Goal: Task Accomplishment & Management: Manage account settings

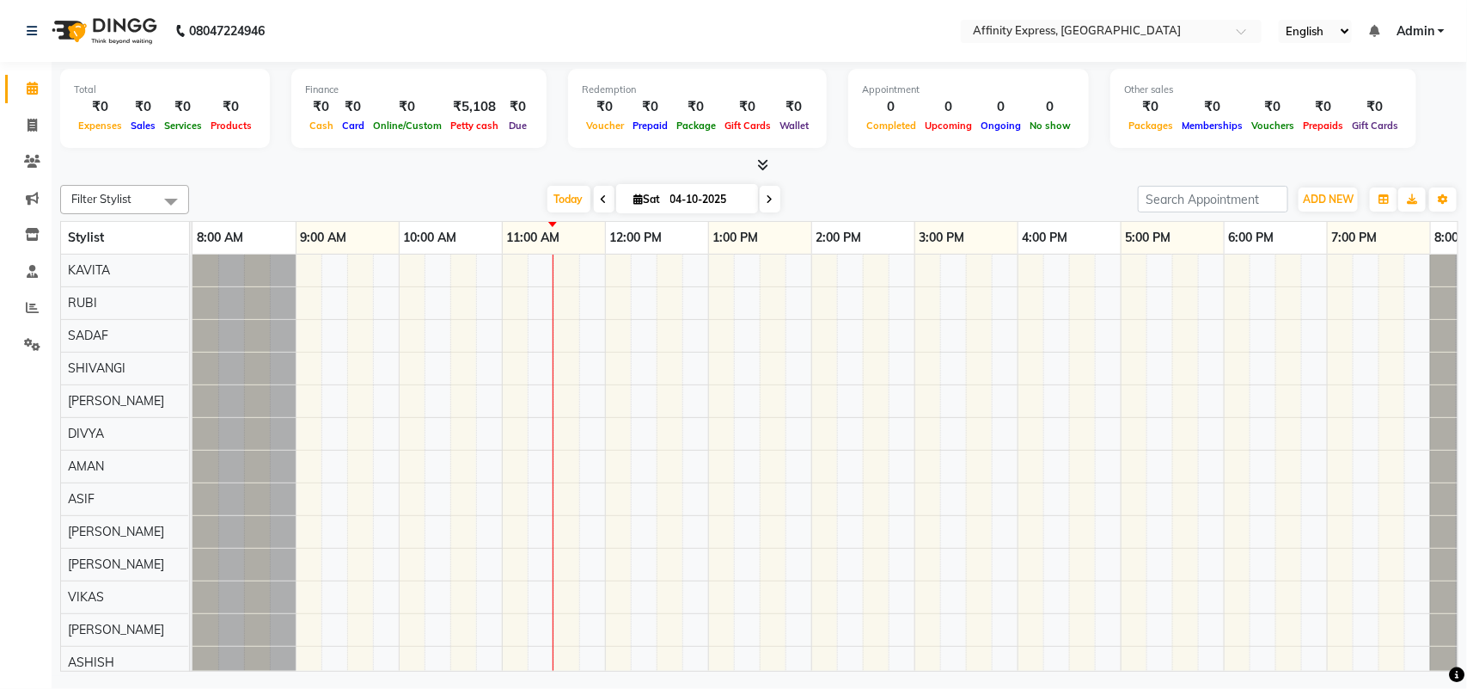
scroll to position [0, 75]
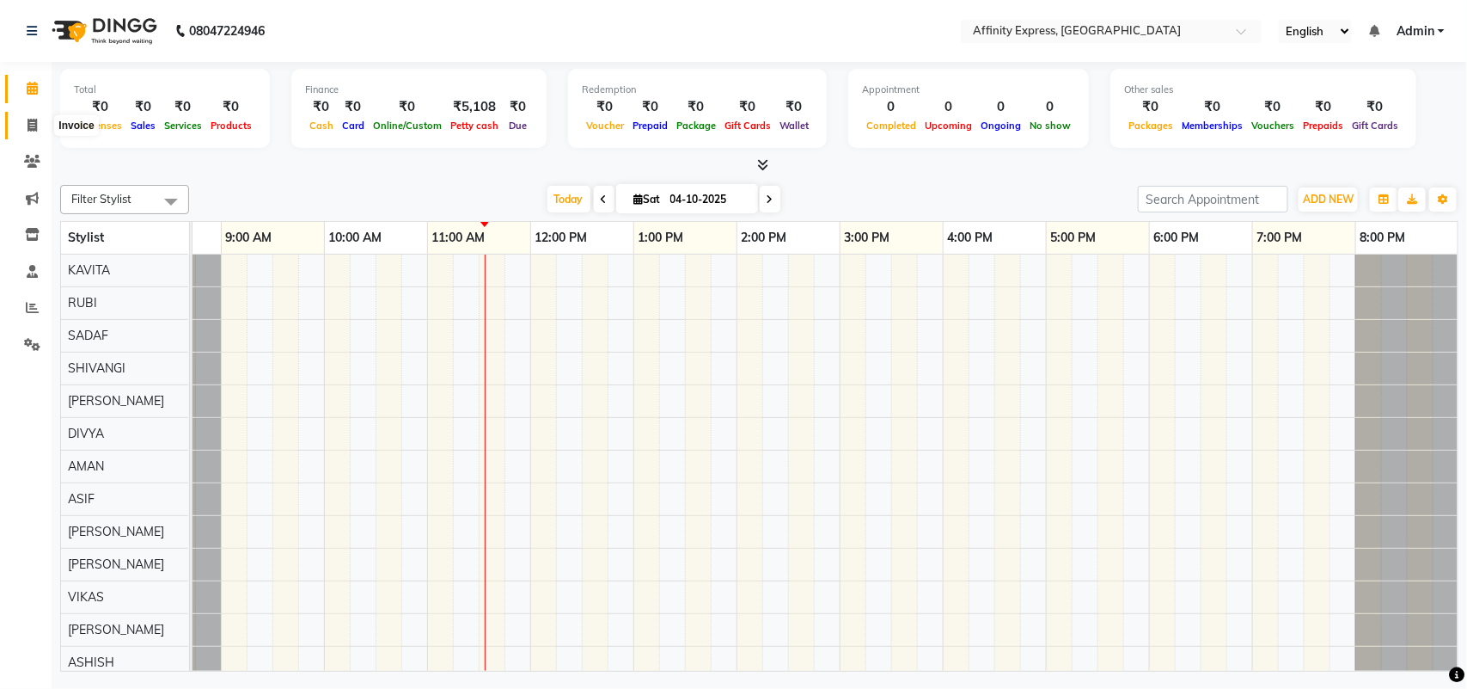
click at [28, 125] on icon at bounding box center [32, 125] width 9 height 13
select select "service"
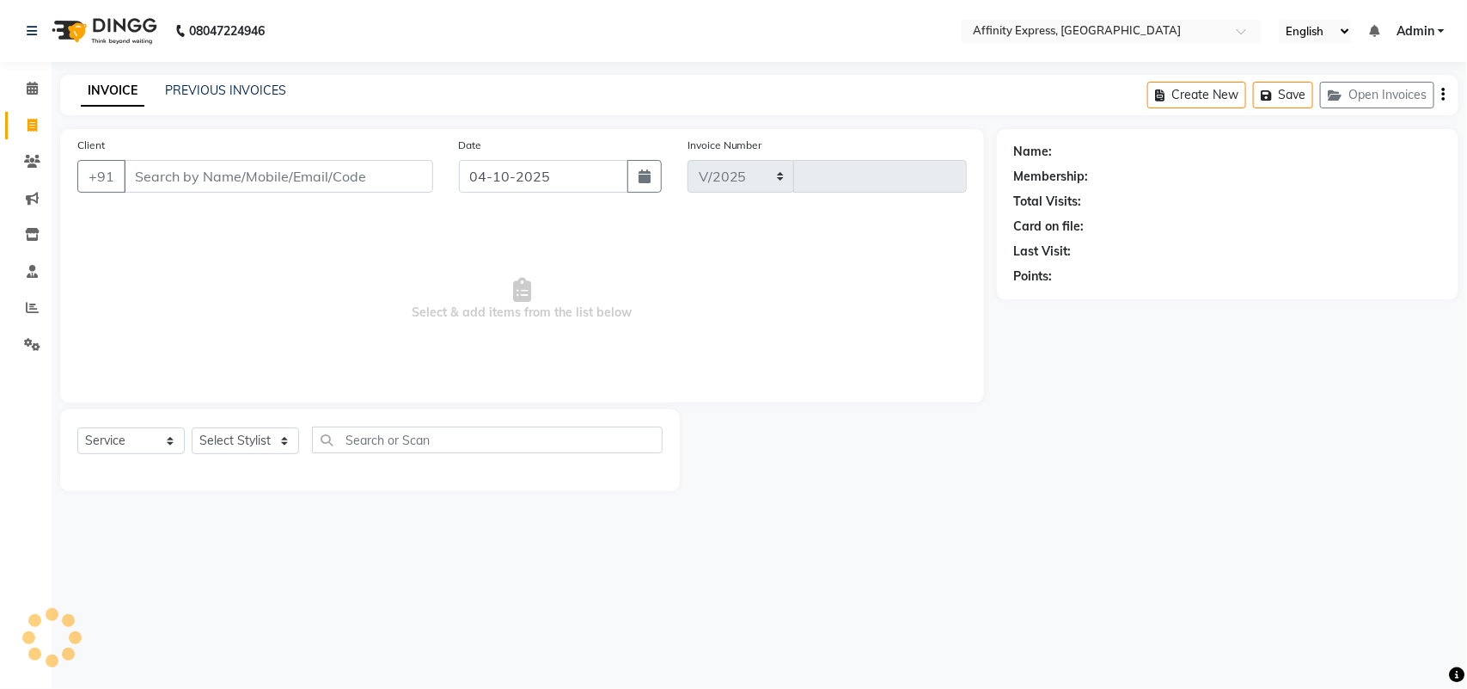
select select "9123"
type input "0079"
click at [207, 95] on link "PREVIOUS INVOICES" at bounding box center [225, 90] width 121 height 15
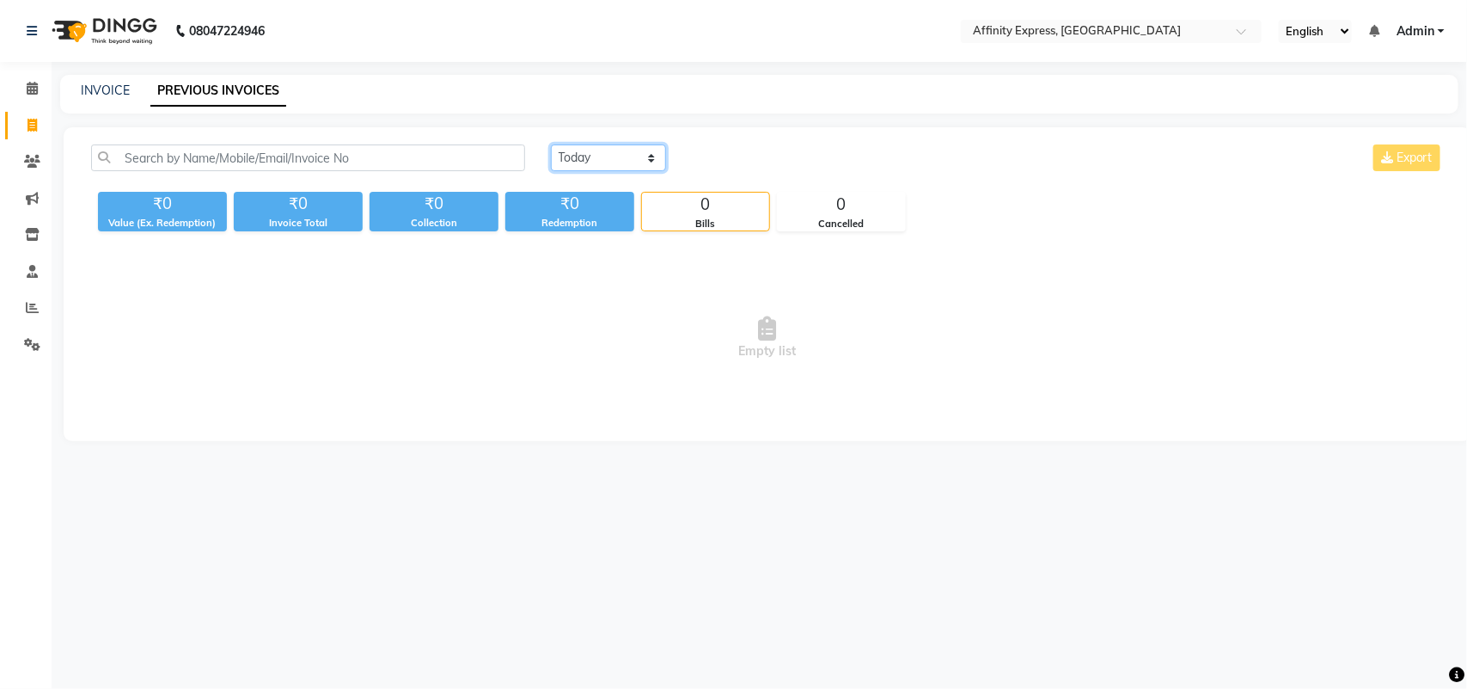
click at [649, 162] on select "[DATE] [DATE] Custom Range" at bounding box center [608, 157] width 115 height 27
select select "[DATE]"
click at [551, 144] on select "[DATE] [DATE] Custom Range" at bounding box center [608, 157] width 115 height 27
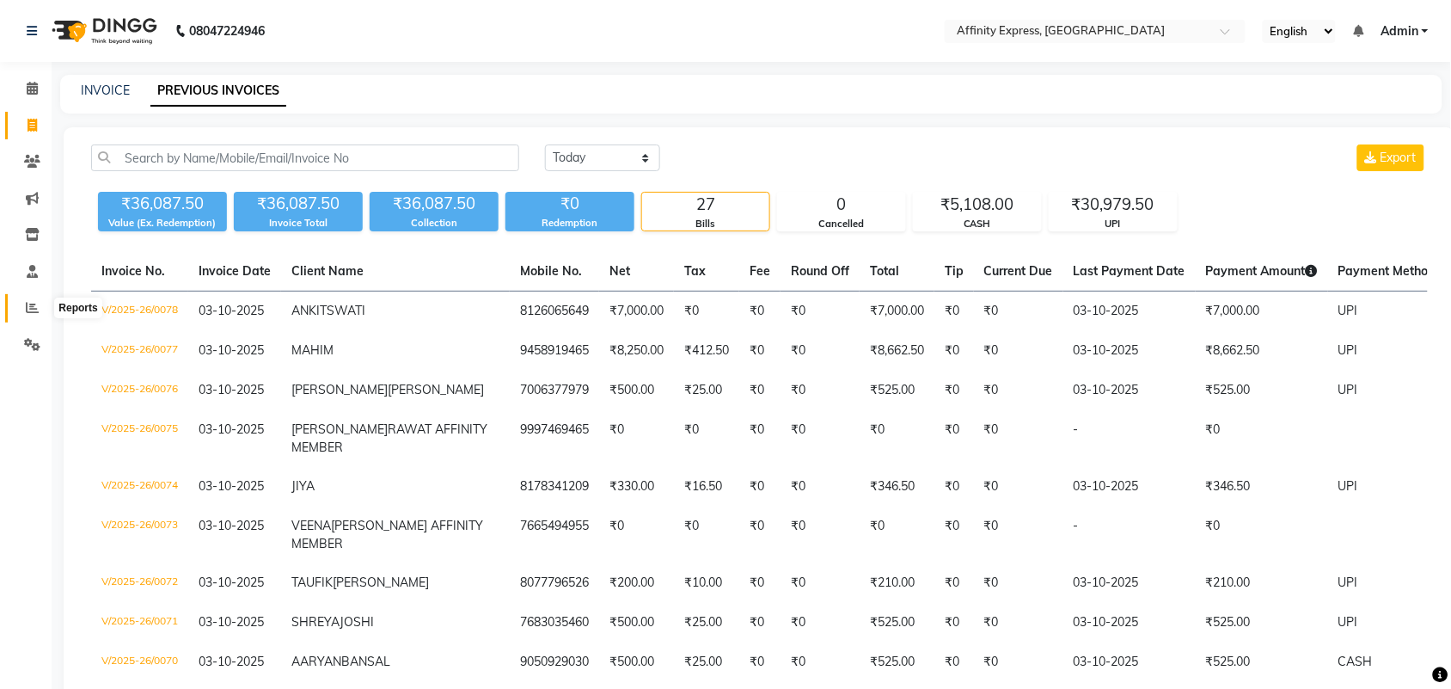
click at [34, 314] on icon at bounding box center [32, 307] width 13 height 13
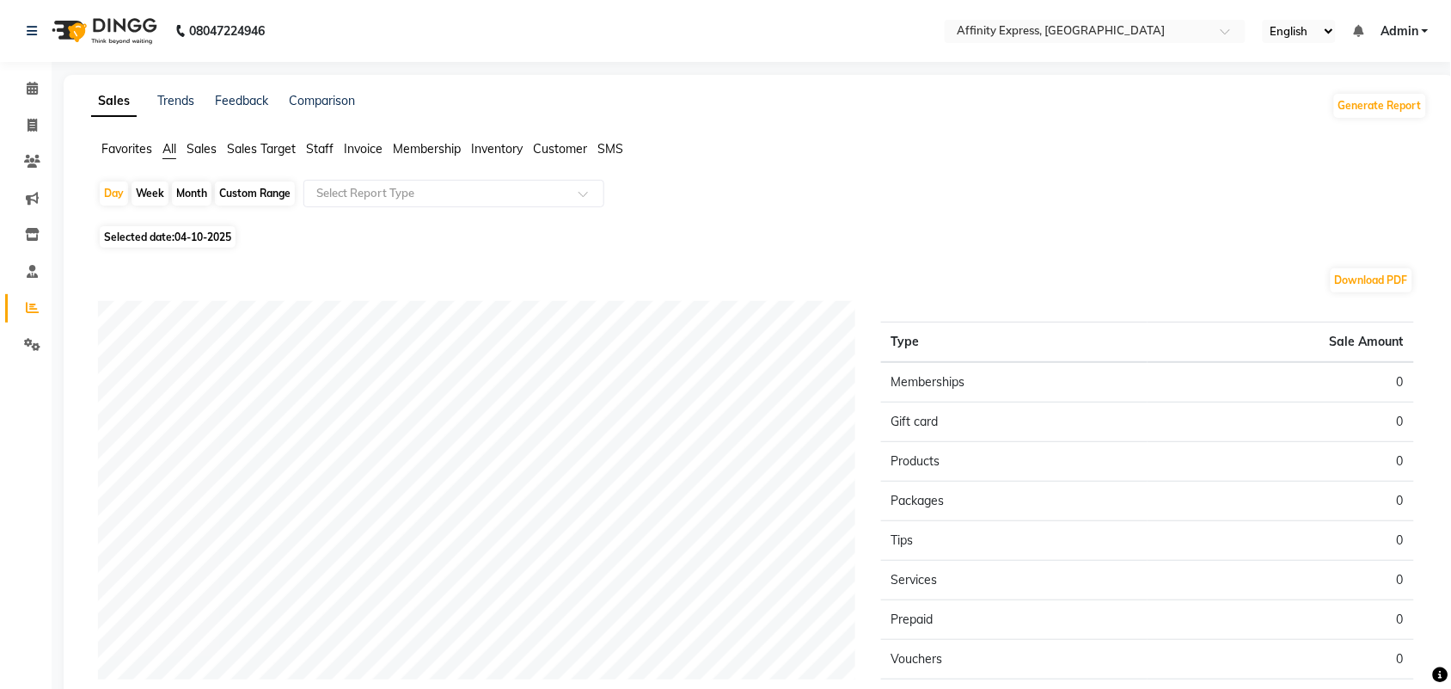
click at [203, 151] on span "Sales" at bounding box center [202, 148] width 30 height 15
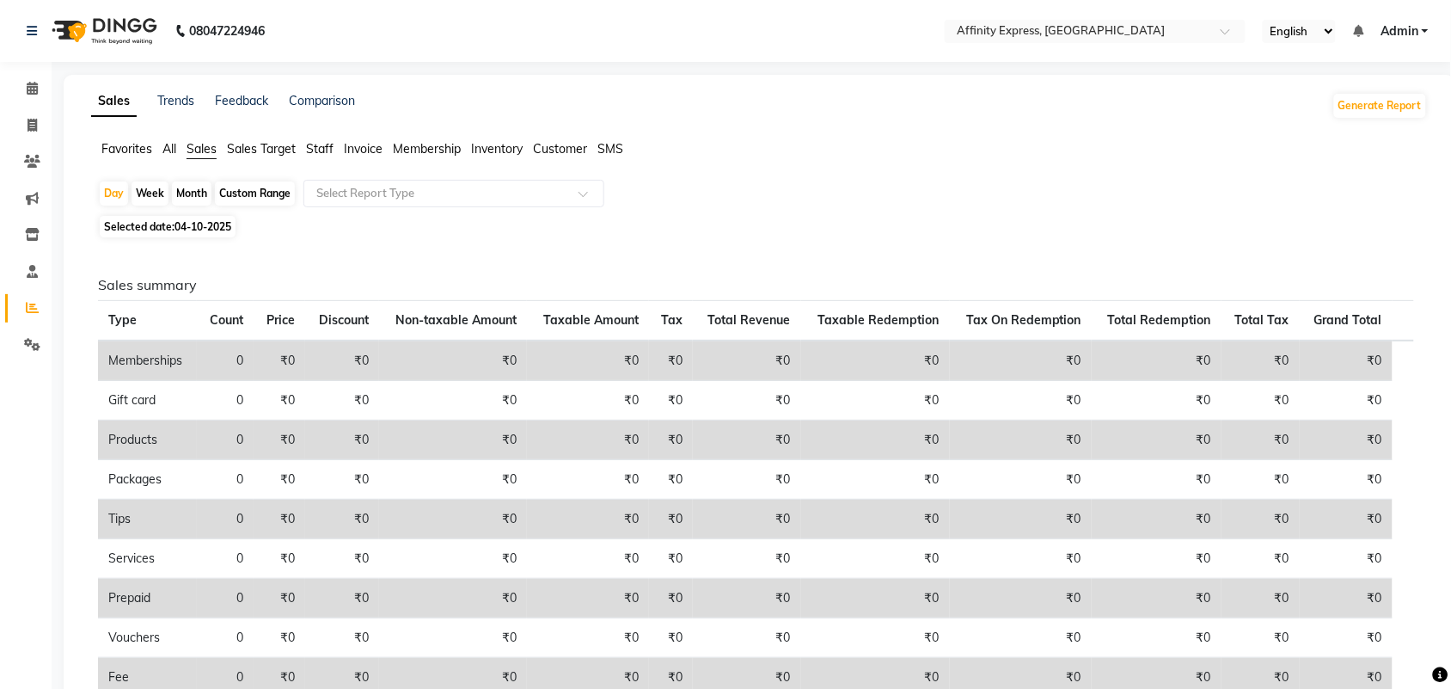
click at [212, 225] on span "04-10-2025" at bounding box center [202, 226] width 57 height 13
select select "10"
select select "2025"
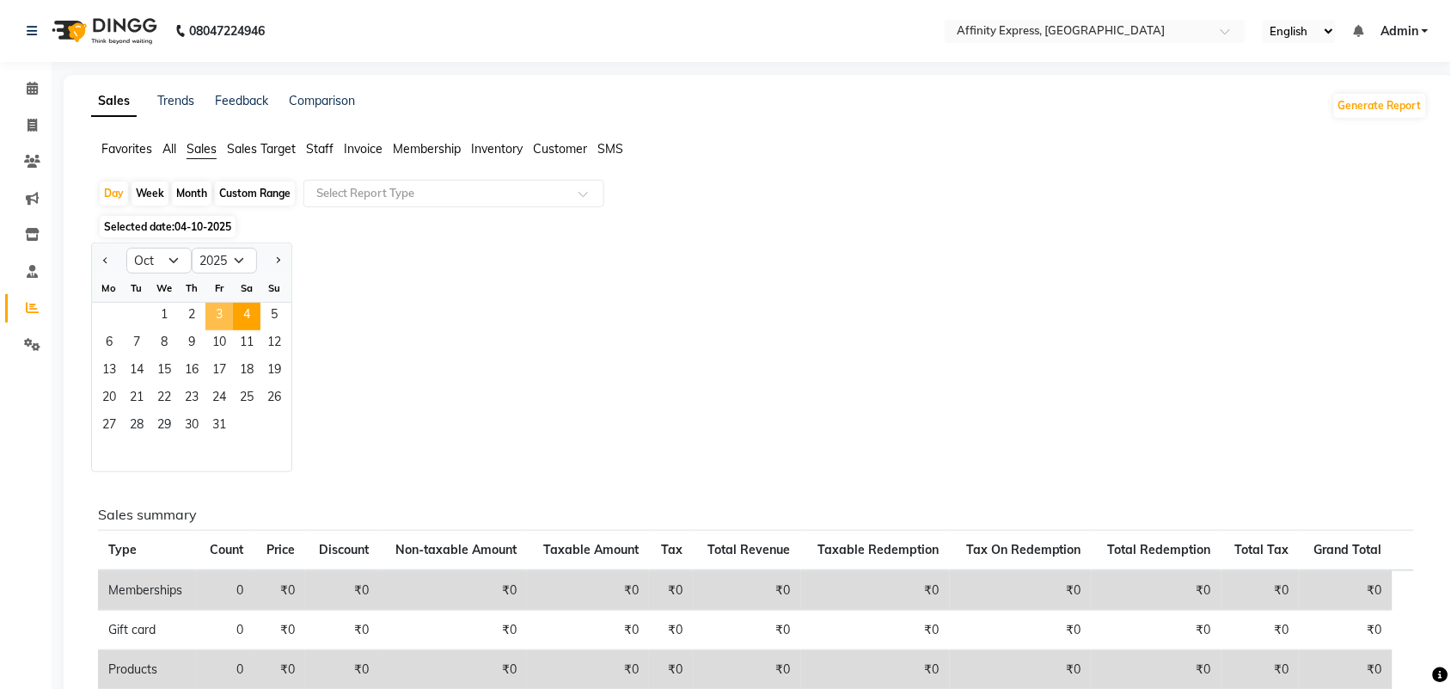
click at [217, 316] on span "3" at bounding box center [219, 317] width 28 height 28
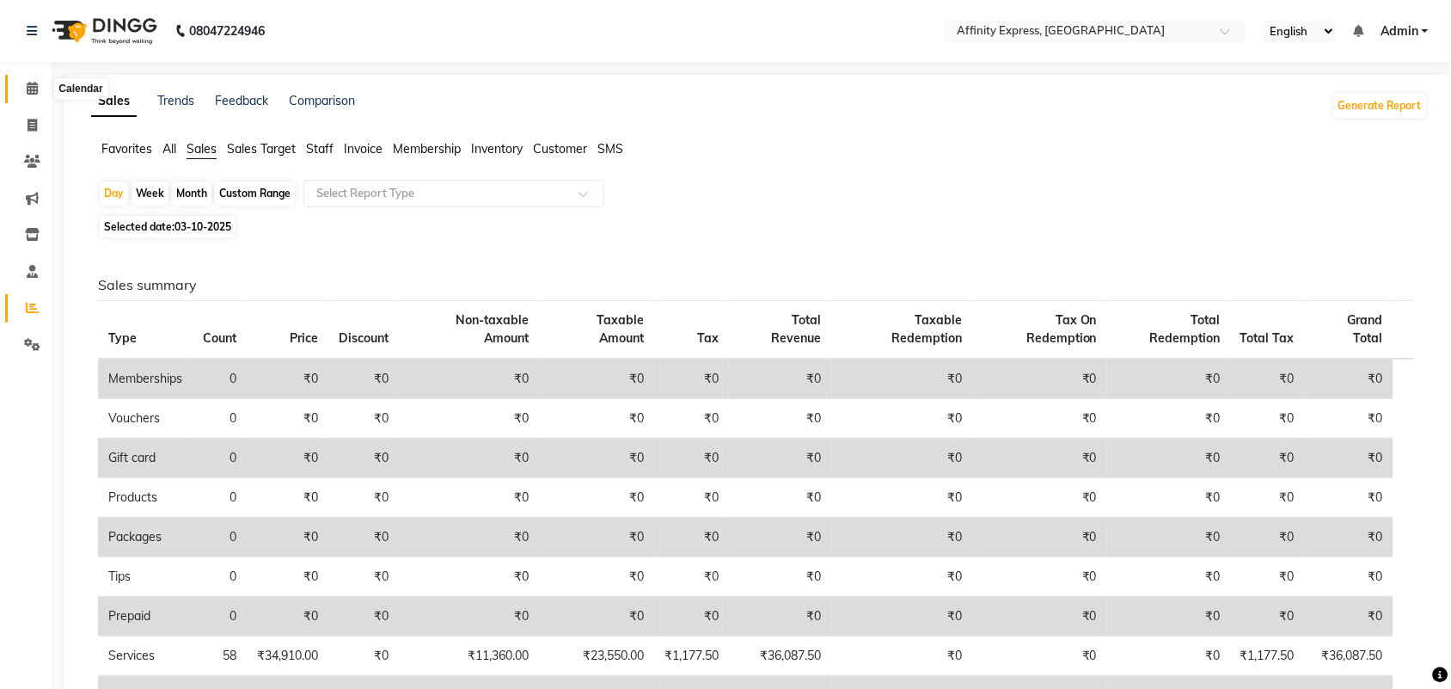
click at [28, 89] on icon at bounding box center [32, 88] width 11 height 13
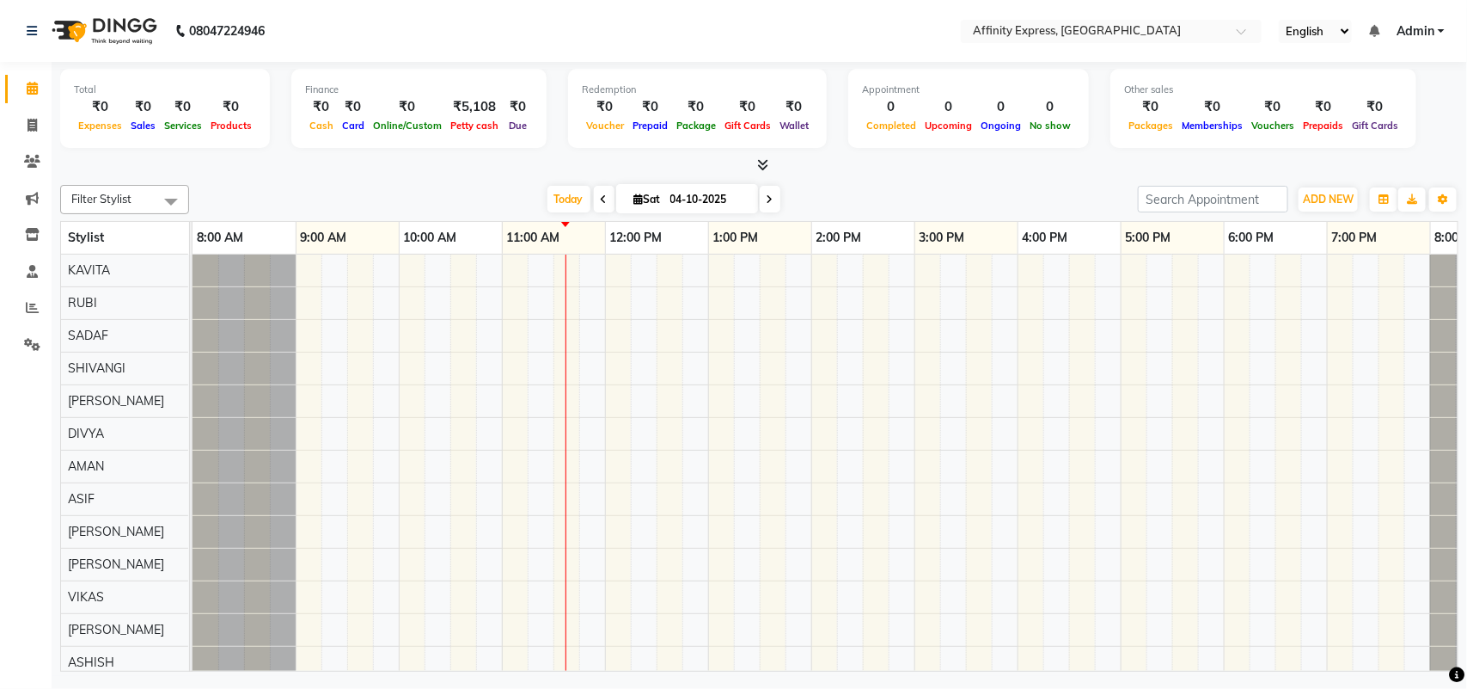
click at [467, 275] on div at bounding box center [863, 498] width 1341 height 489
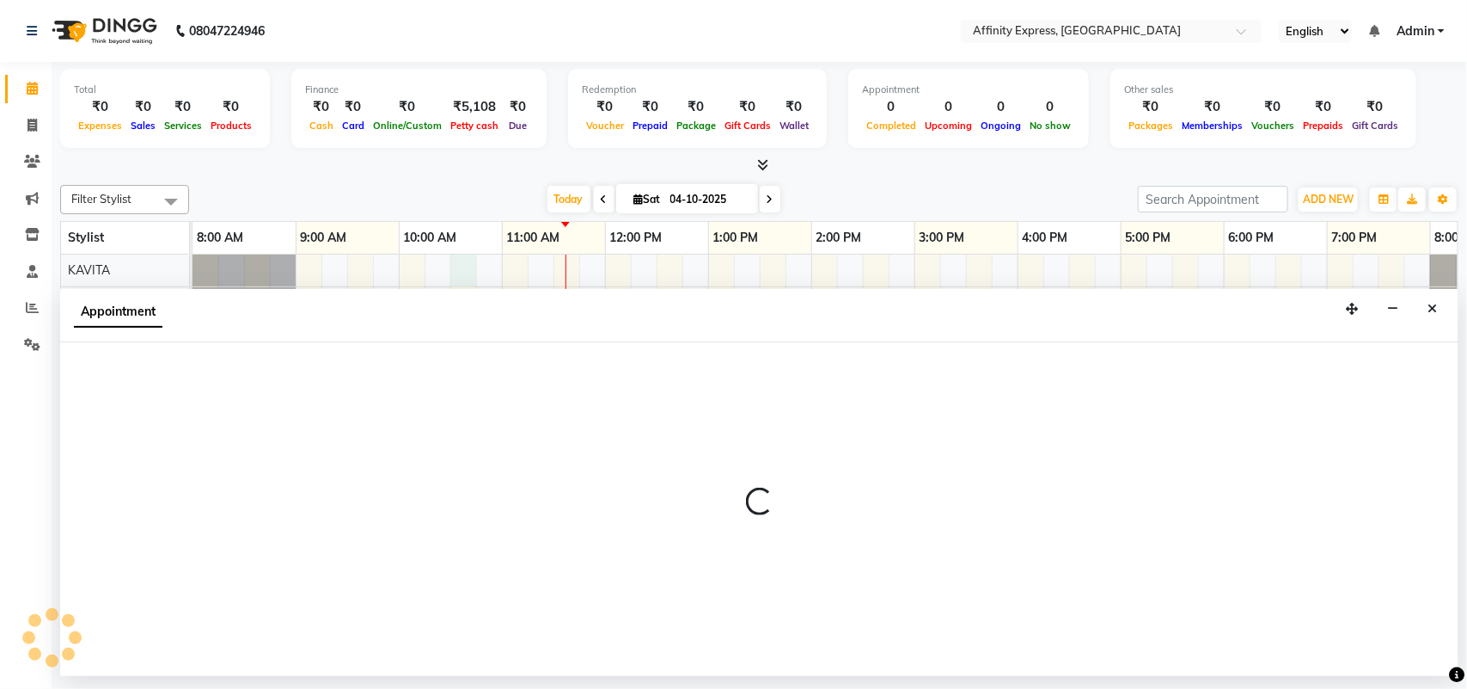
select select "93267"
select select "630"
select select "tentative"
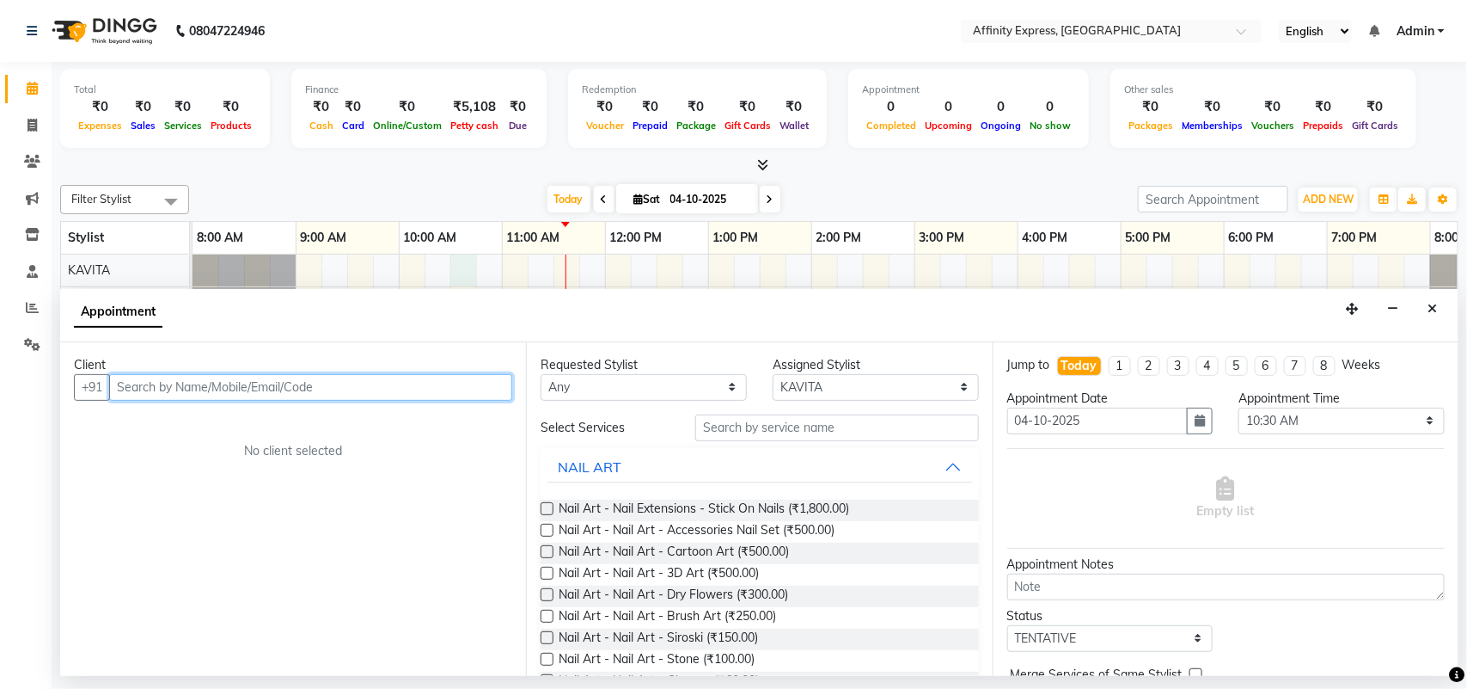
click at [252, 384] on input "text" at bounding box center [310, 387] width 403 height 27
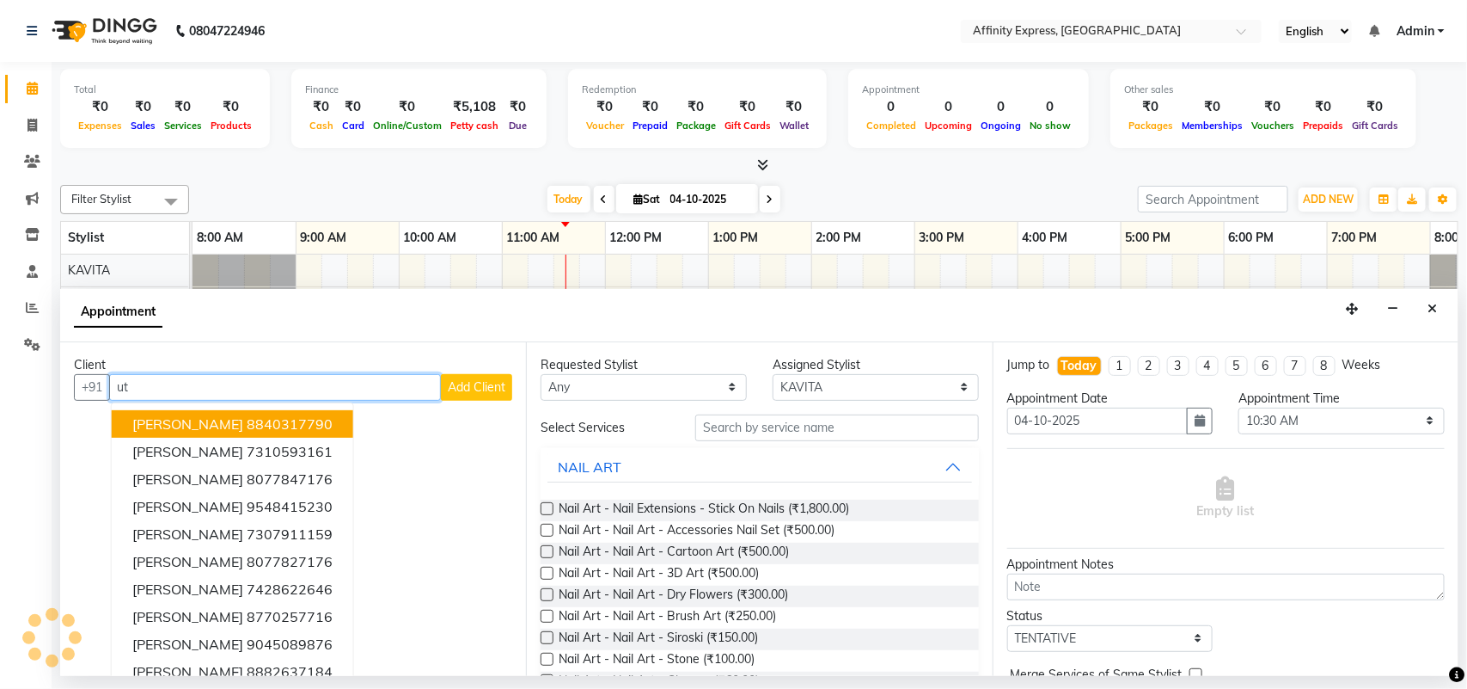
type input "u"
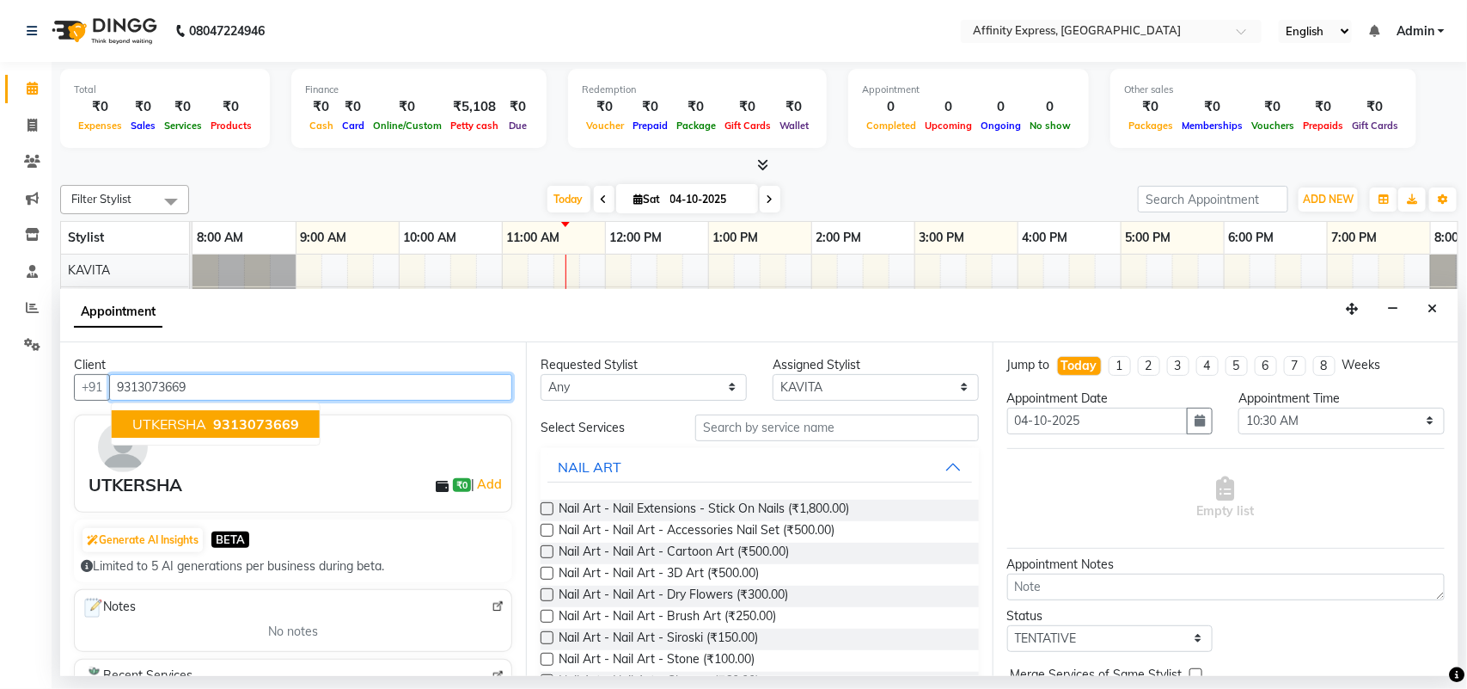
click at [224, 431] on span "9313073669" at bounding box center [256, 423] width 86 height 17
type input "9313073669"
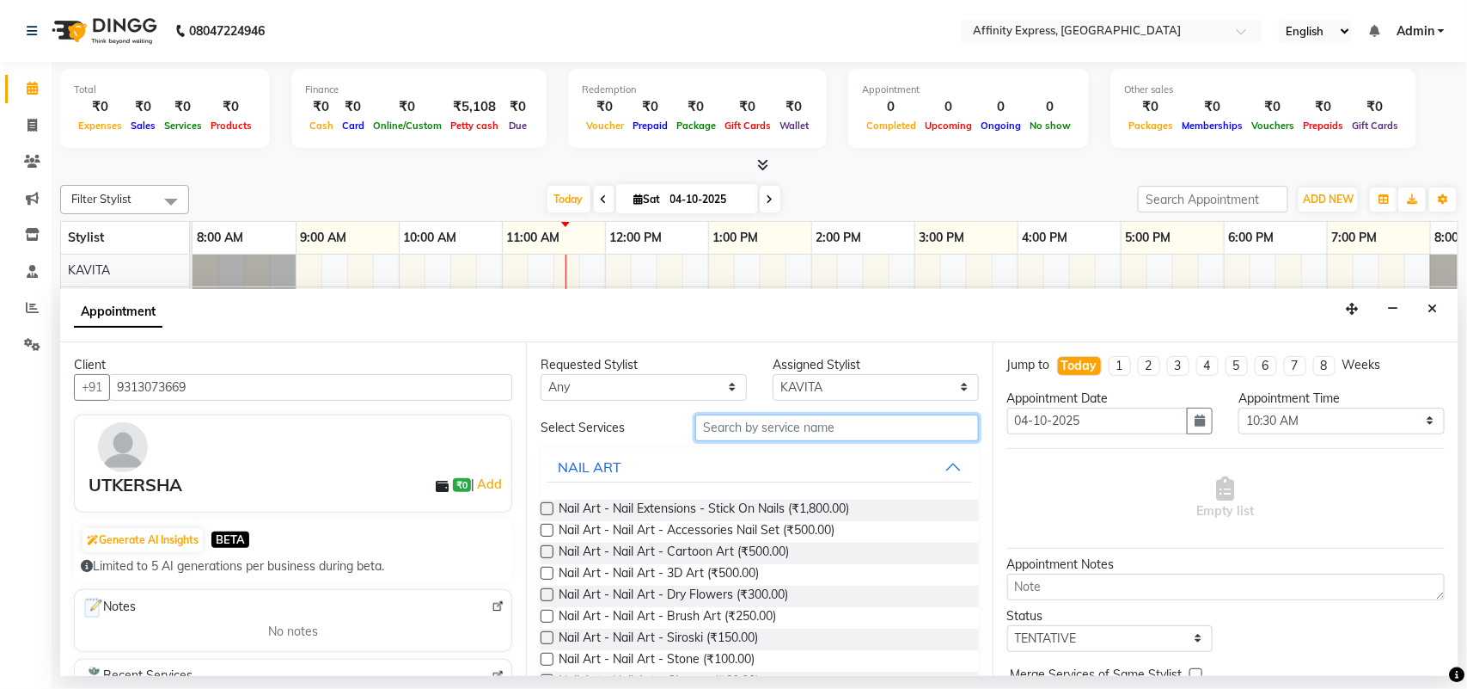
click at [797, 426] on input "text" at bounding box center [837, 427] width 284 height 27
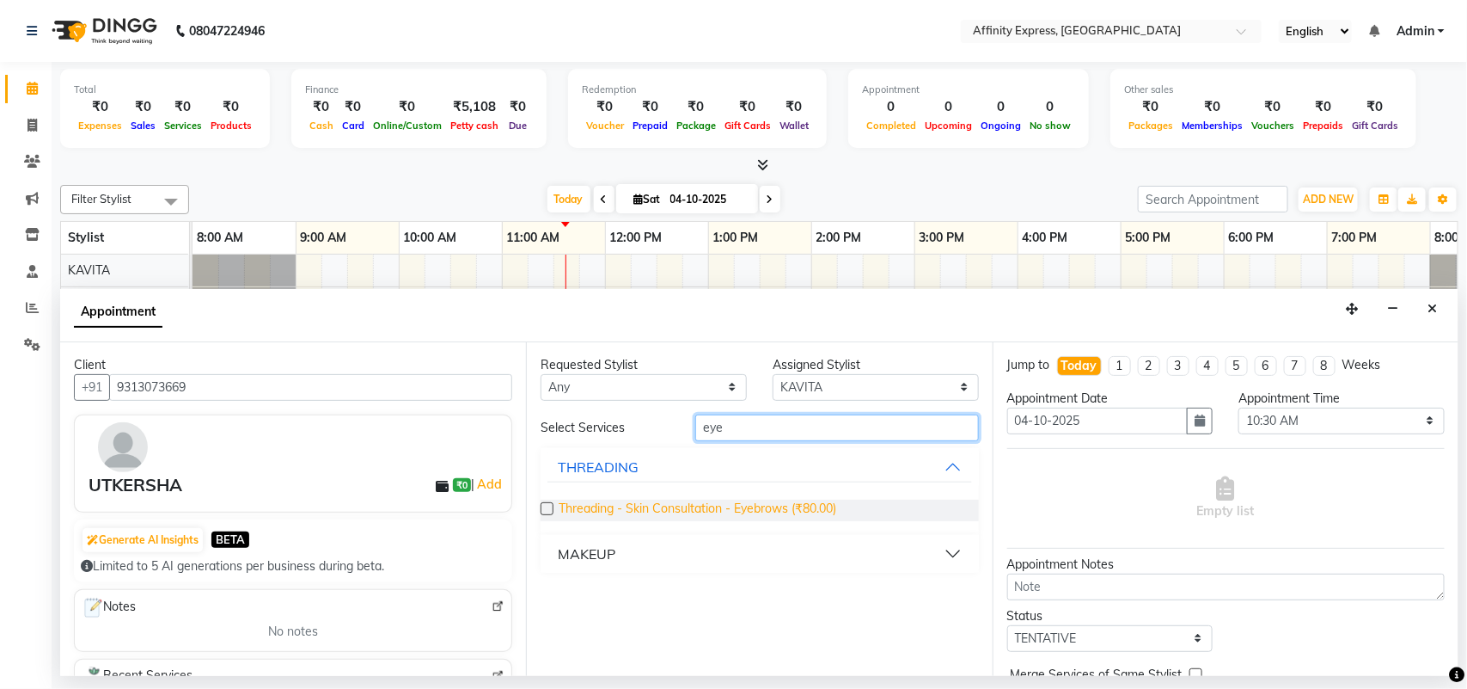
type input "eye"
click at [797, 499] on span "Threading - Skin Consultation - Eyebrows (₹80.00)" at bounding box center [698, 509] width 278 height 21
checkbox input "false"
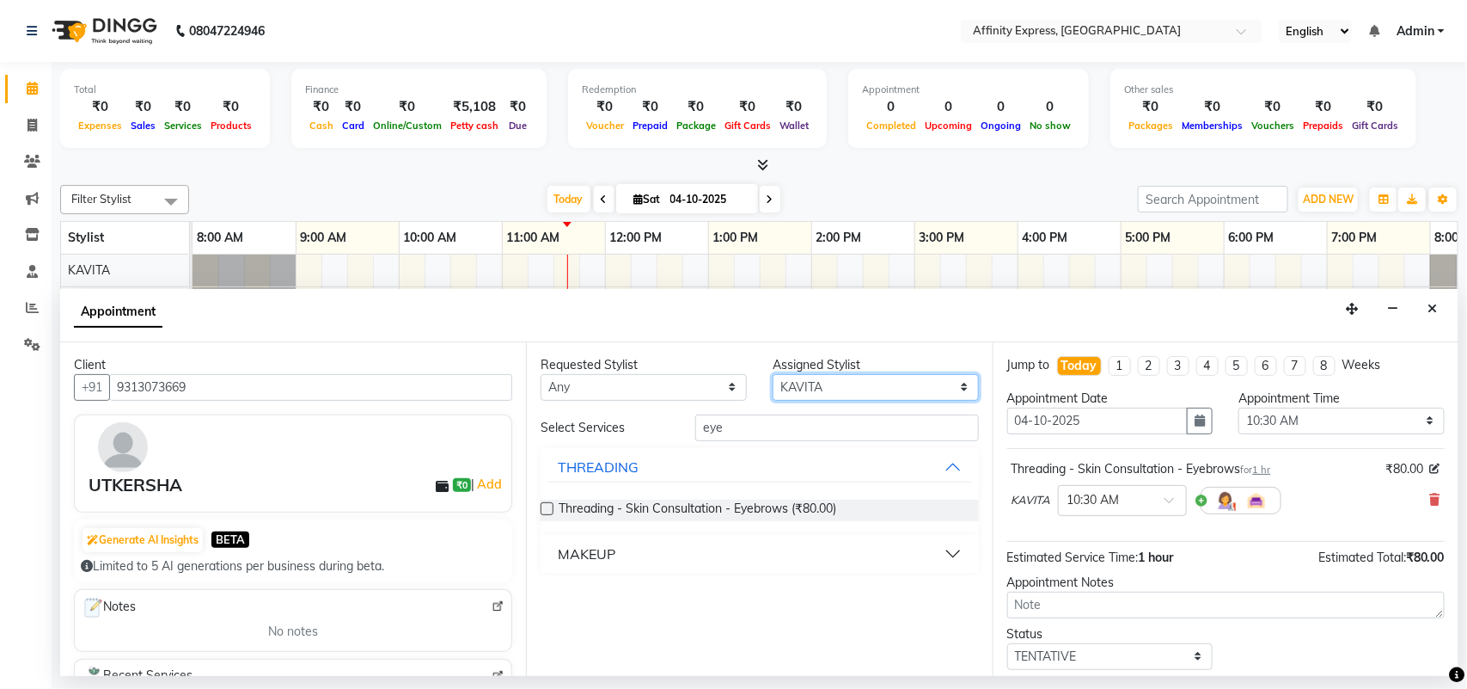
click at [905, 383] on select "Select [PERSON_NAME] AFFINITY EXPRESS [PERSON_NAME] [PERSON_NAME] DIVYA KAVITA …" at bounding box center [876, 387] width 206 height 27
select select "93305"
click at [773, 374] on select "Select [PERSON_NAME] AFFINITY EXPRESS [PERSON_NAME] [PERSON_NAME] DIVYA KAVITA …" at bounding box center [876, 387] width 206 height 27
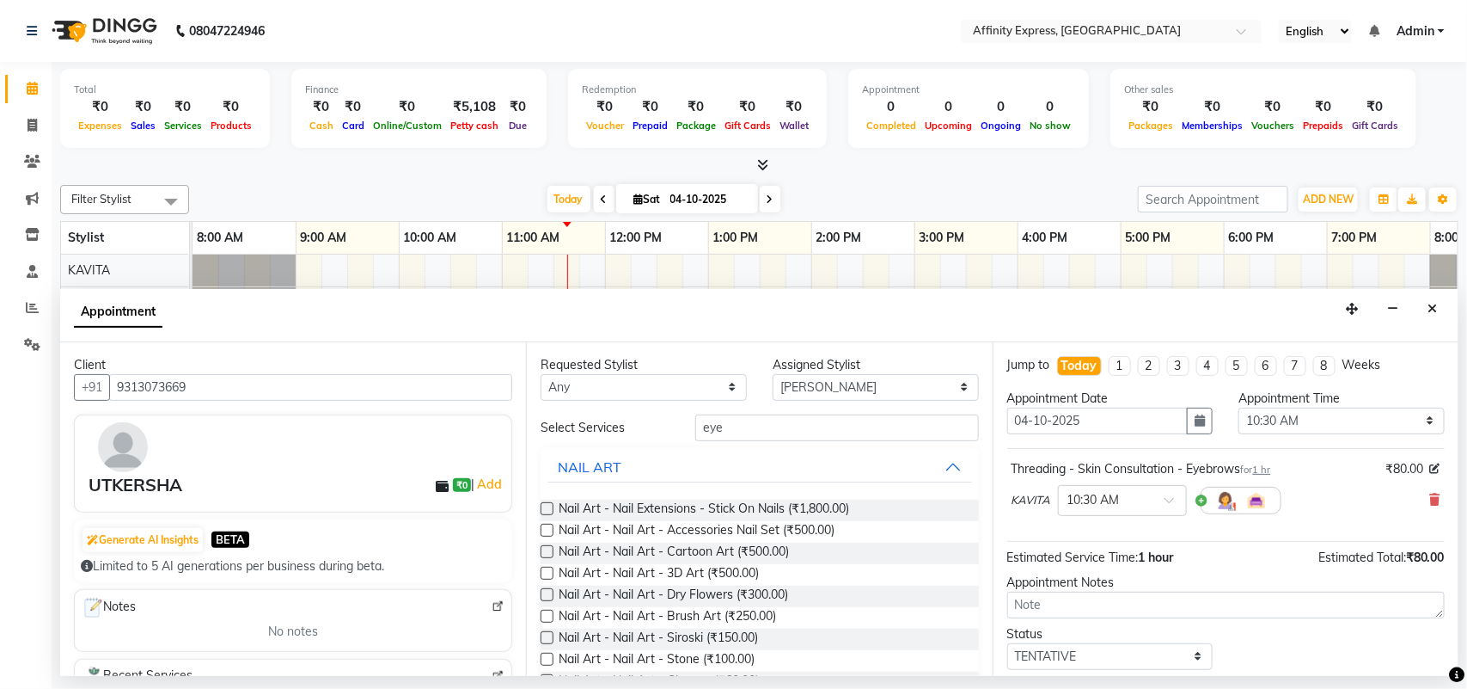
click at [779, 427] on input "eye" at bounding box center [837, 427] width 284 height 27
type input "e"
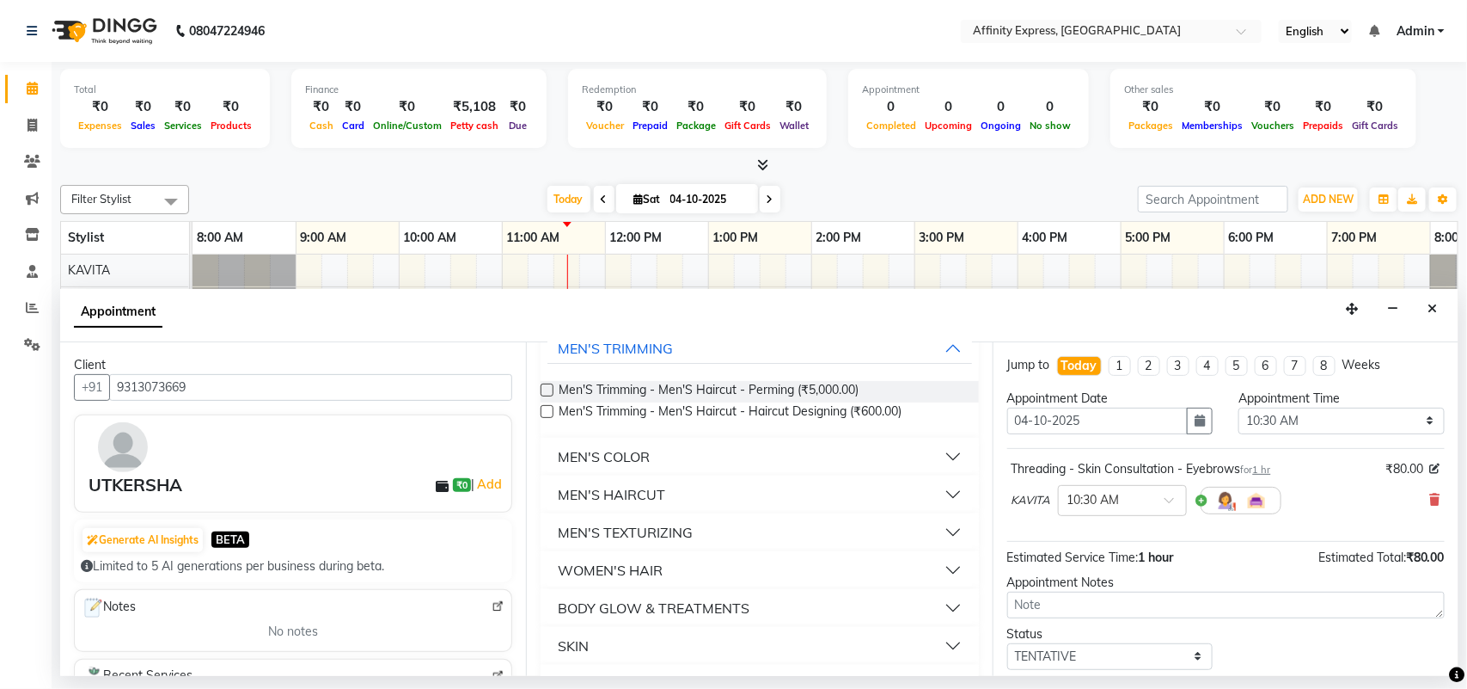
scroll to position [125, 0]
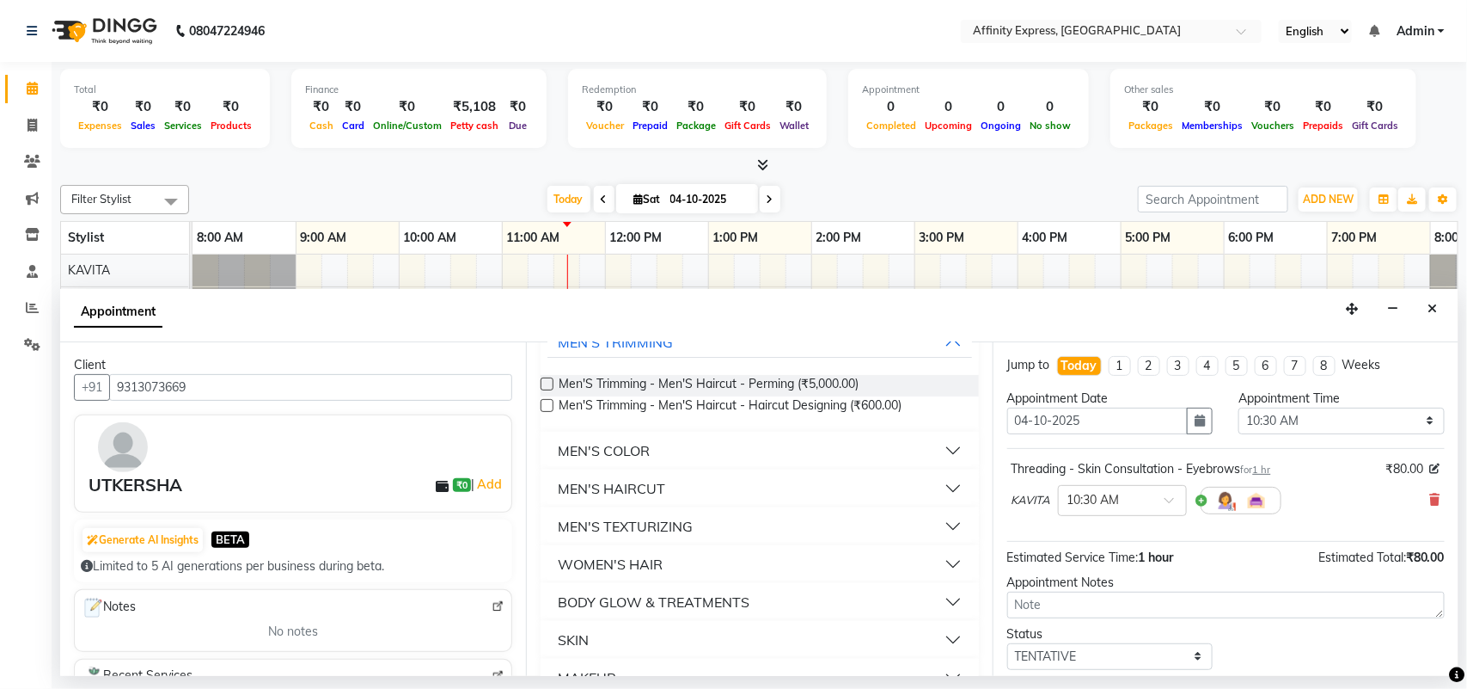
type input "haircut"
click at [926, 564] on button "WOMEN'S HAIR" at bounding box center [760, 563] width 424 height 31
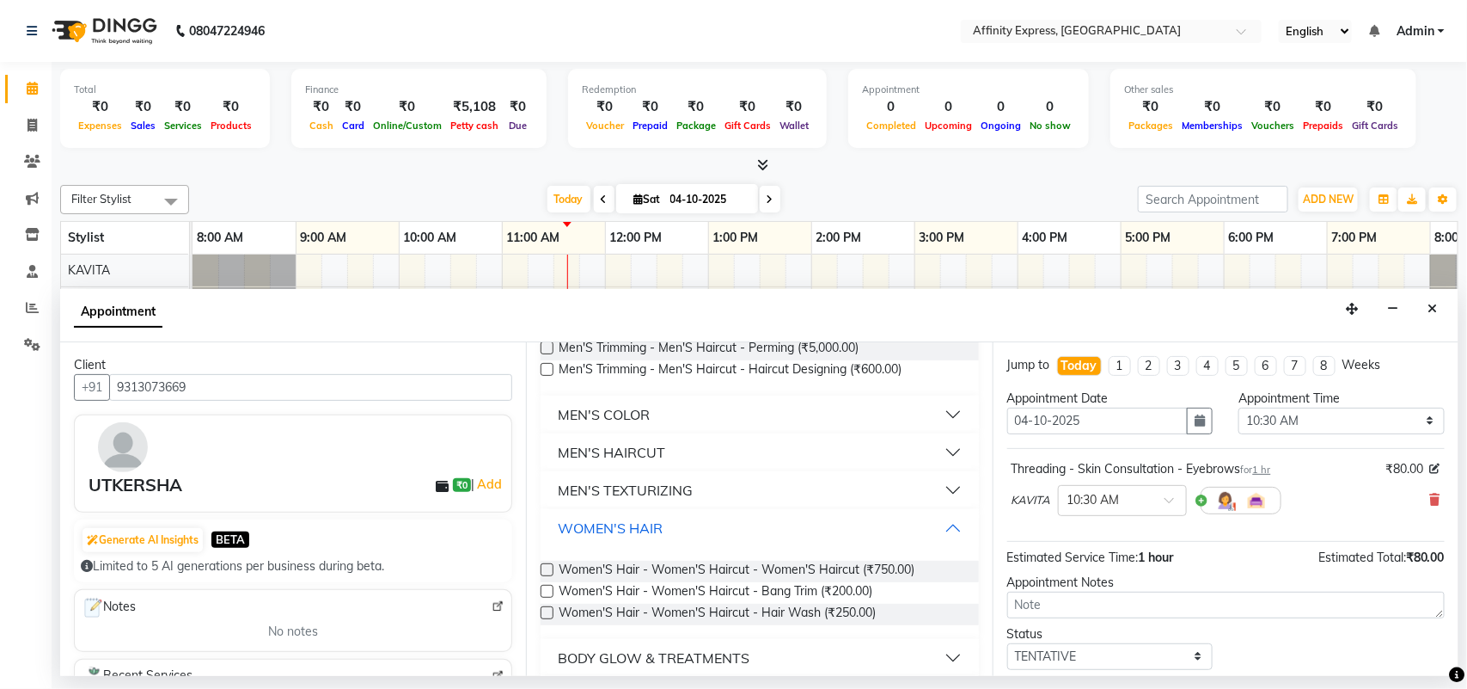
scroll to position [165, 0]
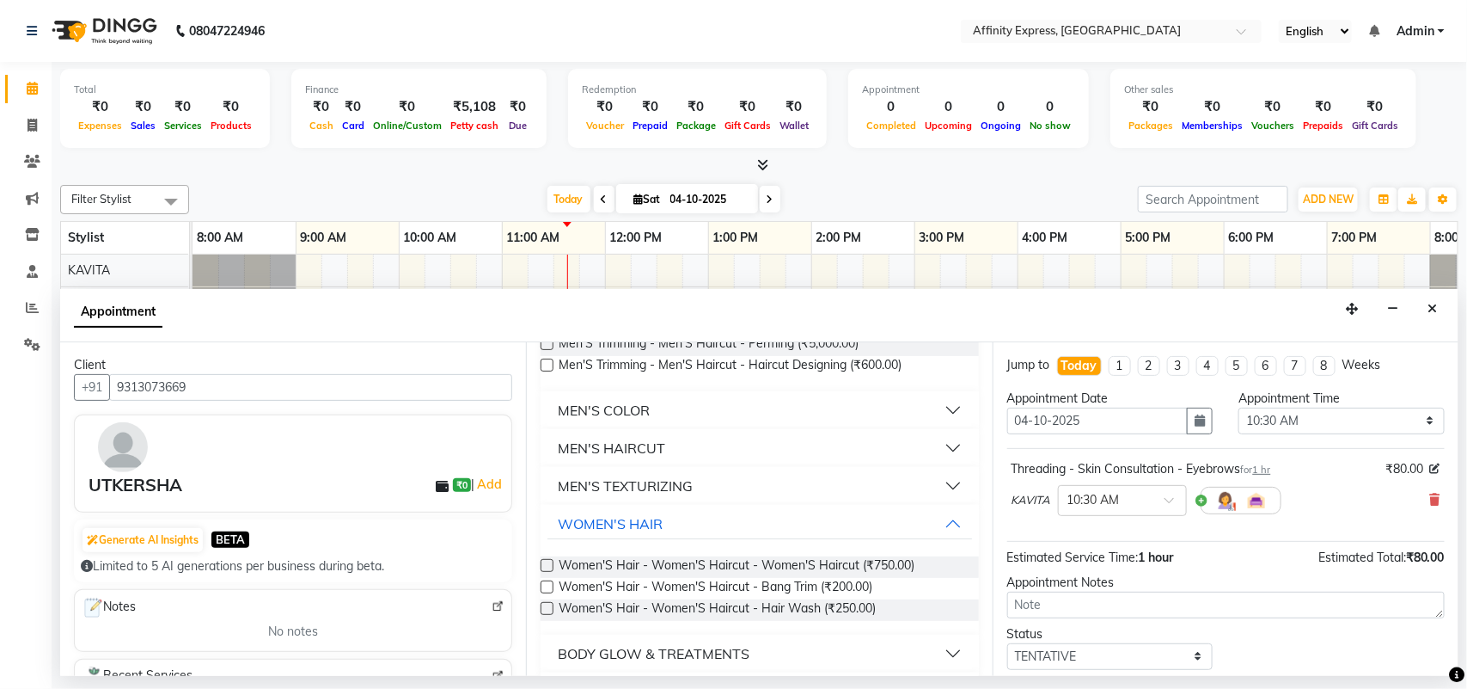
click at [553, 565] on label at bounding box center [547, 565] width 13 height 13
click at [552, 565] on input "checkbox" at bounding box center [546, 566] width 11 height 11
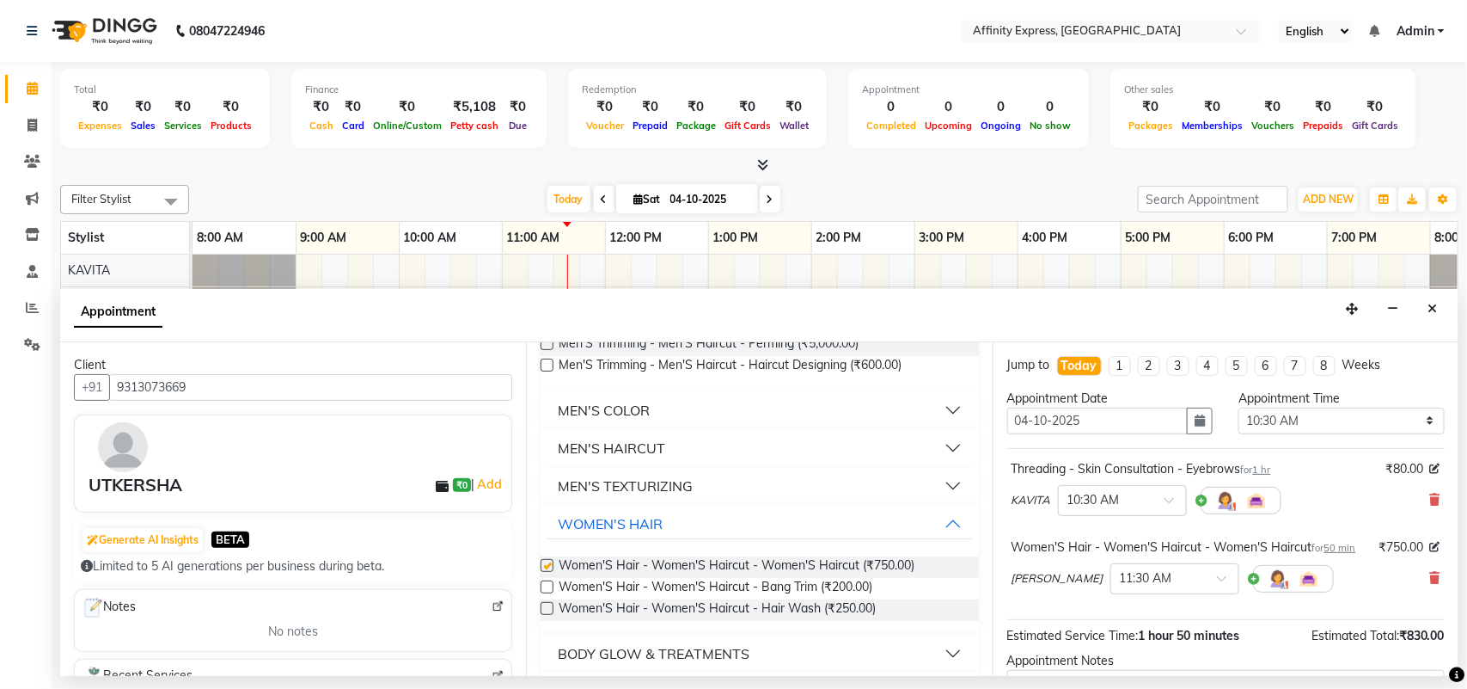
checkbox input "false"
click at [1268, 474] on span "1 hr" at bounding box center [1262, 469] width 18 height 12
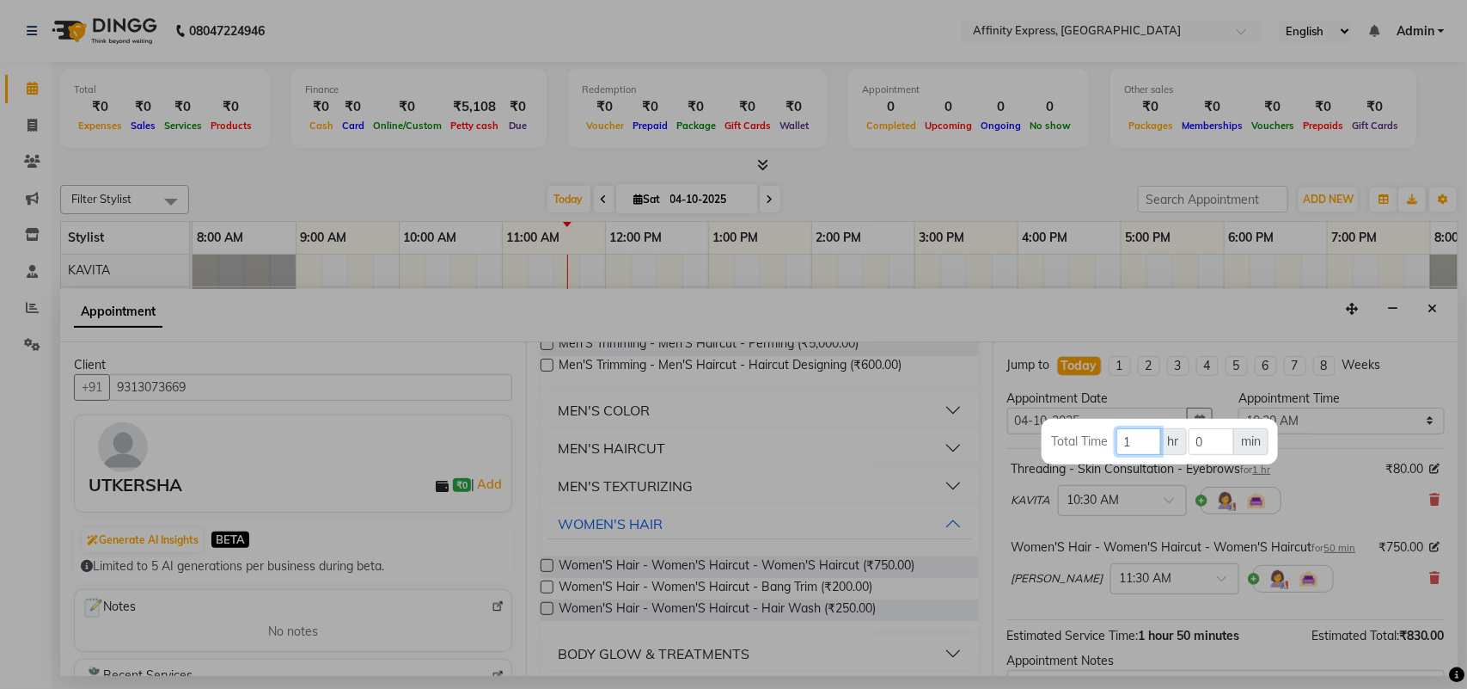
click at [1140, 444] on input "1" at bounding box center [1139, 441] width 45 height 27
click at [1212, 451] on input "0" at bounding box center [1212, 441] width 46 height 27
type input "20"
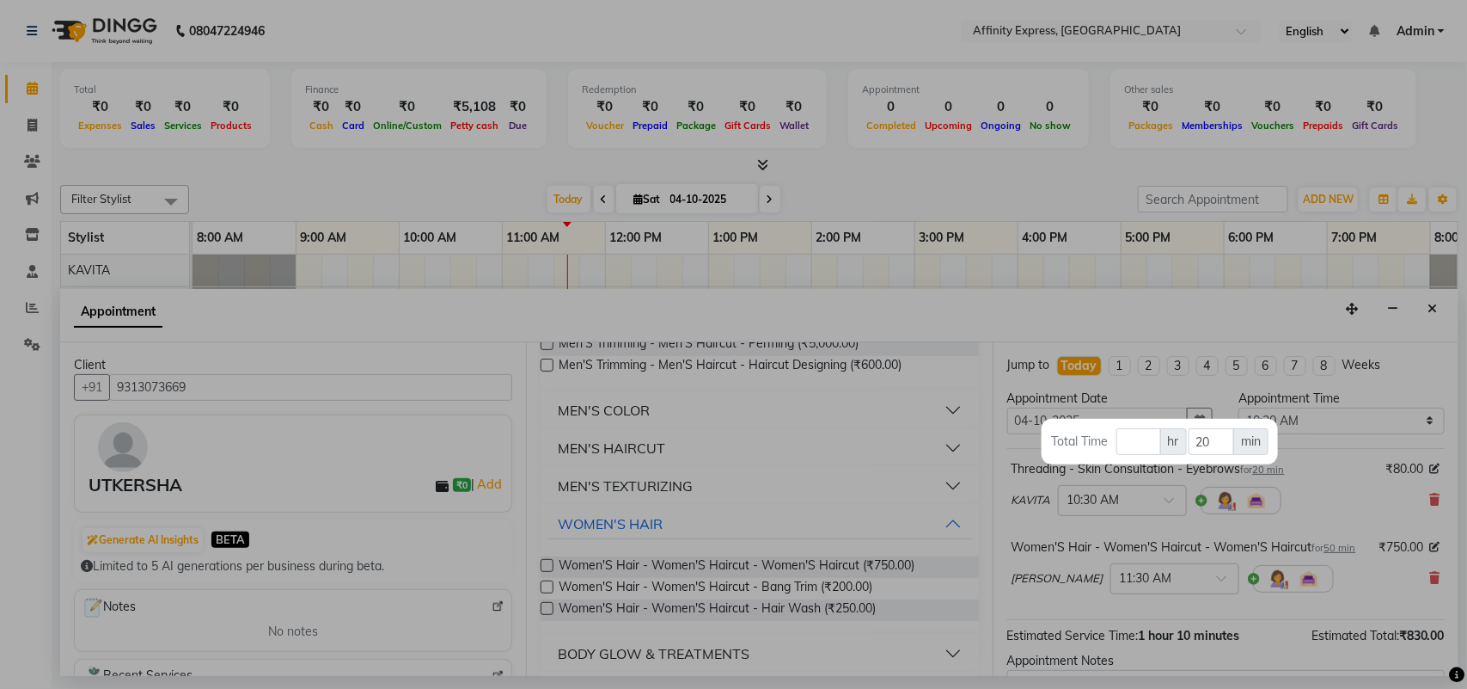
drag, startPoint x: 1449, startPoint y: 479, endPoint x: 1431, endPoint y: 591, distance: 114.0
click at [1431, 591] on div at bounding box center [733, 344] width 1467 height 689
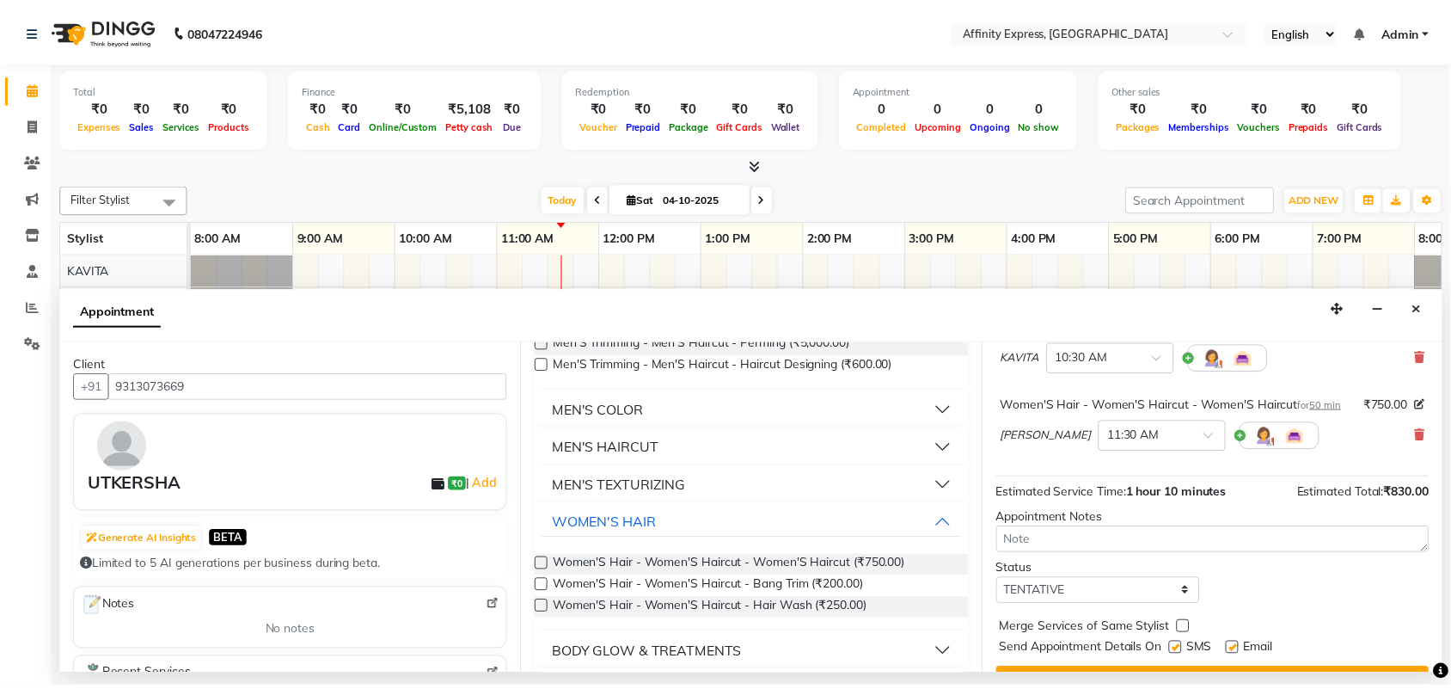
scroll to position [199, 0]
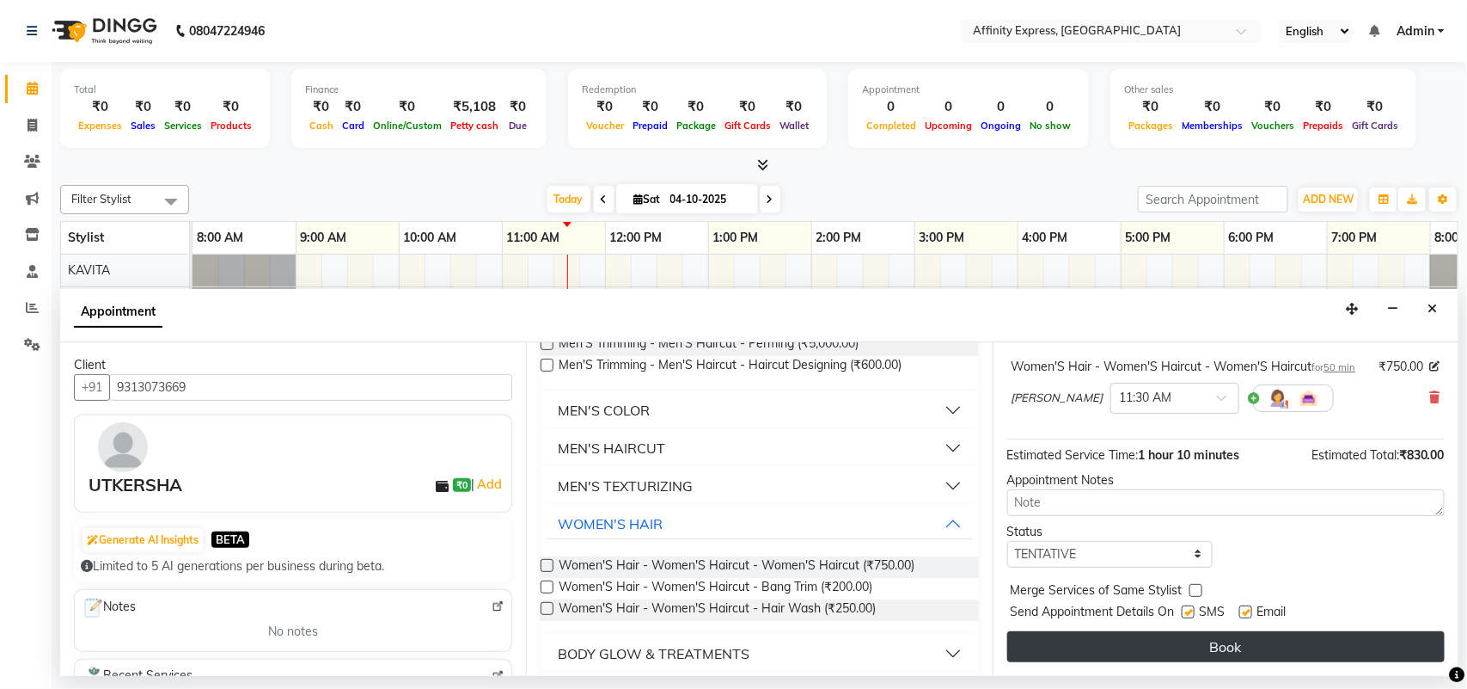
click at [1176, 646] on button "Book" at bounding box center [1226, 646] width 438 height 31
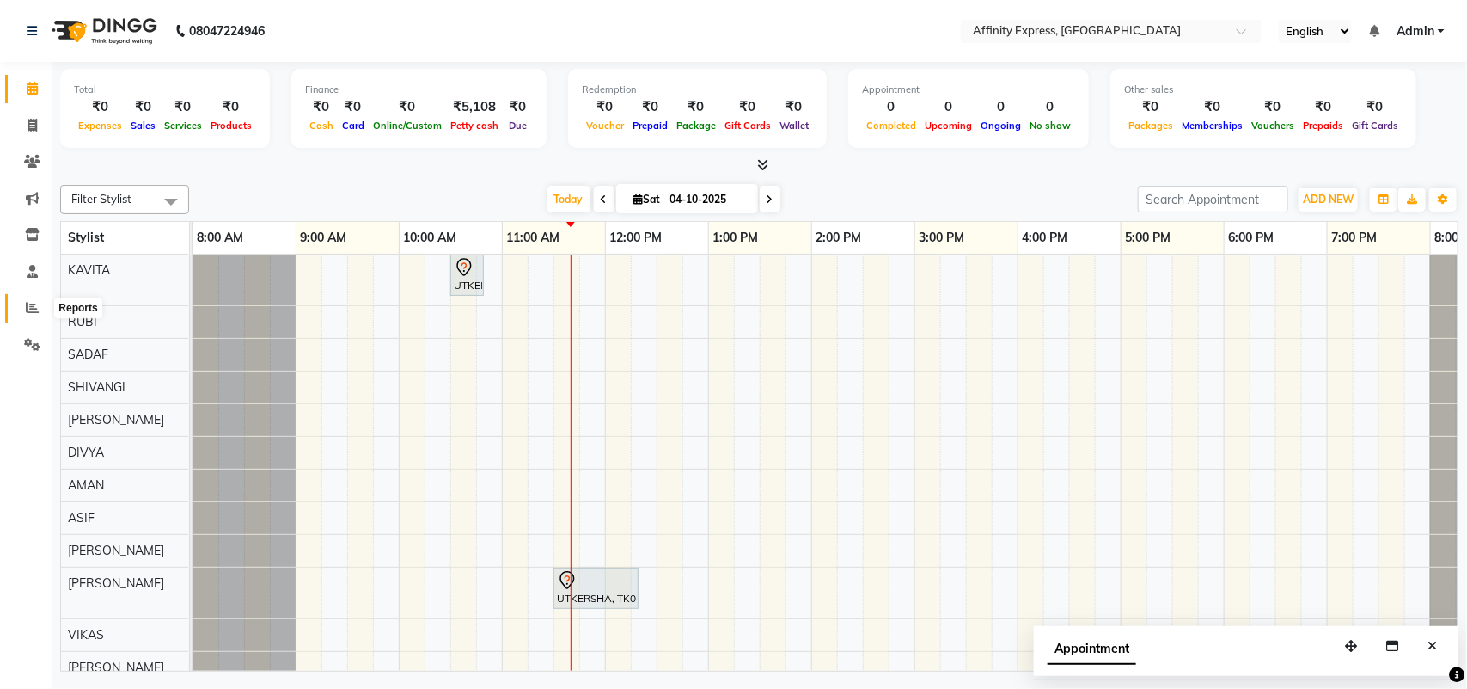
click at [31, 311] on icon at bounding box center [32, 307] width 13 height 13
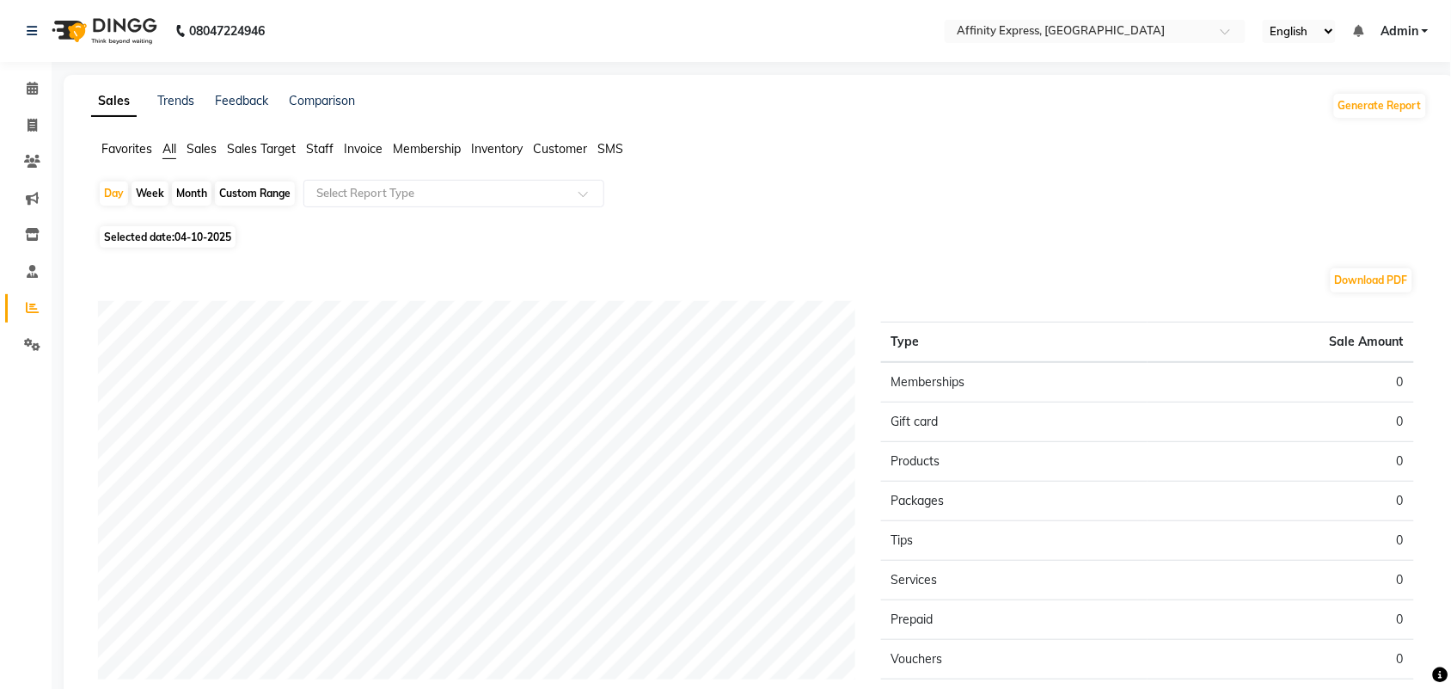
click at [208, 233] on span "04-10-2025" at bounding box center [202, 236] width 57 height 13
select select "10"
select select "2025"
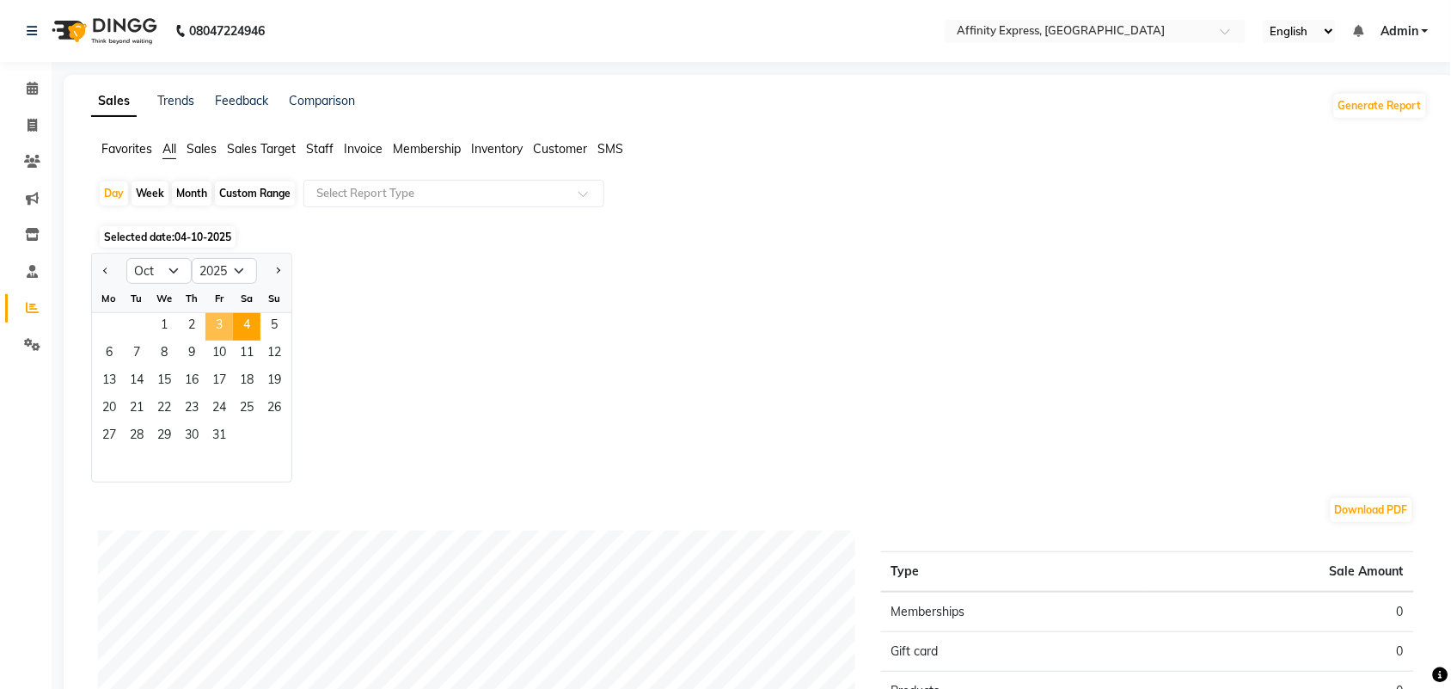
click at [220, 323] on span "3" at bounding box center [219, 327] width 28 height 28
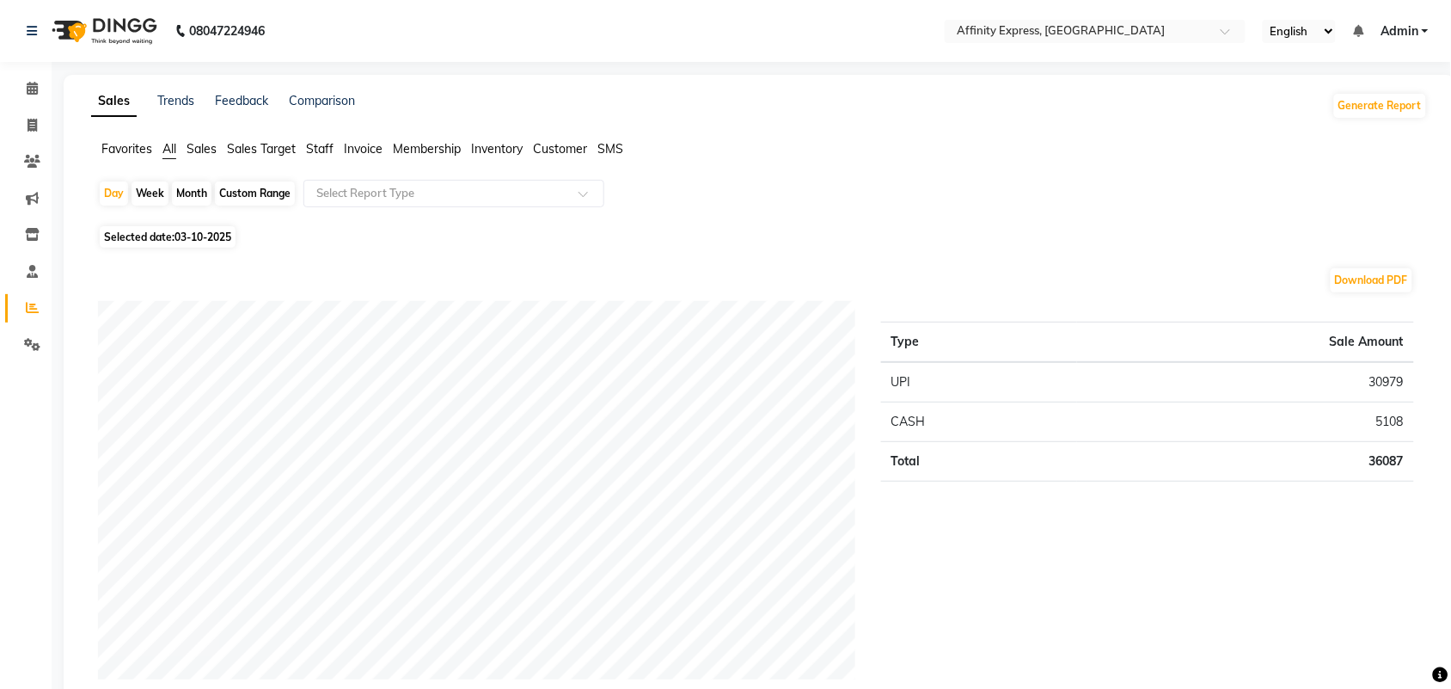
click at [204, 148] on span "Sales" at bounding box center [202, 148] width 30 height 15
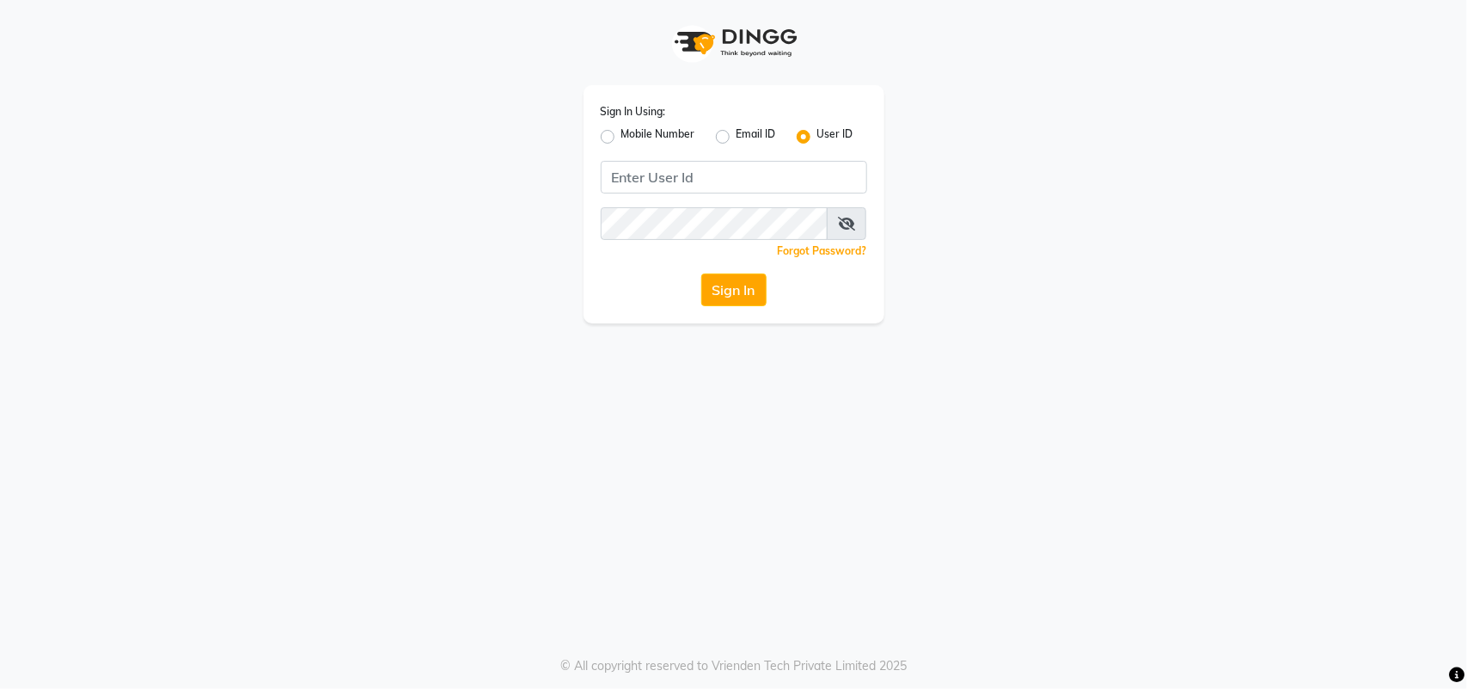
click at [686, 156] on div "Sign In Using: Mobile Number Email ID User ID Remember me Forgot Password? Sign…" at bounding box center [734, 204] width 301 height 238
click at [853, 181] on input "Username" at bounding box center [734, 177] width 266 height 33
type input "a"
type input "AFFINITYEXPRESS"
click at [842, 232] on span at bounding box center [847, 223] width 40 height 33
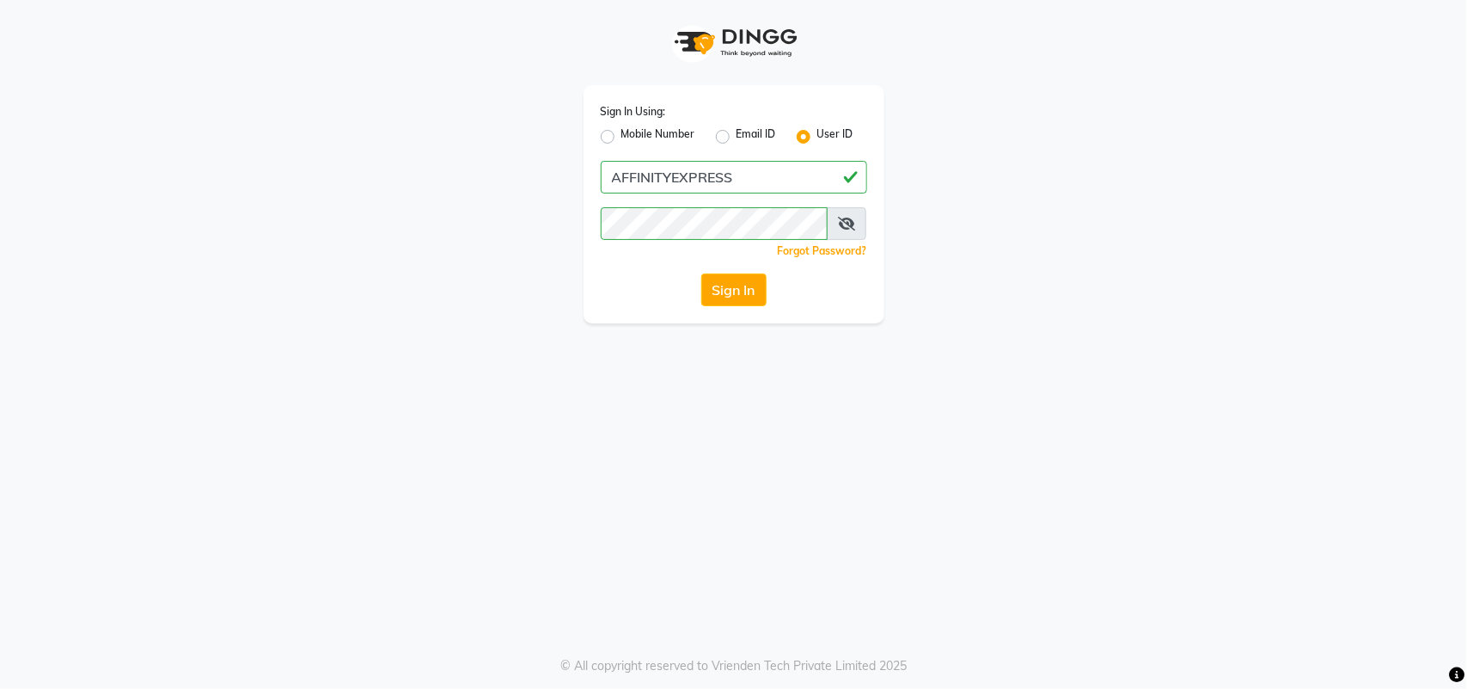
click at [853, 224] on icon at bounding box center [846, 224] width 17 height 14
click at [744, 279] on button "Sign In" at bounding box center [733, 289] width 65 height 33
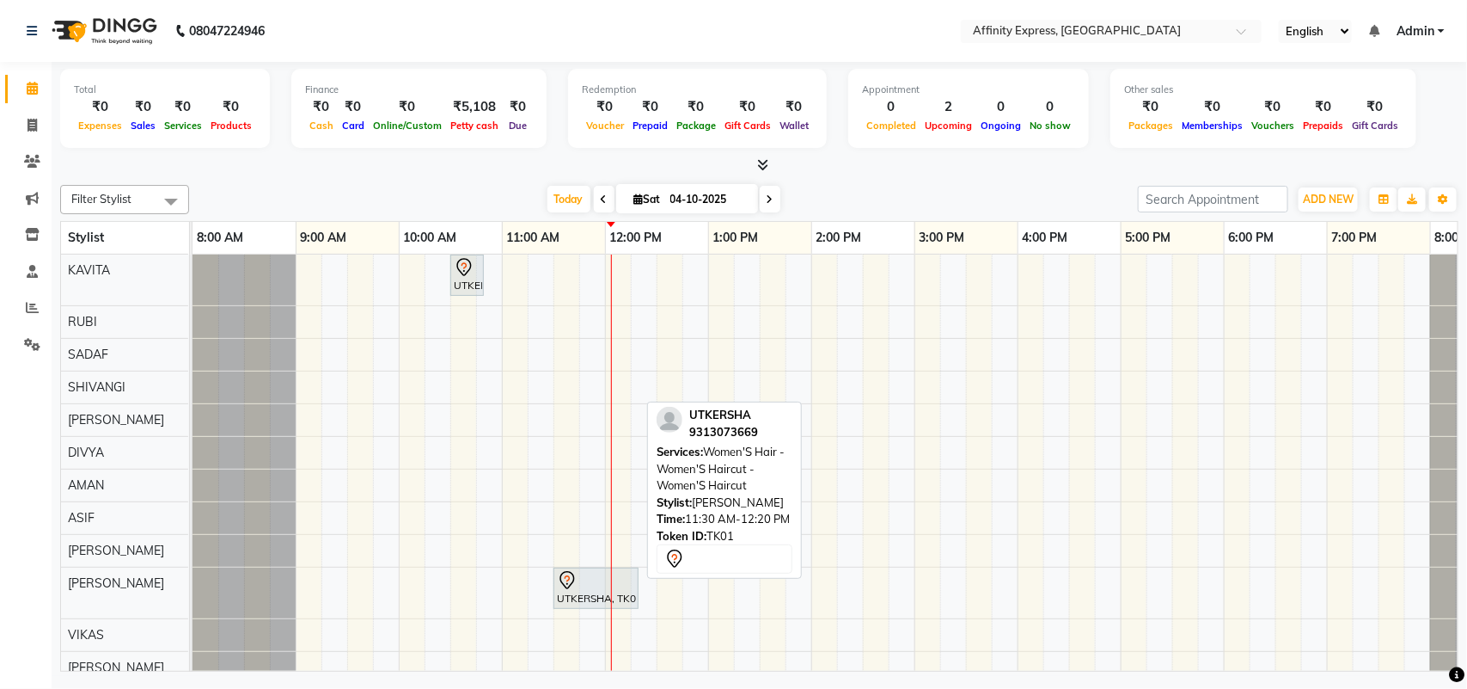
click at [580, 591] on div at bounding box center [596, 580] width 78 height 21
select select "7"
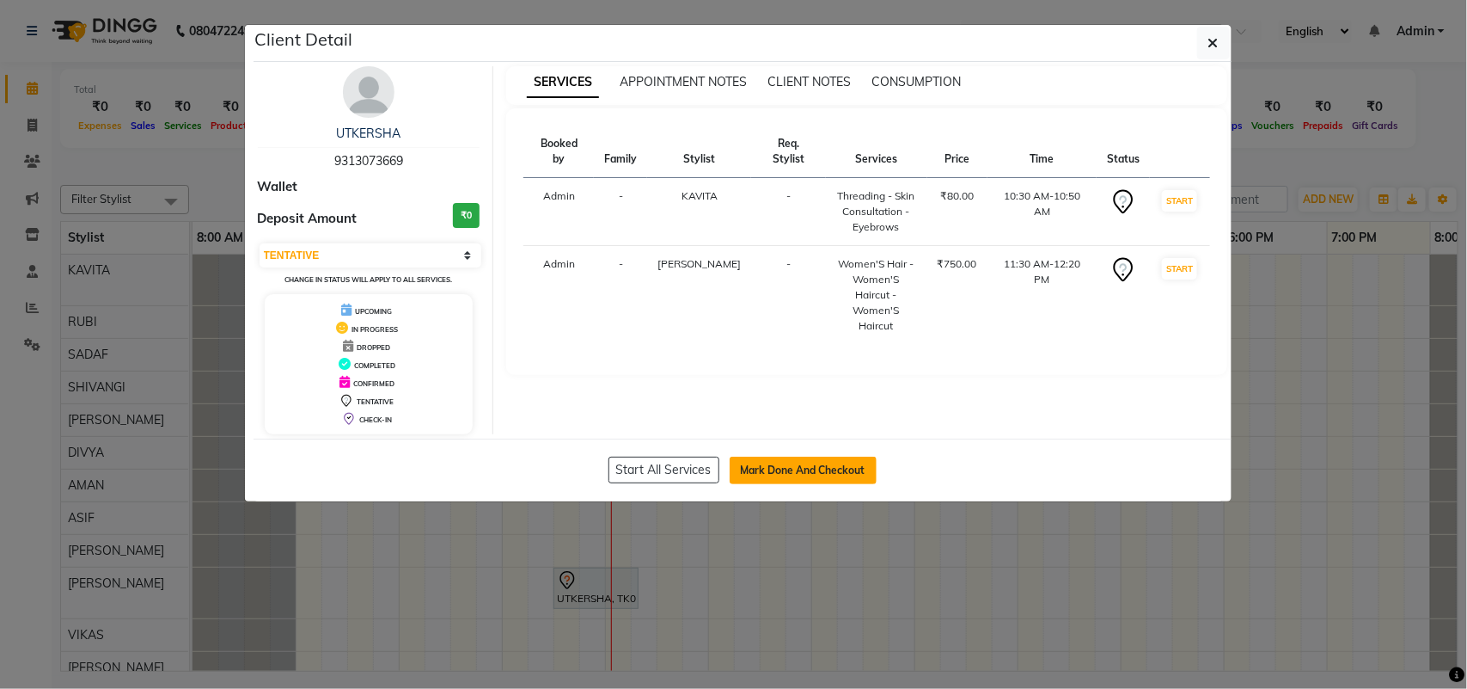
click at [795, 466] on button "Mark Done And Checkout" at bounding box center [803, 470] width 147 height 28
select select "9123"
select select "service"
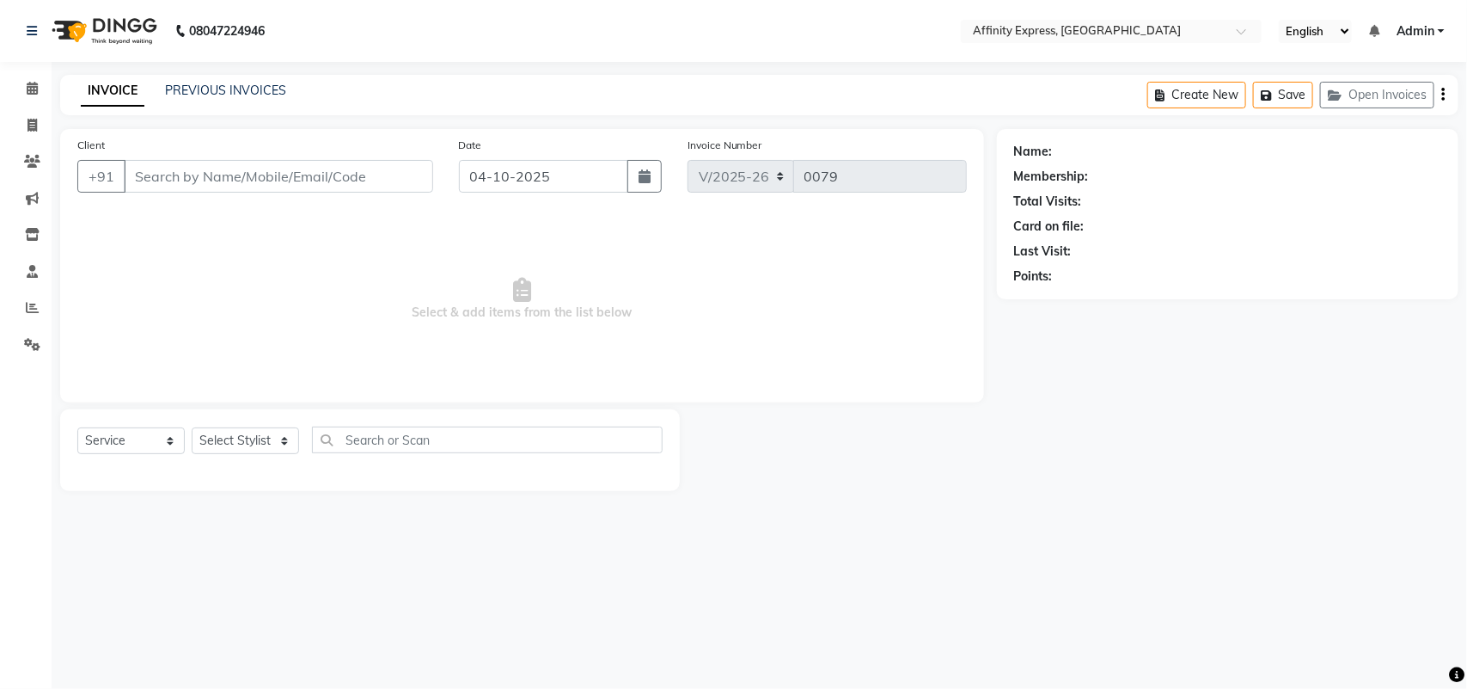
type input "9313073669"
select select "93305"
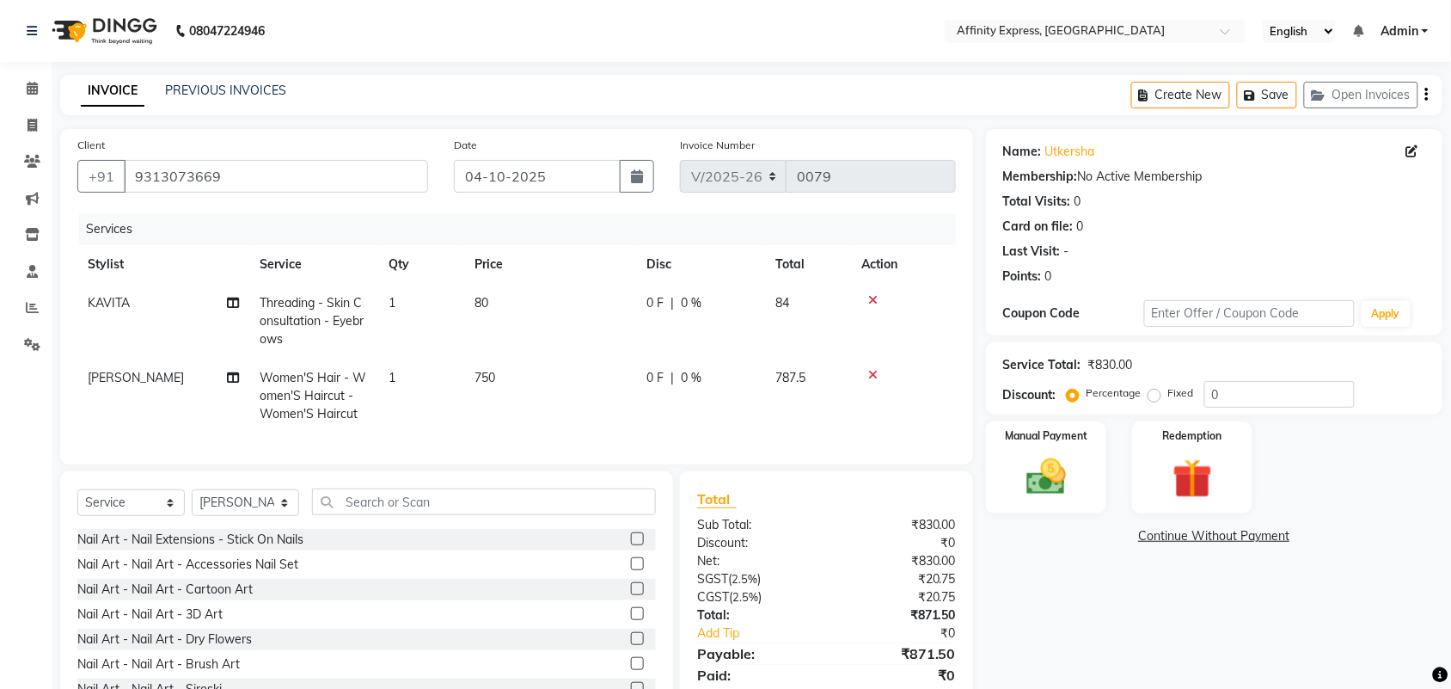
click at [491, 376] on span "750" at bounding box center [484, 377] width 21 height 15
select select "93305"
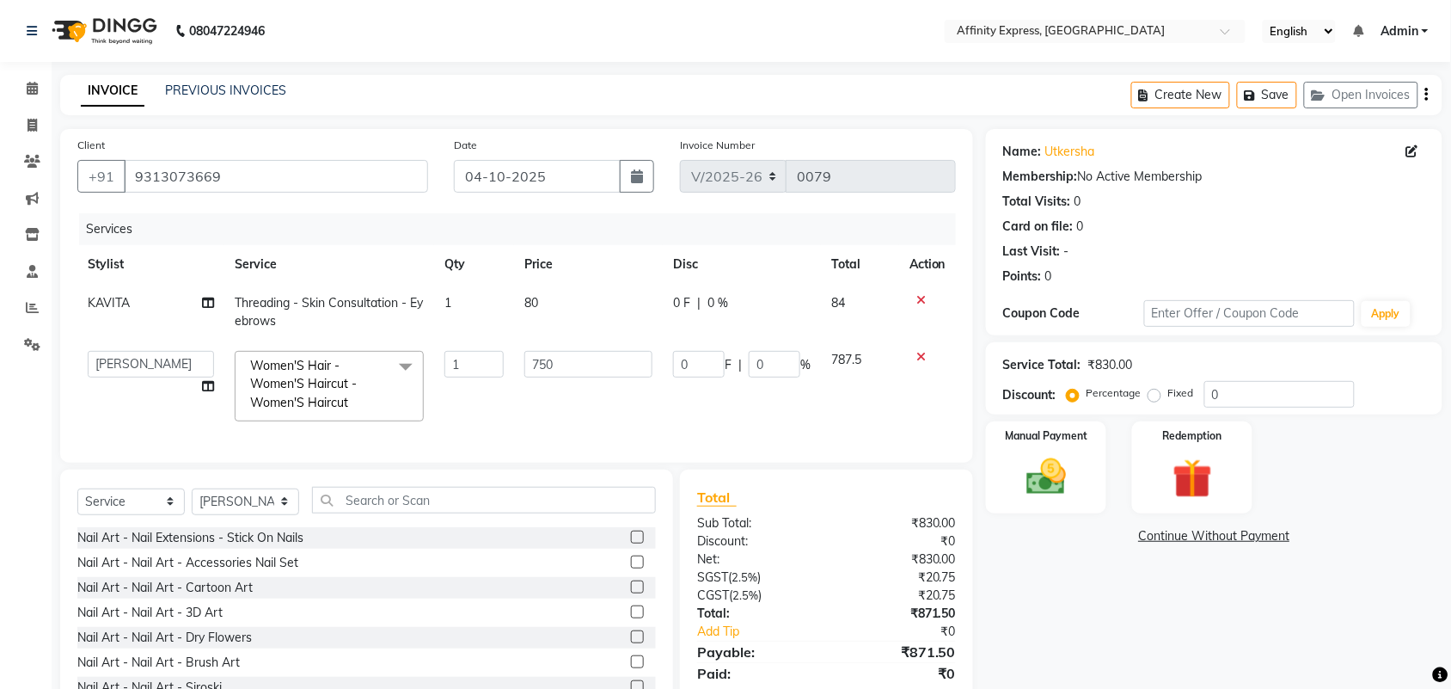
click at [491, 376] on td "1" at bounding box center [474, 385] width 80 height 91
click at [565, 352] on input "750" at bounding box center [588, 364] width 128 height 27
type input "500"
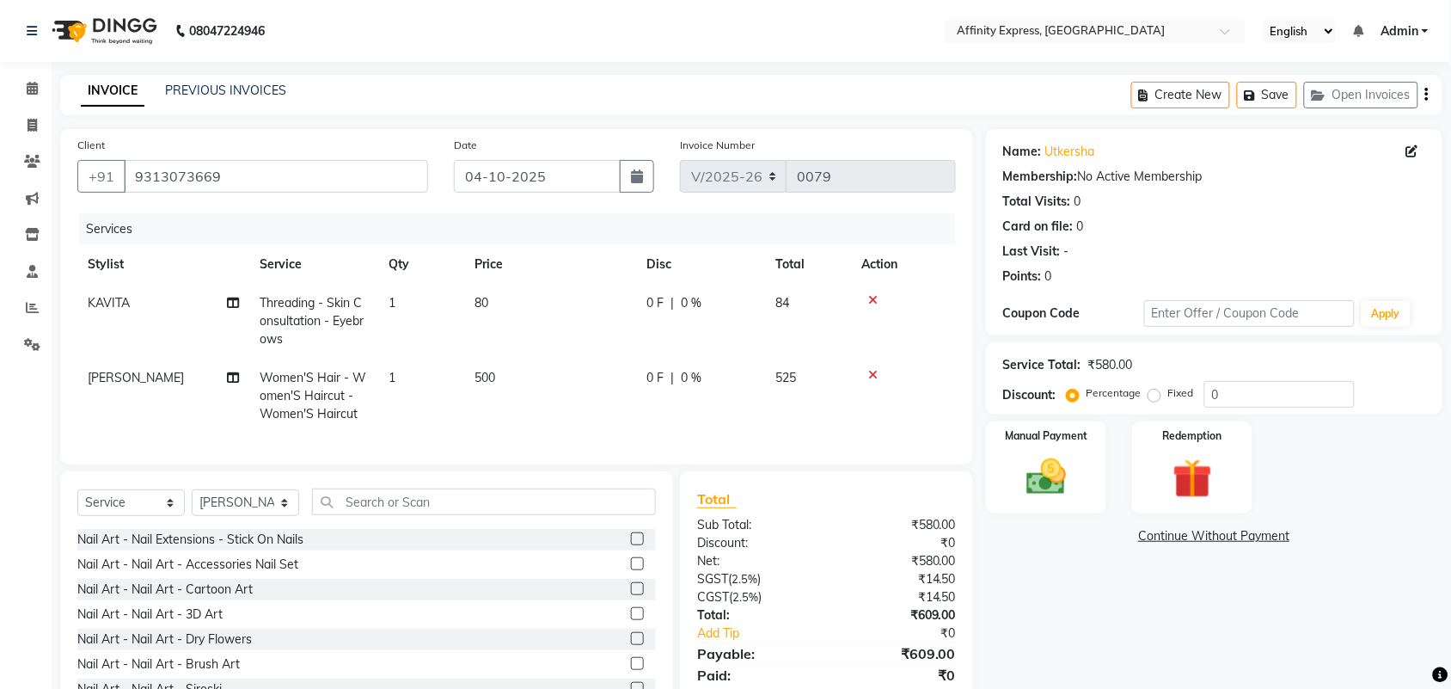
click at [1037, 554] on div "Name: Utkersha Membership: No Active Membership Total Visits: 0 Card on file: 0…" at bounding box center [1220, 427] width 469 height 596
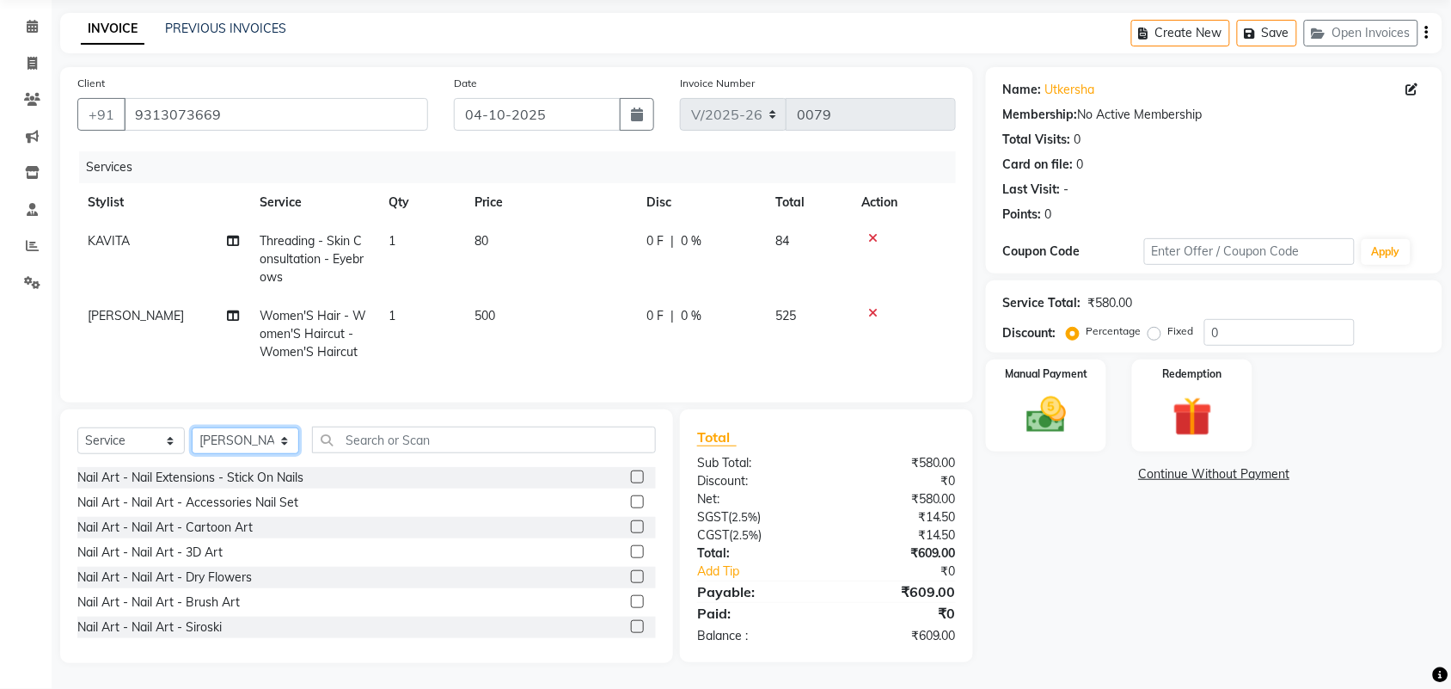
click at [282, 448] on select "Select Stylist [PERSON_NAME] AFFINITY EXPRESS [PERSON_NAME] [PERSON_NAME] DIVYA…" at bounding box center [245, 440] width 107 height 27
select select "93267"
click at [192, 427] on select "Select Stylist [PERSON_NAME] AFFINITY EXPRESS [PERSON_NAME] [PERSON_NAME] DIVYA…" at bounding box center [245, 440] width 107 height 27
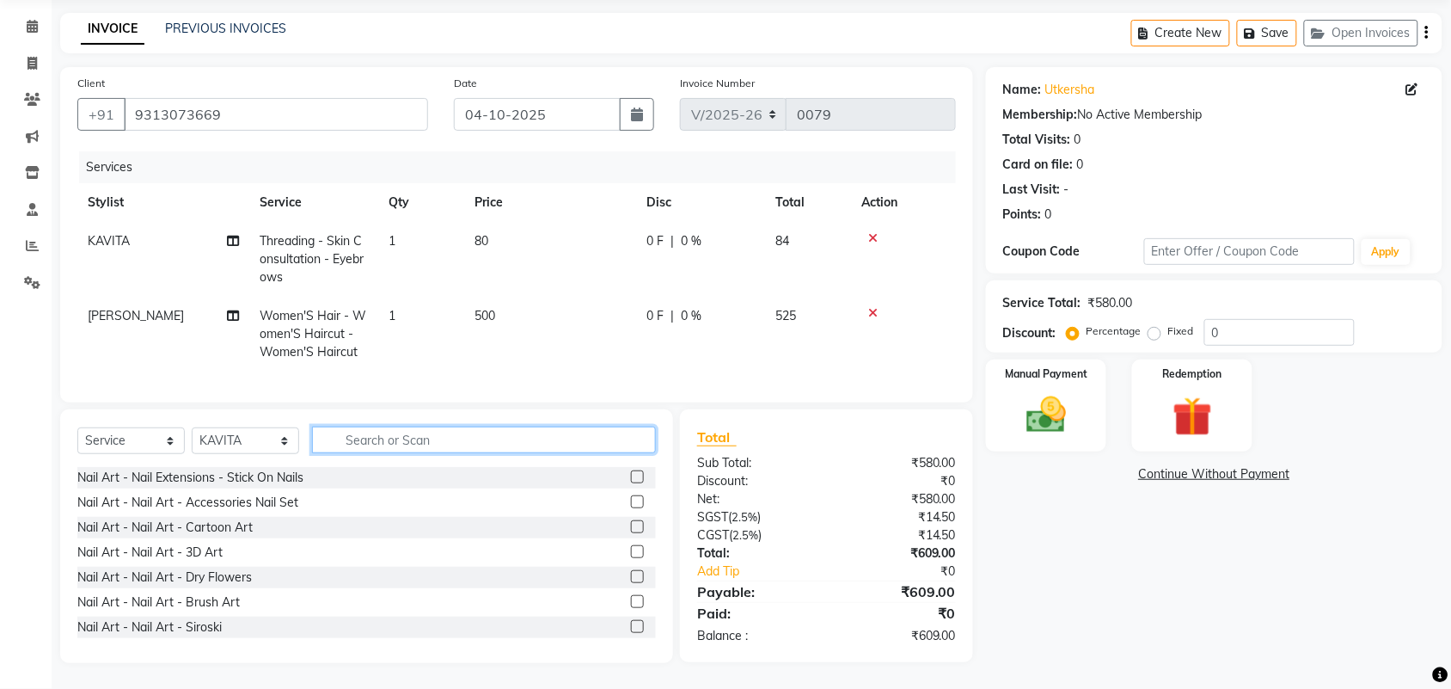
click at [383, 444] on input "text" at bounding box center [484, 439] width 344 height 27
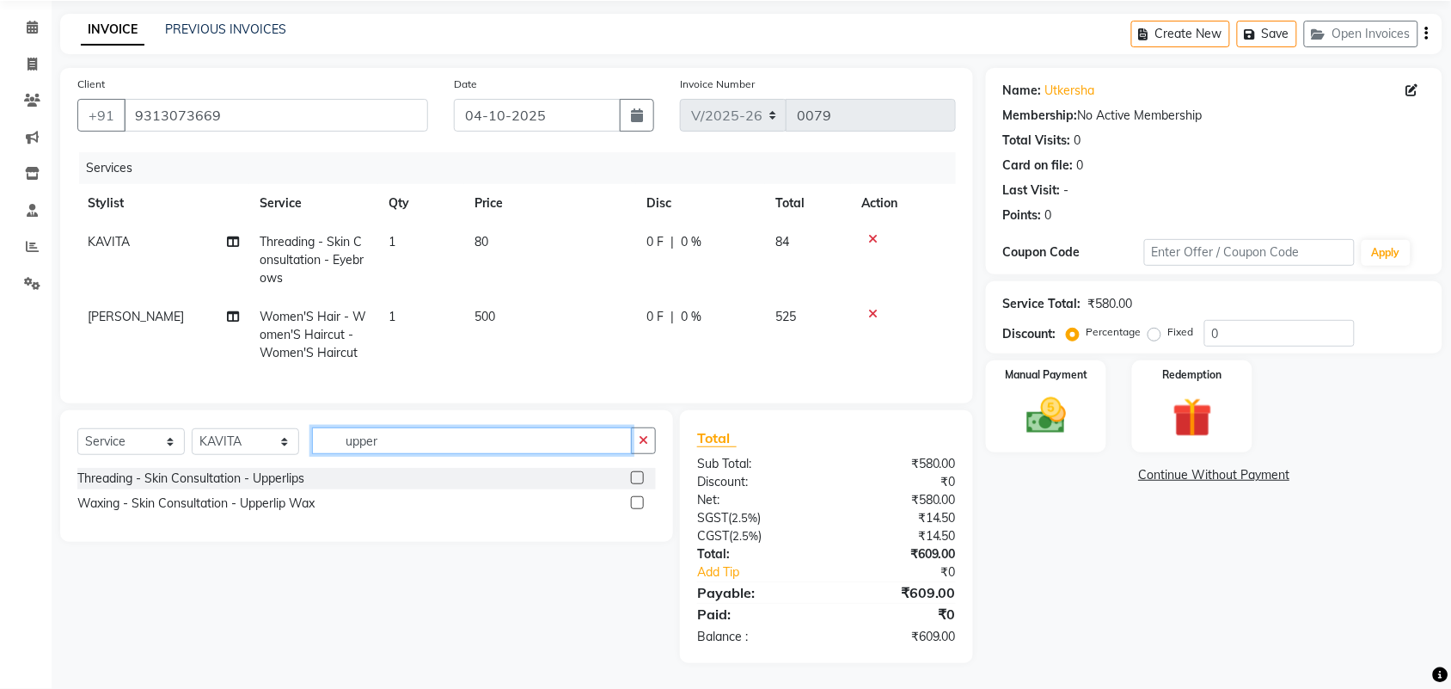
type input "upper"
click at [638, 481] on label at bounding box center [637, 477] width 13 height 13
click at [638, 481] on input "checkbox" at bounding box center [636, 478] width 11 height 11
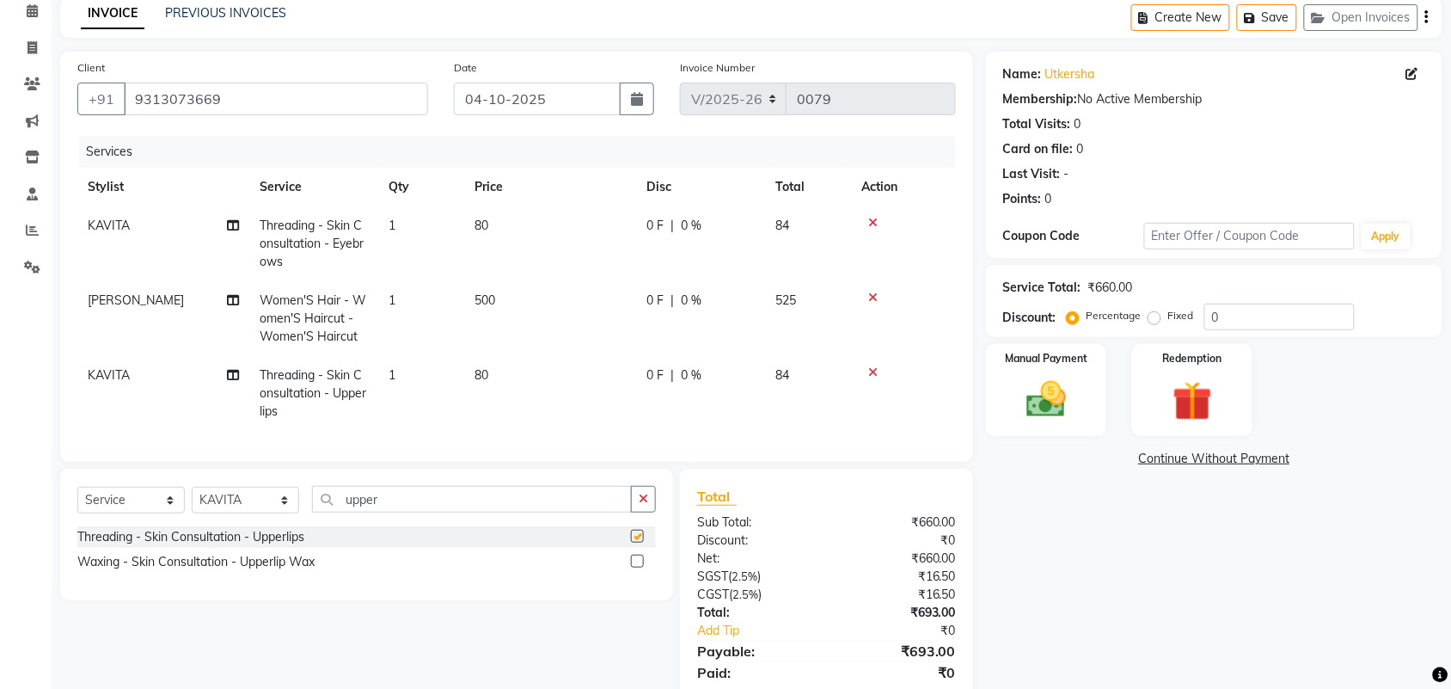
checkbox input "false"
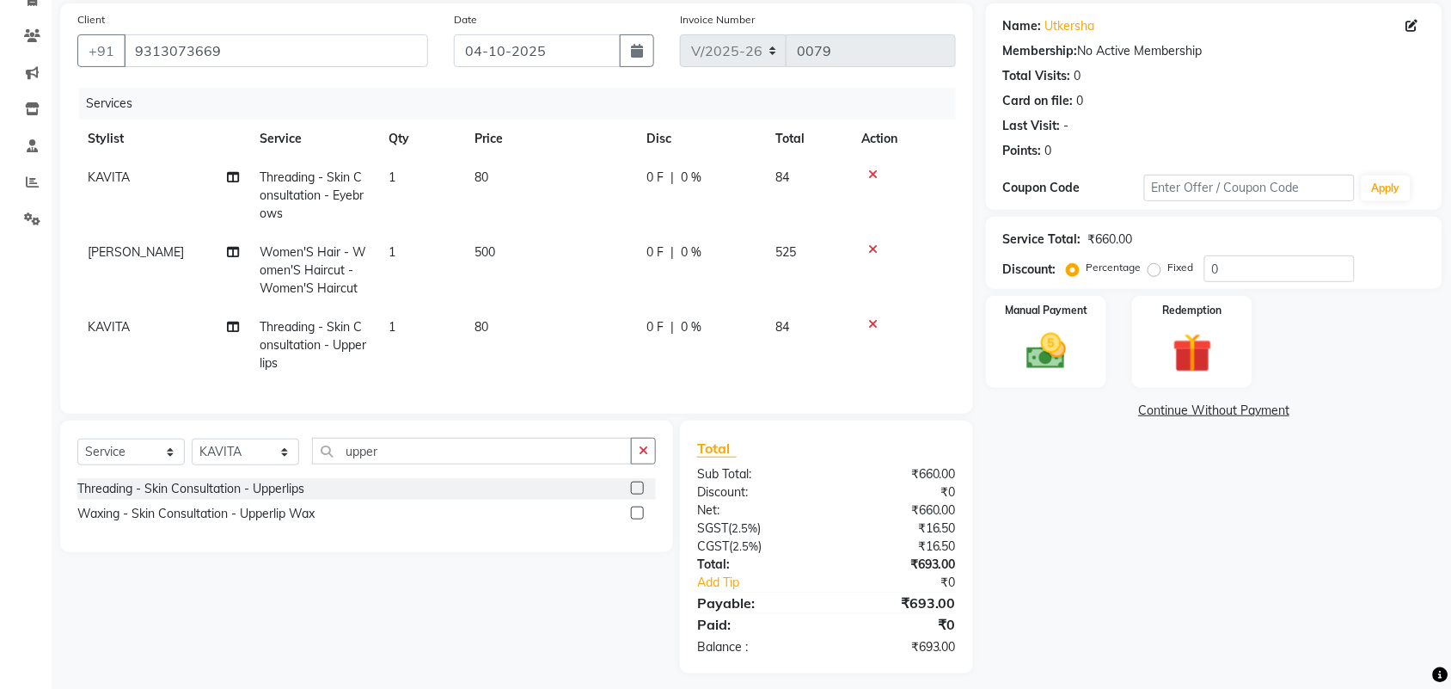
scroll to position [151, 0]
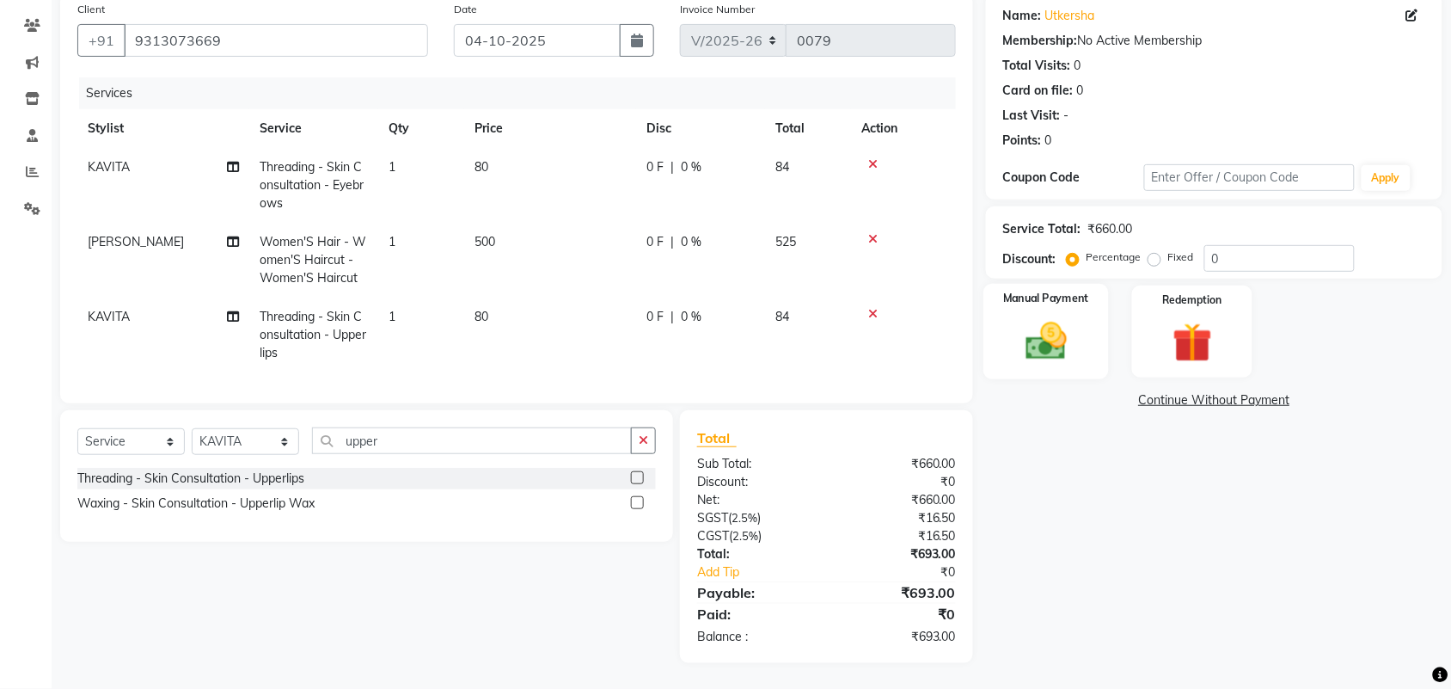
click at [1060, 348] on img at bounding box center [1046, 340] width 67 height 47
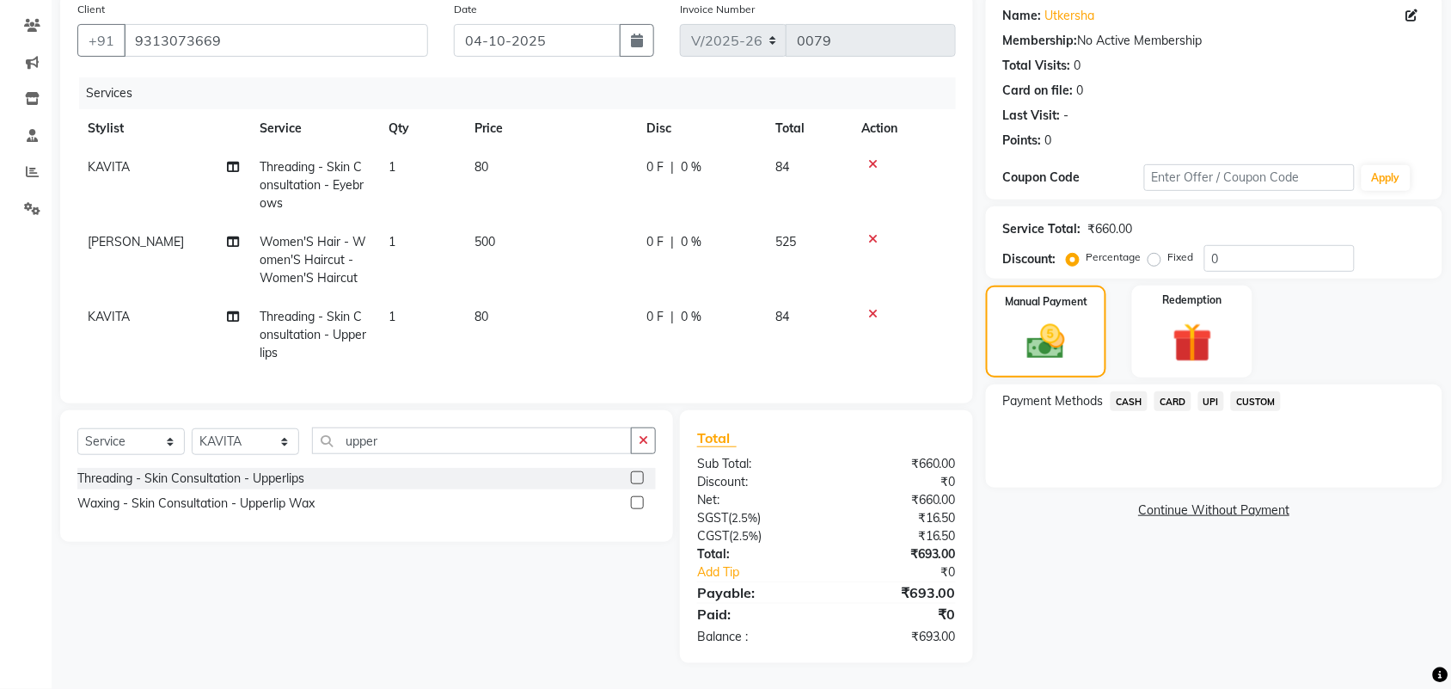
click at [1205, 391] on span "UPI" at bounding box center [1211, 401] width 27 height 20
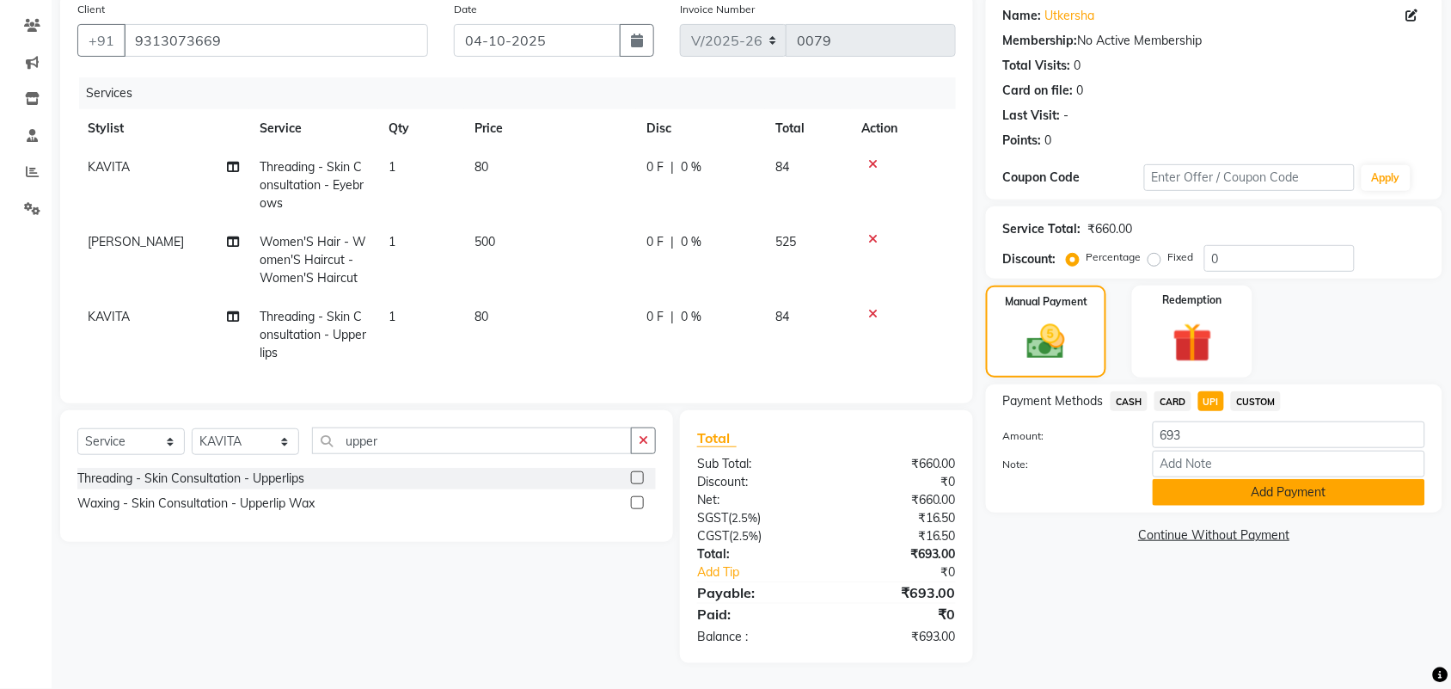
click at [1233, 479] on button "Add Payment" at bounding box center [1289, 492] width 272 height 27
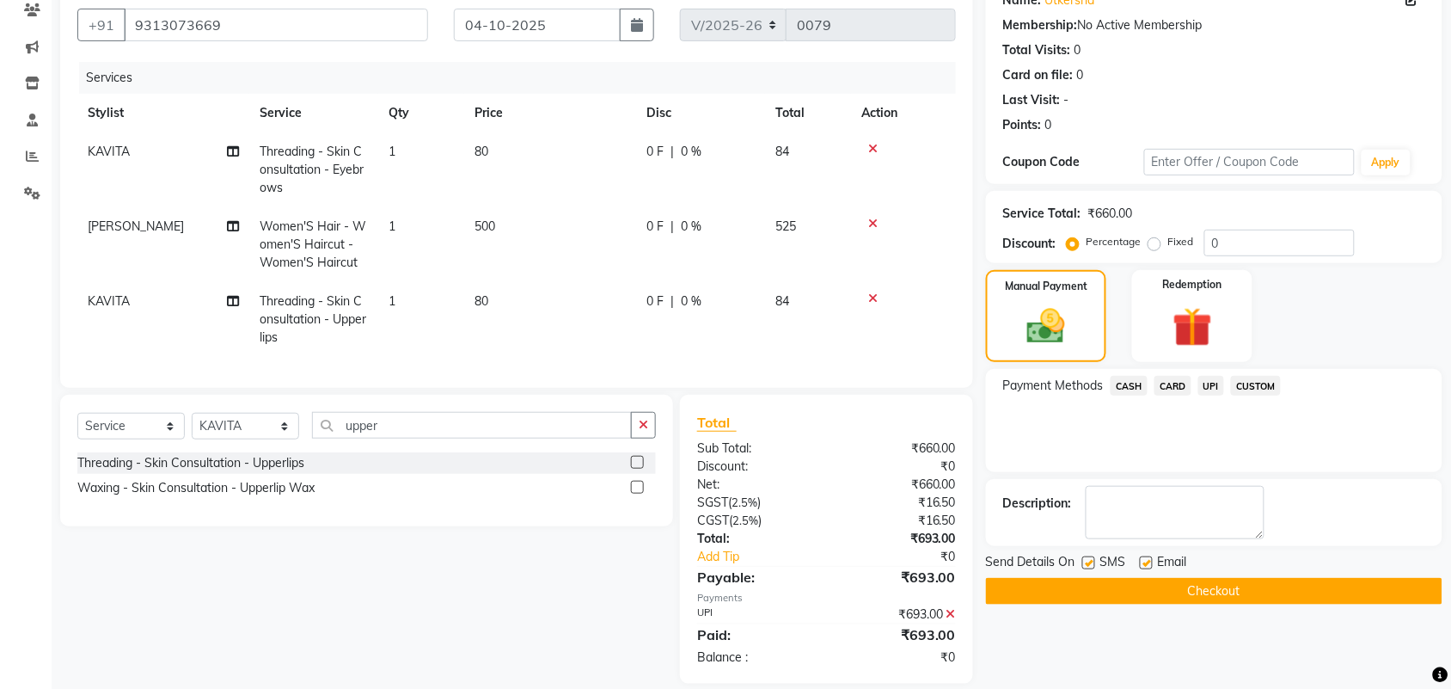
click at [1191, 582] on button "Checkout" at bounding box center [1214, 591] width 456 height 27
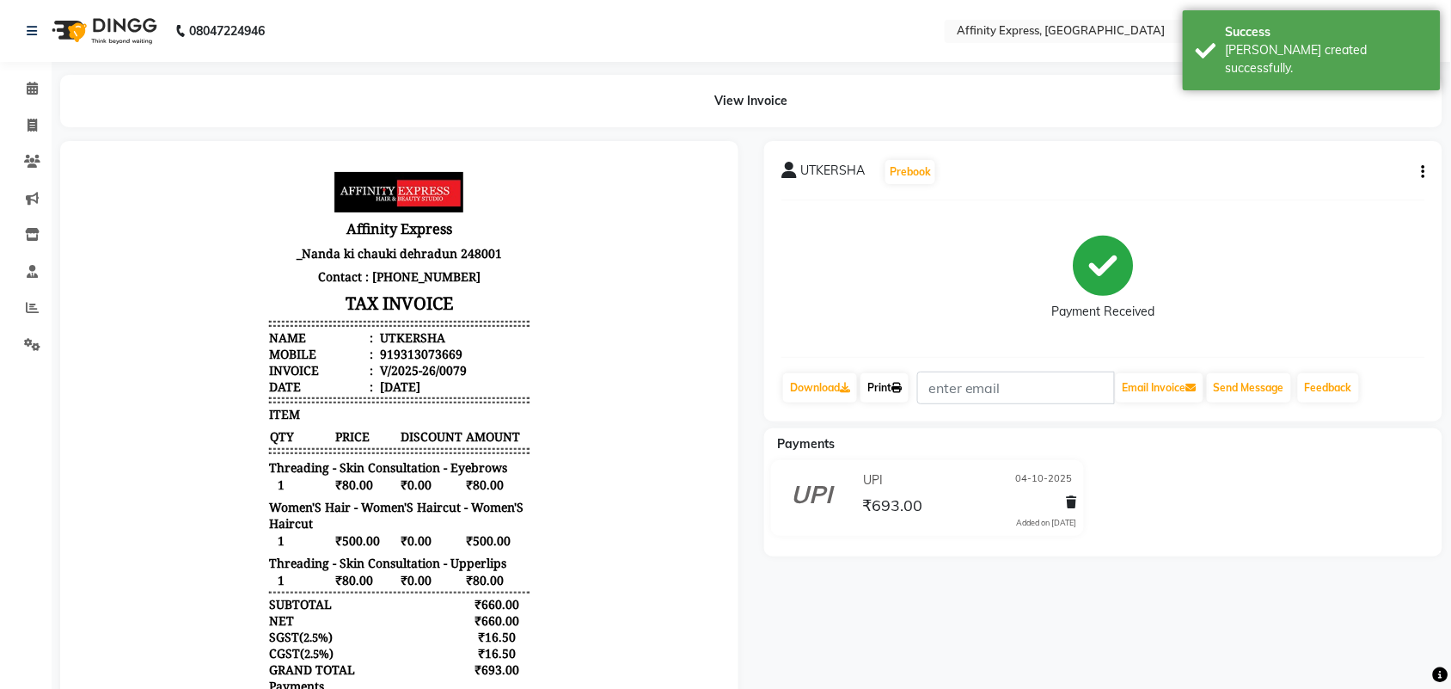
click at [879, 380] on link "Print" at bounding box center [884, 387] width 48 height 29
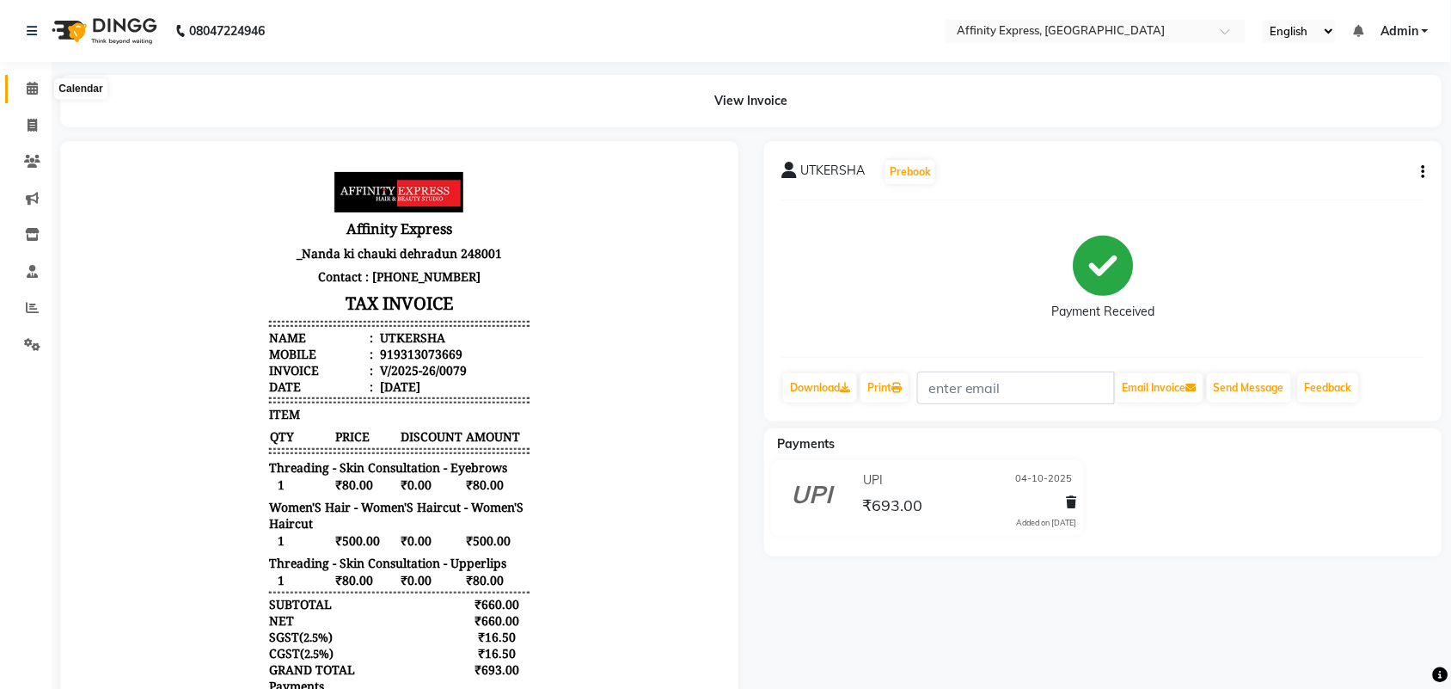
click at [24, 86] on span at bounding box center [32, 89] width 30 height 20
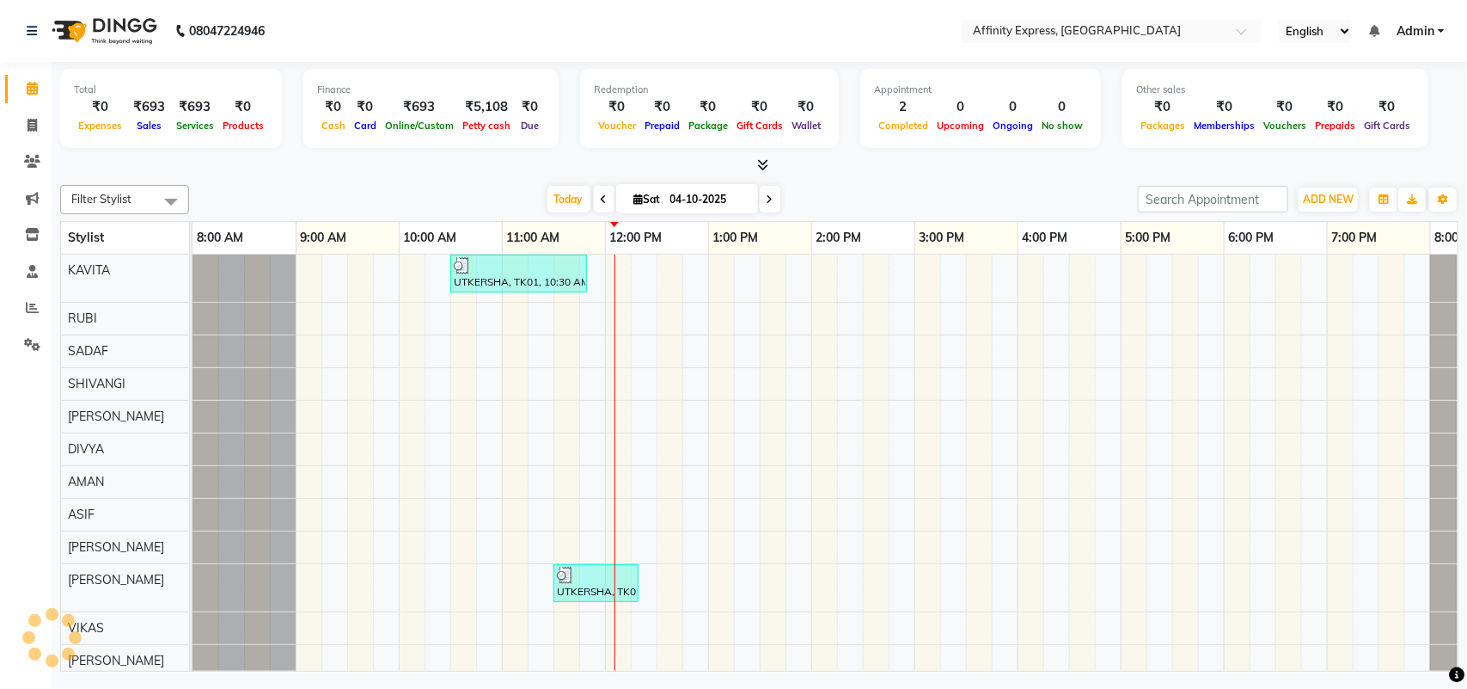
scroll to position [0, 75]
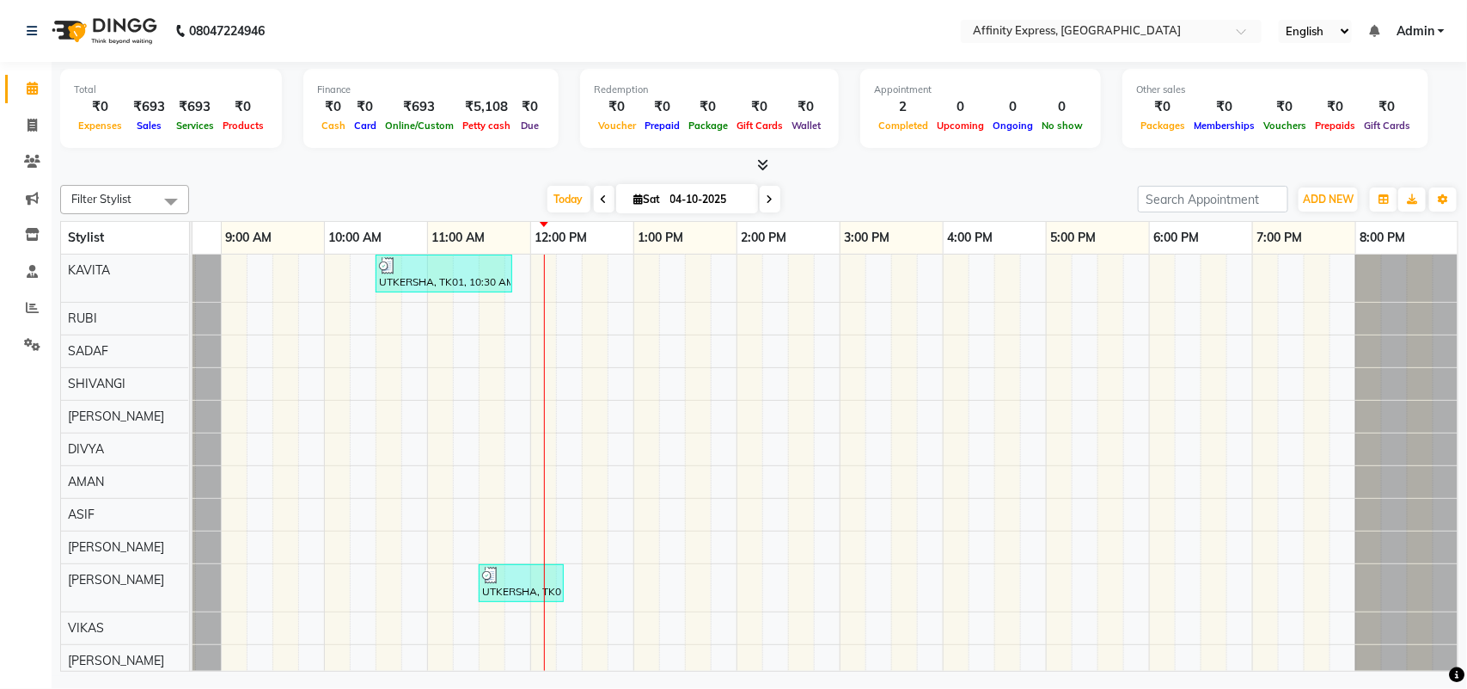
click at [583, 271] on div "UTKERSHA, TK01, 10:30 AM-11:50 AM, Threading - Skin Consultation - Eyebrows,Thr…" at bounding box center [788, 514] width 1341 height 520
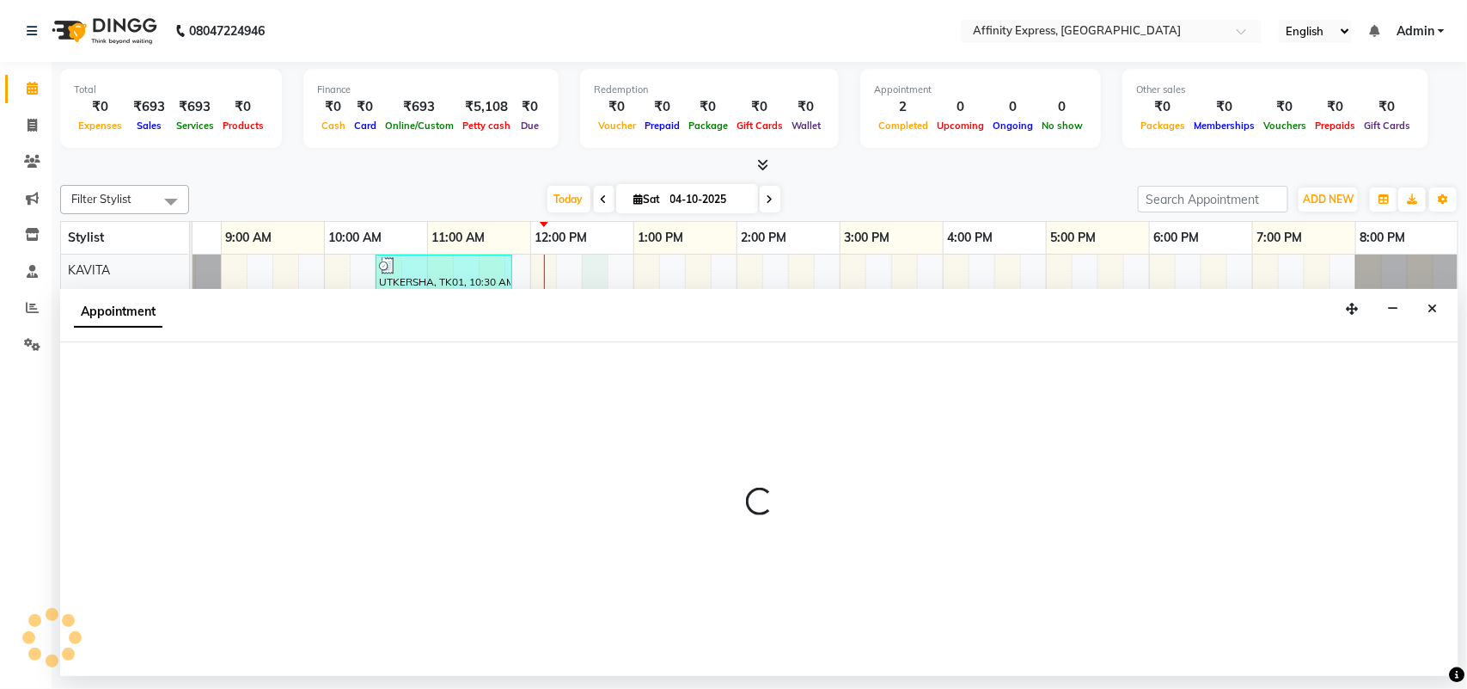
select select "93267"
select select "750"
select select "tentative"
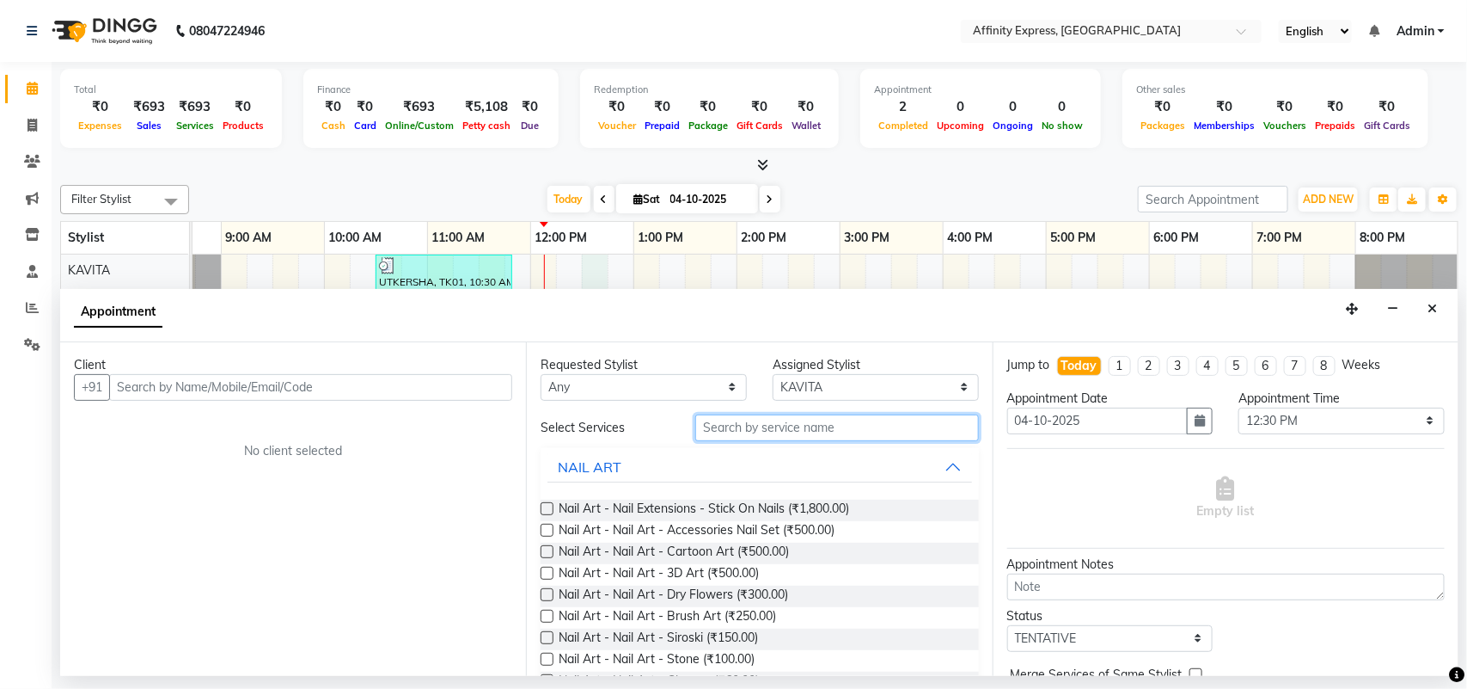
click at [775, 424] on input "text" at bounding box center [837, 427] width 284 height 27
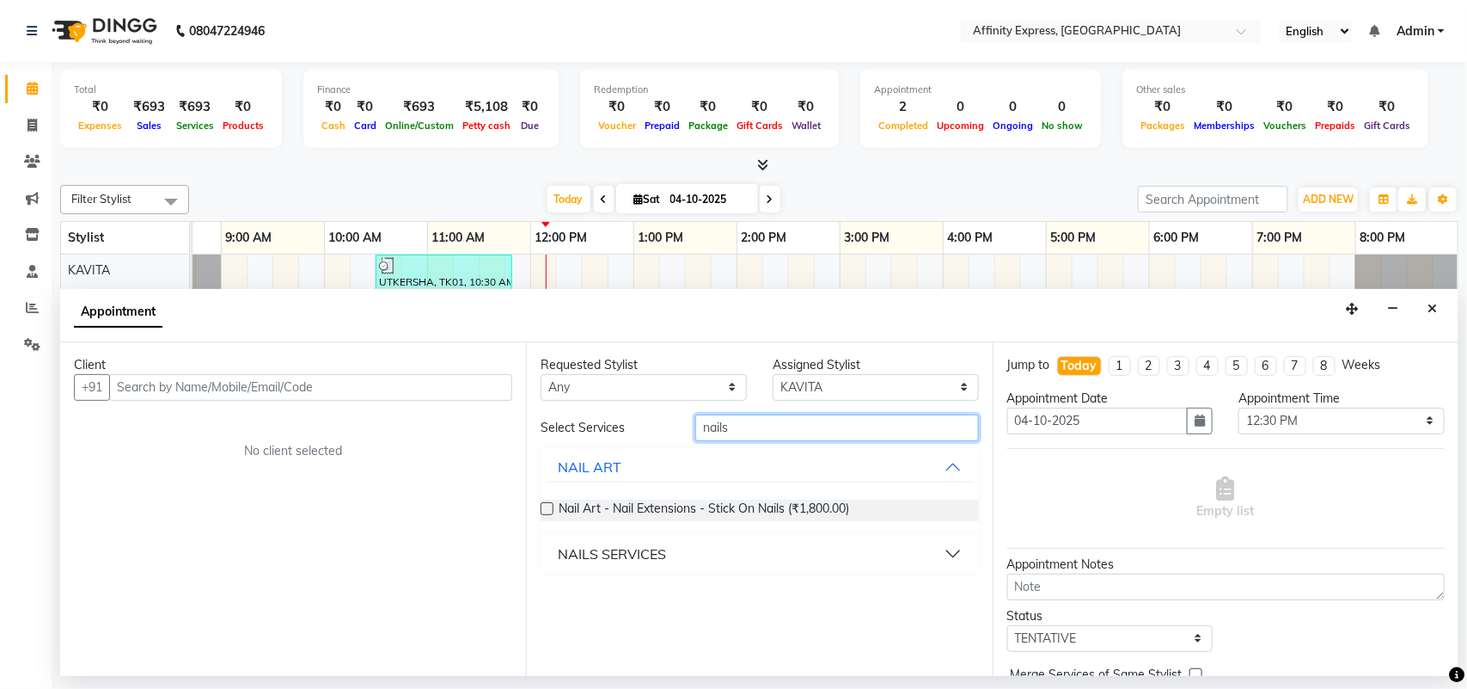
type input "nails"
click at [954, 560] on button "NAILS SERVICES" at bounding box center [760, 553] width 424 height 31
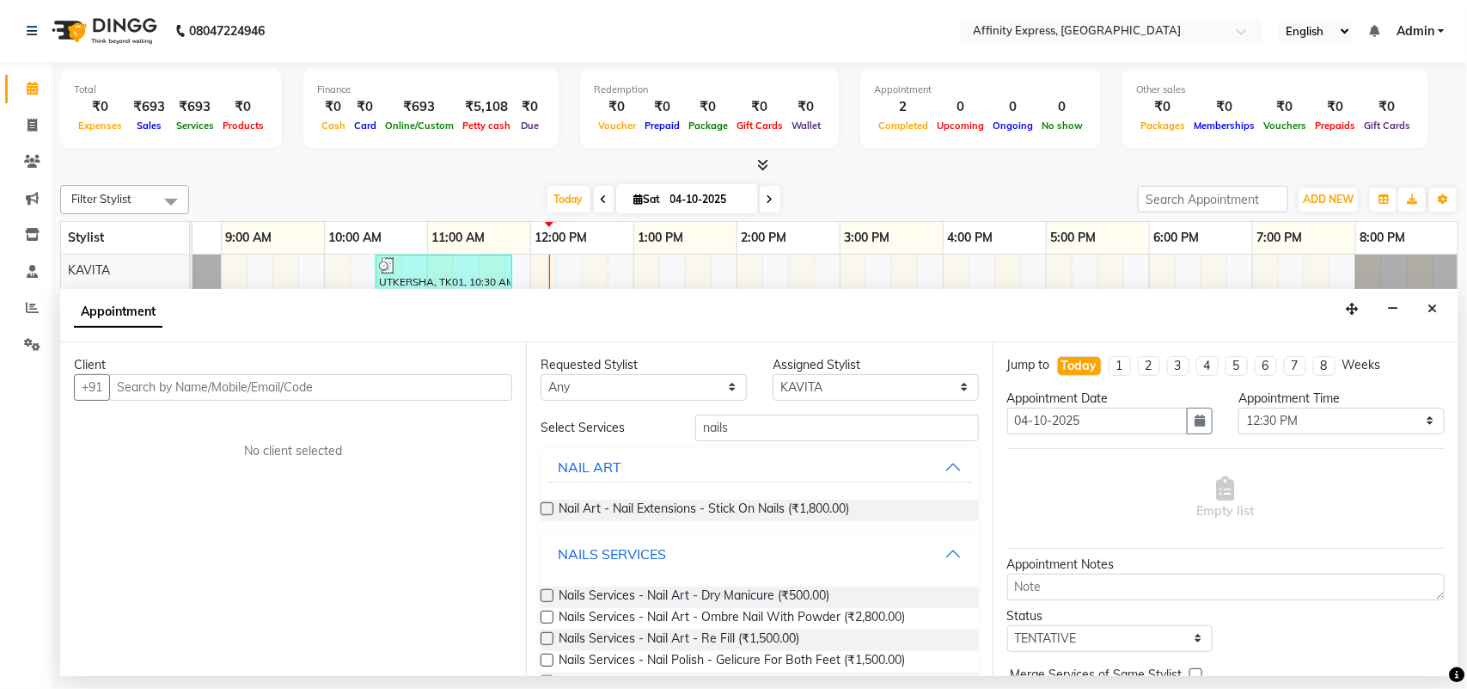
scroll to position [88, 0]
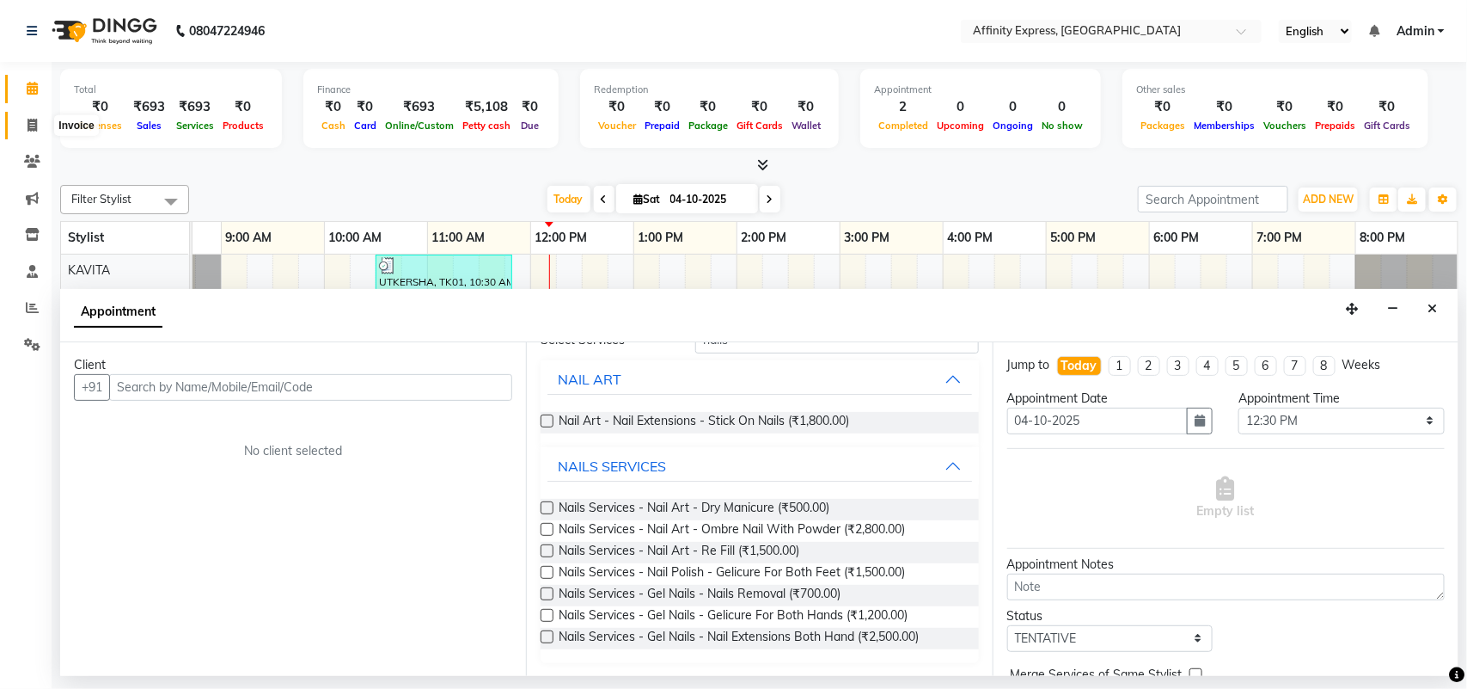
click at [34, 125] on icon at bounding box center [32, 125] width 9 height 13
select select "service"
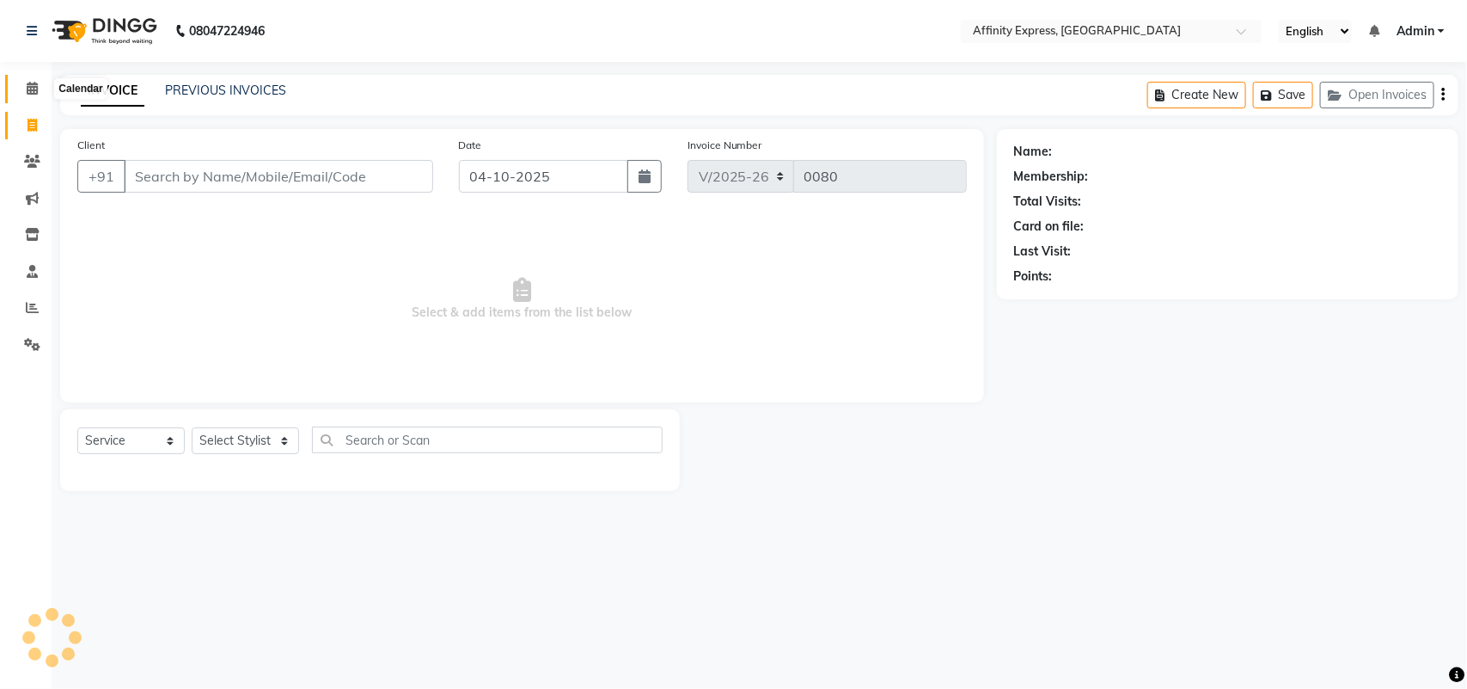
click at [27, 84] on icon at bounding box center [32, 88] width 11 height 13
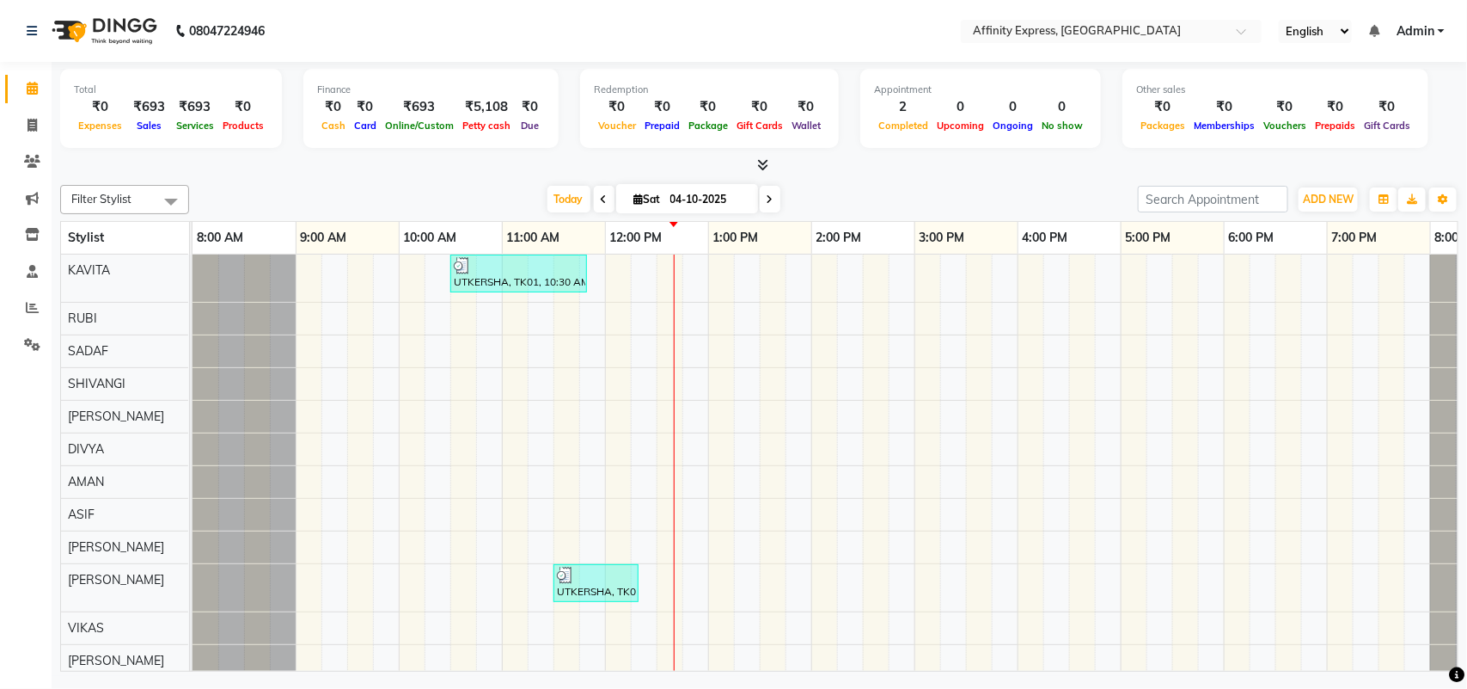
click at [660, 278] on div "UTKERSHA, TK01, 10:30 AM-11:50 AM, Threading - Skin Consultation - Eyebrows,Thr…" at bounding box center [863, 514] width 1341 height 520
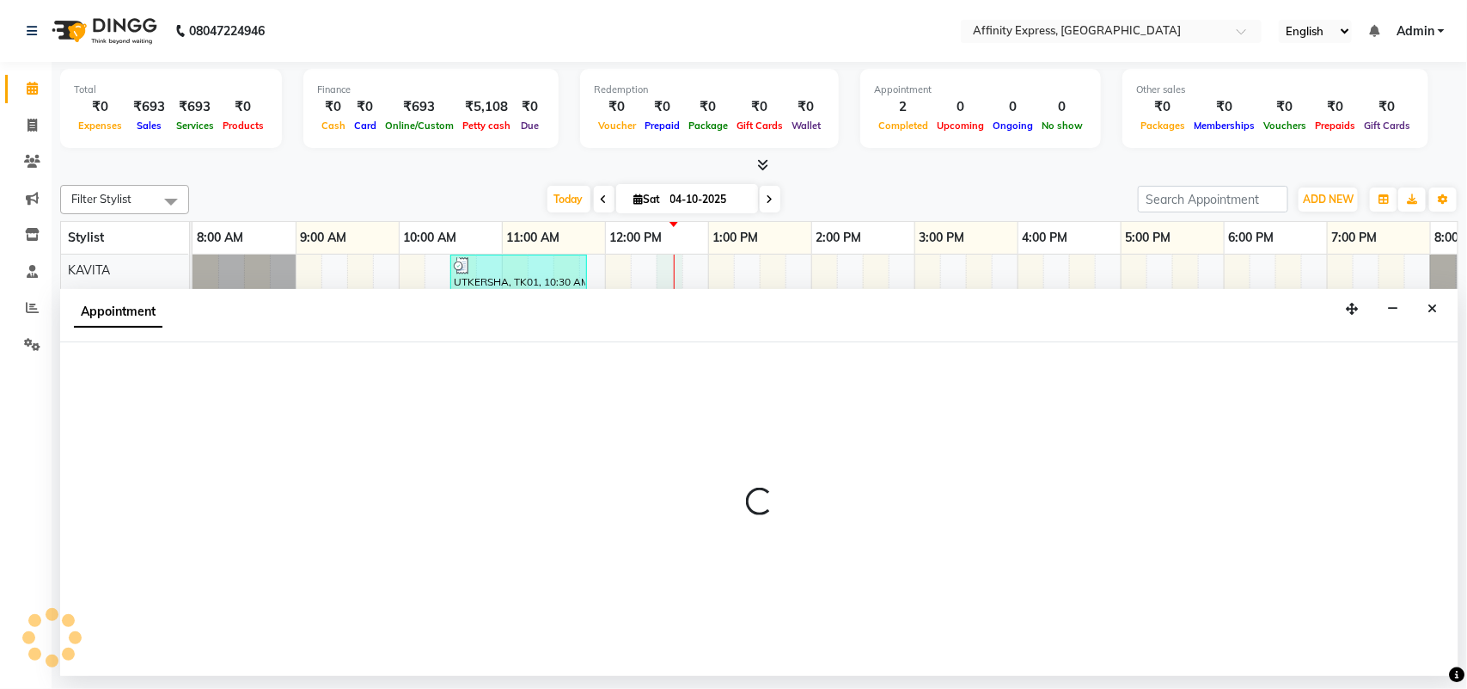
select select "93267"
select select "tentative"
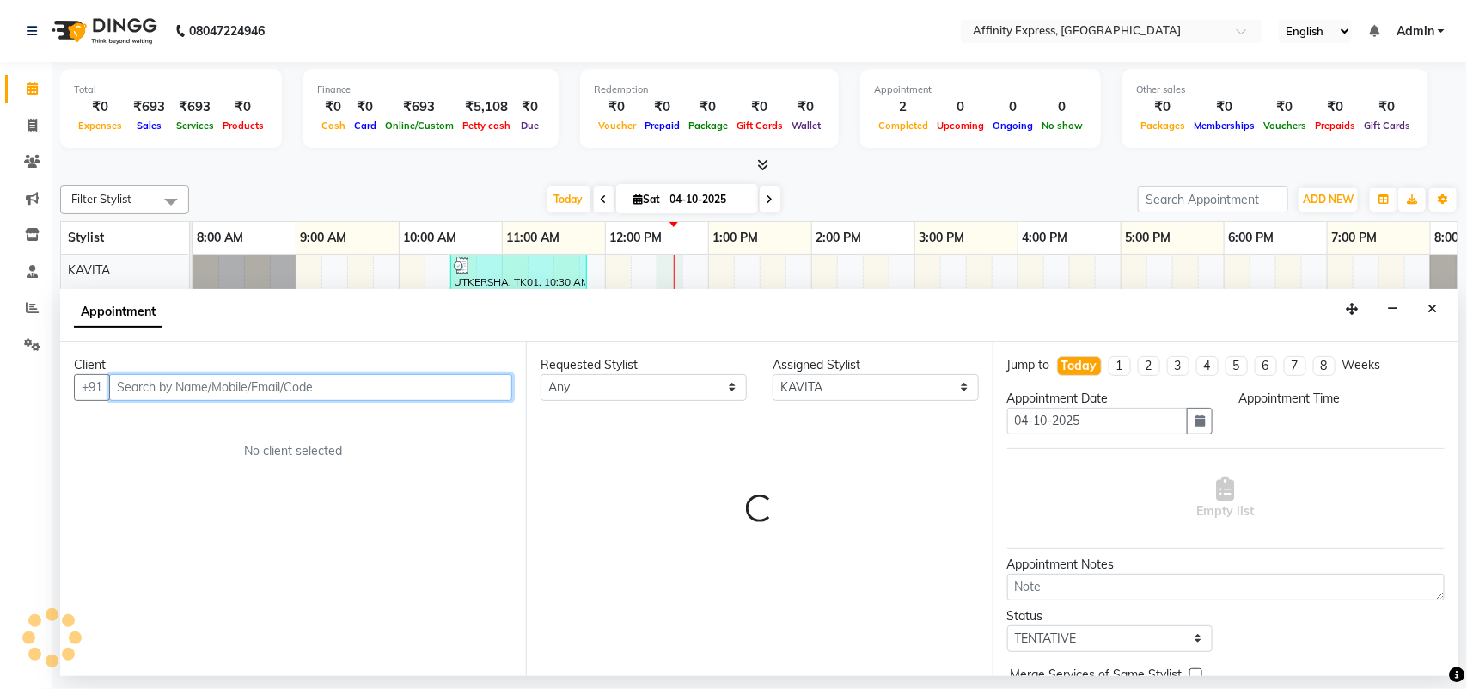
select select "750"
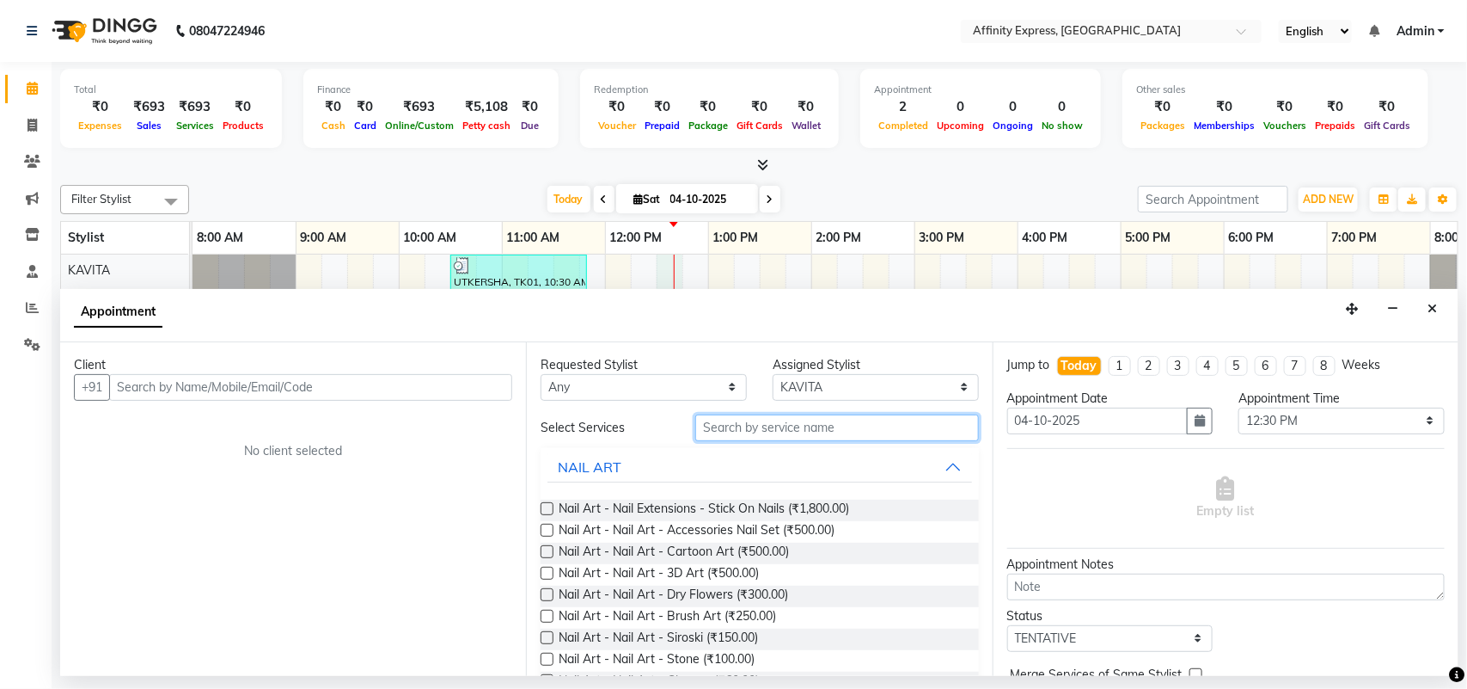
click at [732, 426] on input "text" at bounding box center [837, 427] width 284 height 27
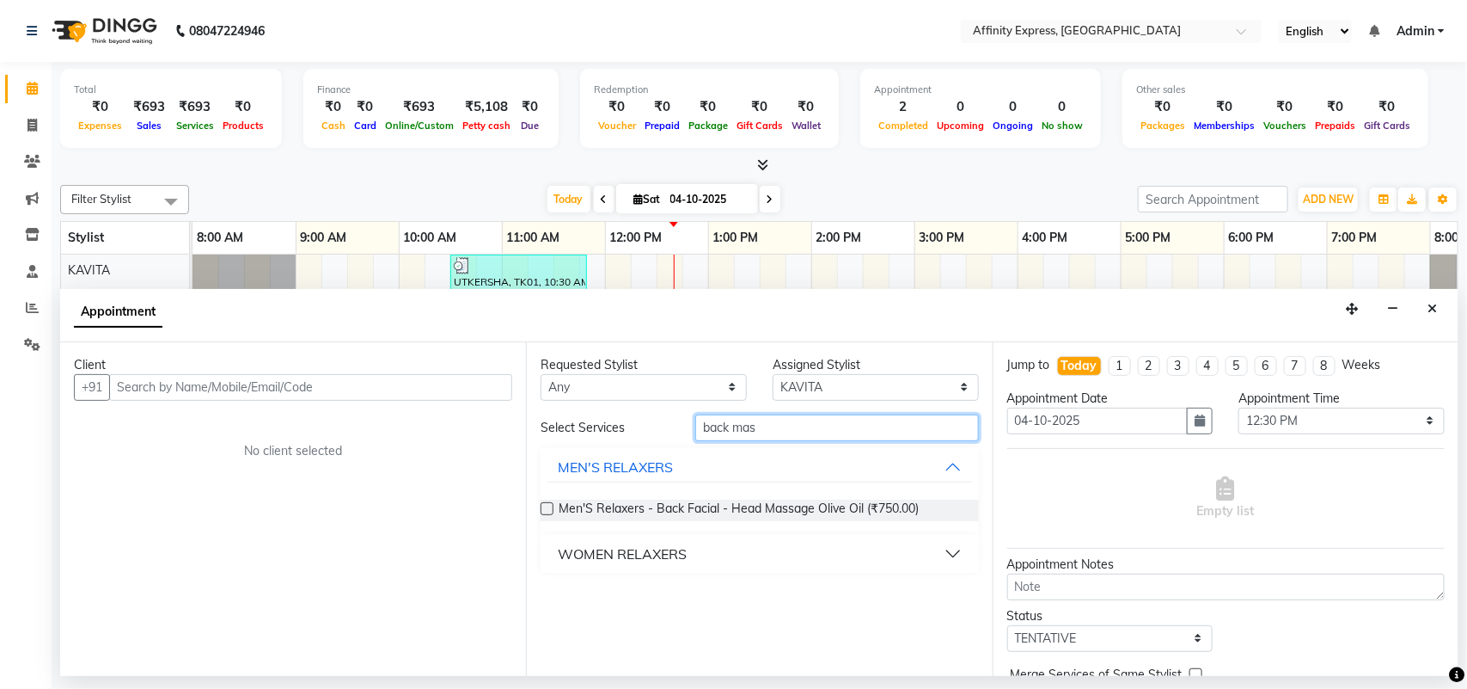
type input "back mas"
click at [692, 556] on button "WOMEN RELAXERS" at bounding box center [760, 553] width 424 height 31
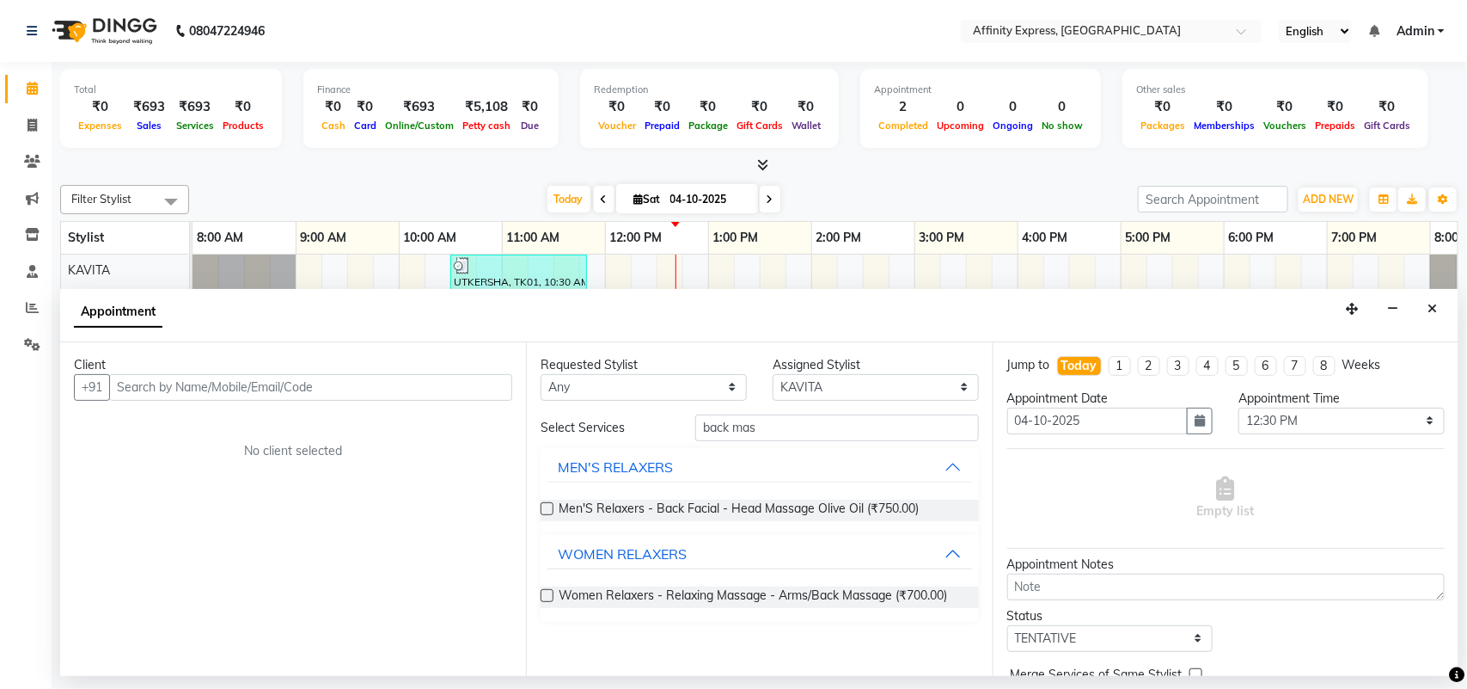
click at [551, 600] on label at bounding box center [547, 595] width 13 height 13
click at [551, 600] on input "checkbox" at bounding box center [546, 596] width 11 height 11
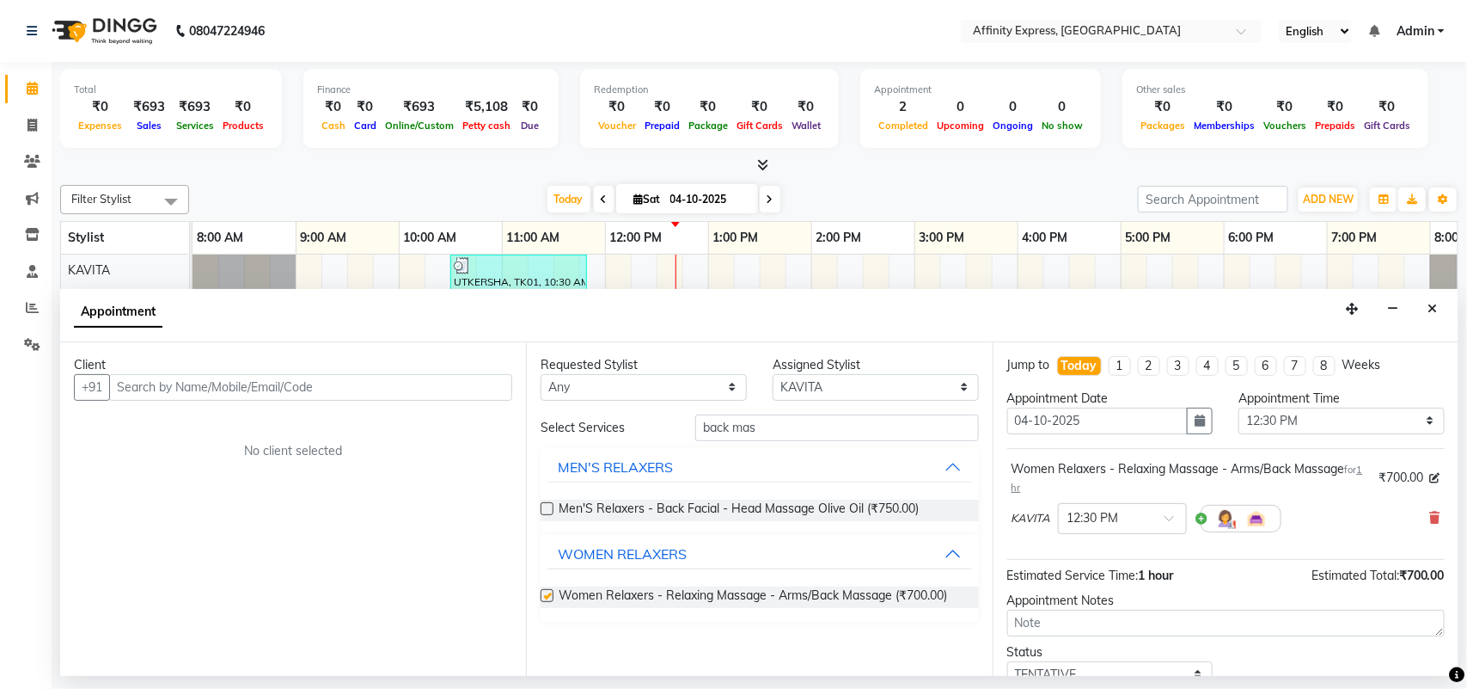
checkbox input "false"
click at [843, 389] on select "Select [PERSON_NAME] AFFINITY EXPRESS [PERSON_NAME] [PERSON_NAME] DIVYA KAVITA …" at bounding box center [876, 387] width 206 height 27
select select "93303"
click at [773, 374] on select "Select [PERSON_NAME] AFFINITY EXPRESS [PERSON_NAME] [PERSON_NAME] DIVYA KAVITA …" at bounding box center [876, 387] width 206 height 27
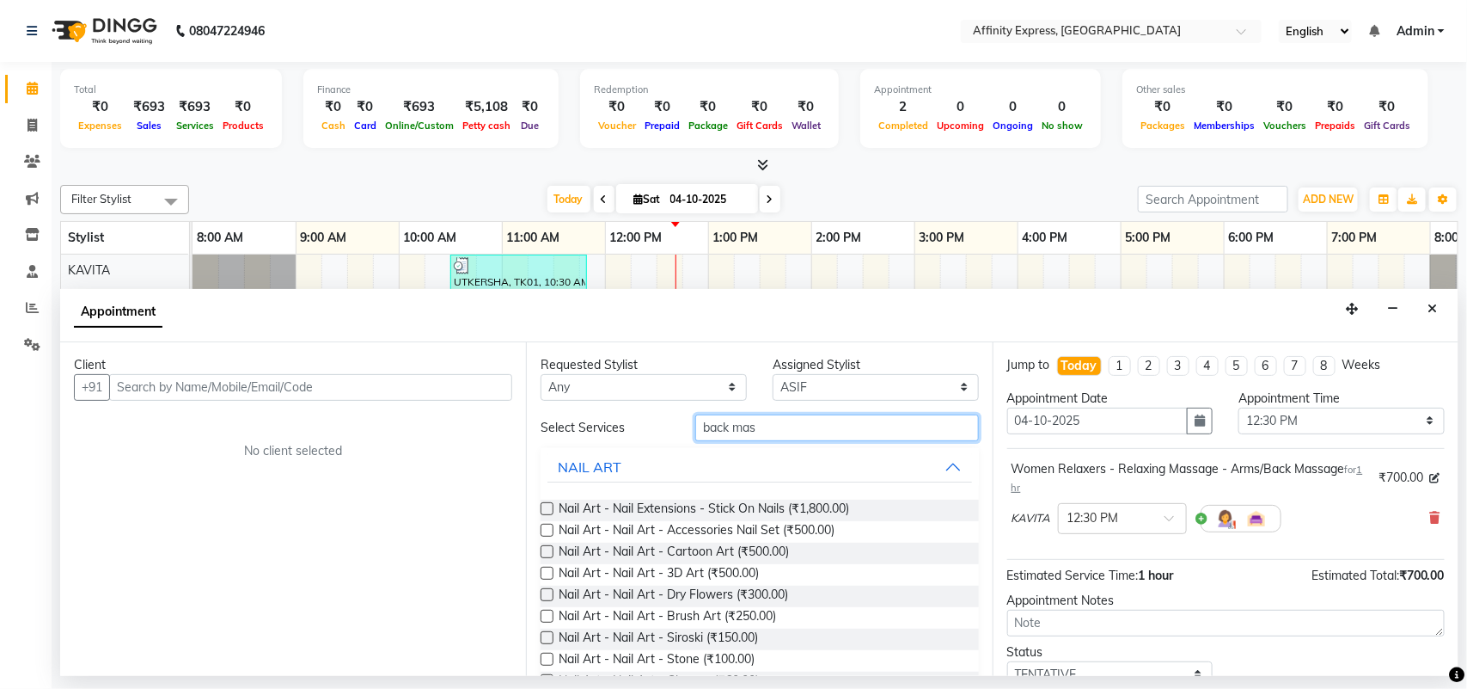
click at [786, 428] on input "back mas" at bounding box center [837, 427] width 284 height 27
type input "b"
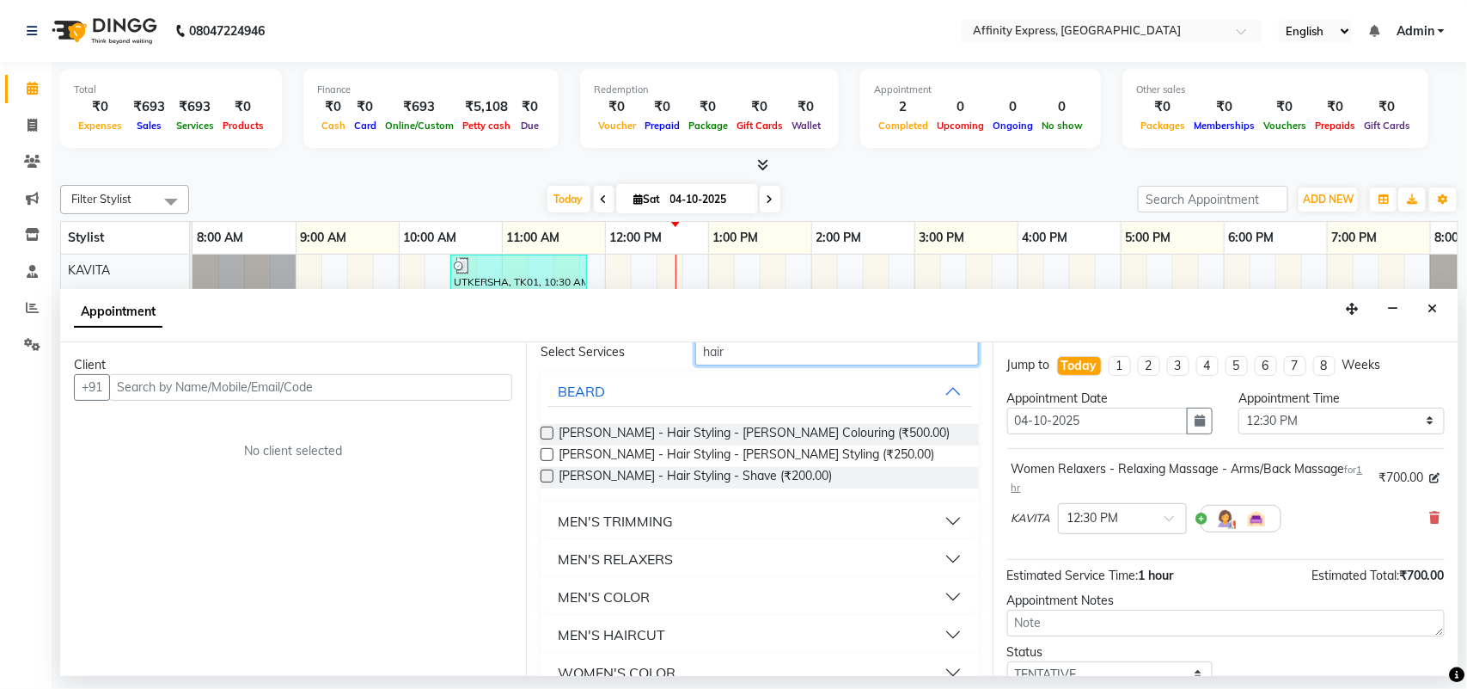
scroll to position [215, 0]
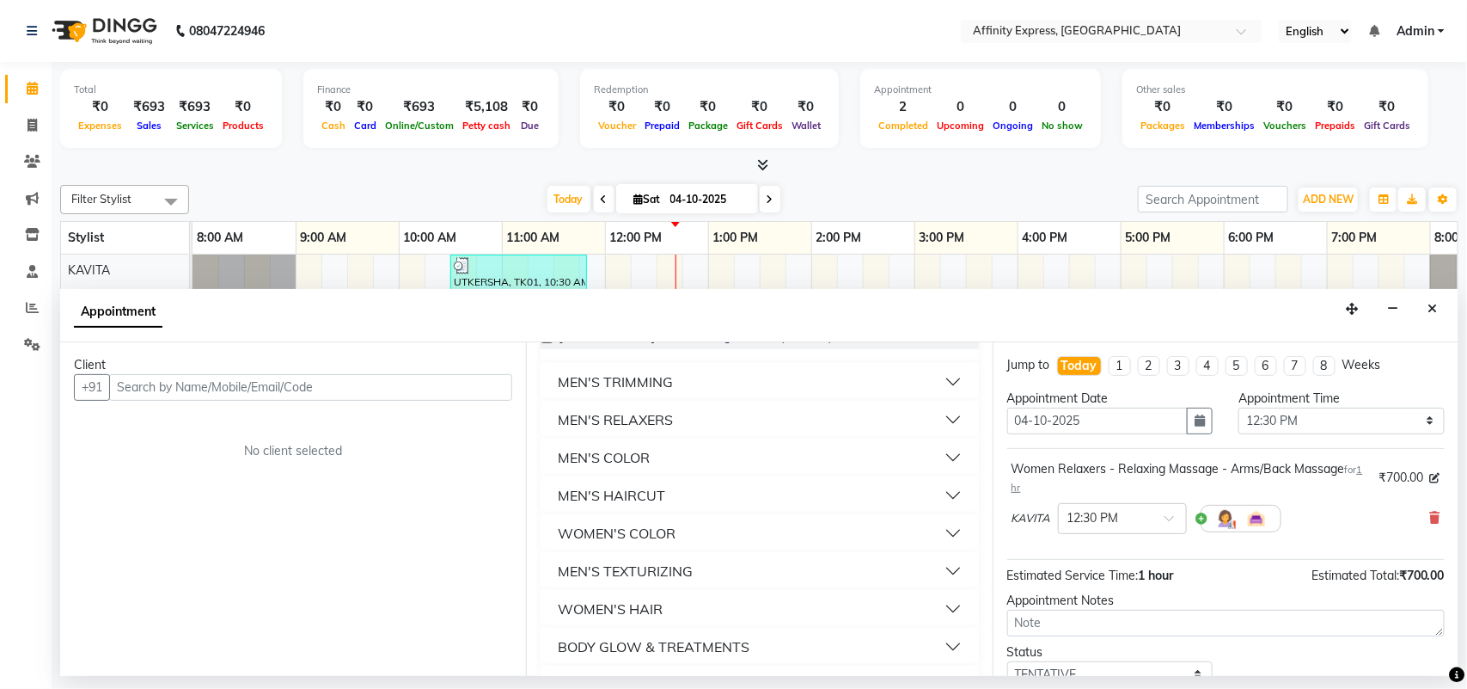
type input "hair"
click at [603, 540] on div "WOMEN'S COLOR" at bounding box center [617, 533] width 118 height 21
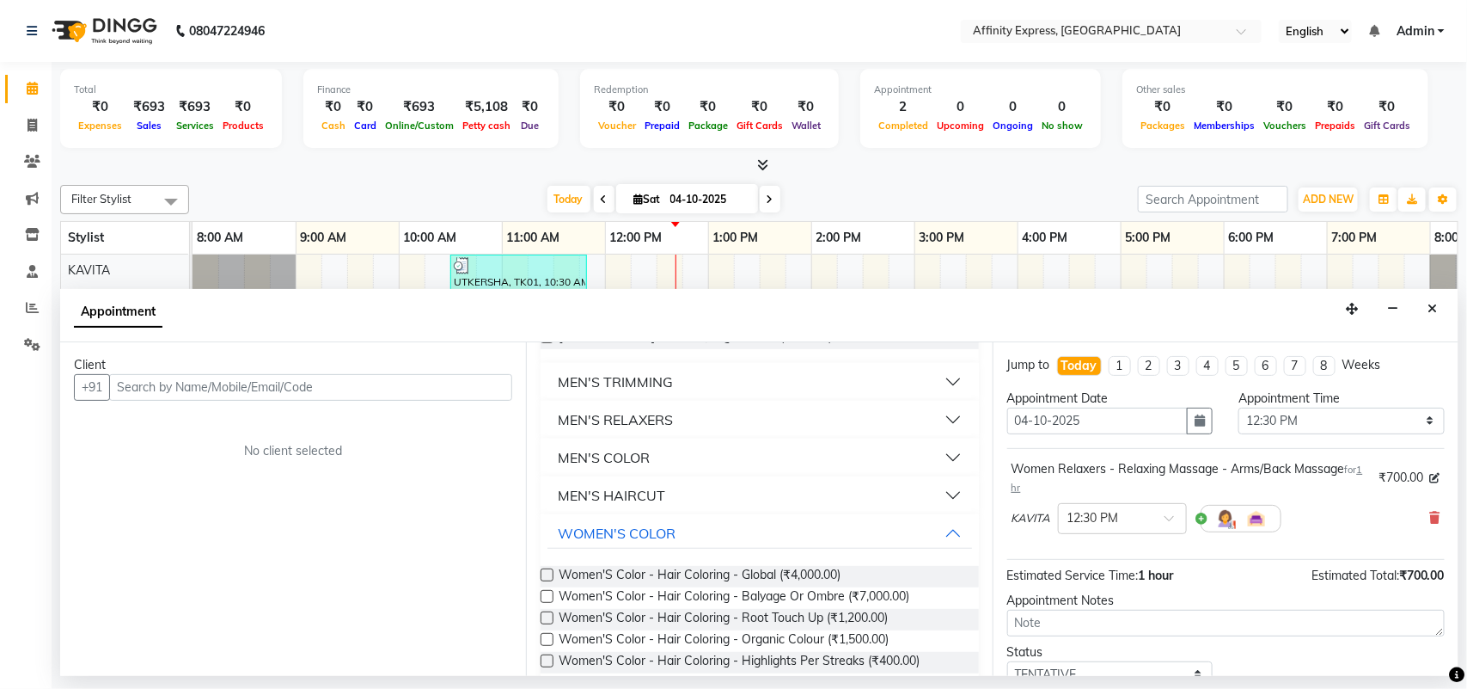
click at [658, 505] on div "MEN'S HAIRCUT" at bounding box center [611, 495] width 107 height 21
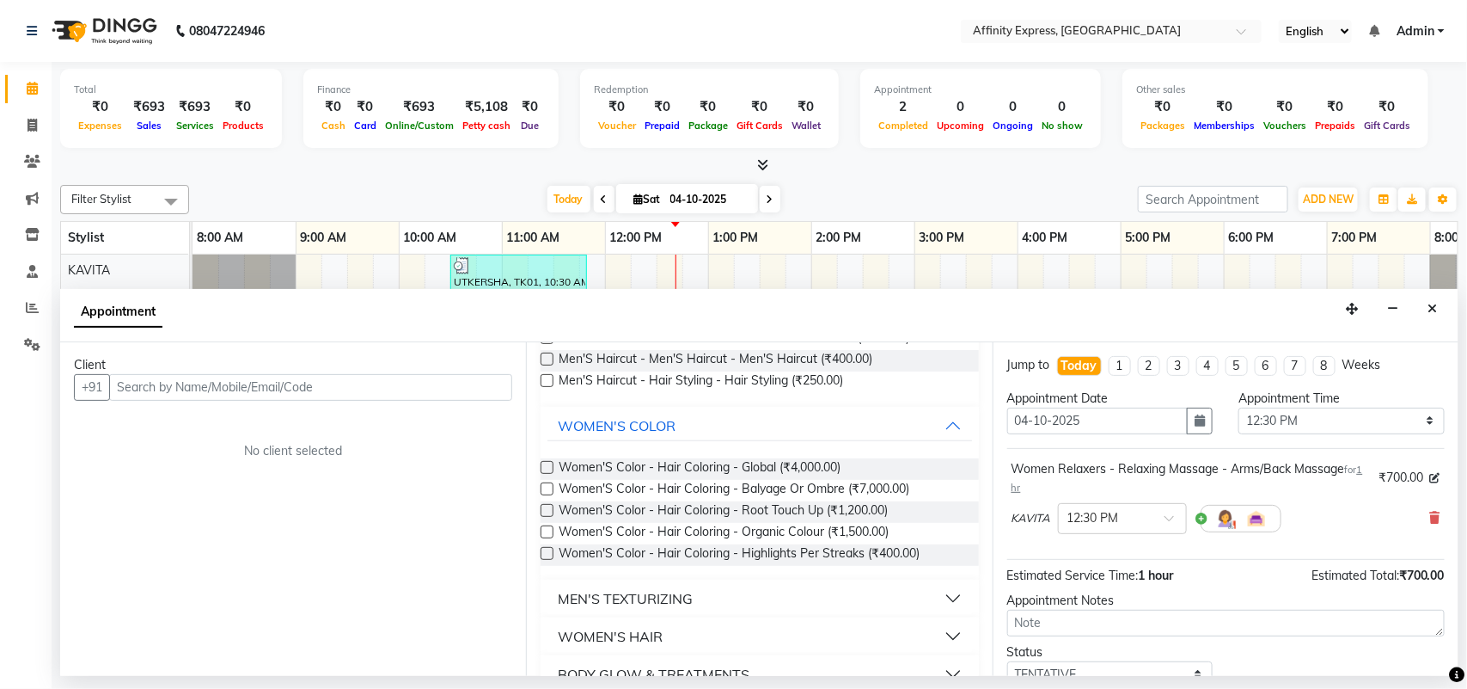
scroll to position [458, 0]
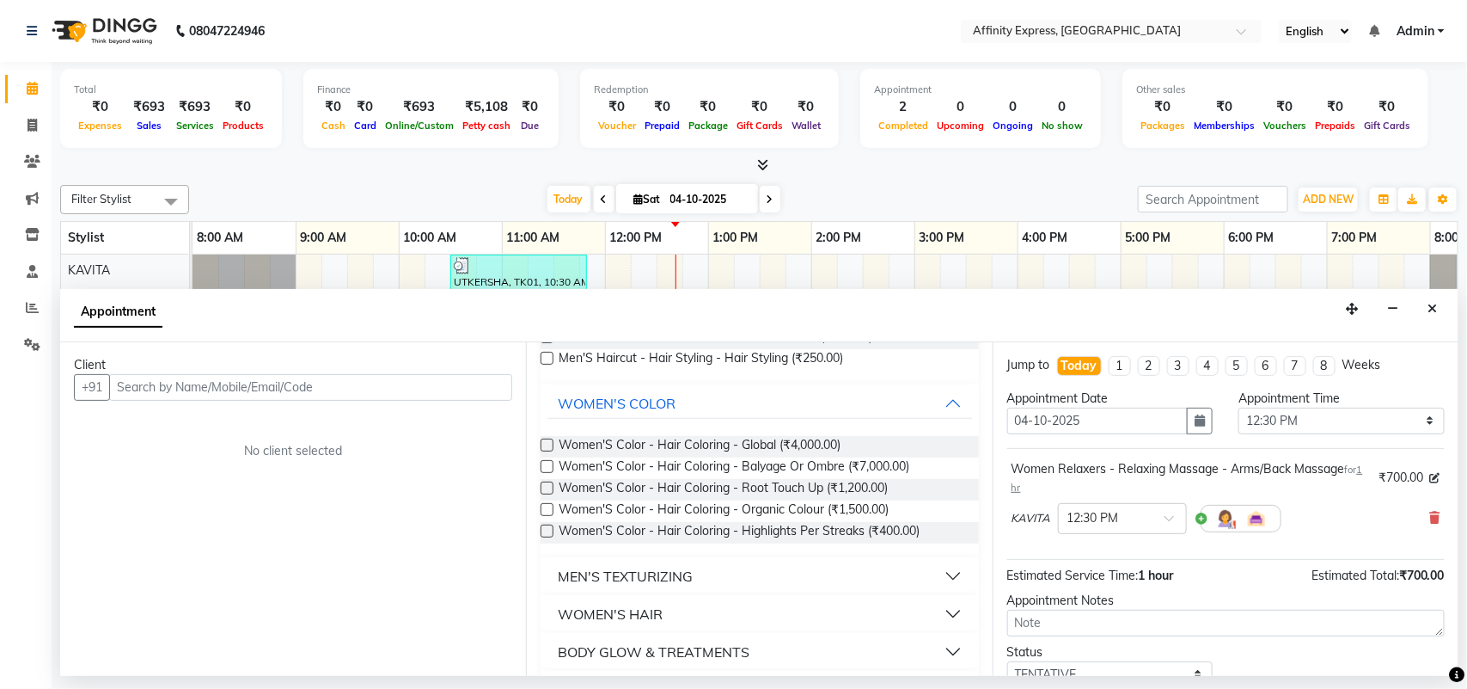
click at [935, 613] on button "WOMEN'S HAIR" at bounding box center [760, 613] width 424 height 31
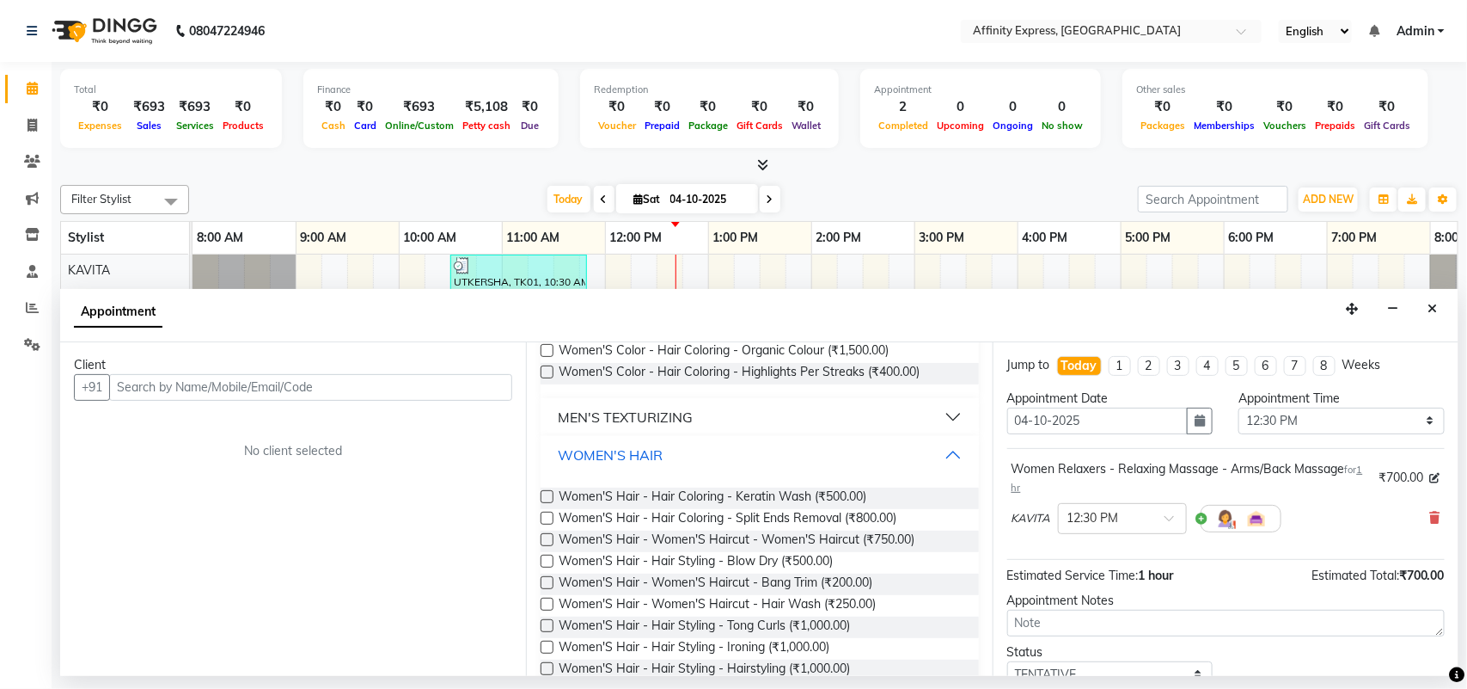
scroll to position [621, 0]
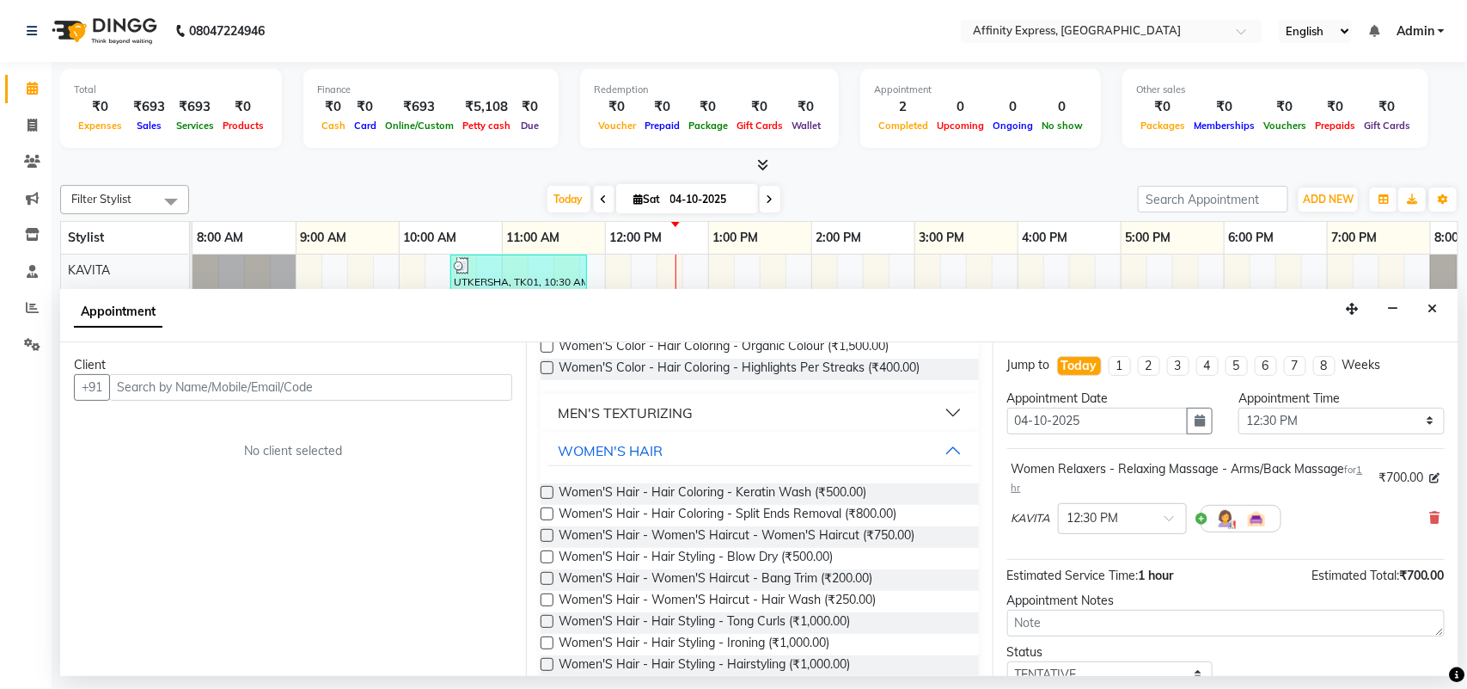
click at [546, 537] on label at bounding box center [547, 535] width 13 height 13
click at [546, 537] on input "checkbox" at bounding box center [546, 536] width 11 height 11
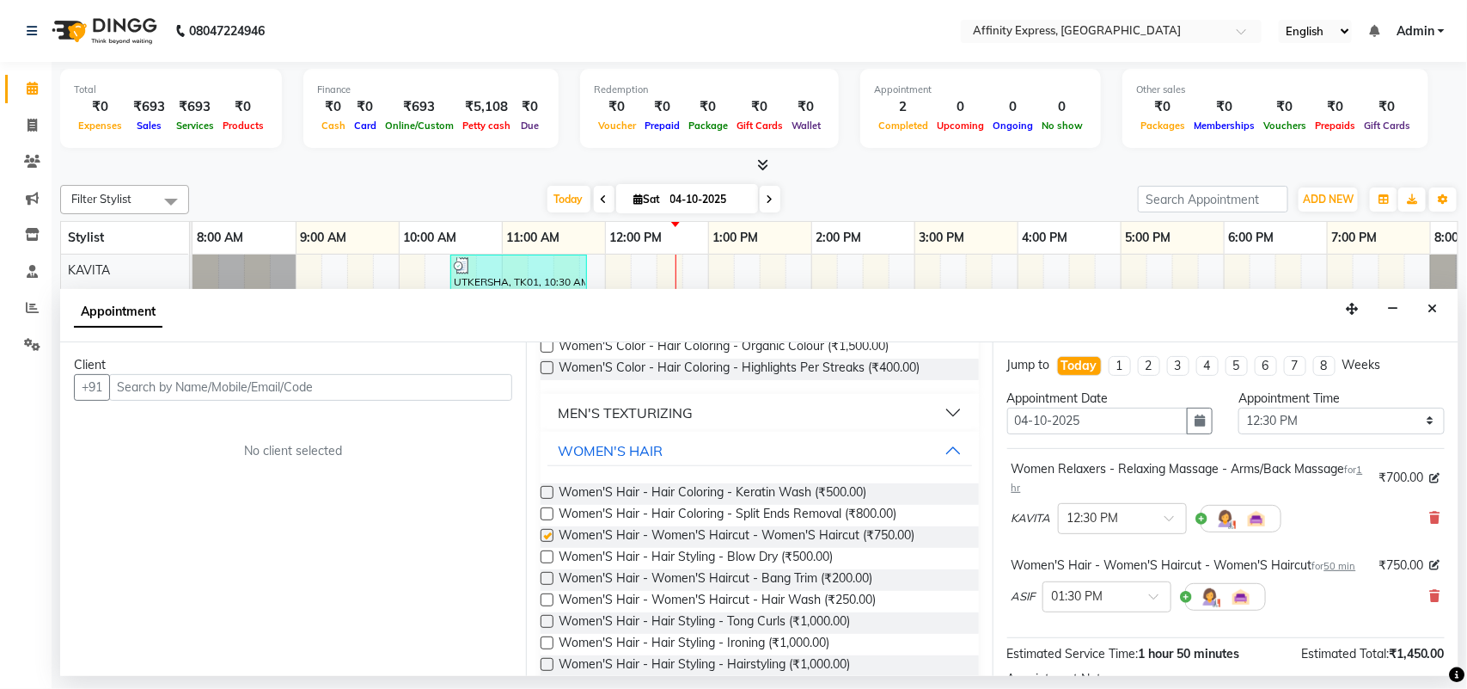
checkbox input "false"
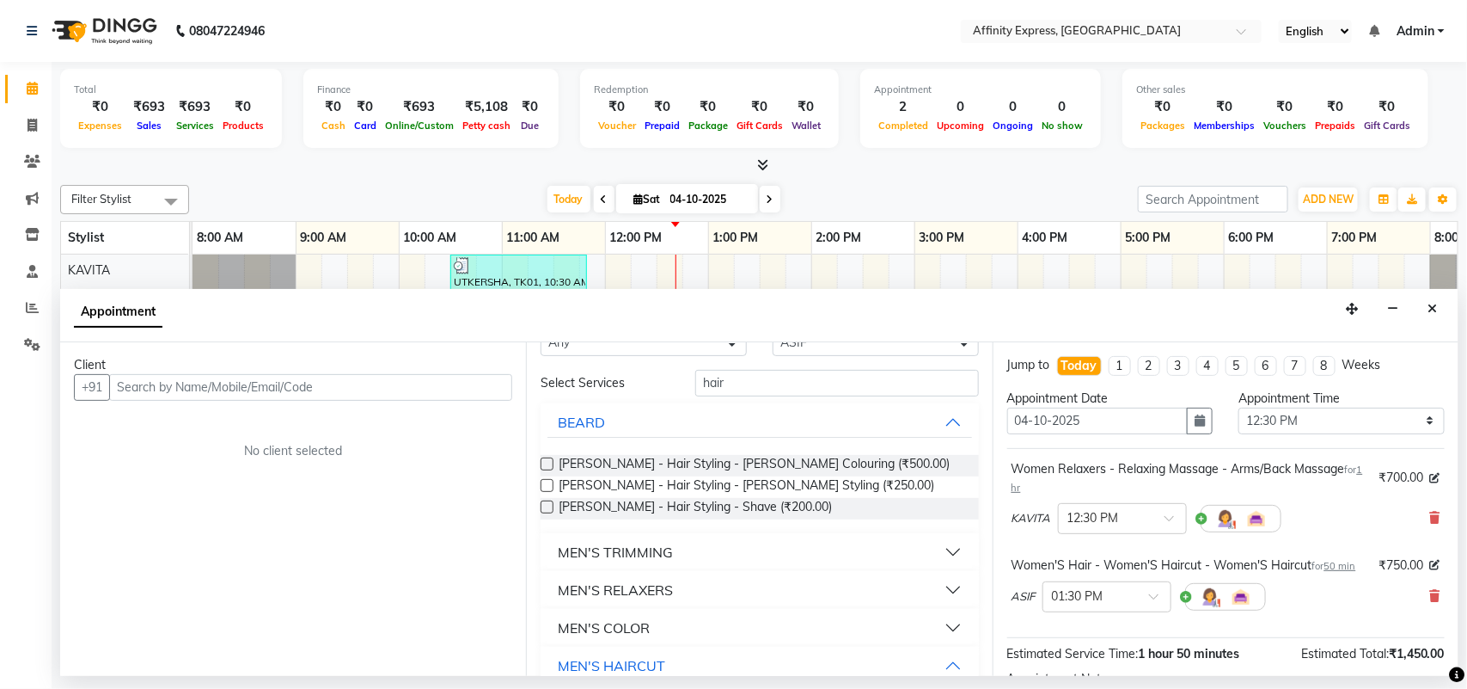
scroll to position [0, 0]
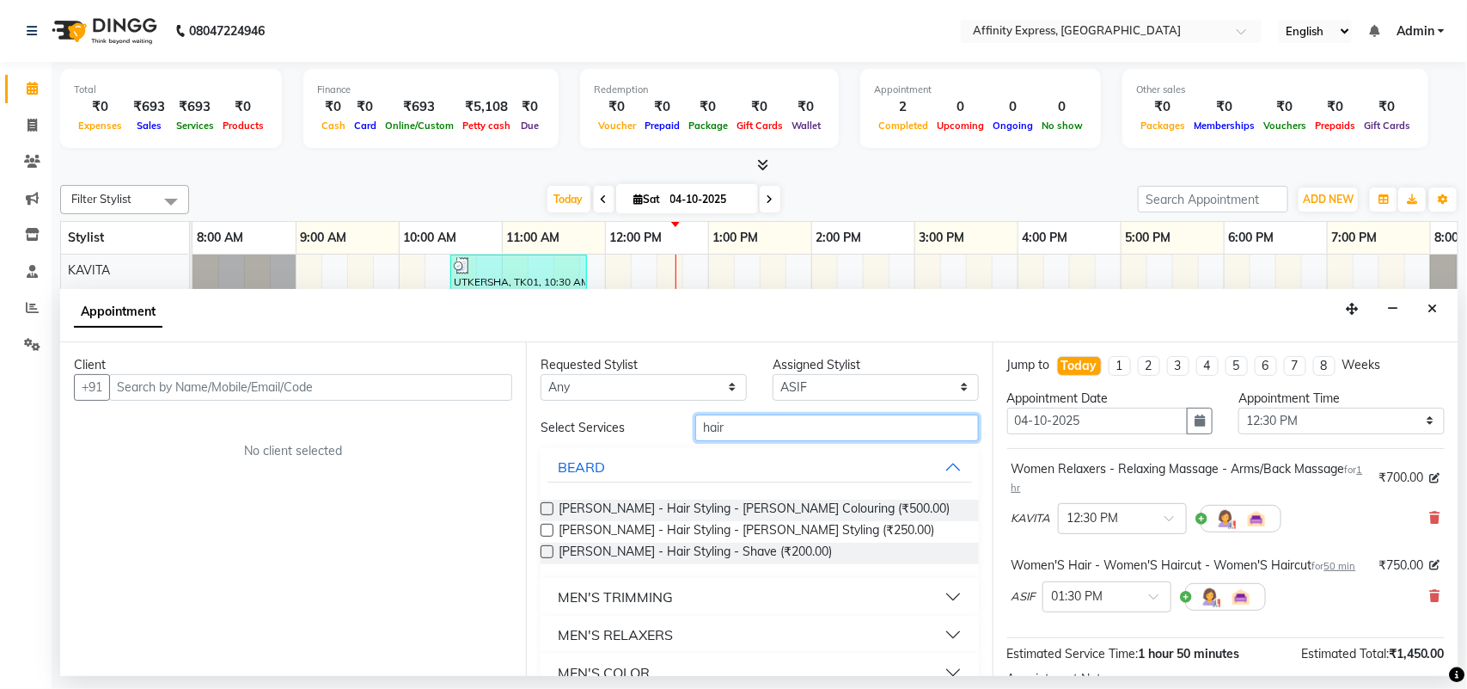
click at [806, 427] on input "hair" at bounding box center [837, 427] width 284 height 27
type input "h"
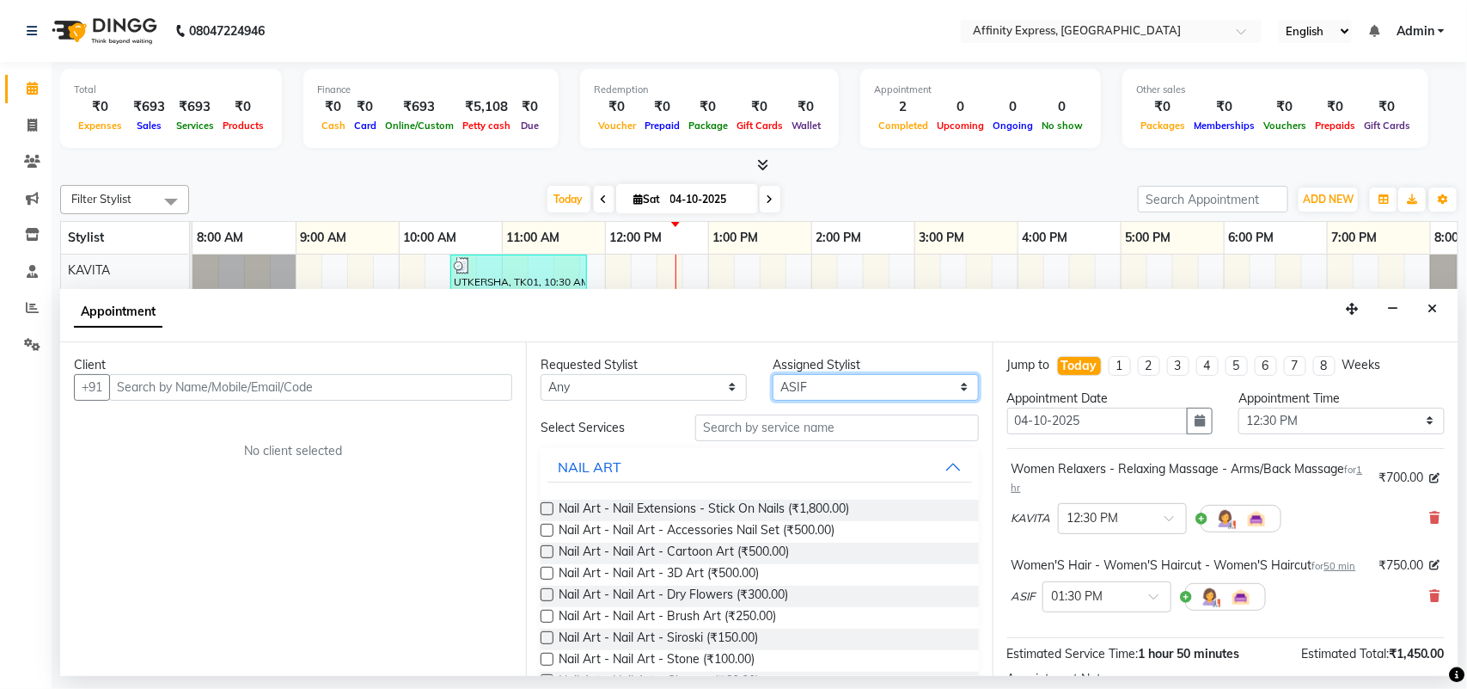
click at [913, 384] on select "Select [PERSON_NAME] AFFINITY EXPRESS [PERSON_NAME] [PERSON_NAME] DIVYA KAVITA …" at bounding box center [876, 387] width 206 height 27
select select "93307"
click at [773, 374] on select "Select [PERSON_NAME] AFFINITY EXPRESS [PERSON_NAME] [PERSON_NAME] DIVYA KAVITA …" at bounding box center [876, 387] width 206 height 27
click at [782, 435] on input "text" at bounding box center [837, 427] width 284 height 27
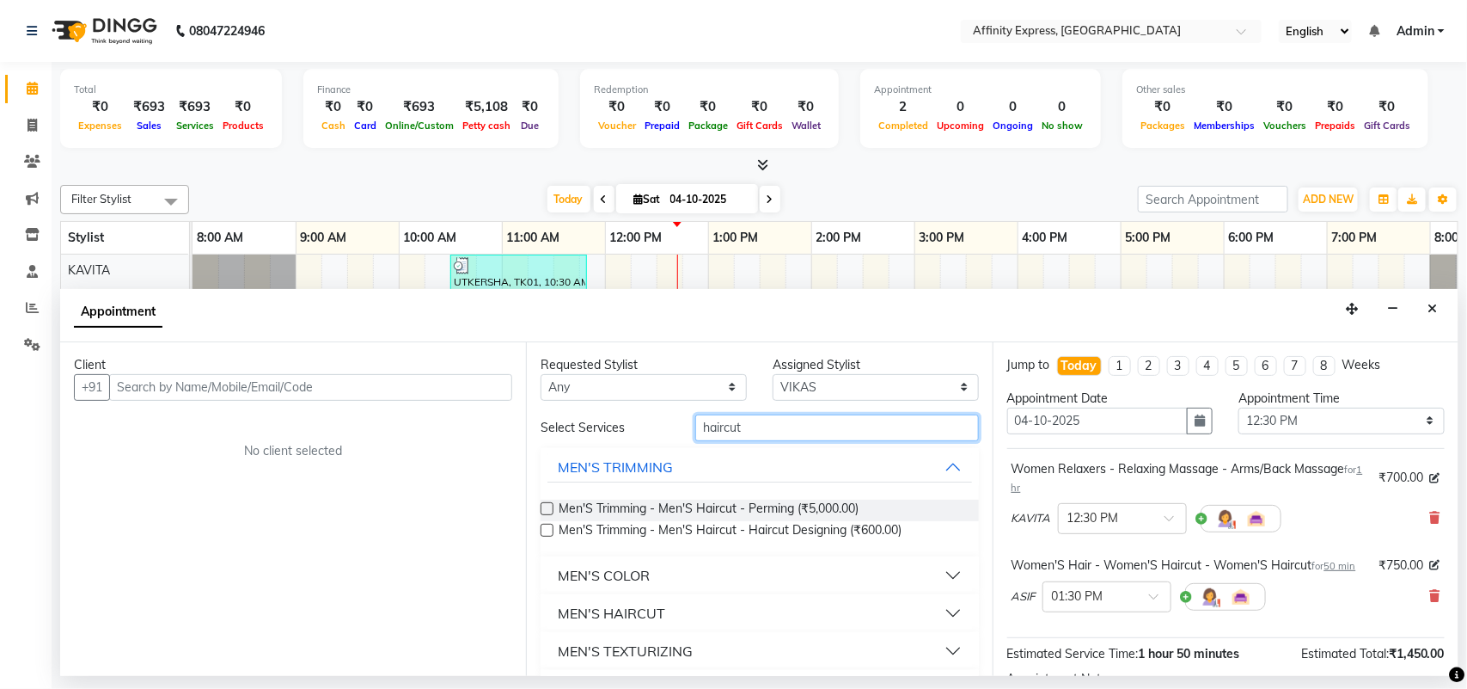
scroll to position [77, 0]
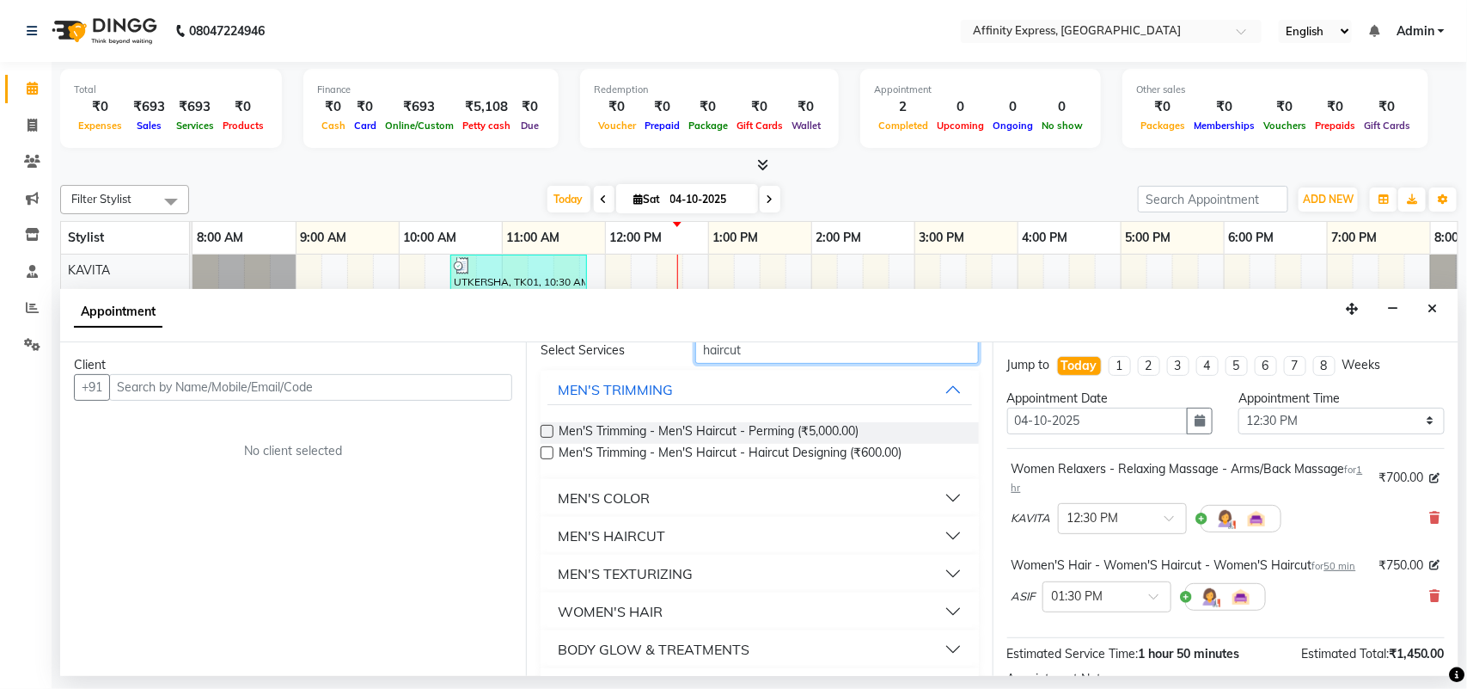
type input "haircut"
click at [934, 533] on button "MEN'S HAIRCUT" at bounding box center [760, 535] width 424 height 31
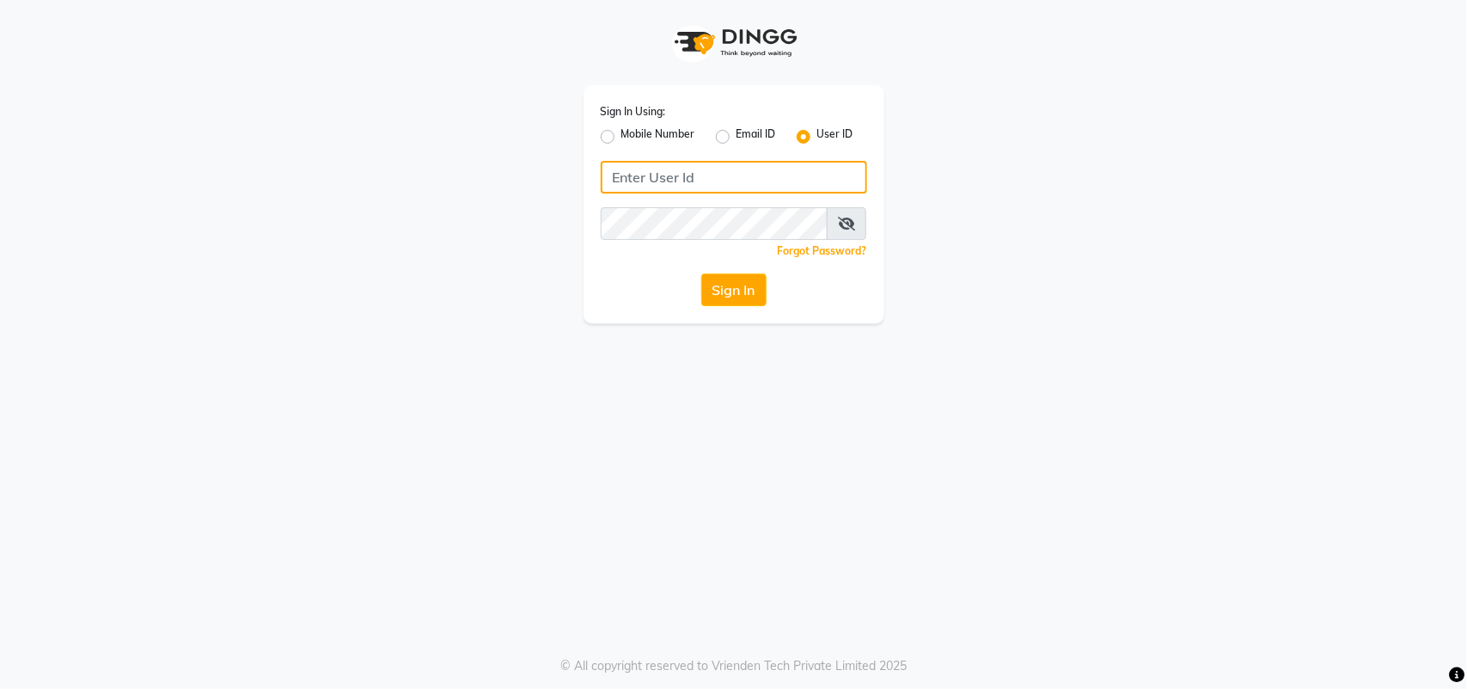
click at [693, 181] on input "Username" at bounding box center [734, 177] width 266 height 33
type input "a"
type input "AFFINITYEXPRESS"
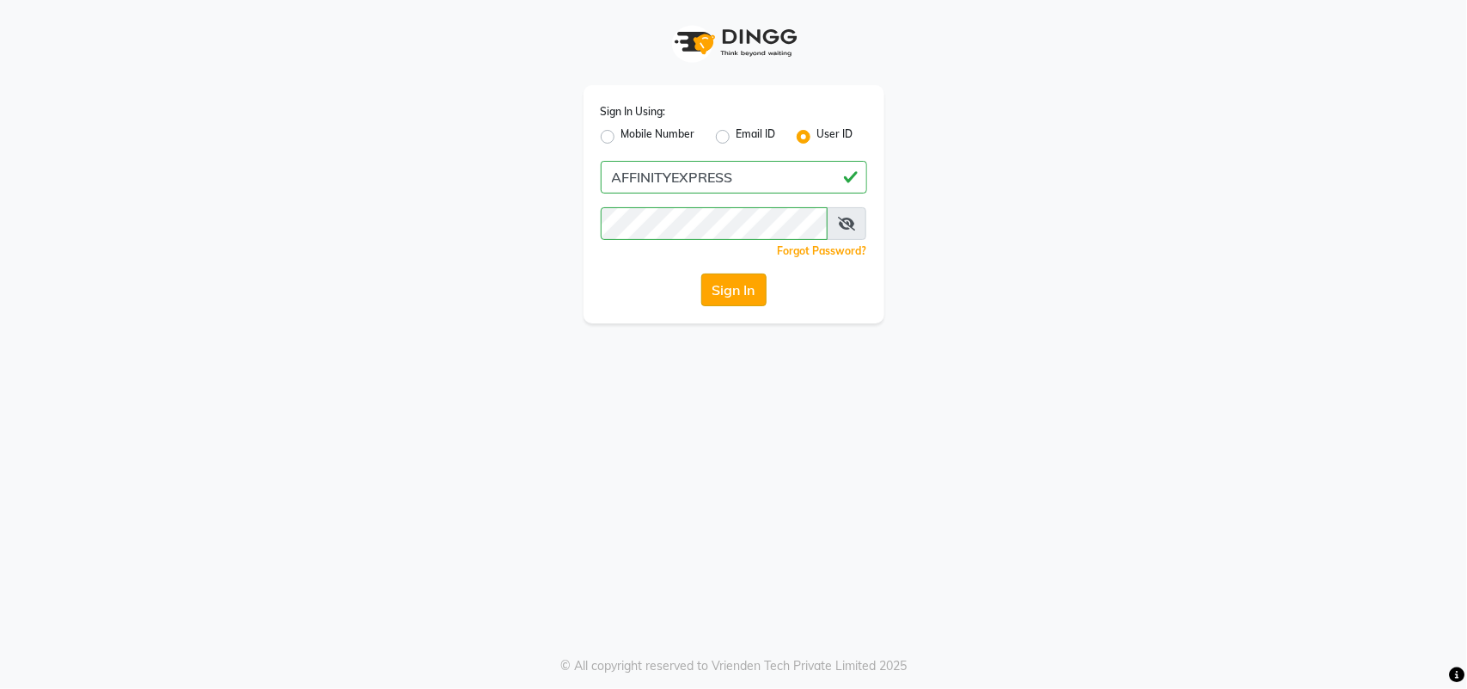
click at [716, 298] on button "Sign In" at bounding box center [733, 289] width 65 height 33
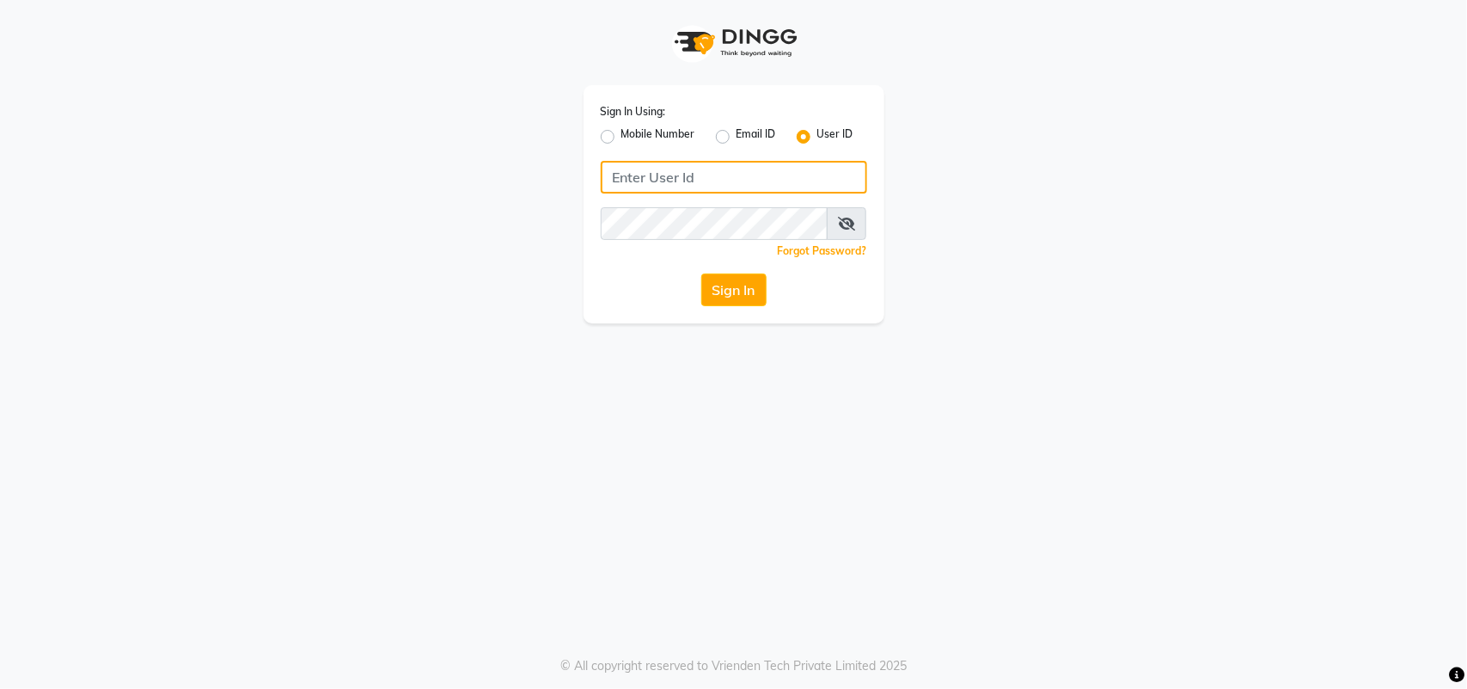
click at [676, 168] on input "Username" at bounding box center [734, 177] width 266 height 33
click at [660, 165] on input "Username" at bounding box center [734, 177] width 266 height 33
type input "AFFINITYEXPRESS"
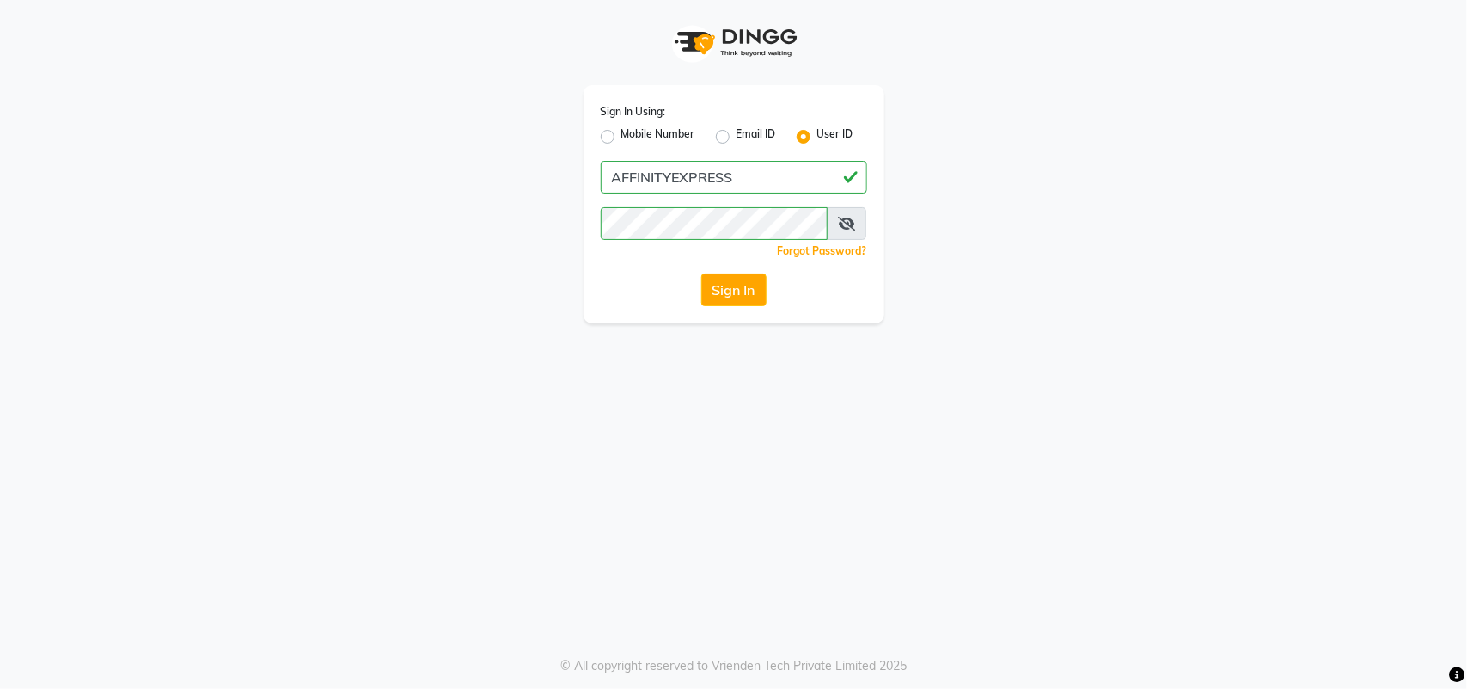
click at [868, 217] on div "Sign In Using: Mobile Number Email ID User ID AFFINITYEXPRESS Remember me Forgo…" at bounding box center [734, 204] width 301 height 238
click at [851, 221] on icon at bounding box center [846, 224] width 17 height 14
click at [722, 290] on button "Sign In" at bounding box center [733, 289] width 65 height 33
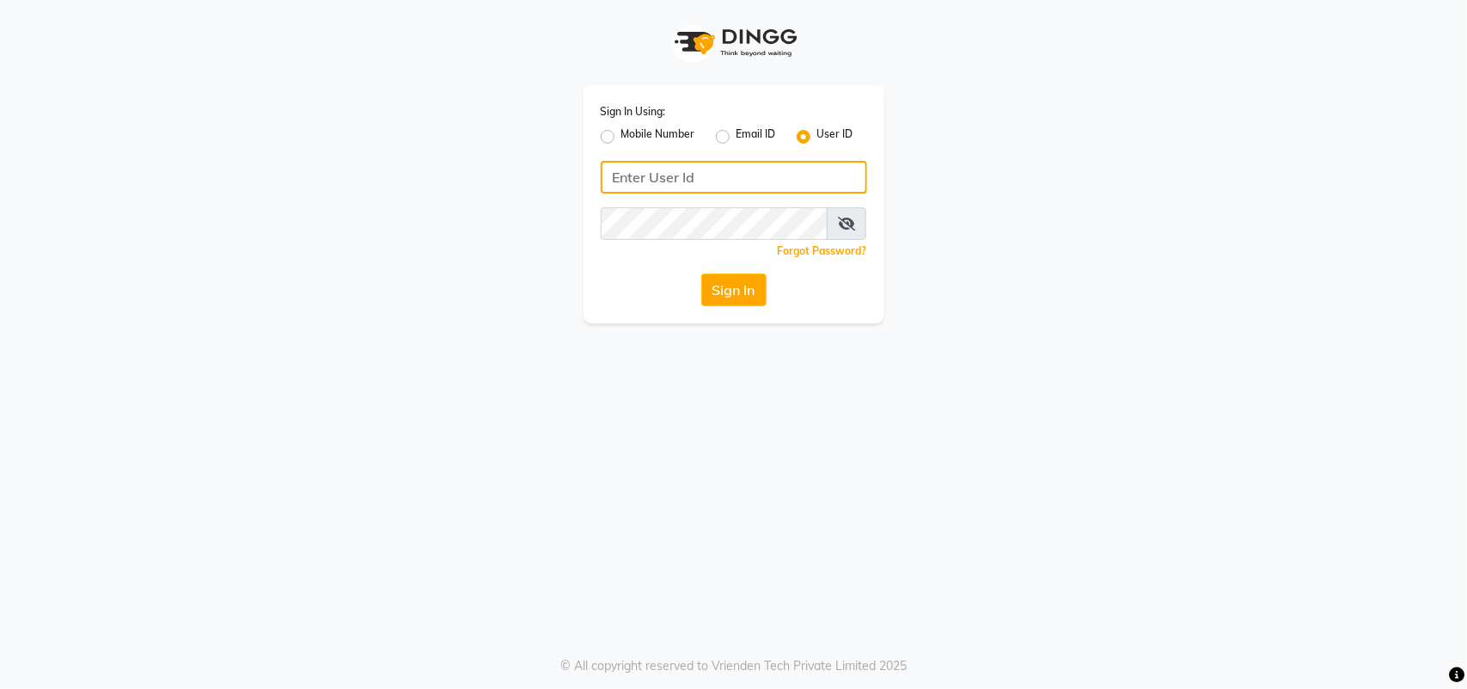
click at [621, 182] on input "Username" at bounding box center [734, 177] width 266 height 33
type input "a"
type input "AFFINITYEXPRESS"
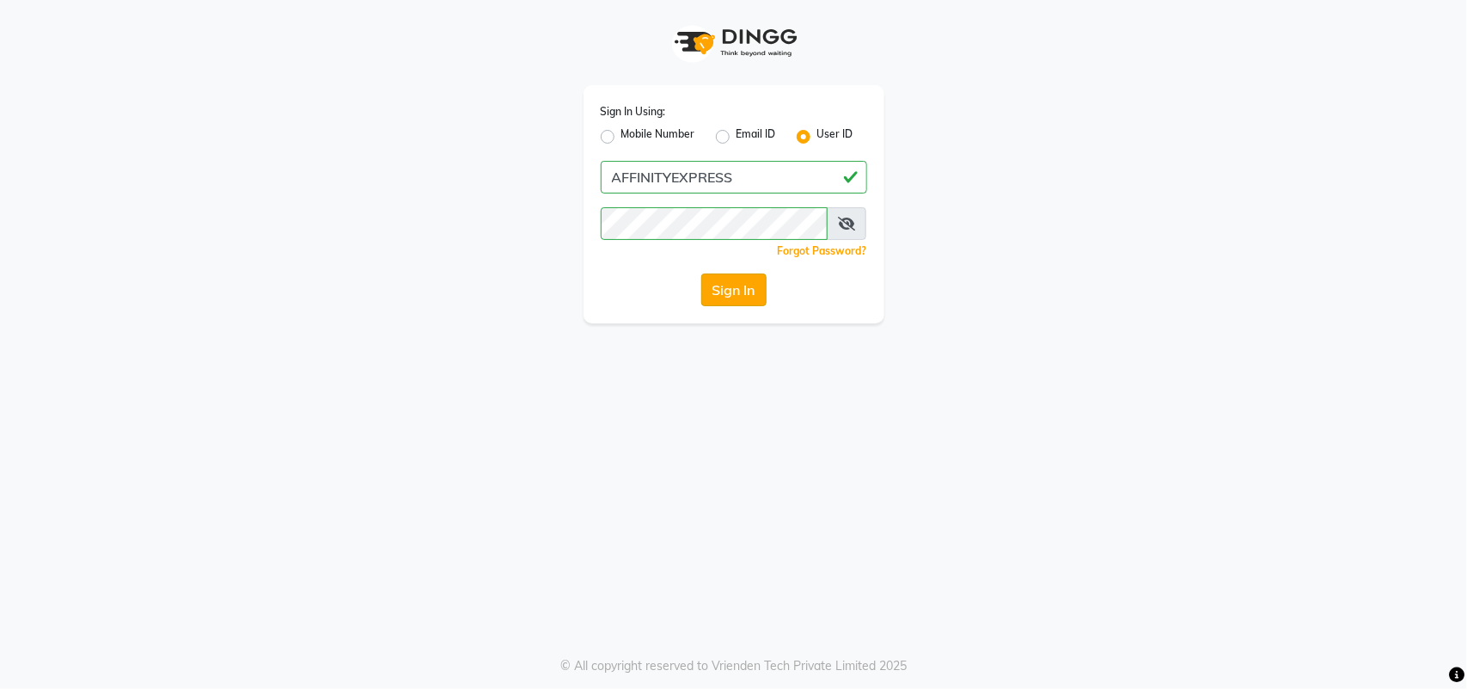
click at [750, 297] on button "Sign In" at bounding box center [733, 289] width 65 height 33
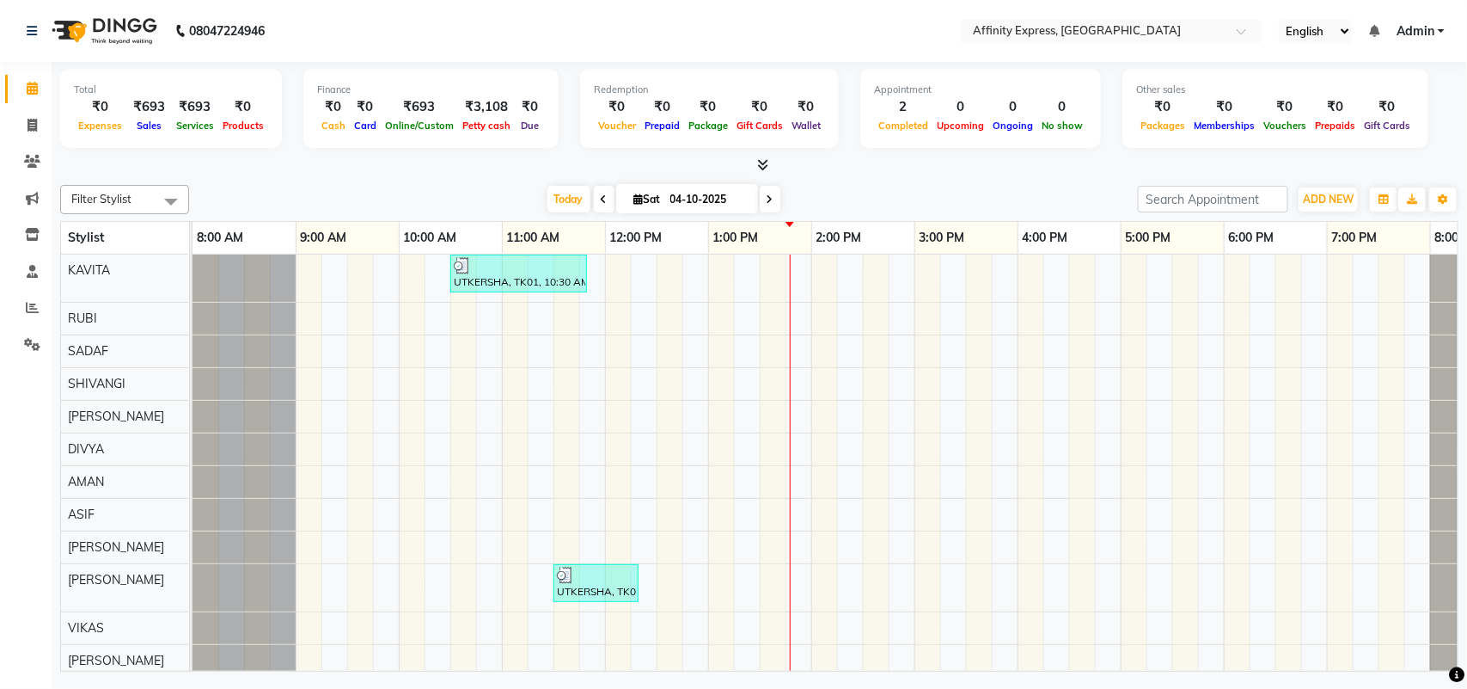
click at [487, 574] on div "UTKERSHA, TK01, 10:30 AM-11:50 AM, Threading - Skin Consultation - Eyebrows,Thr…" at bounding box center [863, 514] width 1341 height 520
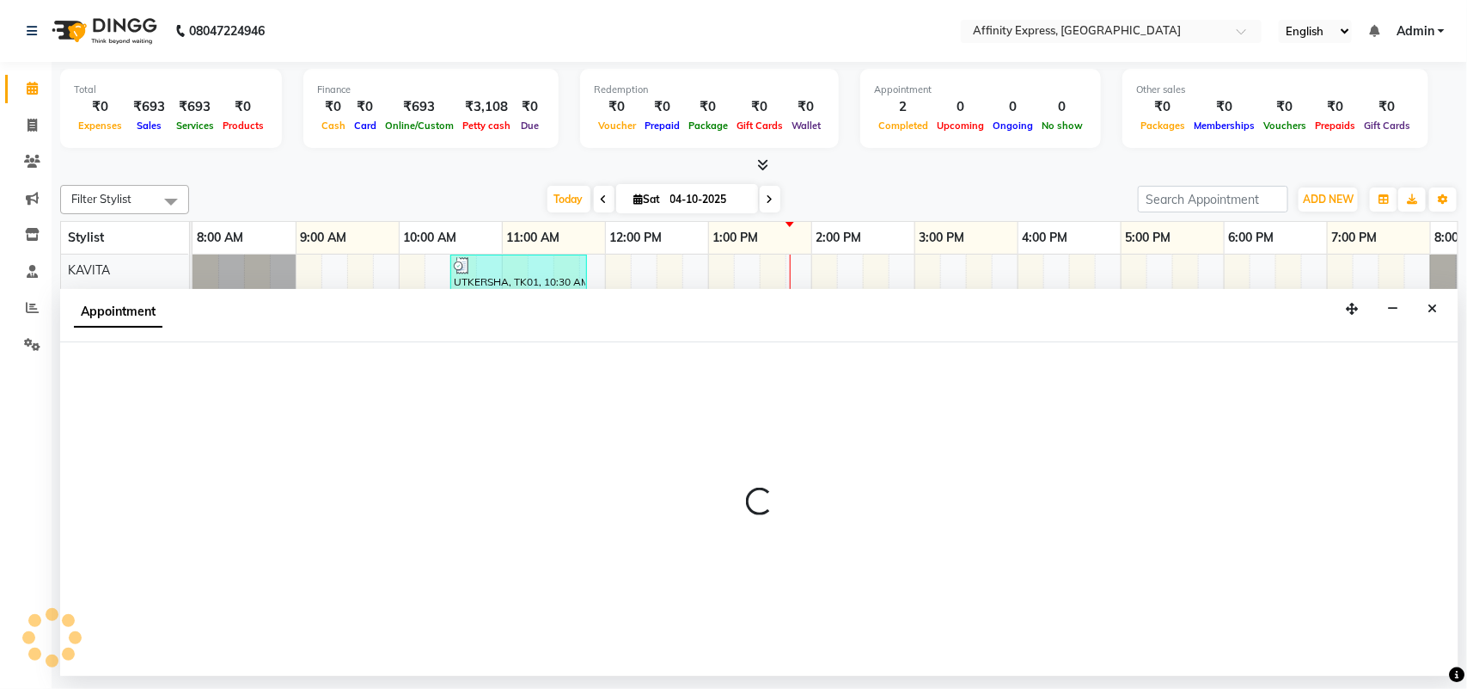
select select "93305"
select select "tentative"
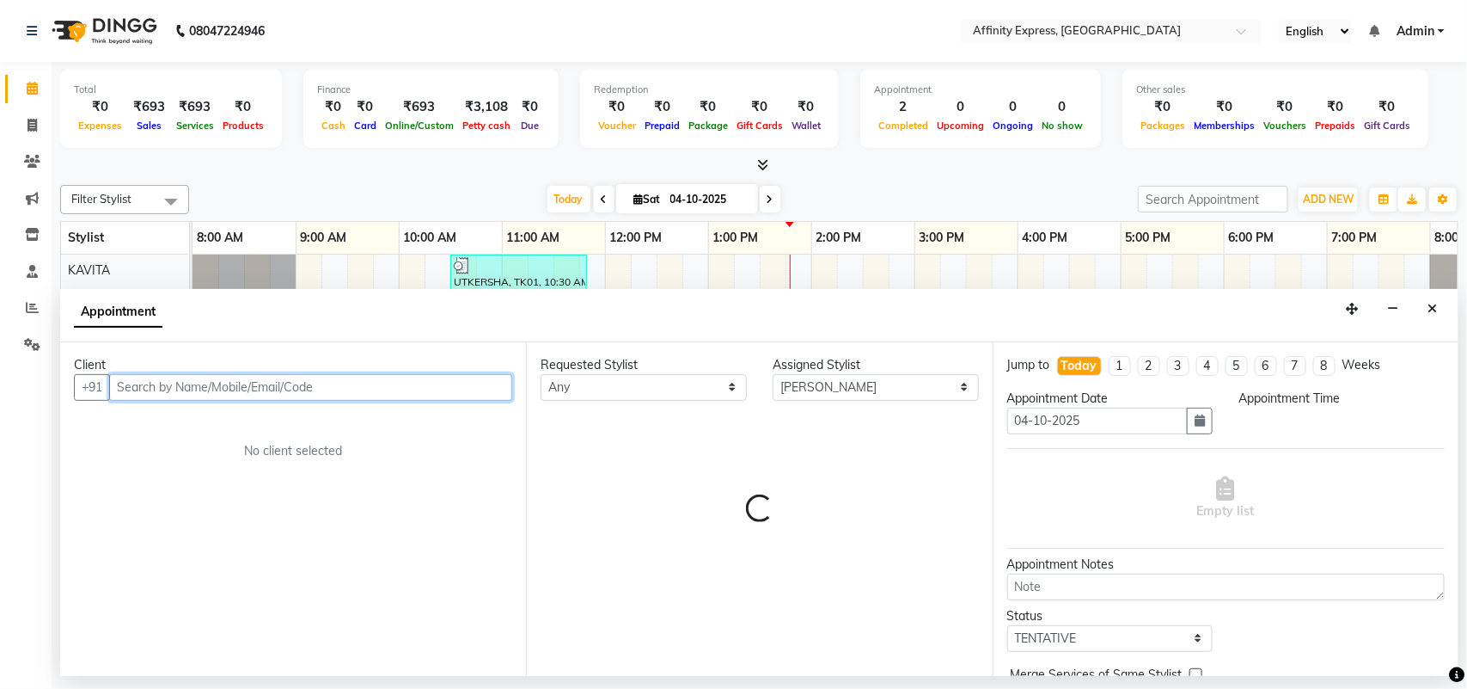
select select "645"
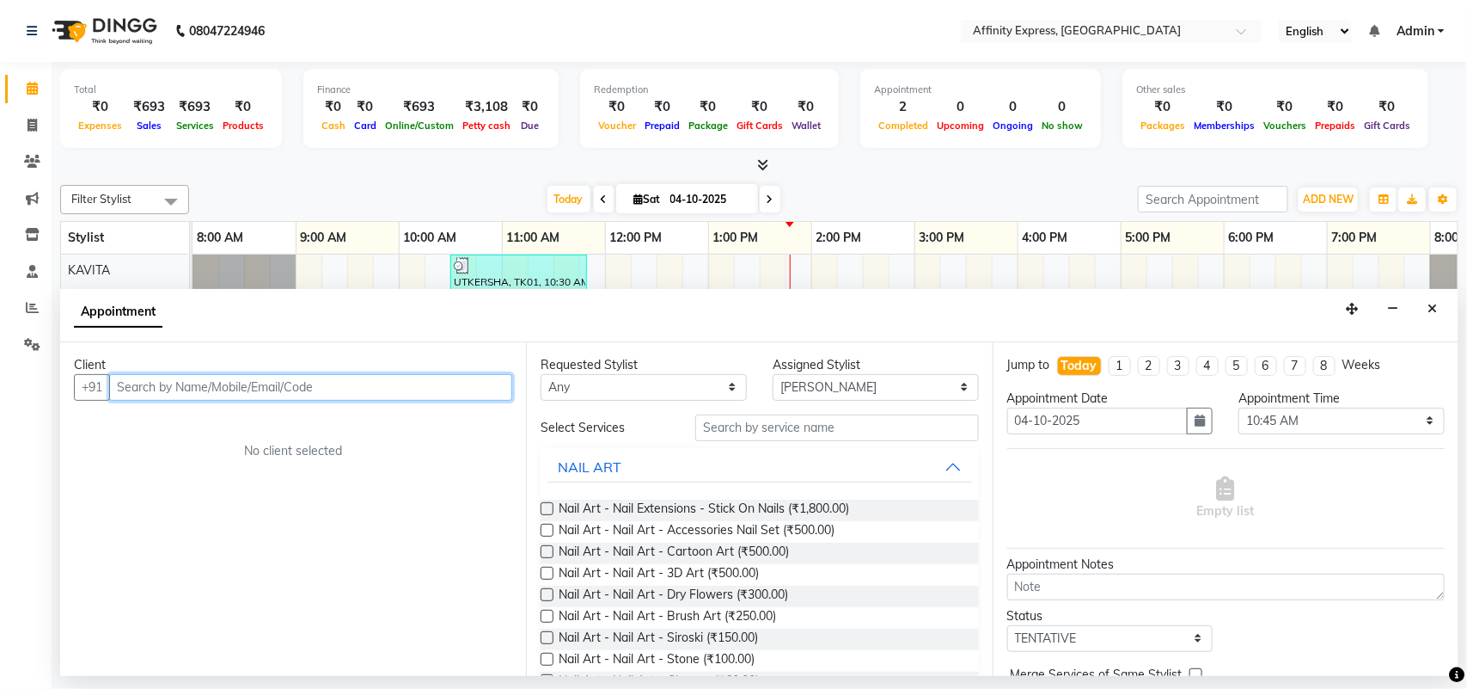
click at [315, 389] on input "text" at bounding box center [310, 387] width 403 height 27
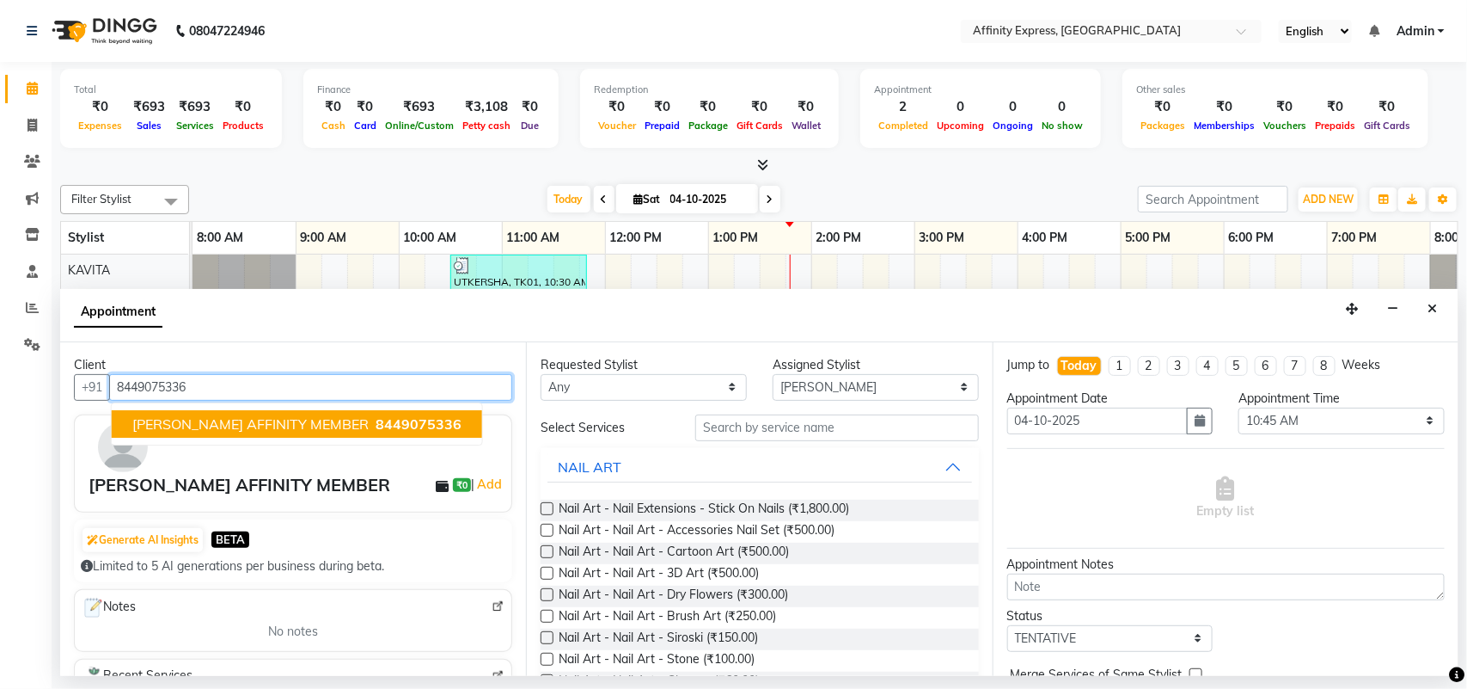
click at [315, 418] on span "[PERSON_NAME] AFFINITY MEMBER" at bounding box center [250, 423] width 236 height 17
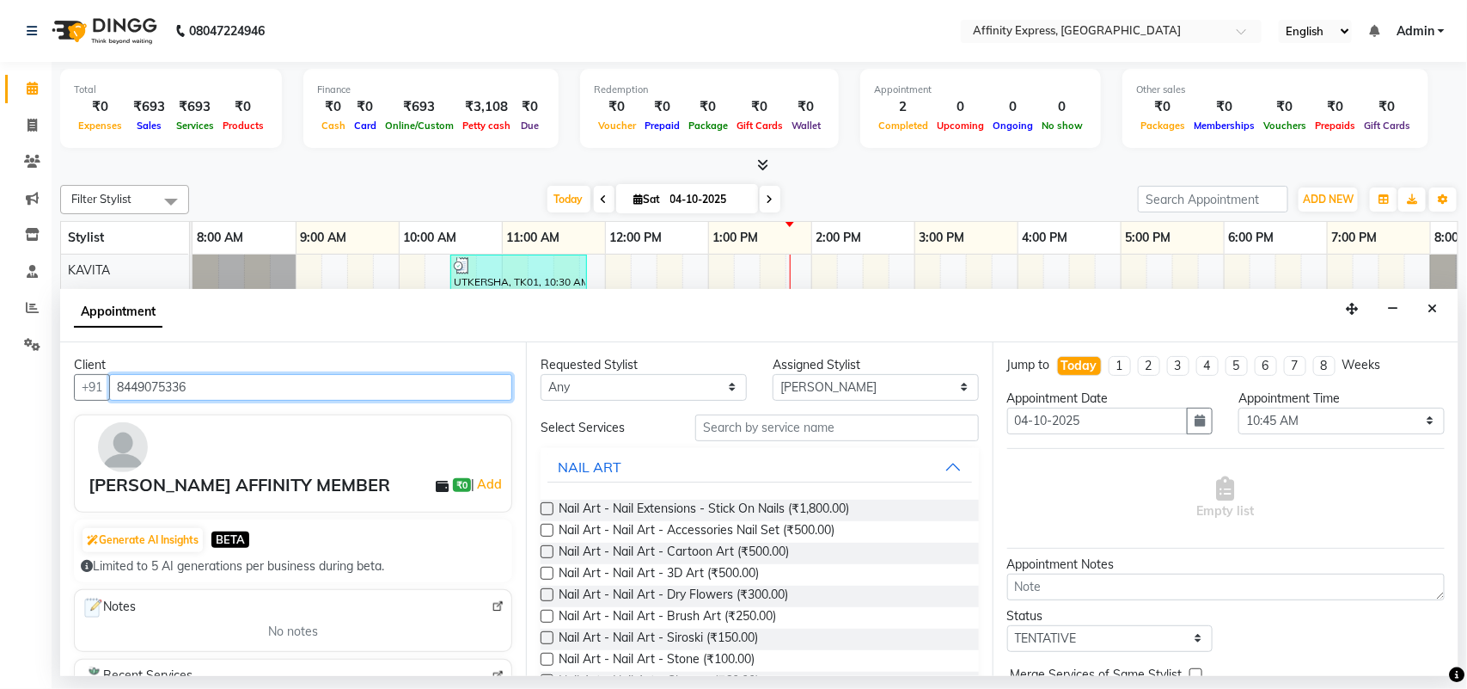
type input "8449075336"
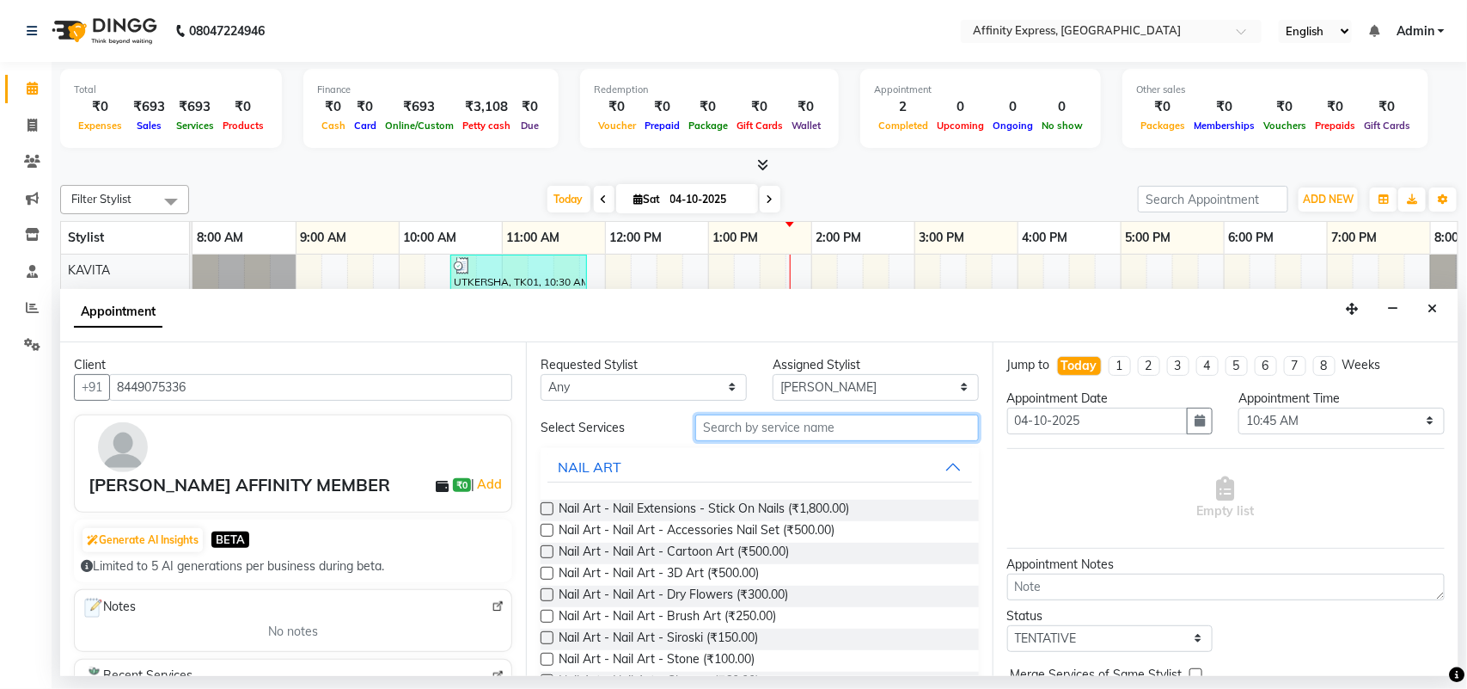
click at [805, 423] on input "text" at bounding box center [837, 427] width 284 height 27
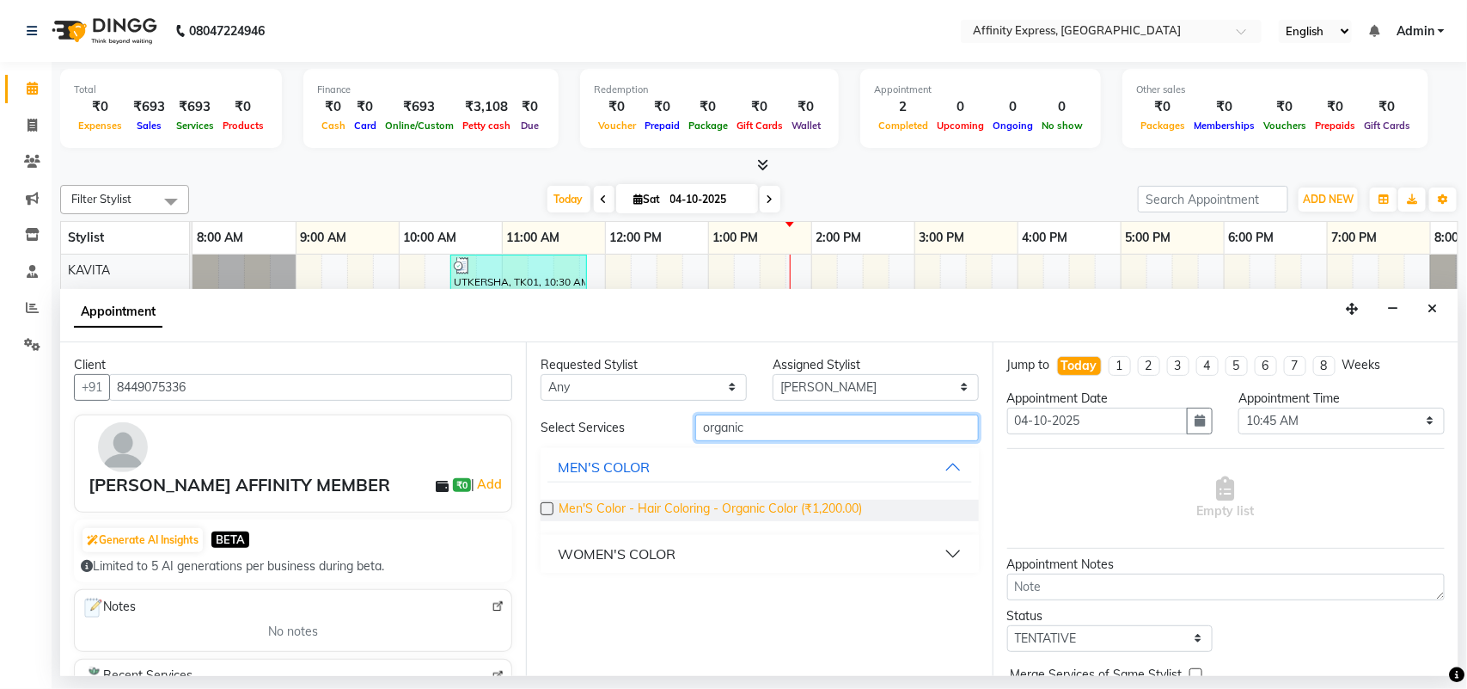
type input "organic"
click at [771, 501] on span "Men'S Color - Hair Coloring - Organic Color (₹1,200.00)" at bounding box center [710, 509] width 303 height 21
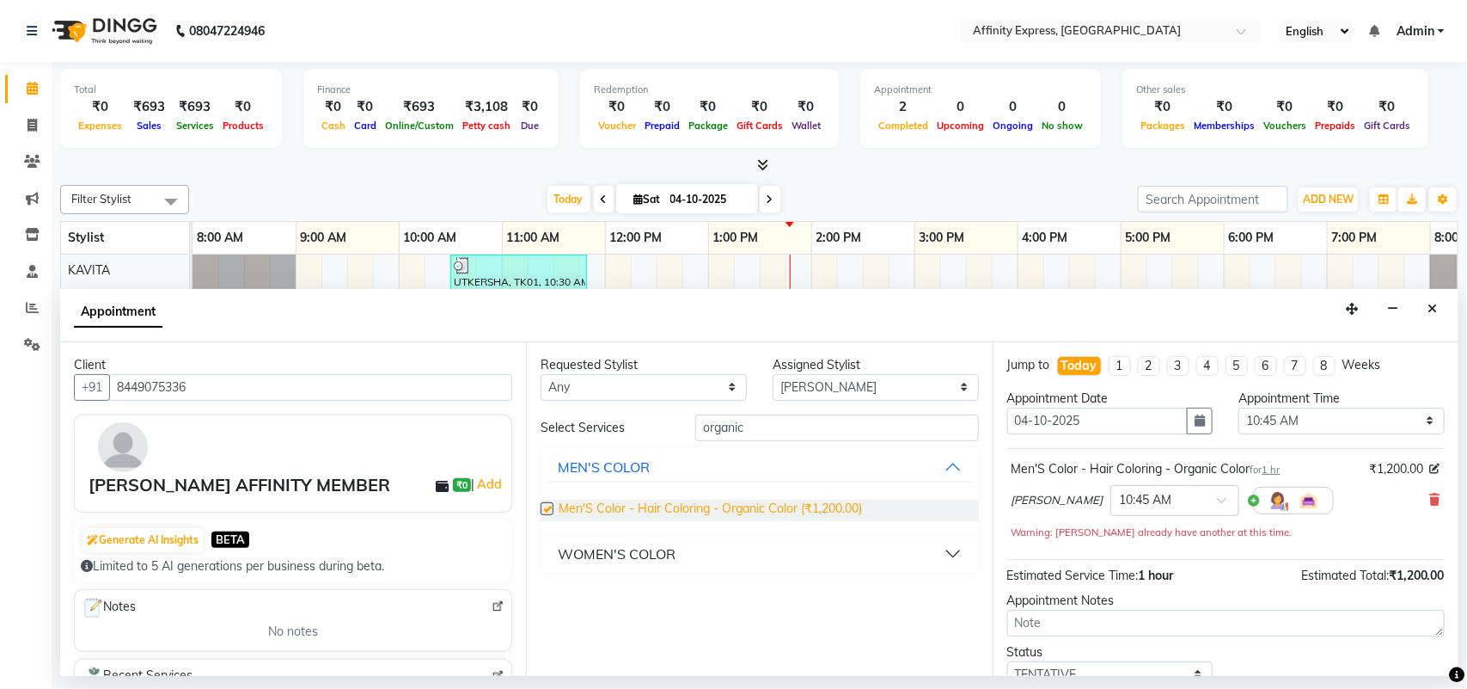
checkbox input "false"
click at [958, 388] on select "Select [PERSON_NAME] AFFINITY EXPRESS [PERSON_NAME] [PERSON_NAME] DIVYA KAVITA …" at bounding box center [876, 387] width 206 height 27
select select "93299"
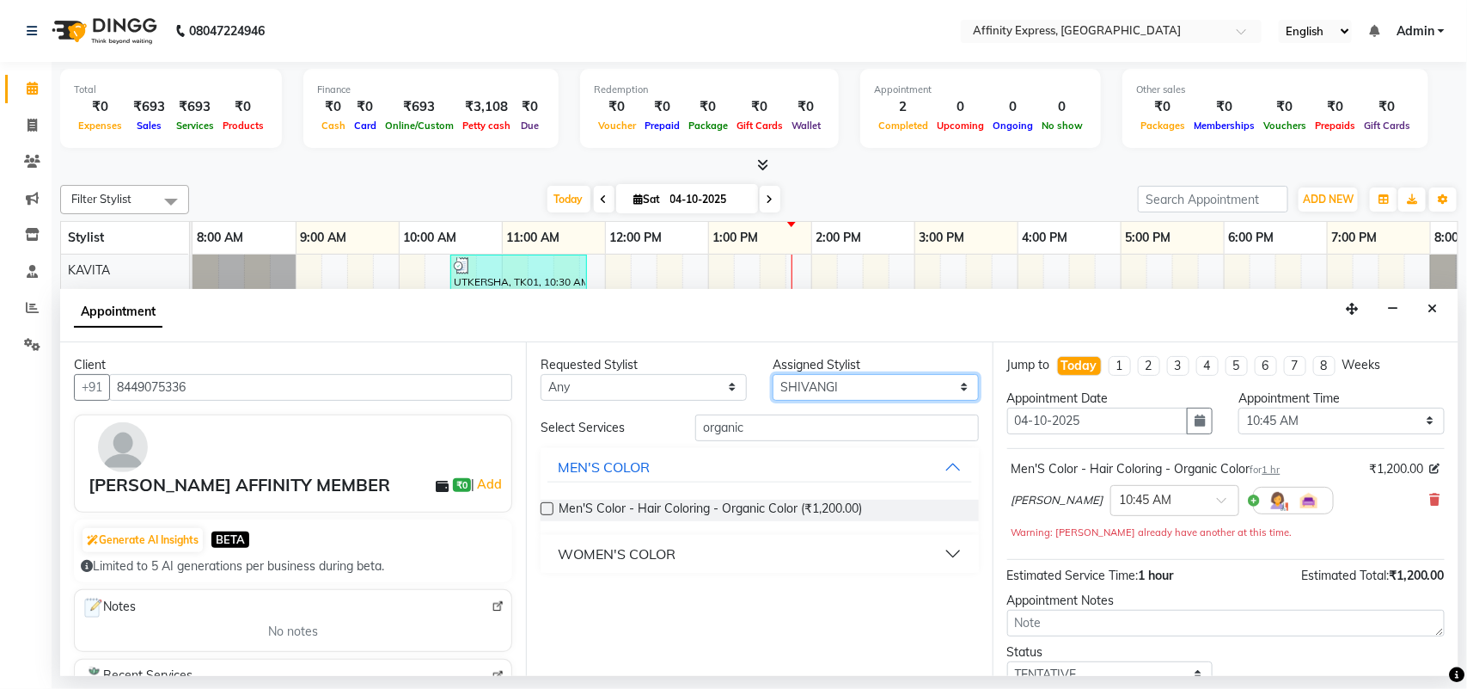
click at [773, 374] on select "Select [PERSON_NAME] AFFINITY EXPRESS [PERSON_NAME] [PERSON_NAME] DIVYA KAVITA …" at bounding box center [876, 387] width 206 height 27
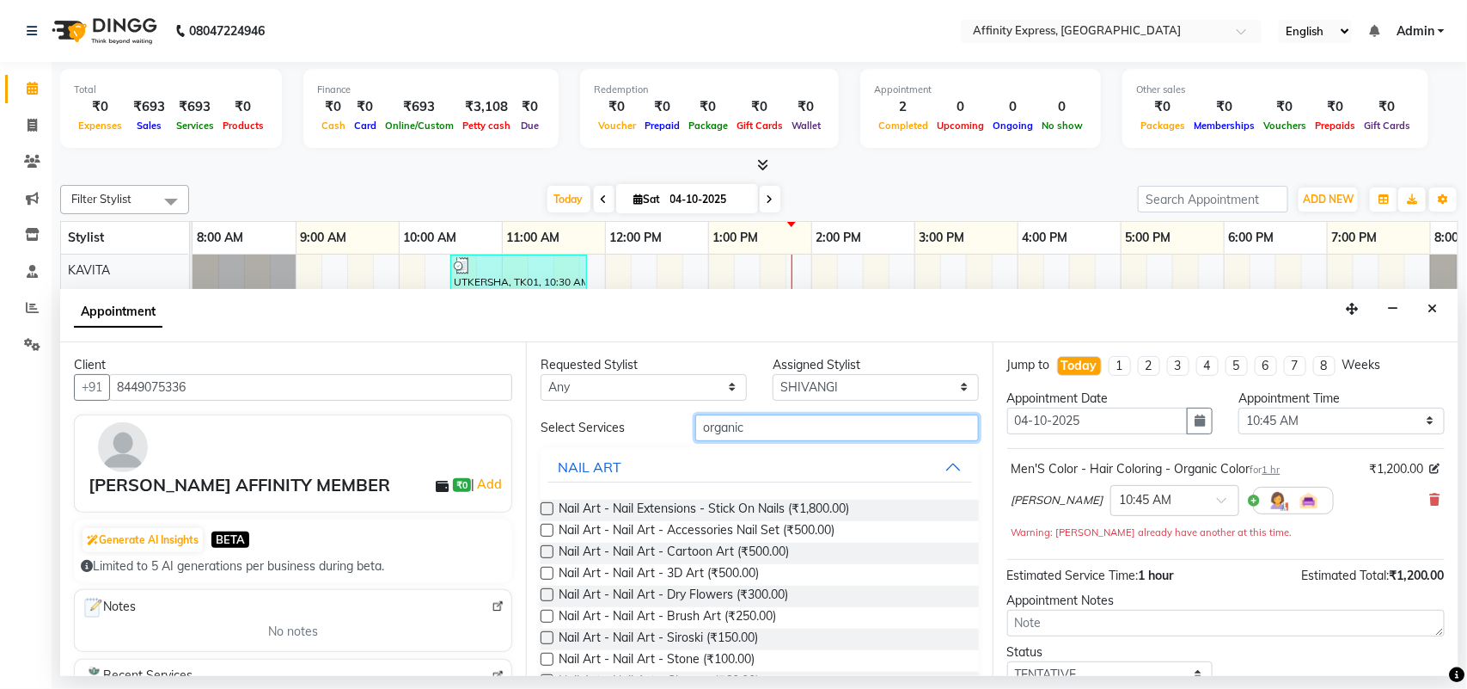
click at [774, 424] on input "organic" at bounding box center [837, 427] width 284 height 27
type input "o"
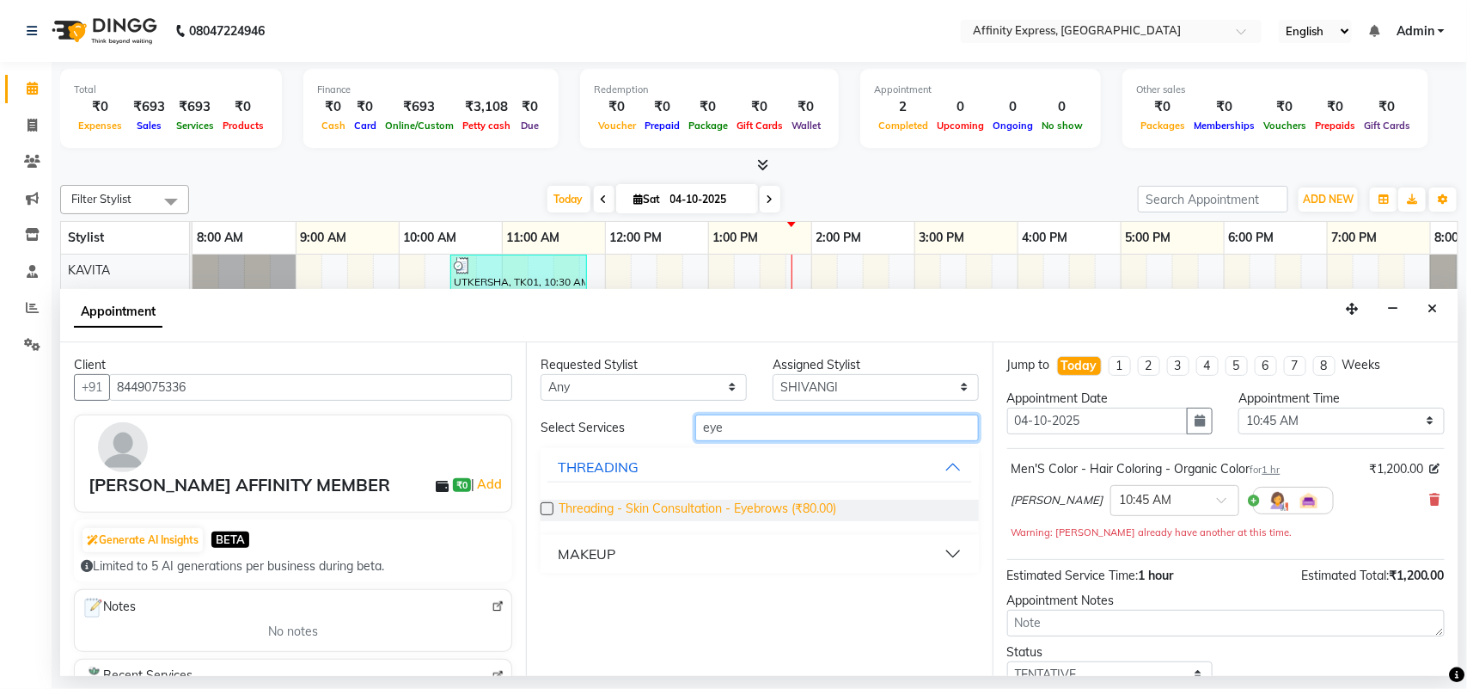
type input "eye"
click at [731, 516] on span "Threading - Skin Consultation - Eyebrows (₹80.00)" at bounding box center [698, 509] width 278 height 21
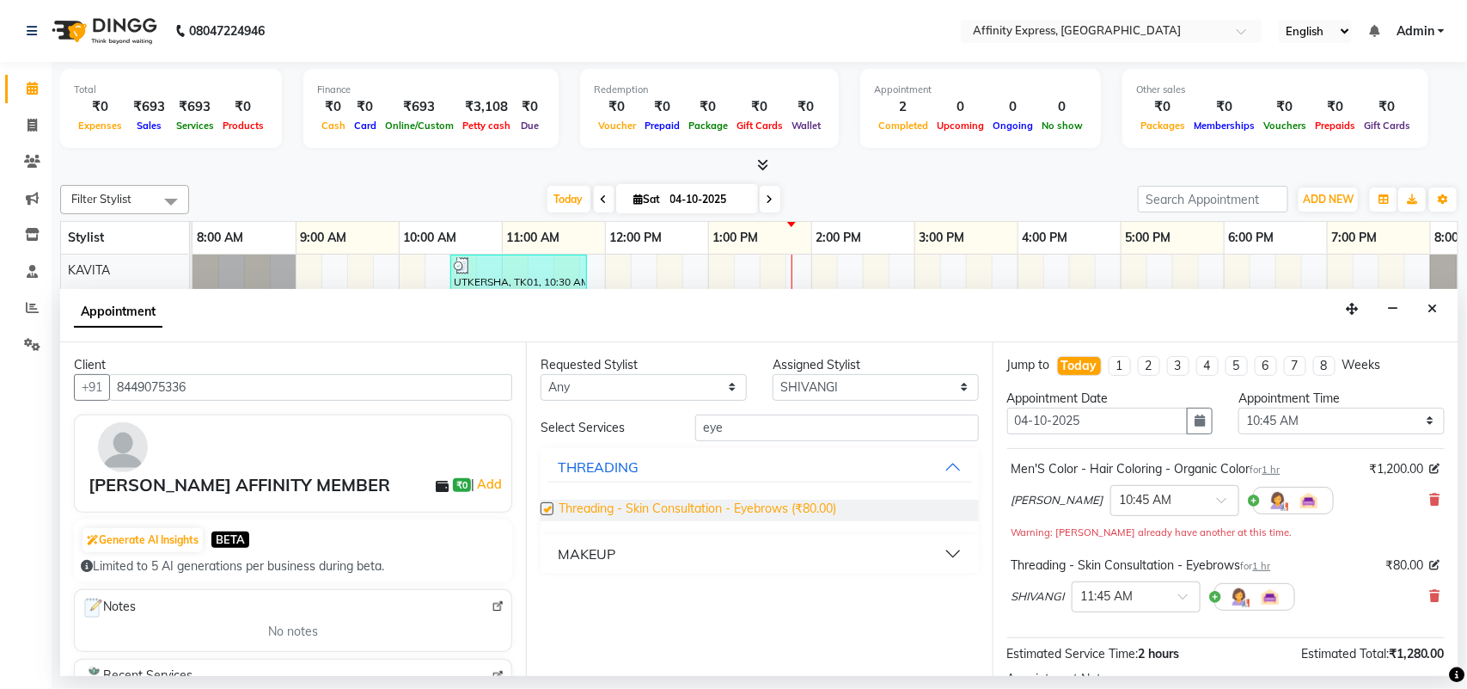
checkbox input "false"
click at [916, 436] on input "eye" at bounding box center [837, 427] width 284 height 27
type input "e"
type input "forehead"
click at [750, 516] on span "Threading - Skin Consultation - Forehead (₹80.00)" at bounding box center [697, 509] width 276 height 21
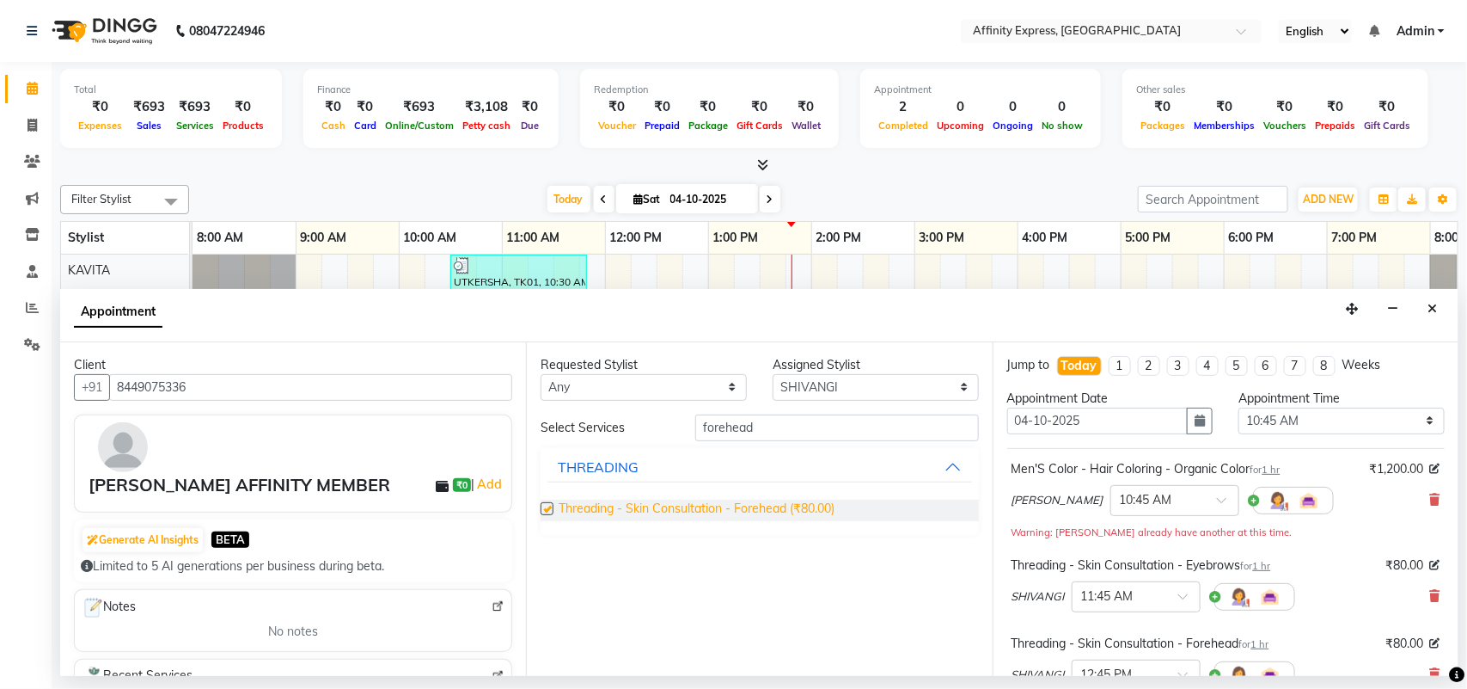
checkbox input "false"
click at [1430, 494] on icon at bounding box center [1435, 499] width 10 height 12
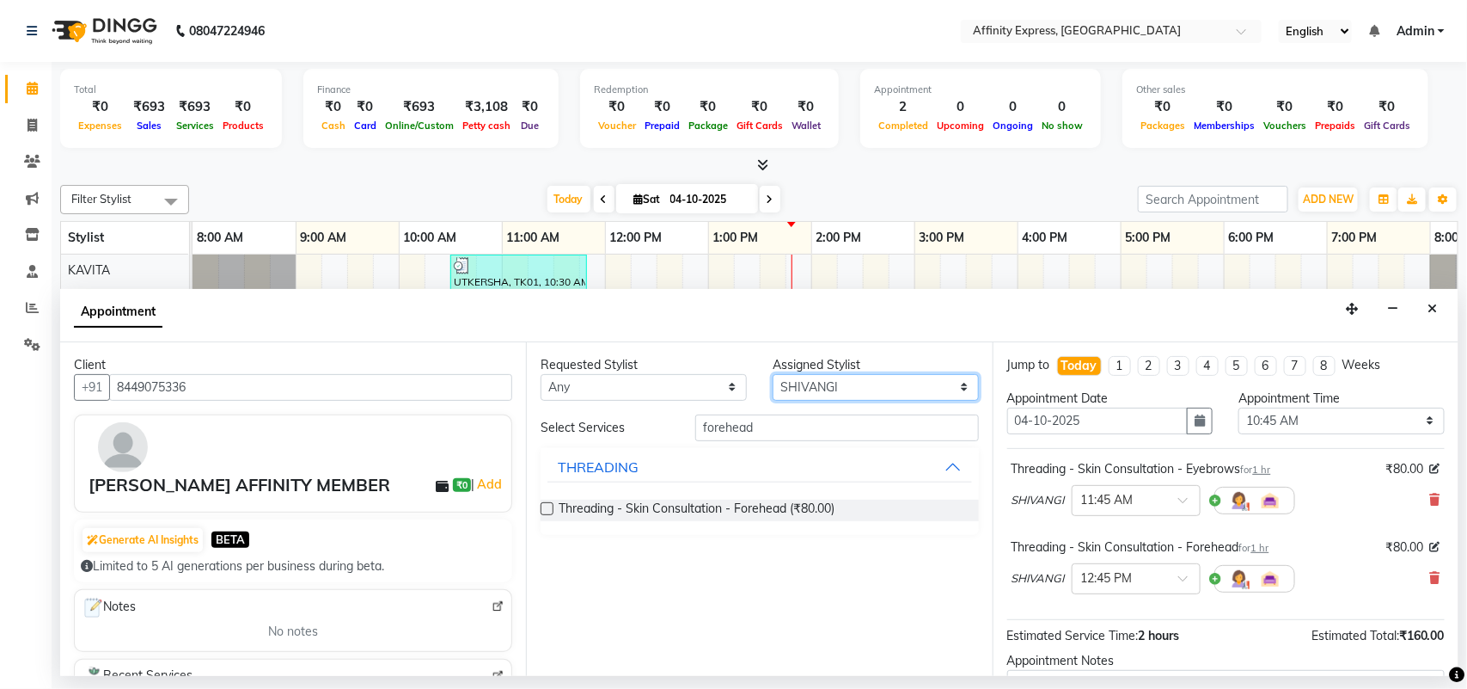
click at [843, 387] on select "Select [PERSON_NAME] AFFINITY EXPRESS [PERSON_NAME] [PERSON_NAME] DIVYA KAVITA …" at bounding box center [876, 387] width 206 height 27
select select "93305"
click at [773, 374] on select "Select [PERSON_NAME] AFFINITY EXPRESS [PERSON_NAME] [PERSON_NAME] DIVYA KAVITA …" at bounding box center [876, 387] width 206 height 27
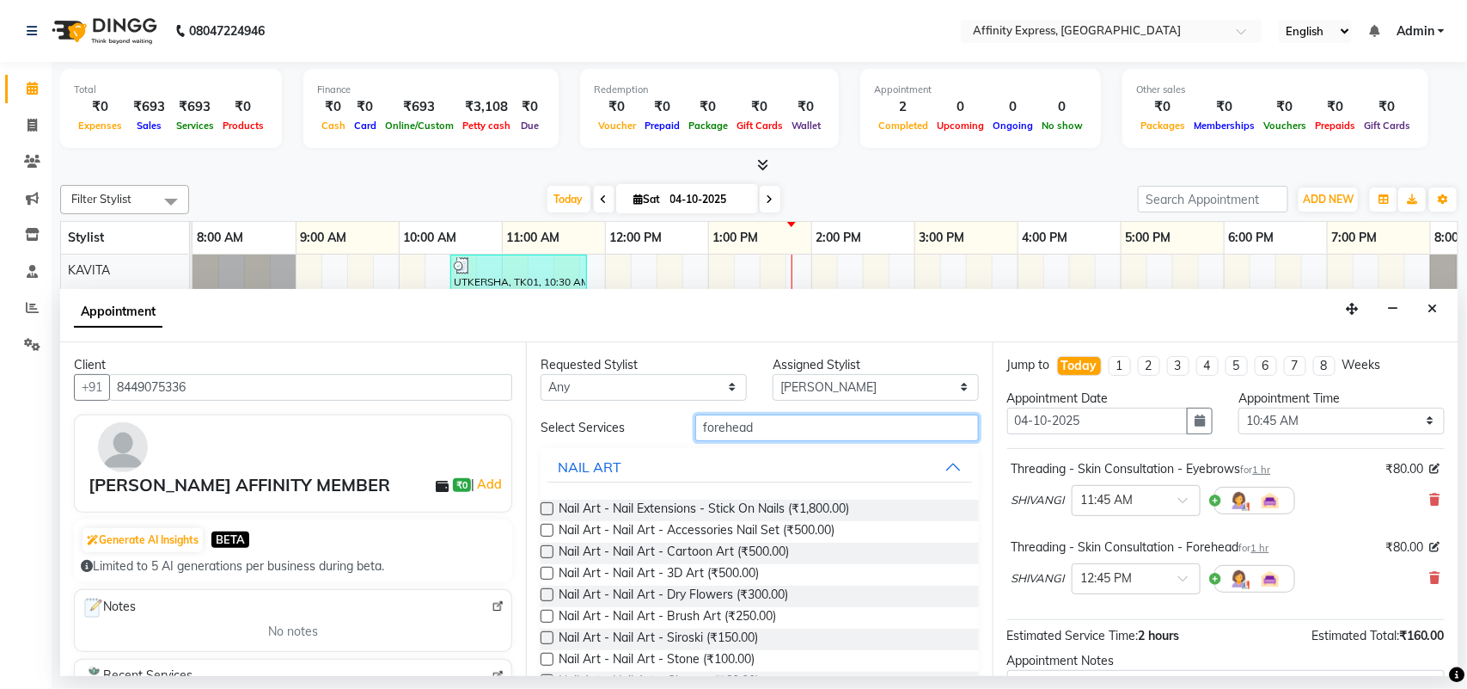
click at [805, 421] on input "forehead" at bounding box center [837, 427] width 284 height 27
type input "f"
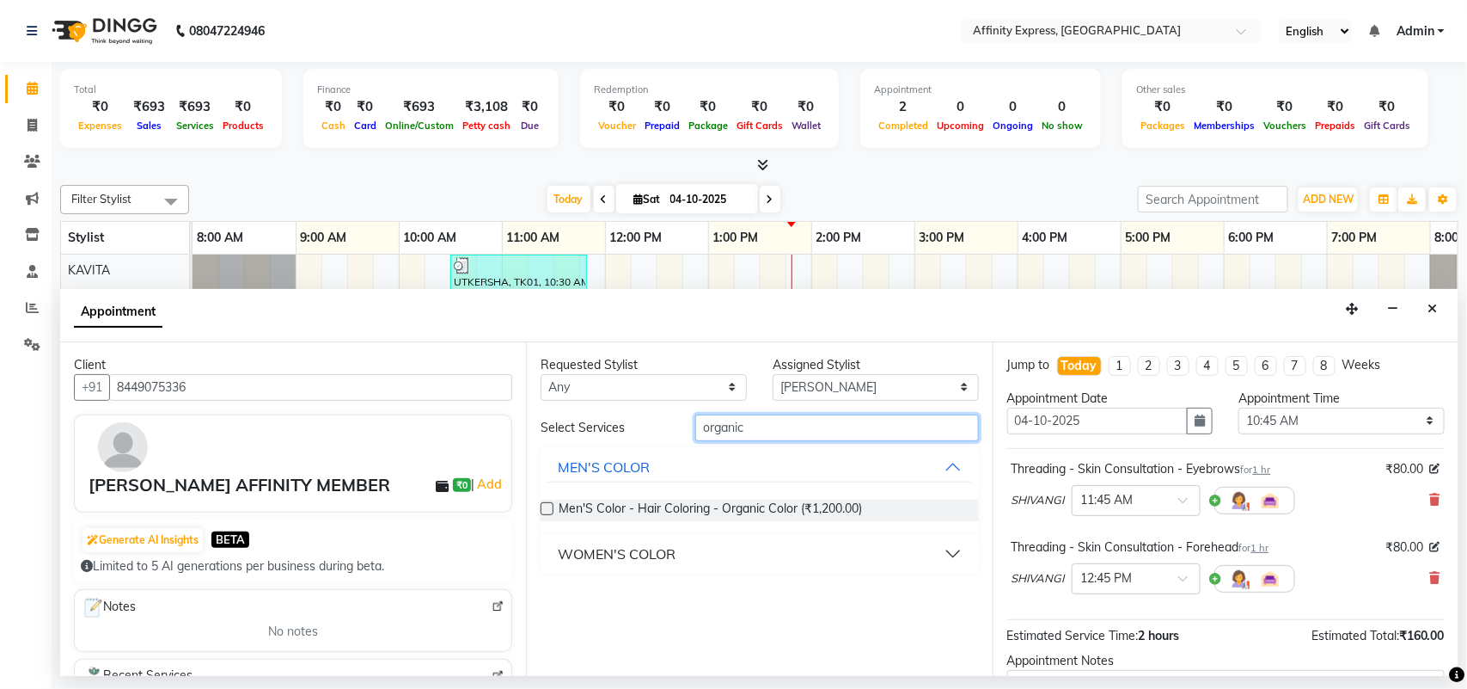
type input "organic"
click at [823, 557] on button "WOMEN'S COLOR" at bounding box center [760, 553] width 424 height 31
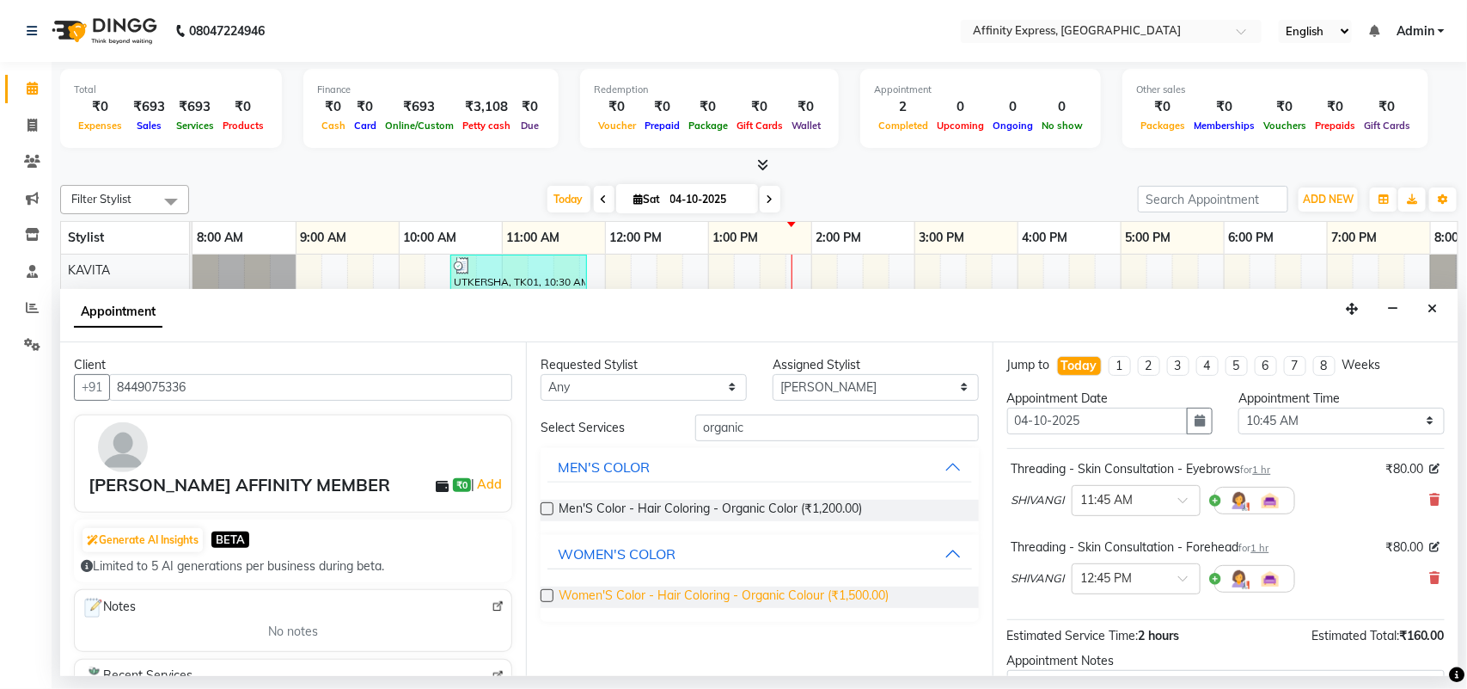
click at [802, 597] on span "Women'S Color - Hair Coloring - Organic Colour (₹1,500.00)" at bounding box center [724, 596] width 330 height 21
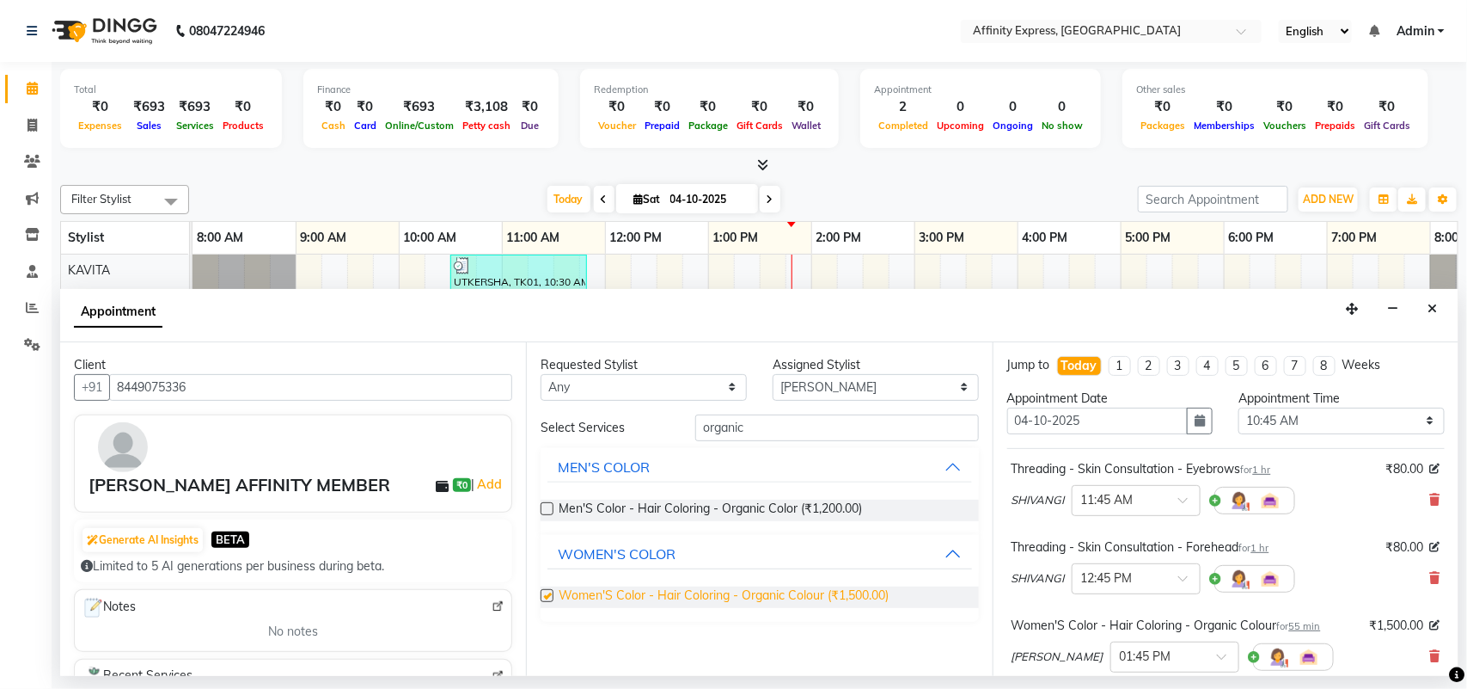
checkbox input "false"
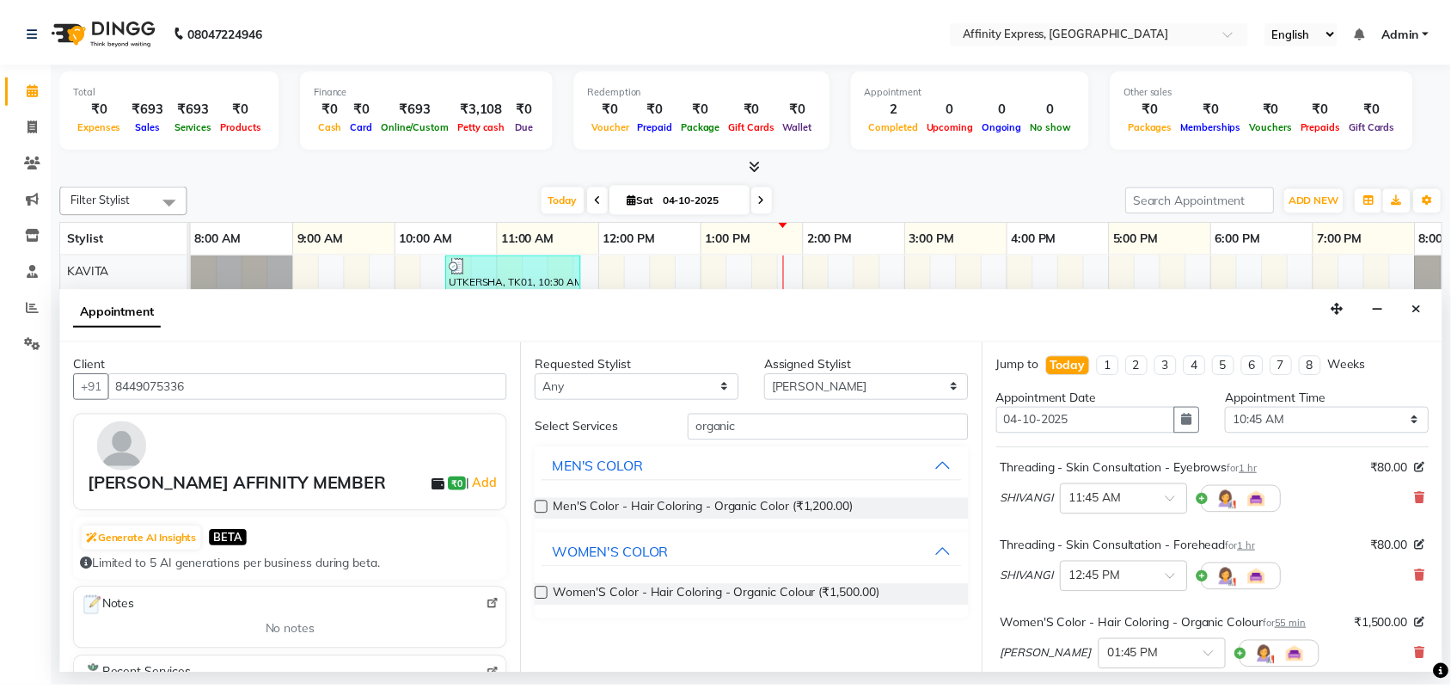
scroll to position [260, 0]
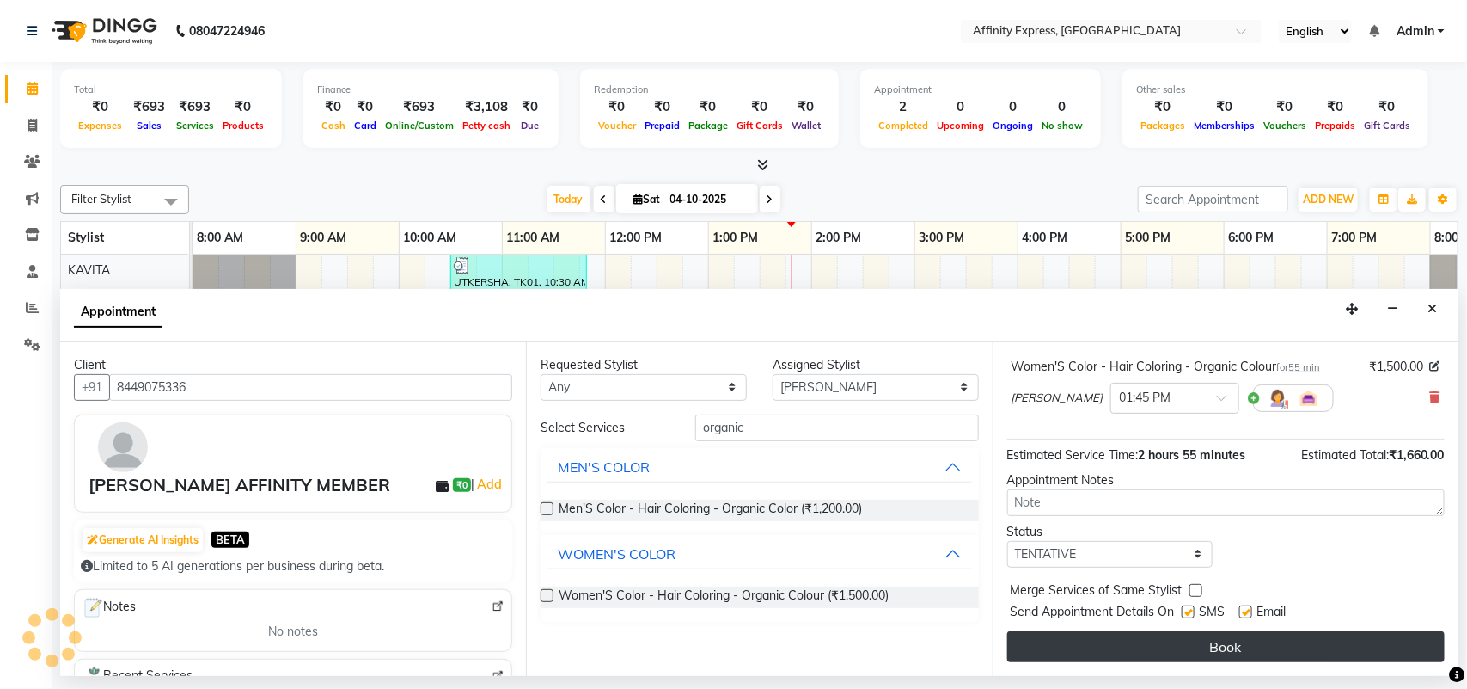
click at [1321, 656] on button "Book" at bounding box center [1226, 646] width 438 height 31
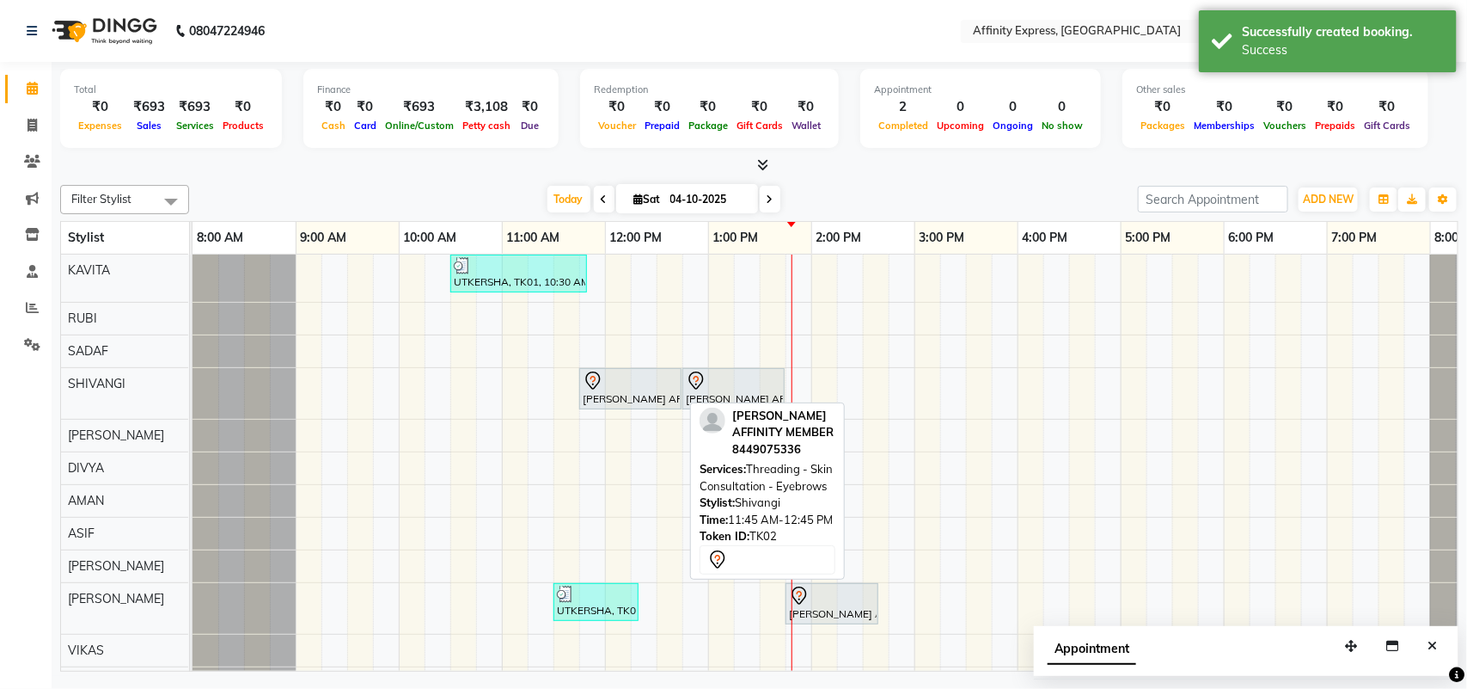
click at [654, 389] on div at bounding box center [630, 380] width 95 height 21
select select "7"
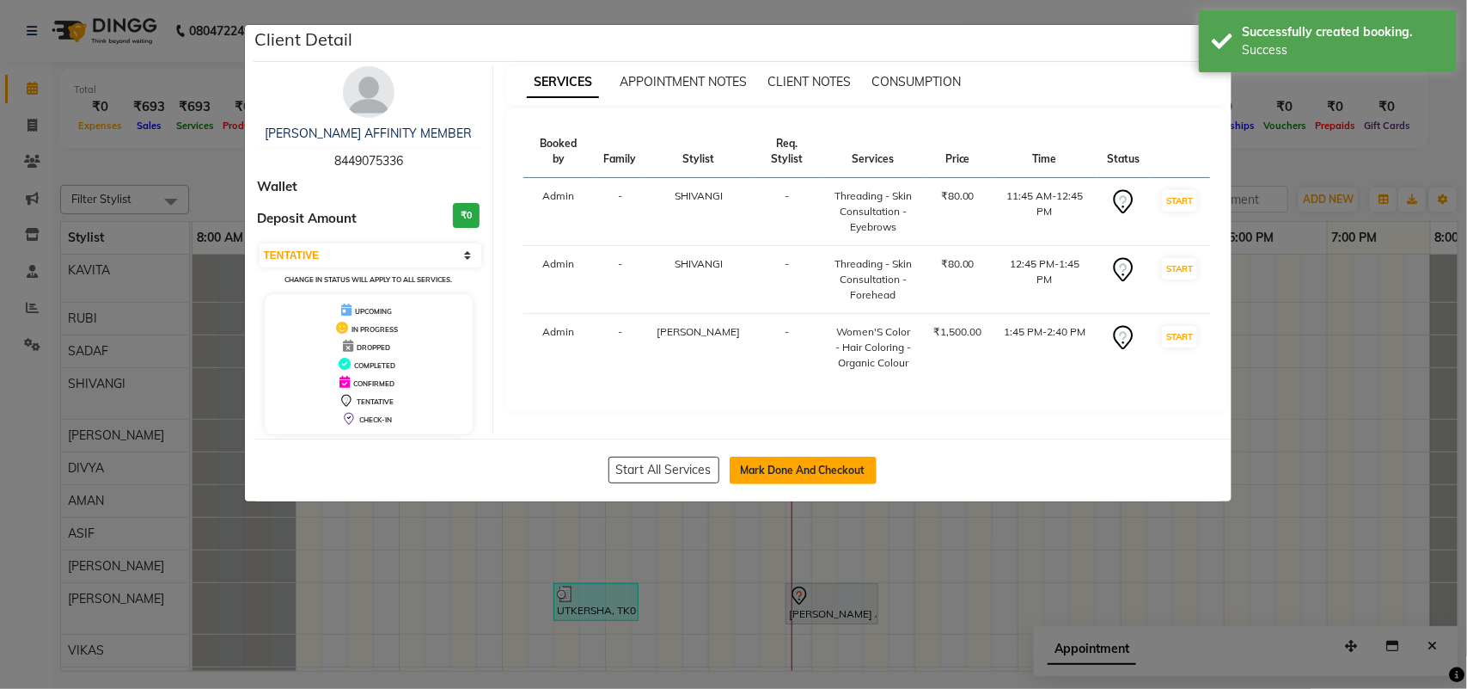
click at [830, 464] on button "Mark Done And Checkout" at bounding box center [803, 470] width 147 height 28
select select "service"
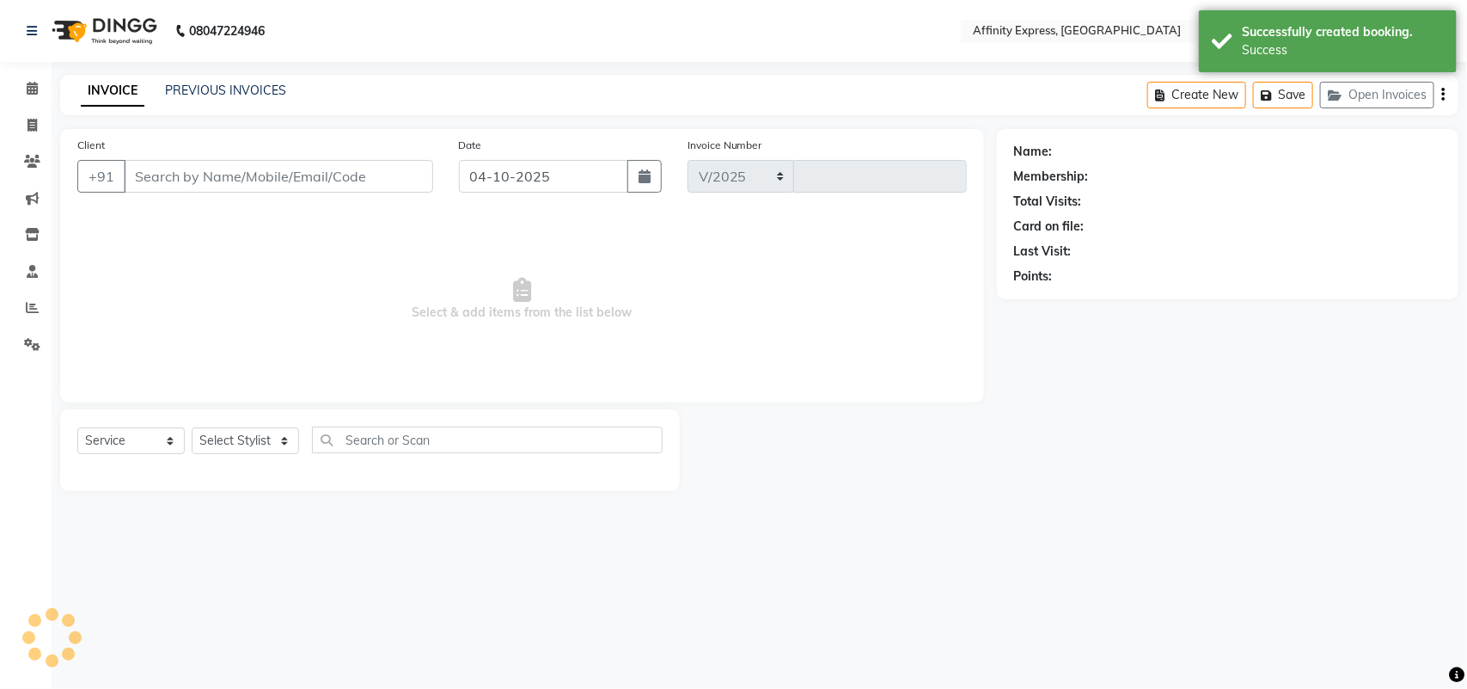
select select "9123"
type input "0080"
type input "8449075336"
select select "93305"
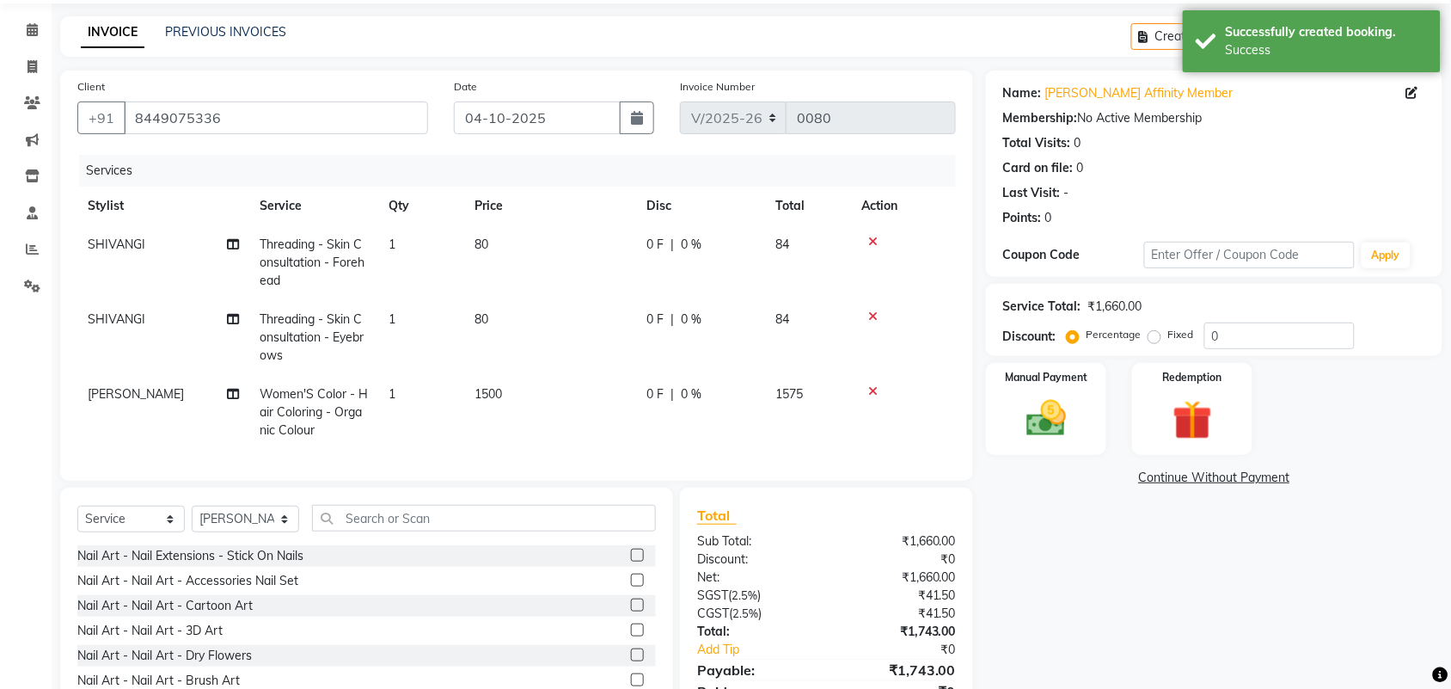
scroll to position [152, 0]
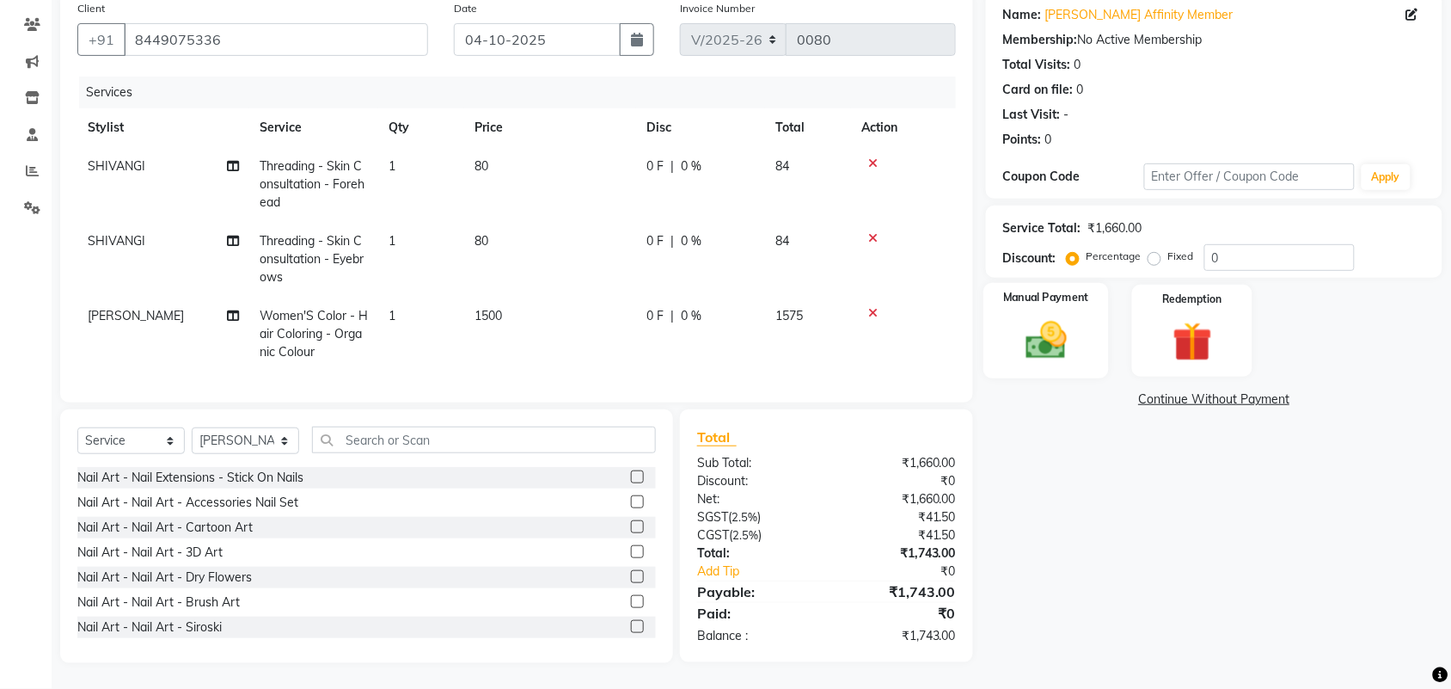
click at [1066, 320] on img at bounding box center [1046, 339] width 67 height 47
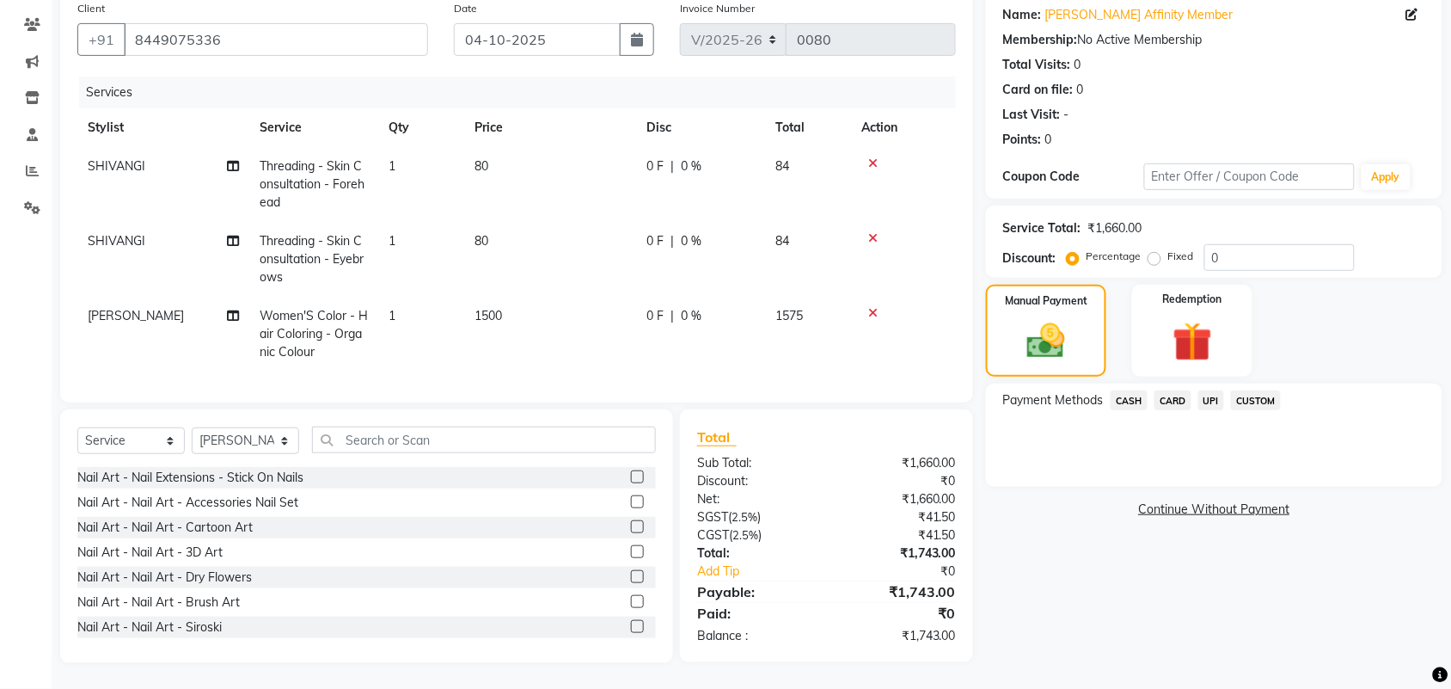
click at [1206, 390] on span "UPI" at bounding box center [1211, 400] width 27 height 20
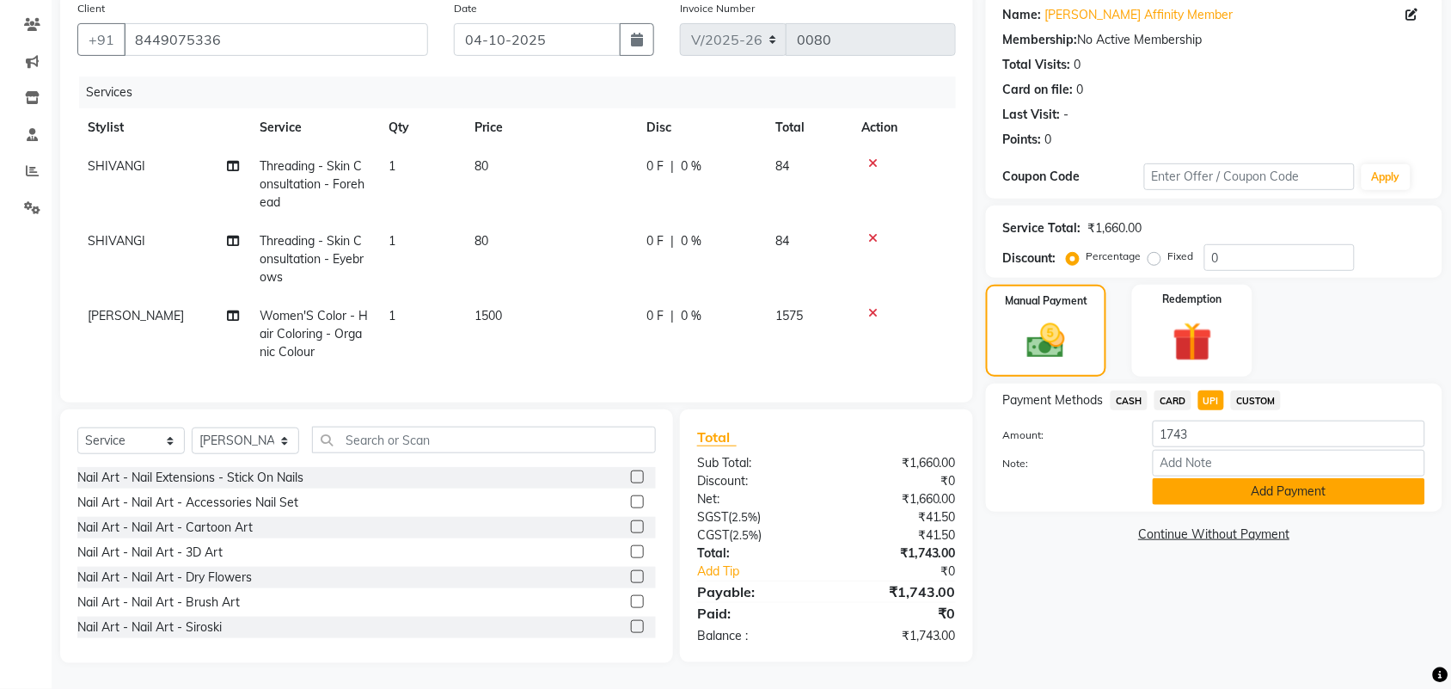
click at [1285, 478] on button "Add Payment" at bounding box center [1289, 491] width 272 height 27
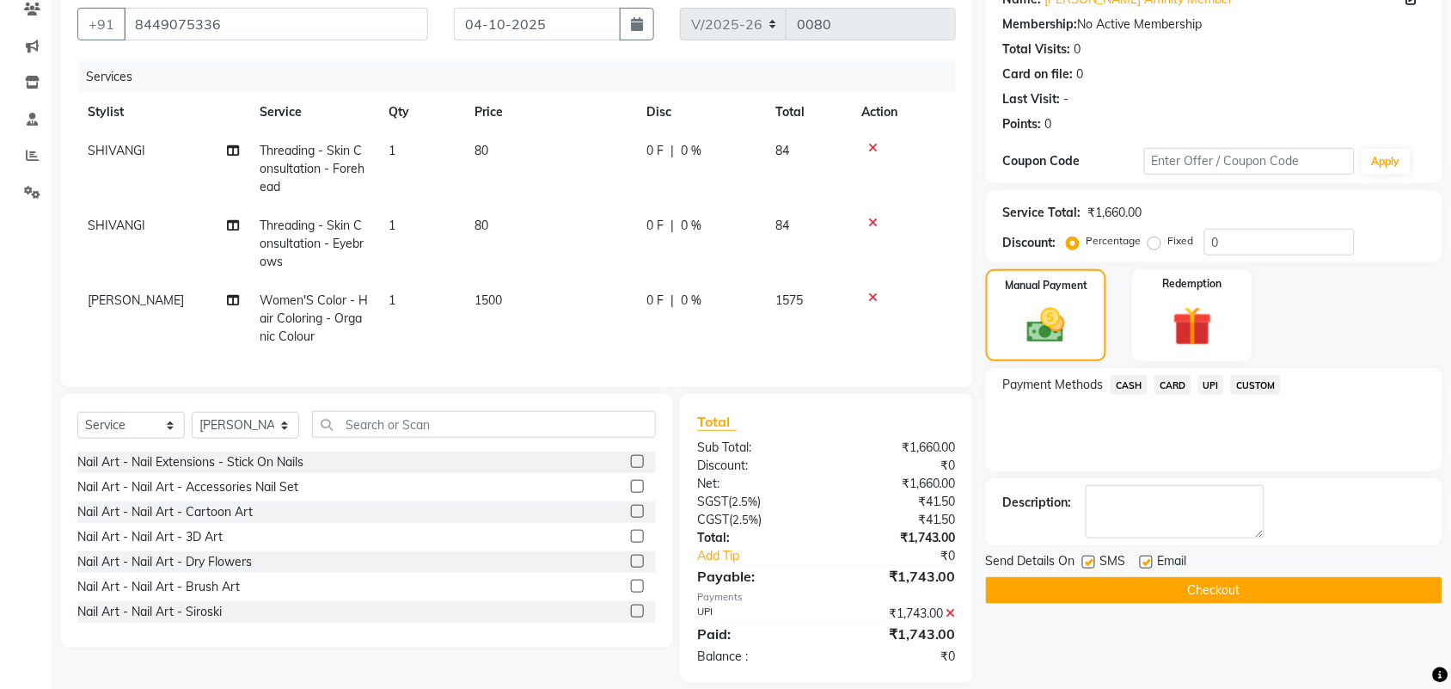
click at [1272, 585] on button "Checkout" at bounding box center [1214, 590] width 456 height 27
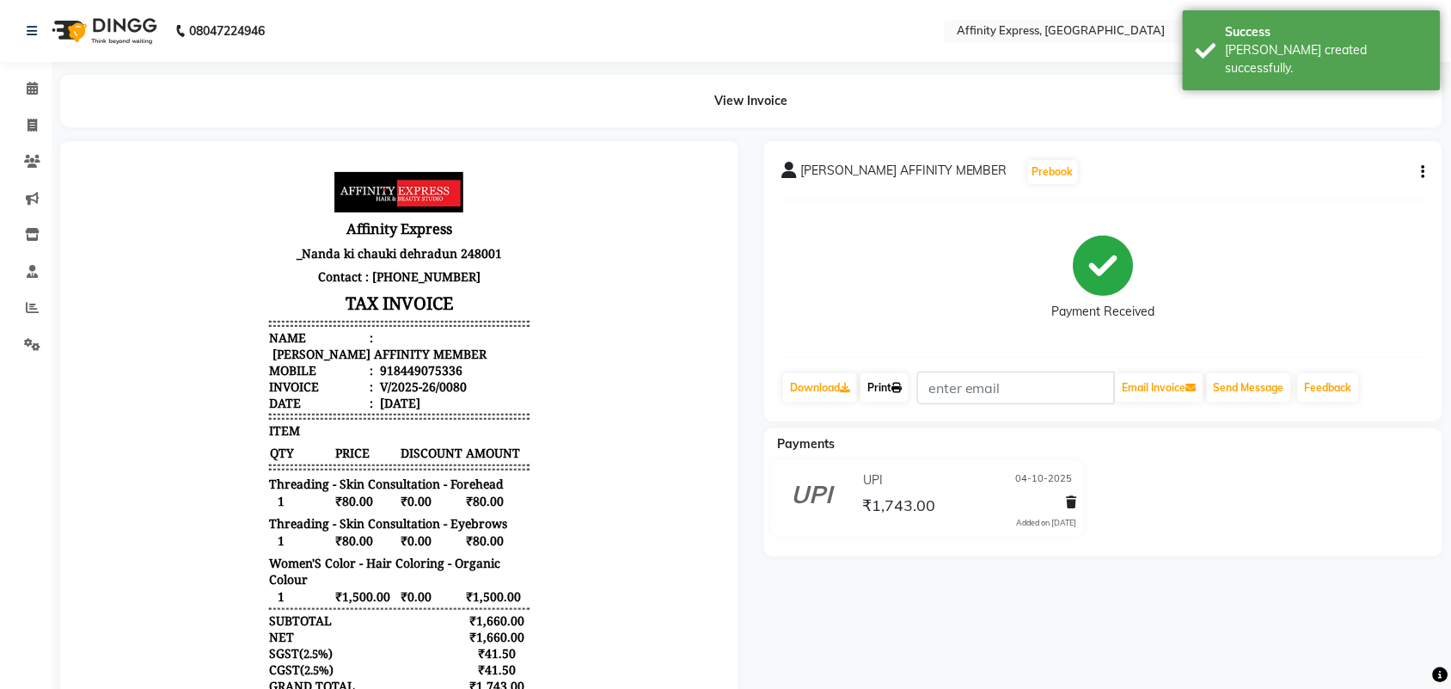
click at [885, 387] on link "Print" at bounding box center [884, 387] width 48 height 29
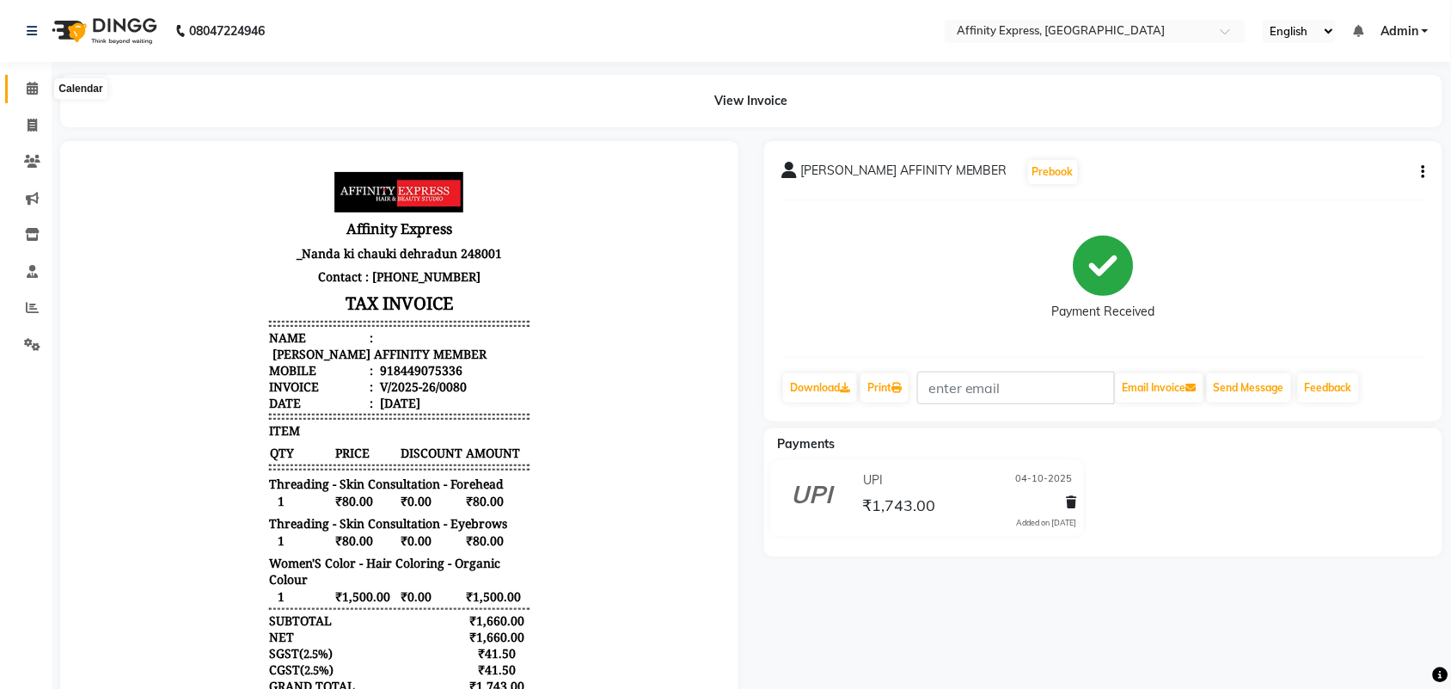
click at [27, 95] on icon at bounding box center [32, 88] width 11 height 13
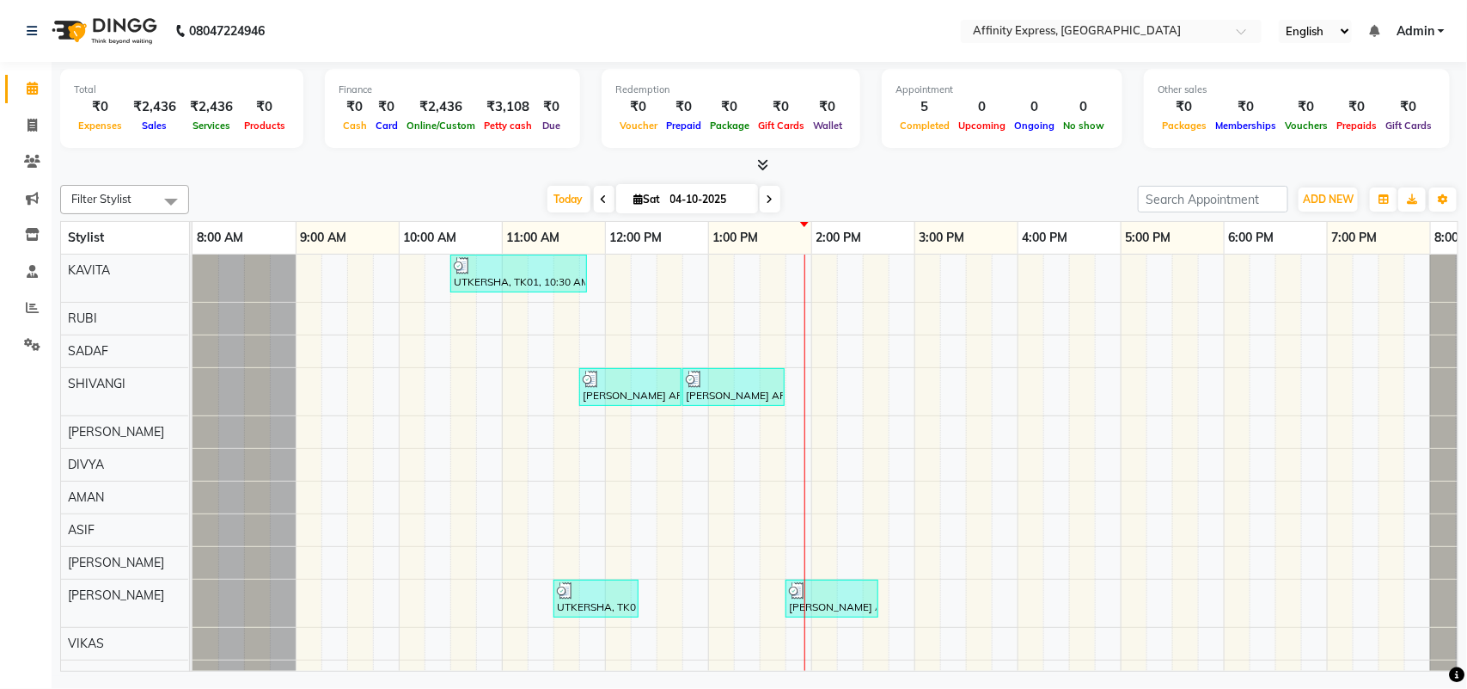
click at [633, 278] on div "UTKERSHA, TK01, 10:30 AM-11:50 AM, Threading - Skin Consultation - Eyebrows,Thr…" at bounding box center [863, 522] width 1341 height 536
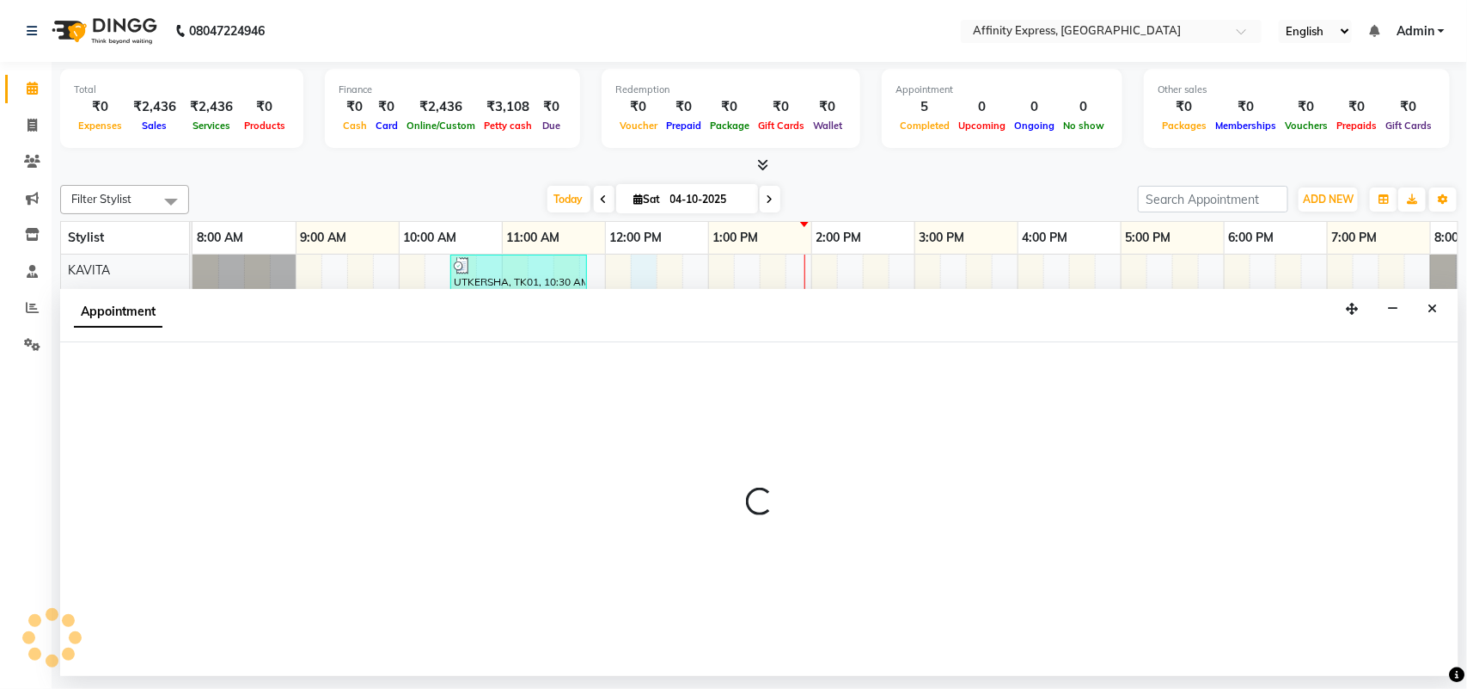
select select "93267"
select select "tentative"
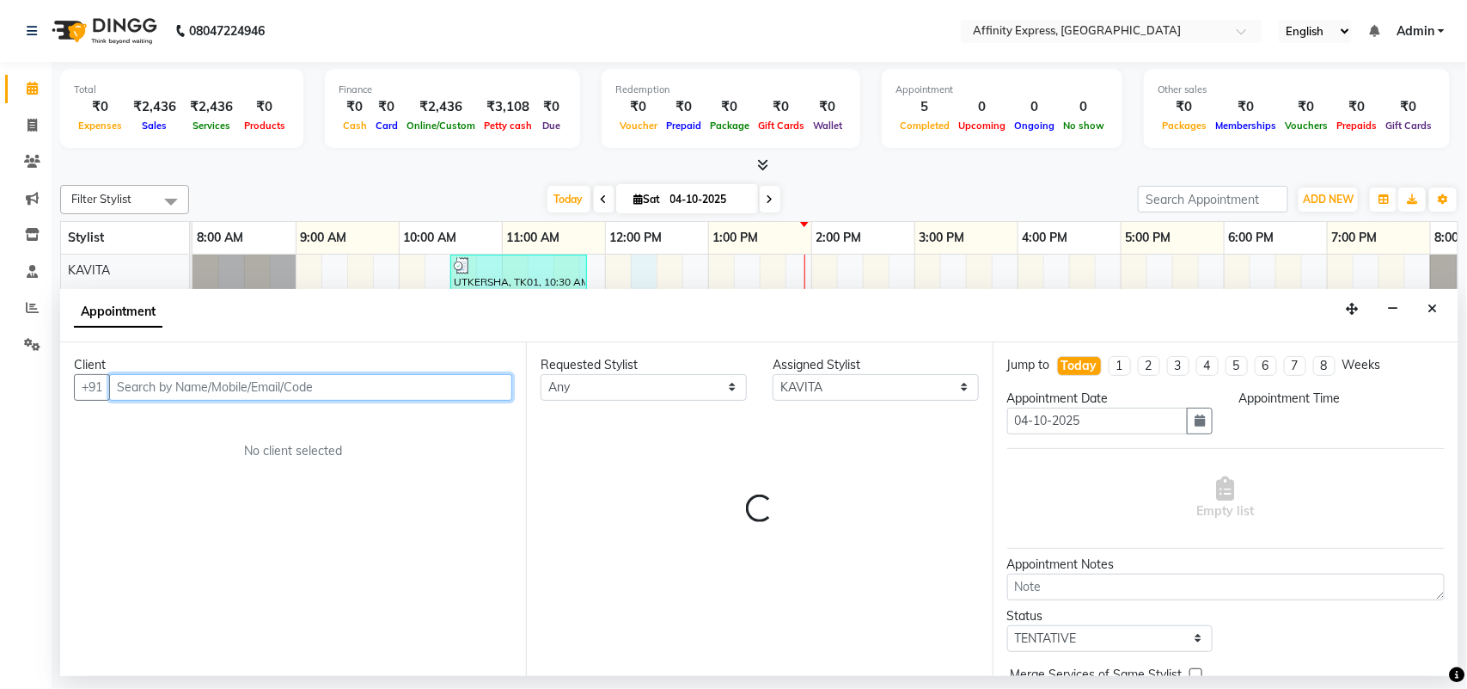
select select "735"
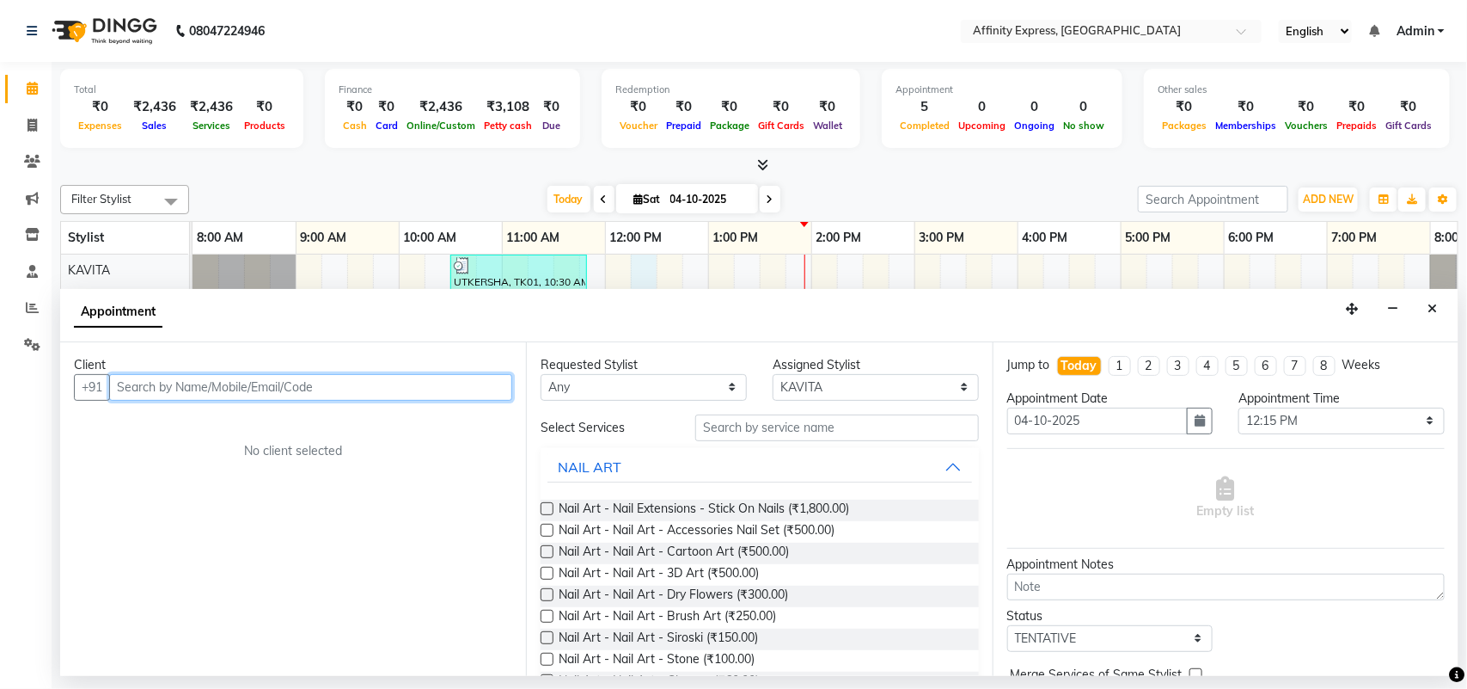
click at [271, 385] on input "text" at bounding box center [310, 387] width 403 height 27
type input "7500629980"
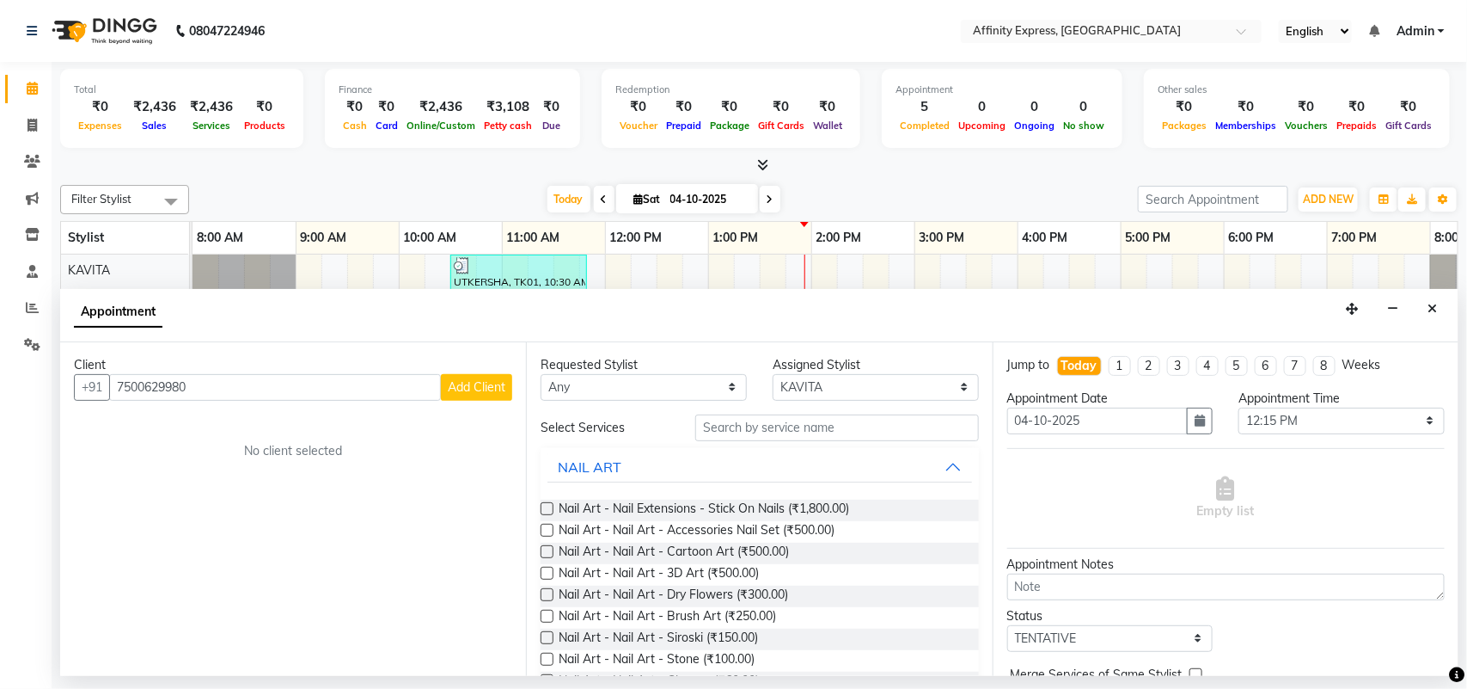
click at [456, 387] on span "Add Client" at bounding box center [477, 386] width 58 height 15
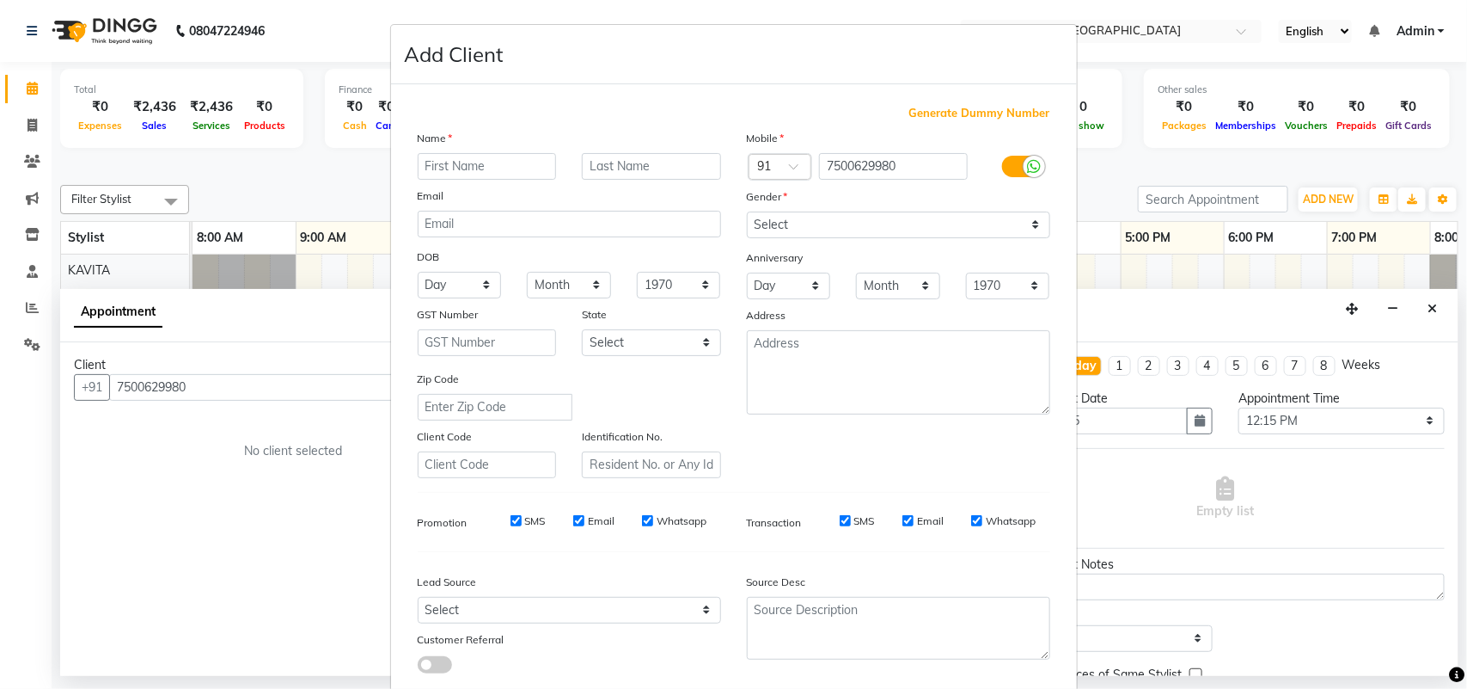
click at [538, 172] on input "text" at bounding box center [487, 166] width 139 height 27
type input "khushi"
click at [793, 217] on select "Select [DEMOGRAPHIC_DATA] [DEMOGRAPHIC_DATA] Other Prefer Not To Say" at bounding box center [898, 224] width 303 height 27
select select "[DEMOGRAPHIC_DATA]"
click at [747, 211] on select "Select [DEMOGRAPHIC_DATA] [DEMOGRAPHIC_DATA] Other Prefer Not To Say" at bounding box center [898, 224] width 303 height 27
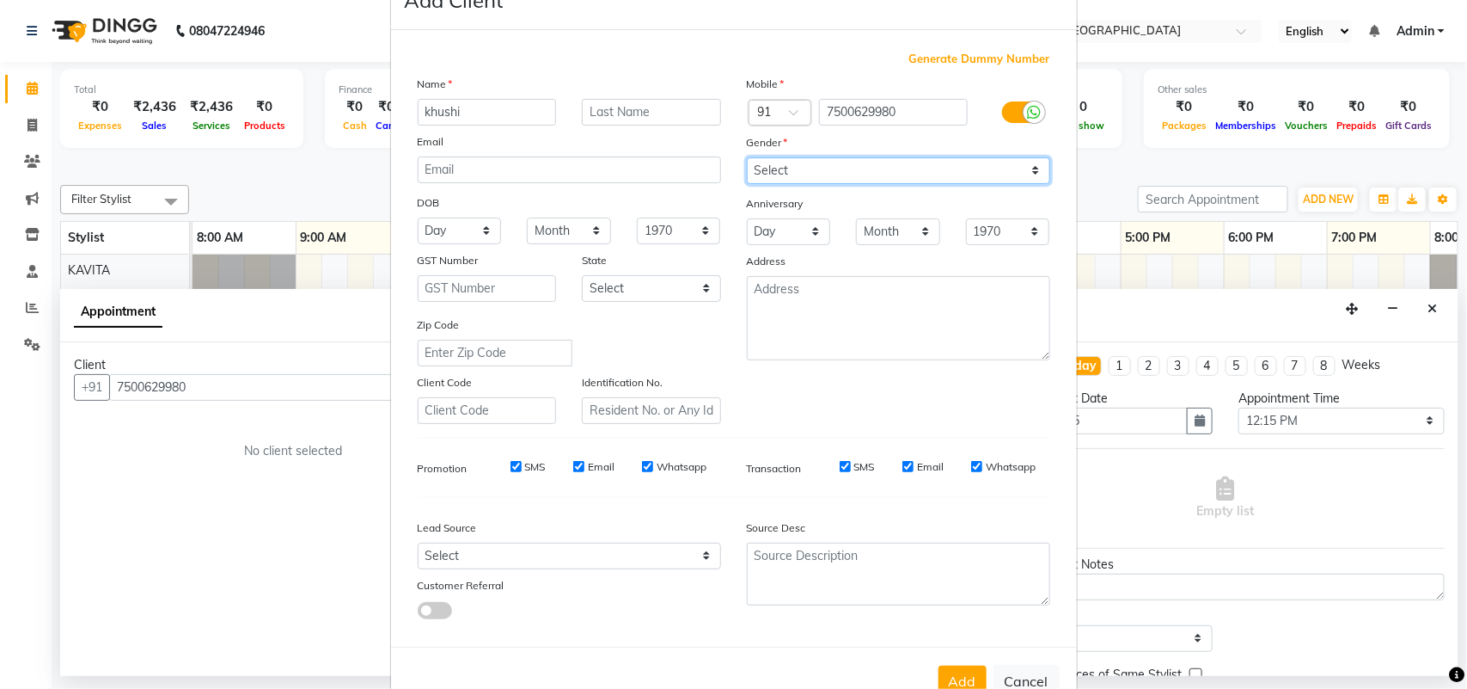
scroll to position [99, 0]
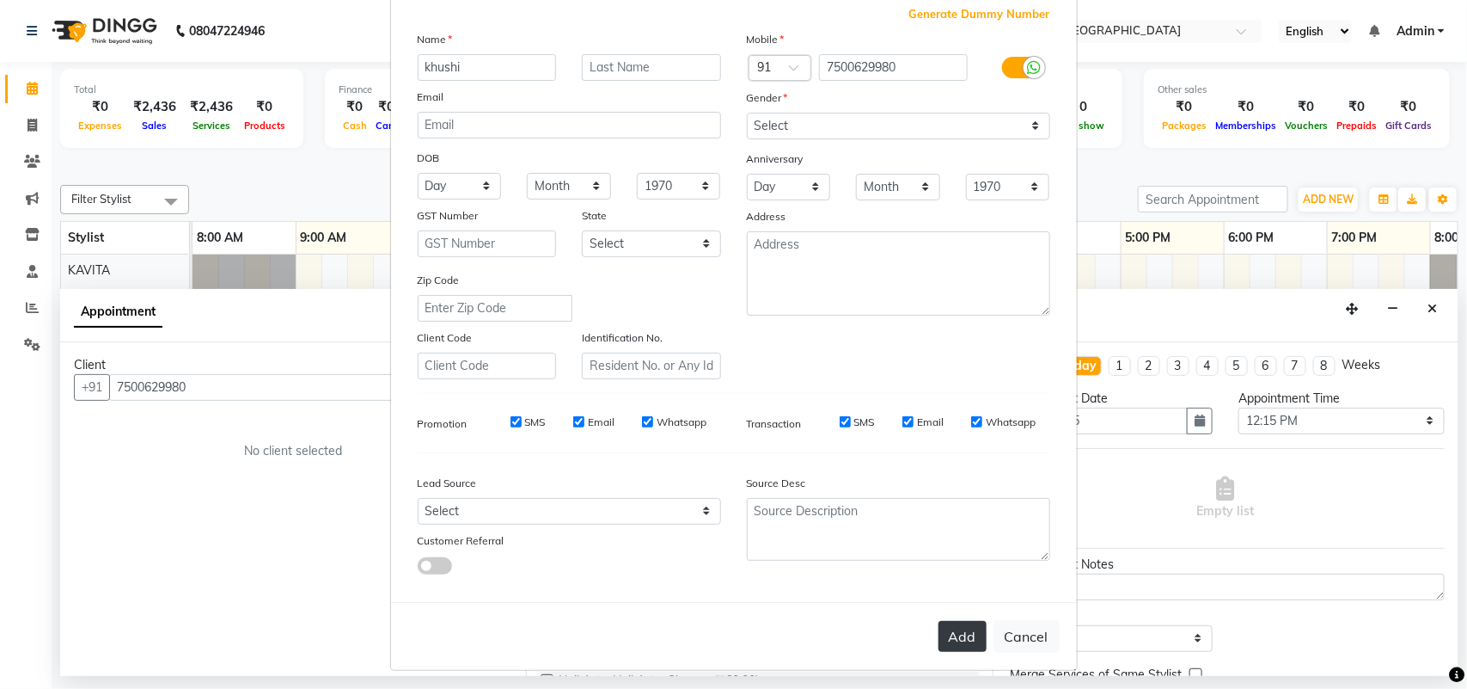
click at [959, 633] on button "Add" at bounding box center [963, 636] width 48 height 31
select select
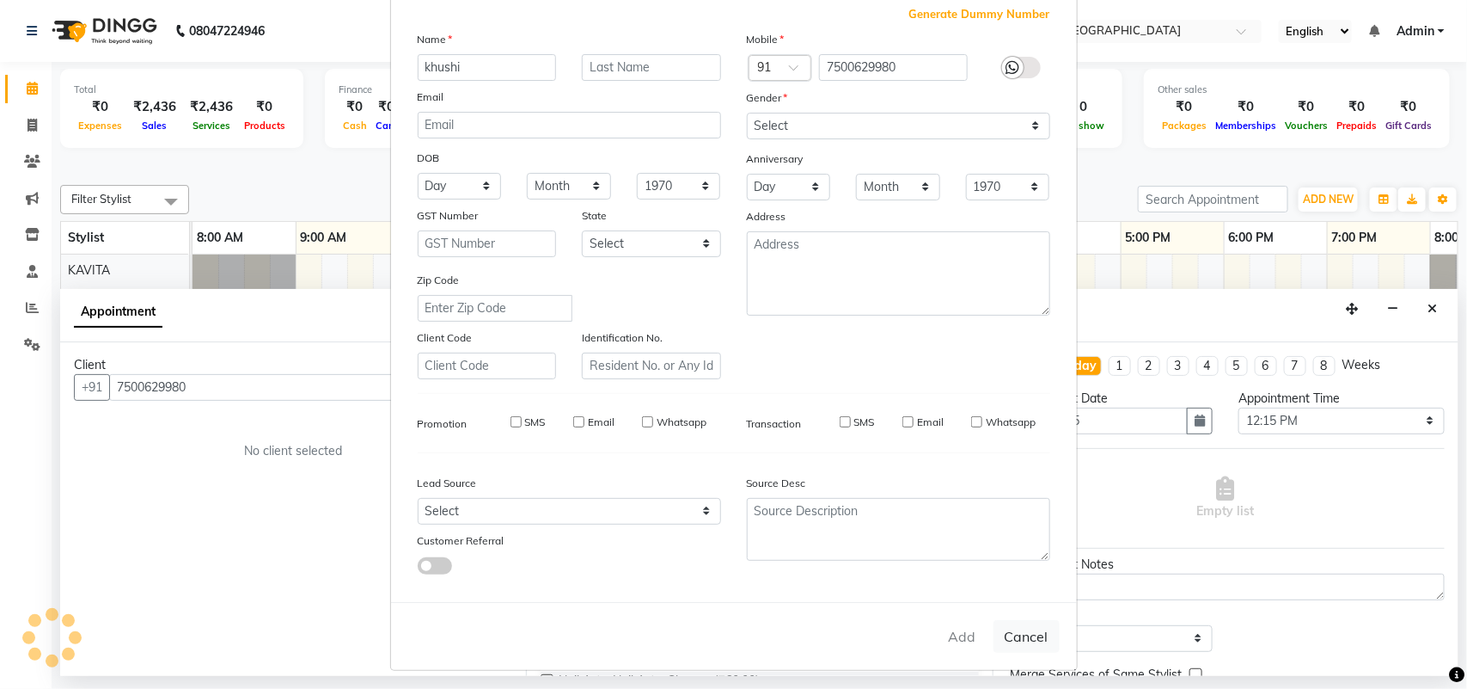
select select
checkbox input "false"
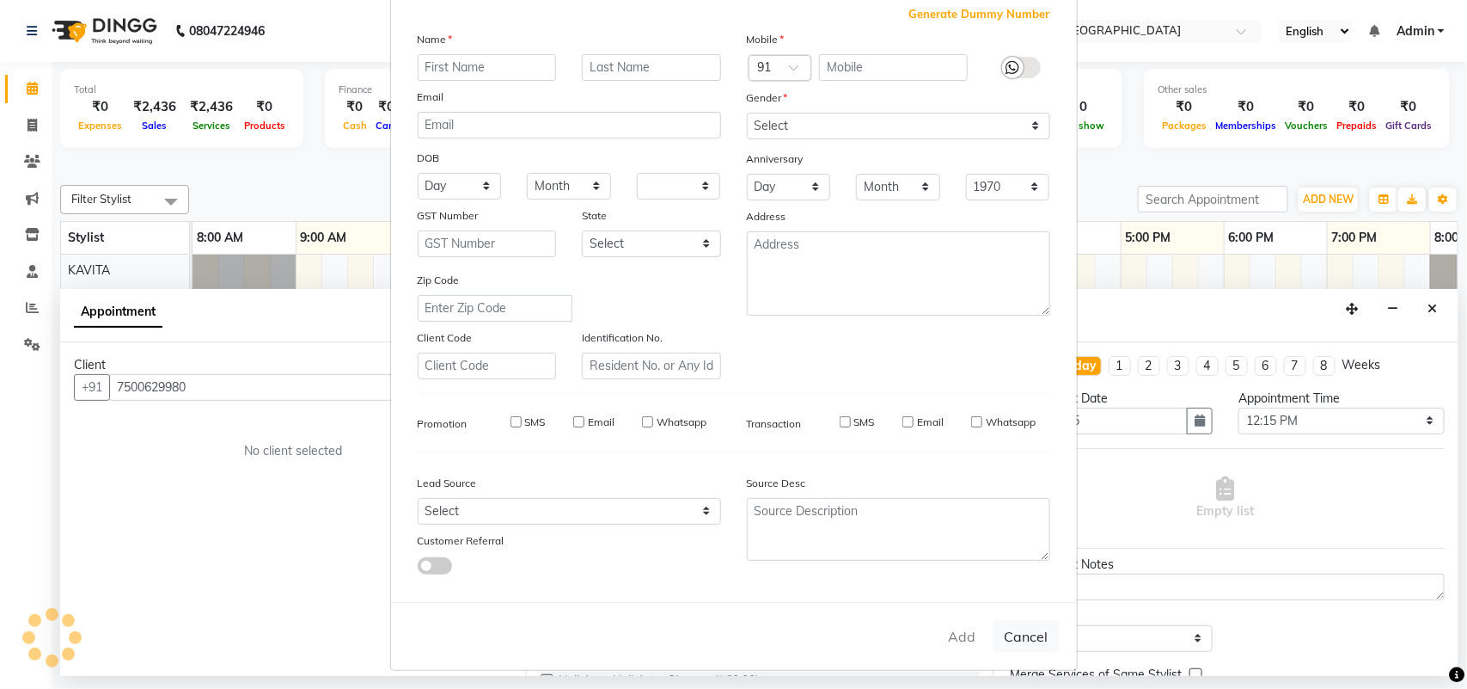
checkbox input "false"
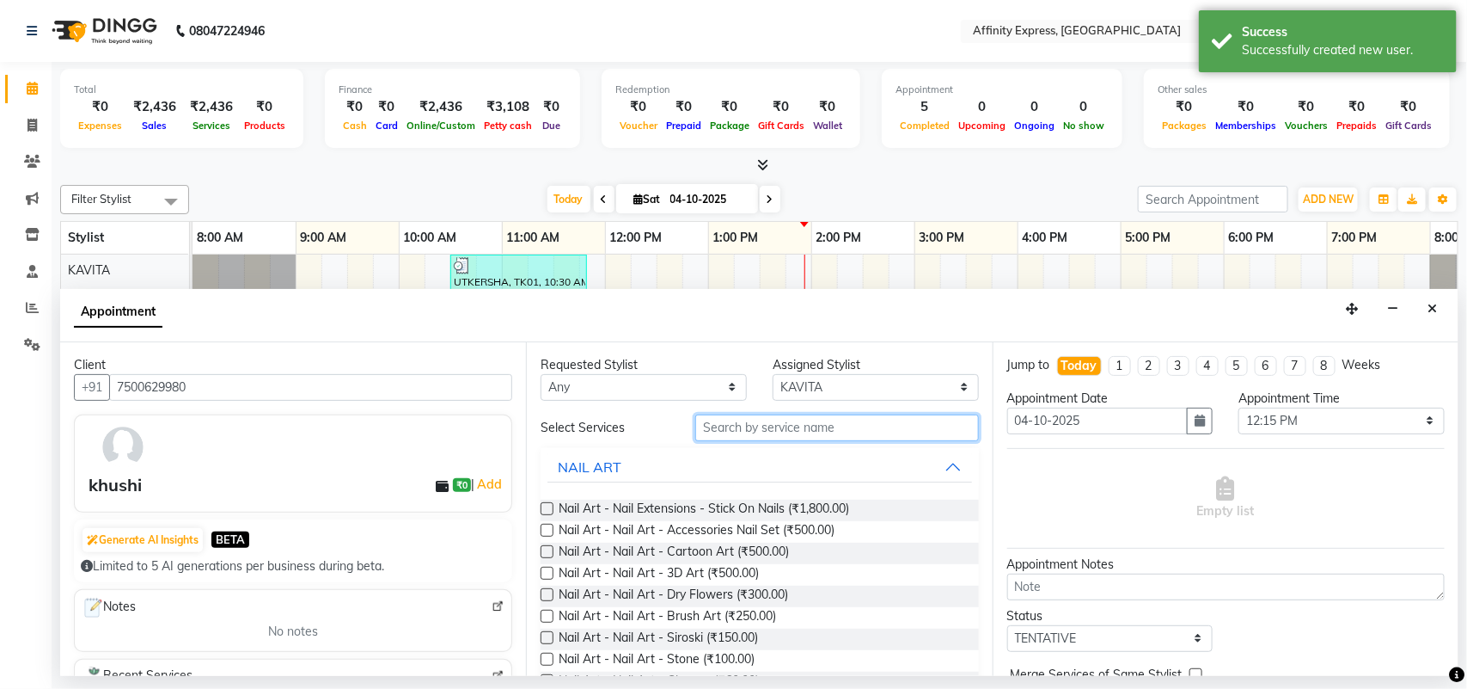
click at [787, 440] on input "text" at bounding box center [837, 427] width 284 height 27
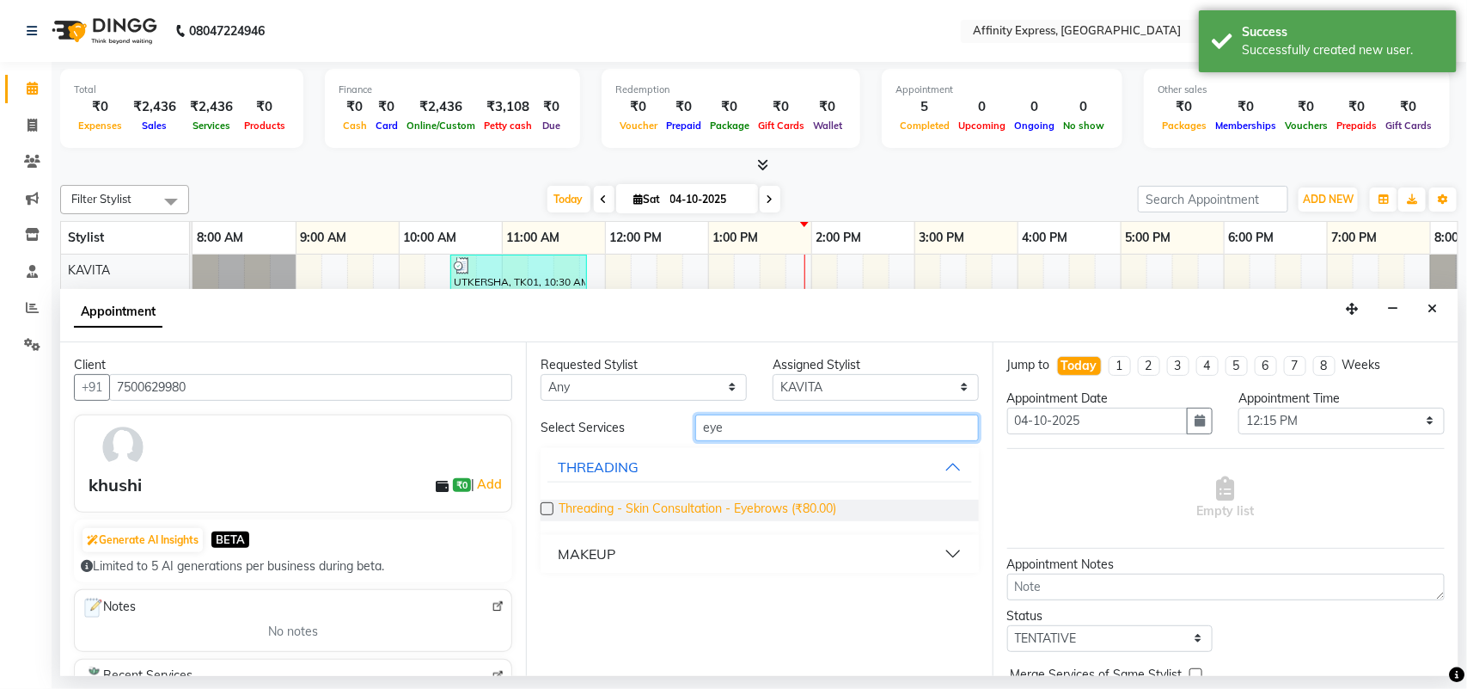
type input "eye"
click at [616, 508] on span "Threading - Skin Consultation - Eyebrows (₹80.00)" at bounding box center [698, 509] width 278 height 21
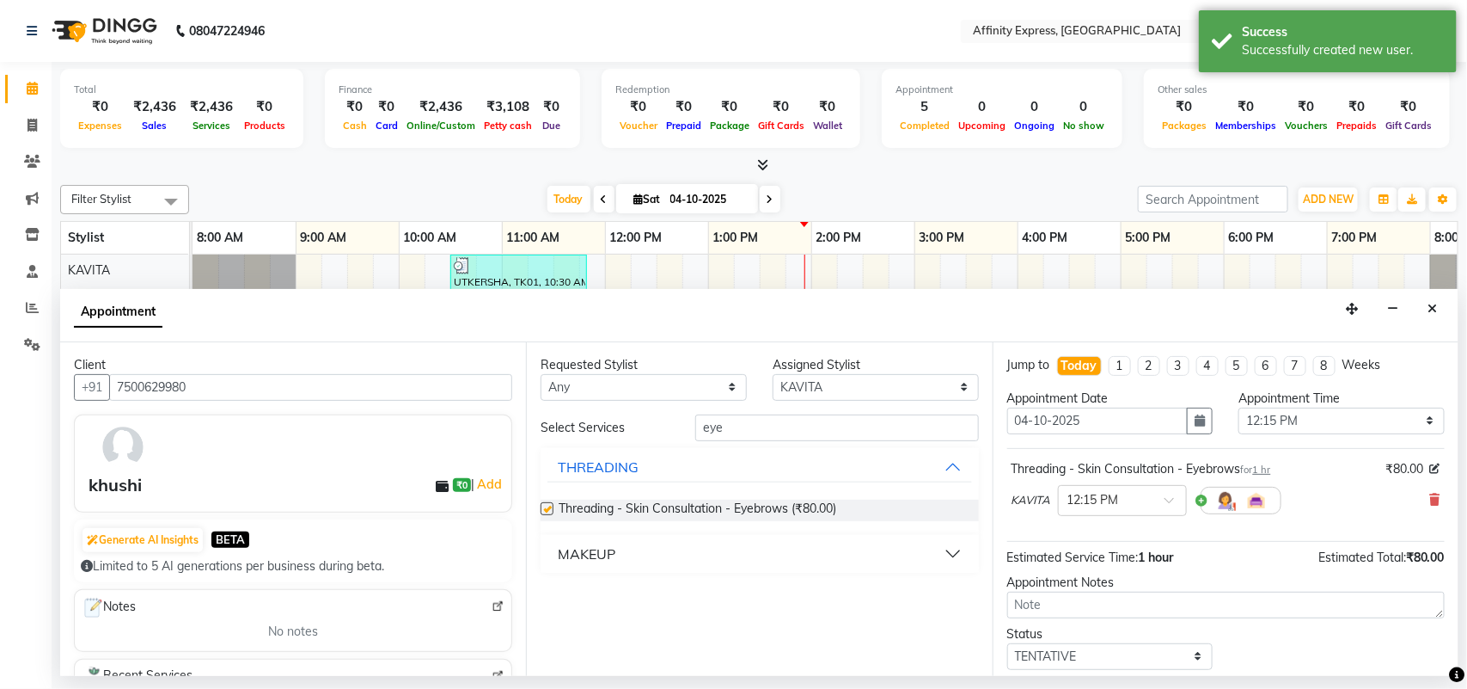
checkbox input "false"
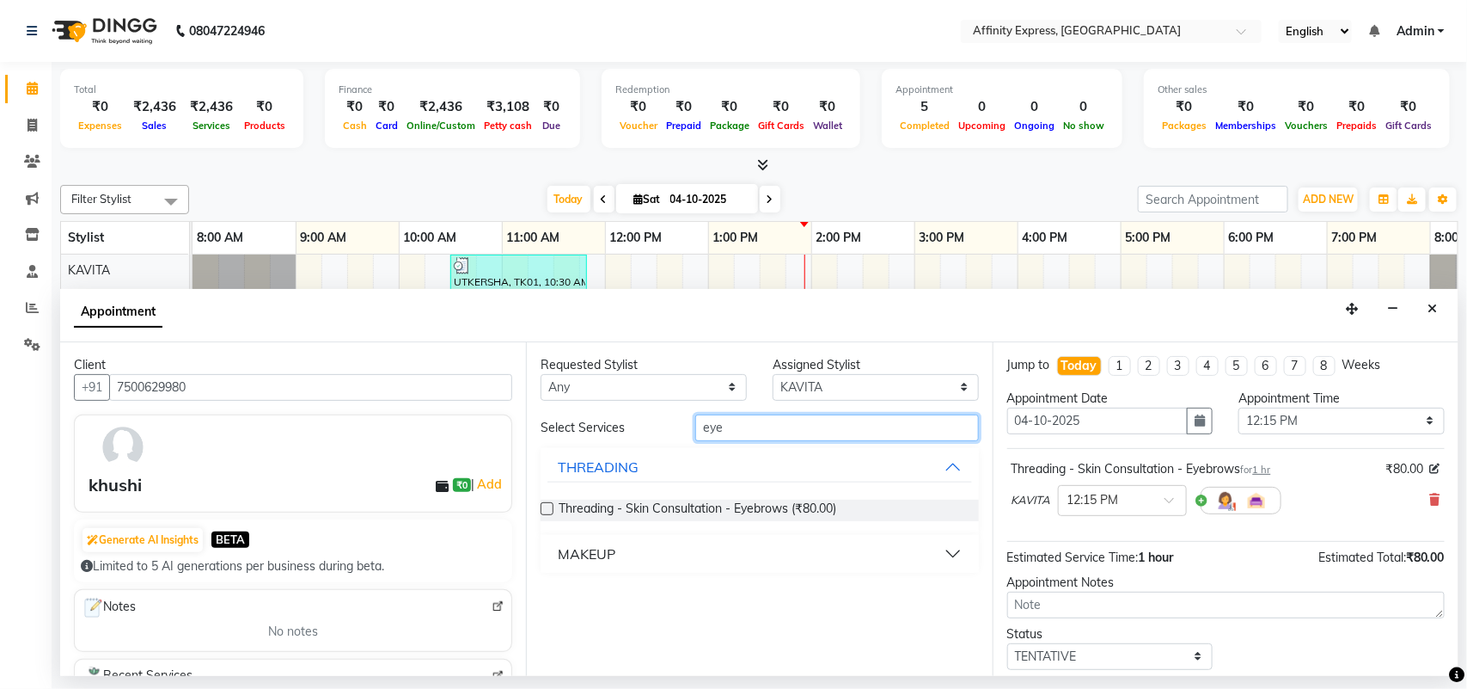
click at [810, 438] on input "eye" at bounding box center [837, 427] width 284 height 27
type input "e"
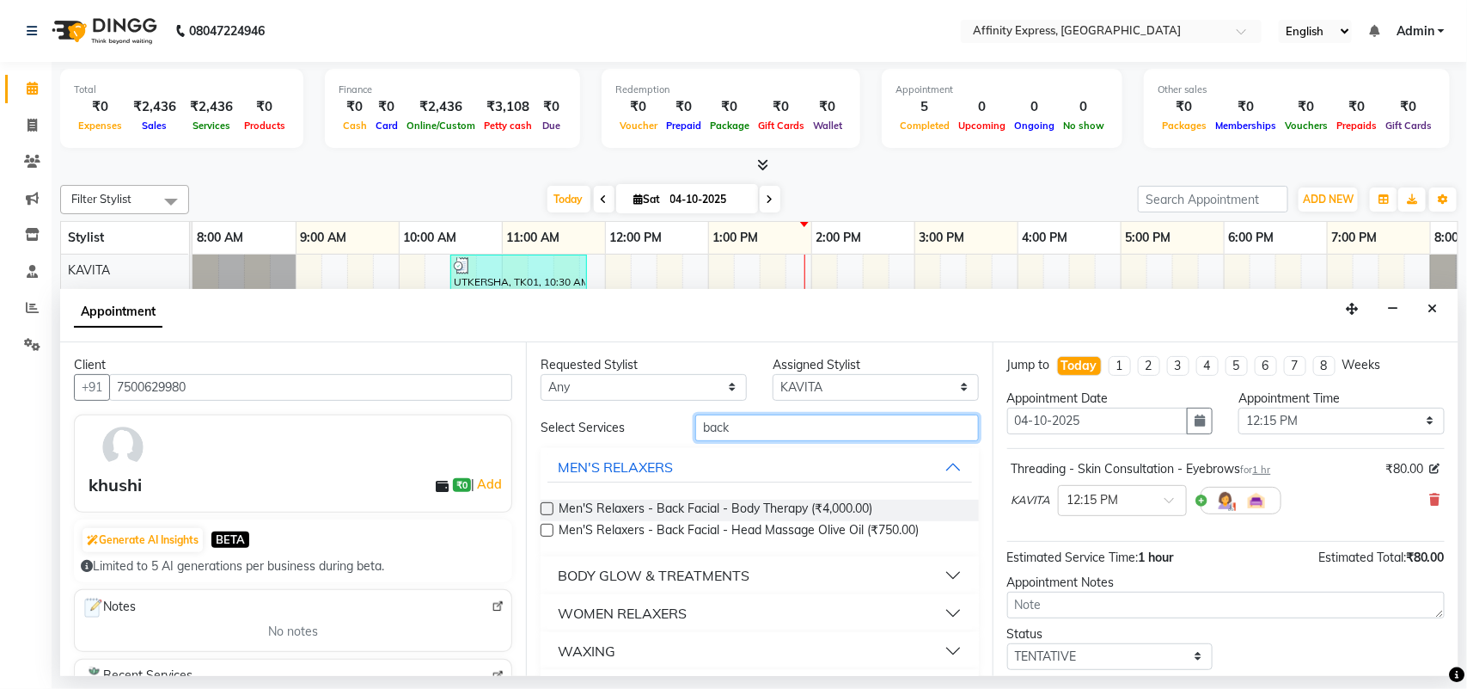
type input "back"
click at [782, 611] on button "WOMEN RELAXERS" at bounding box center [760, 612] width 424 height 31
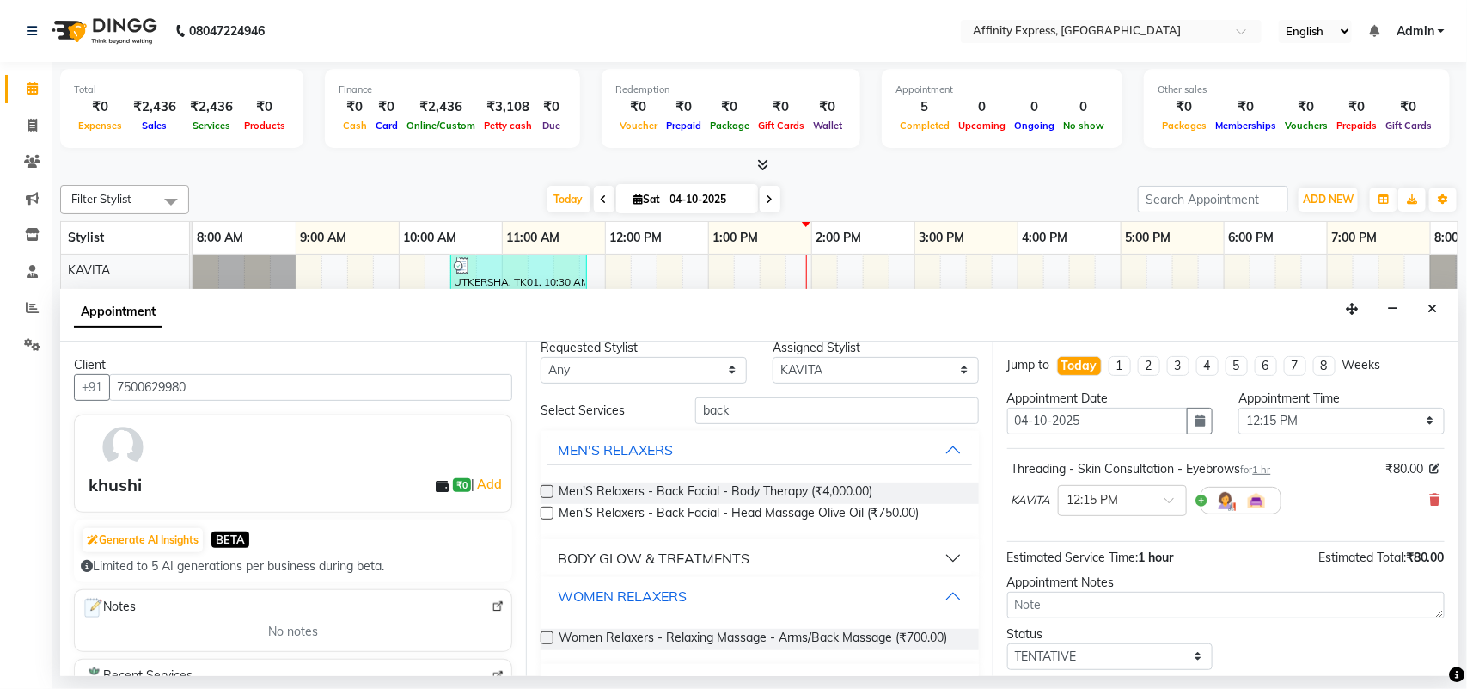
scroll to position [92, 0]
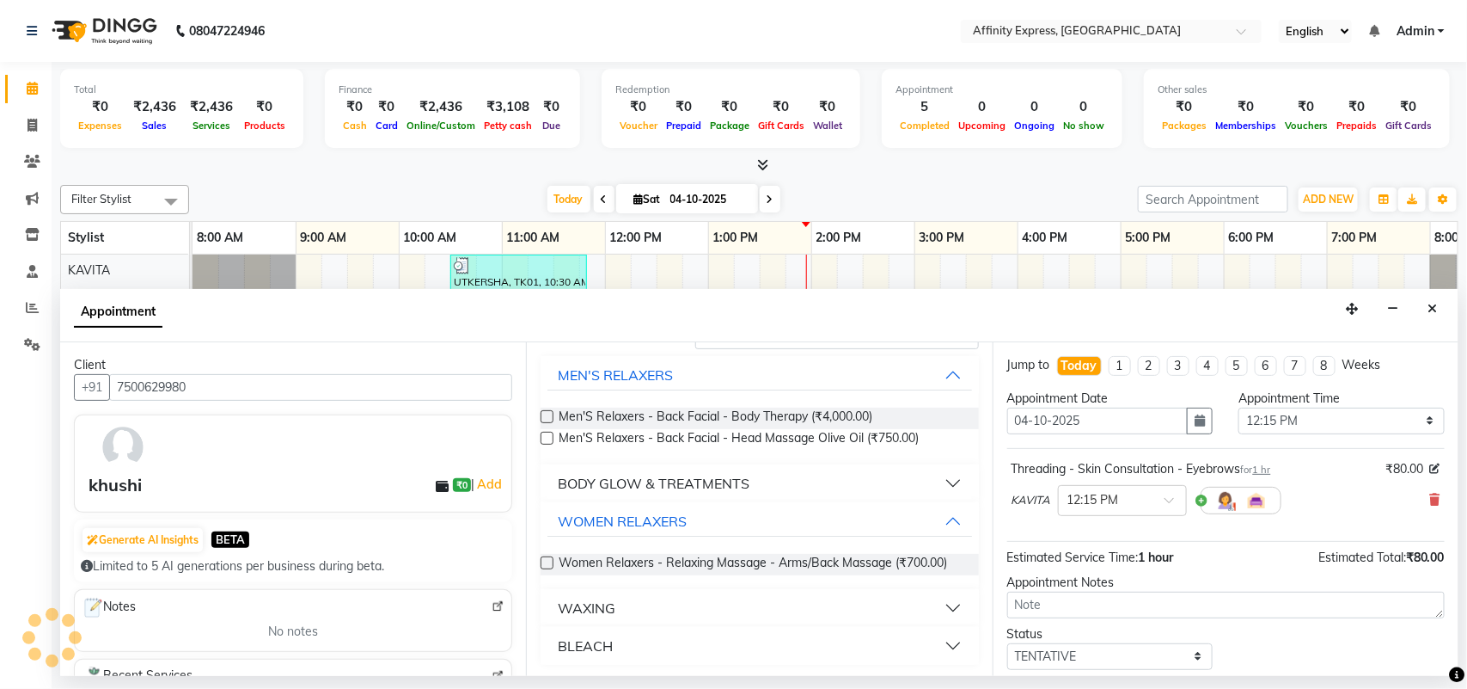
click at [548, 563] on label at bounding box center [547, 562] width 13 height 13
click at [548, 563] on input "checkbox" at bounding box center [546, 564] width 11 height 11
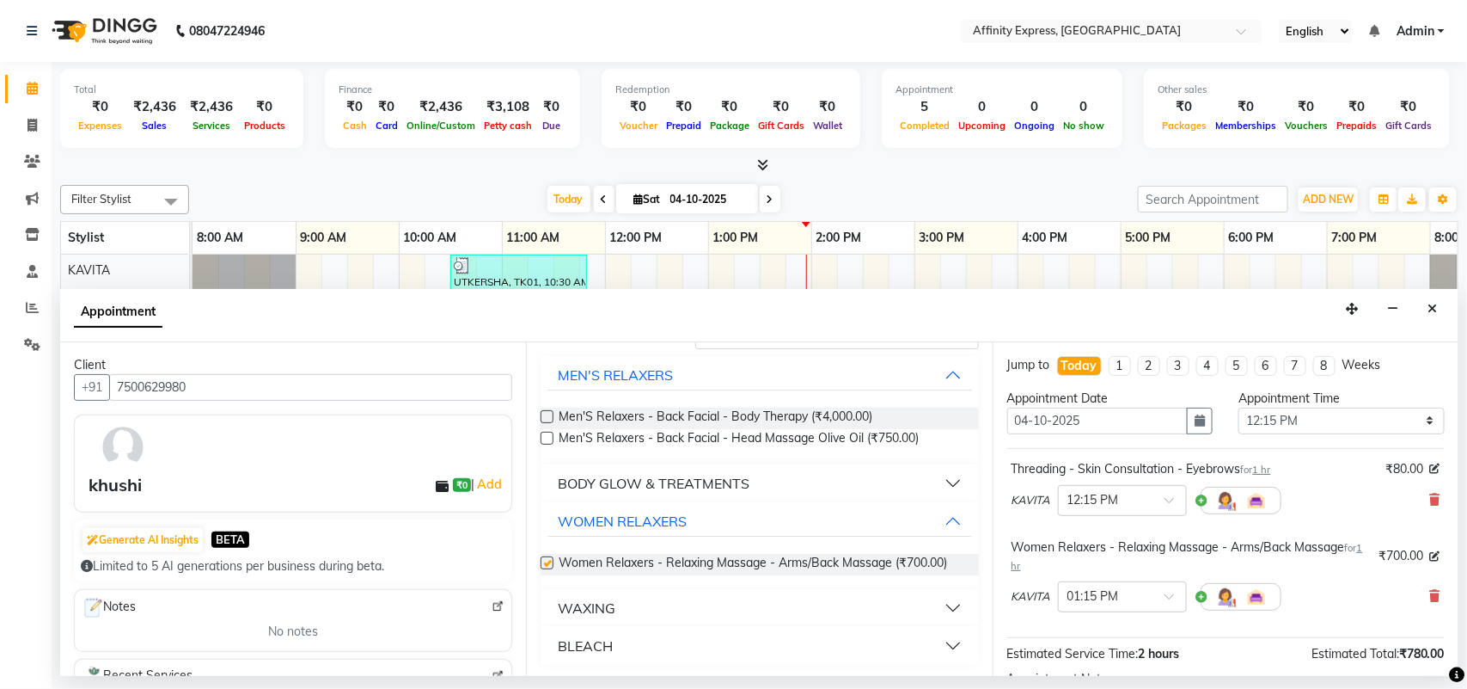
checkbox input "false"
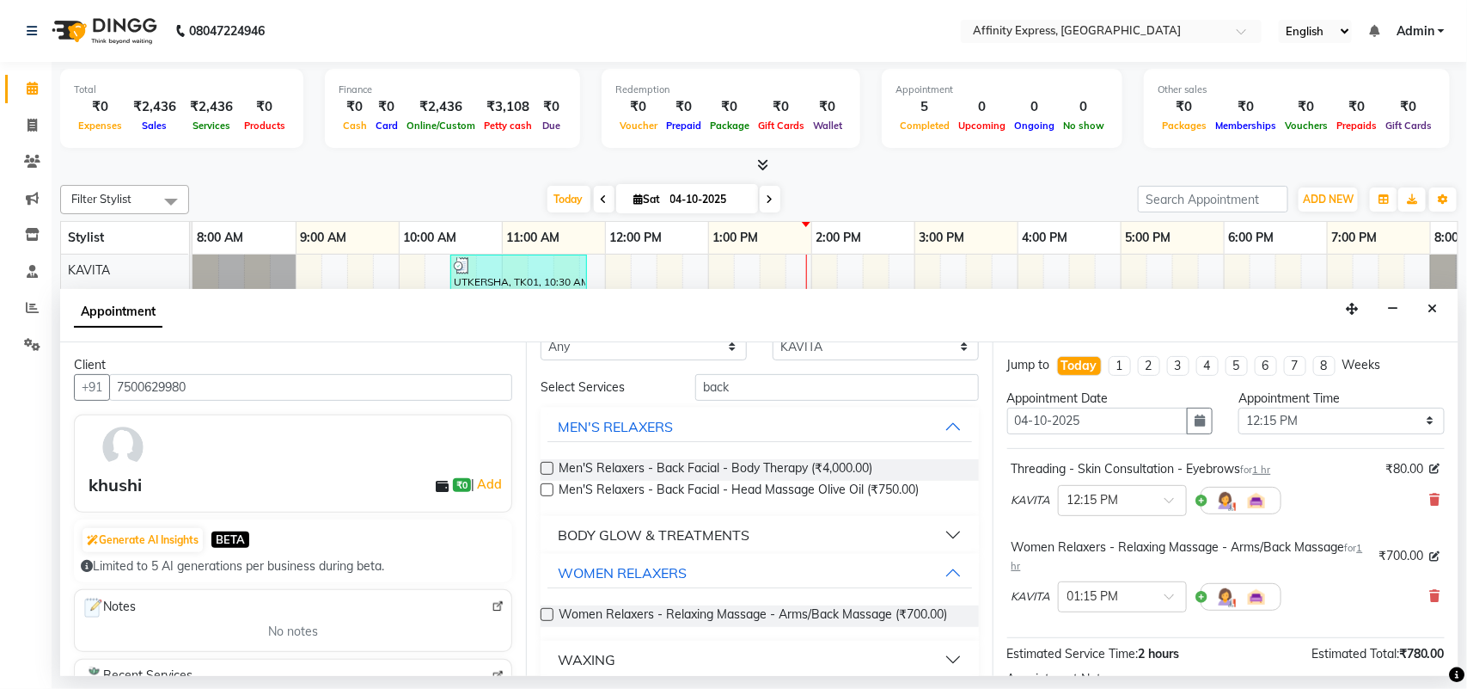
scroll to position [0, 0]
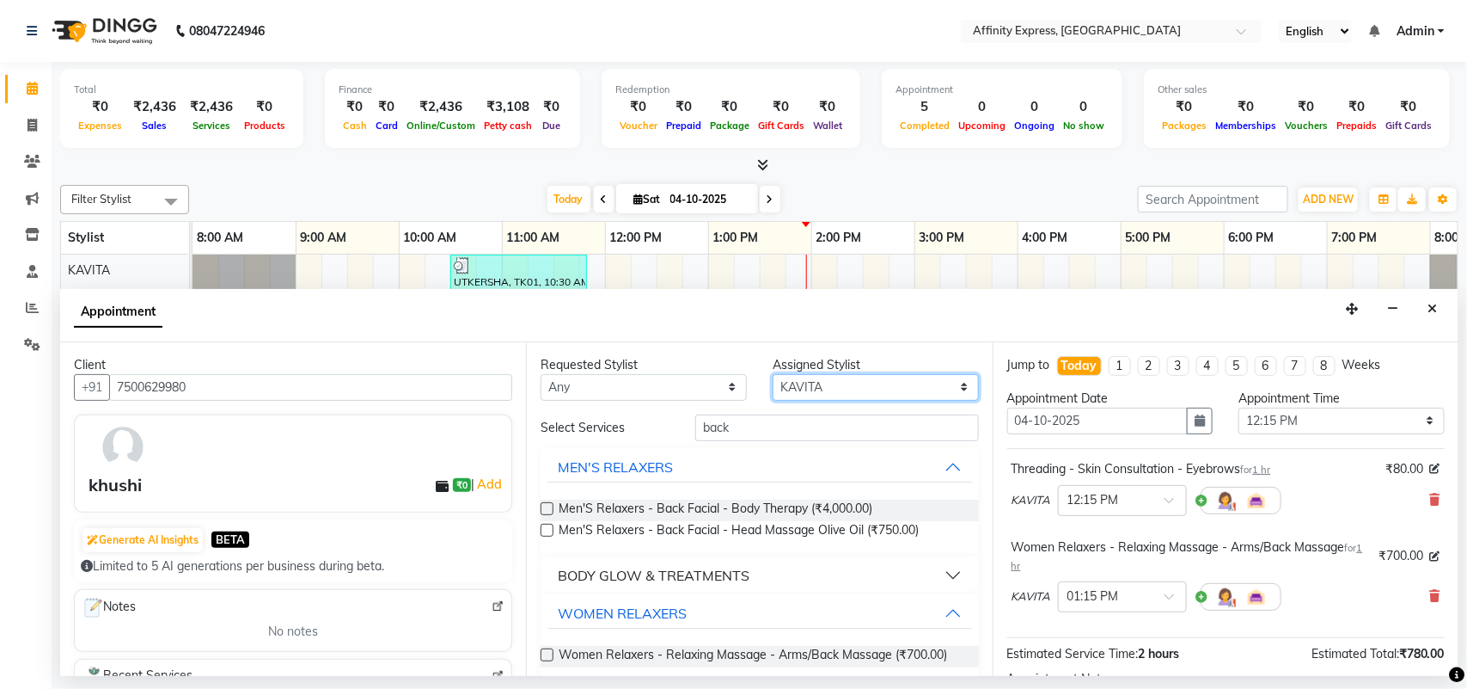
click at [823, 381] on select "Select [PERSON_NAME] AFFINITY EXPRESS [PERSON_NAME] [PERSON_NAME] DIVYA KAVITA …" at bounding box center [876, 387] width 206 height 27
select select "93303"
click at [773, 374] on select "Select [PERSON_NAME] AFFINITY EXPRESS [PERSON_NAME] [PERSON_NAME] DIVYA KAVITA …" at bounding box center [876, 387] width 206 height 27
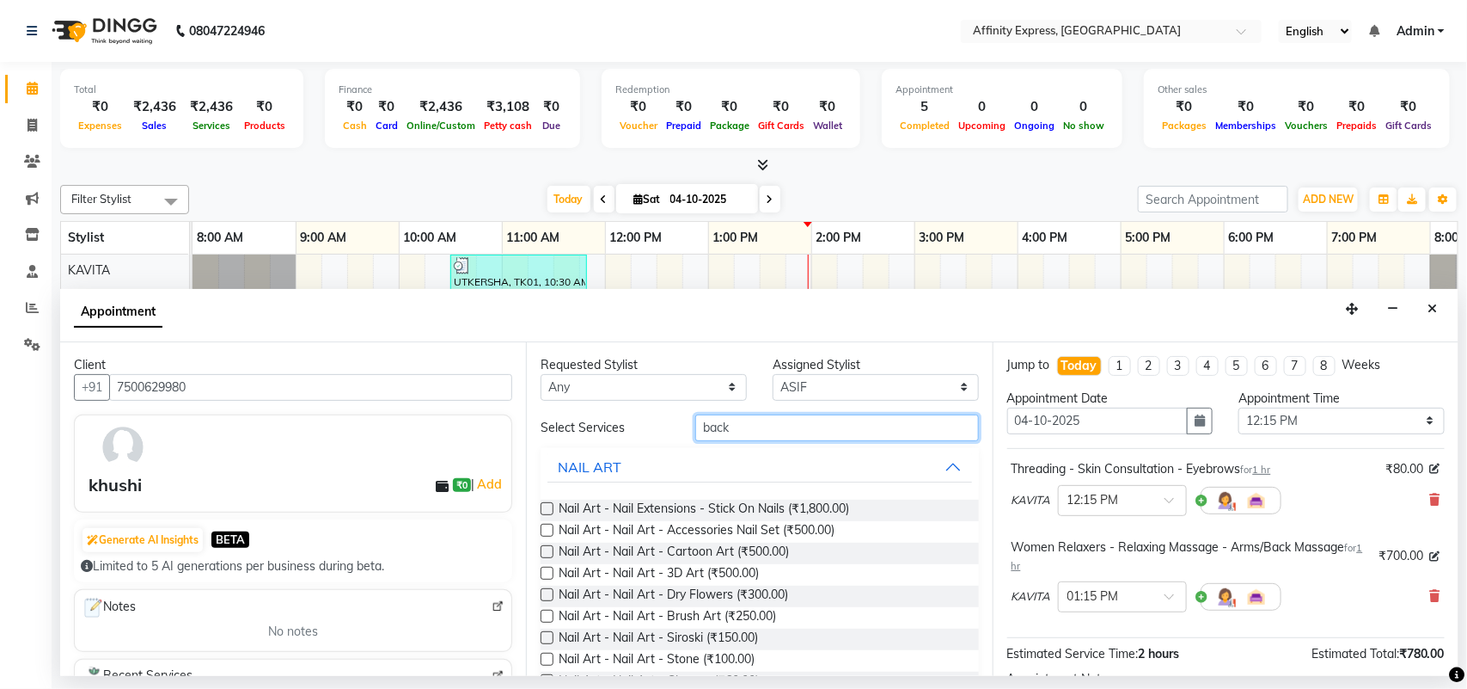
click at [737, 423] on input "back" at bounding box center [837, 427] width 284 height 27
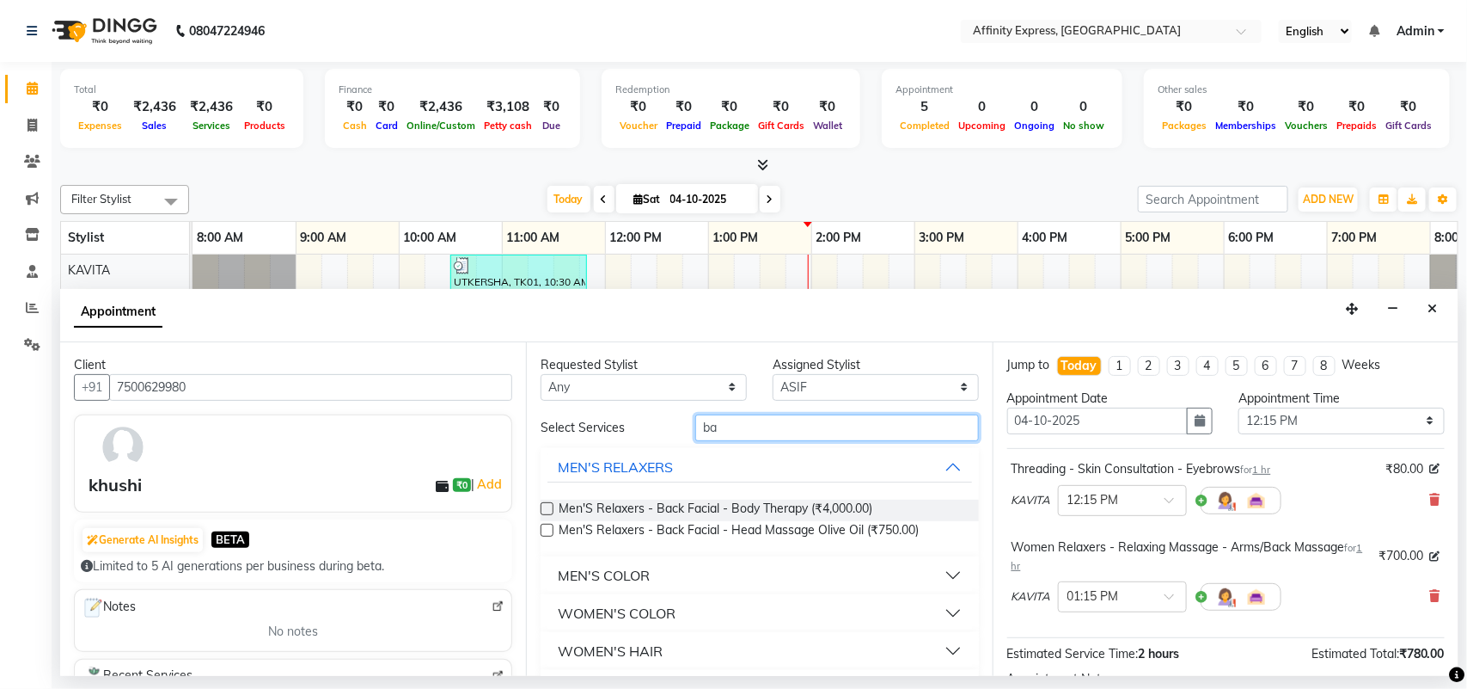
type input "b"
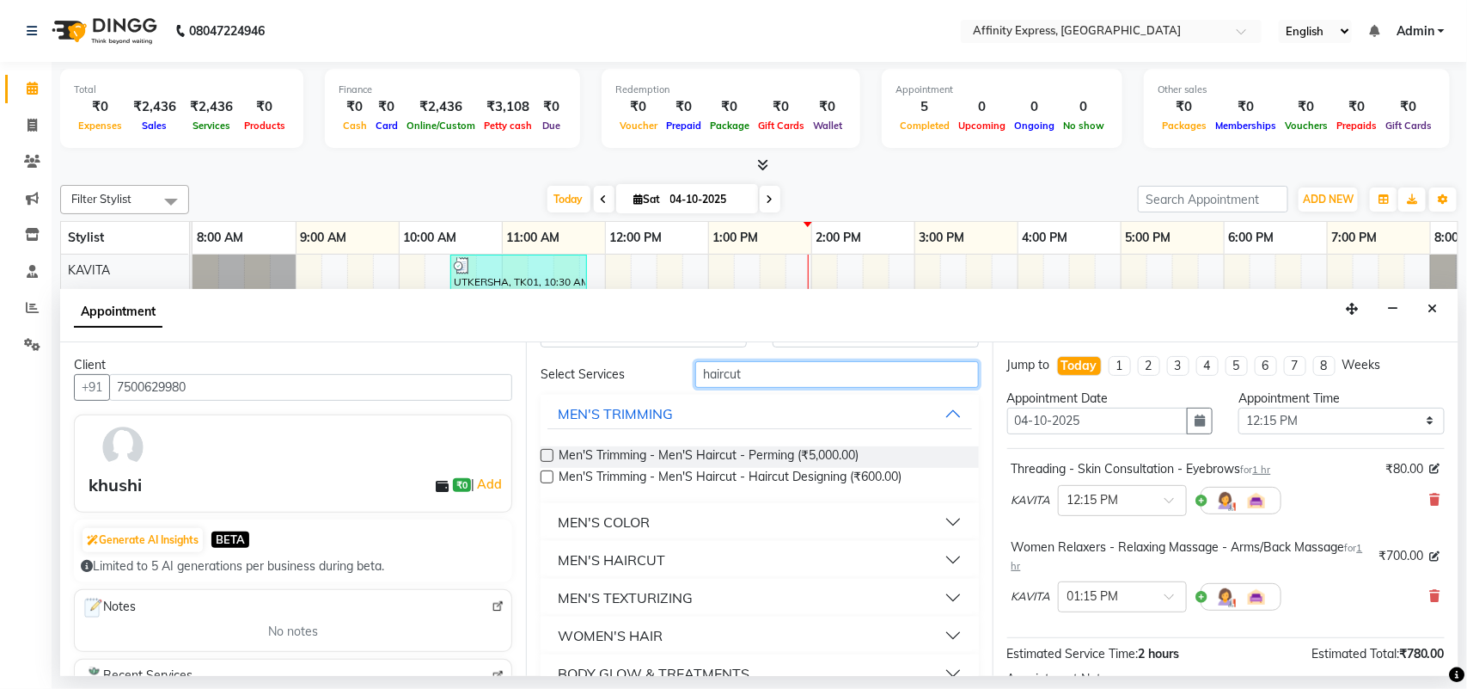
scroll to position [97, 0]
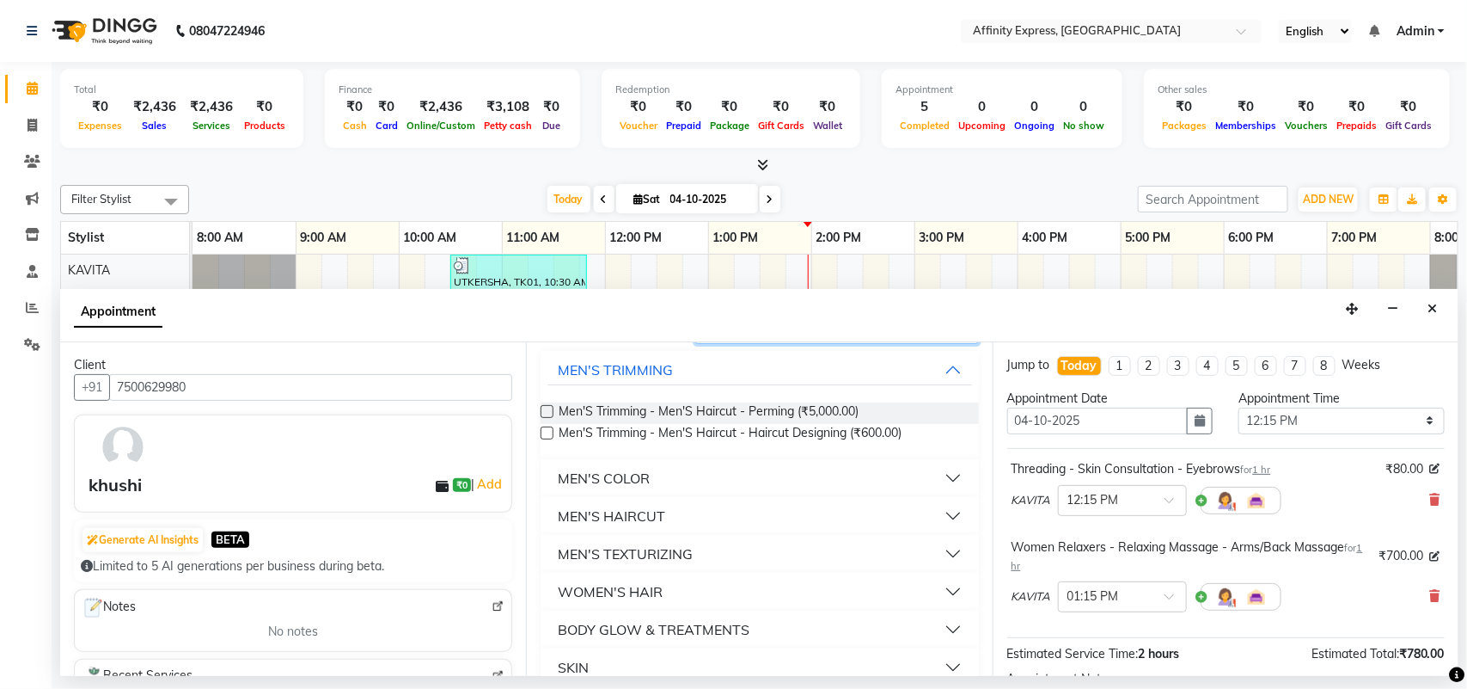
type input "haircut"
click at [938, 593] on button "WOMEN'S HAIR" at bounding box center [760, 591] width 424 height 31
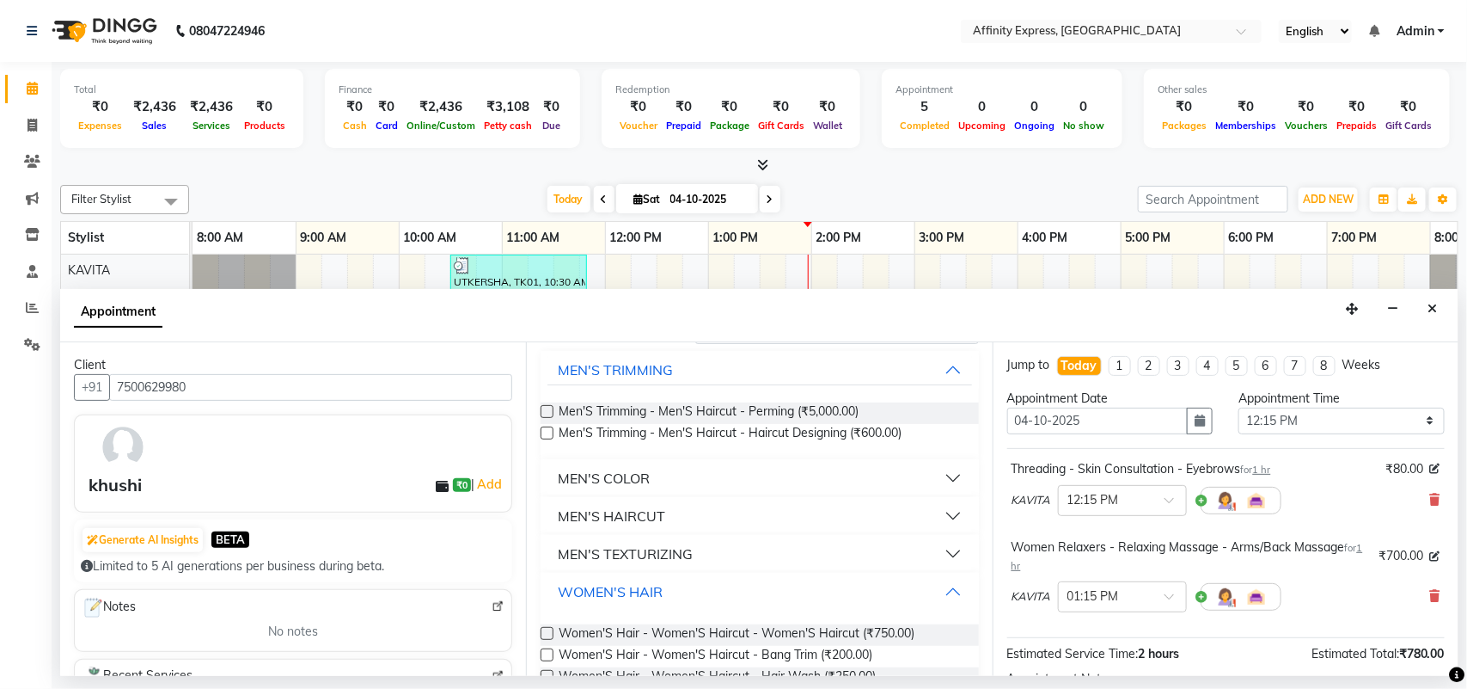
scroll to position [245, 0]
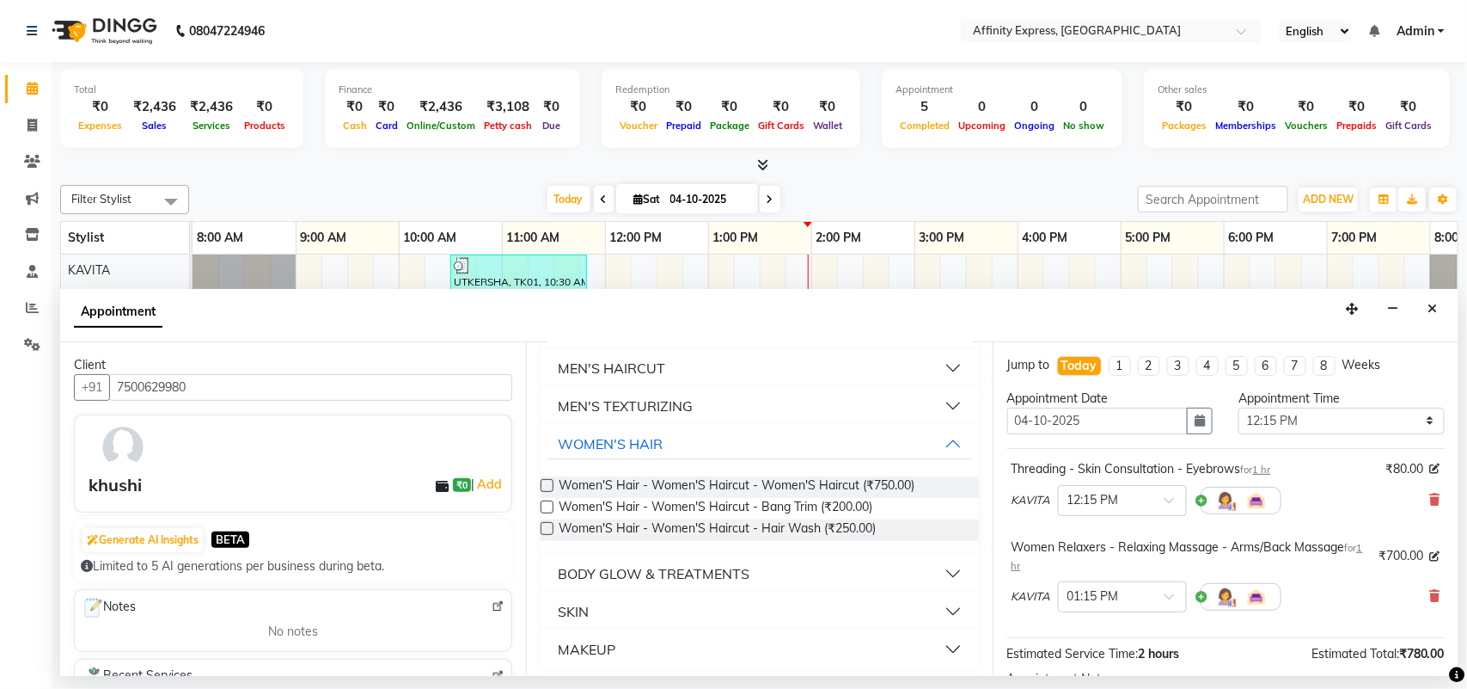
click at [544, 486] on label at bounding box center [547, 485] width 13 height 13
click at [544, 486] on input "checkbox" at bounding box center [546, 486] width 11 height 11
checkbox input "false"
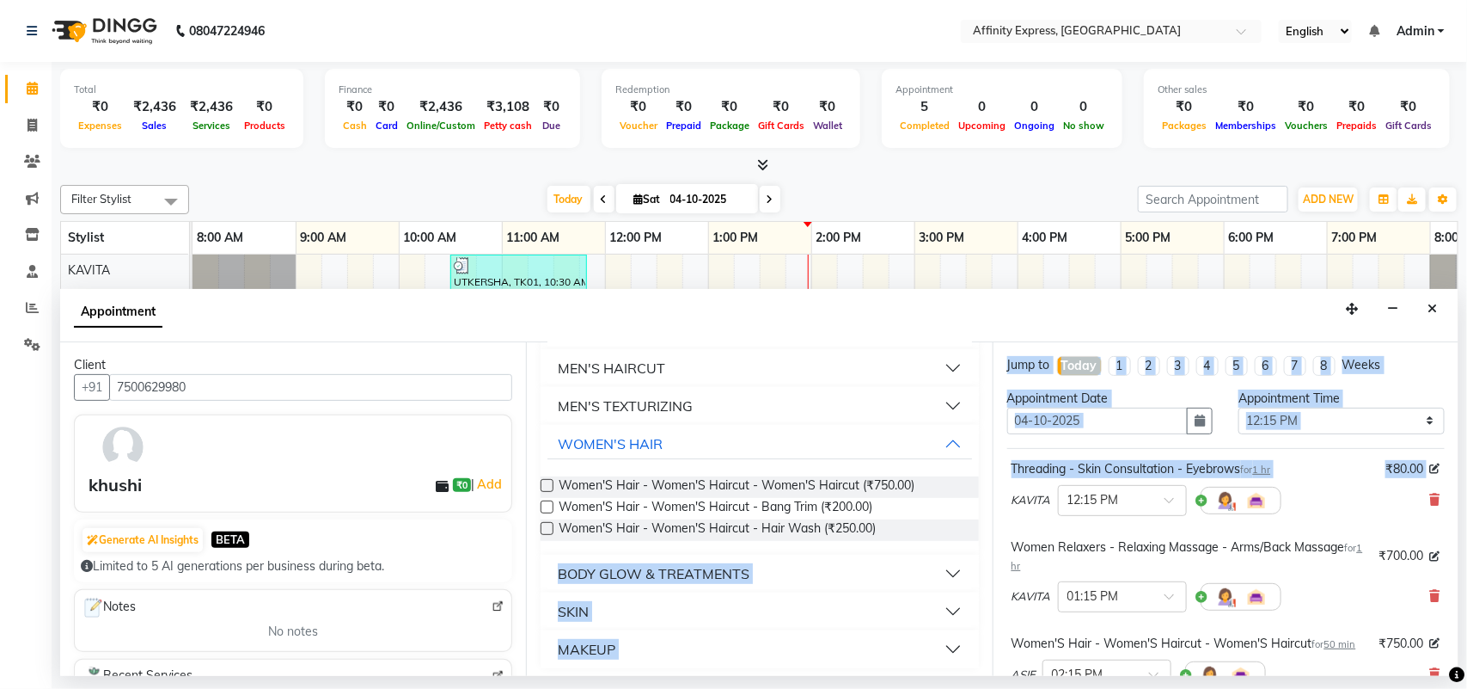
drag, startPoint x: 974, startPoint y: 553, endPoint x: 994, endPoint y: 501, distance: 55.2
click at [994, 501] on div "Client [PHONE_NUMBER] khushi ₹0 | Add Generate AI Insights BETA Limited to 5 AI…" at bounding box center [759, 509] width 1398 height 334
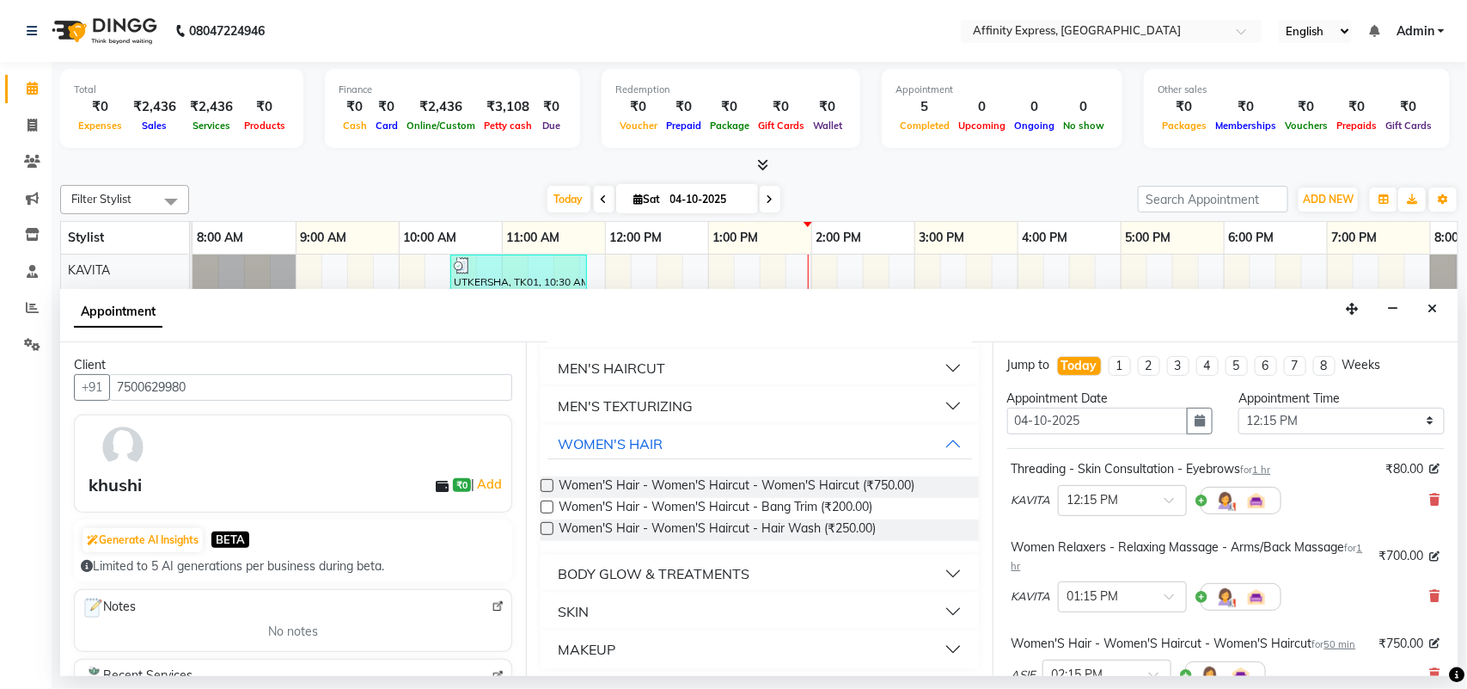
click at [969, 450] on div "Requested Stylist Any [PERSON_NAME] AFFINITY EXPRESS [PERSON_NAME] [PERSON_NAME…" at bounding box center [759, 509] width 466 height 334
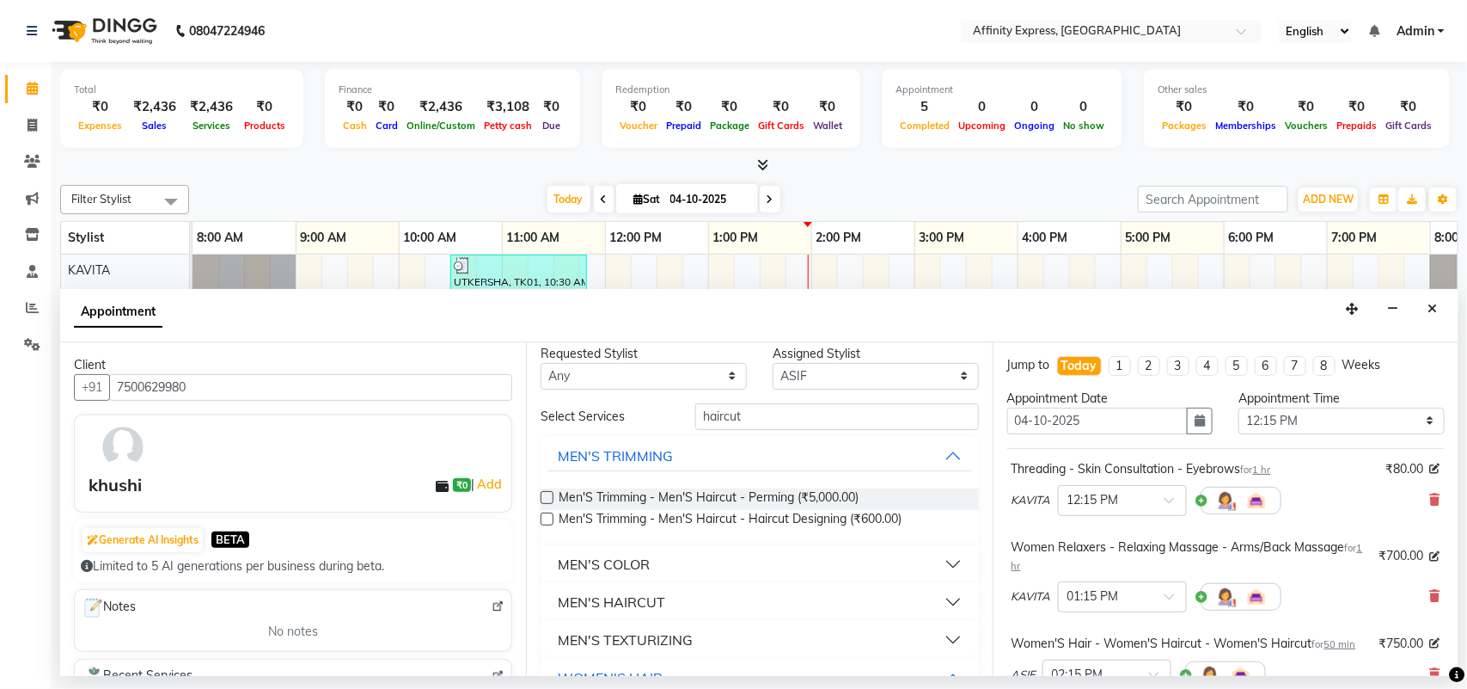
scroll to position [0, 0]
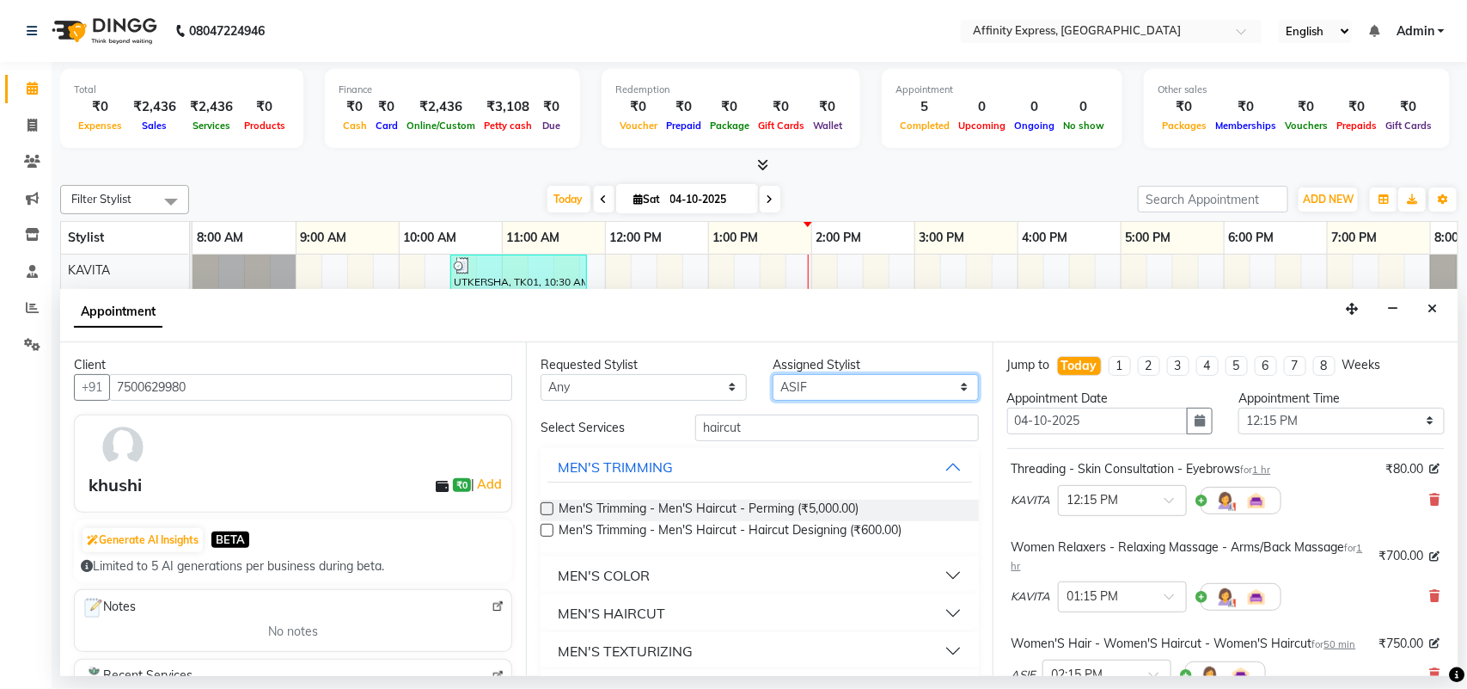
click at [825, 389] on select "Select [PERSON_NAME] AFFINITY EXPRESS [PERSON_NAME] [PERSON_NAME] DIVYA KAVITA …" at bounding box center [876, 387] width 206 height 27
select select "93307"
click at [773, 374] on select "Select [PERSON_NAME] AFFINITY EXPRESS [PERSON_NAME] [PERSON_NAME] DIVYA KAVITA …" at bounding box center [876, 387] width 206 height 27
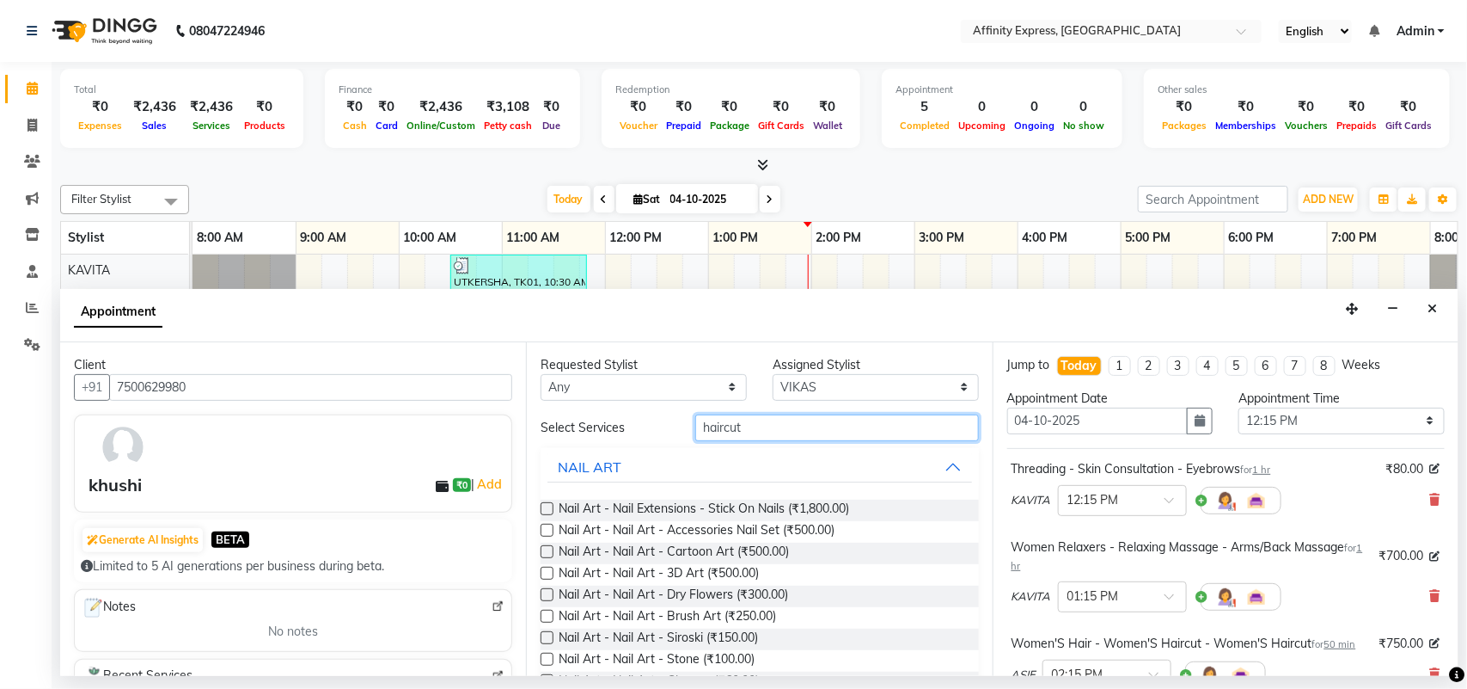
click at [795, 432] on input "haircut" at bounding box center [837, 427] width 284 height 27
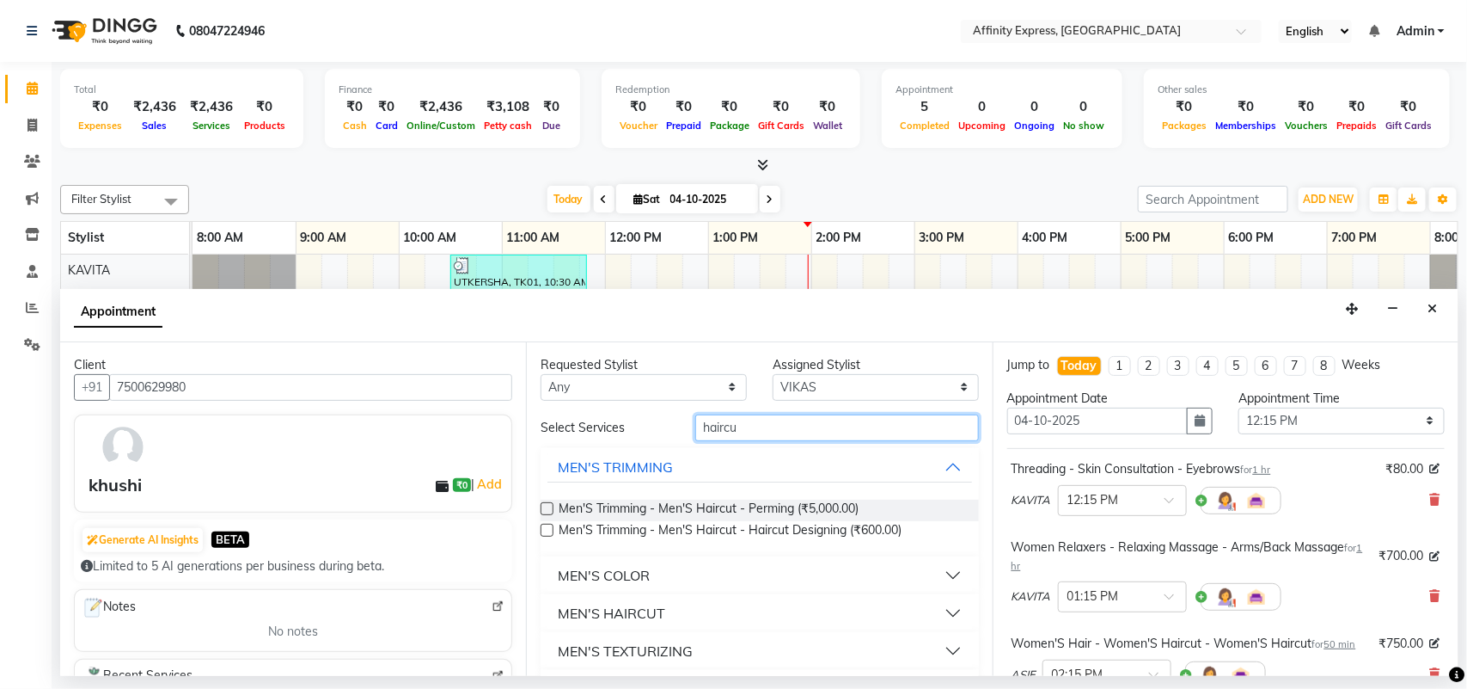
type input "haircut"
click at [934, 611] on button "MEN'S HAIRCUT" at bounding box center [760, 612] width 424 height 31
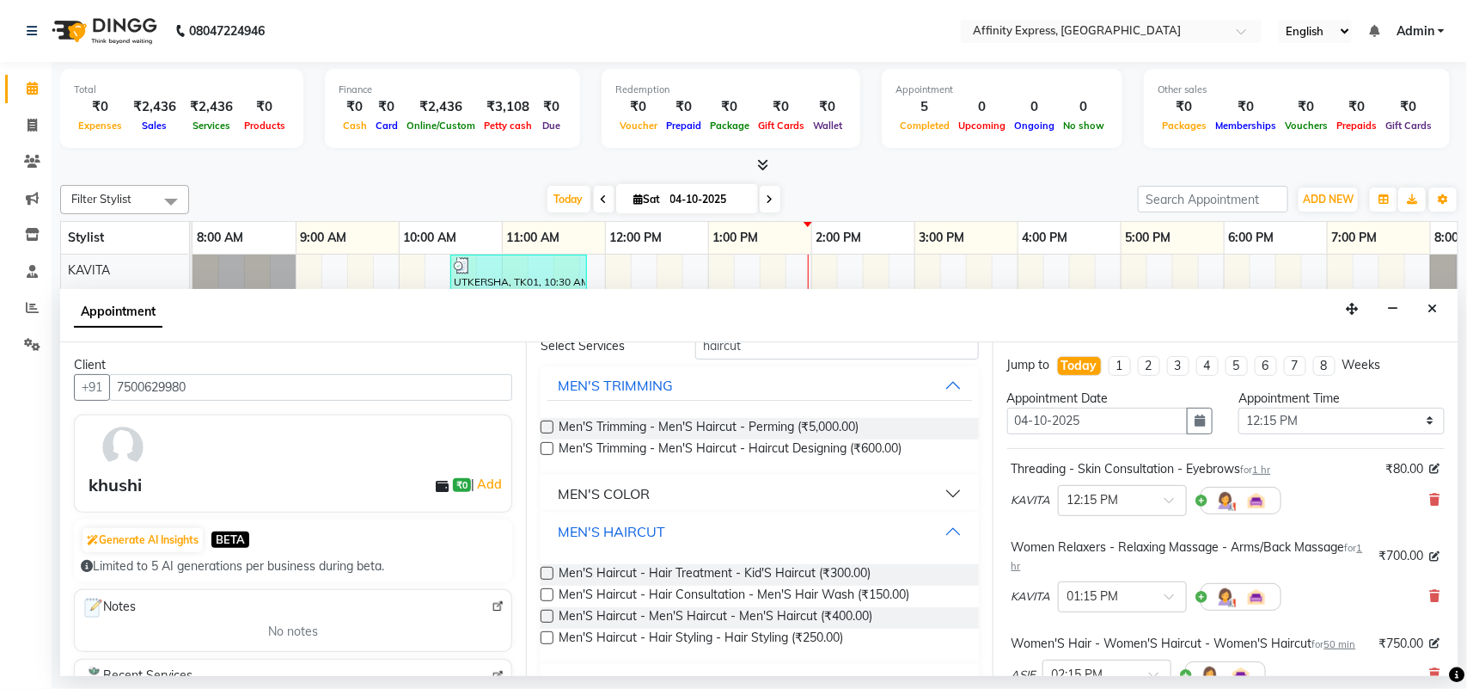
scroll to position [138, 0]
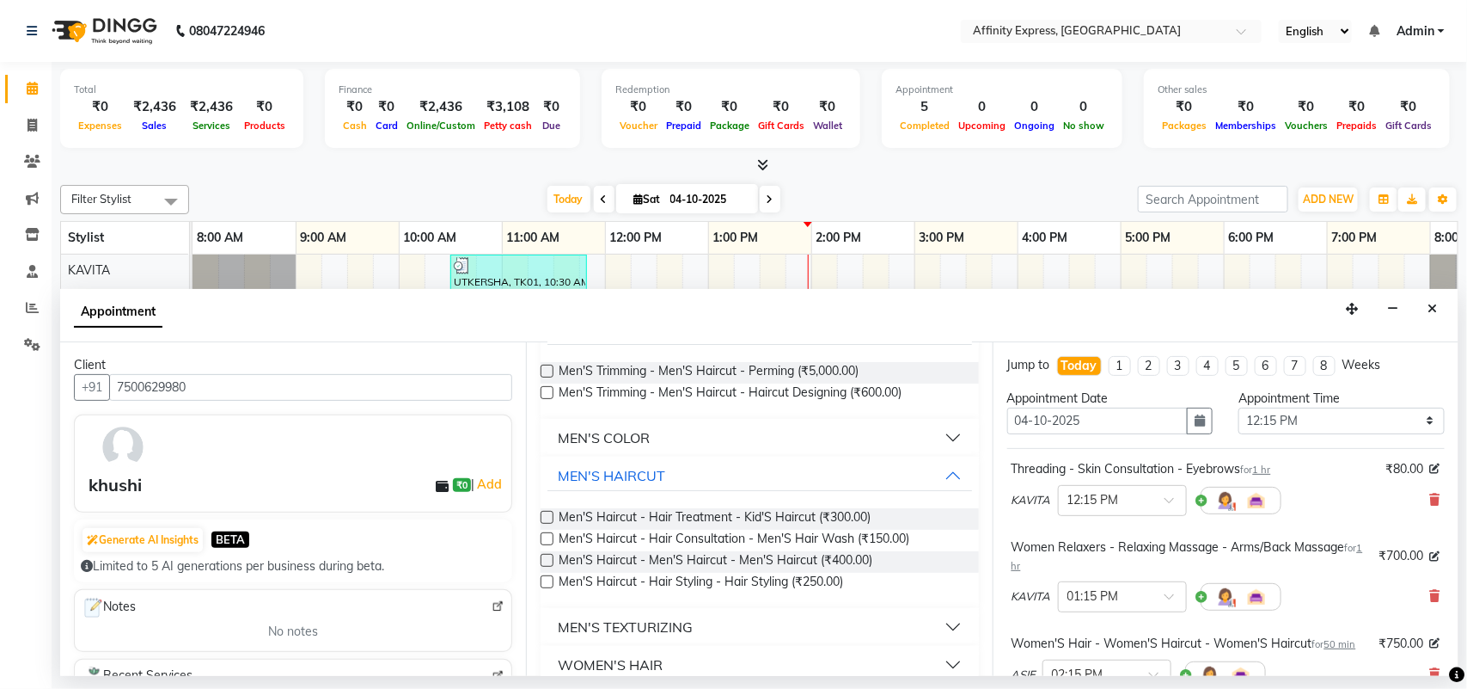
click at [536, 560] on div "Requested Stylist Any [PERSON_NAME] AFFINITY EXPRESS [PERSON_NAME] [PERSON_NAME…" at bounding box center [759, 509] width 466 height 334
click at [548, 564] on label at bounding box center [547, 560] width 13 height 13
click at [548, 564] on input "checkbox" at bounding box center [546, 561] width 11 height 11
checkbox input "false"
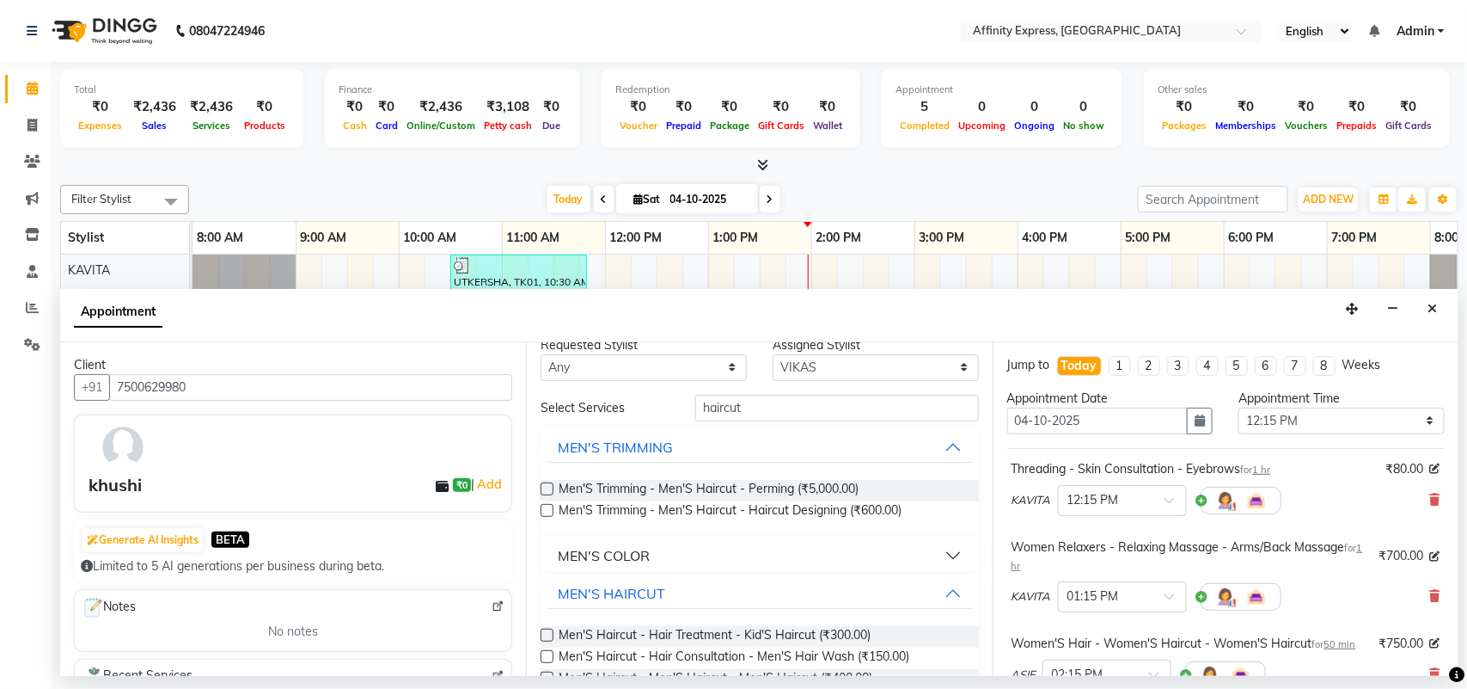
scroll to position [0, 0]
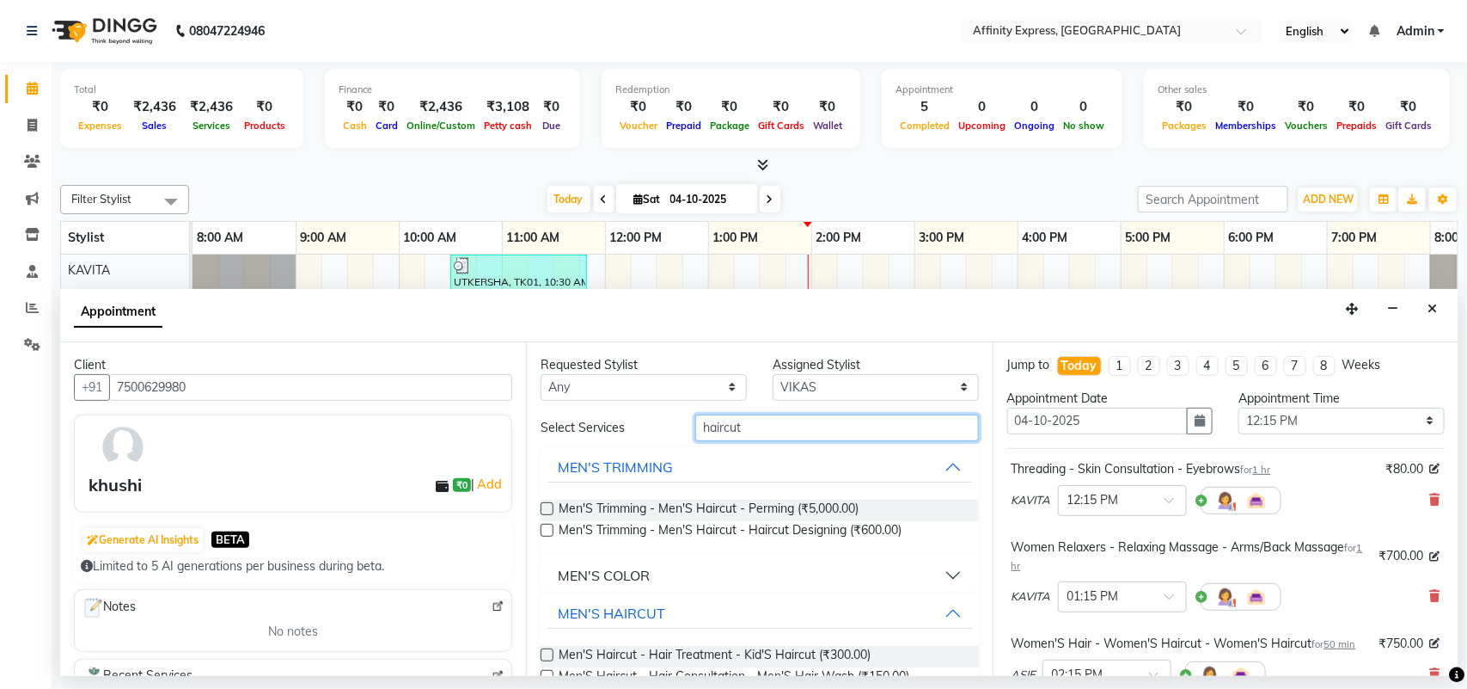
click at [793, 439] on input "haircut" at bounding box center [837, 427] width 284 height 27
type input "h"
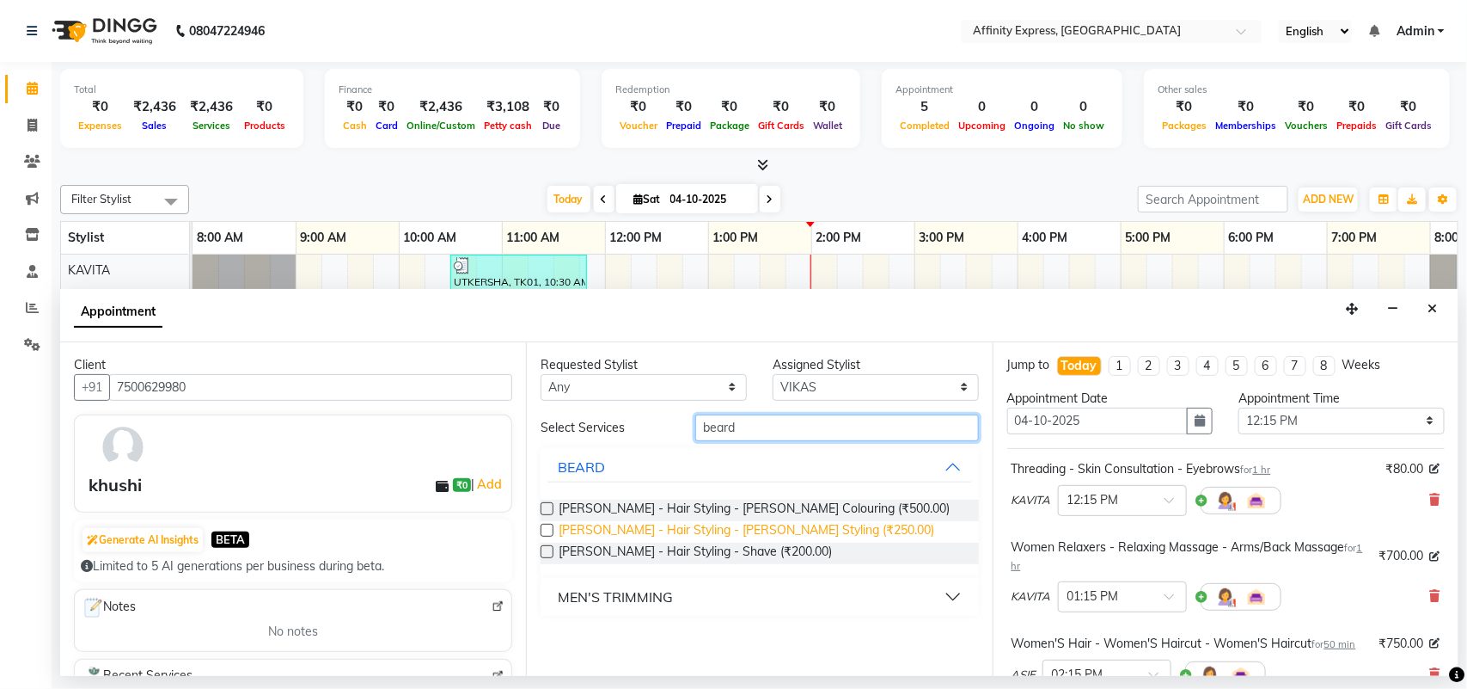
type input "beard"
click at [633, 527] on span "[PERSON_NAME] - Hair Styling - [PERSON_NAME] Styling (₹250.00)" at bounding box center [747, 531] width 376 height 21
checkbox input "false"
click at [769, 422] on input "beard" at bounding box center [837, 427] width 284 height 27
type input "b"
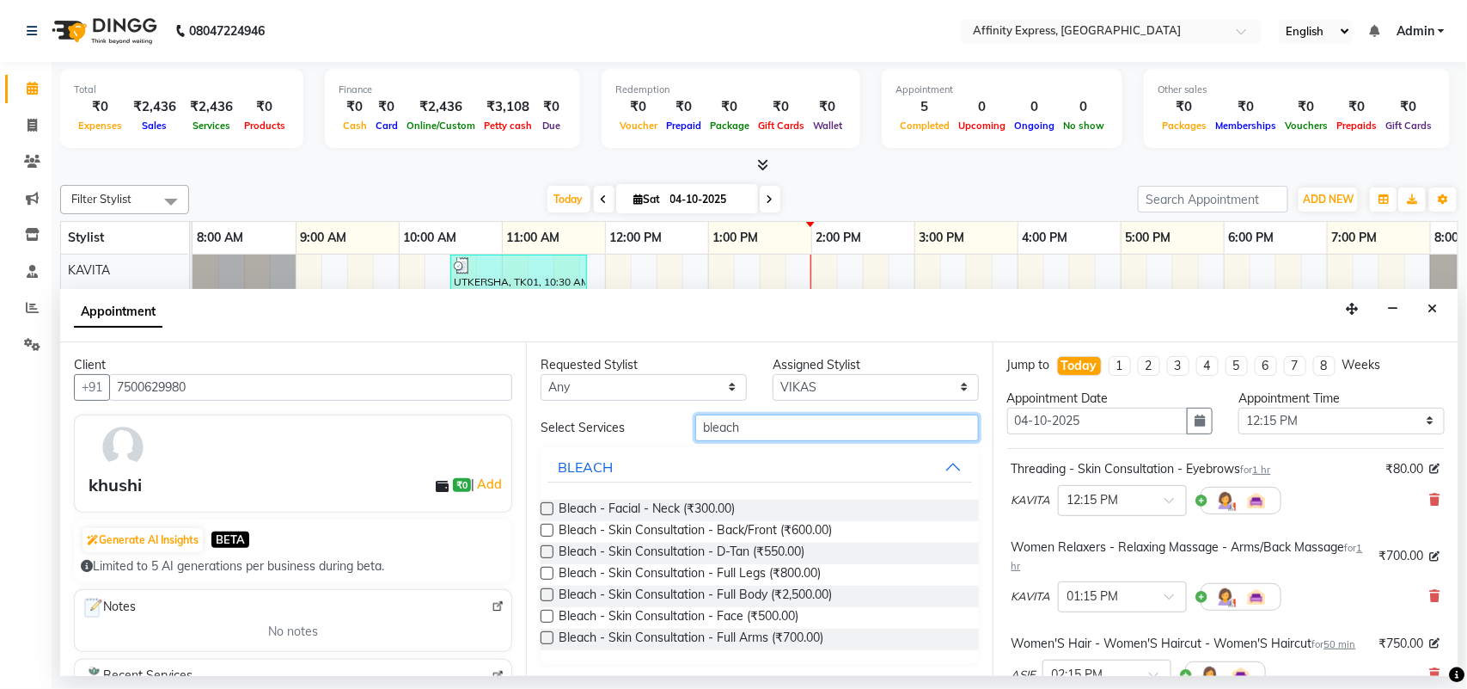
scroll to position [1, 0]
type input "bleach"
click at [550, 613] on label at bounding box center [547, 615] width 13 height 13
click at [550, 613] on input "checkbox" at bounding box center [546, 616] width 11 height 11
checkbox input "false"
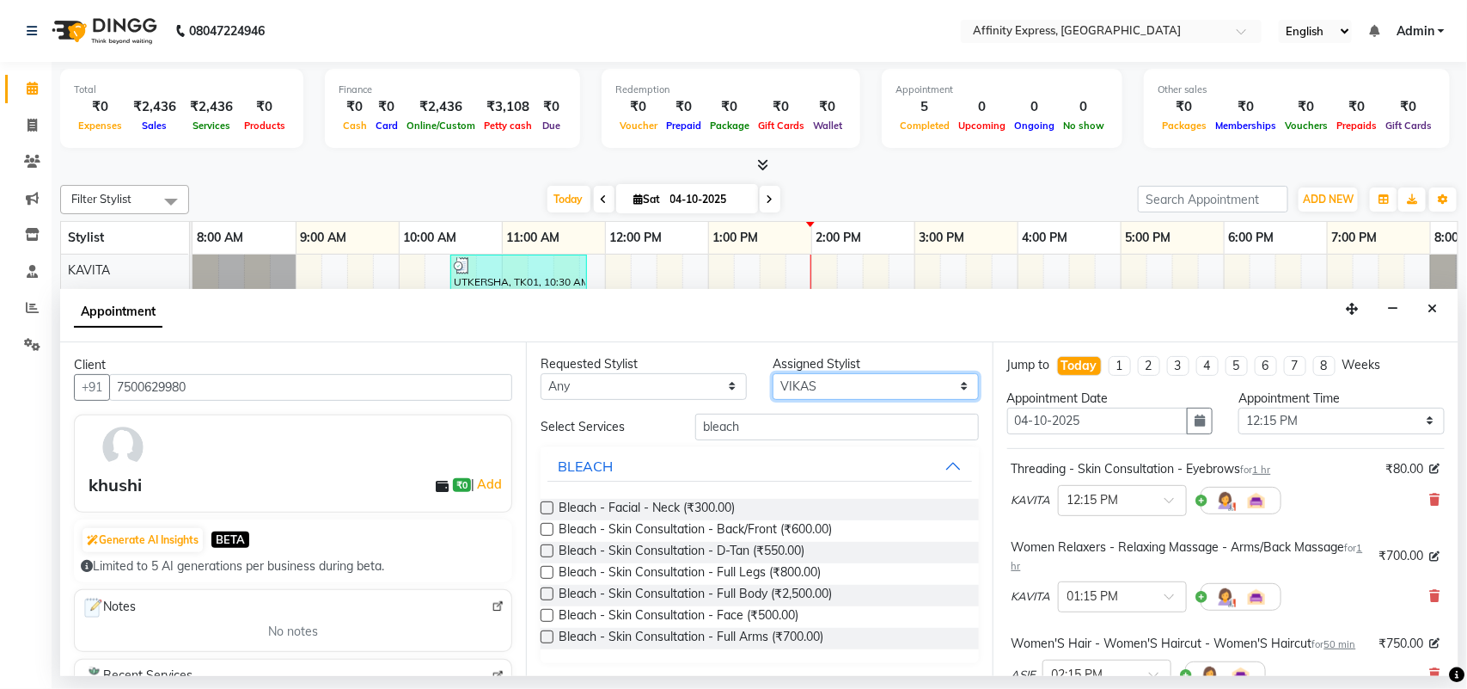
click at [853, 389] on select "Select [PERSON_NAME] AFFINITY EXPRESS [PERSON_NAME] [PERSON_NAME] DIVYA KAVITA …" at bounding box center [876, 386] width 206 height 27
select select "93370"
click at [773, 374] on select "Select [PERSON_NAME] AFFINITY EXPRESS [PERSON_NAME] [PERSON_NAME] DIVYA KAVITA …" at bounding box center [876, 386] width 206 height 27
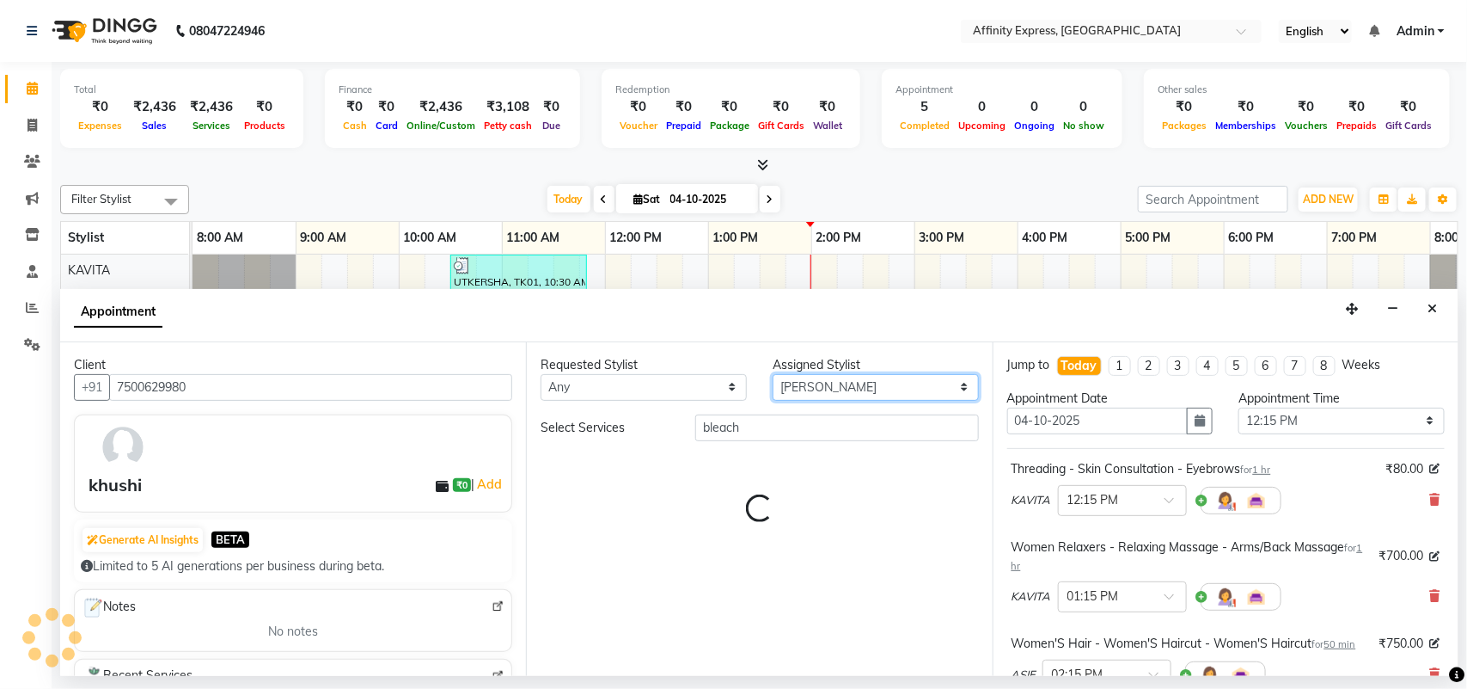
scroll to position [0, 0]
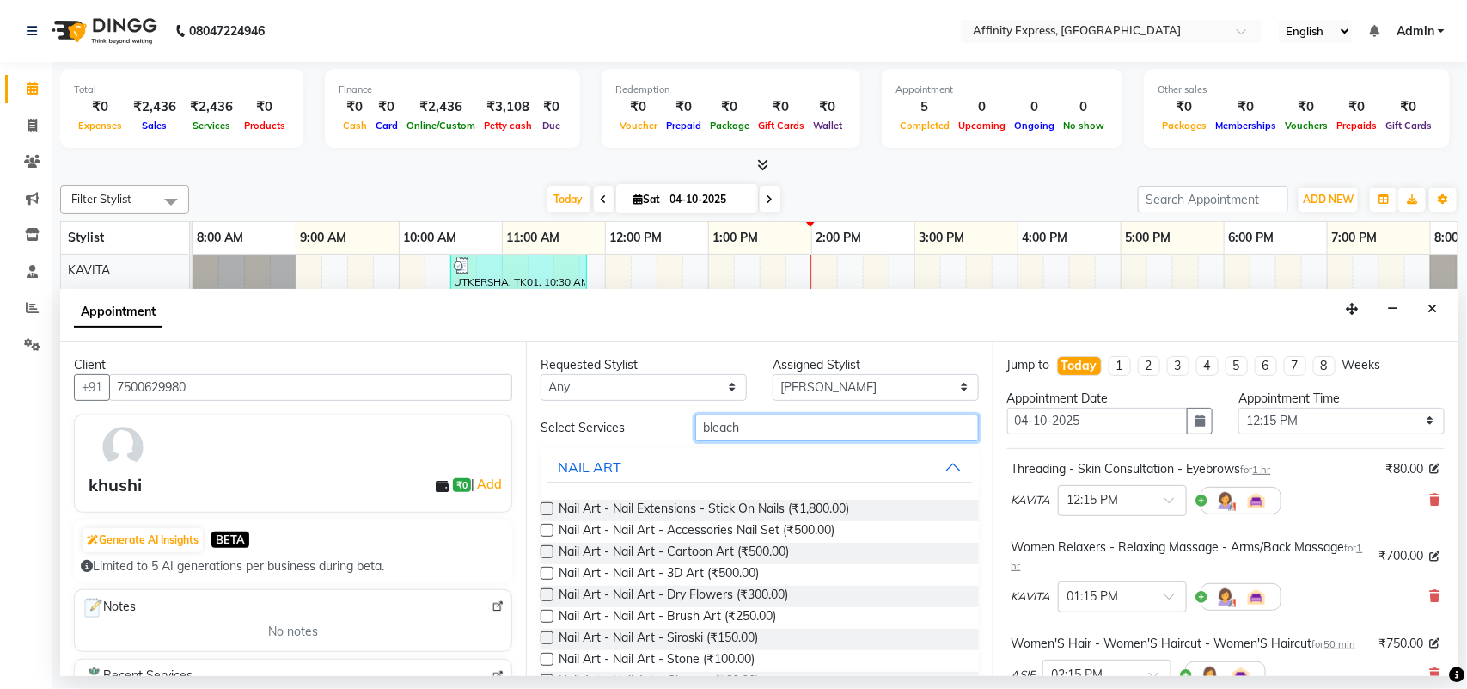
click at [799, 432] on input "bleach" at bounding box center [837, 427] width 284 height 27
type input "b"
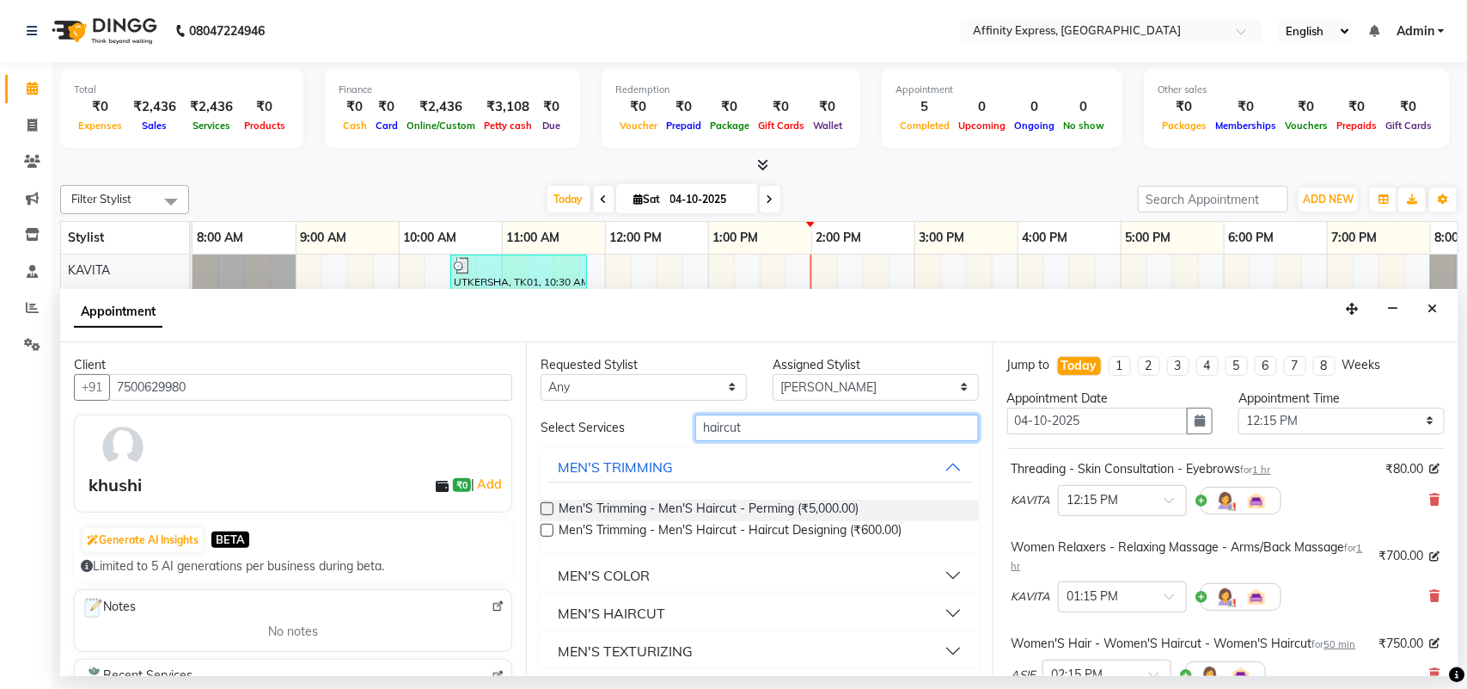
type input "haircut"
click at [937, 611] on button "MEN'S HAIRCUT" at bounding box center [760, 612] width 424 height 31
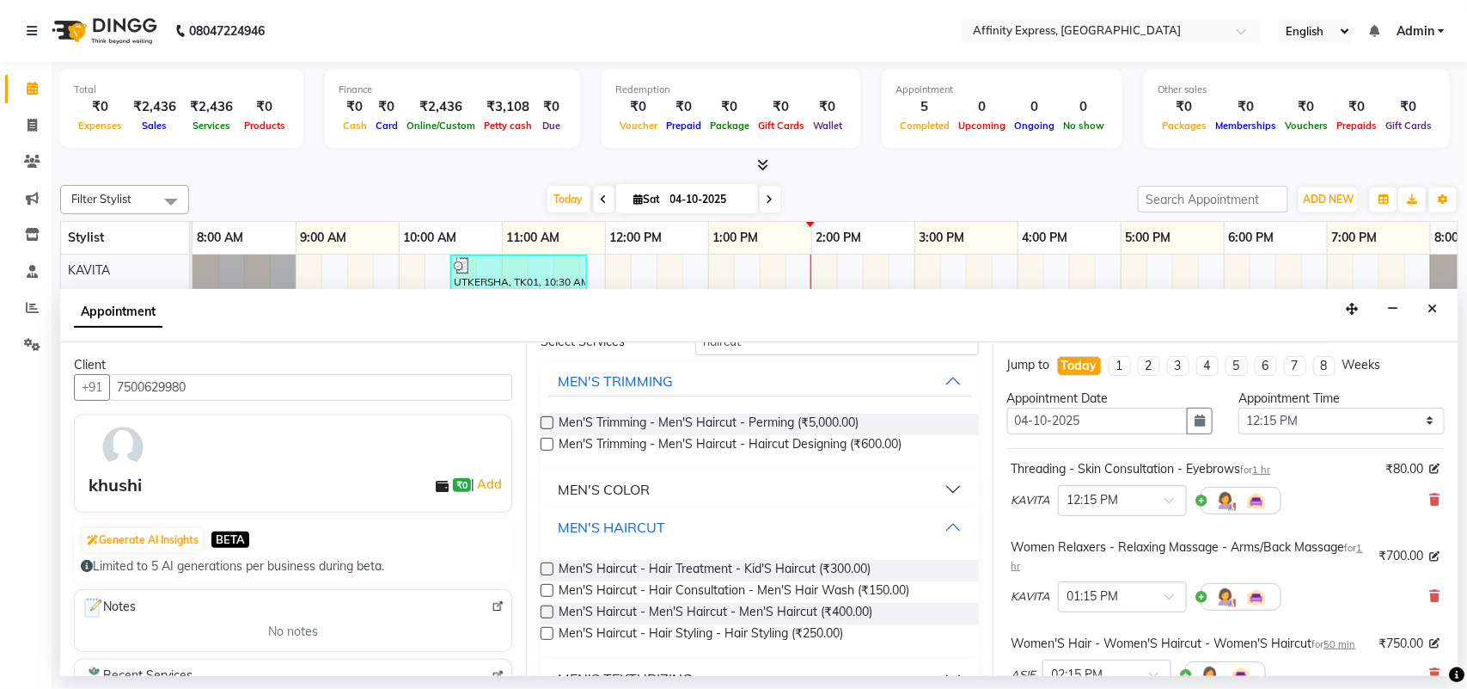
scroll to position [127, 0]
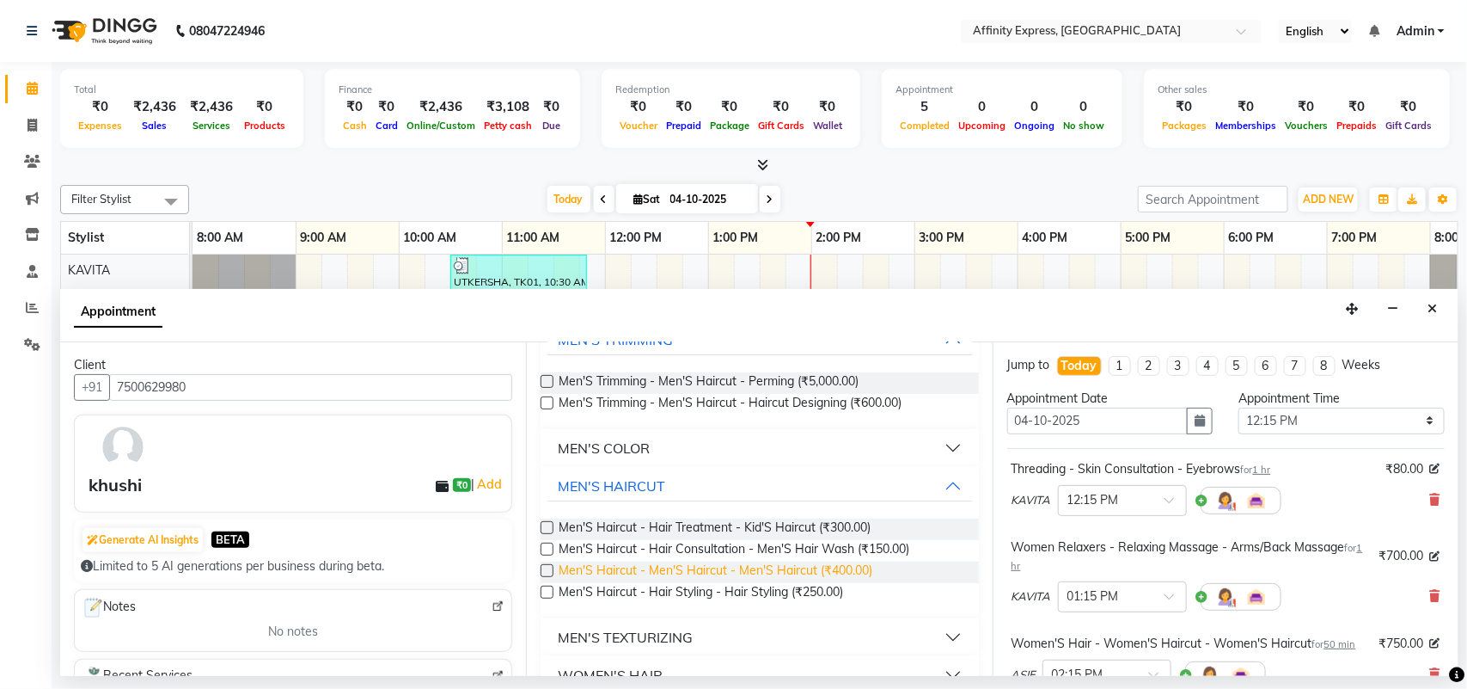
click at [574, 564] on span "Men'S Haircut - Men'S Haircut - Men'S Haircut (₹400.00)" at bounding box center [716, 571] width 314 height 21
checkbox input "false"
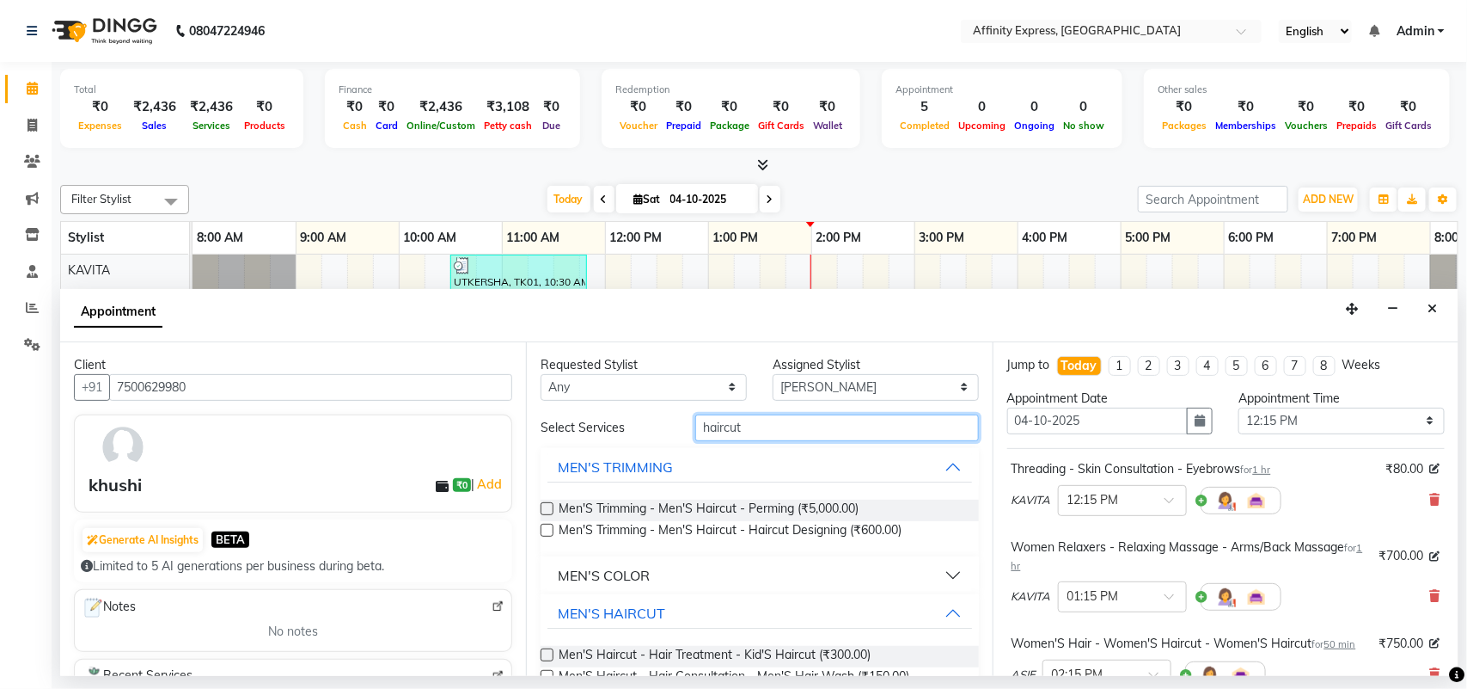
click at [774, 430] on input "haircut" at bounding box center [837, 427] width 284 height 27
type input "h"
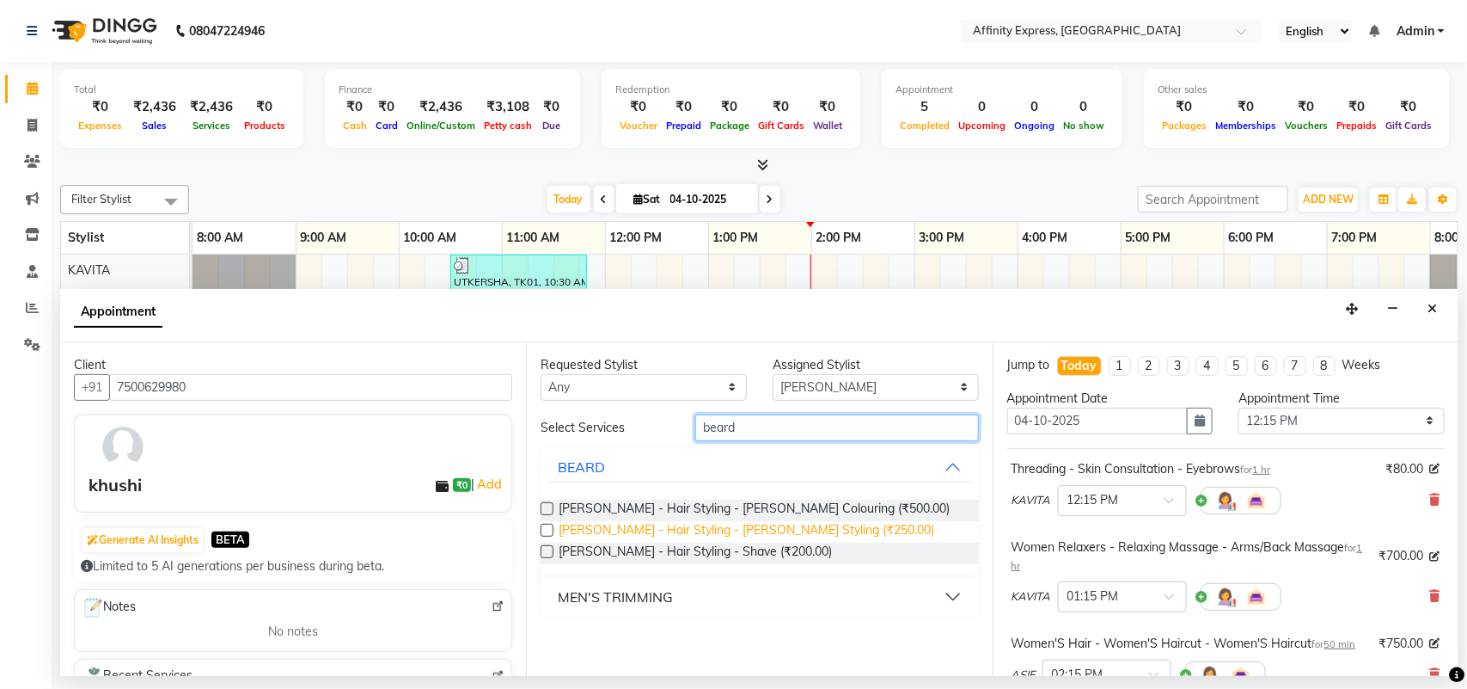
type input "beard"
click at [621, 535] on span "[PERSON_NAME] - Hair Styling - [PERSON_NAME] Styling (₹250.00)" at bounding box center [747, 531] width 376 height 21
checkbox input "false"
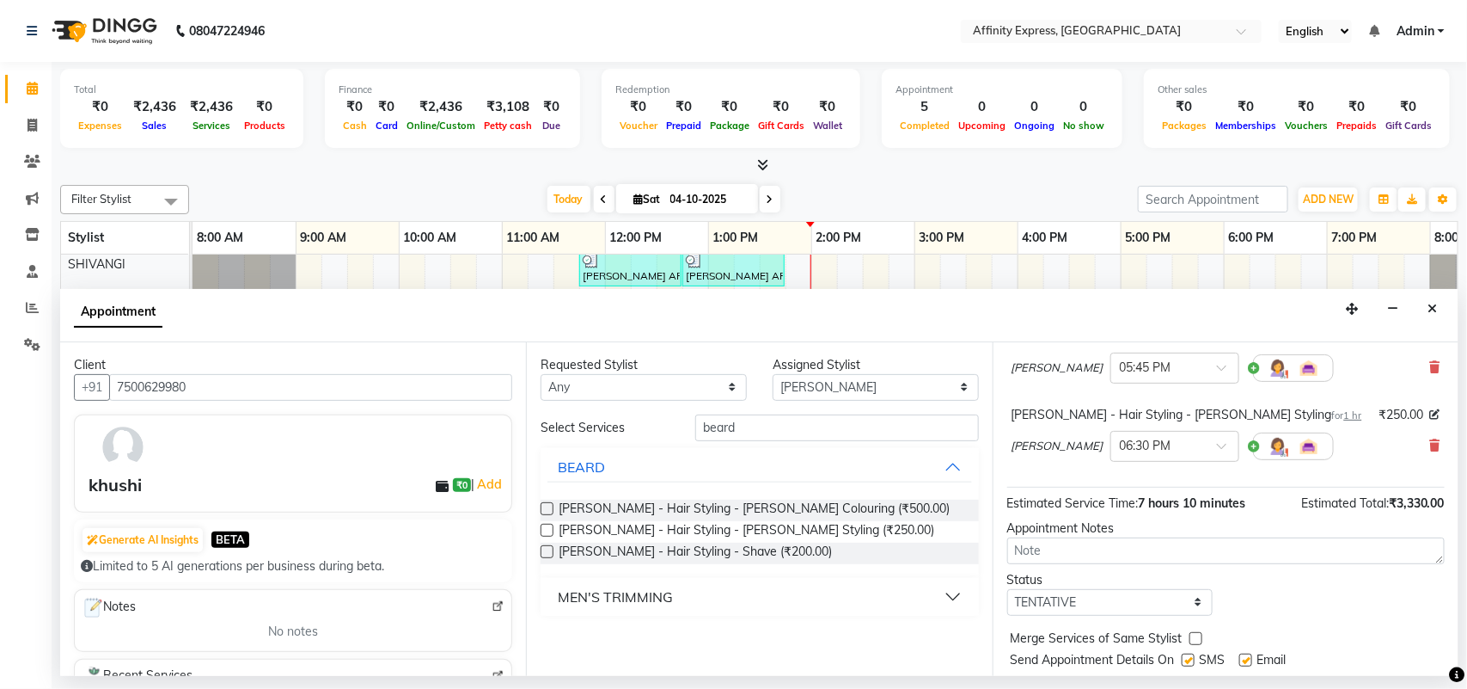
scroll to position [686, 0]
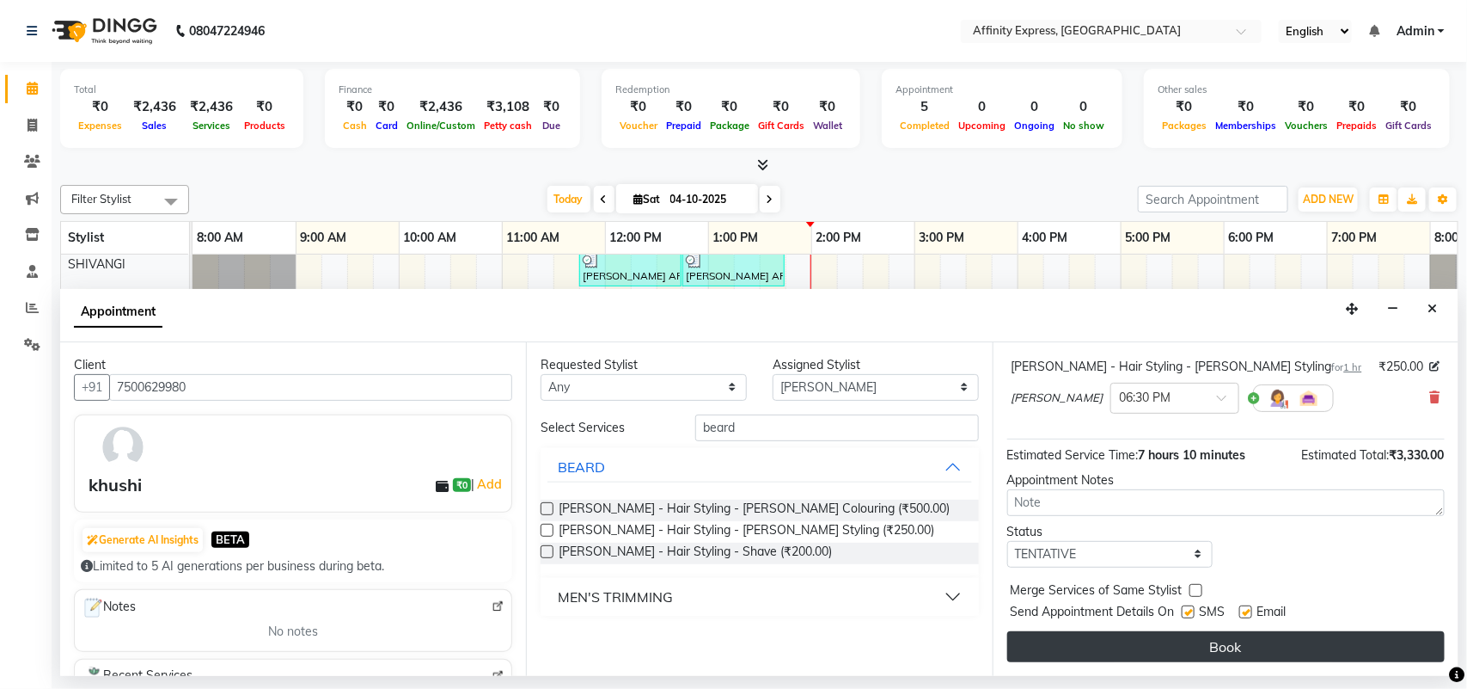
click at [1227, 652] on button "Book" at bounding box center [1226, 646] width 438 height 31
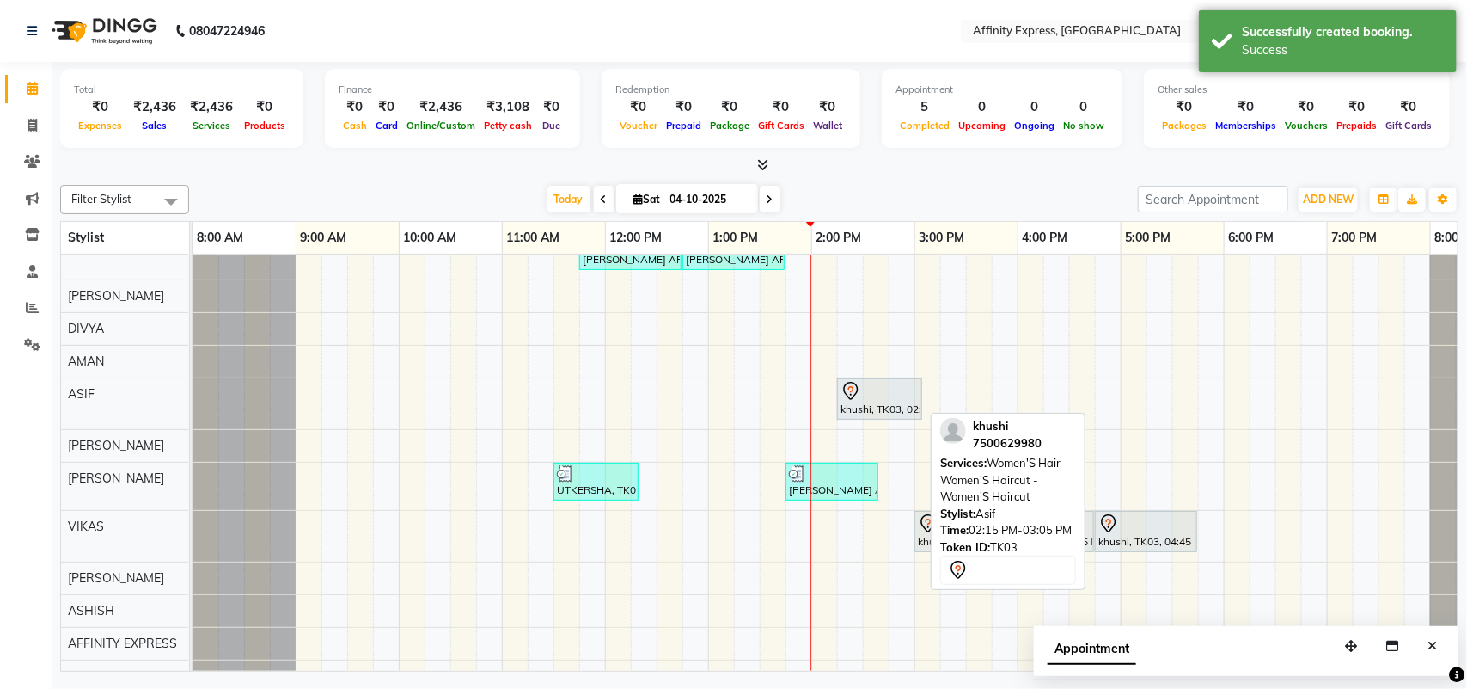
click at [877, 407] on div "khushi, TK03, 02:15 PM-03:05 PM, Women'S Hair - Women'S Haircut - Women'S Hairc…" at bounding box center [880, 399] width 82 height 36
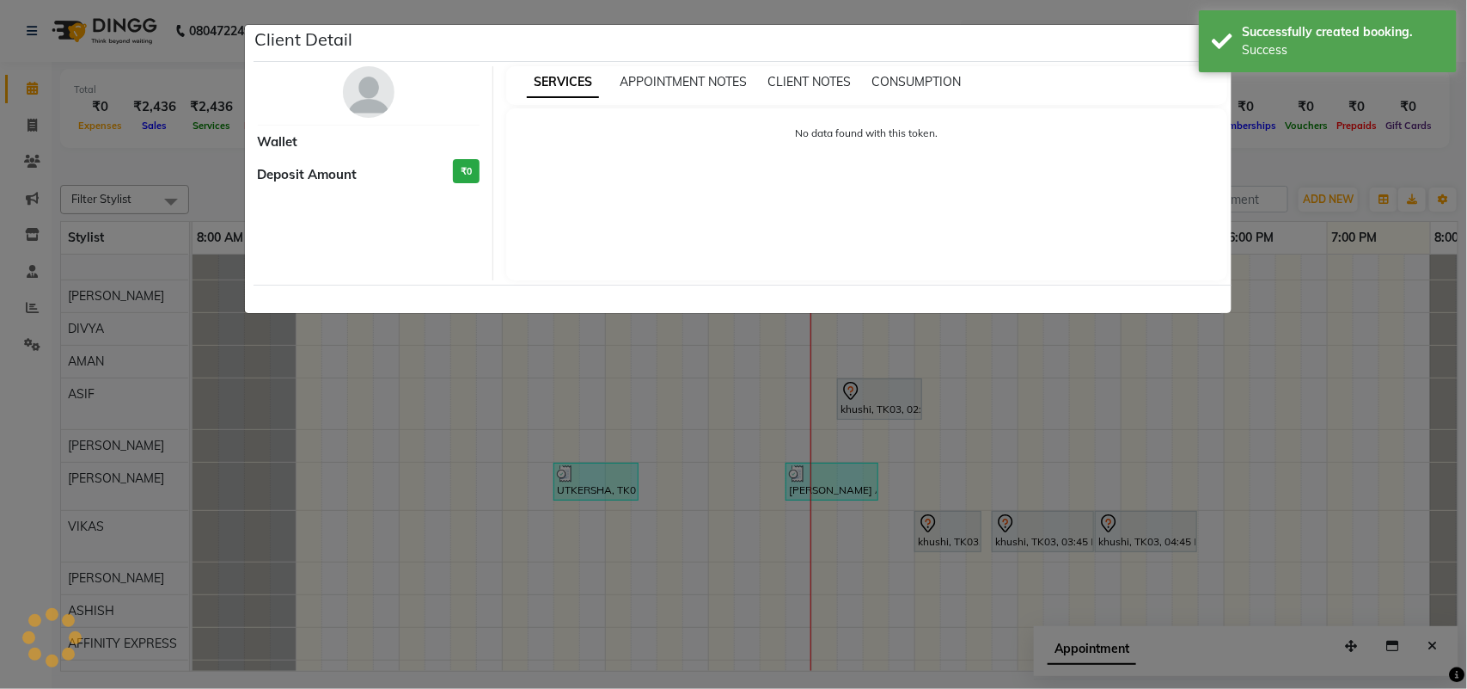
select select "7"
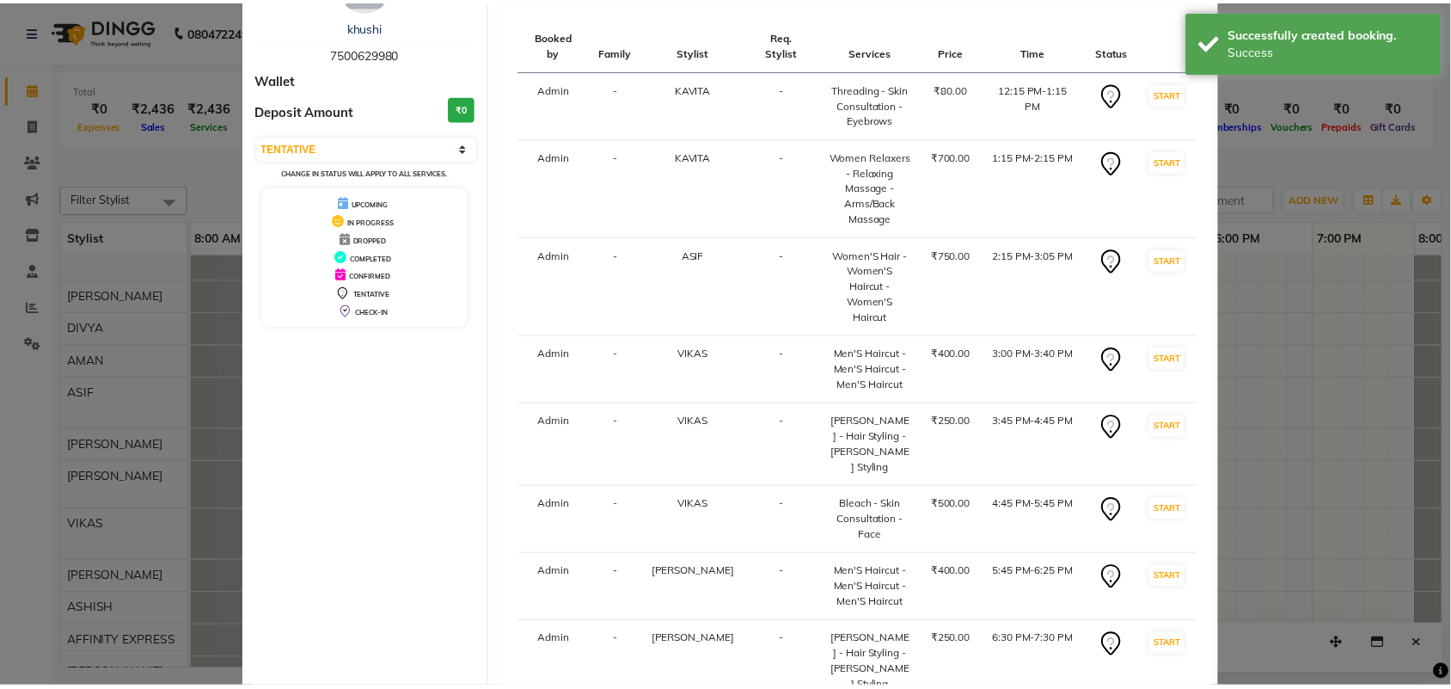
scroll to position [173, 0]
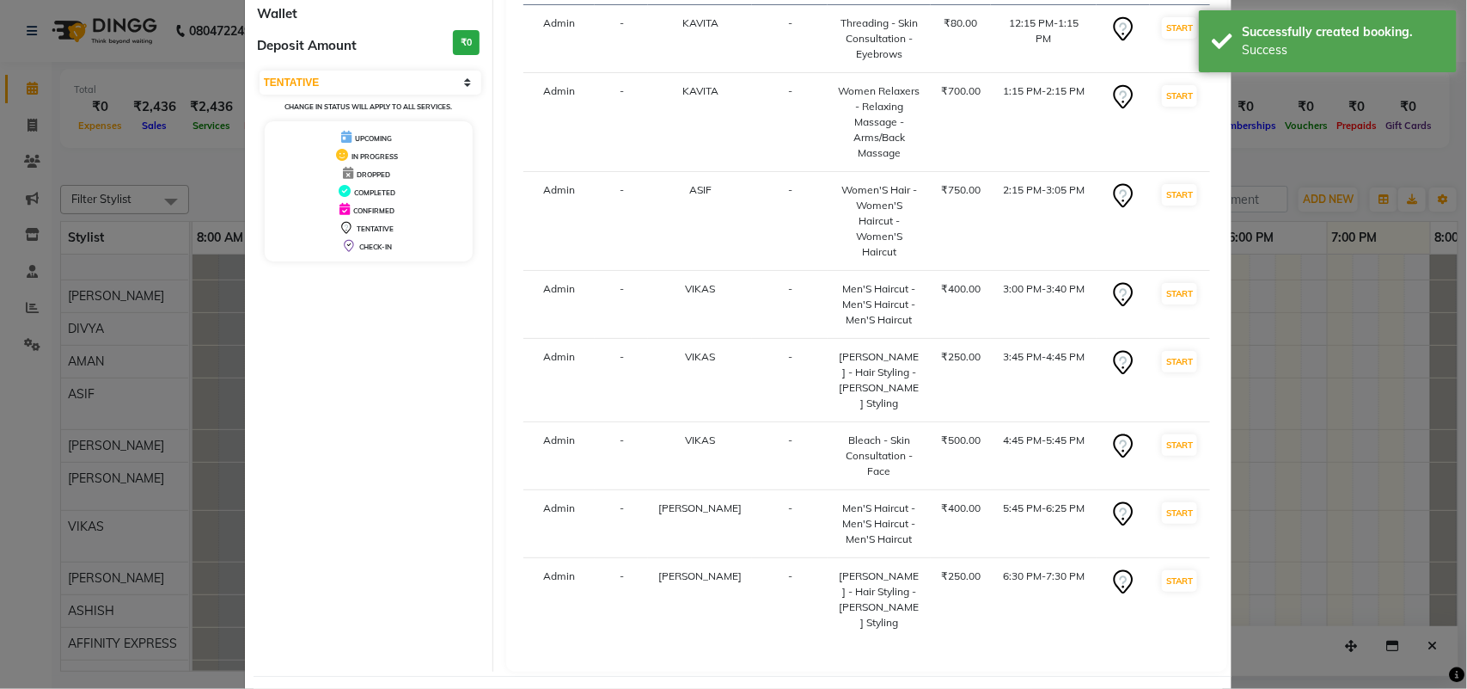
select select "service"
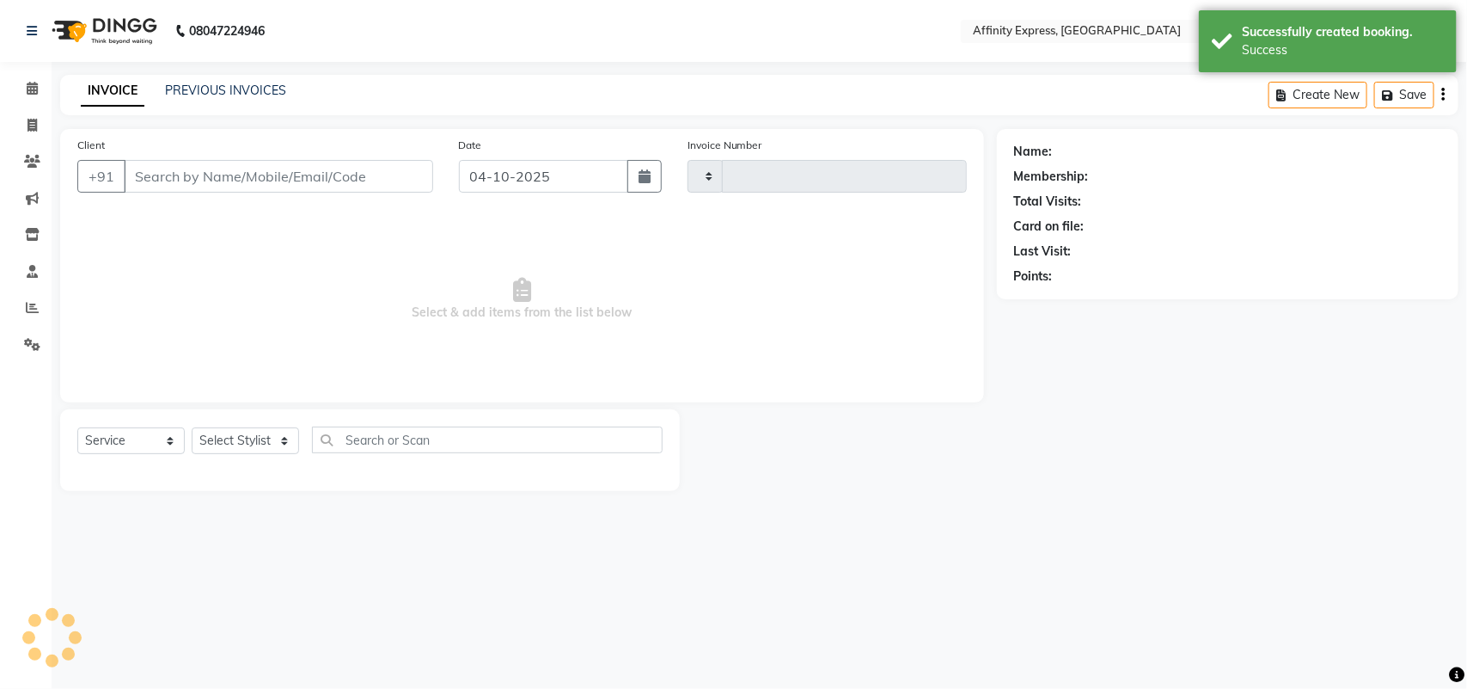
type input "0081"
select select "9123"
type input "7500629980"
select select "93370"
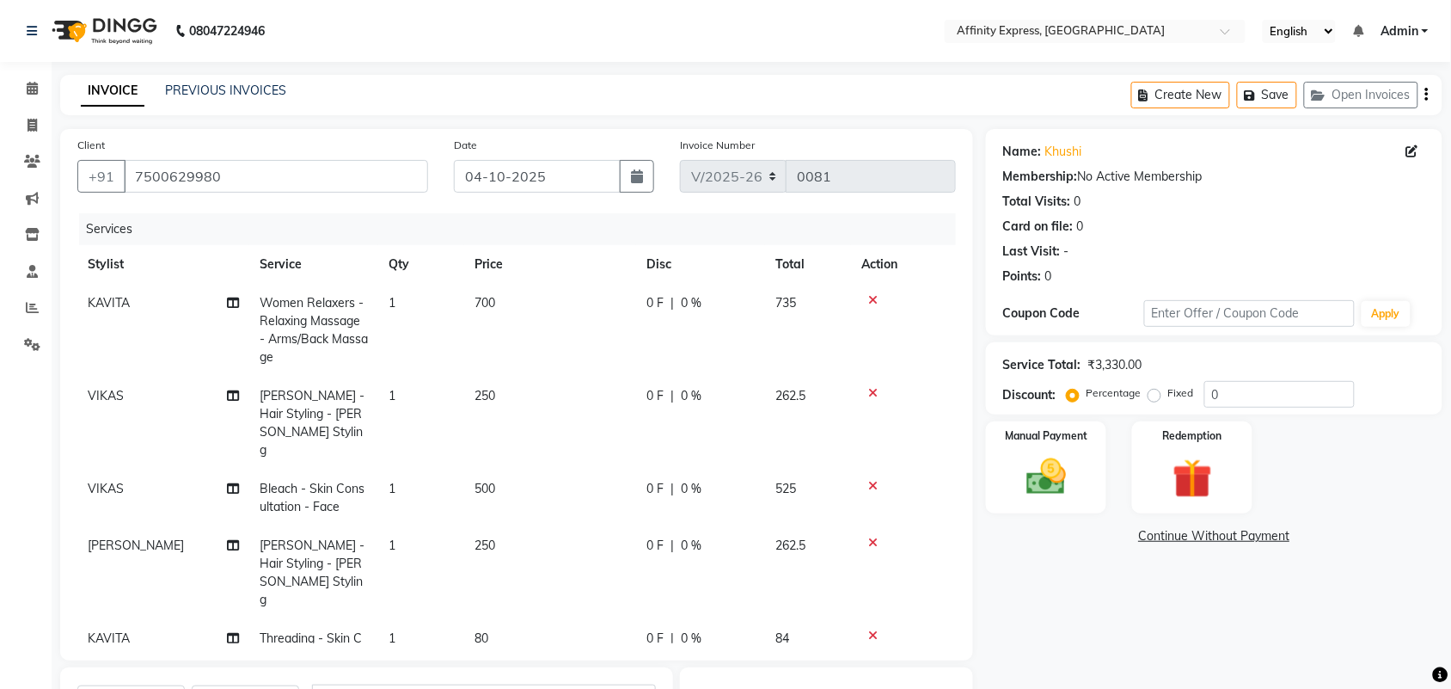
click at [497, 303] on td "700" at bounding box center [550, 330] width 172 height 93
select select "93267"
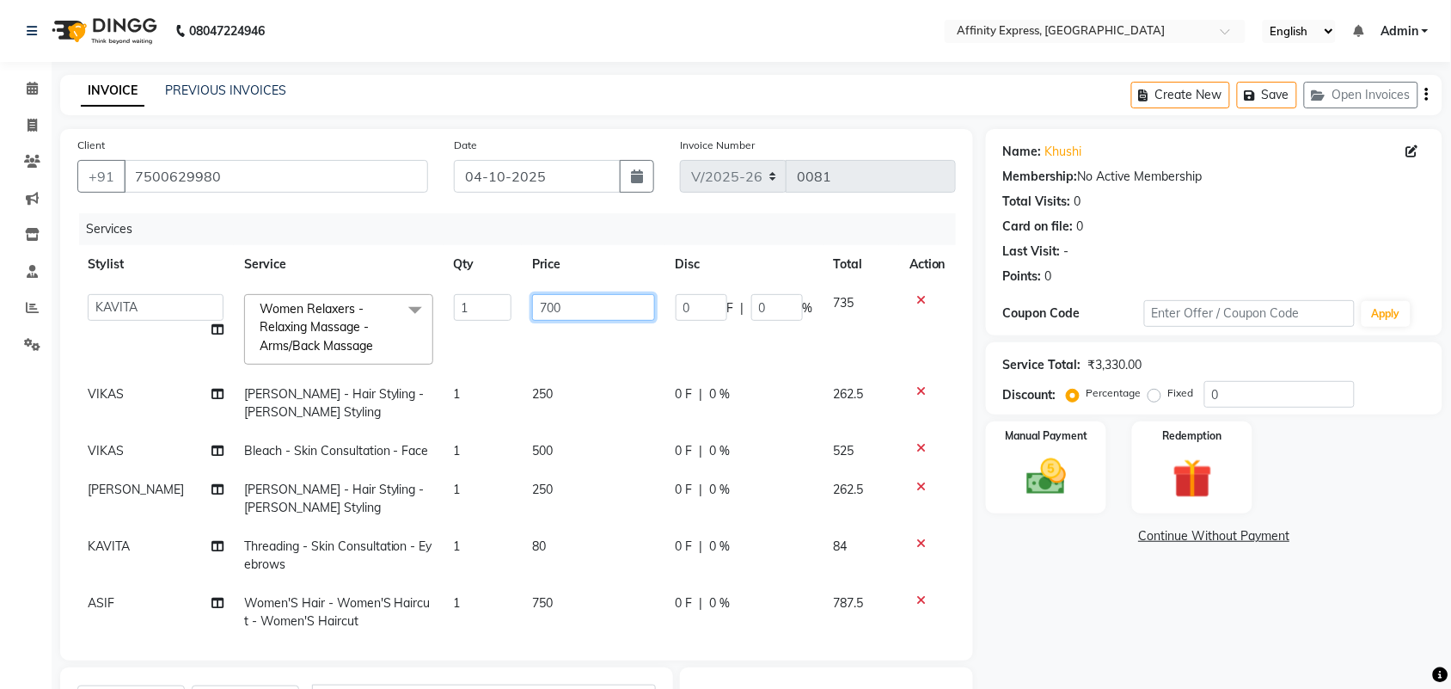
click at [572, 310] on input "700" at bounding box center [593, 307] width 123 height 27
type input "960"
click at [550, 401] on td "250" at bounding box center [594, 403] width 144 height 57
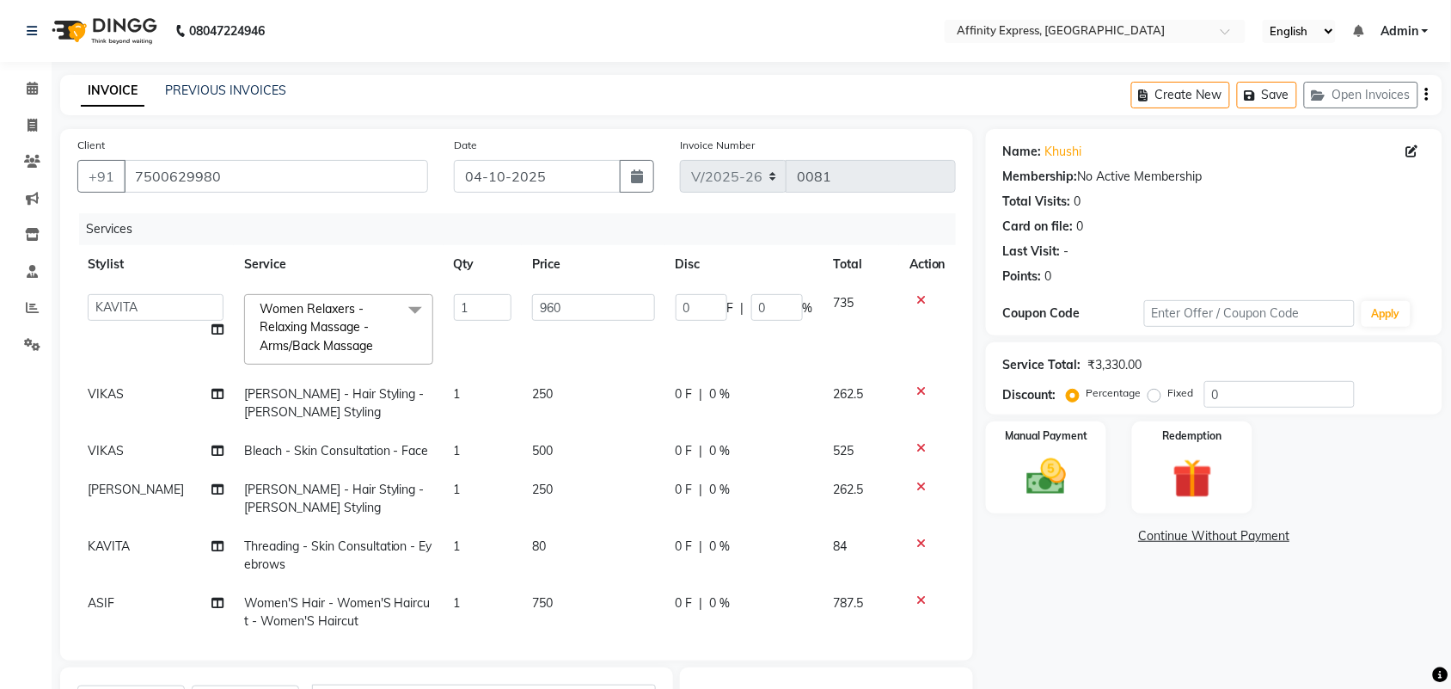
select select "93307"
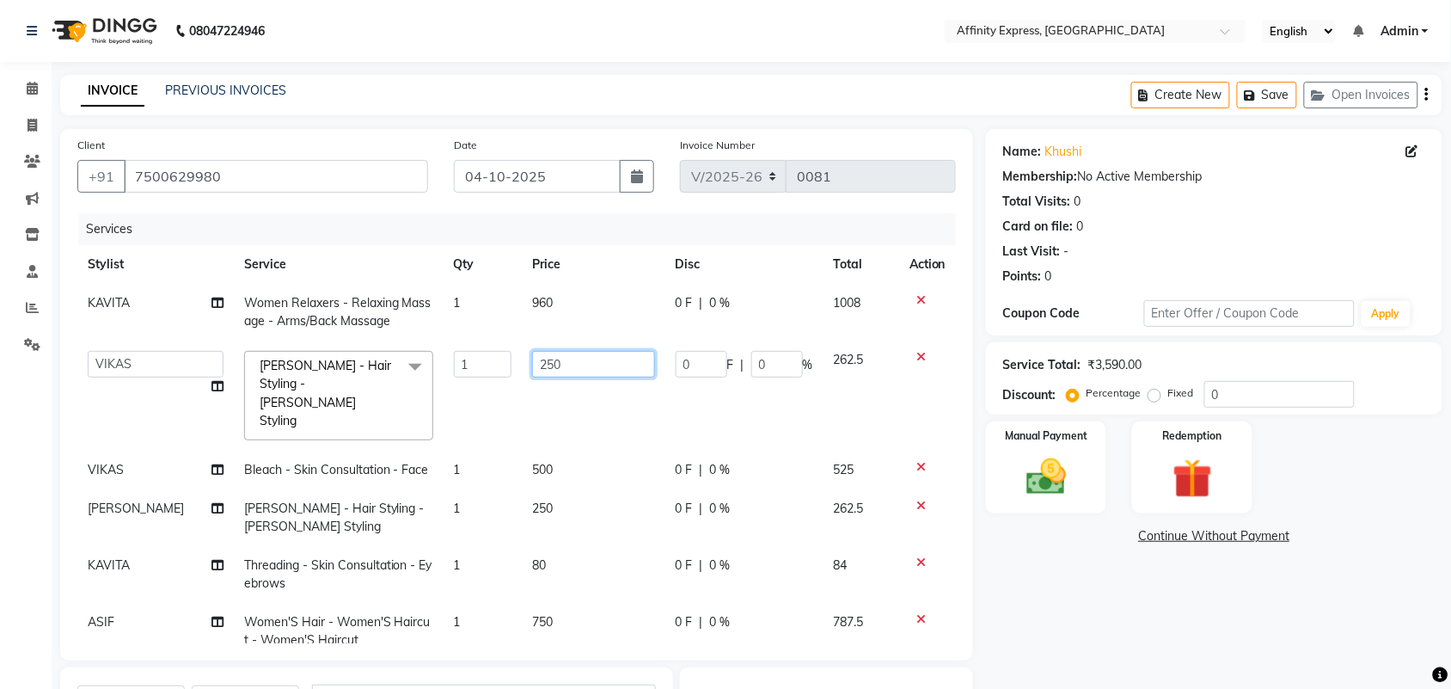
click at [572, 368] on input "250" at bounding box center [593, 364] width 123 height 27
type input "200"
click at [542, 428] on tbody "KAVITA Women Relaxers - Relaxing Massage - Arms/Back Massage 1 960 0 F | 0 % 10…" at bounding box center [516, 528] width 878 height 489
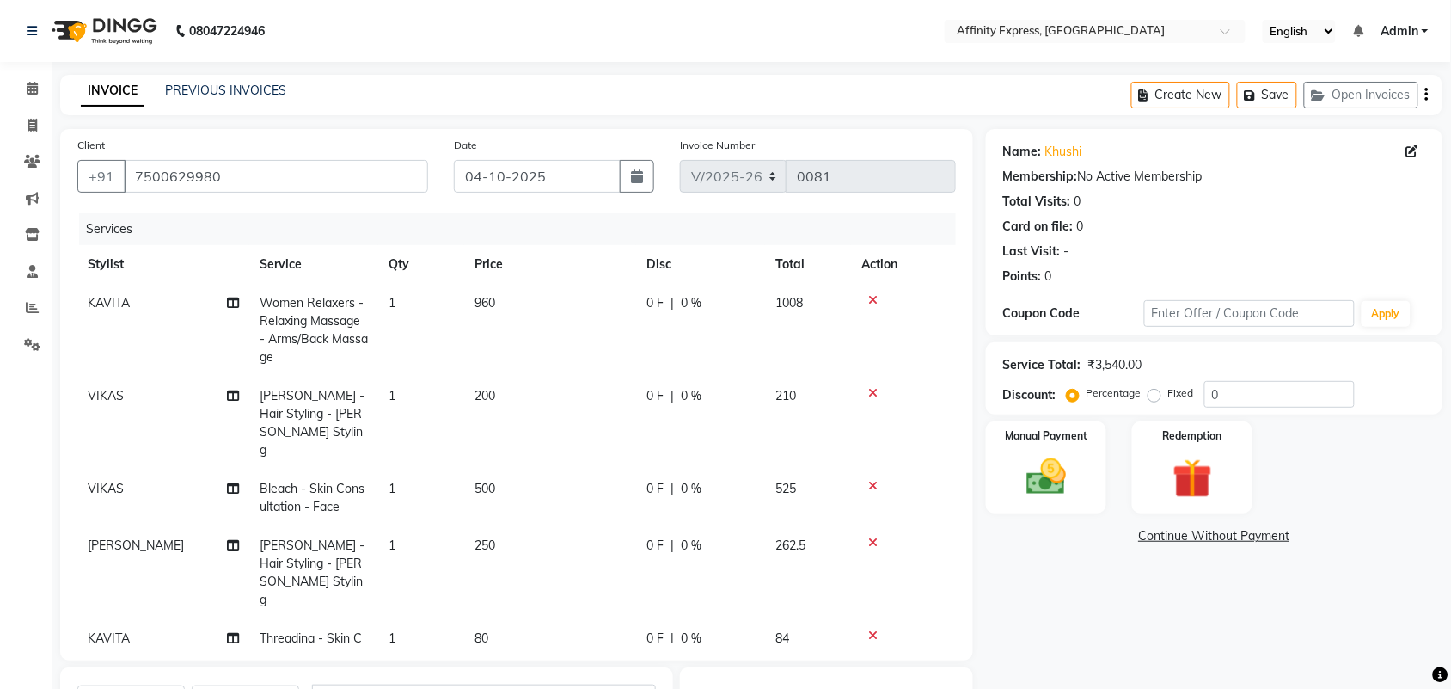
click at [500, 526] on td "250" at bounding box center [550, 572] width 172 height 93
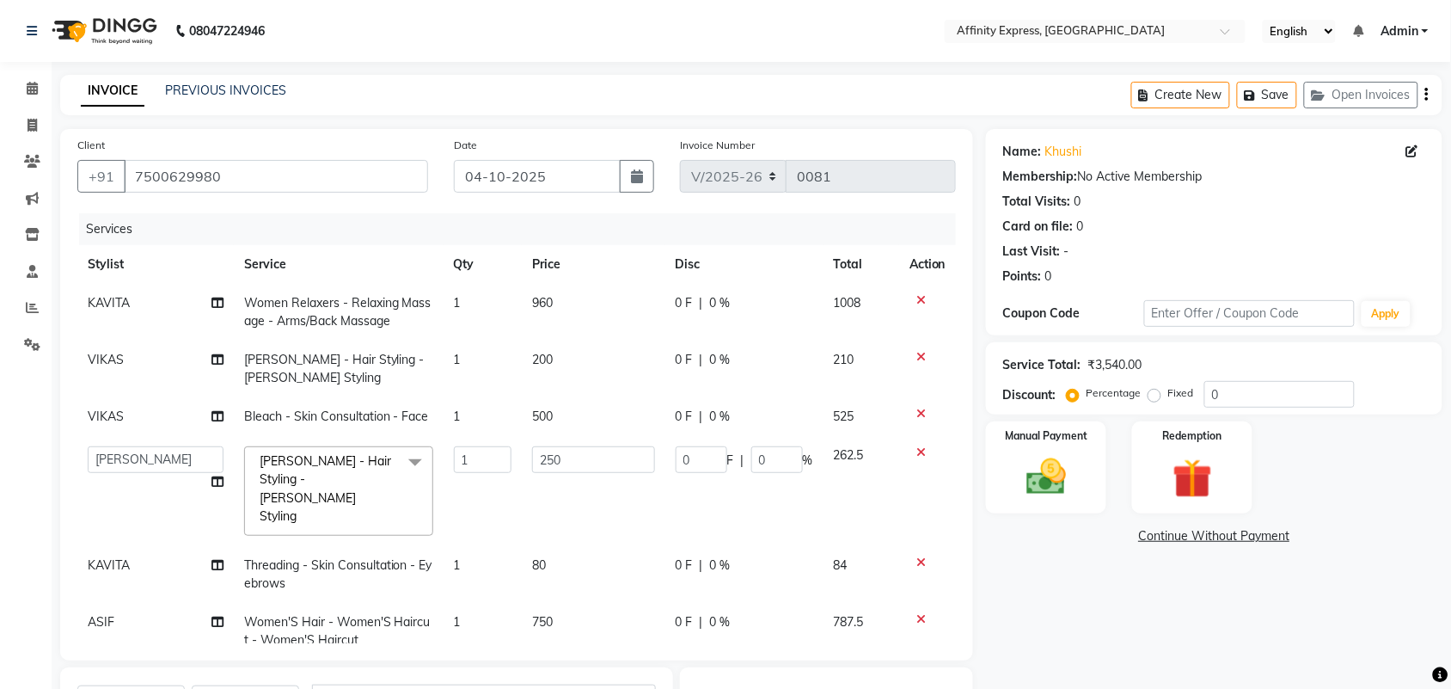
click at [500, 546] on td "1" at bounding box center [483, 574] width 78 height 57
select select "93267"
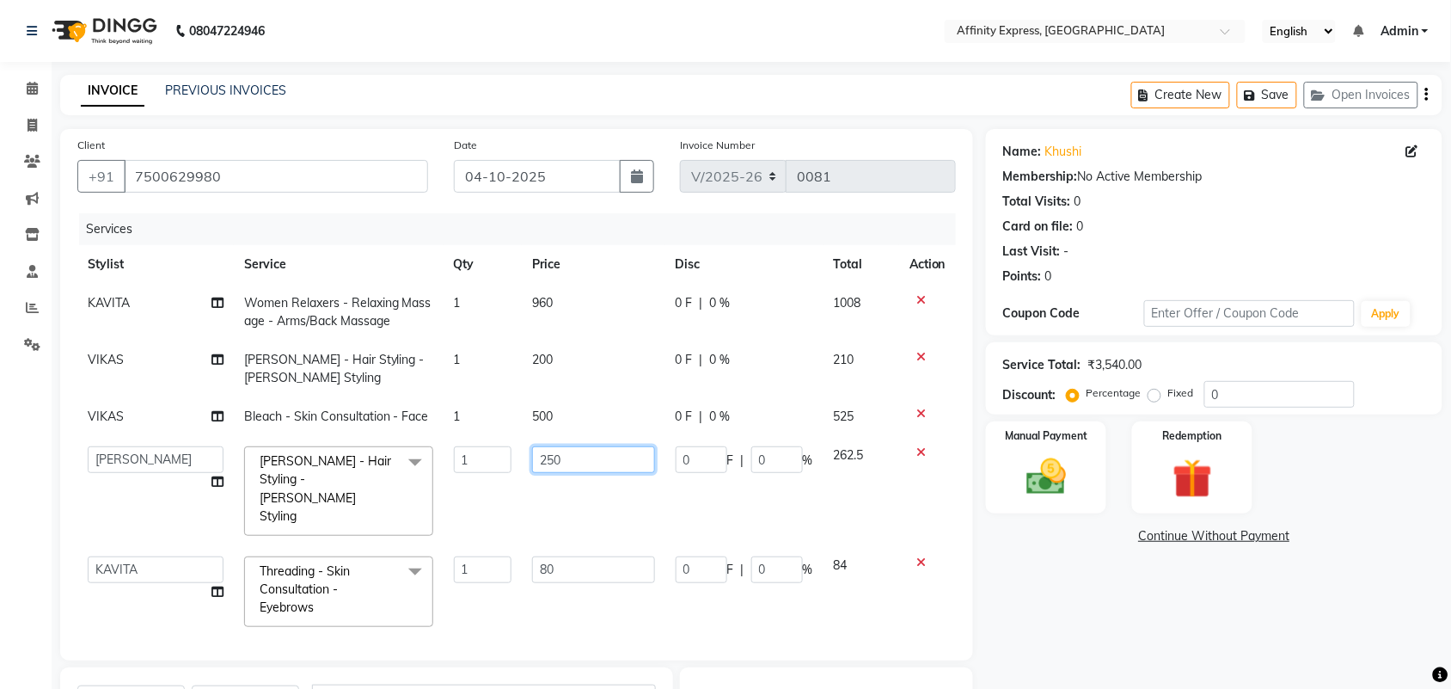
click at [542, 469] on input "250" at bounding box center [593, 459] width 123 height 27
type input "200"
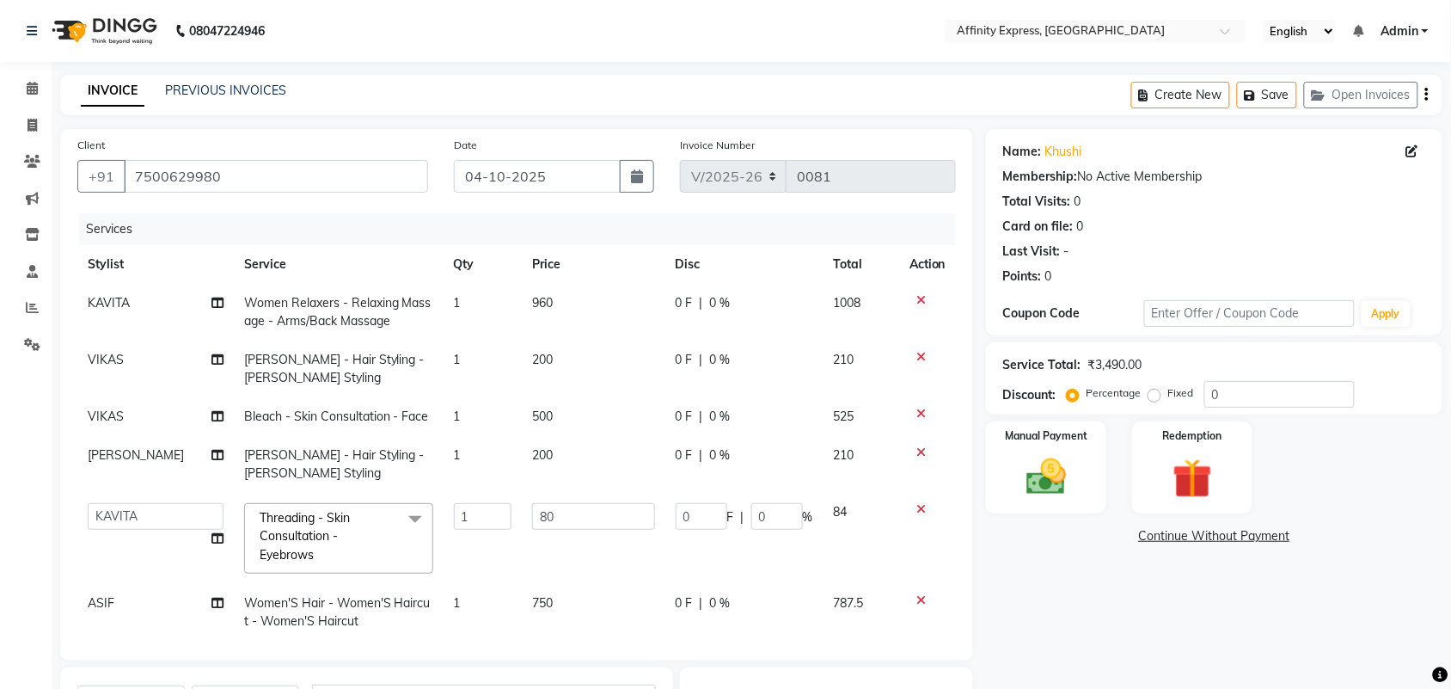
click at [697, 431] on td "0 F | 0 %" at bounding box center [744, 416] width 158 height 39
select select "93307"
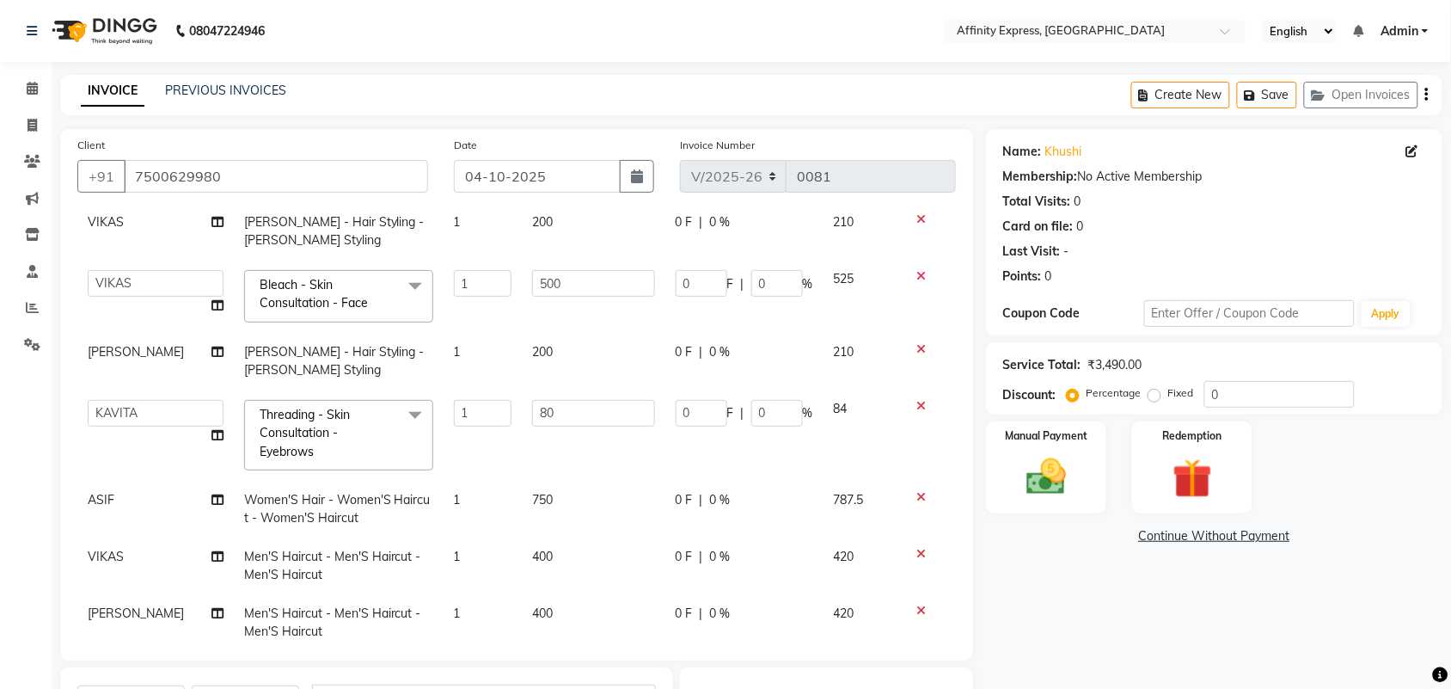
scroll to position [176, 0]
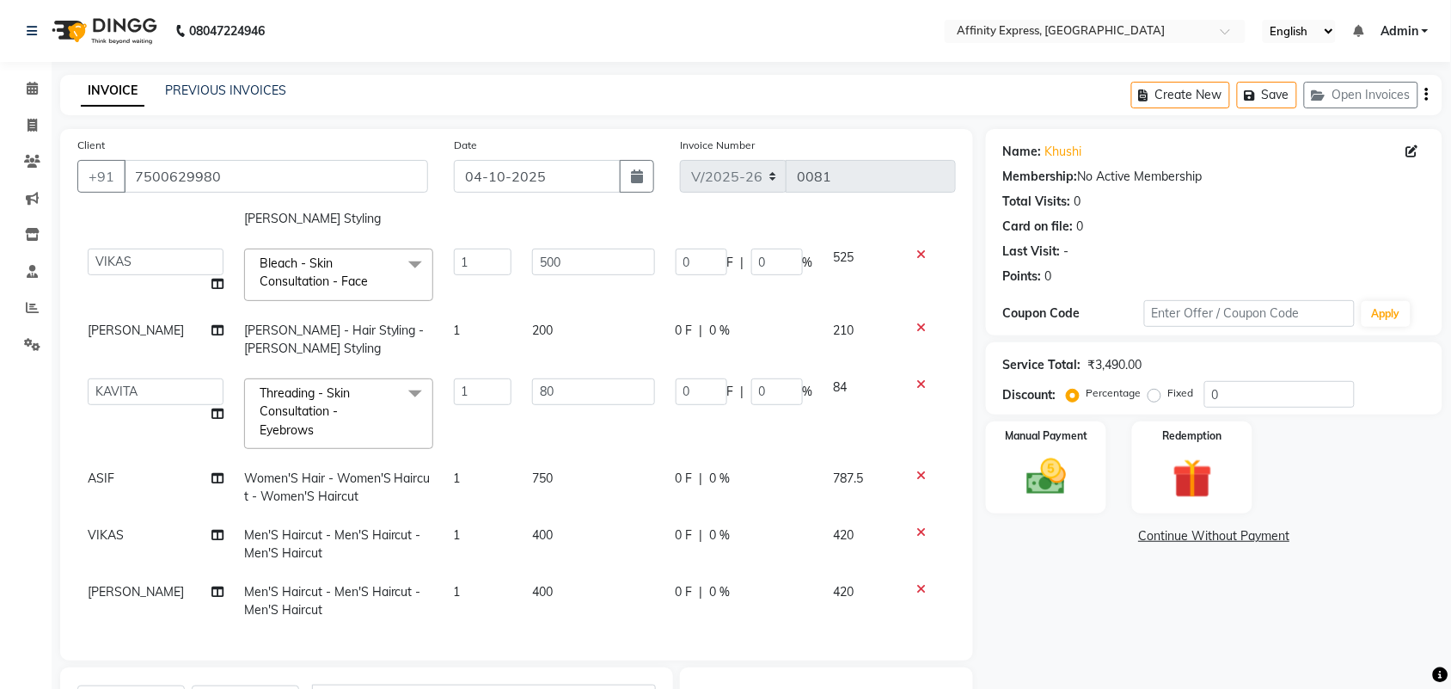
click at [539, 459] on td "750" at bounding box center [594, 487] width 144 height 57
select select "93303"
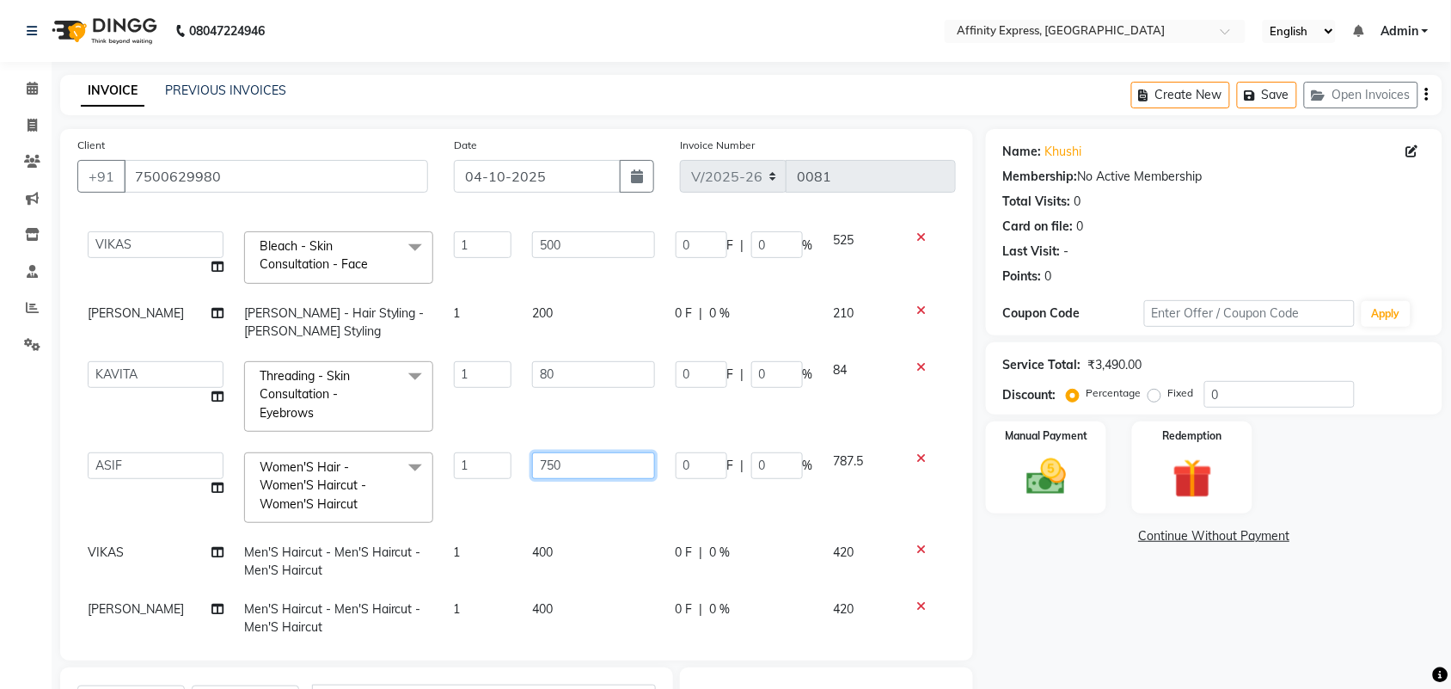
click at [539, 457] on input "750" at bounding box center [593, 465] width 123 height 27
type input "500"
click at [534, 544] on span "400" at bounding box center [542, 551] width 21 height 15
select select "93307"
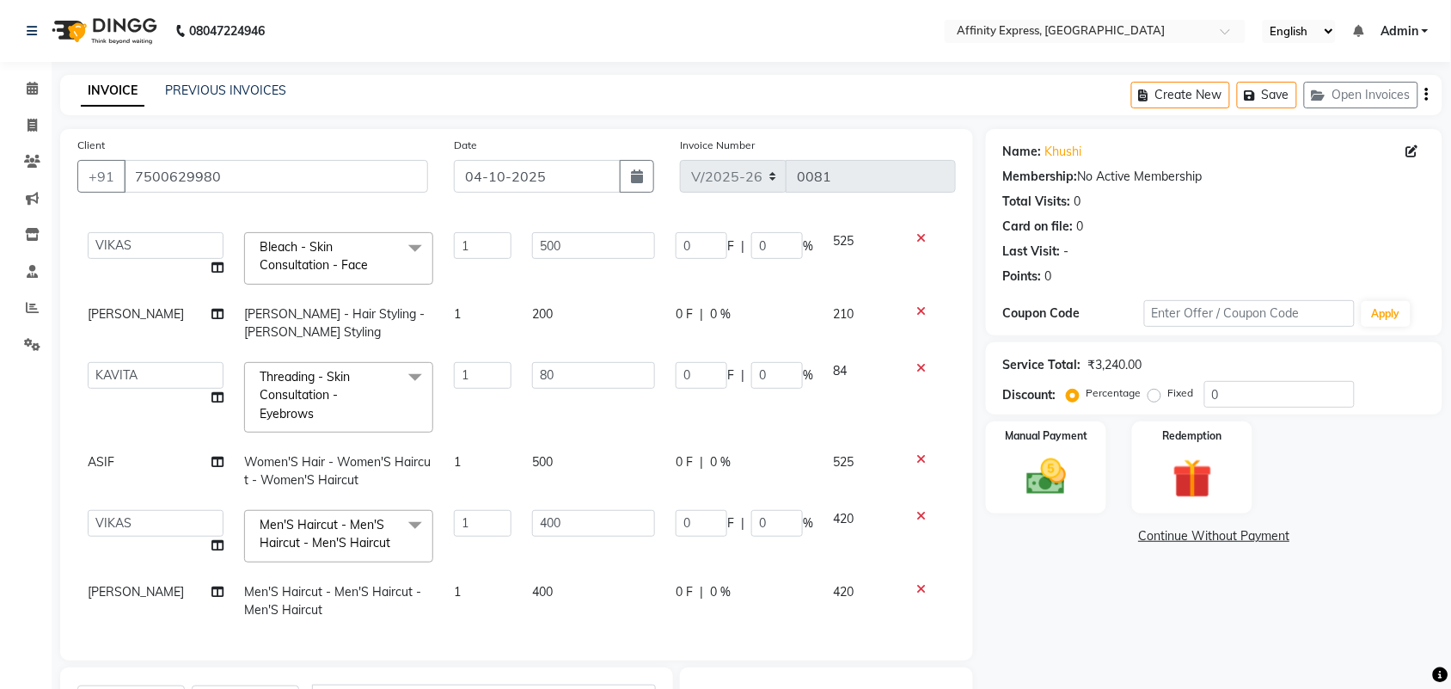
scroll to position [192, 0]
click at [552, 514] on input "400" at bounding box center [593, 523] width 123 height 27
type input "300"
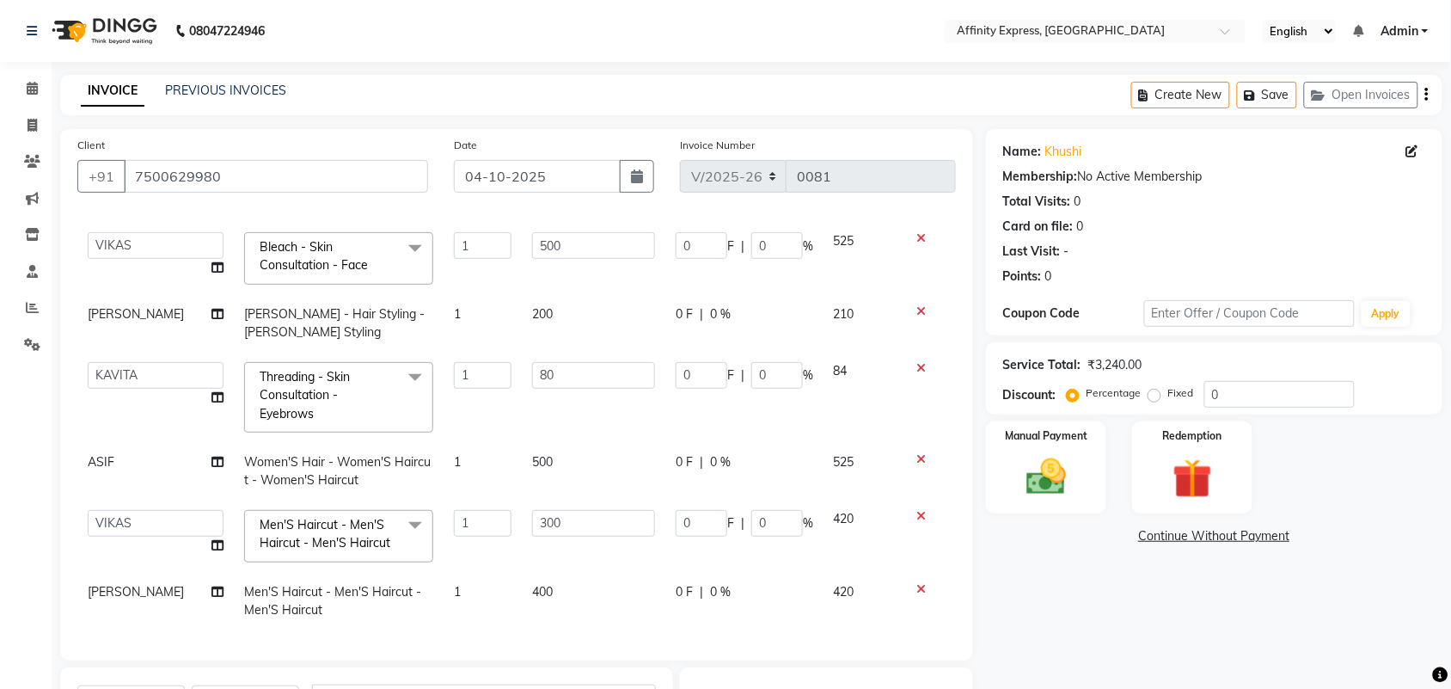
click at [535, 584] on span "400" at bounding box center [542, 591] width 21 height 15
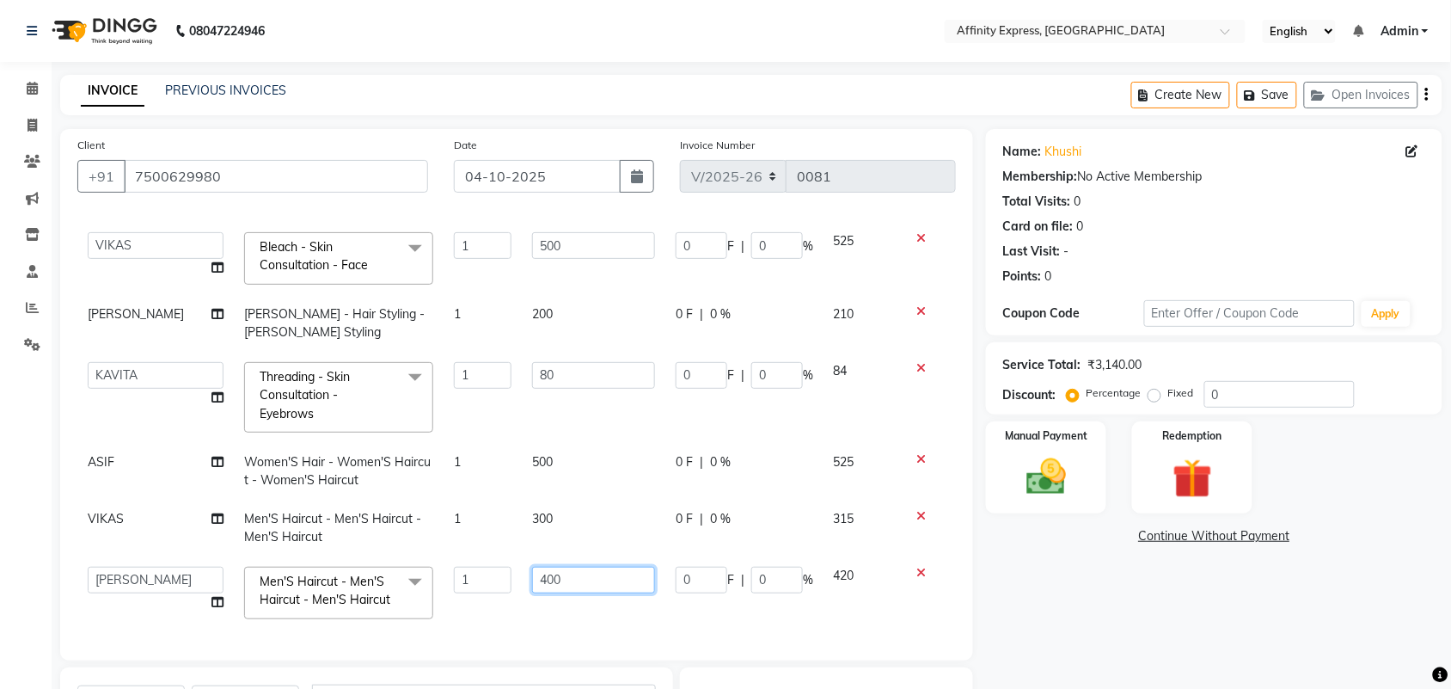
click at [535, 576] on input "400" at bounding box center [593, 579] width 123 height 27
type input "300"
click at [1062, 609] on div "Name: Khushi Membership: No Active Membership Total Visits: 0 Card on file: 0 L…" at bounding box center [1220, 525] width 469 height 792
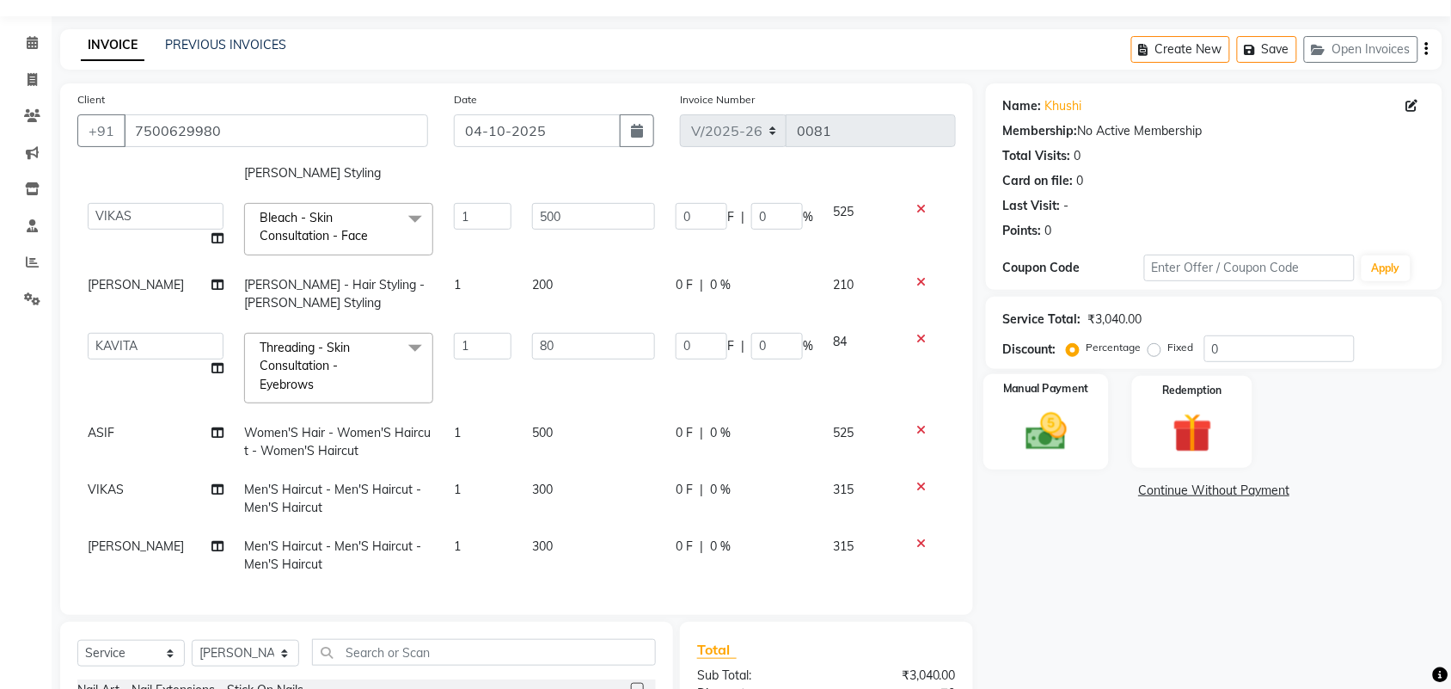
scroll to position [0, 0]
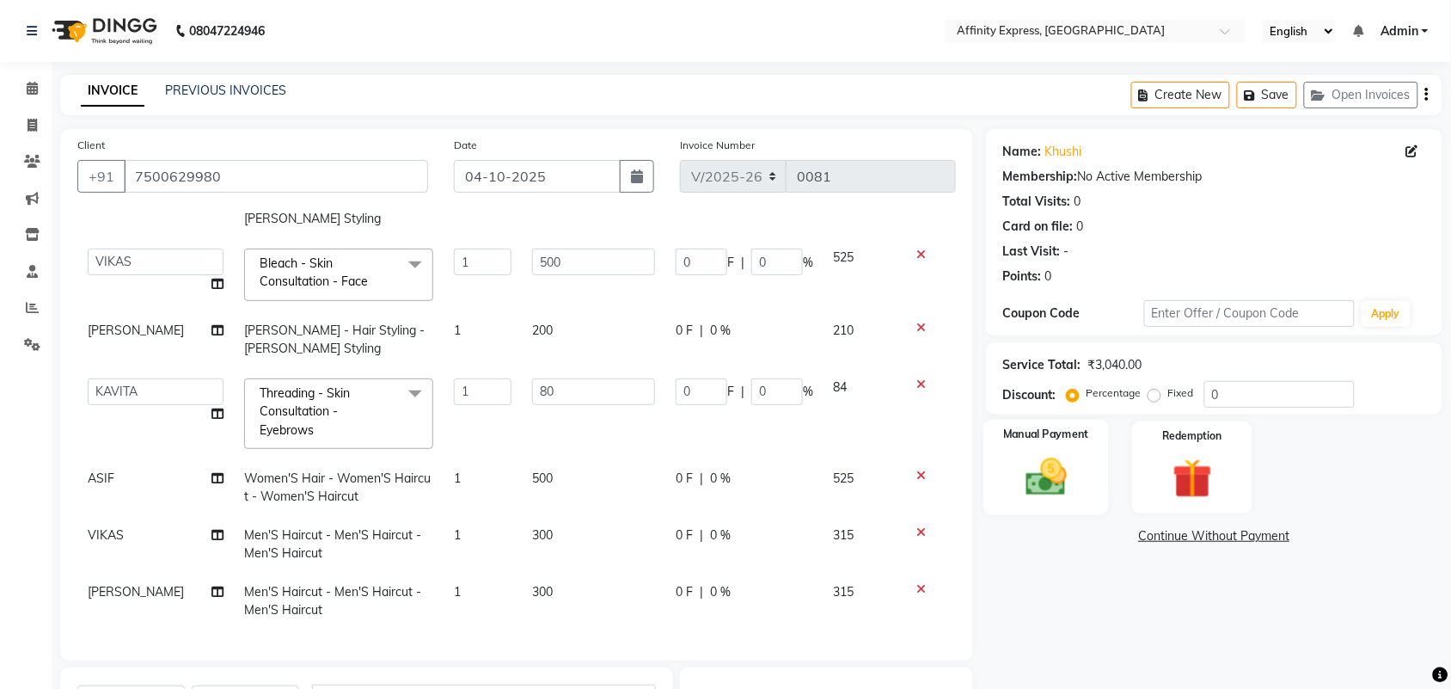
click at [1053, 487] on img at bounding box center [1046, 476] width 67 height 47
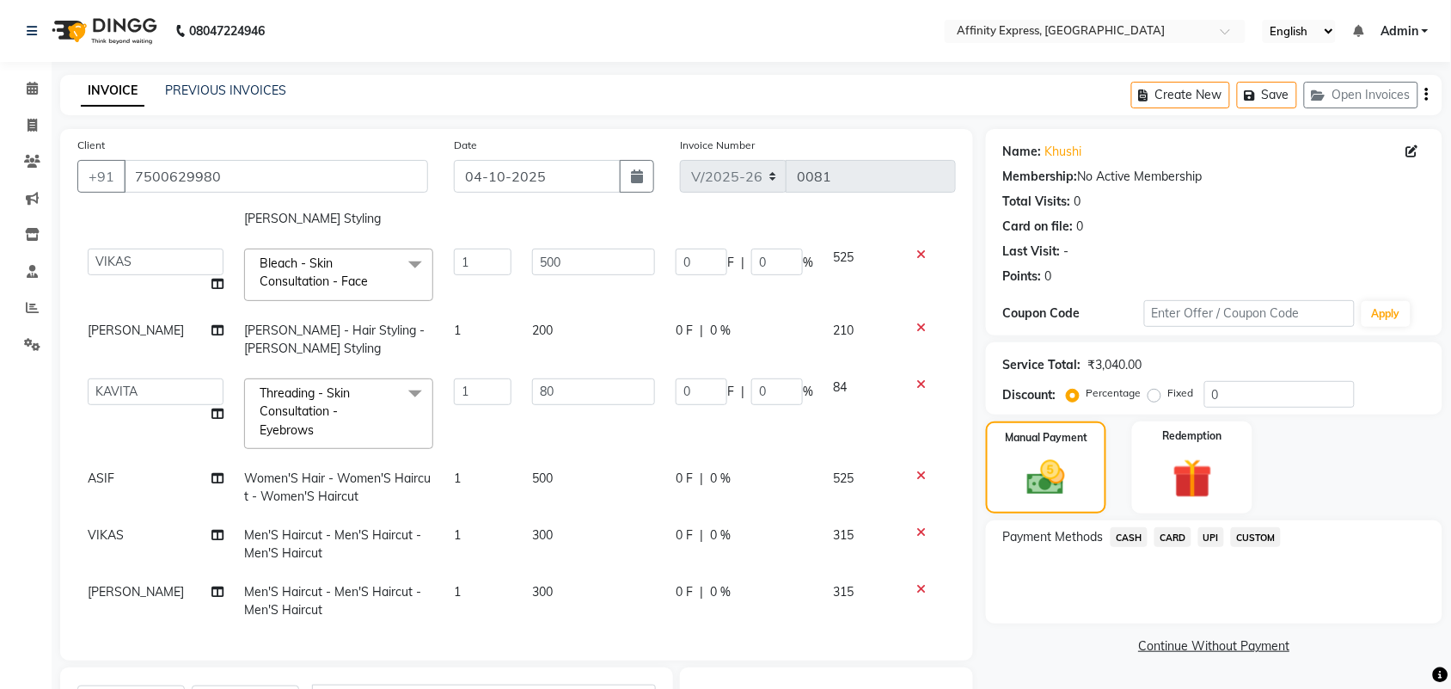
click at [1123, 536] on span "CASH" at bounding box center [1129, 537] width 37 height 20
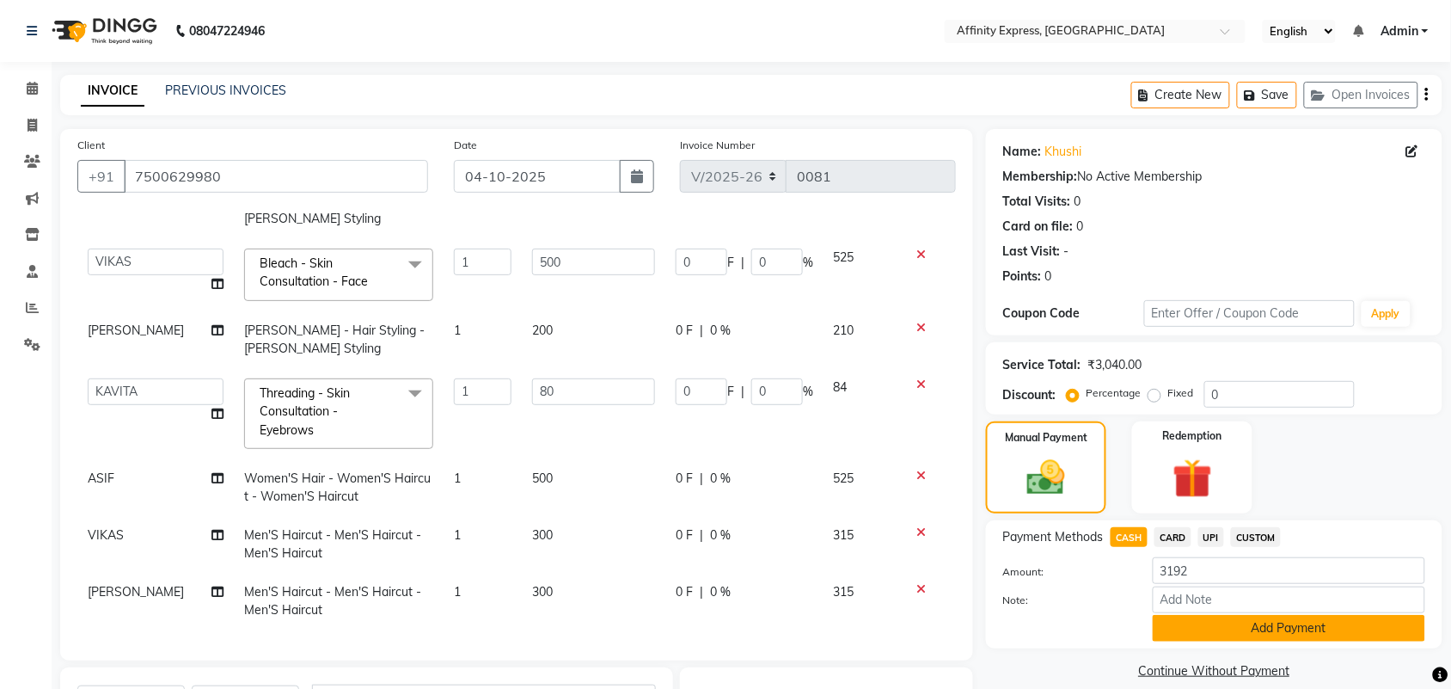
click at [1227, 624] on button "Add Payment" at bounding box center [1289, 628] width 272 height 27
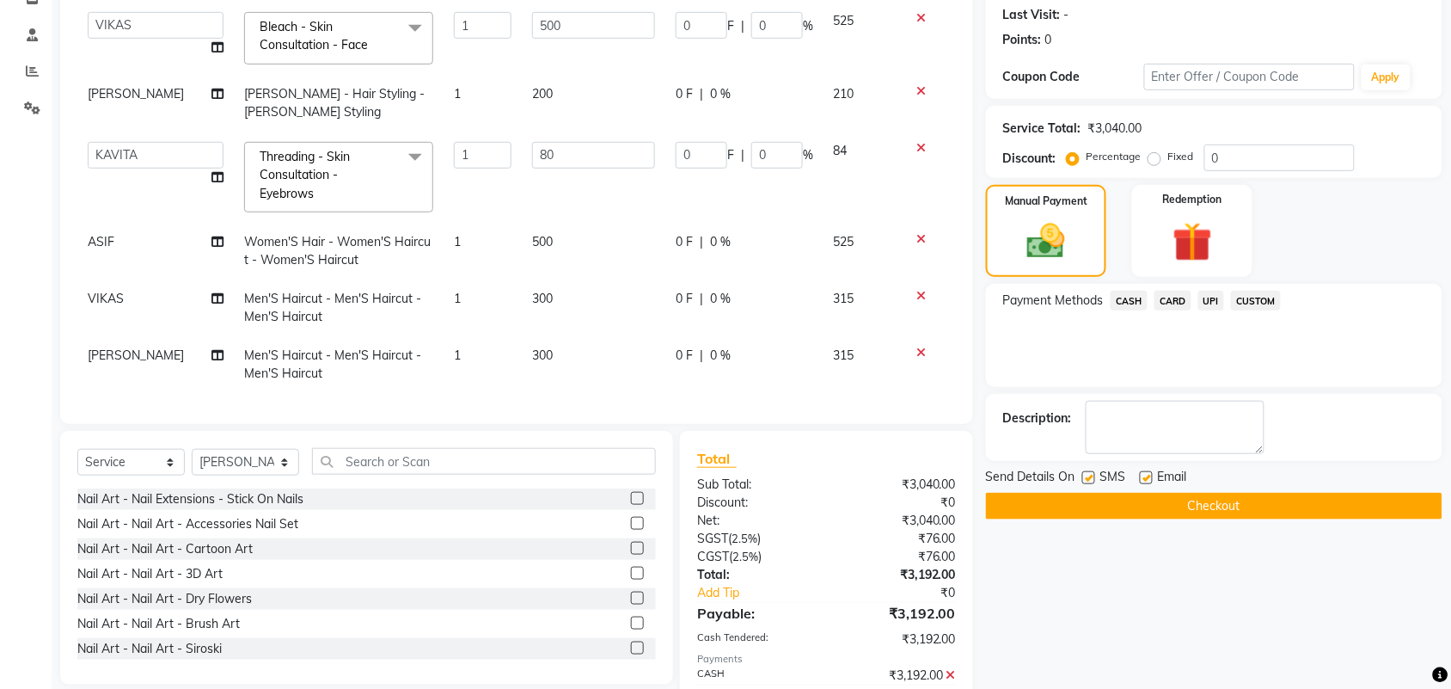
scroll to position [254, 0]
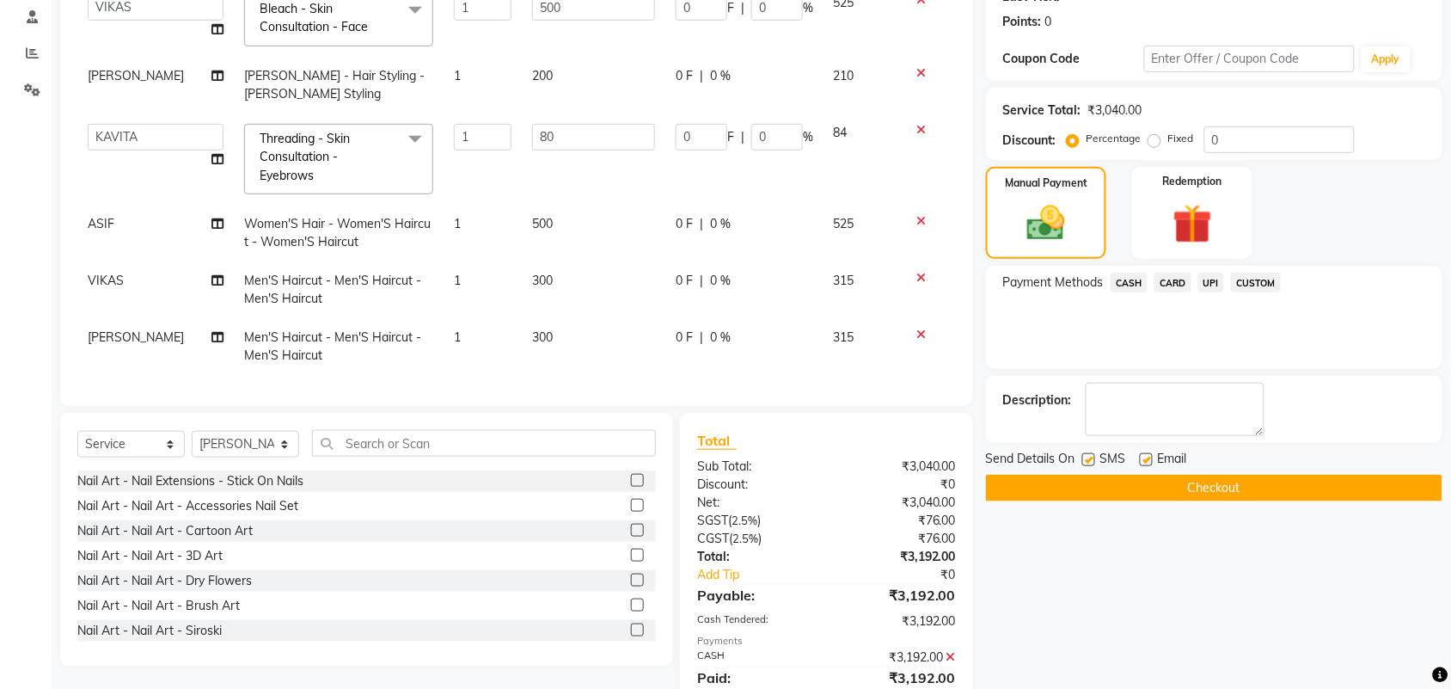
click at [1235, 487] on button "Checkout" at bounding box center [1214, 487] width 456 height 27
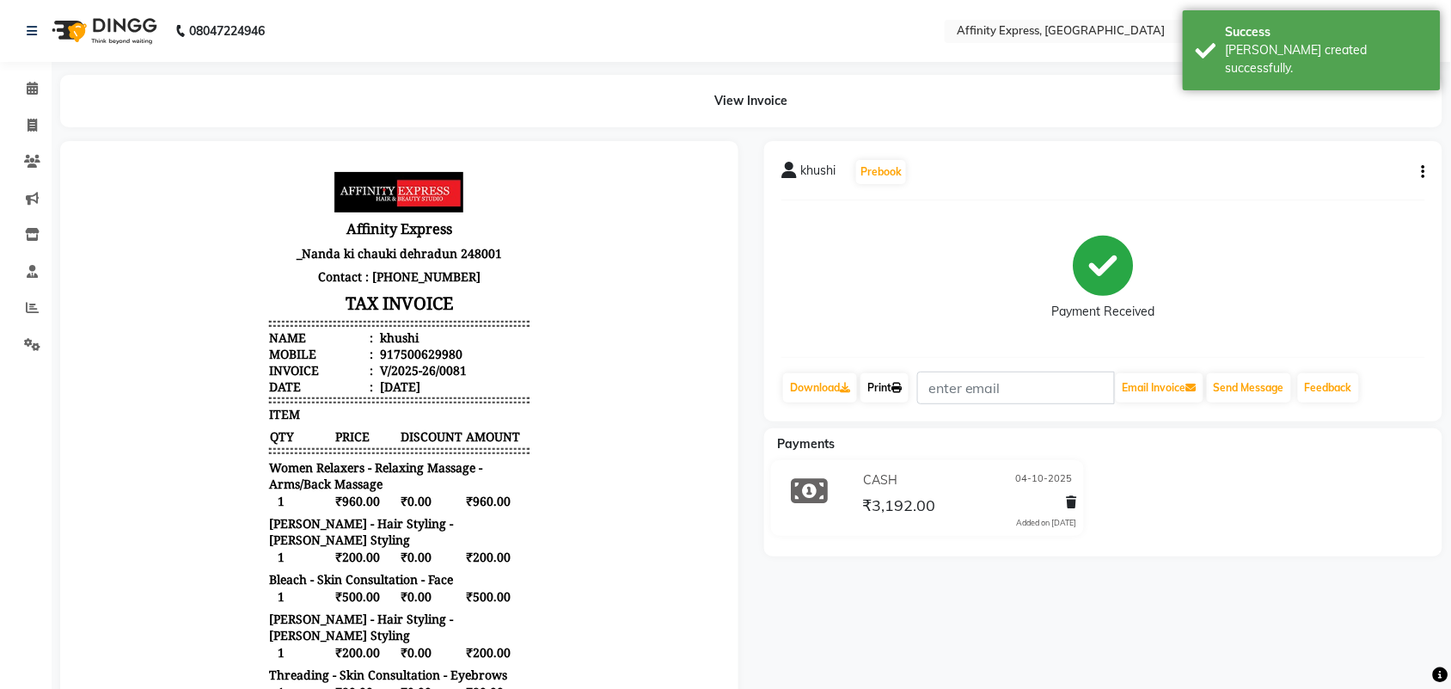
click at [879, 383] on link "Print" at bounding box center [884, 387] width 48 height 29
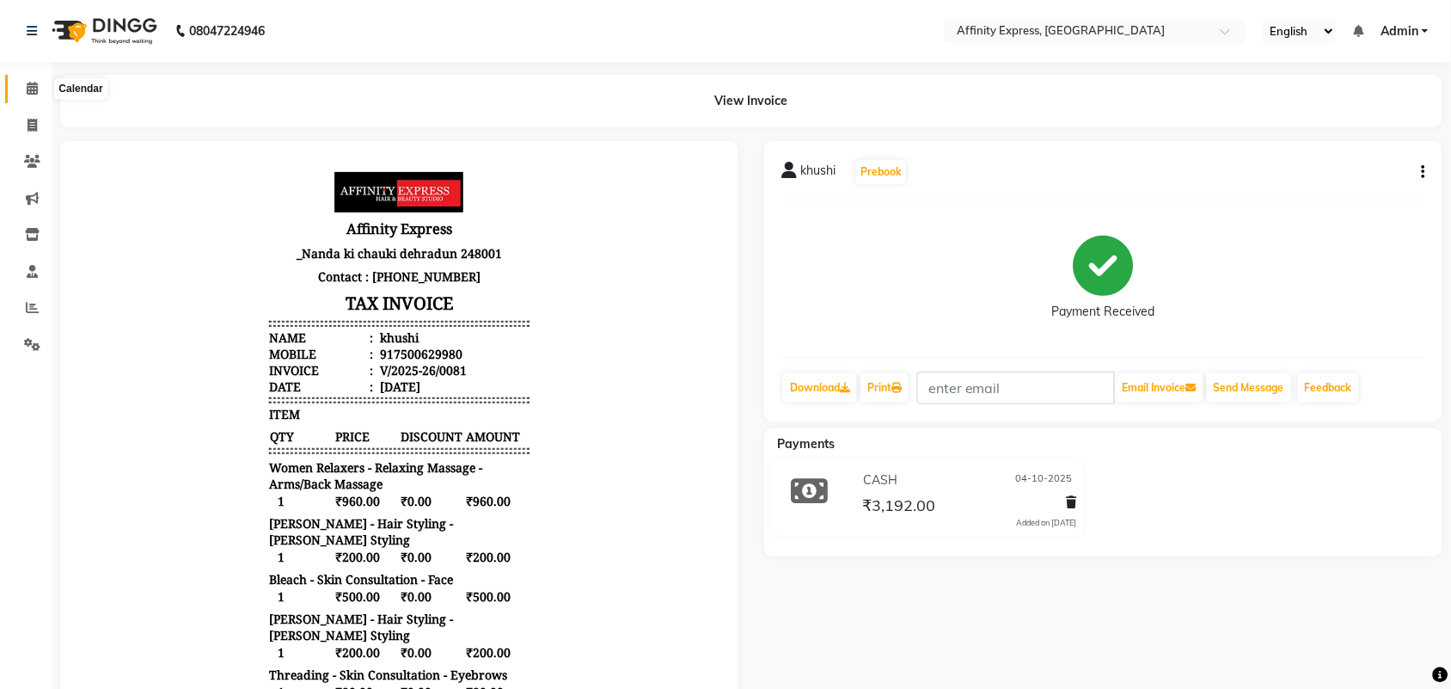
click at [36, 83] on icon at bounding box center [32, 88] width 11 height 13
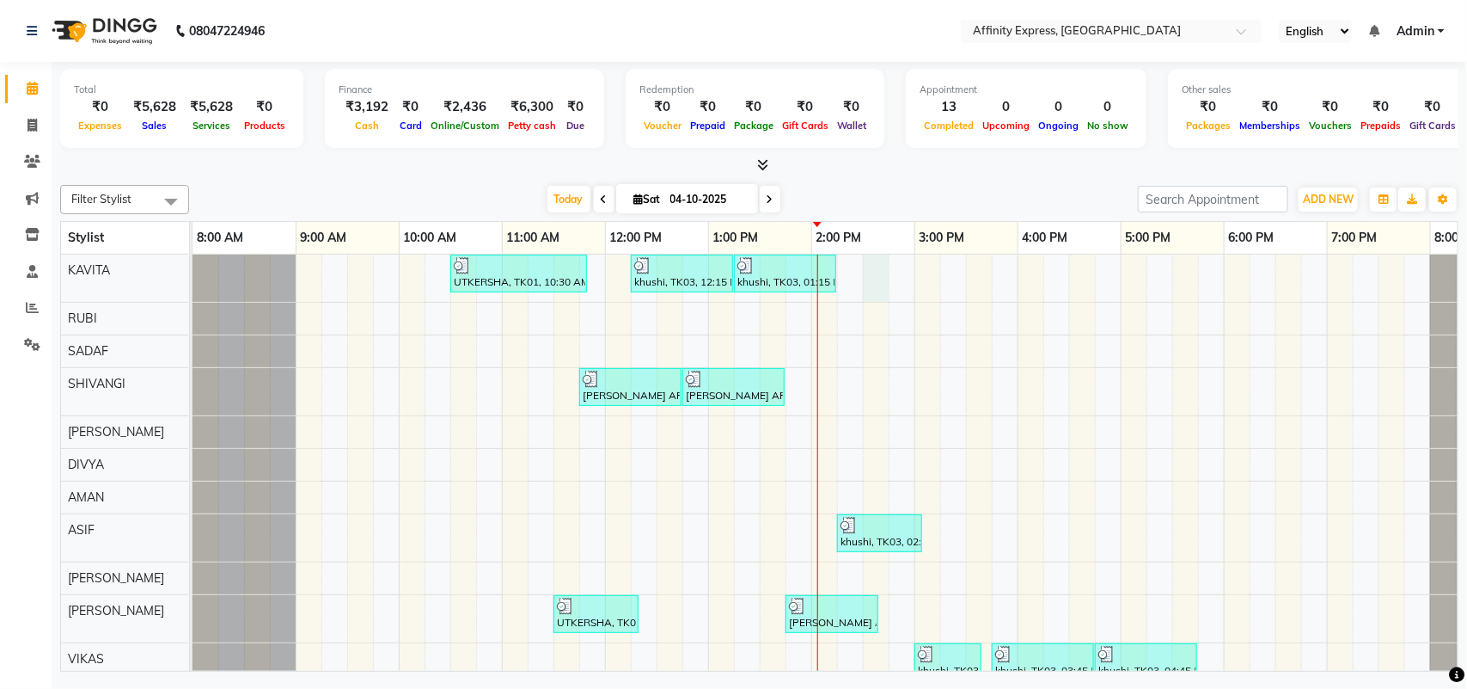
click at [864, 271] on div "UTKERSHA, TK01, 10:30 AM-11:50 AM, Threading - Skin Consultation - Eyebrows,Thr…" at bounding box center [863, 545] width 1341 height 582
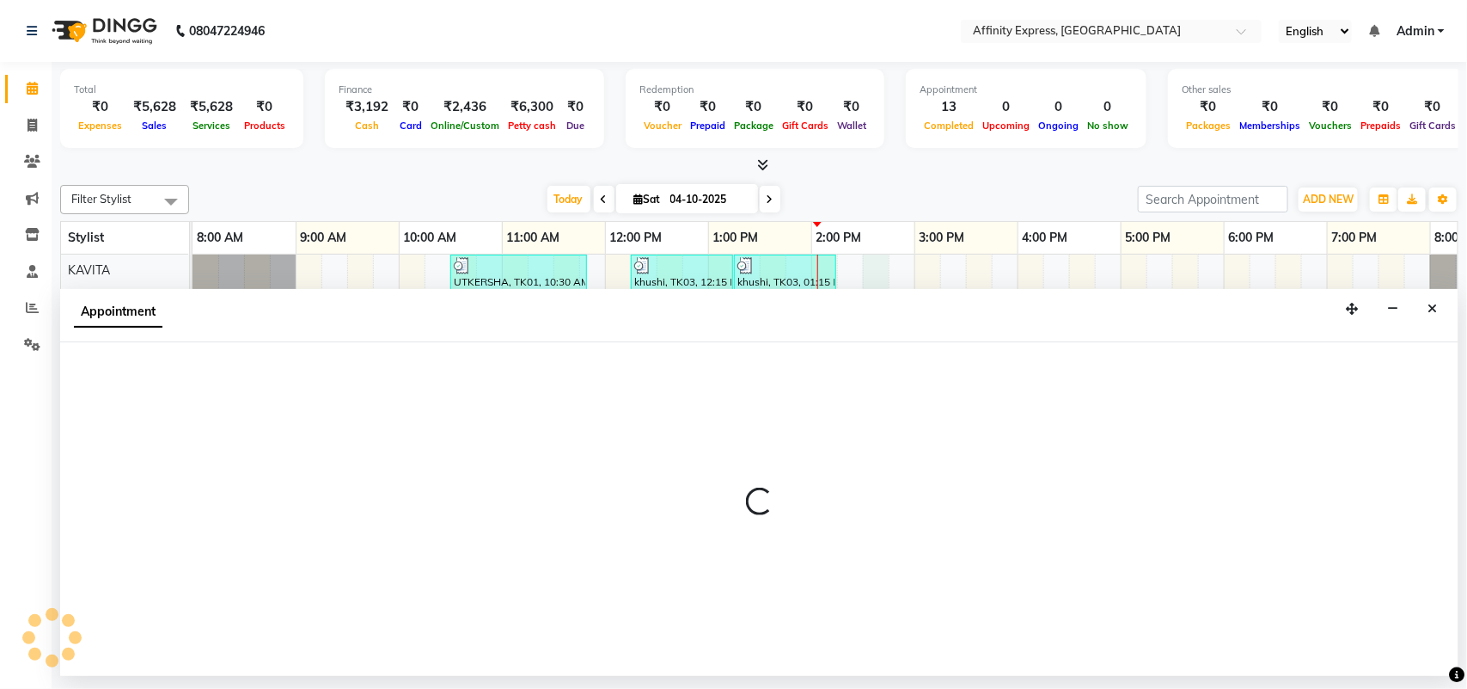
select select "93267"
select select "tentative"
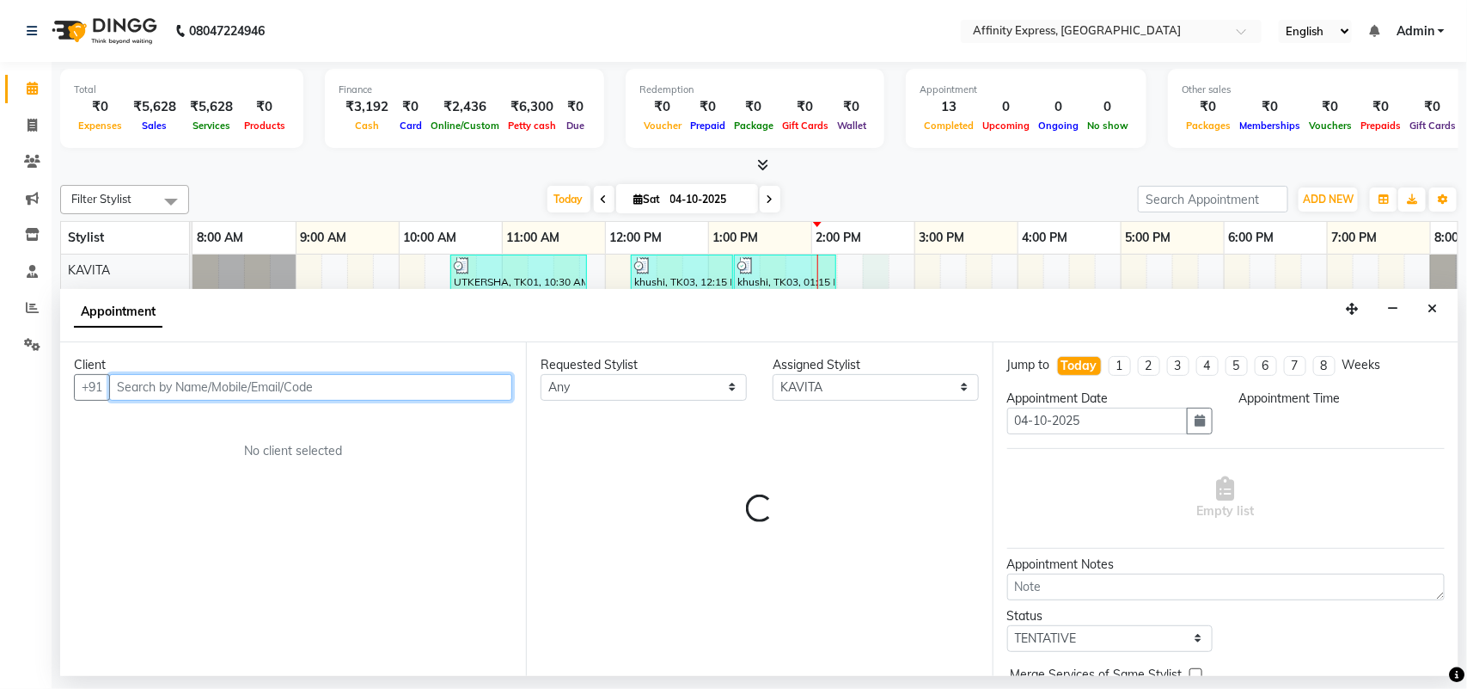
select select "870"
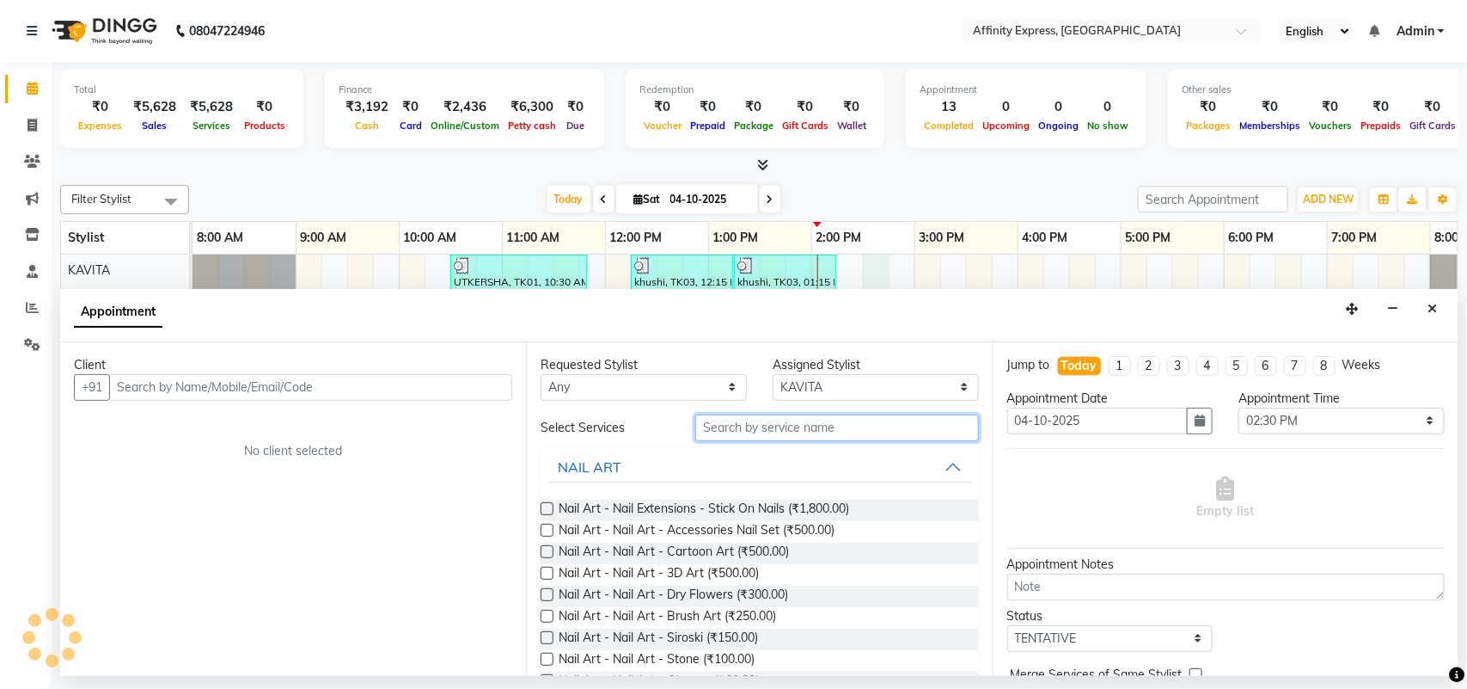
click at [782, 423] on input "text" at bounding box center [837, 427] width 284 height 27
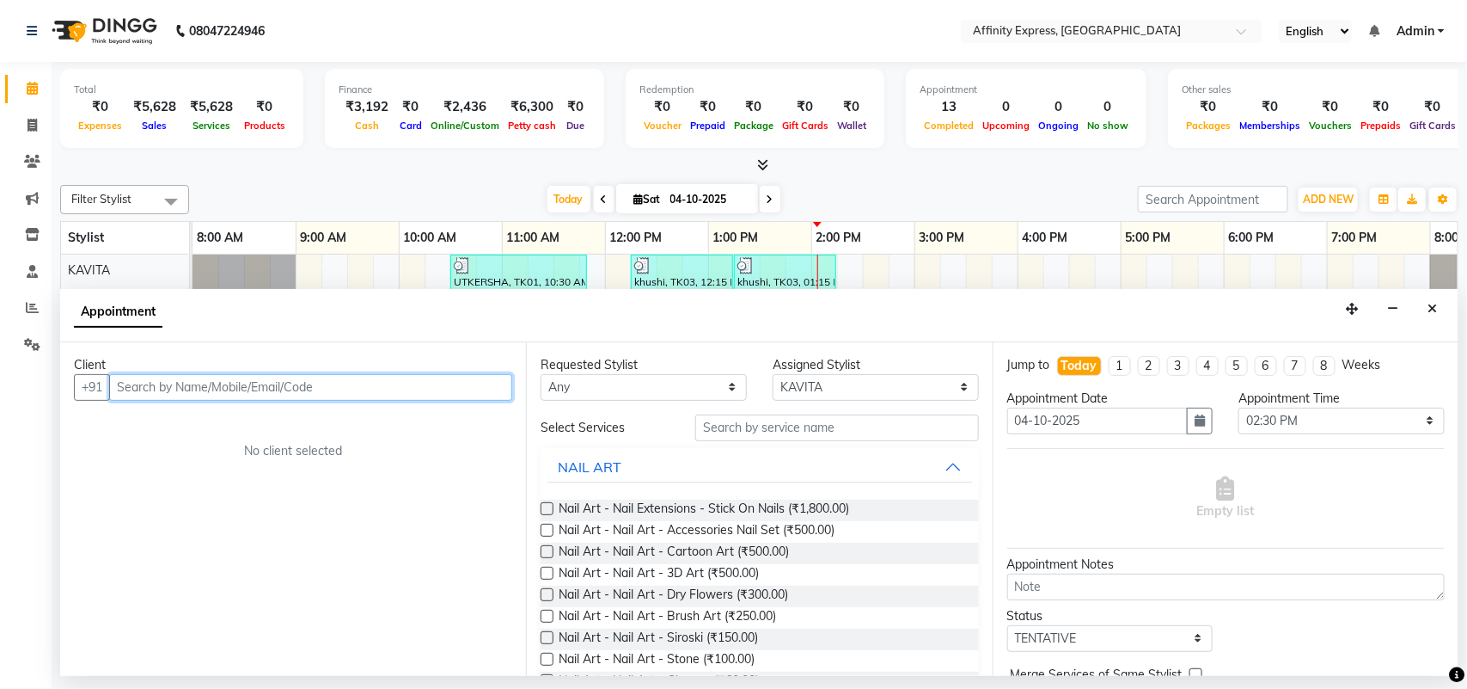
click at [419, 380] on input "text" at bounding box center [310, 387] width 403 height 27
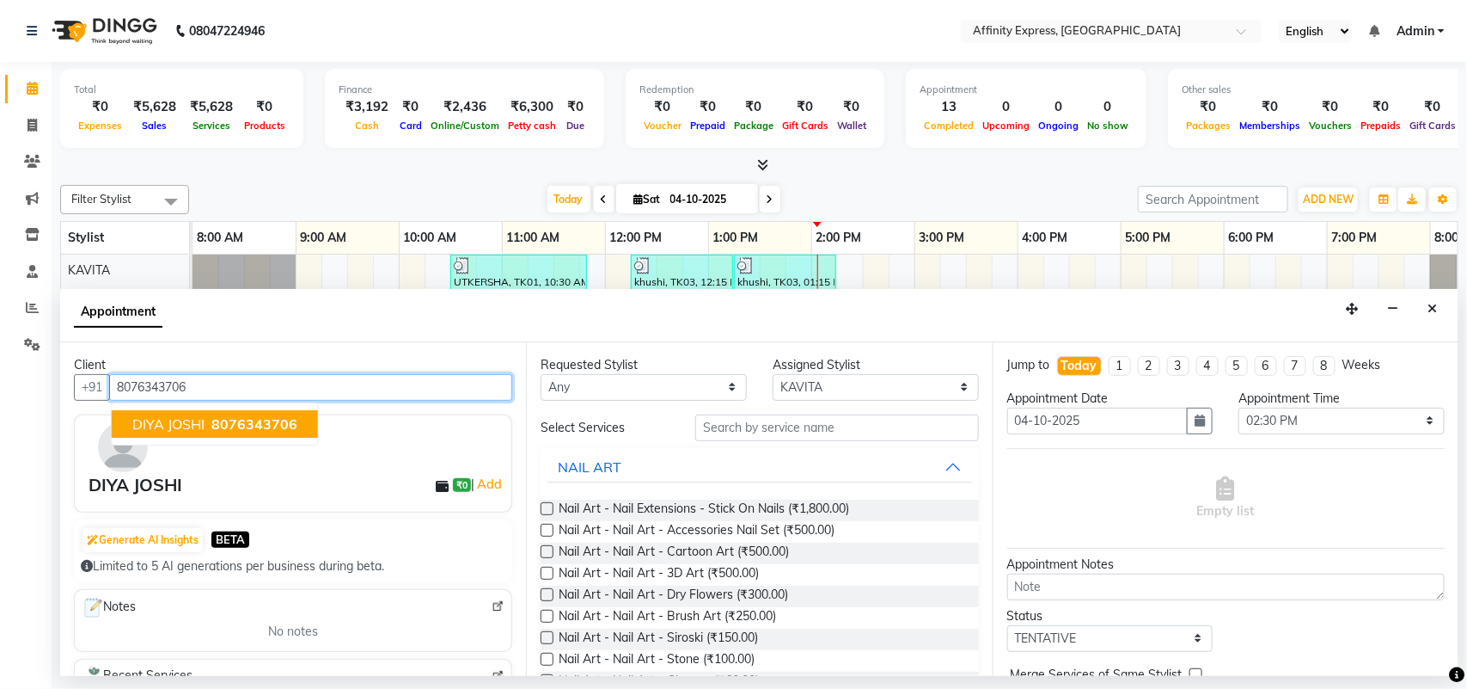
click at [265, 426] on span "8076343706" at bounding box center [254, 423] width 86 height 17
type input "8076343706"
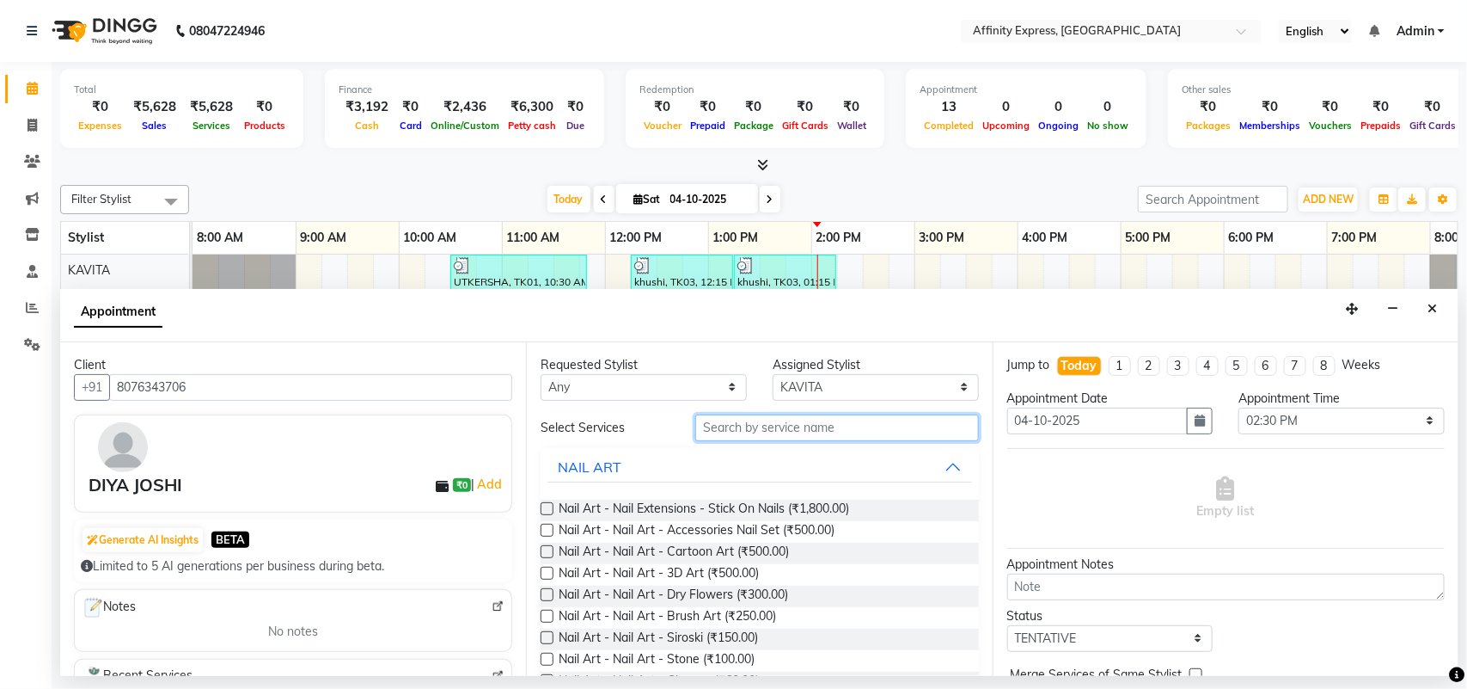
click at [804, 436] on input "text" at bounding box center [837, 427] width 284 height 27
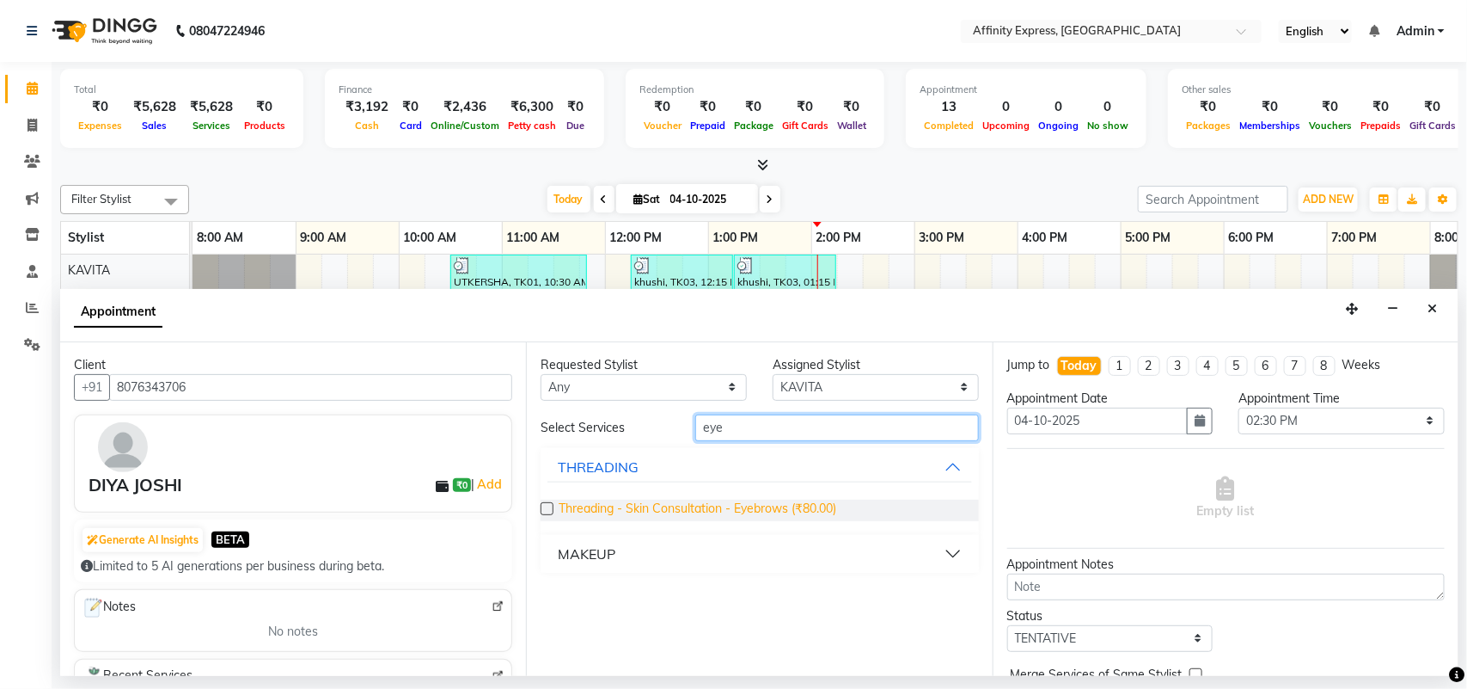
type input "eye"
click at [683, 509] on span "Threading - Skin Consultation - Eyebrows (₹80.00)" at bounding box center [698, 509] width 278 height 21
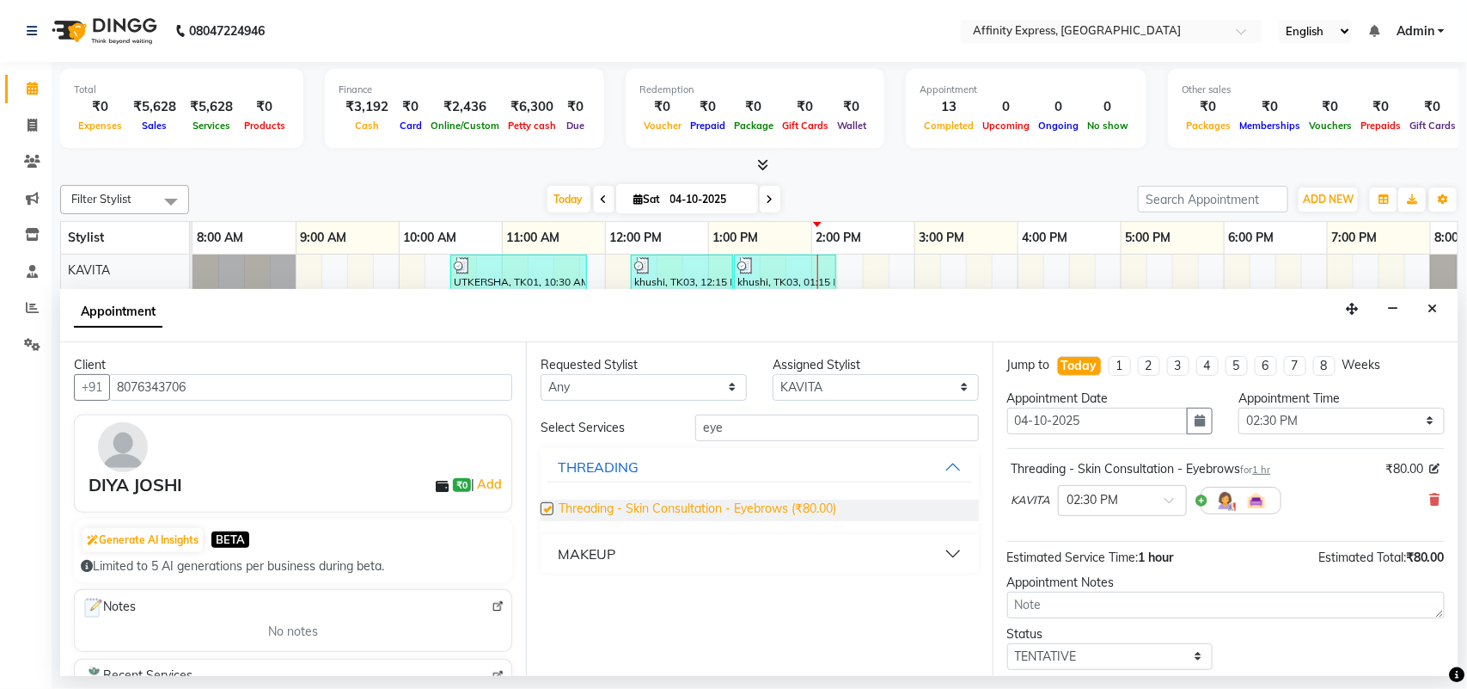
checkbox input "false"
click at [849, 391] on select "Select [PERSON_NAME] AFFINITY EXPRESS [PERSON_NAME] [PERSON_NAME] DIVYA KAVITA …" at bounding box center [876, 387] width 206 height 27
select select "93299"
click at [773, 374] on select "Select [PERSON_NAME] AFFINITY EXPRESS [PERSON_NAME] [PERSON_NAME] DIVYA KAVITA …" at bounding box center [876, 387] width 206 height 27
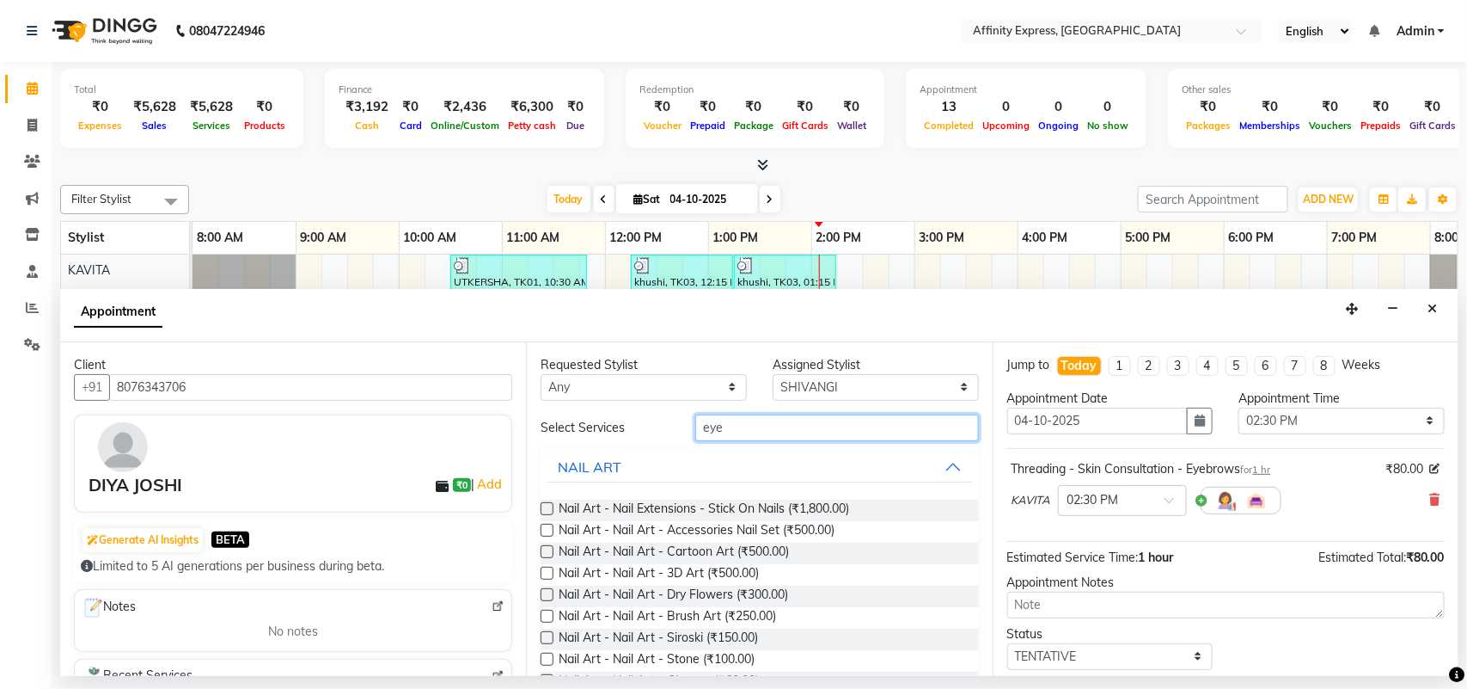
click at [821, 419] on input "eye" at bounding box center [837, 427] width 284 height 27
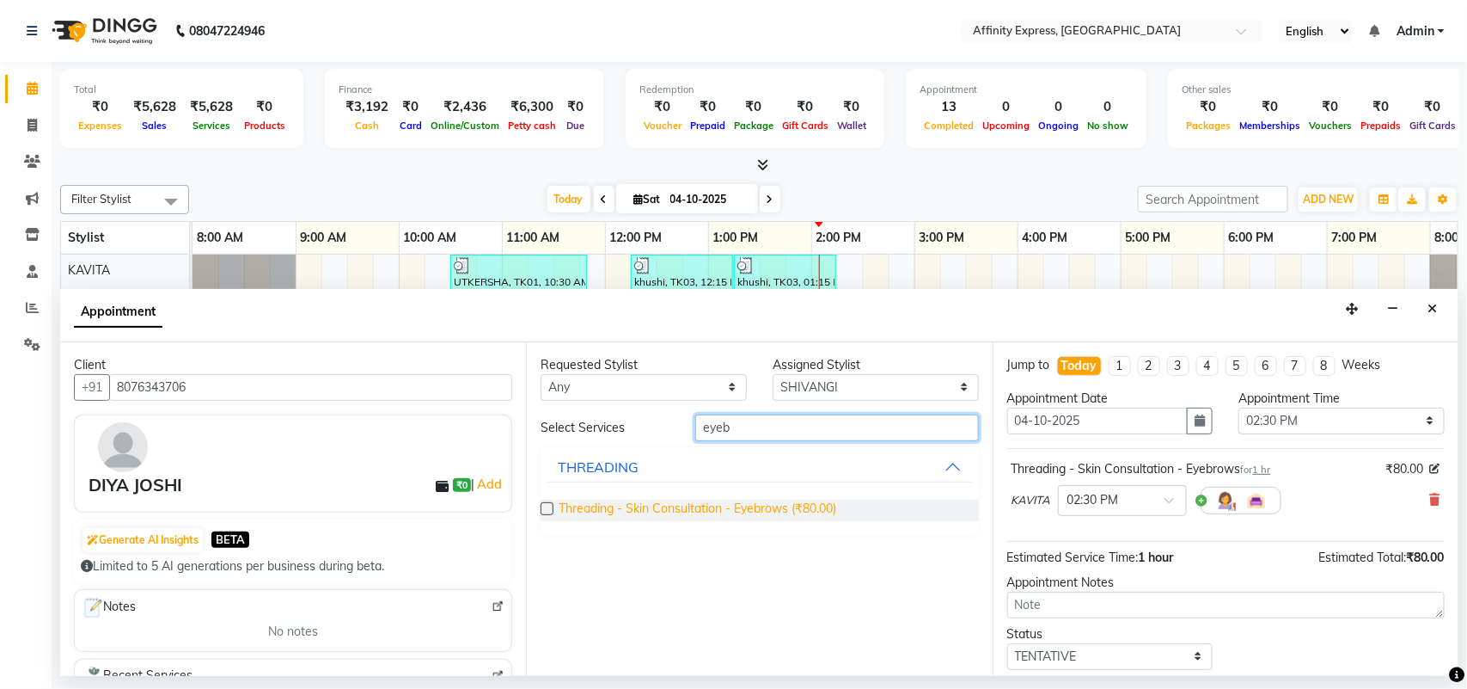
type input "eyeb"
click at [656, 509] on span "Threading - Skin Consultation - Eyebrows (₹80.00)" at bounding box center [698, 509] width 278 height 21
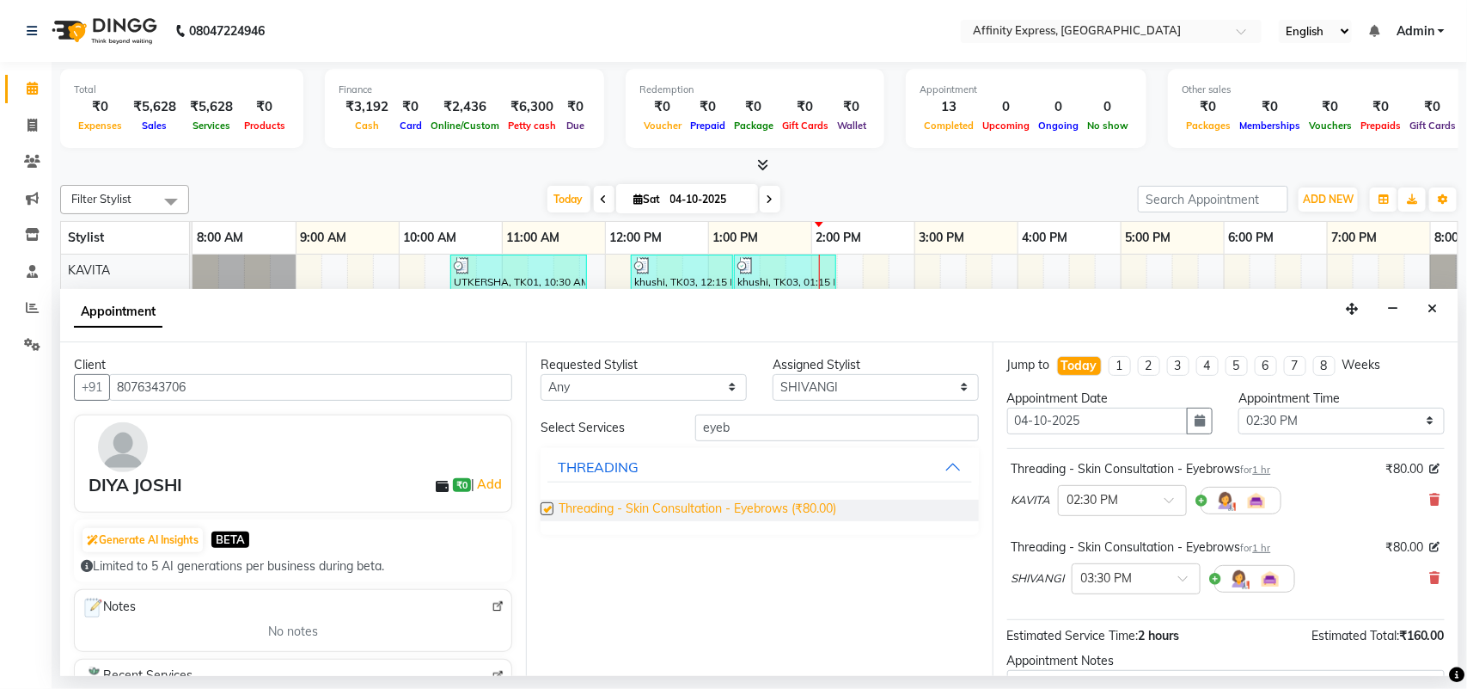
checkbox input "false"
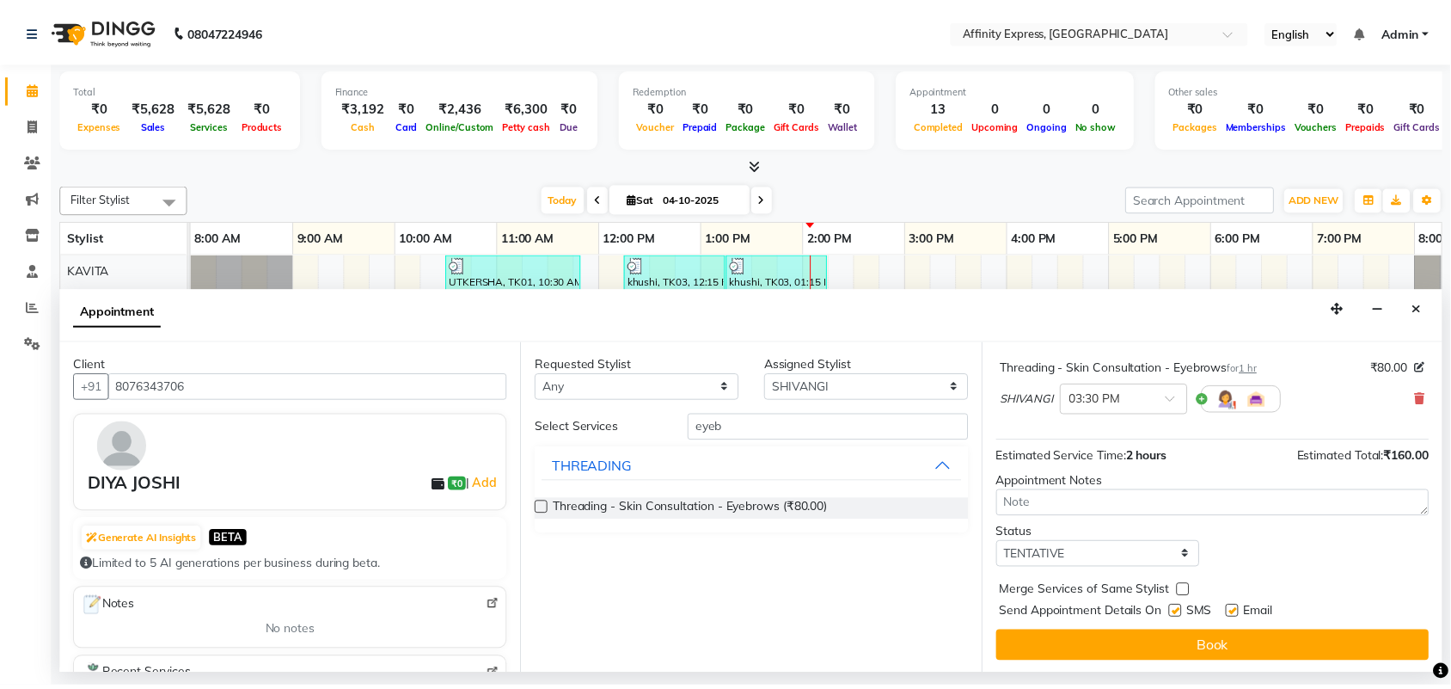
scroll to position [181, 0]
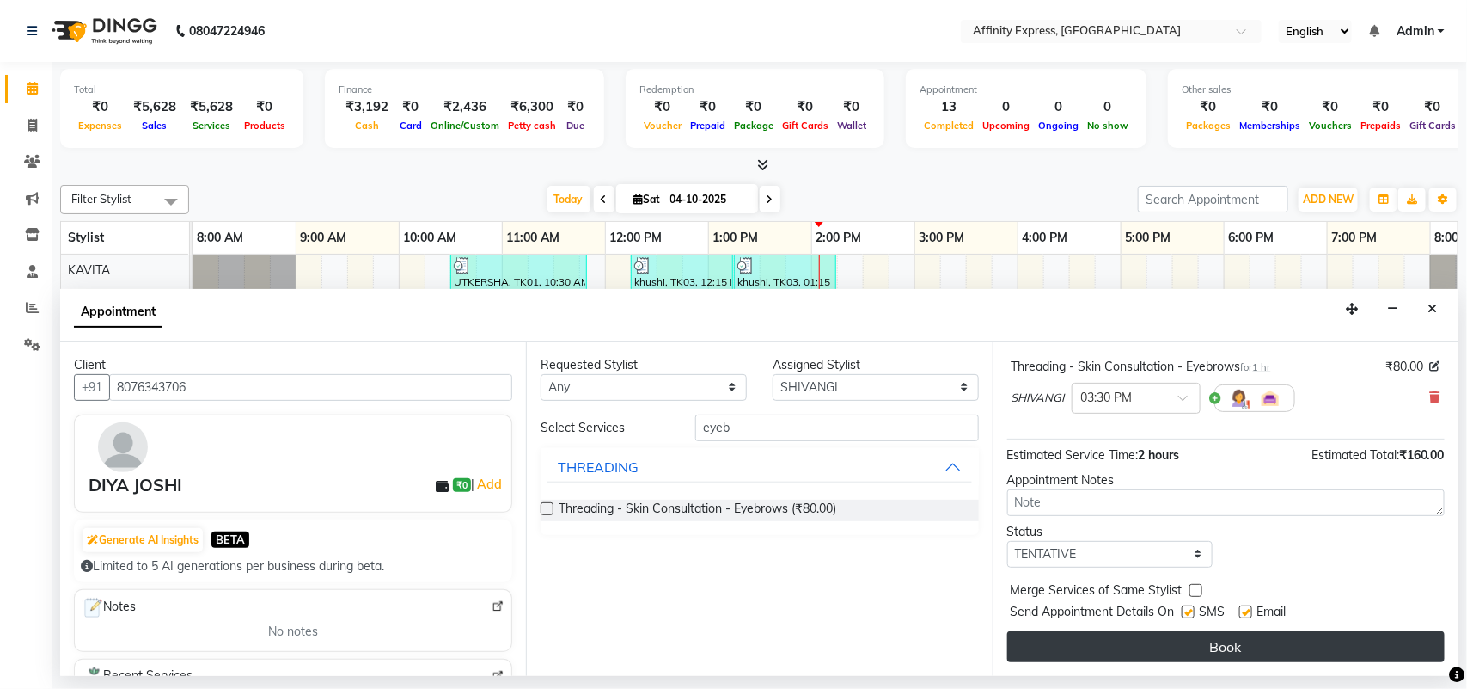
click at [1265, 652] on button "Book" at bounding box center [1226, 646] width 438 height 31
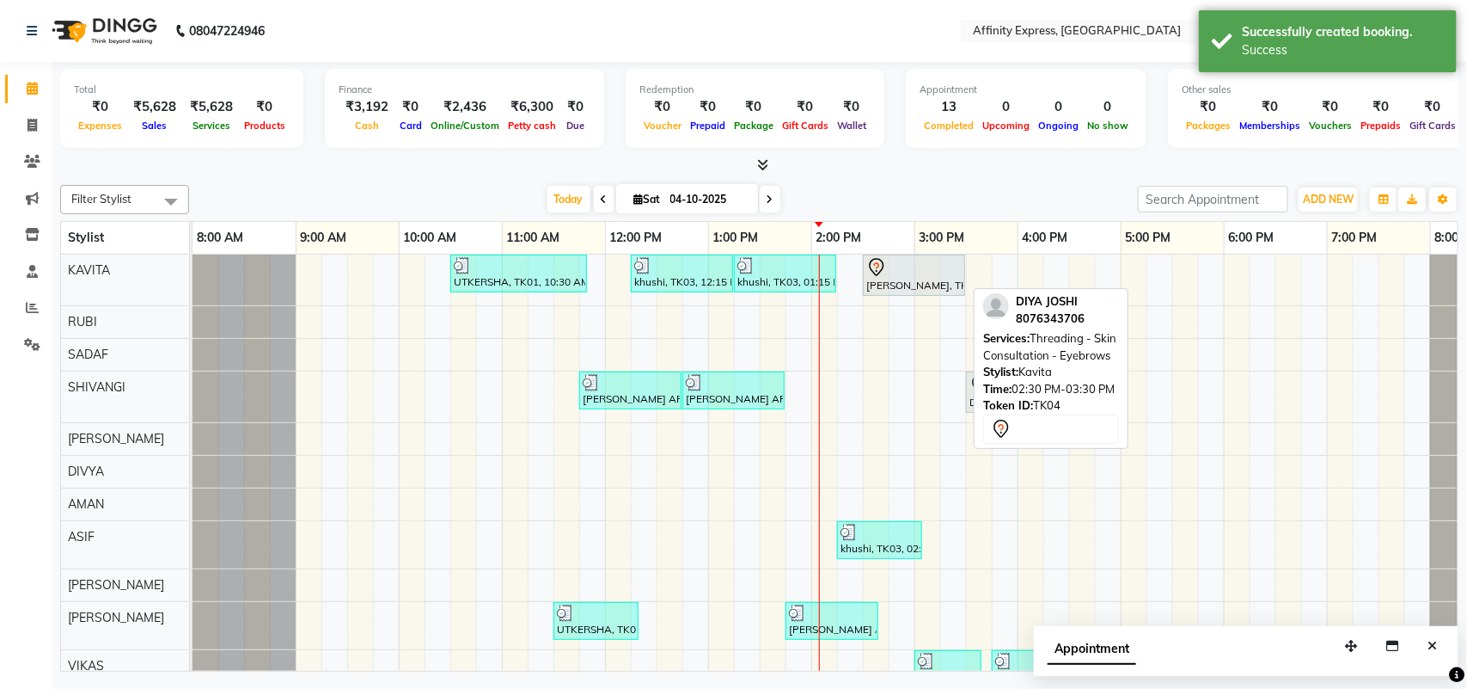
click at [934, 288] on div "[PERSON_NAME], TK04, 02:30 PM-03:30 PM, Threading - Skin Consultation - Eyebrows" at bounding box center [914, 275] width 99 height 36
select select "7"
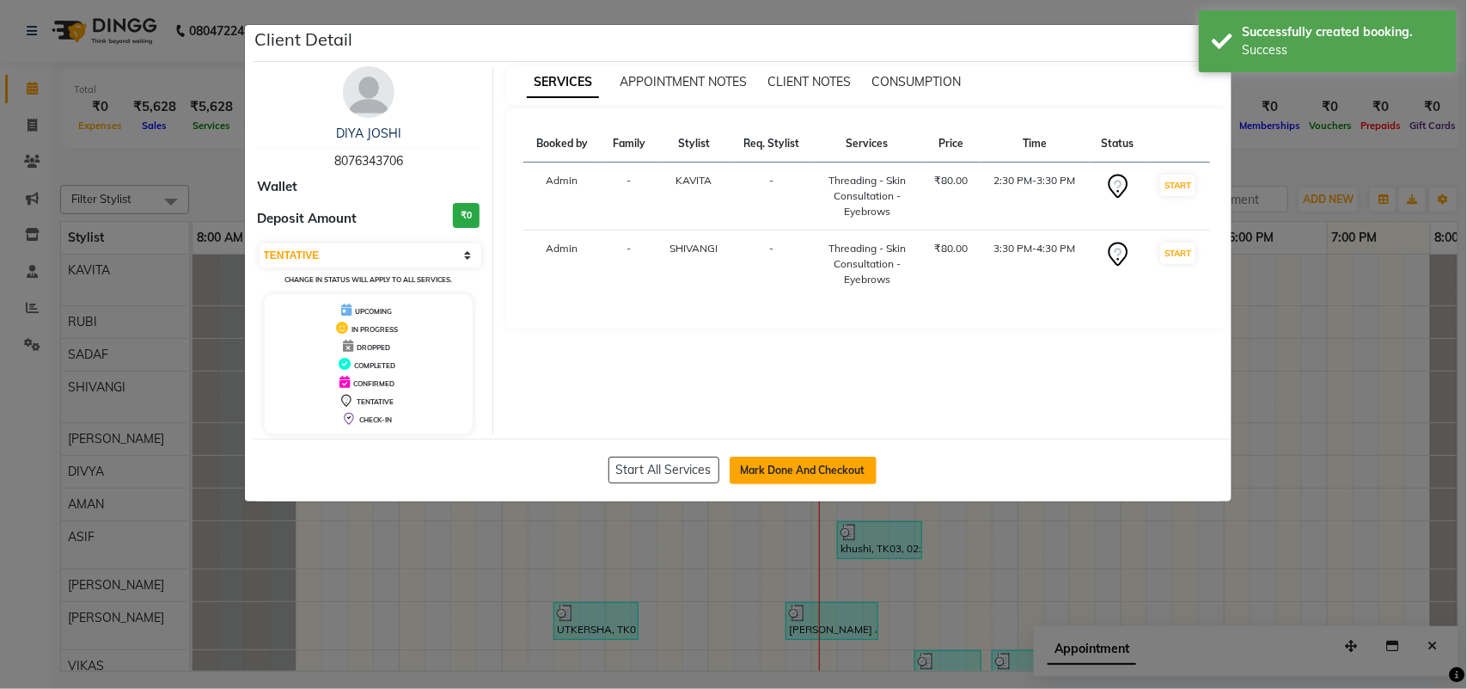
click at [805, 474] on button "Mark Done And Checkout" at bounding box center [803, 470] width 147 height 28
select select "9123"
select select "service"
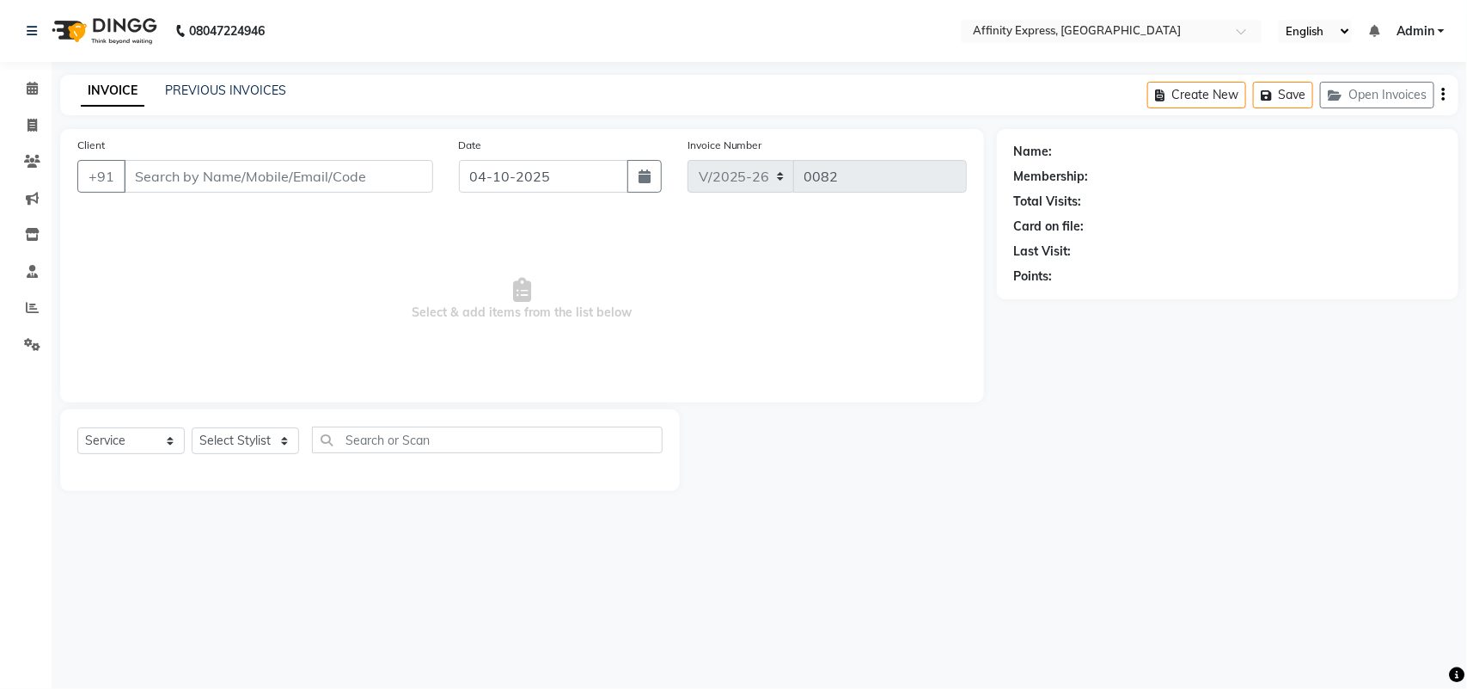
type input "8076343706"
select select "93299"
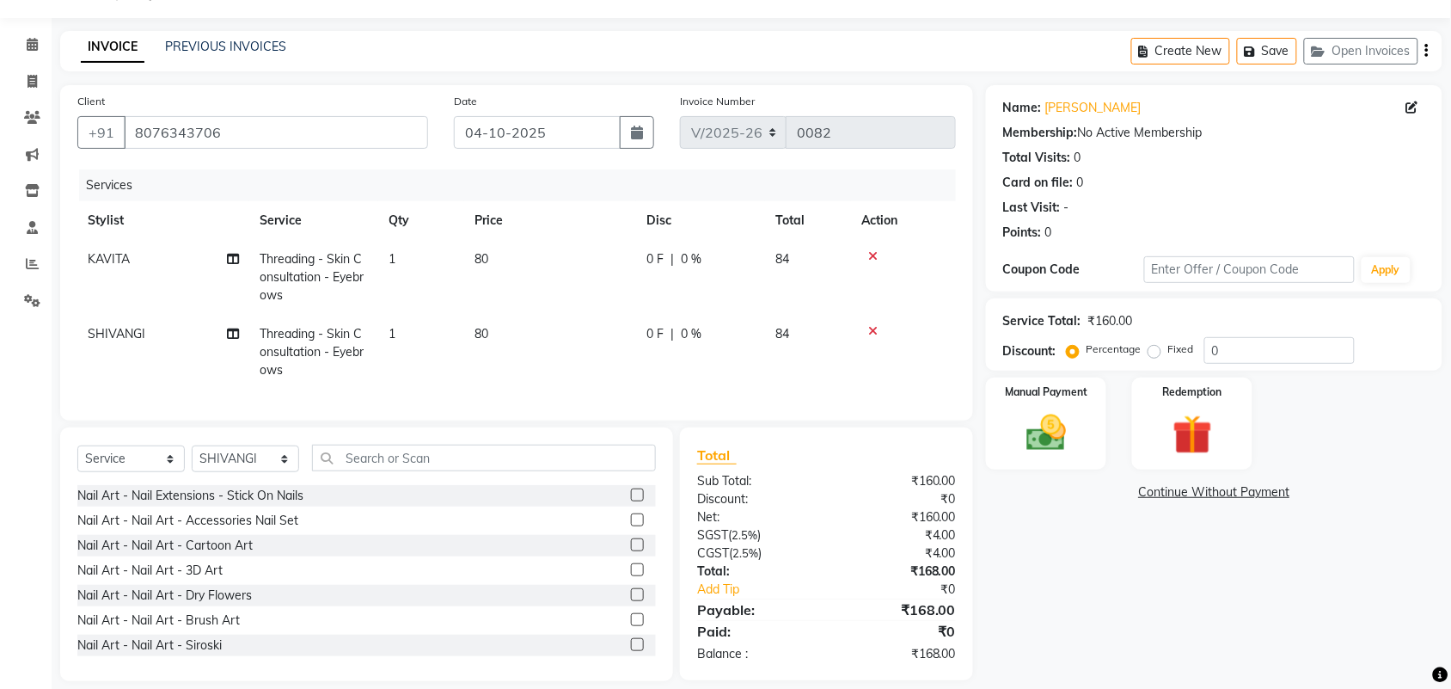
scroll to position [77, 0]
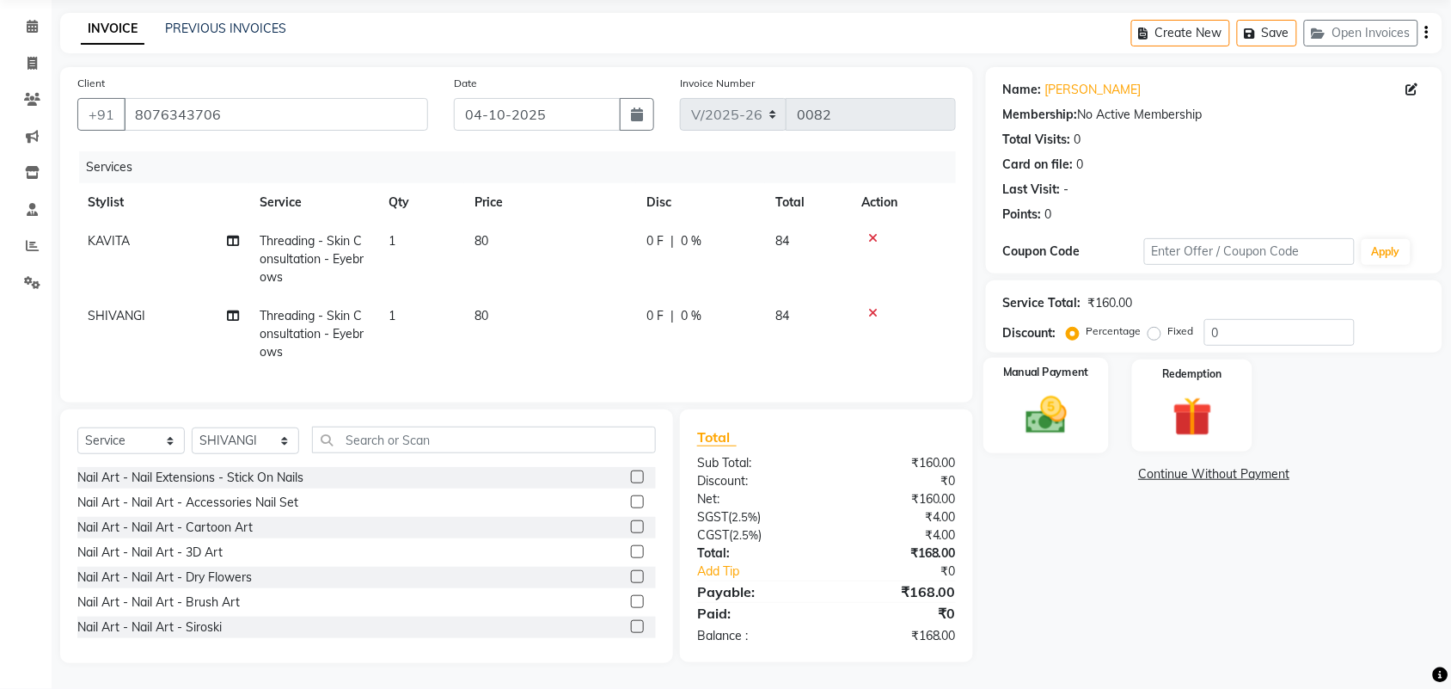
click at [1030, 413] on img at bounding box center [1046, 414] width 67 height 47
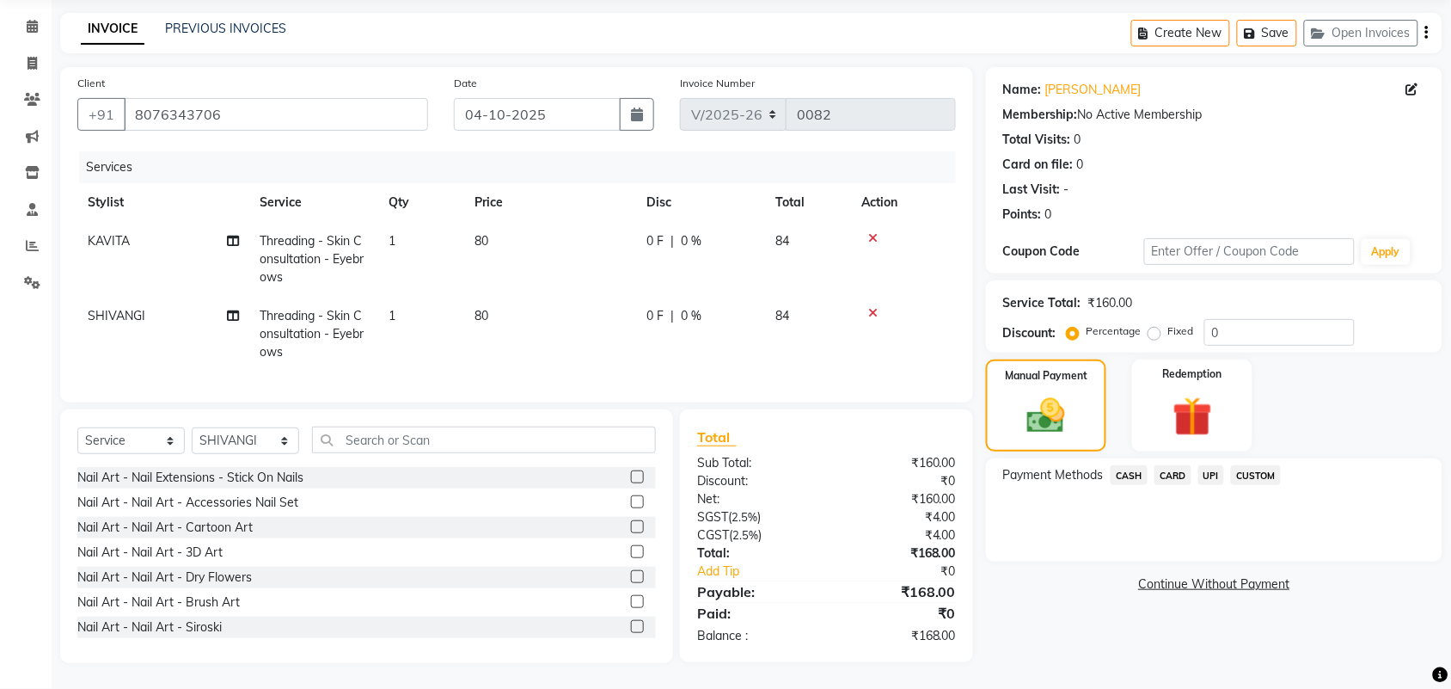
click at [1214, 465] on span "UPI" at bounding box center [1211, 475] width 27 height 20
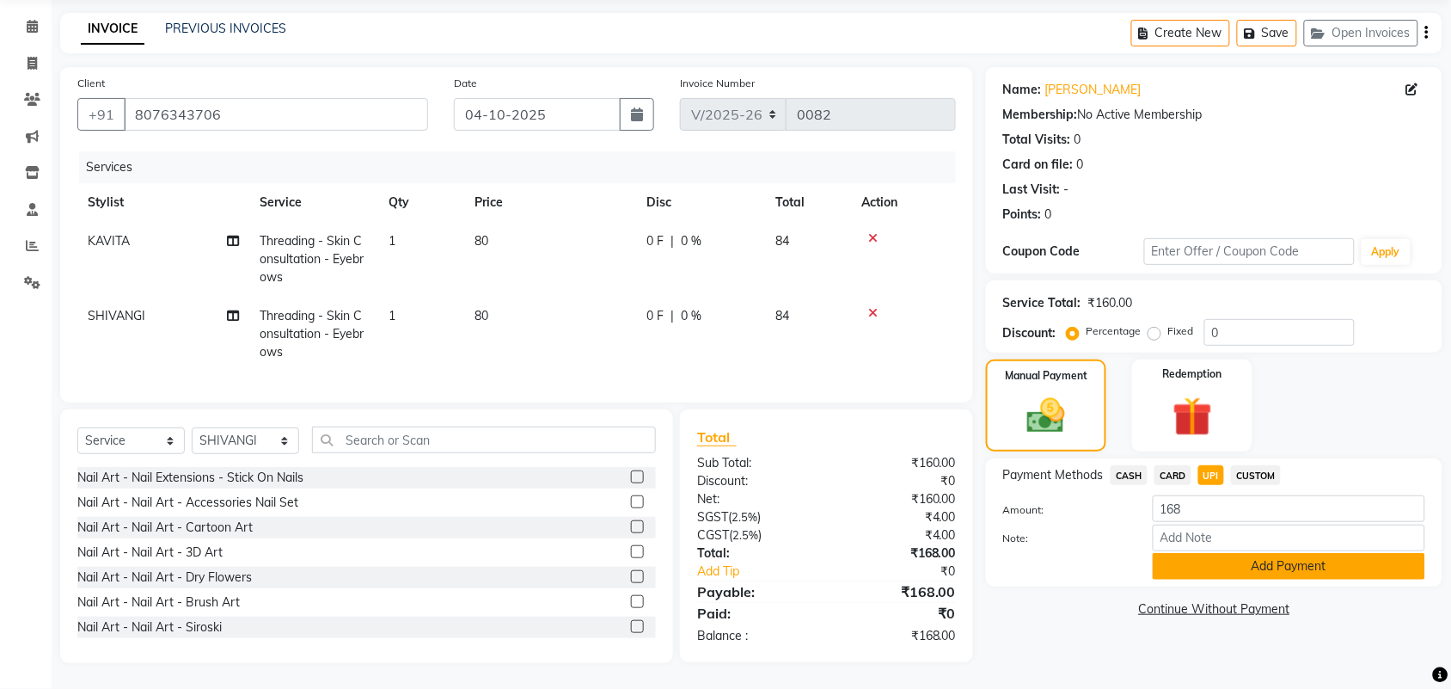
click at [1230, 553] on button "Add Payment" at bounding box center [1289, 566] width 272 height 27
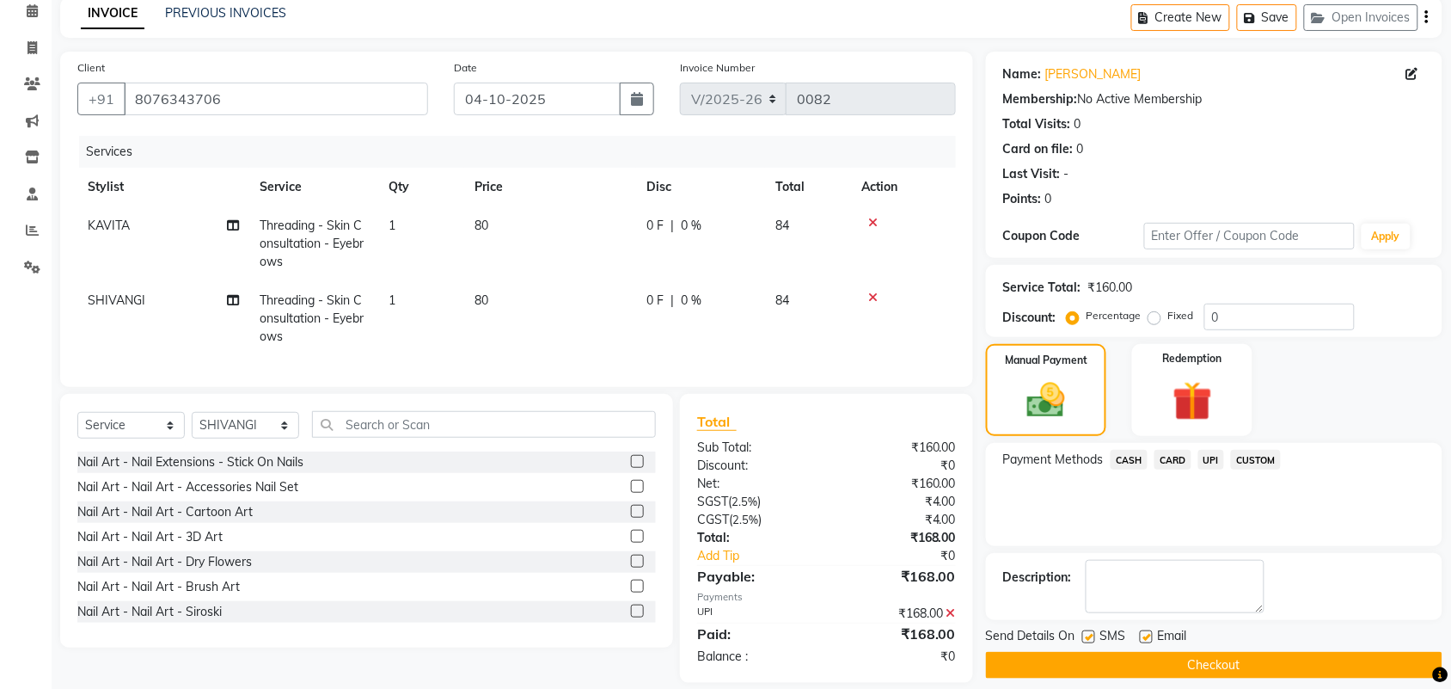
click at [1193, 659] on button "Checkout" at bounding box center [1214, 665] width 456 height 27
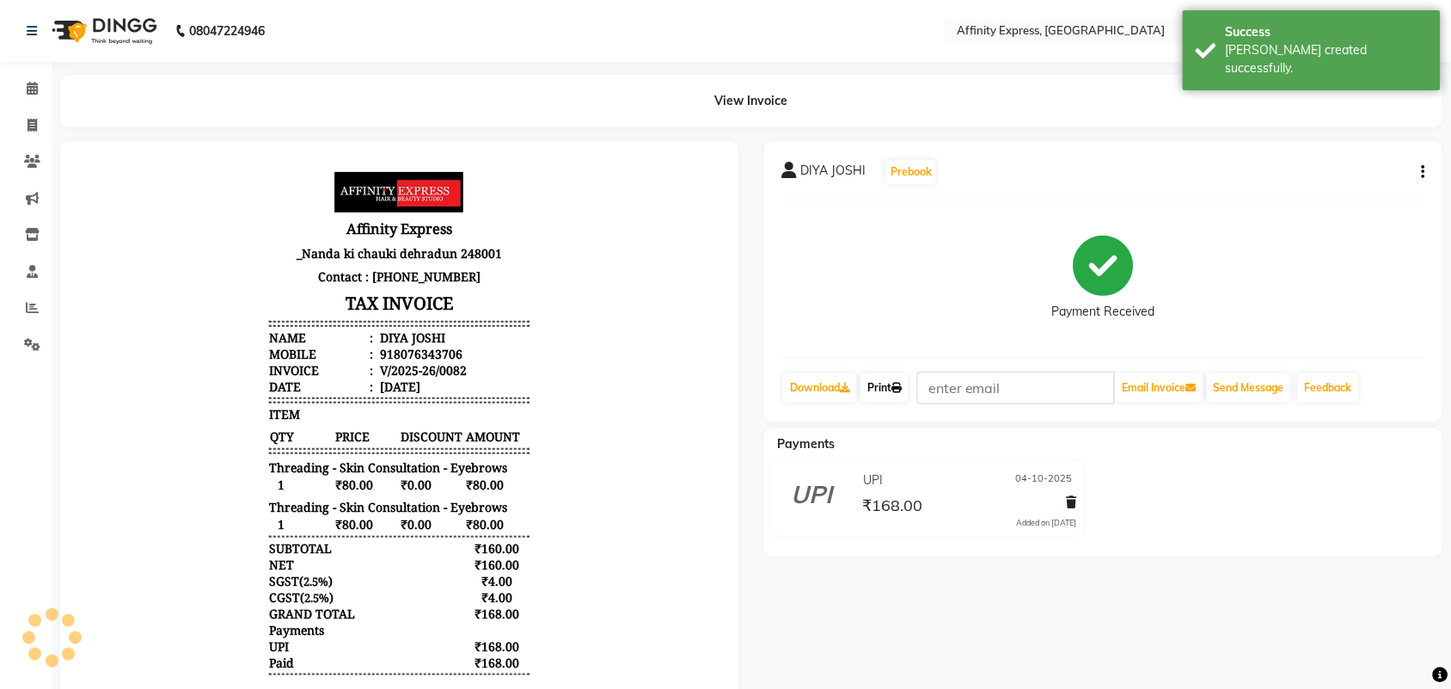
click at [897, 391] on icon at bounding box center [896, 388] width 10 height 10
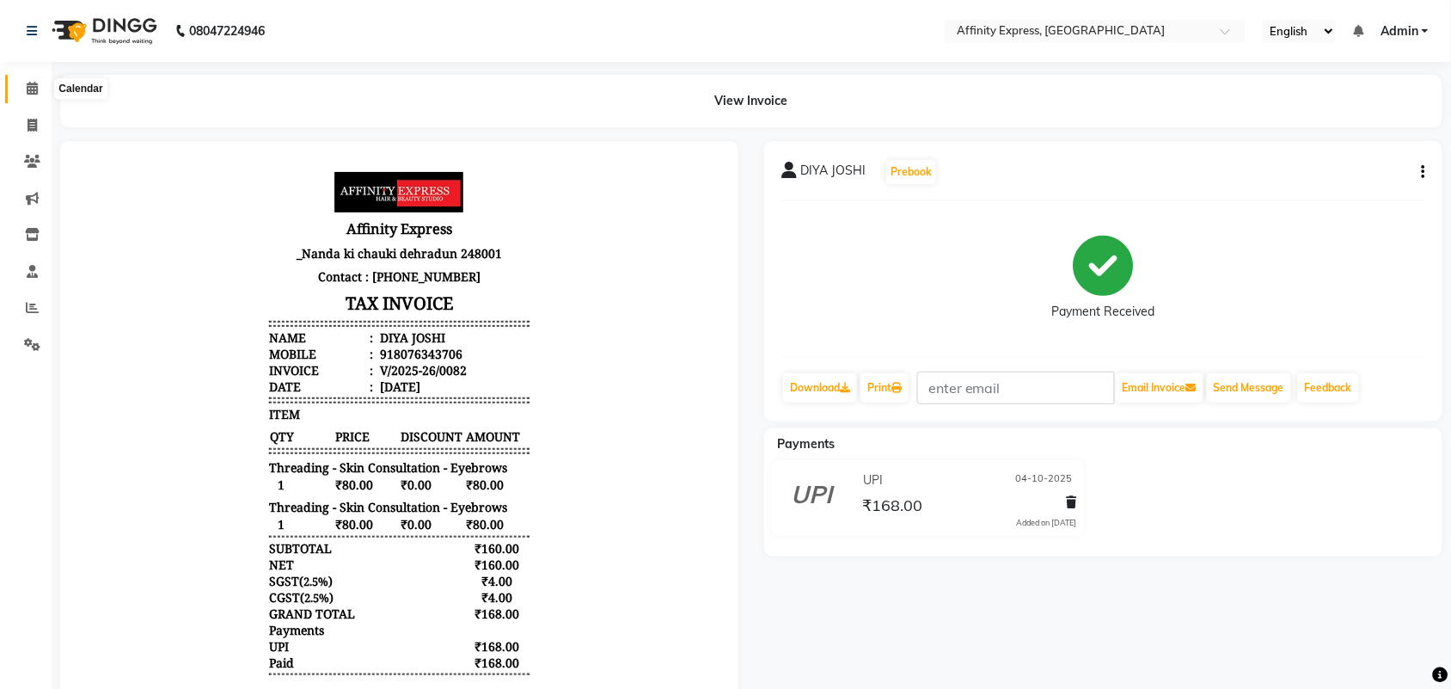
click at [27, 93] on icon at bounding box center [32, 88] width 11 height 13
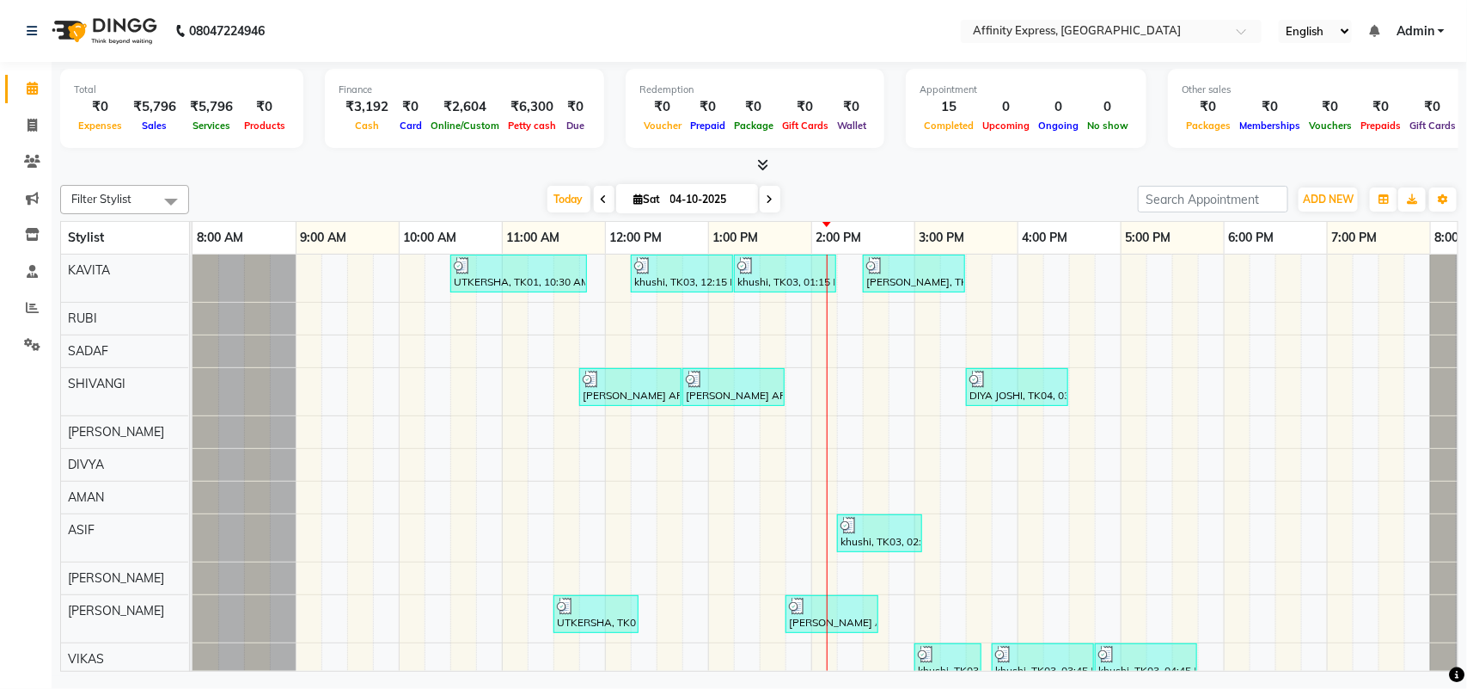
click at [509, 426] on div "UTKERSHA, TK01, 10:30 AM-11:50 AM, Threading - Skin Consultation - Eyebrows,Thr…" at bounding box center [863, 545] width 1341 height 582
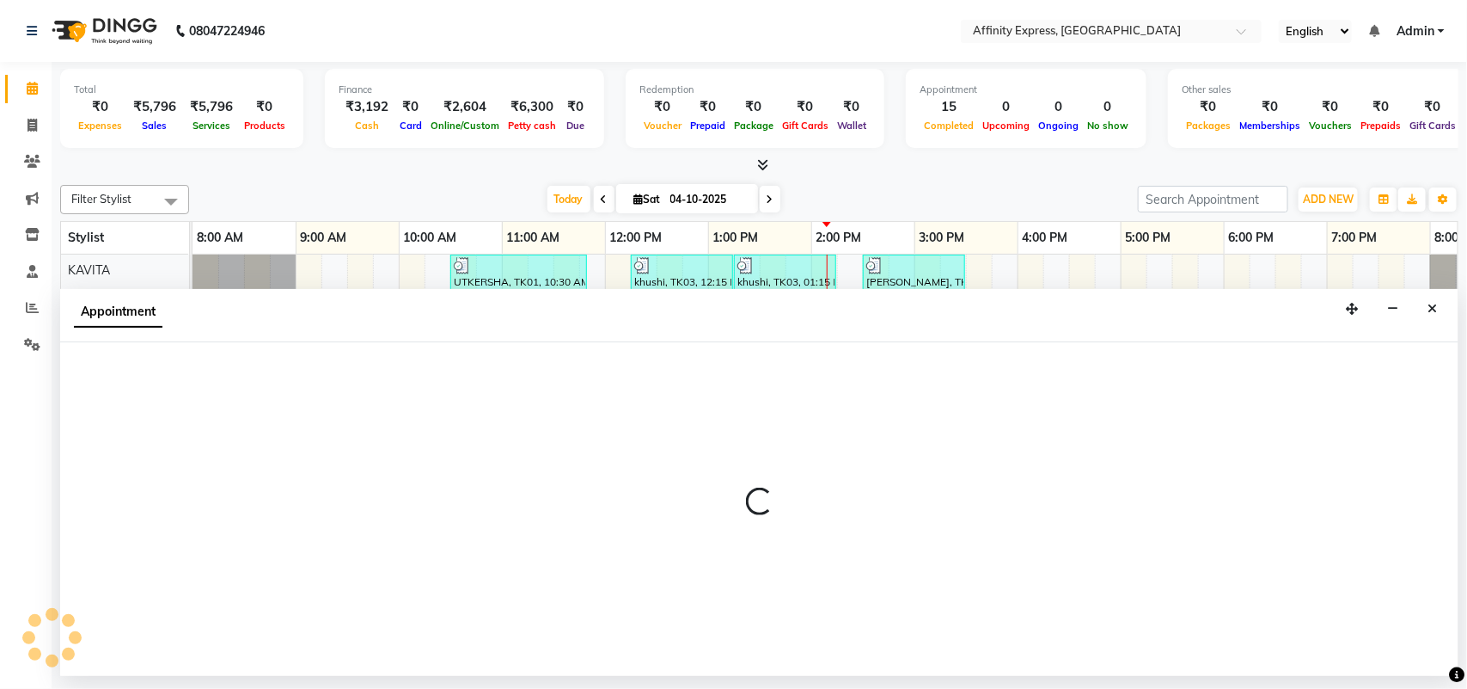
select select "93300"
select select "660"
select select "tentative"
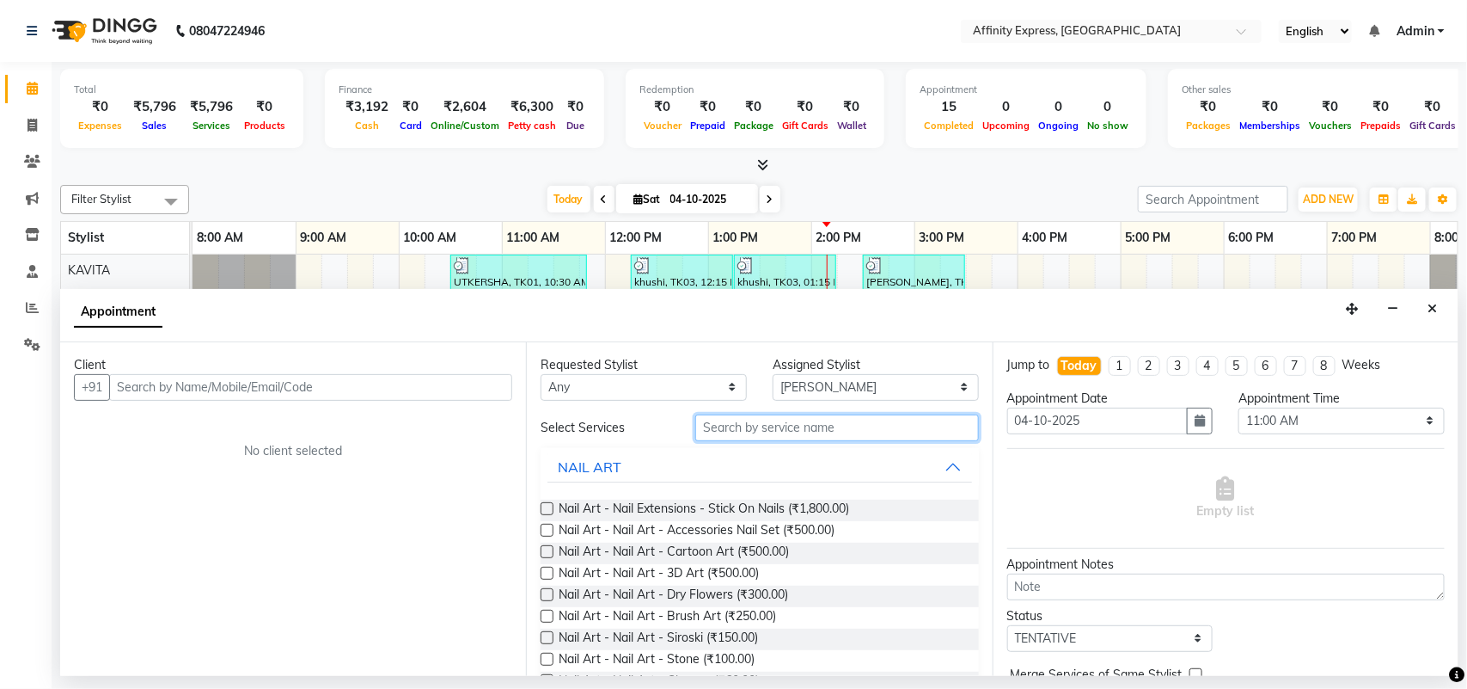
click at [813, 432] on input "text" at bounding box center [837, 427] width 284 height 27
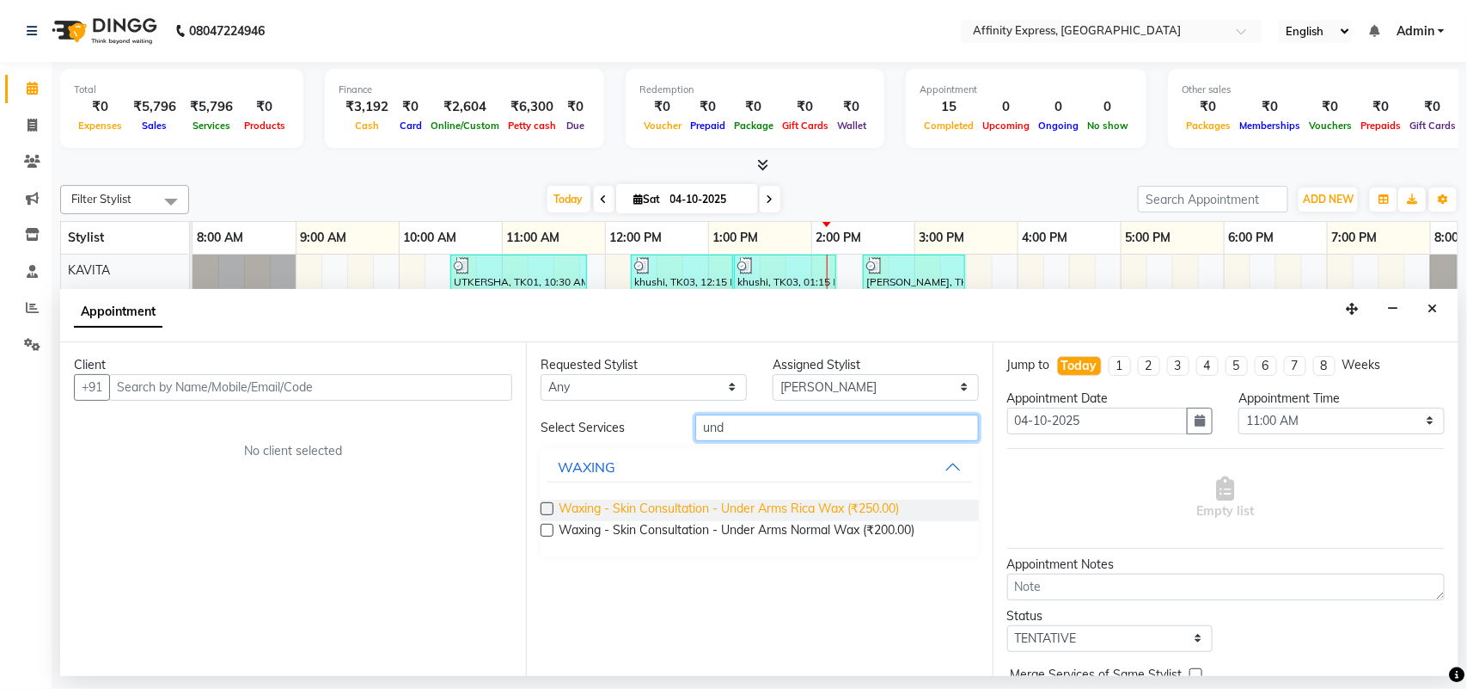
type input "und"
click at [688, 514] on span "Waxing - Skin Consultation - Under Arms Rica Wax (₹250.00)" at bounding box center [729, 509] width 340 height 21
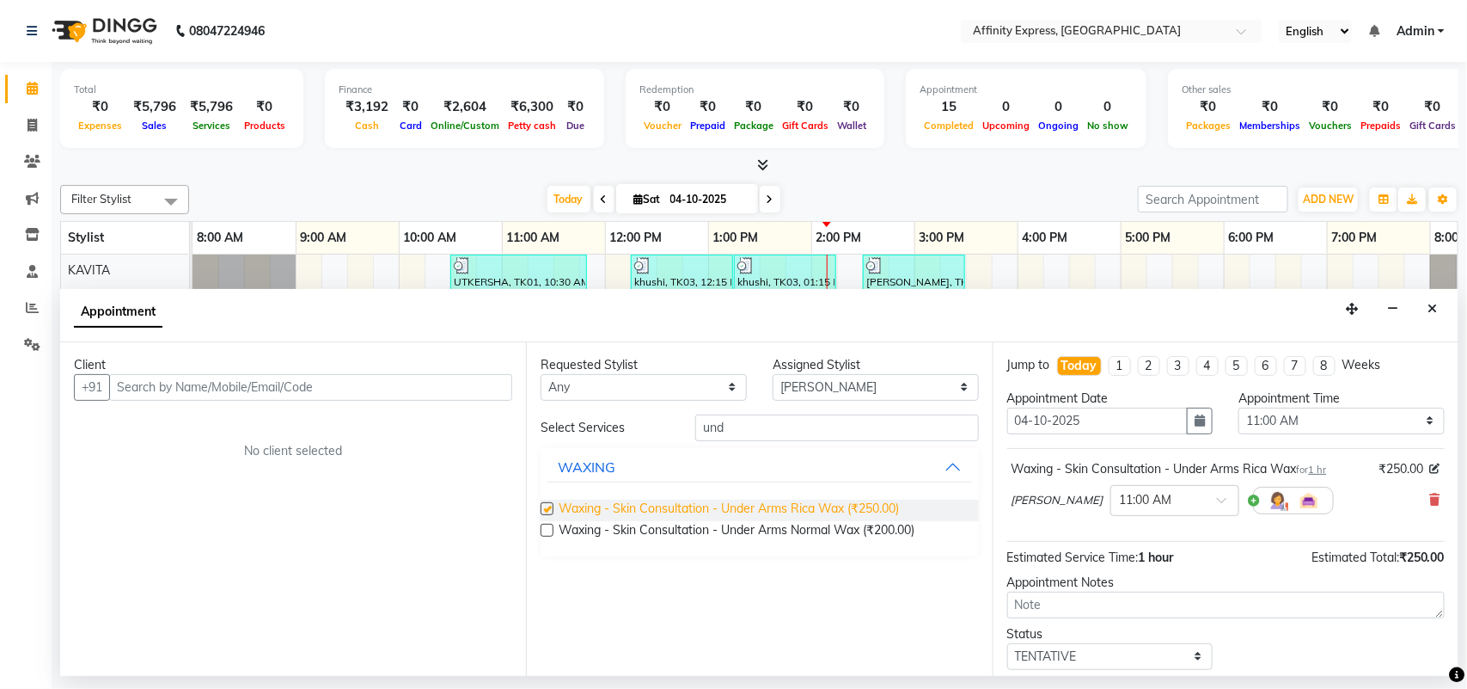
checkbox input "false"
click at [911, 426] on input "und" at bounding box center [837, 427] width 284 height 27
type input "u"
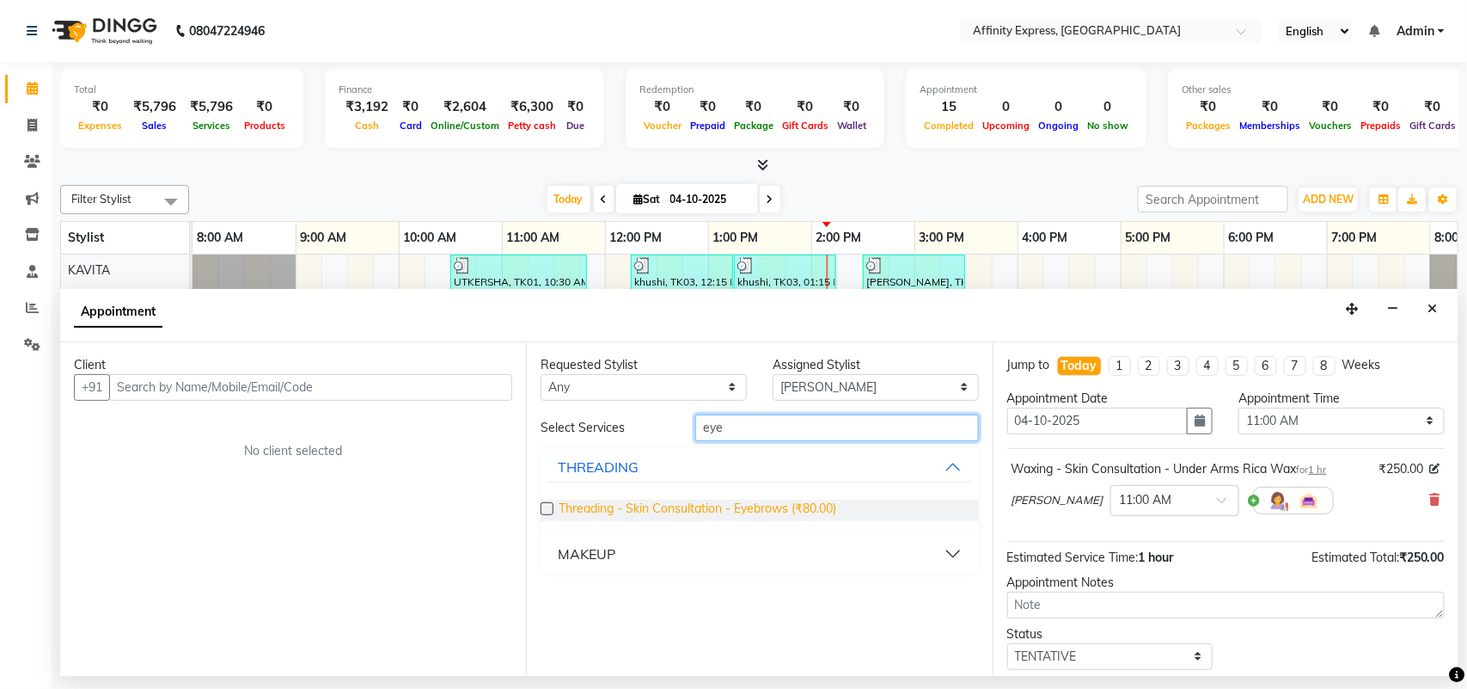
type input "eye"
click at [801, 505] on span "Threading - Skin Consultation - Eyebrows (₹80.00)" at bounding box center [698, 509] width 278 height 21
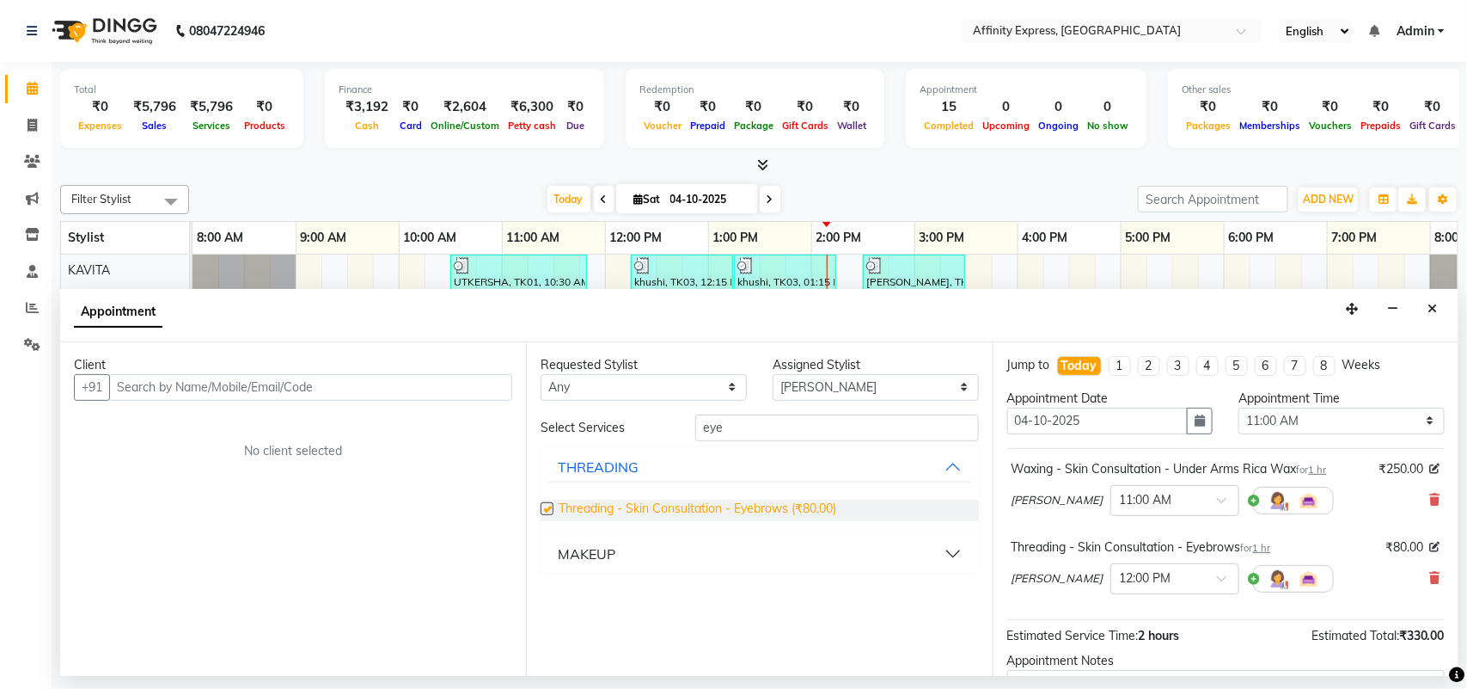
checkbox input "false"
click at [1335, 467] on div "Waxing - Skin Consultation - Under Arms Rica Wax for 1 hr ₹250.00" at bounding box center [1226, 469] width 429 height 18
click at [1327, 473] on span "1 hr" at bounding box center [1318, 469] width 18 height 12
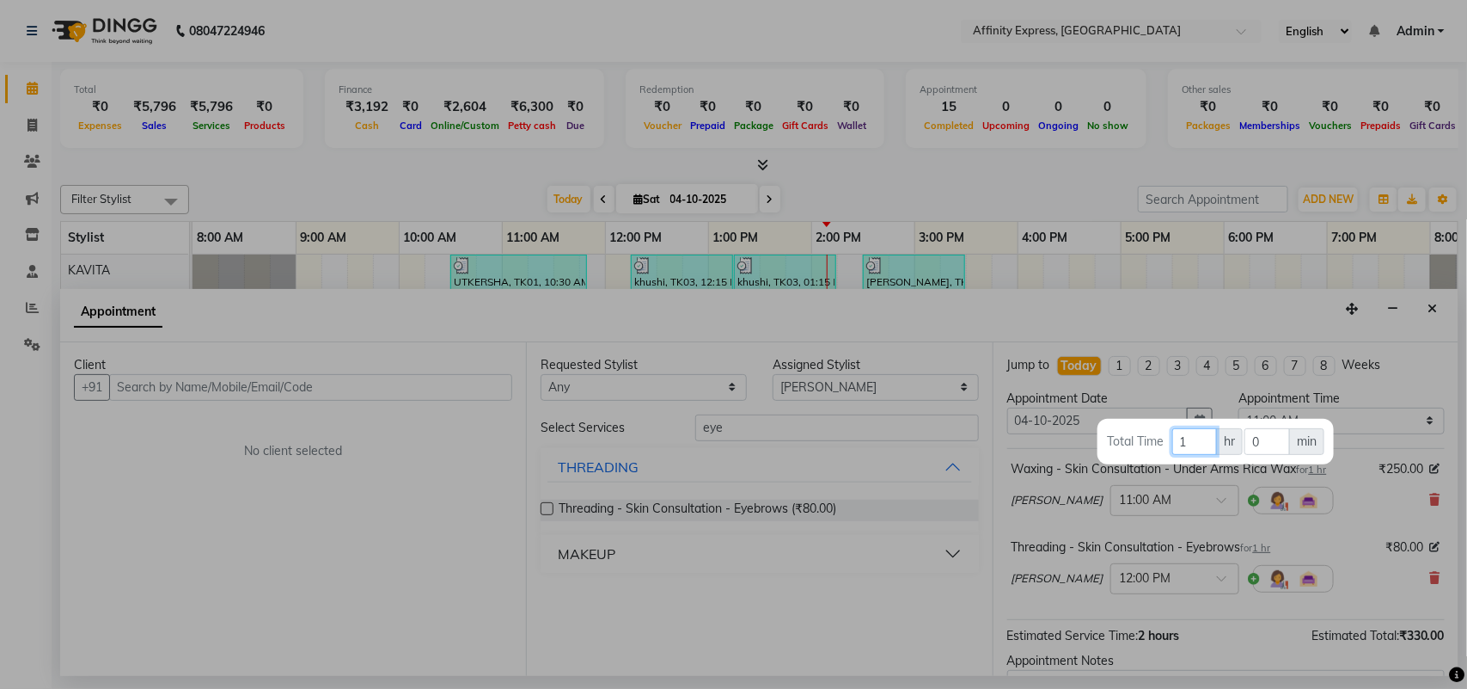
click at [1203, 444] on input "1" at bounding box center [1194, 441] width 45 height 27
click at [1282, 443] on input "0" at bounding box center [1268, 441] width 46 height 27
type input "30"
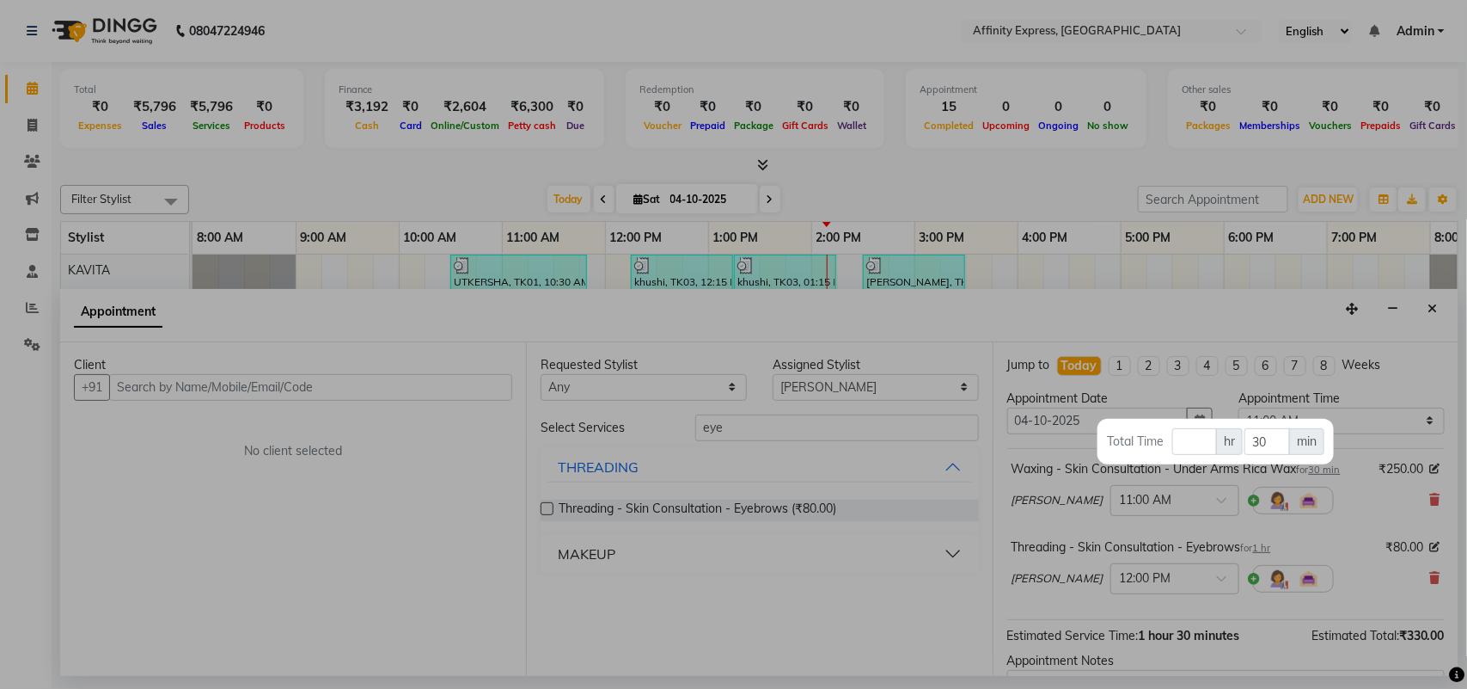
click at [1270, 551] on div at bounding box center [733, 344] width 1467 height 689
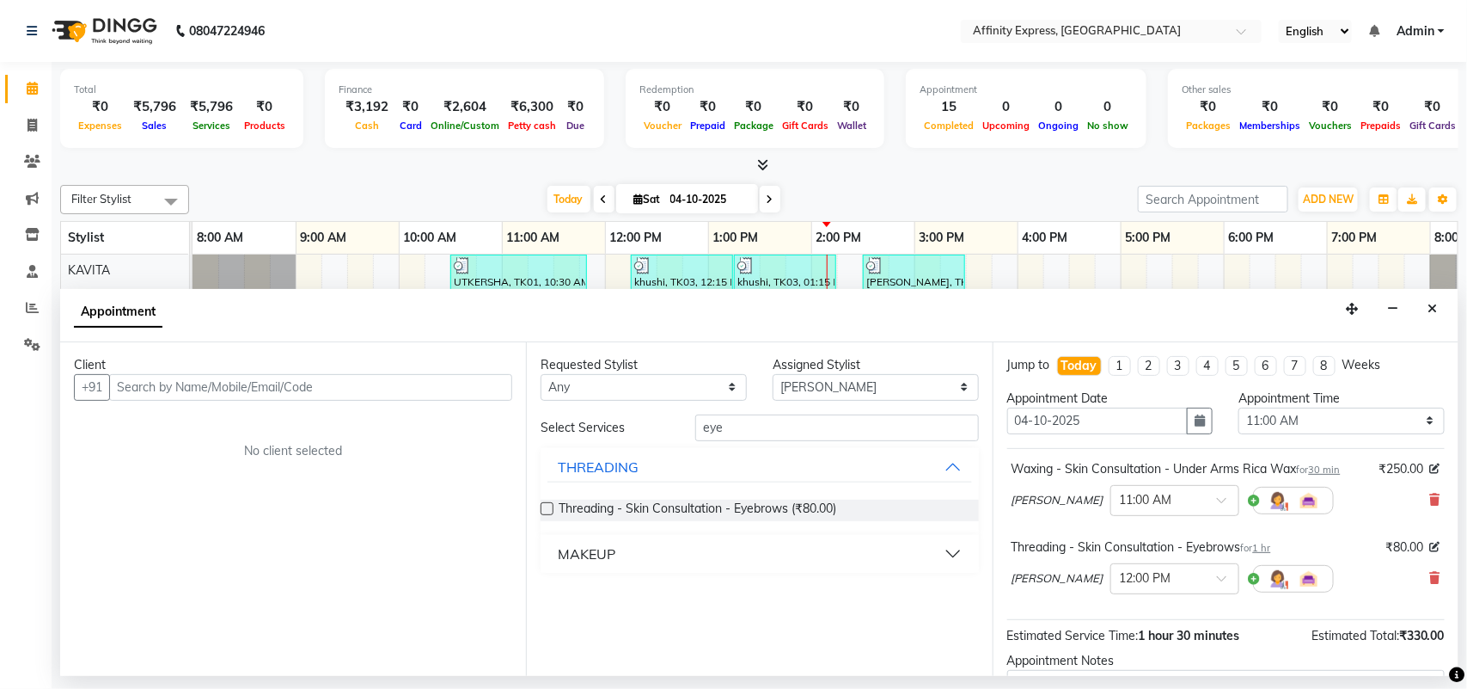
click at [1270, 551] on span "1 hr" at bounding box center [1262, 548] width 18 height 12
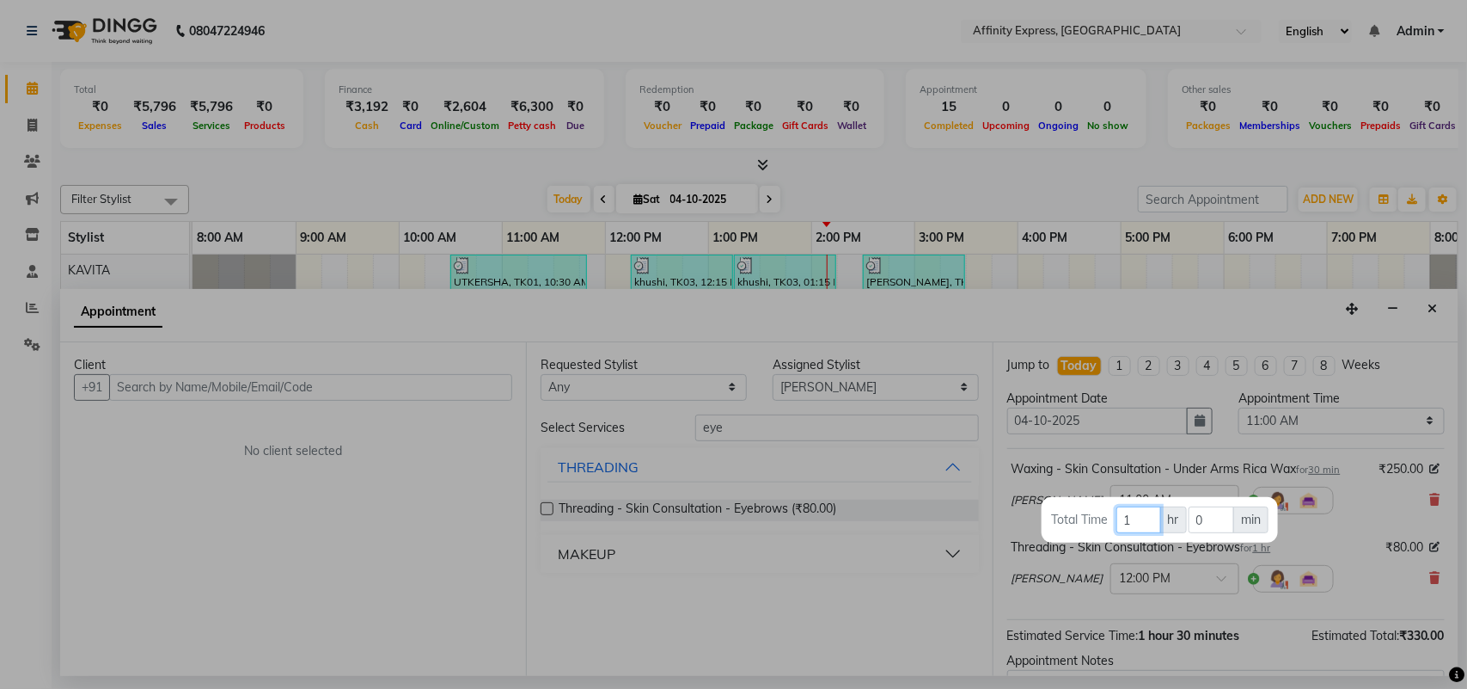
click at [1148, 529] on input "1" at bounding box center [1139, 519] width 45 height 27
click at [1209, 529] on input "0" at bounding box center [1212, 519] width 46 height 27
type input "20"
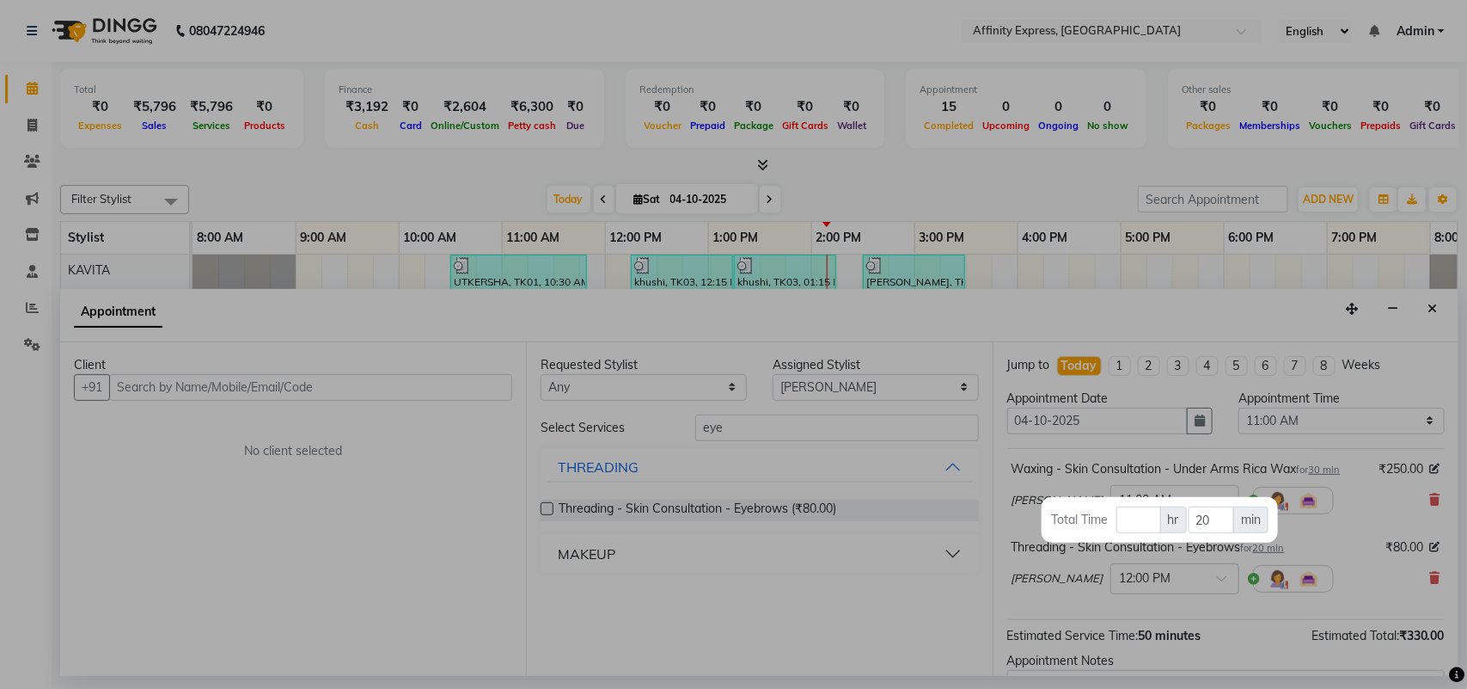
click at [925, 563] on div at bounding box center [733, 344] width 1467 height 689
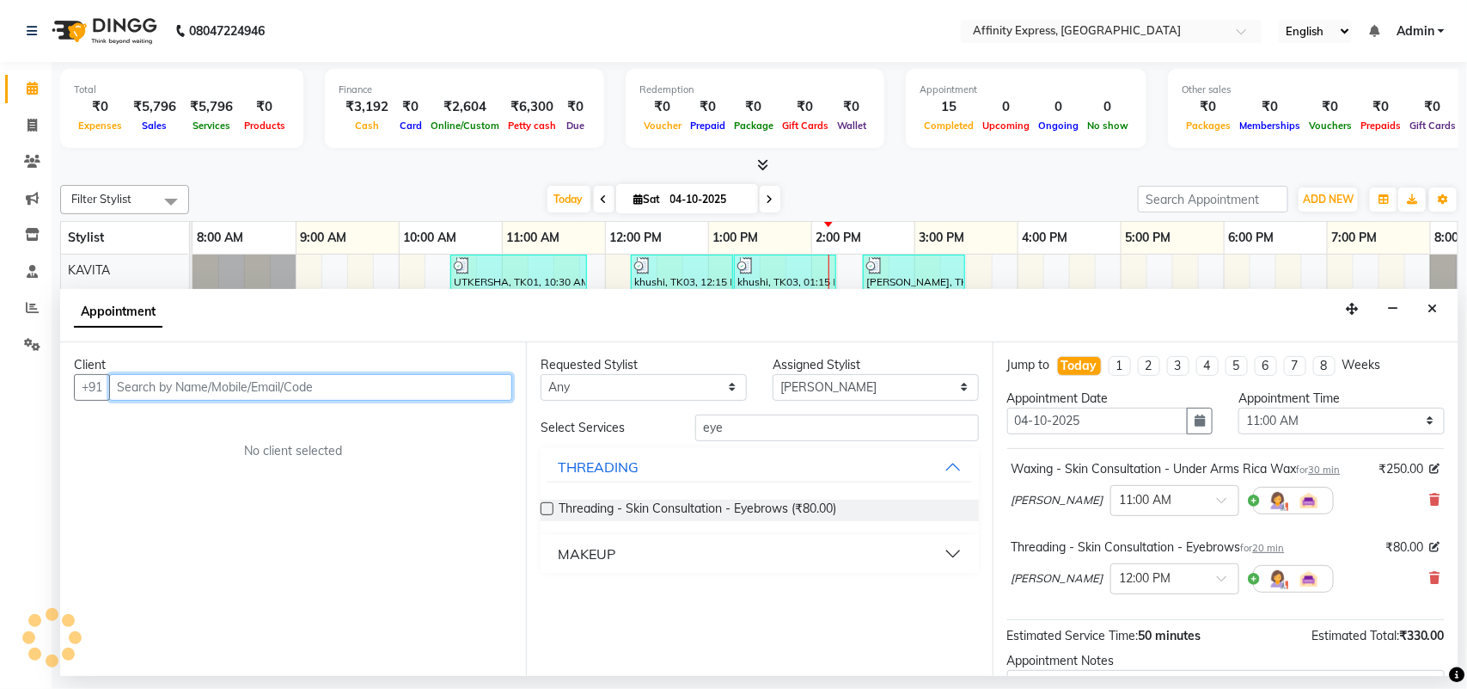
click at [209, 389] on input "text" at bounding box center [310, 387] width 403 height 27
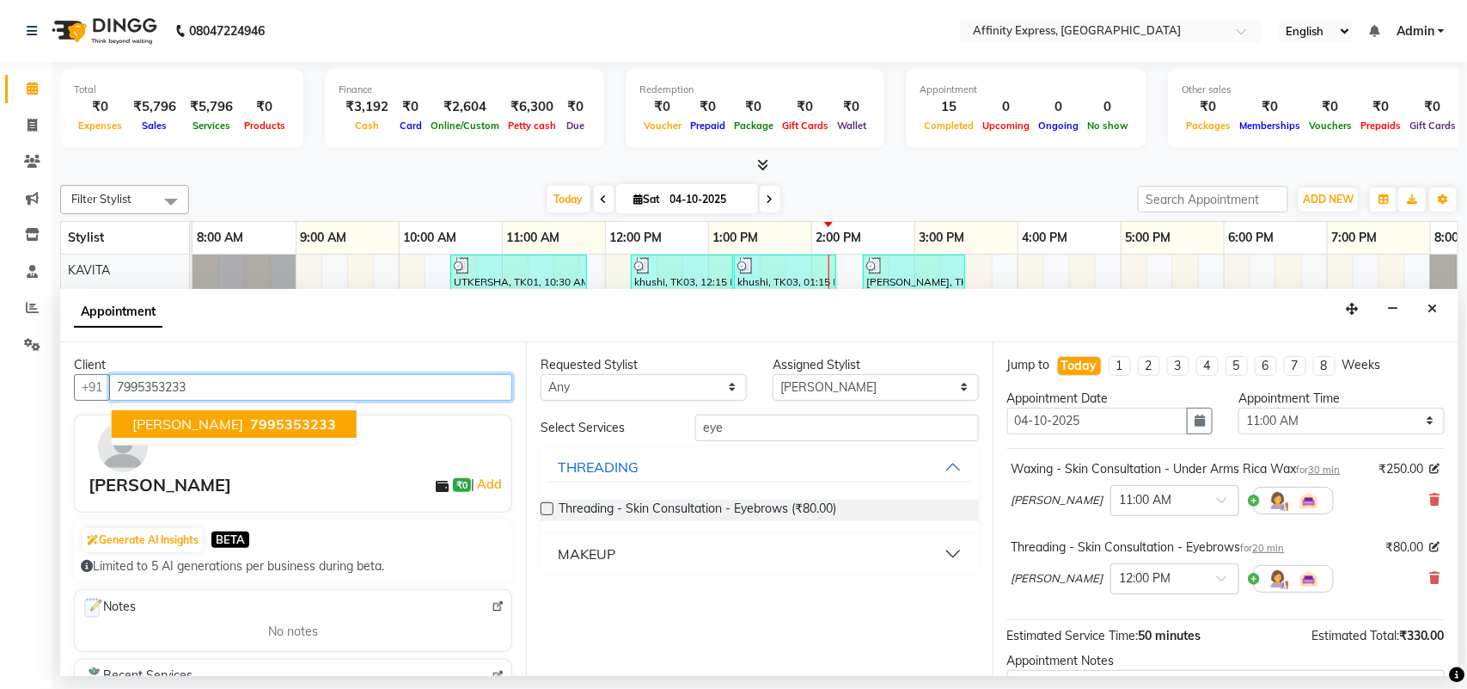
click at [217, 428] on span "[PERSON_NAME]" at bounding box center [187, 423] width 111 height 17
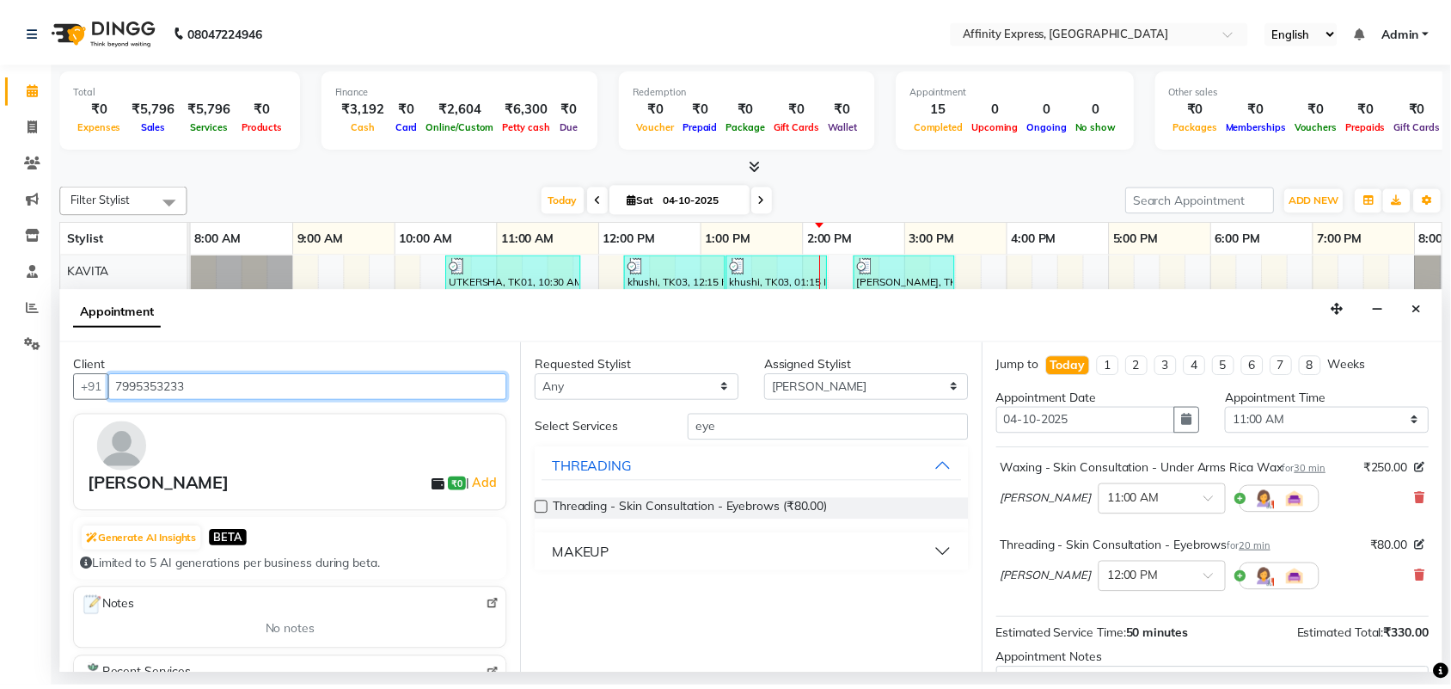
scroll to position [181, 0]
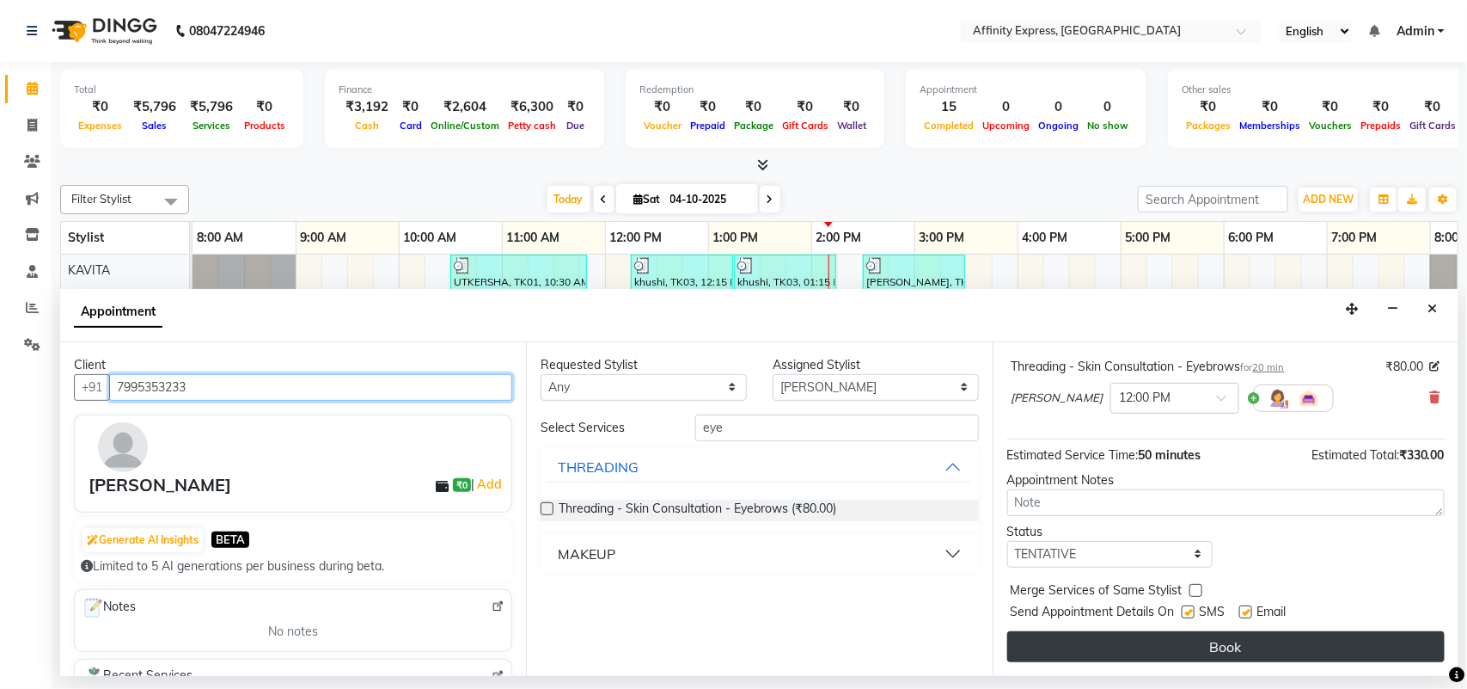
type input "7995353233"
click at [1290, 656] on button "Book" at bounding box center [1226, 646] width 438 height 31
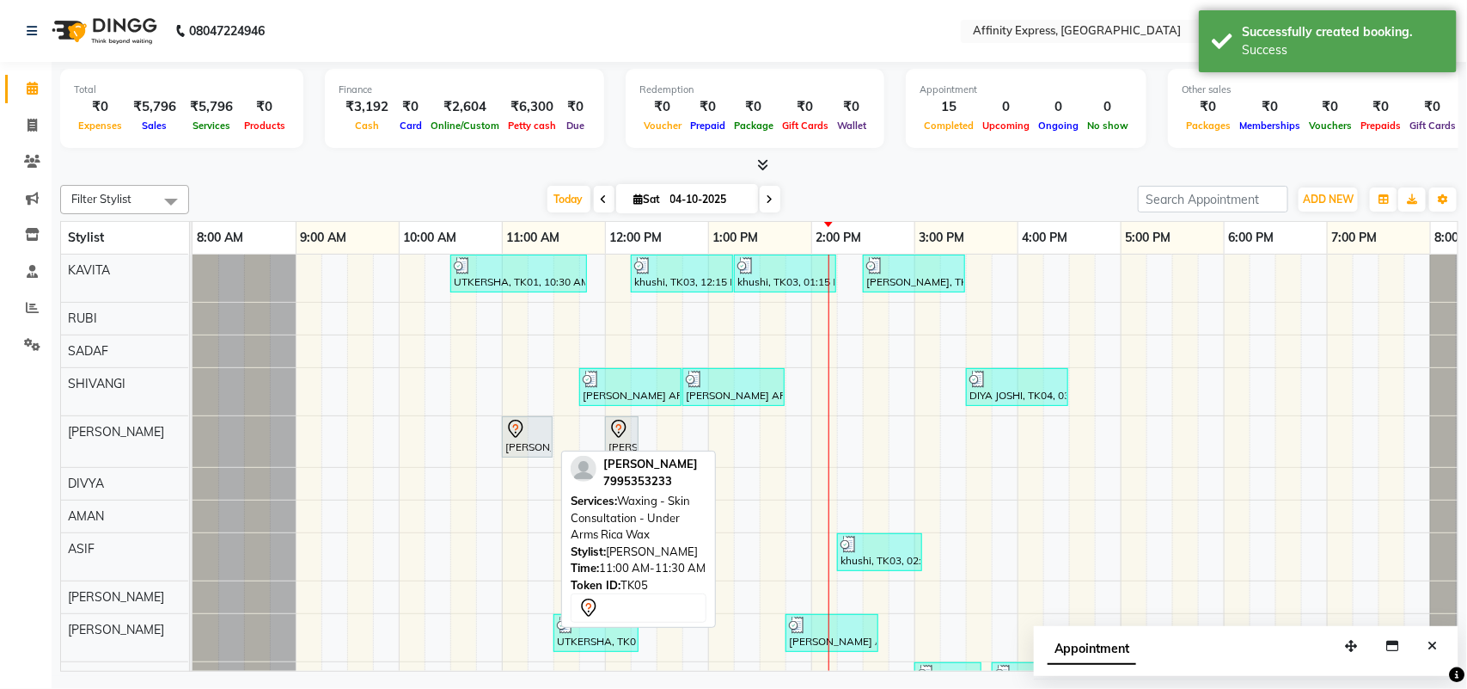
click at [539, 455] on div "[PERSON_NAME], TK05, 11:00 AM-11:30 AM, Waxing - Skin Consultation - Under Arms…" at bounding box center [527, 437] width 47 height 36
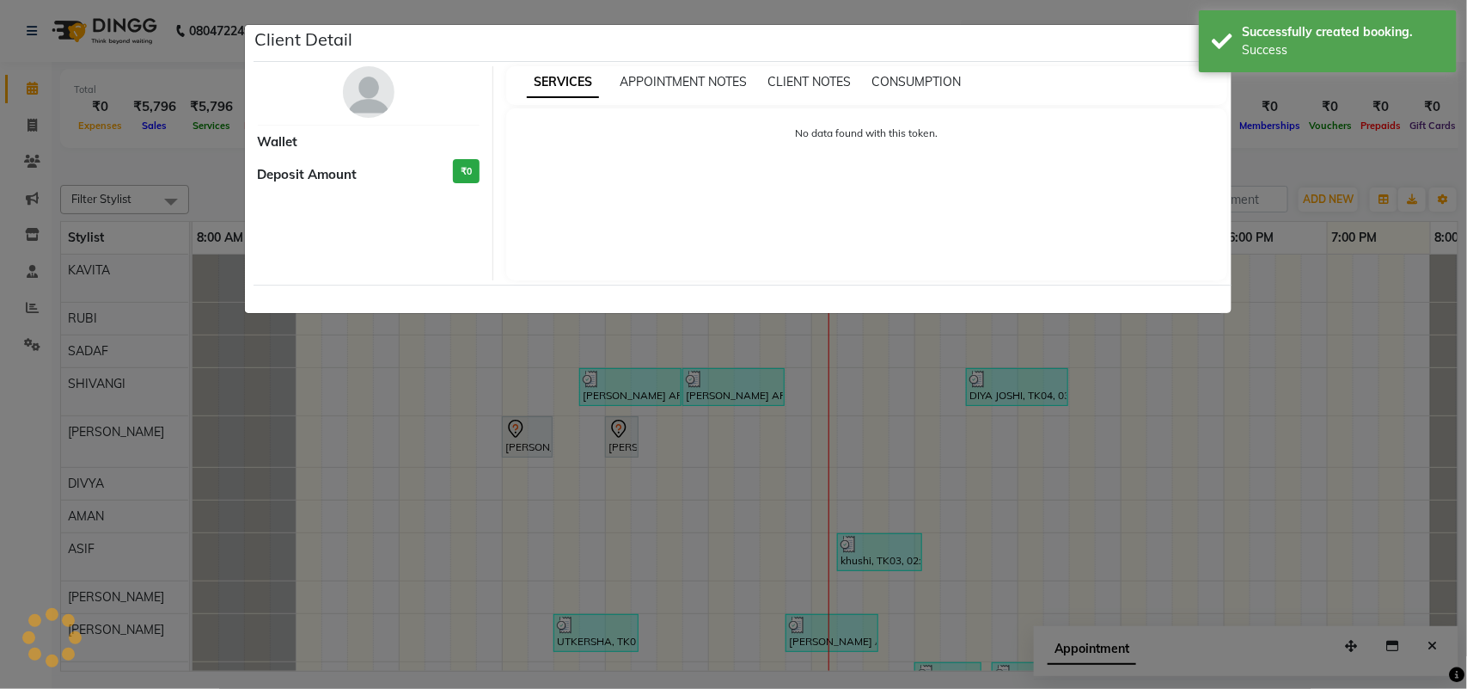
select select "7"
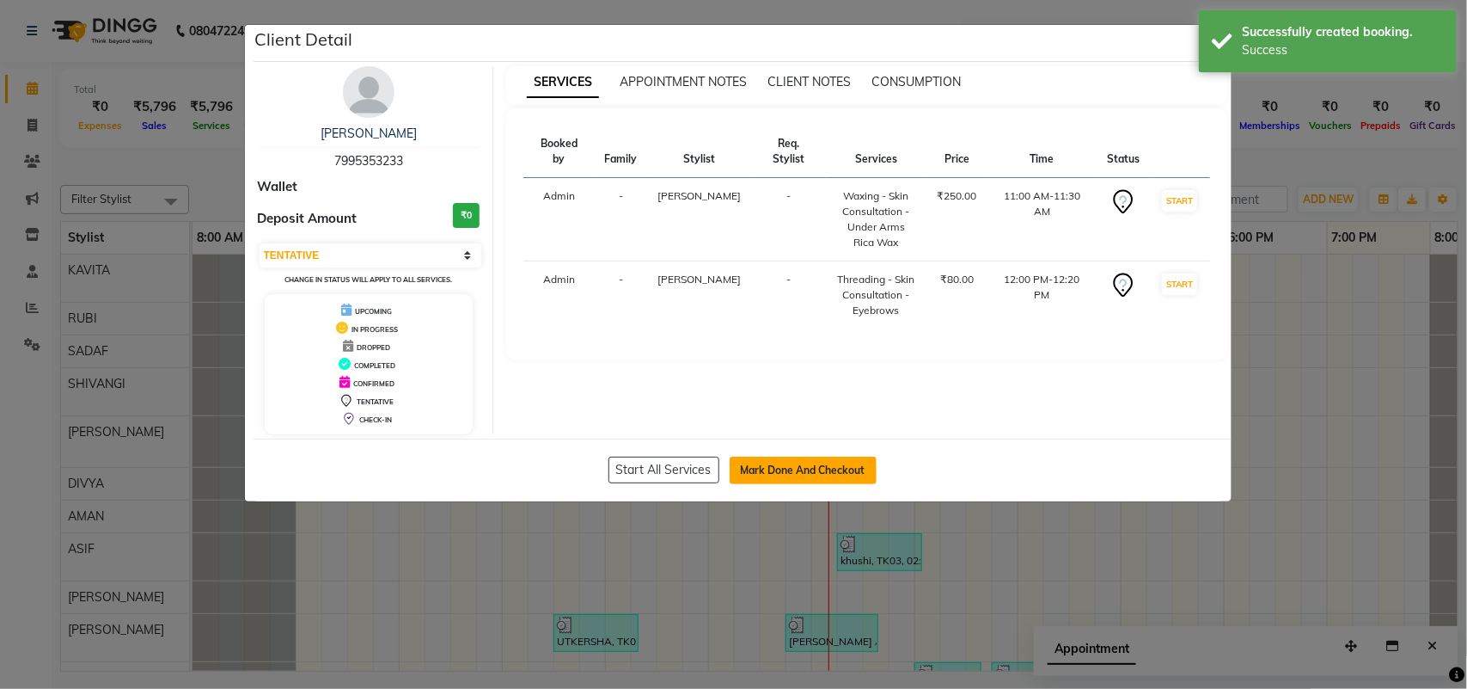
click at [800, 457] on button "Mark Done And Checkout" at bounding box center [803, 470] width 147 height 28
select select "service"
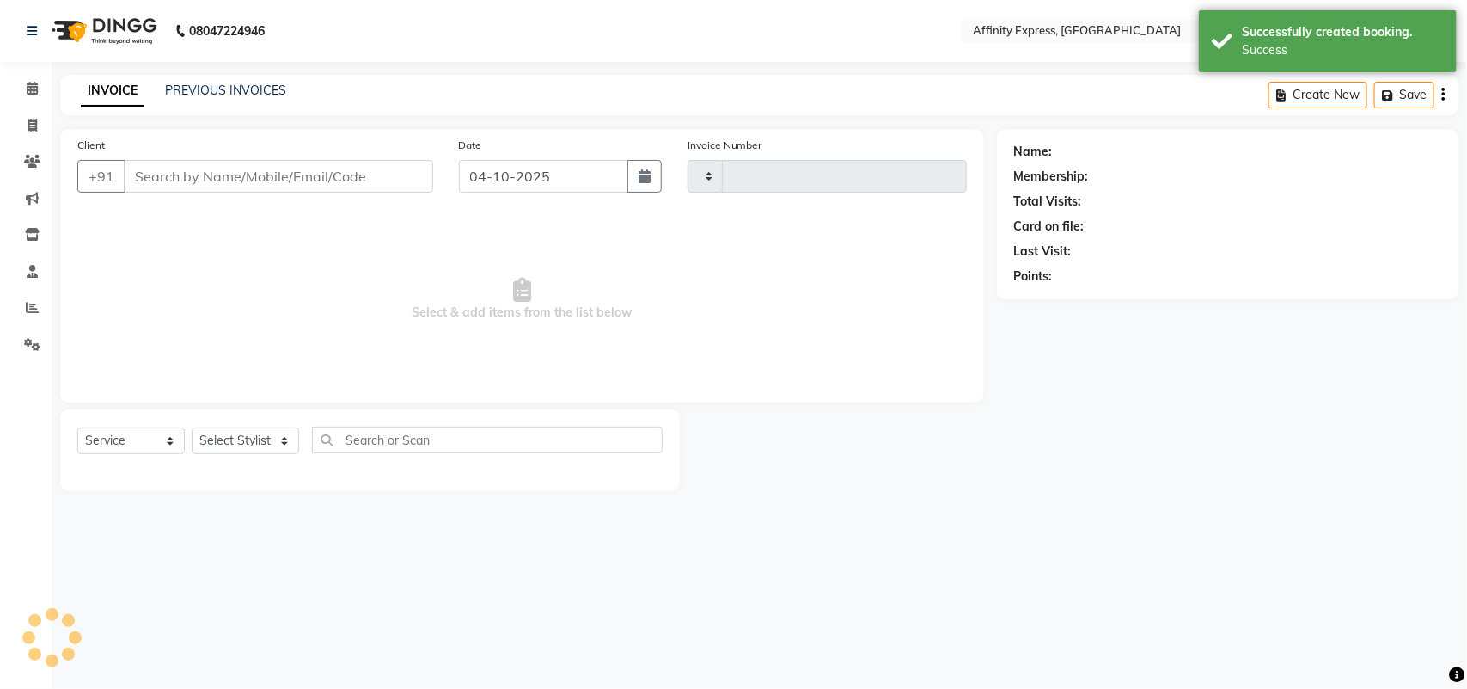
type input "0083"
select select "9123"
type input "7995353233"
select select "93300"
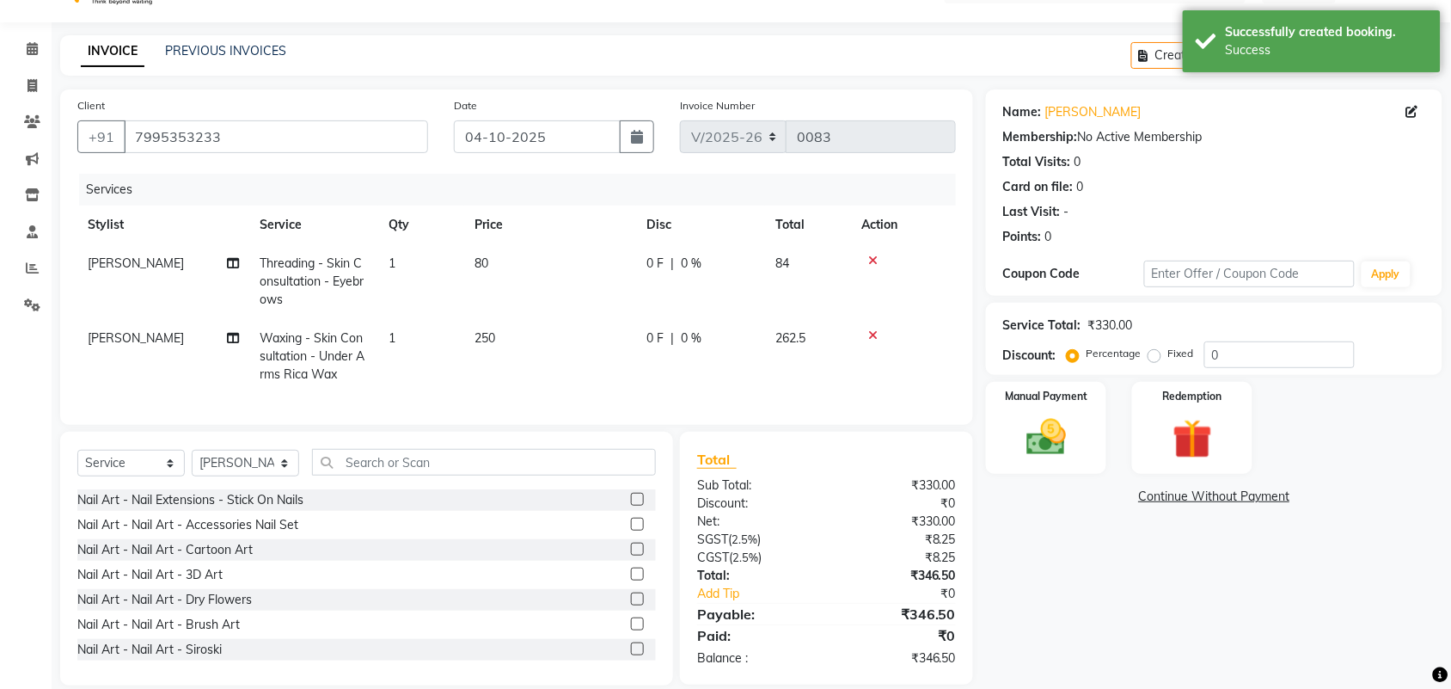
scroll to position [77, 0]
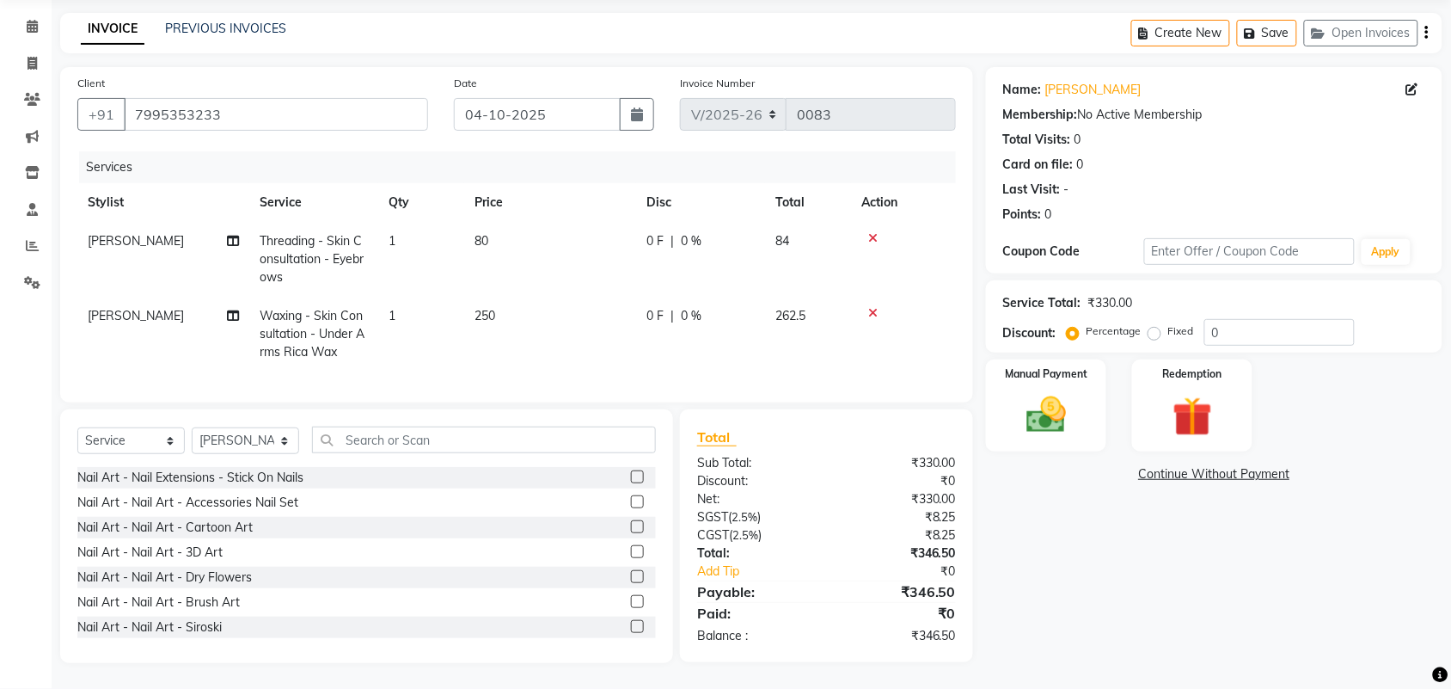
click at [933, 594] on div "₹346.50" at bounding box center [897, 591] width 143 height 21
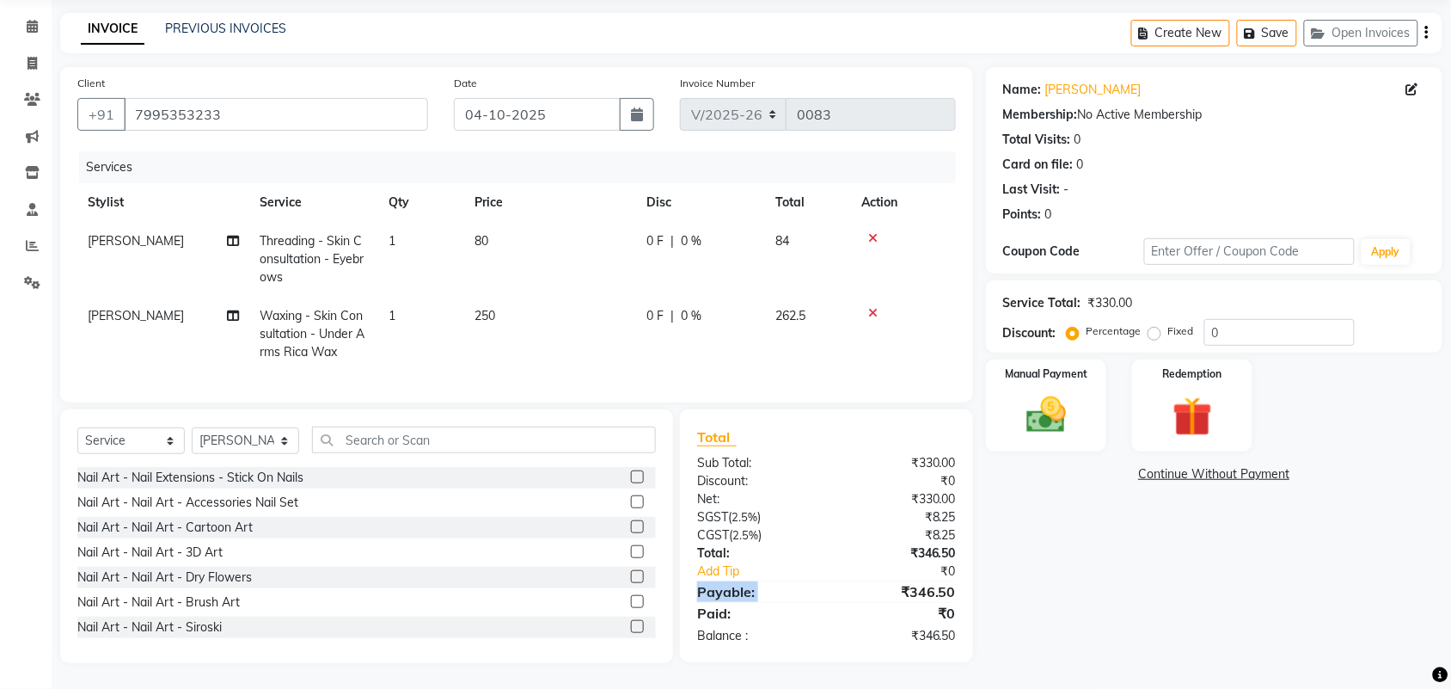
click at [933, 594] on div "₹346.50" at bounding box center [897, 591] width 143 height 21
click at [934, 591] on div "₹346.50" at bounding box center [897, 591] width 143 height 21
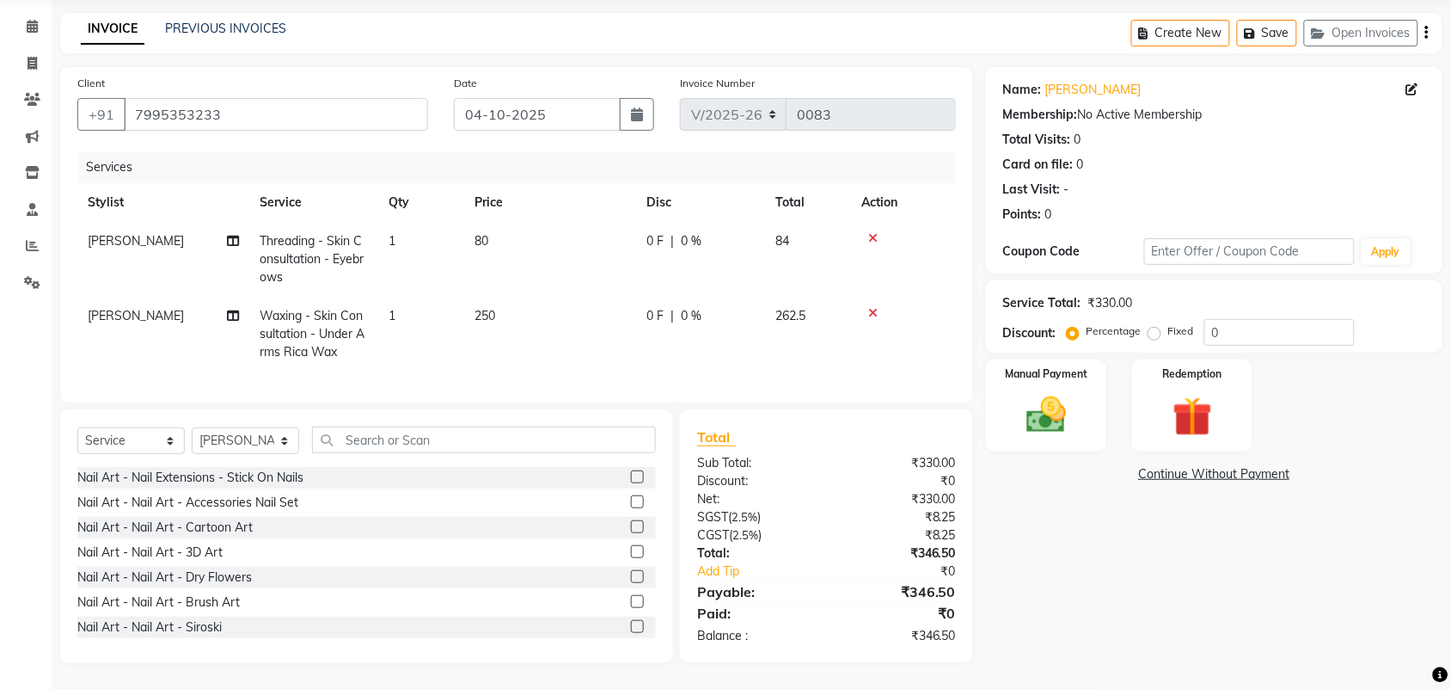
click at [941, 591] on div "₹346.50" at bounding box center [897, 591] width 143 height 21
click at [938, 591] on div "₹346.50" at bounding box center [897, 591] width 143 height 21
click at [934, 595] on div "₹346.50" at bounding box center [897, 591] width 143 height 21
click at [733, 572] on link "Add Tip" at bounding box center [767, 571] width 166 height 18
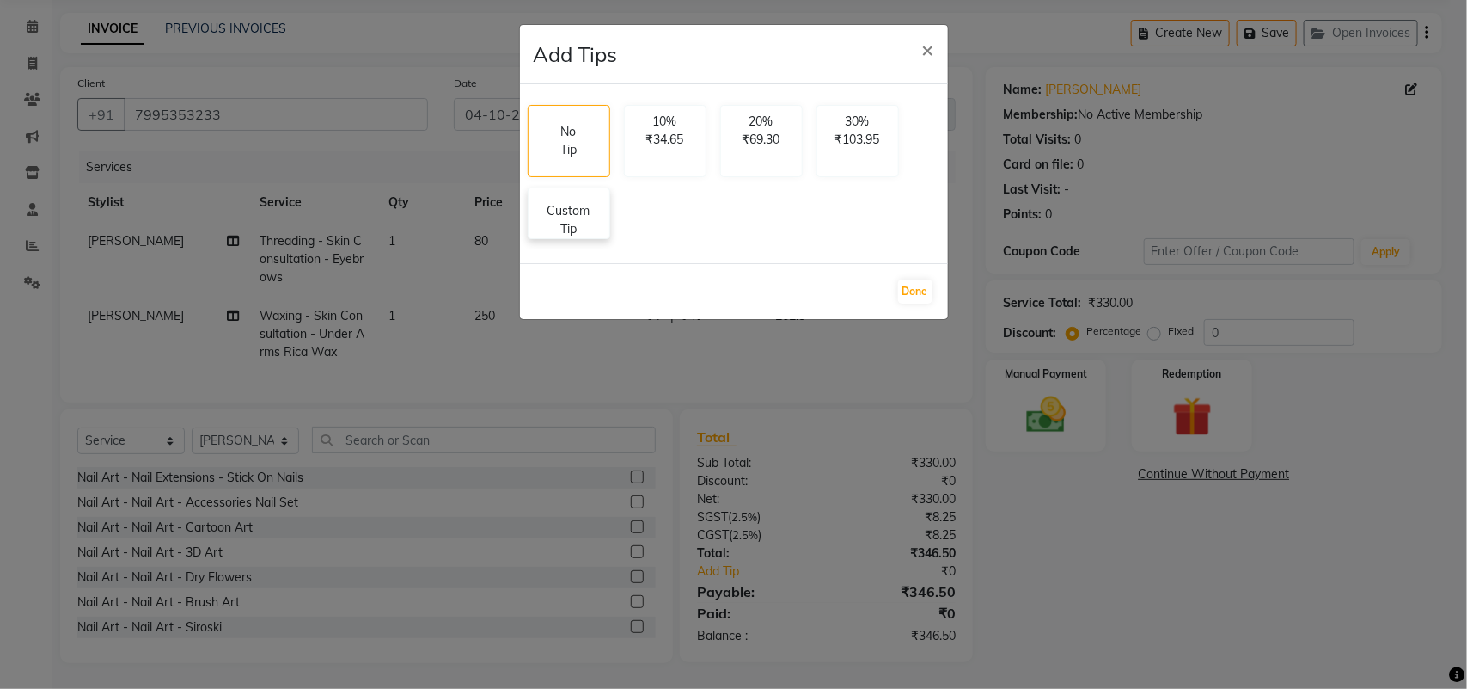
click at [559, 222] on p "Custom Tip" at bounding box center [569, 220] width 60 height 36
select select "93300"
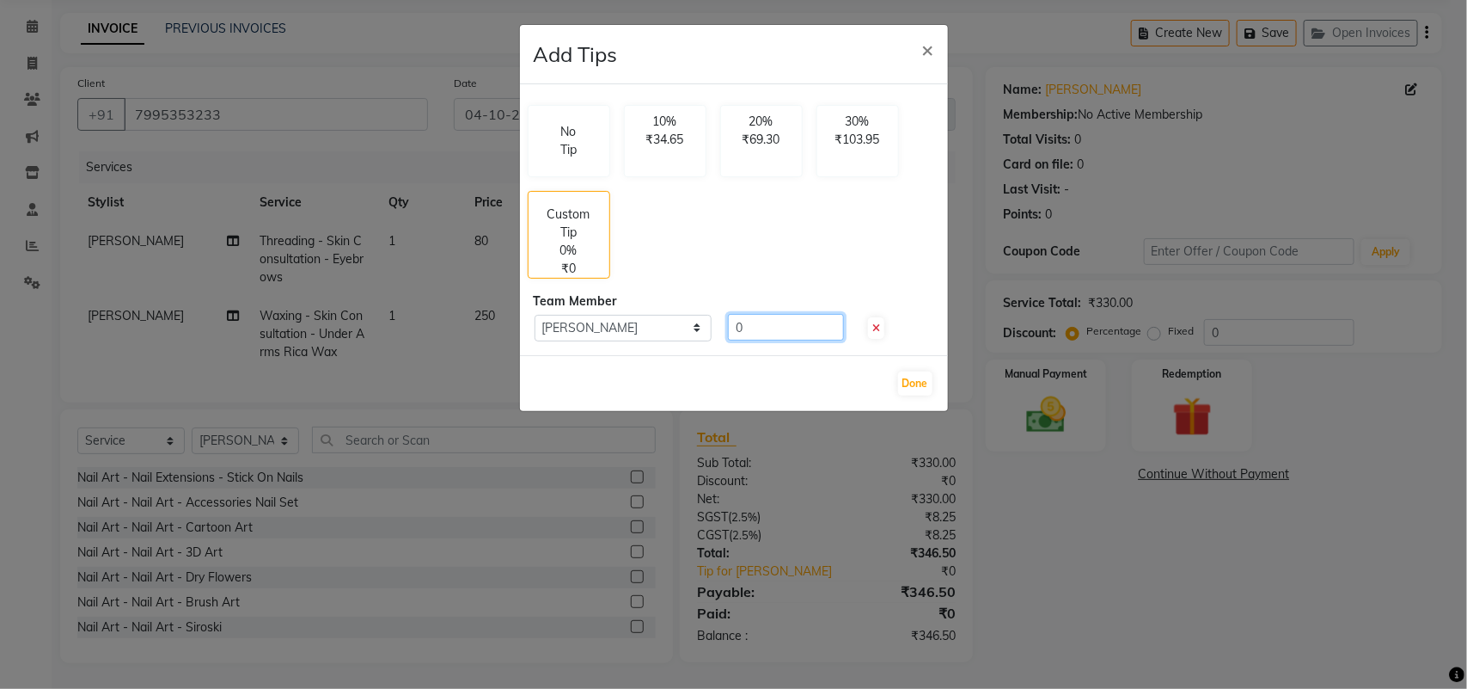
click at [745, 325] on input "0" at bounding box center [786, 327] width 116 height 27
click at [732, 332] on input "50" at bounding box center [786, 327] width 116 height 27
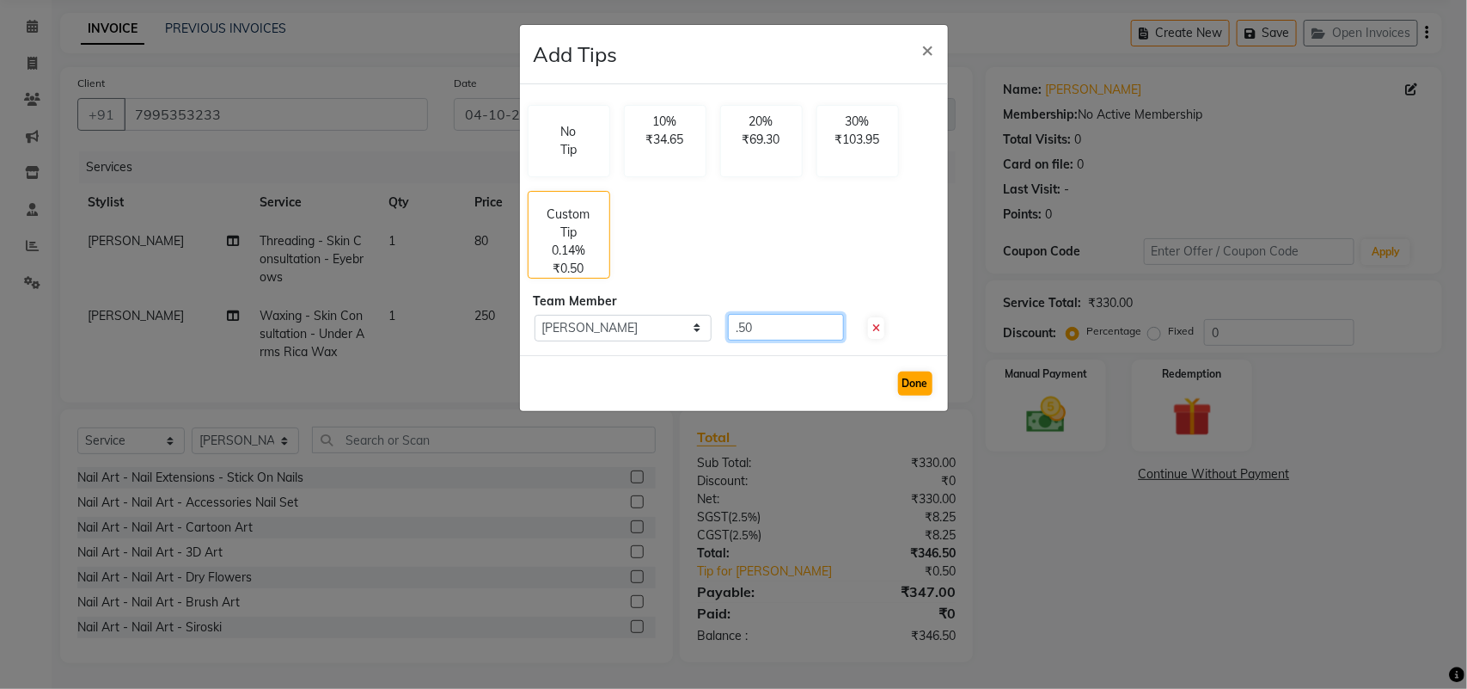
type input ".50"
click at [912, 380] on button "Done" at bounding box center [915, 383] width 34 height 24
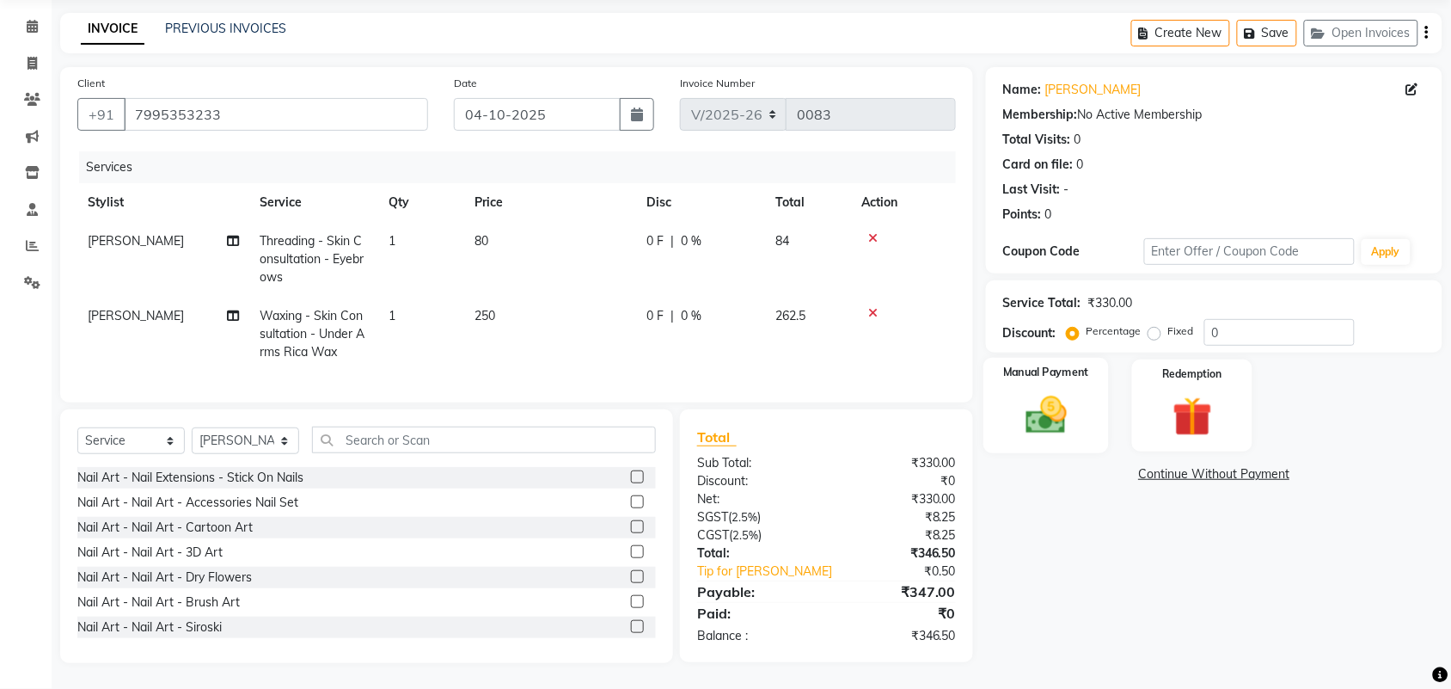
click at [1056, 408] on img at bounding box center [1046, 414] width 67 height 47
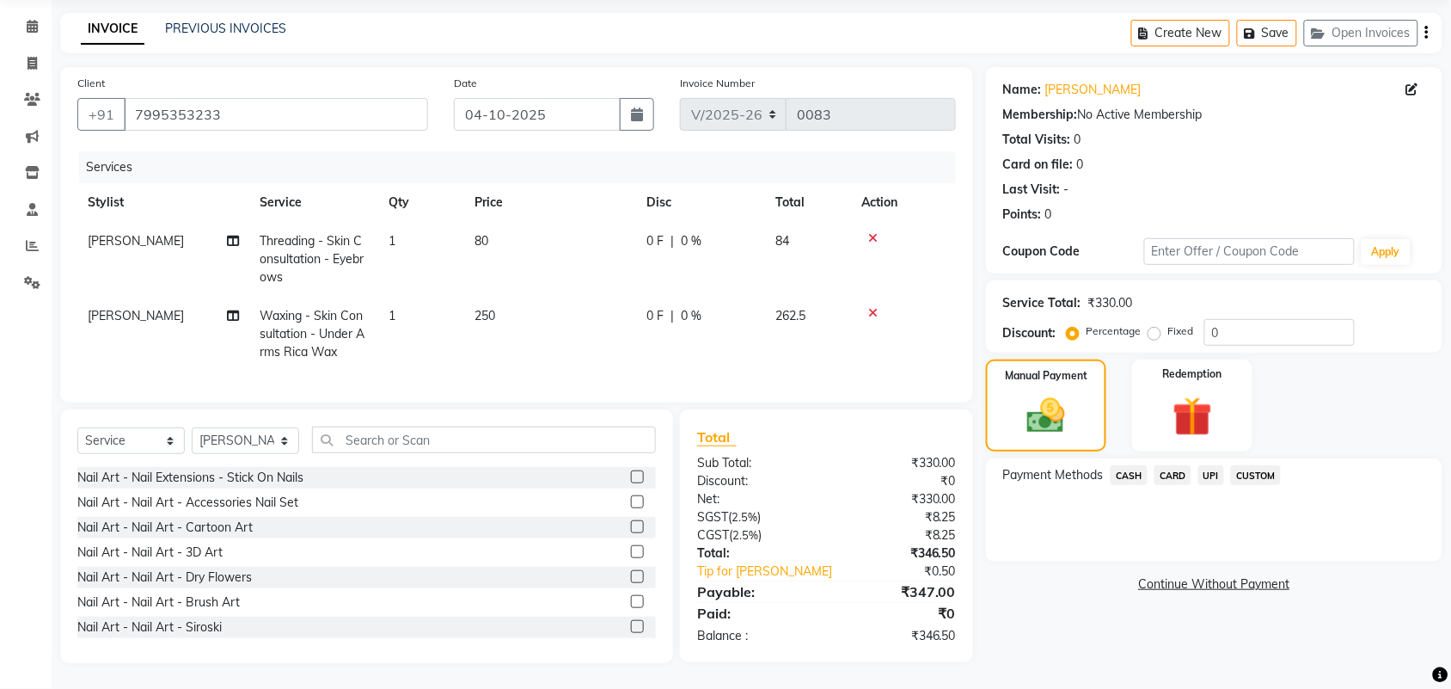
click at [1217, 465] on span "UPI" at bounding box center [1211, 475] width 27 height 20
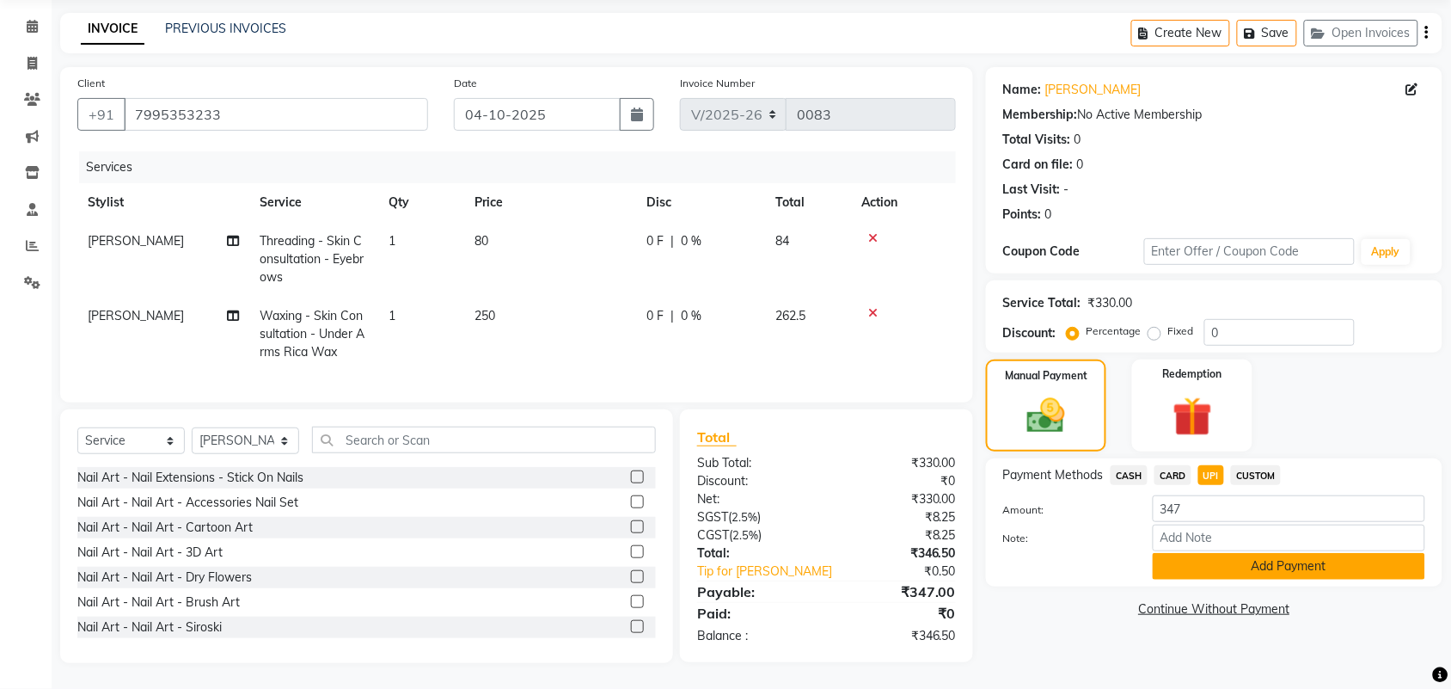
click at [1231, 553] on button "Add Payment" at bounding box center [1289, 566] width 272 height 27
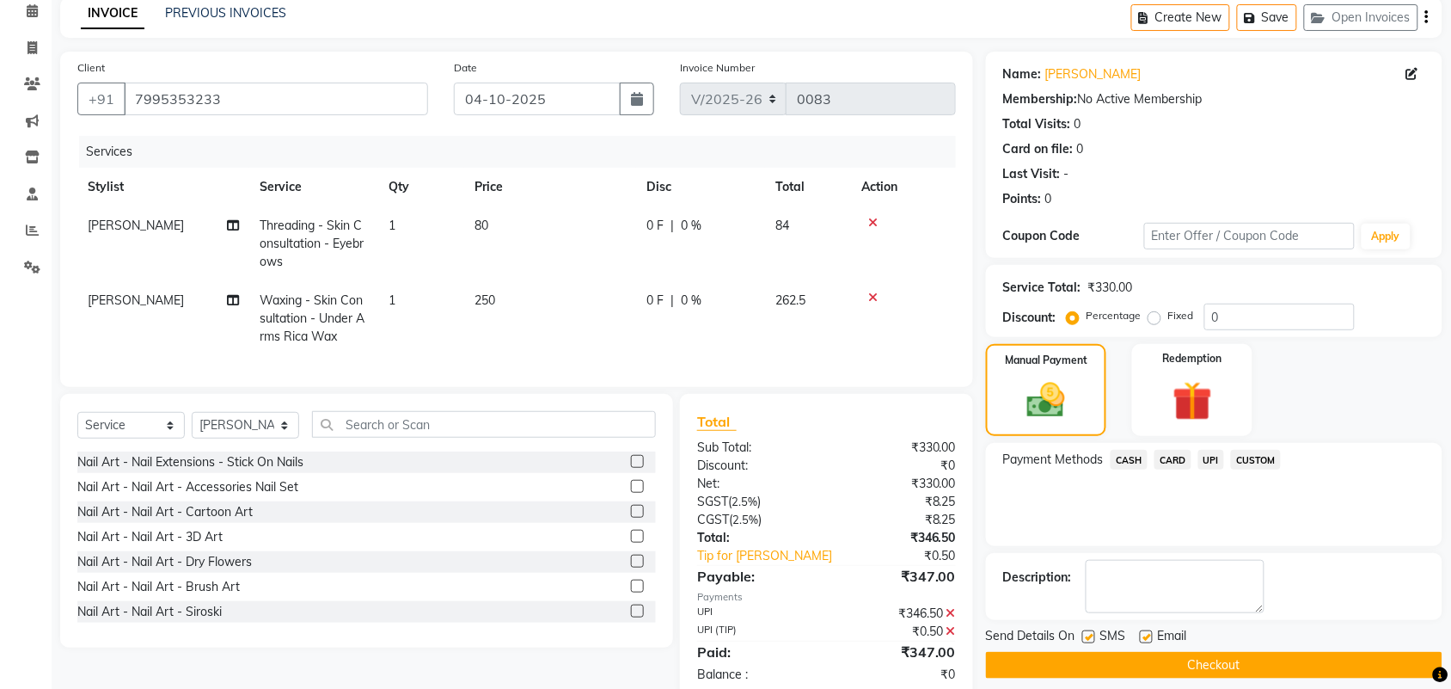
scroll to position [131, 0]
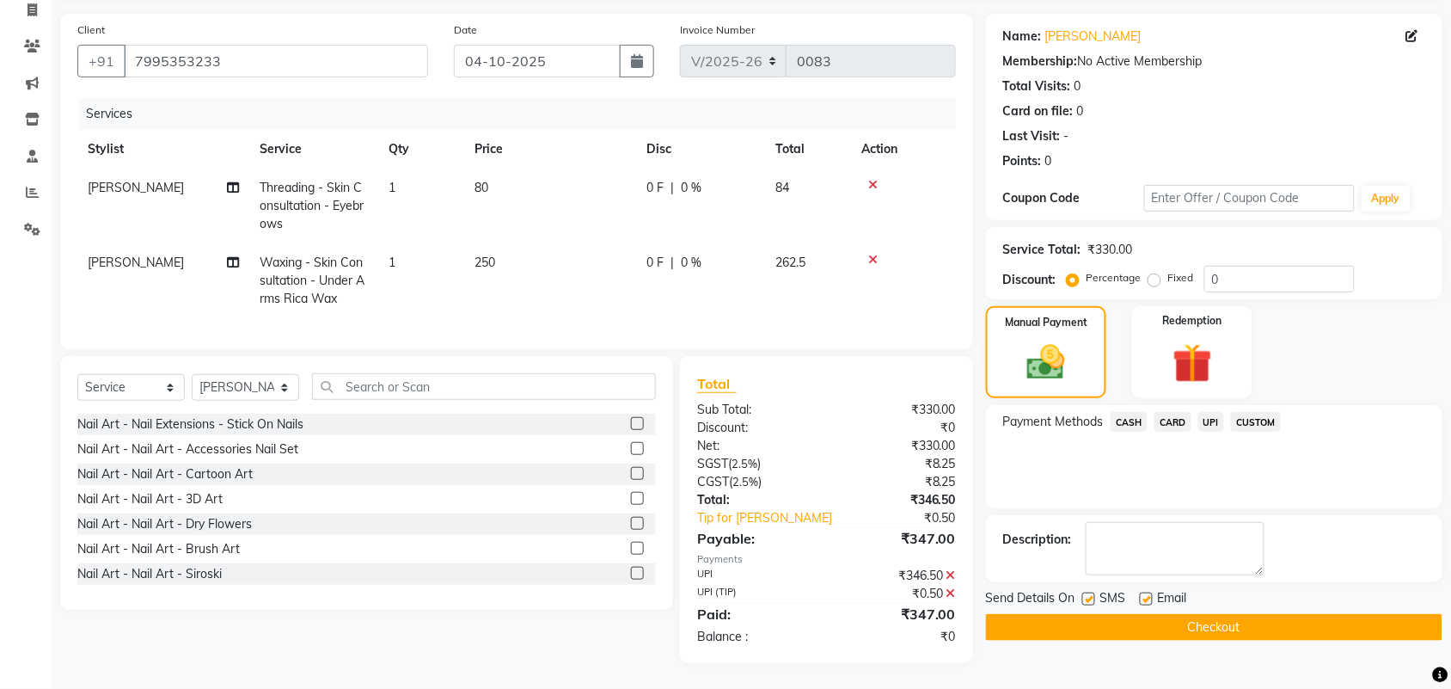
click at [1160, 614] on button "Checkout" at bounding box center [1214, 627] width 456 height 27
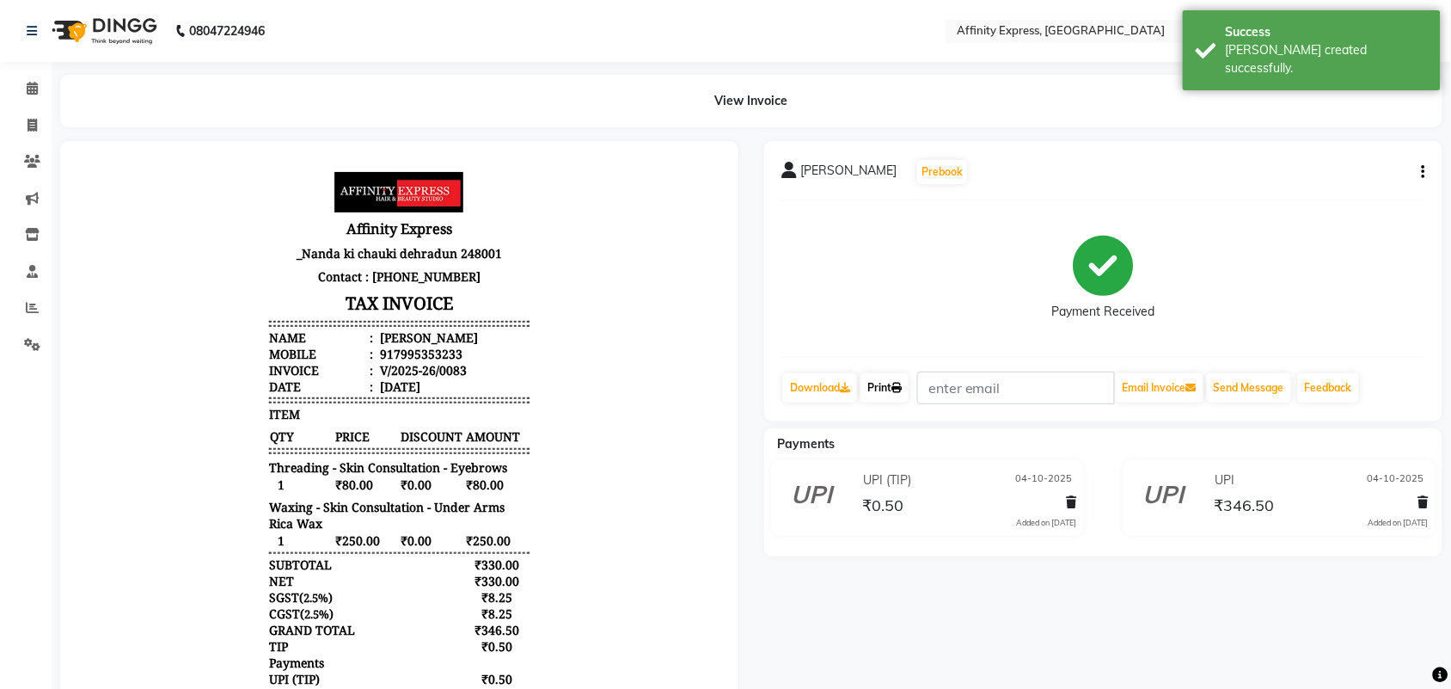
click at [878, 389] on link "Print" at bounding box center [884, 387] width 48 height 29
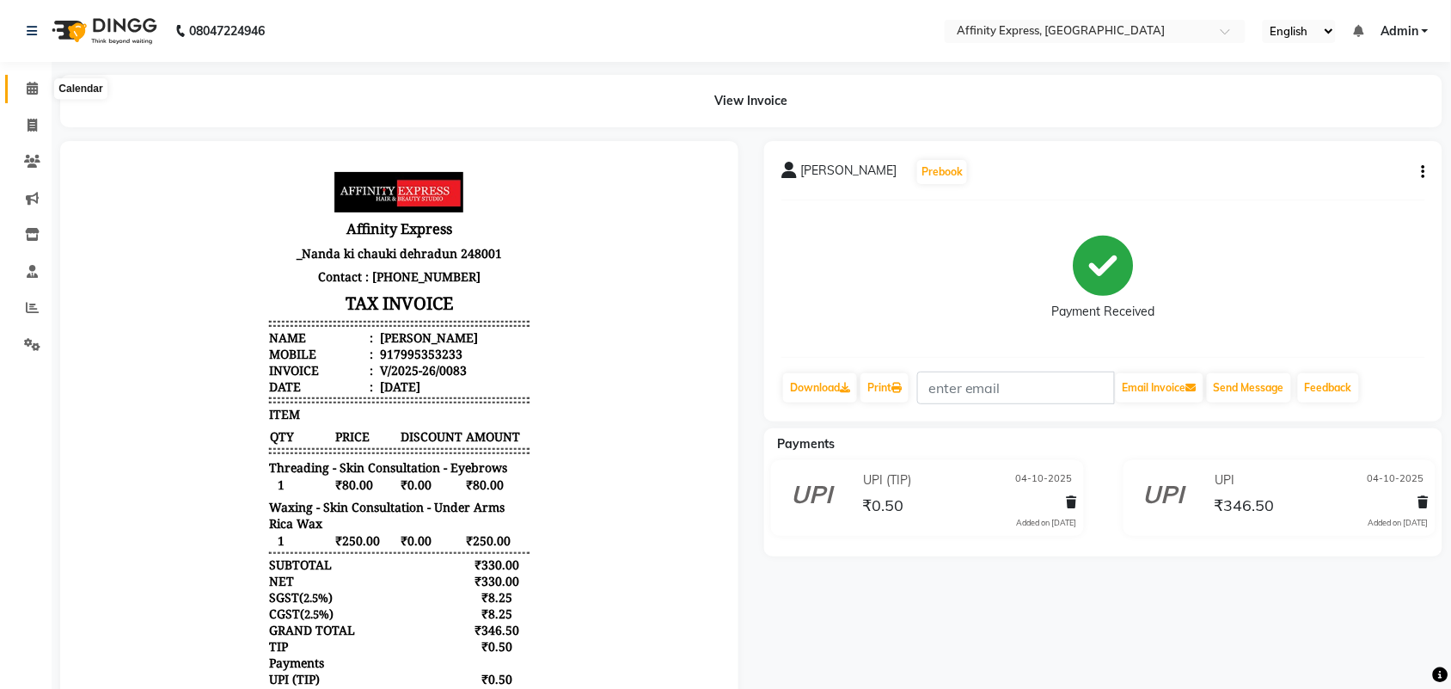
click at [27, 83] on icon at bounding box center [32, 88] width 11 height 13
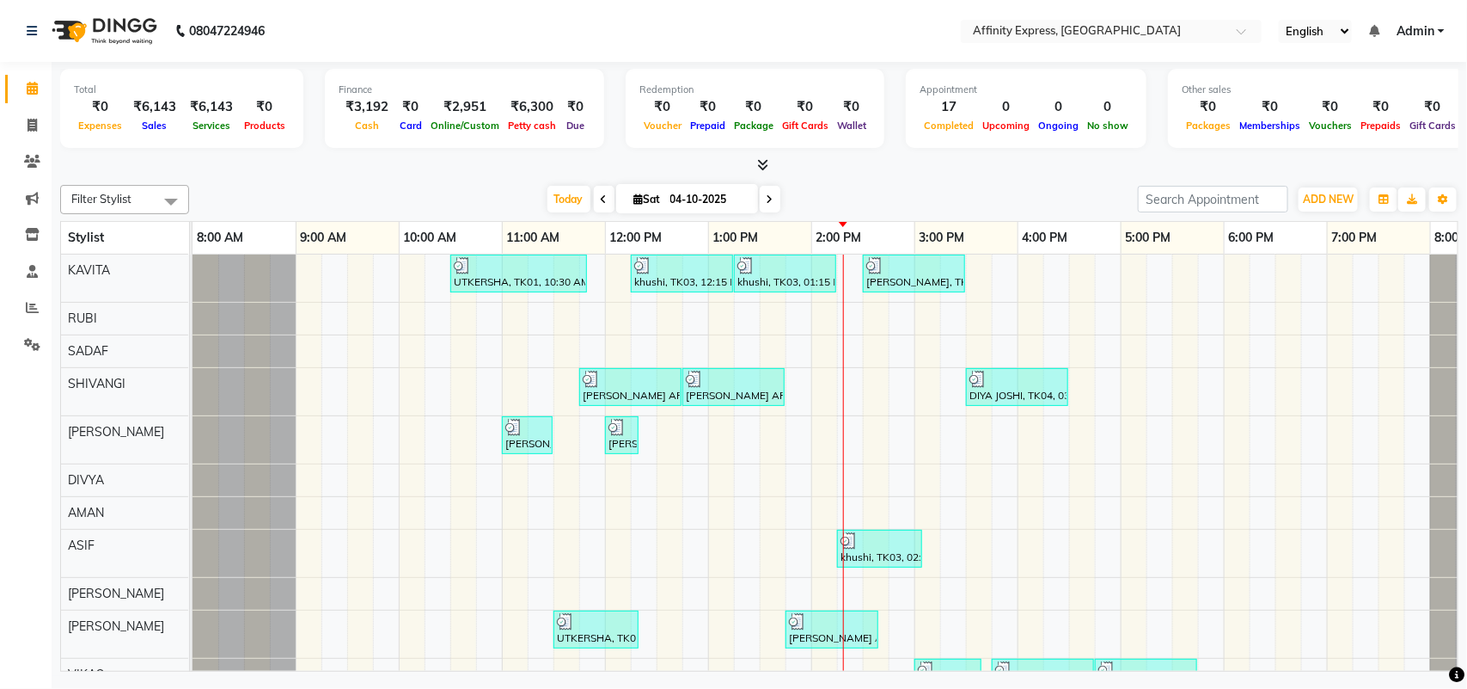
click at [520, 526] on div "UTKERSHA, TK01, 10:30 AM-11:50 AM, Threading - Skin Consultation - Eyebrows,Thr…" at bounding box center [863, 552] width 1341 height 597
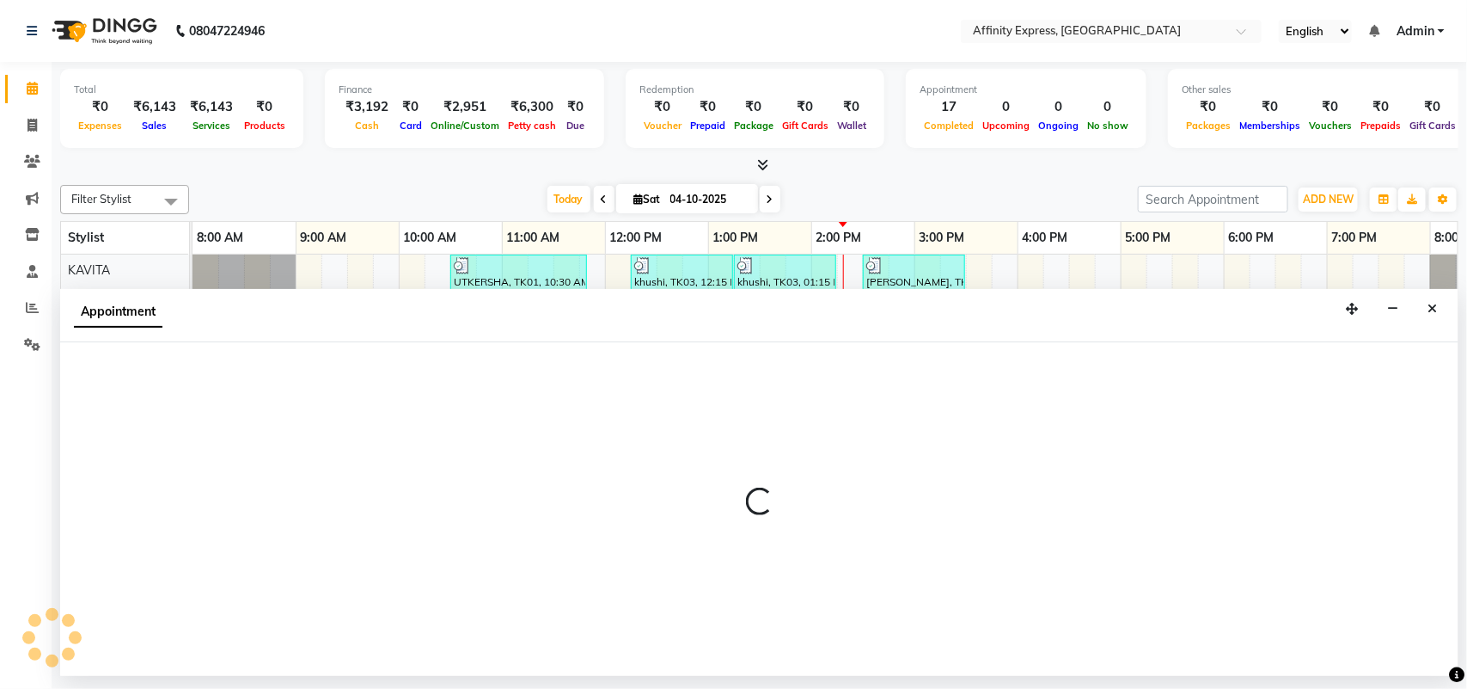
select select "93302"
select select "tentative"
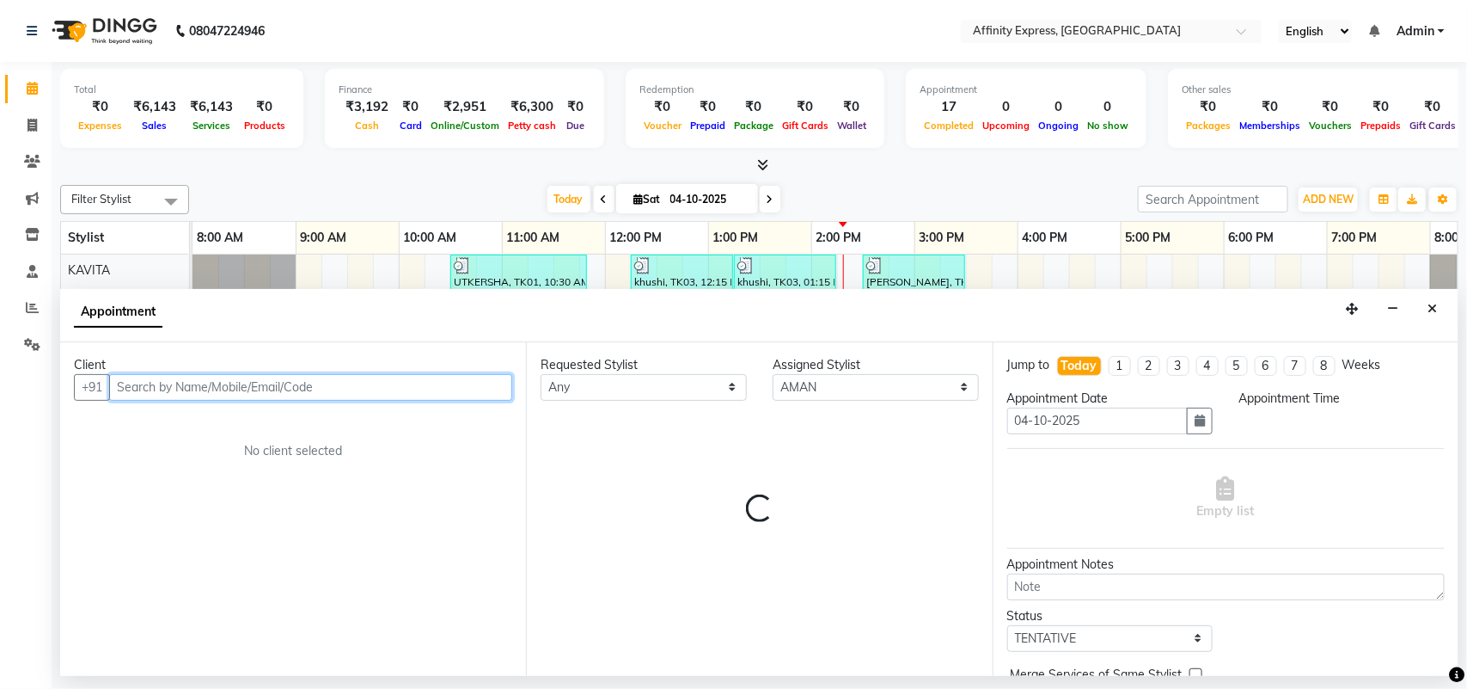
select select "660"
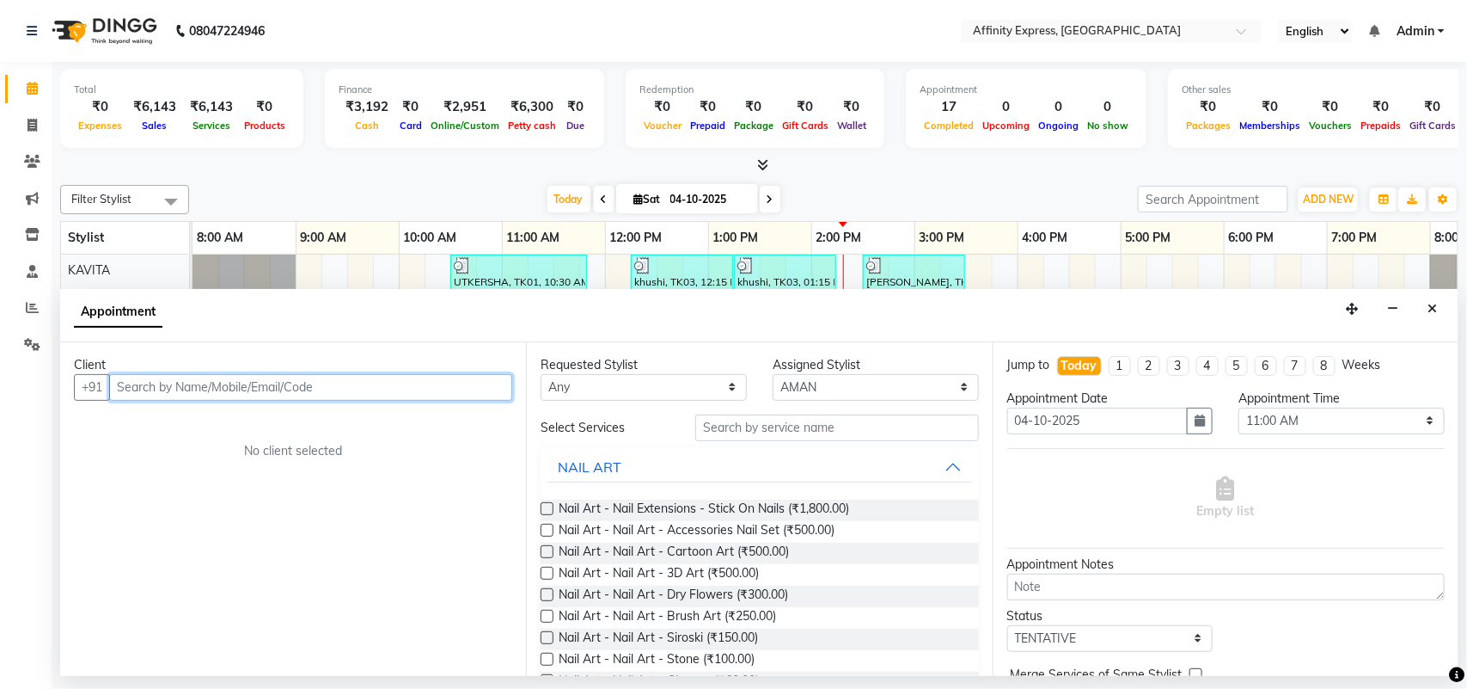
click at [199, 393] on input "text" at bounding box center [310, 387] width 403 height 27
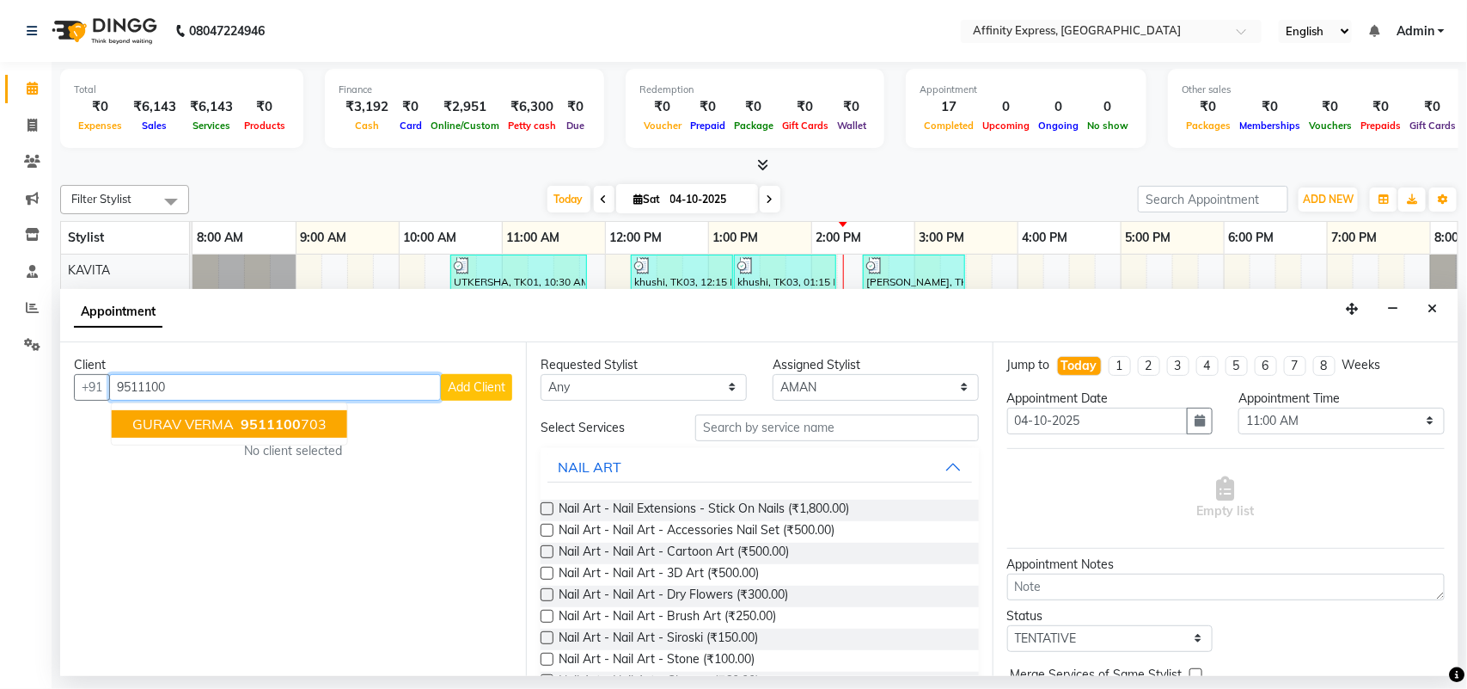
click at [220, 422] on span "GURAV VERMA" at bounding box center [182, 423] width 101 height 17
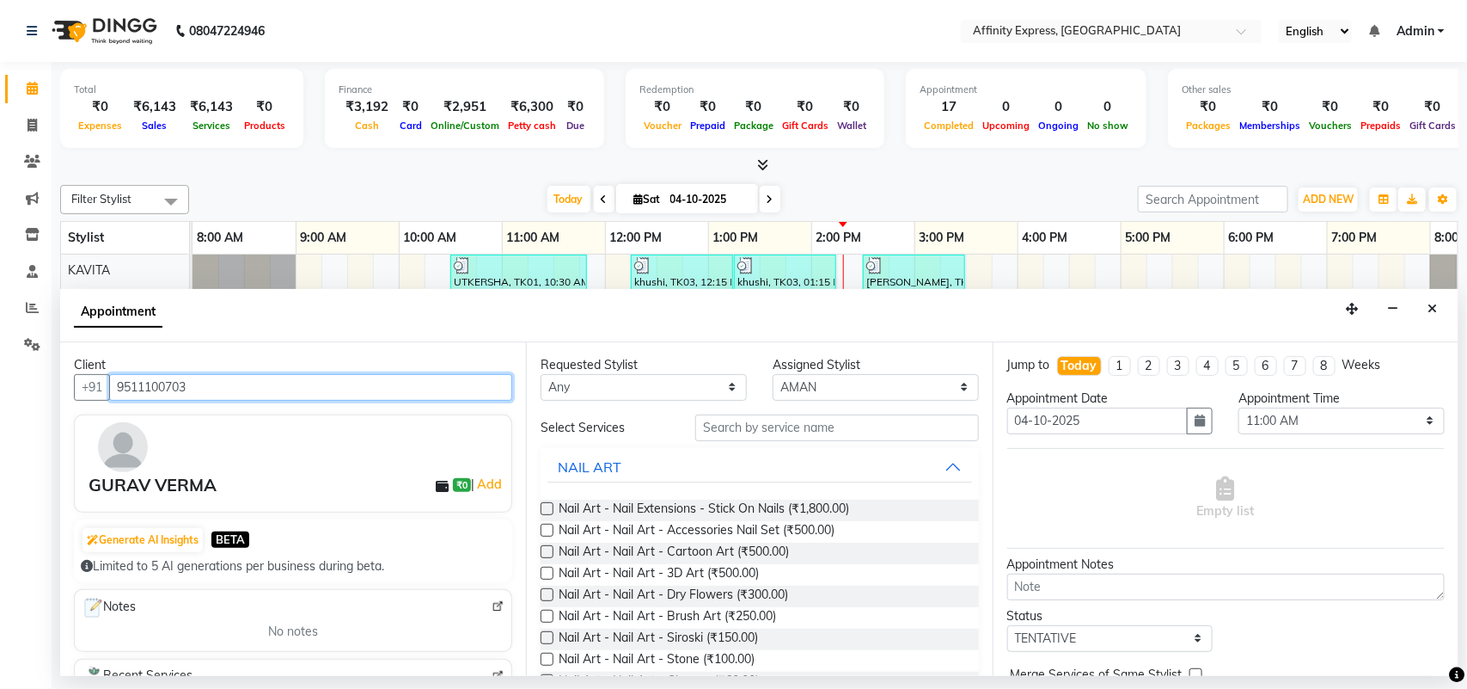
type input "9511100703"
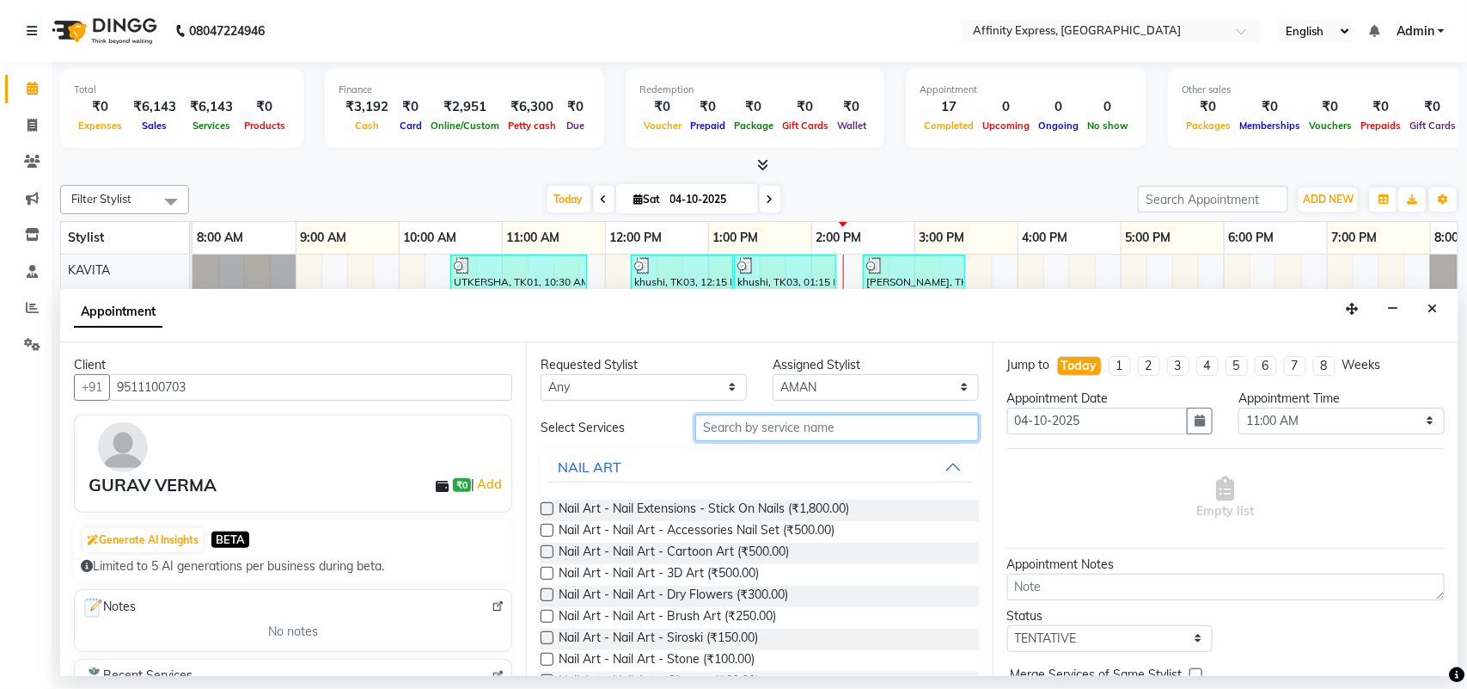
click at [830, 423] on input "text" at bounding box center [837, 427] width 284 height 27
click at [864, 389] on select "Select [PERSON_NAME] AFFINITY EXPRESS [PERSON_NAME] [PERSON_NAME] DIVYA KAVITA …" at bounding box center [876, 387] width 206 height 27
select select "93303"
click at [773, 374] on select "Select [PERSON_NAME] AFFINITY EXPRESS [PERSON_NAME] [PERSON_NAME] DIVYA KAVITA …" at bounding box center [876, 387] width 206 height 27
click at [835, 428] on input "text" at bounding box center [837, 427] width 284 height 27
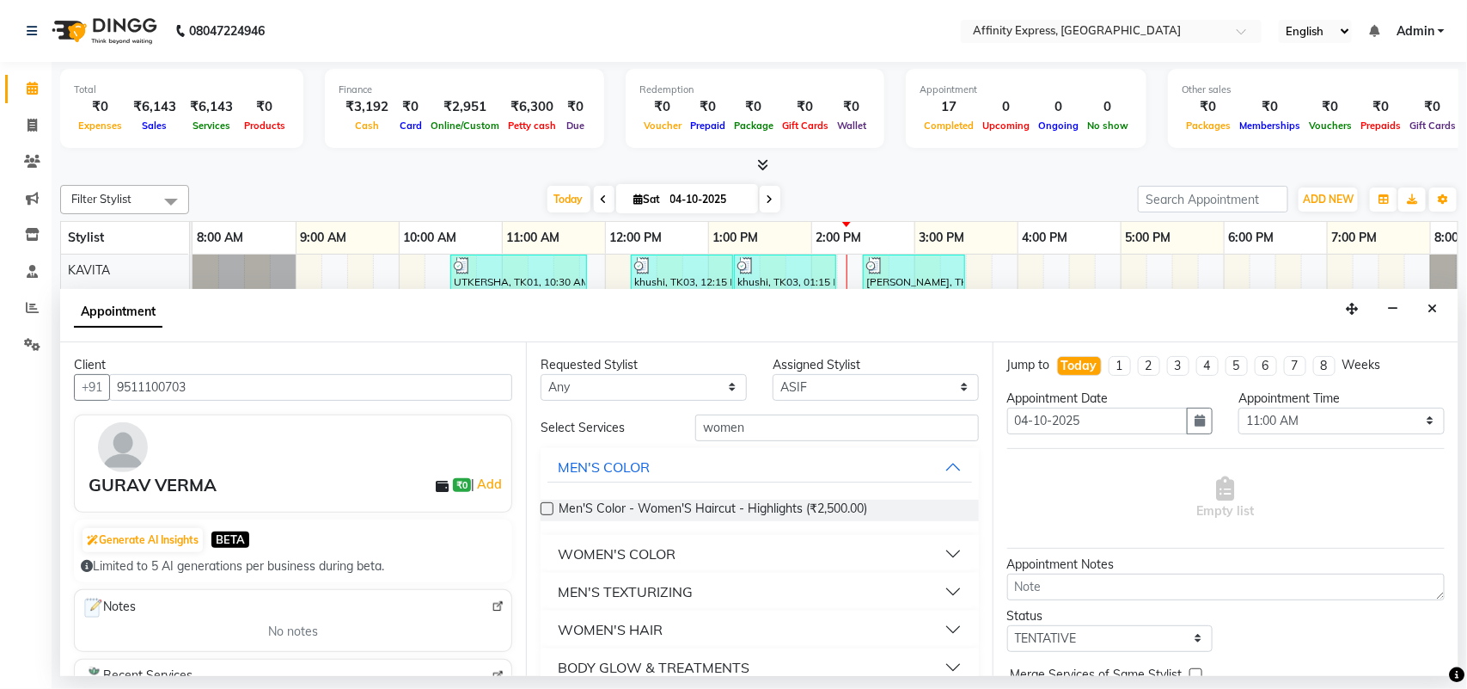
click at [931, 630] on button "WOMEN'S HAIR" at bounding box center [760, 629] width 424 height 31
click at [769, 426] on input "women" at bounding box center [837, 427] width 284 height 27
type input "w"
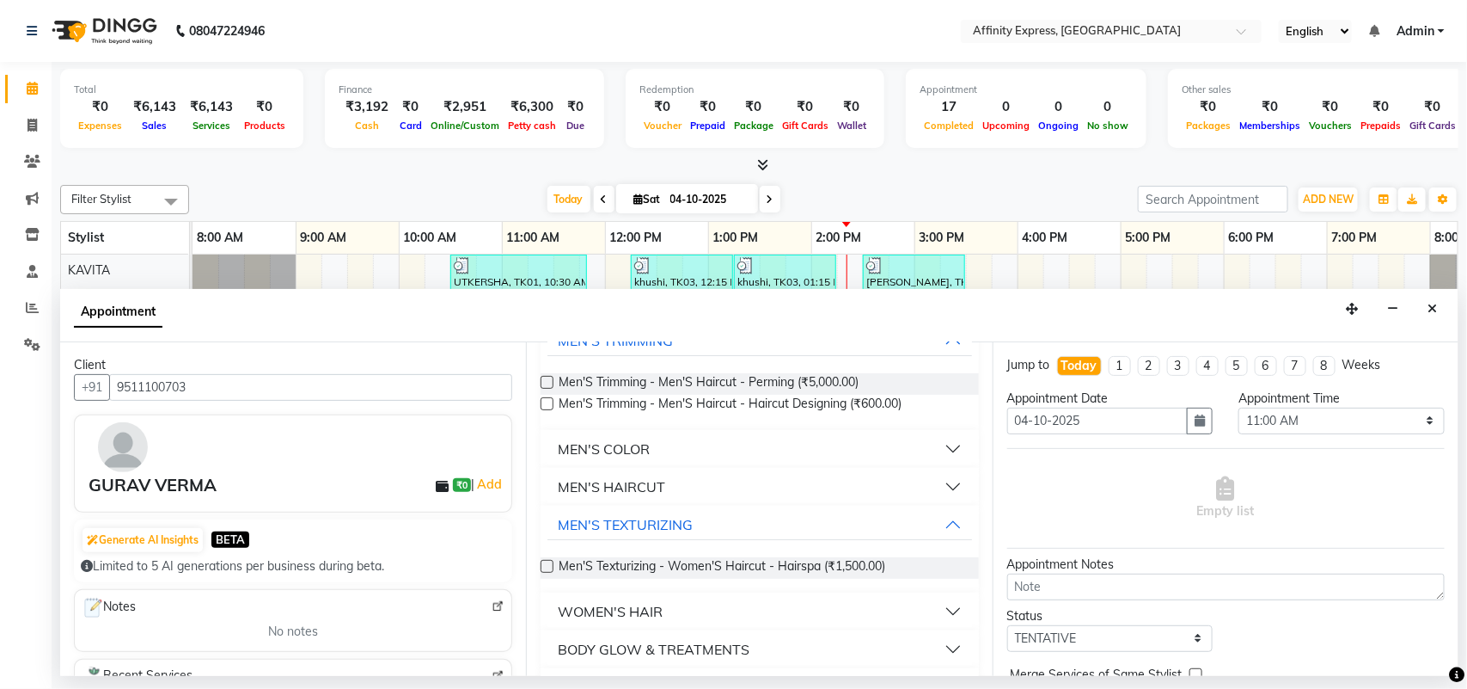
scroll to position [138, 0]
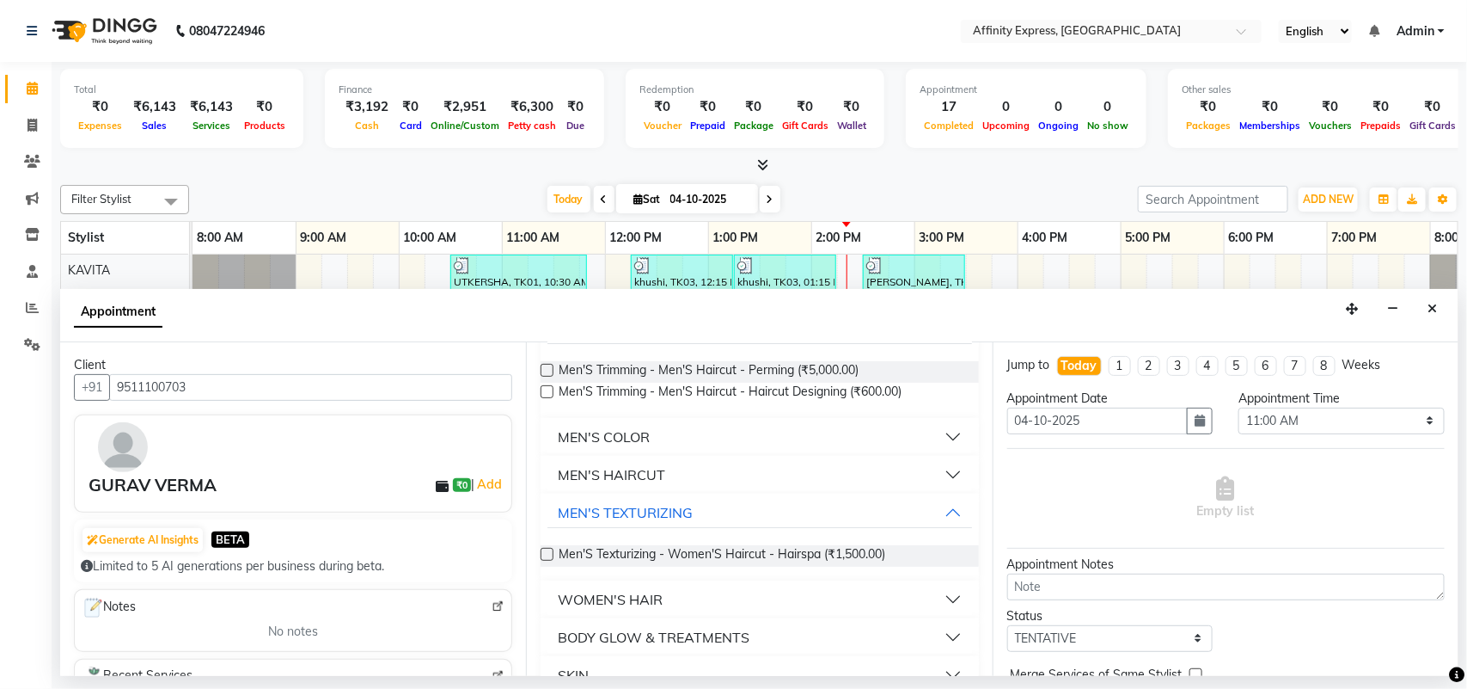
type input "haircut"
click at [925, 596] on button "WOMEN'S HAIR" at bounding box center [760, 599] width 424 height 31
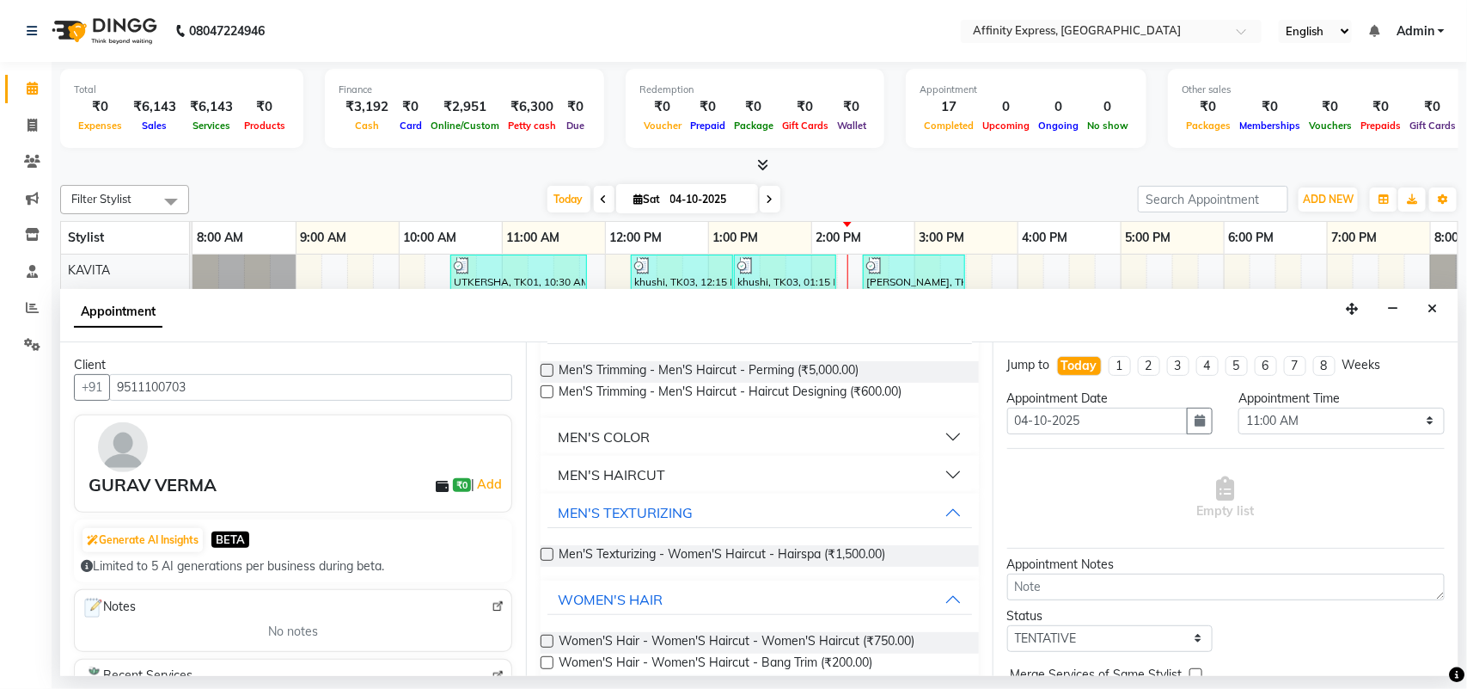
click at [547, 642] on label at bounding box center [547, 640] width 13 height 13
click at [547, 642] on input "checkbox" at bounding box center [546, 642] width 11 height 11
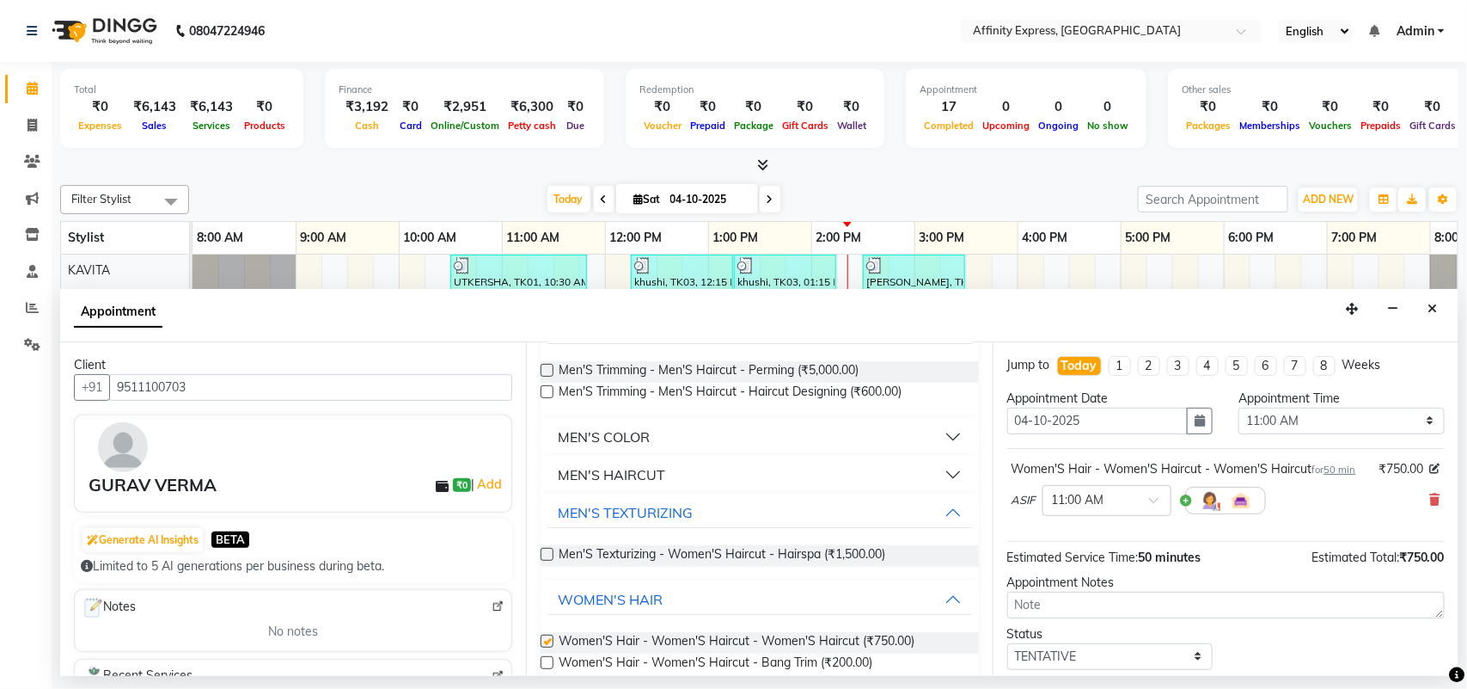
checkbox input "false"
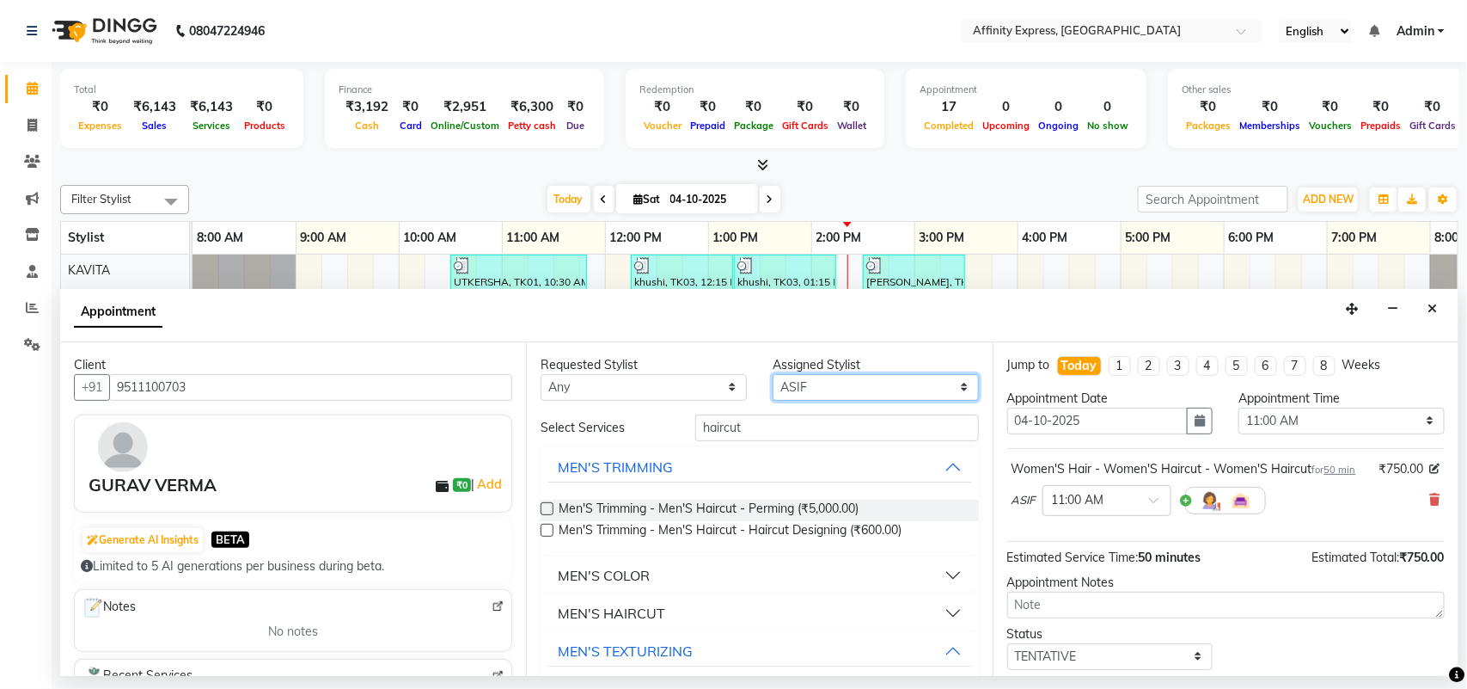
click at [854, 385] on select "Select [PERSON_NAME] AFFINITY EXPRESS [PERSON_NAME] [PERSON_NAME] DIVYA KAVITA …" at bounding box center [876, 387] width 206 height 27
click at [800, 425] on input "haircut" at bounding box center [837, 427] width 284 height 27
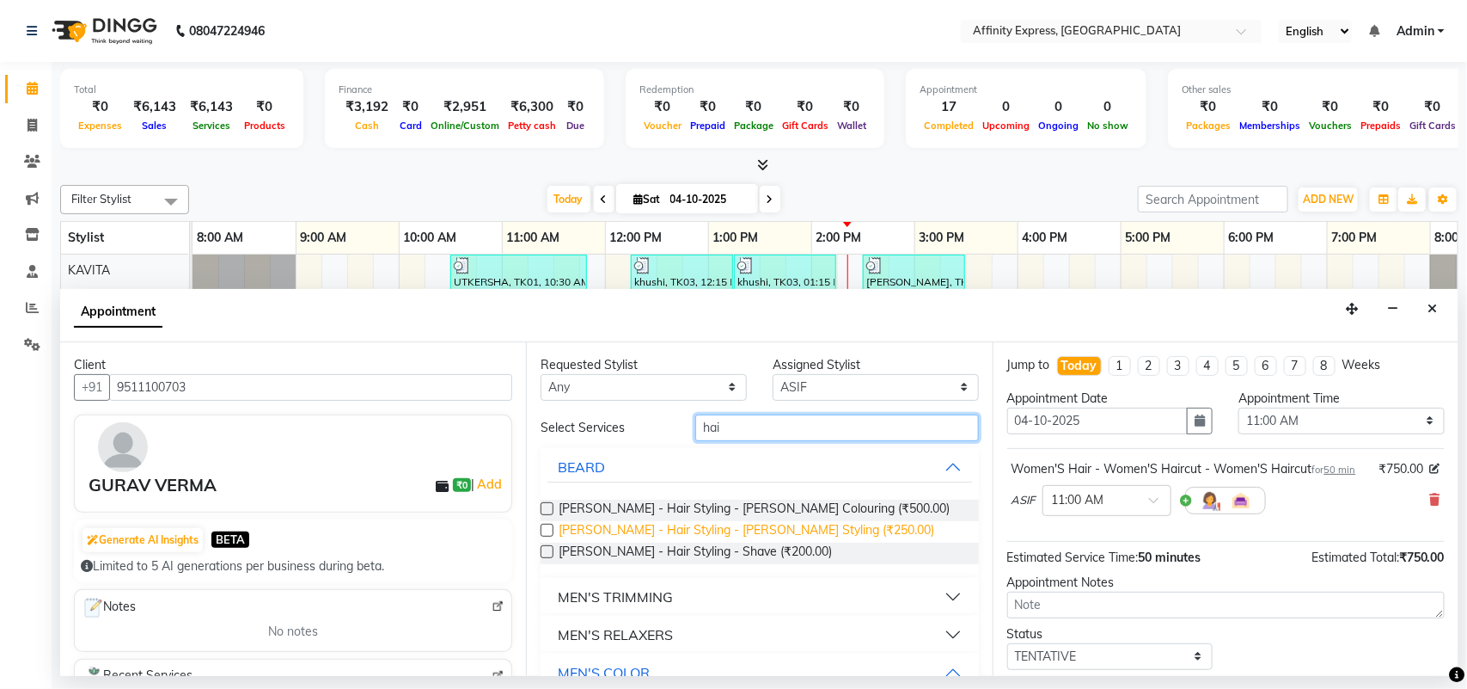
type input "hai"
click at [710, 530] on span "[PERSON_NAME] - Hair Styling - [PERSON_NAME] Styling (₹250.00)" at bounding box center [747, 531] width 376 height 21
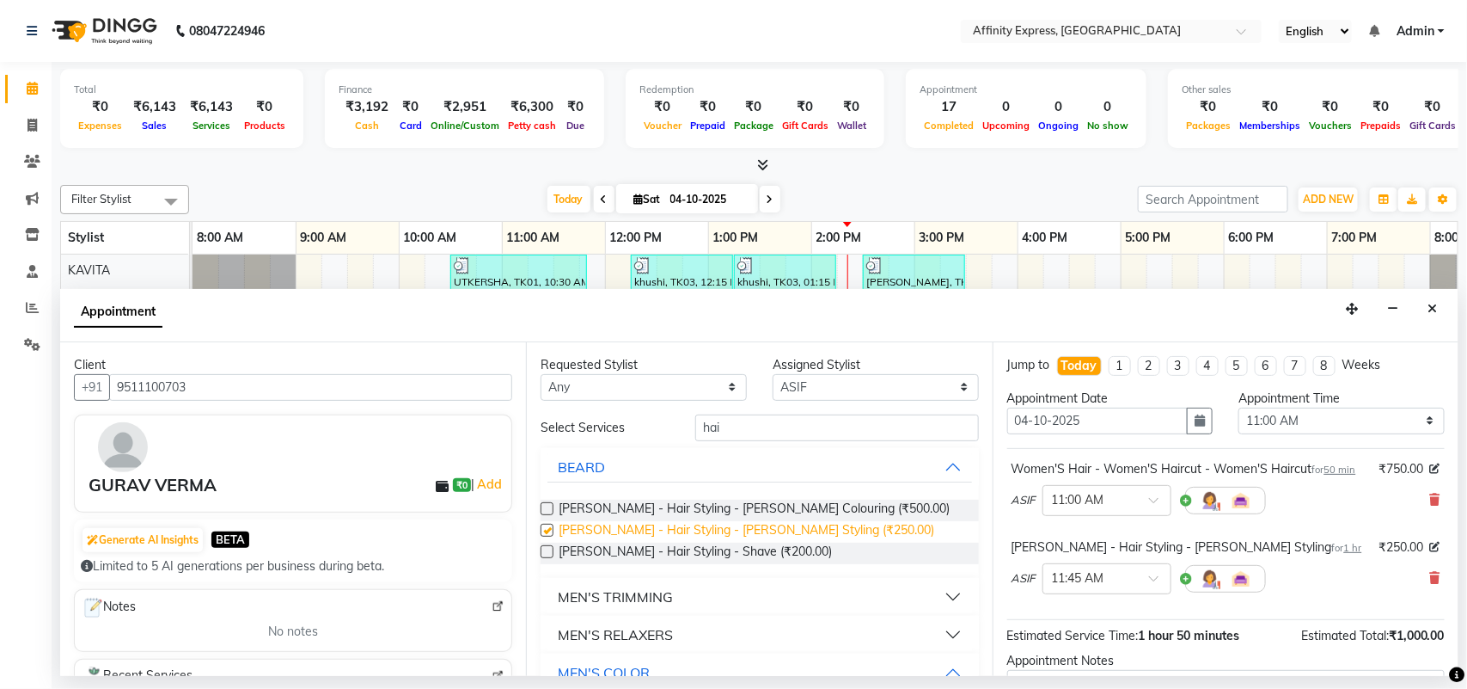
checkbox input "false"
click at [813, 423] on input "hai" at bounding box center [837, 427] width 284 height 27
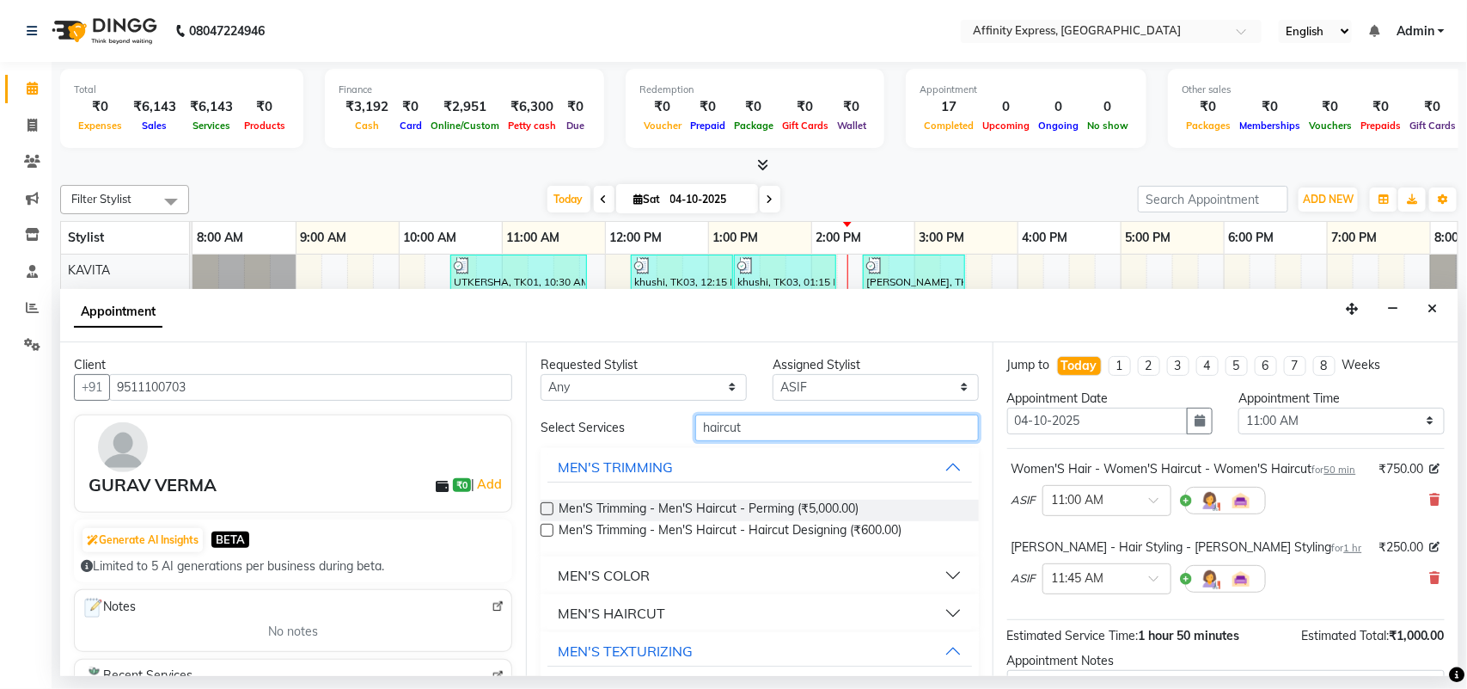
type input "haircut"
click at [822, 615] on button "MEN'S HAIRCUT" at bounding box center [760, 612] width 424 height 31
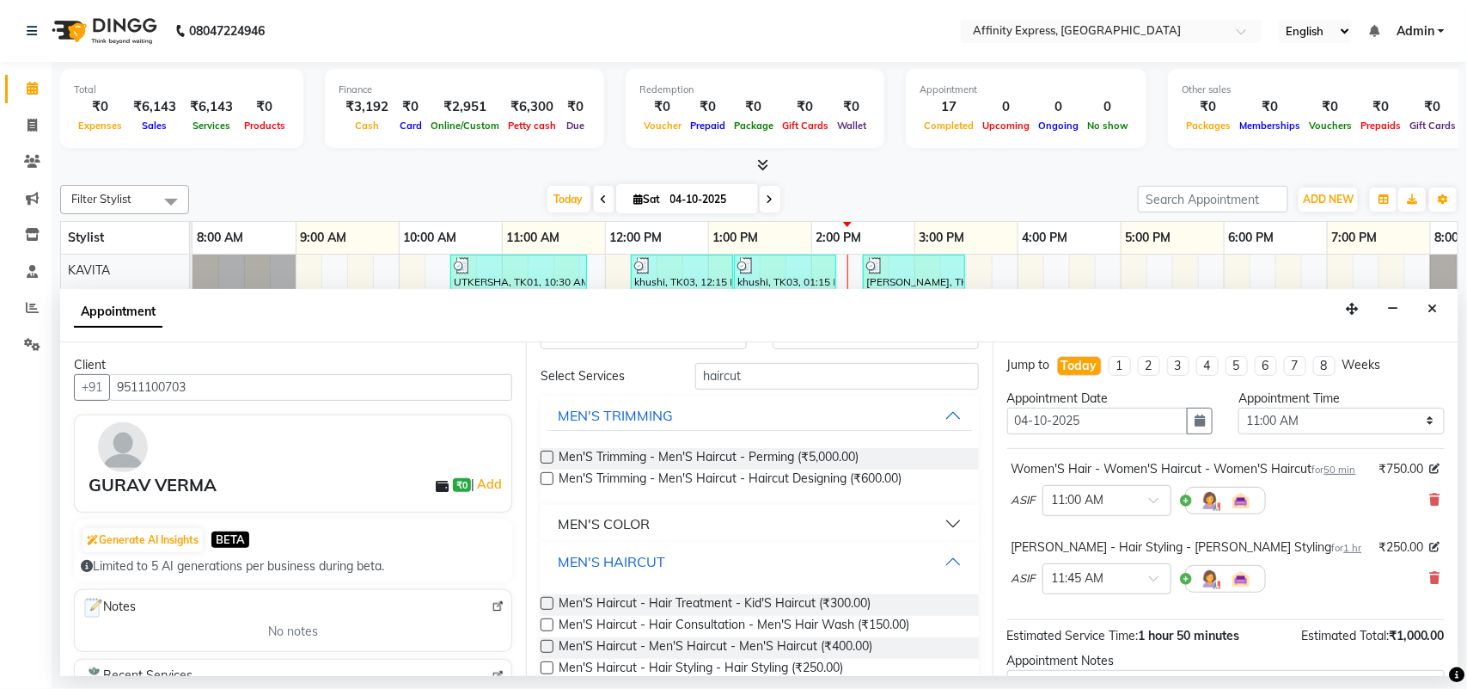
scroll to position [151, 0]
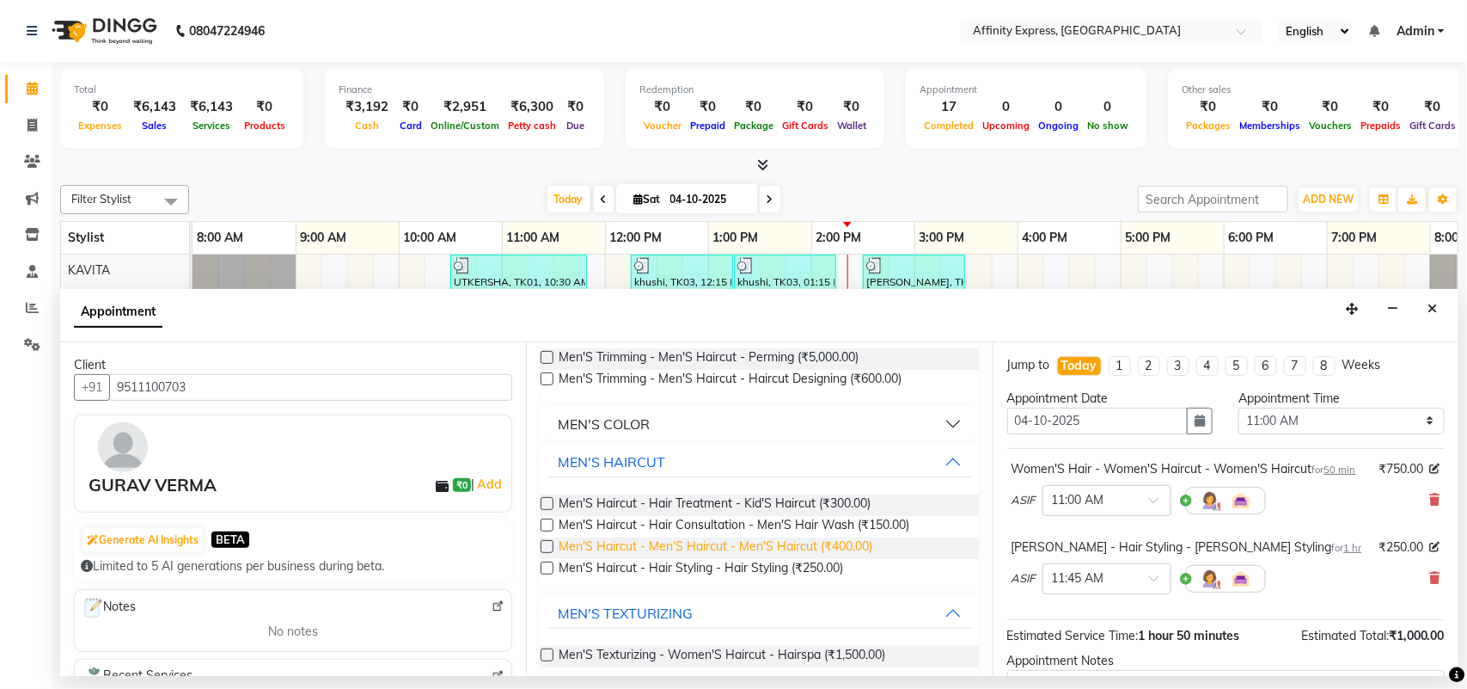
click at [632, 540] on span "Men'S Haircut - Men'S Haircut - Men'S Haircut (₹400.00)" at bounding box center [716, 547] width 314 height 21
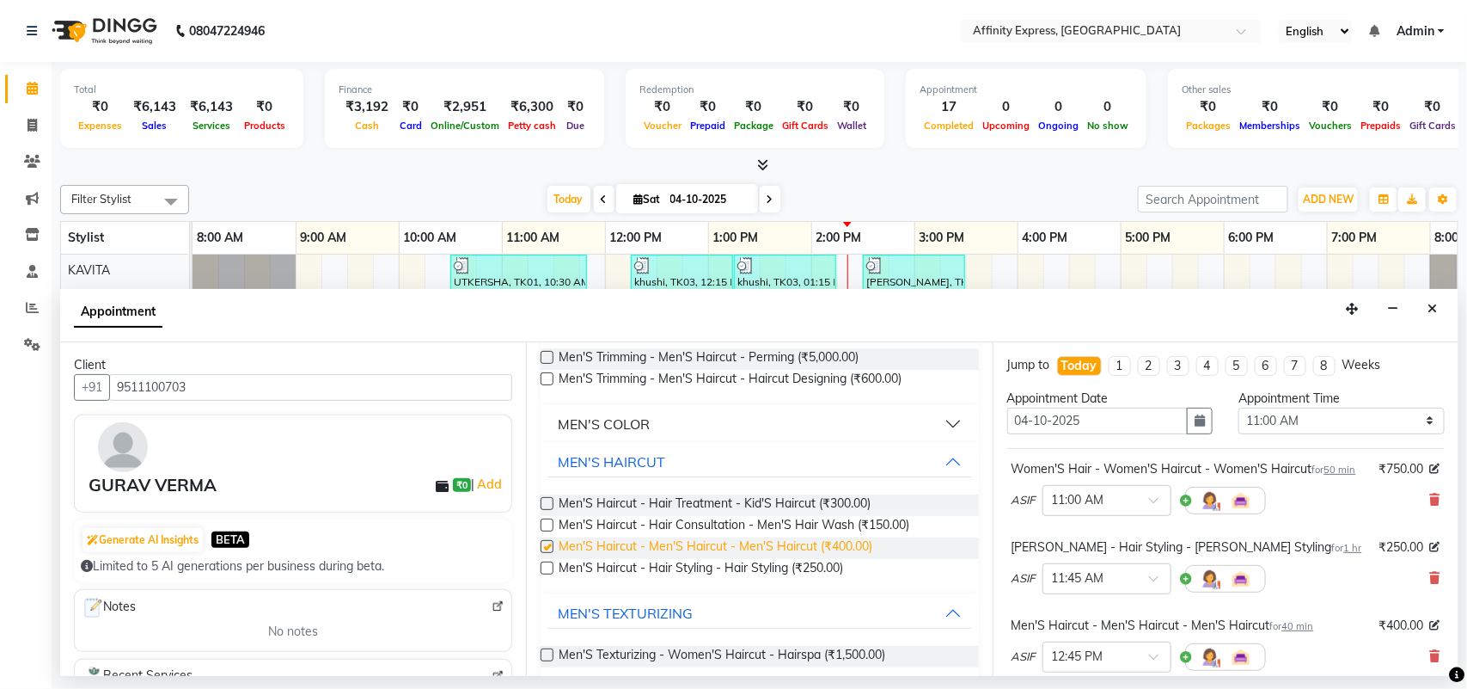
checkbox input "false"
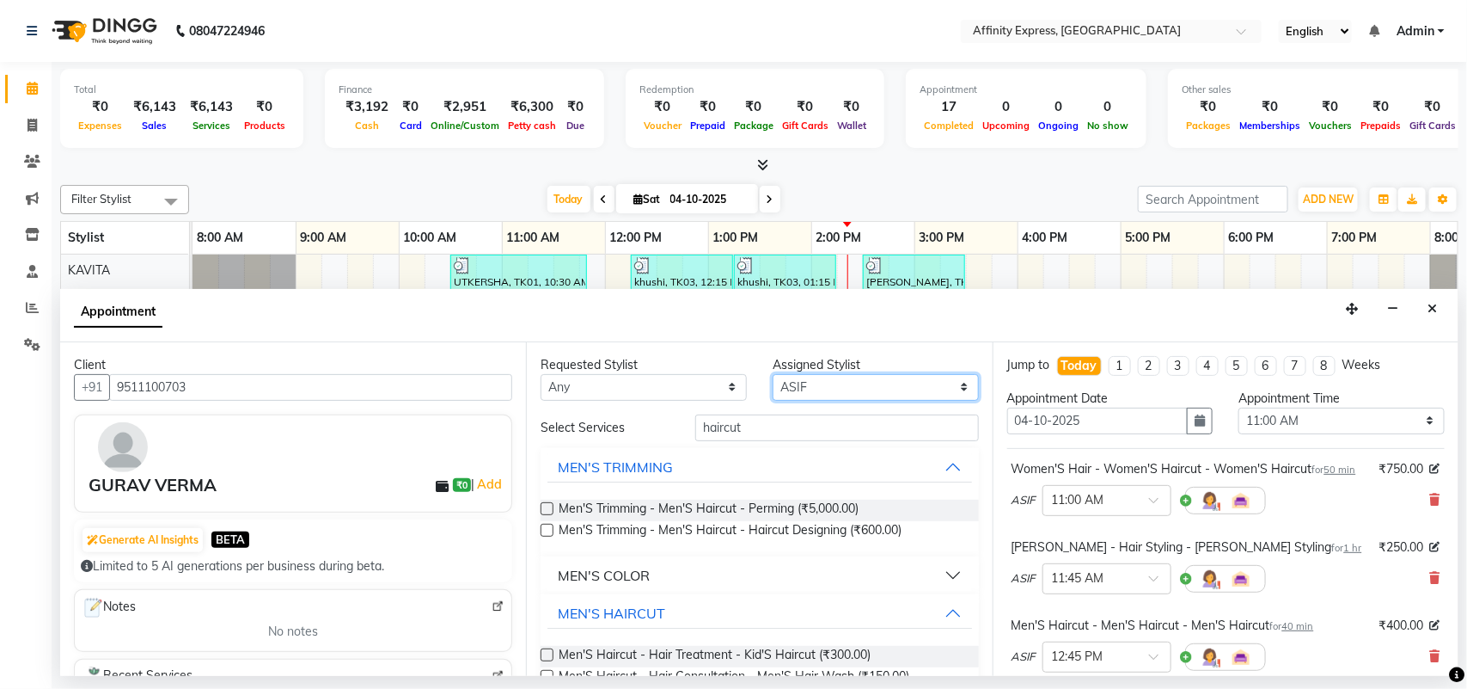
click at [857, 393] on select "Select [PERSON_NAME] AFFINITY EXPRESS [PERSON_NAME] [PERSON_NAME] DIVYA KAVITA …" at bounding box center [876, 387] width 206 height 27
select select "93299"
click at [773, 374] on select "Select [PERSON_NAME] AFFINITY EXPRESS [PERSON_NAME] [PERSON_NAME] DIVYA KAVITA …" at bounding box center [876, 387] width 206 height 27
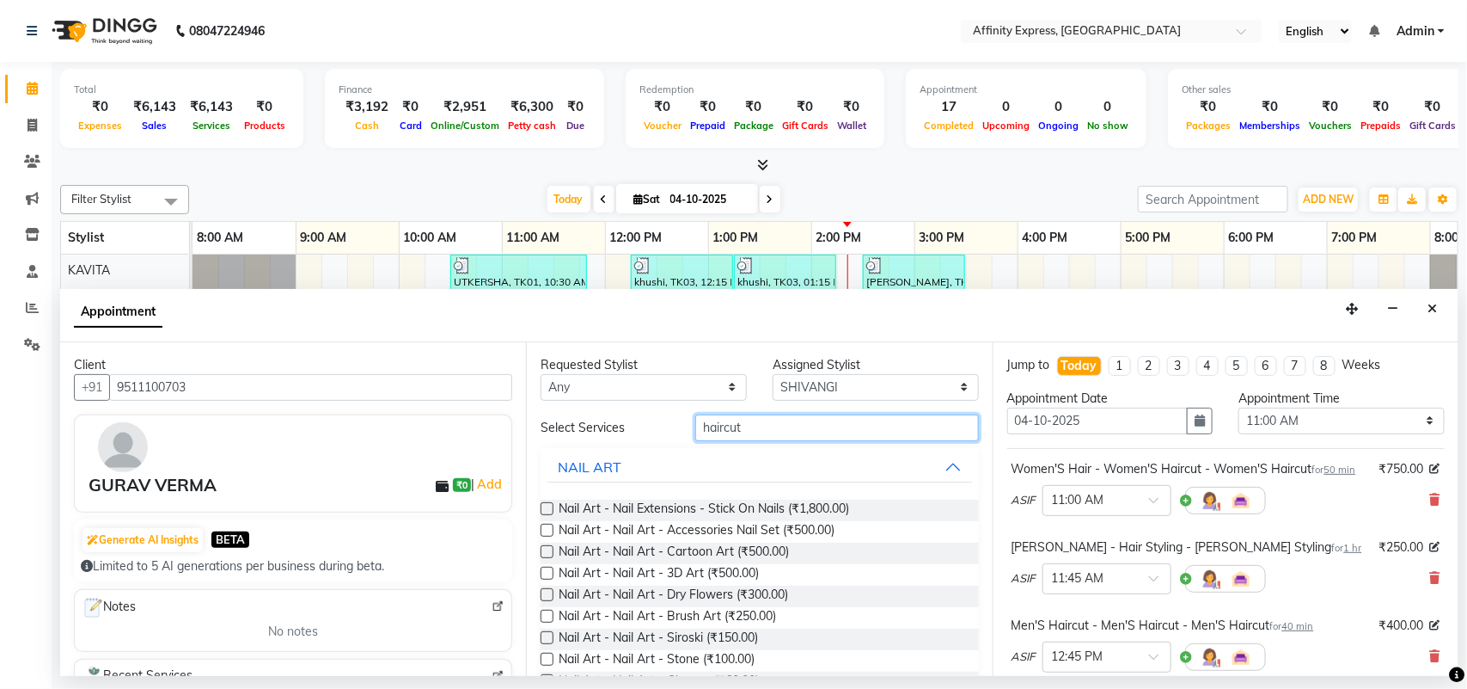
click at [792, 427] on input "haircut" at bounding box center [837, 427] width 284 height 27
type input "h"
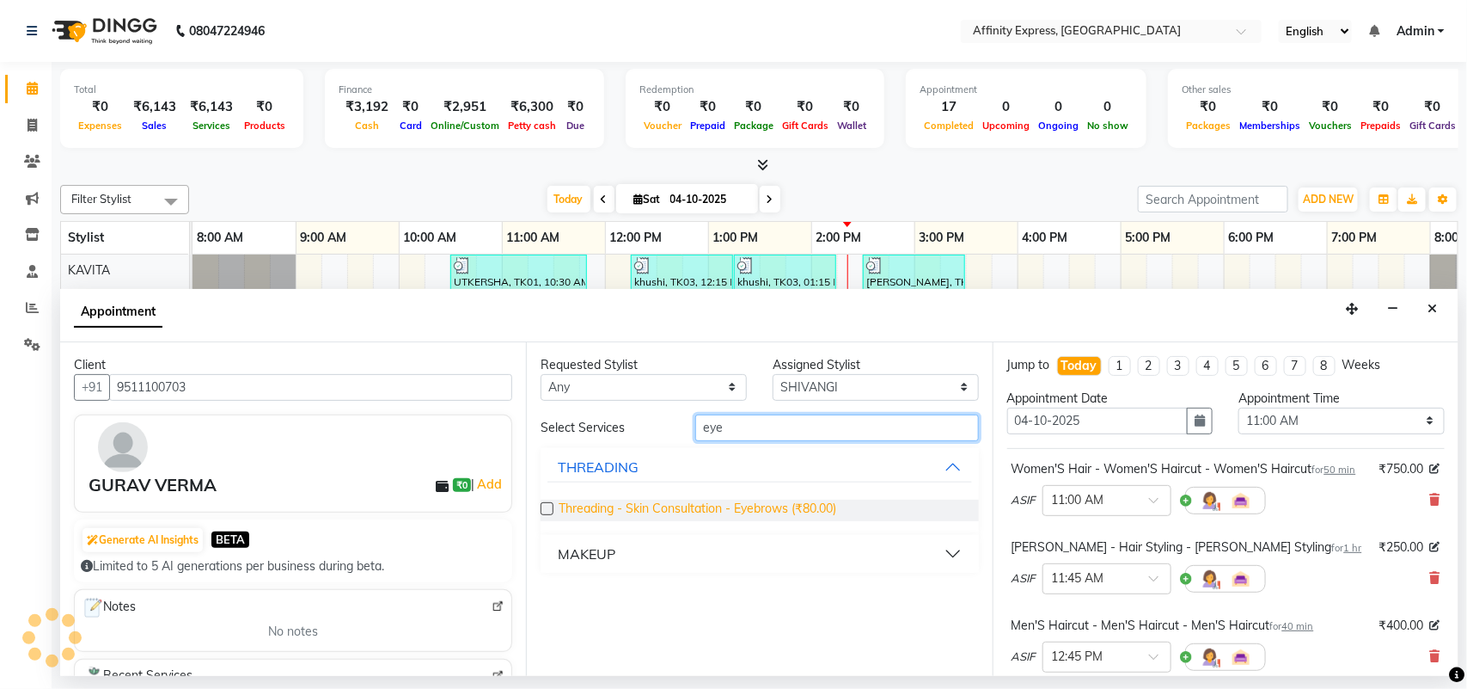
type input "eye"
click at [775, 503] on span "Threading - Skin Consultation - Eyebrows (₹80.00)" at bounding box center [698, 509] width 278 height 21
checkbox input "false"
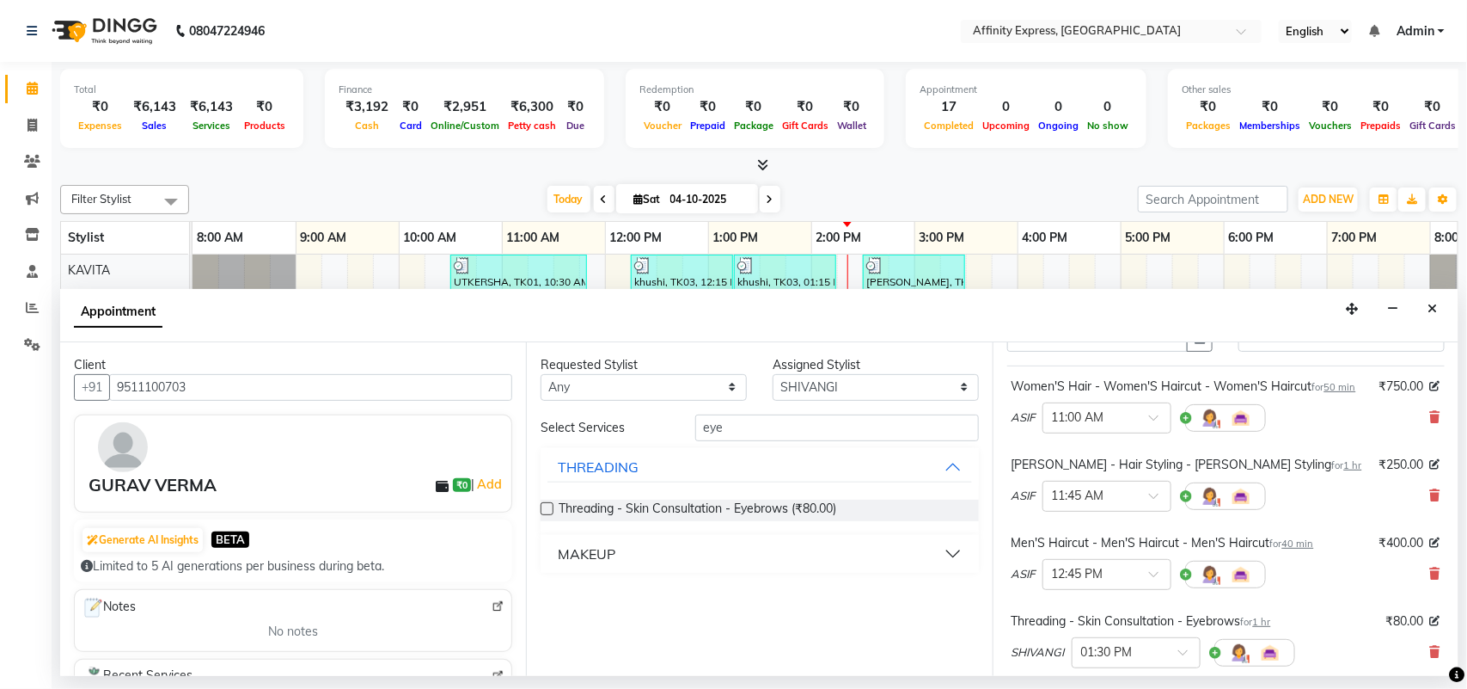
scroll to position [84, 0]
click at [1344, 469] on span "1 hr" at bounding box center [1353, 463] width 18 height 12
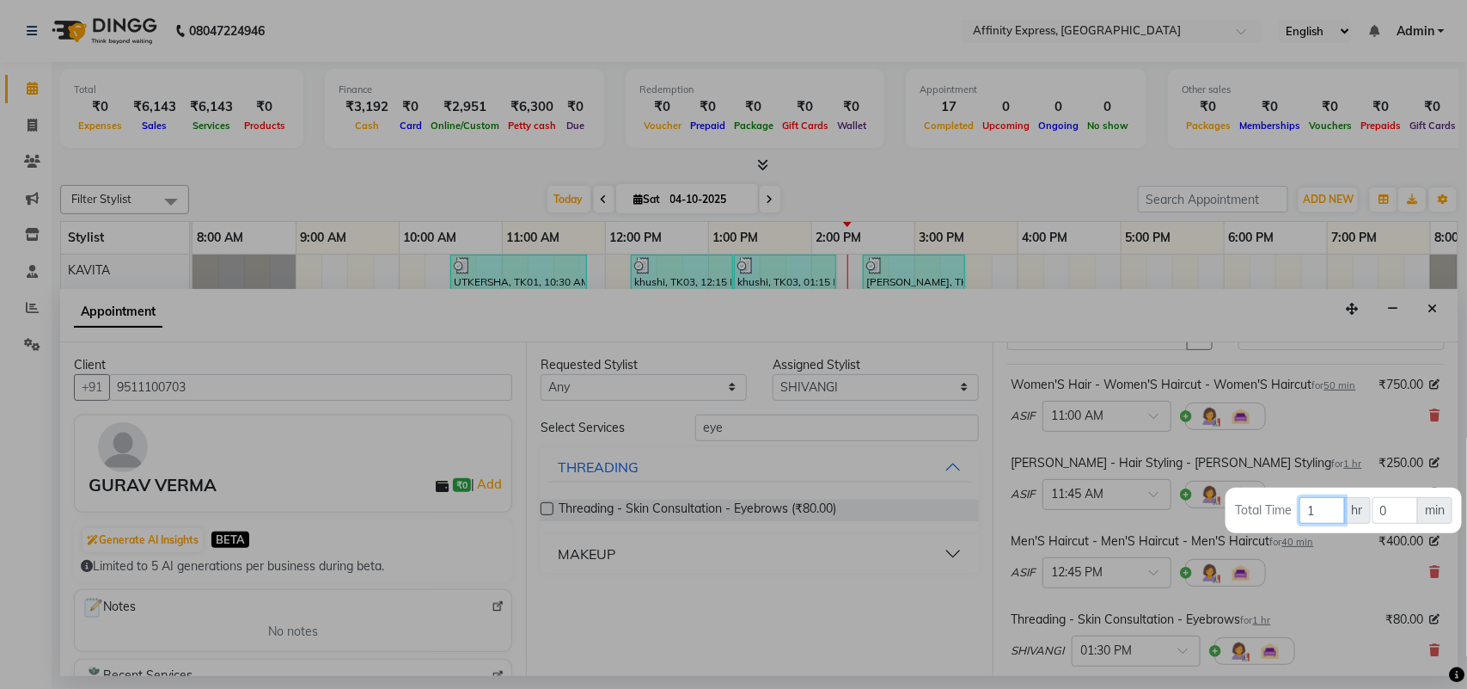
click at [1313, 516] on input "1" at bounding box center [1322, 510] width 45 height 27
click at [1393, 513] on input "0" at bounding box center [1396, 510] width 46 height 27
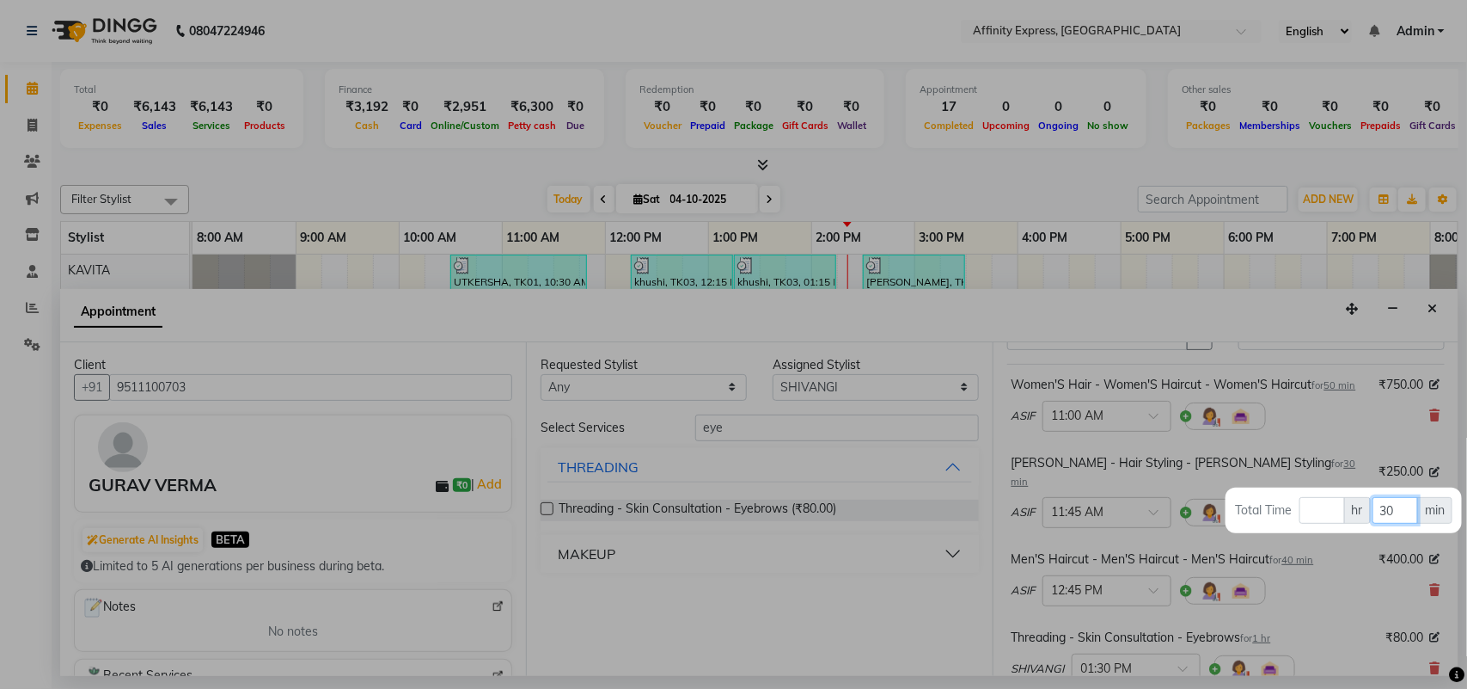
type input "30"
click at [1325, 583] on div at bounding box center [733, 344] width 1467 height 689
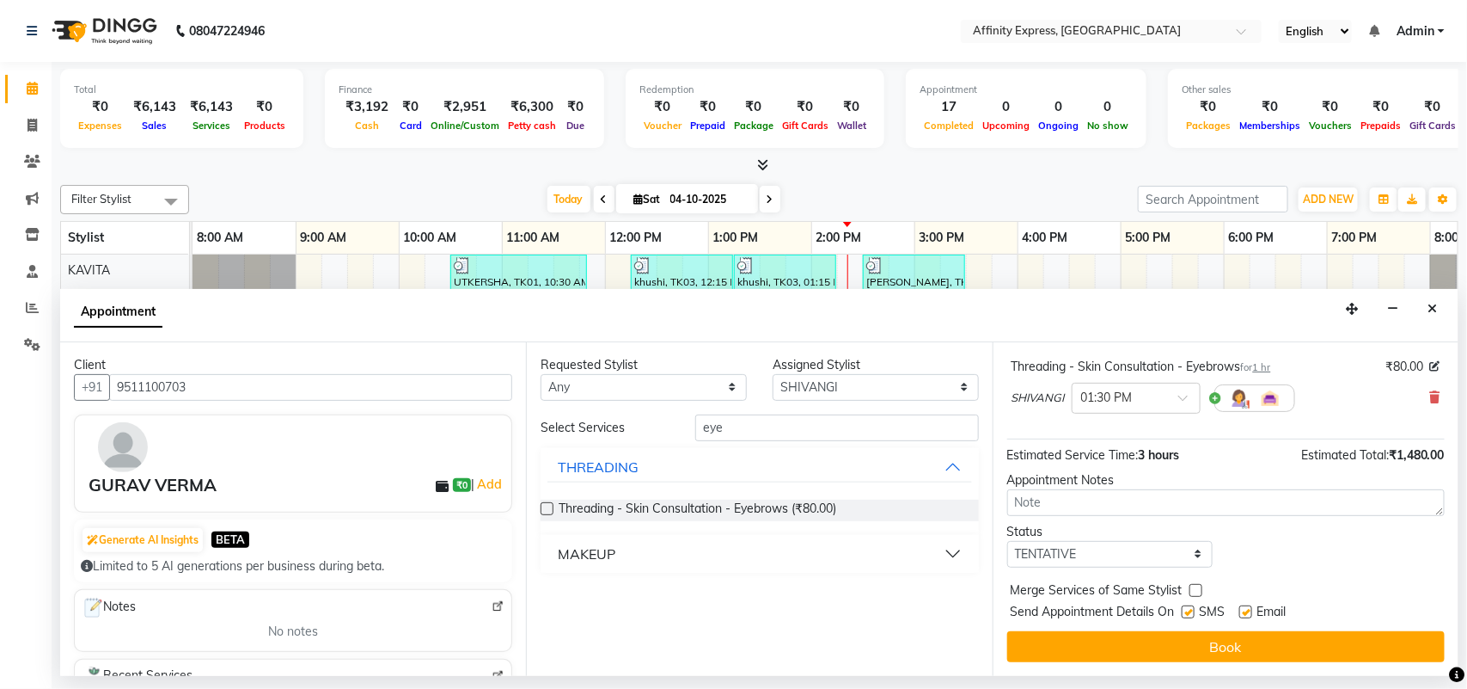
scroll to position [65, 0]
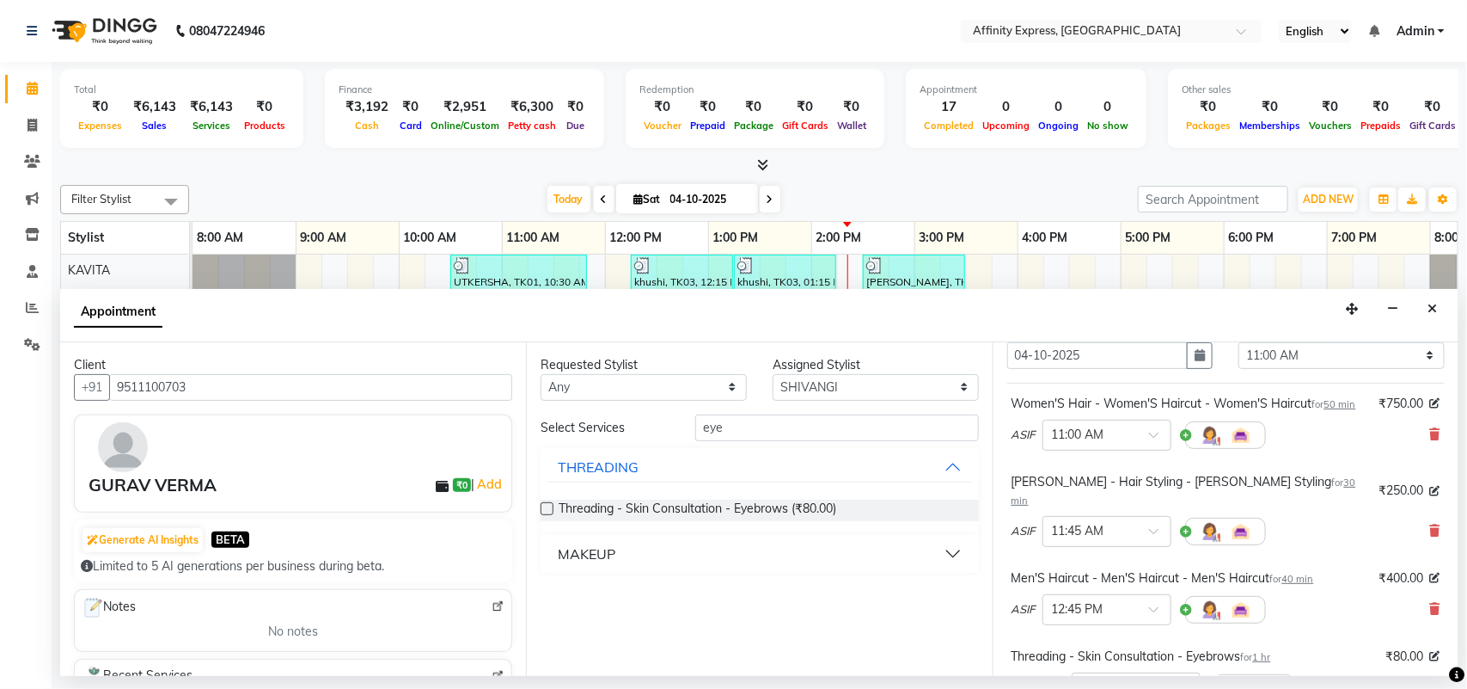
click at [1271, 659] on span "1 hr" at bounding box center [1262, 657] width 18 height 12
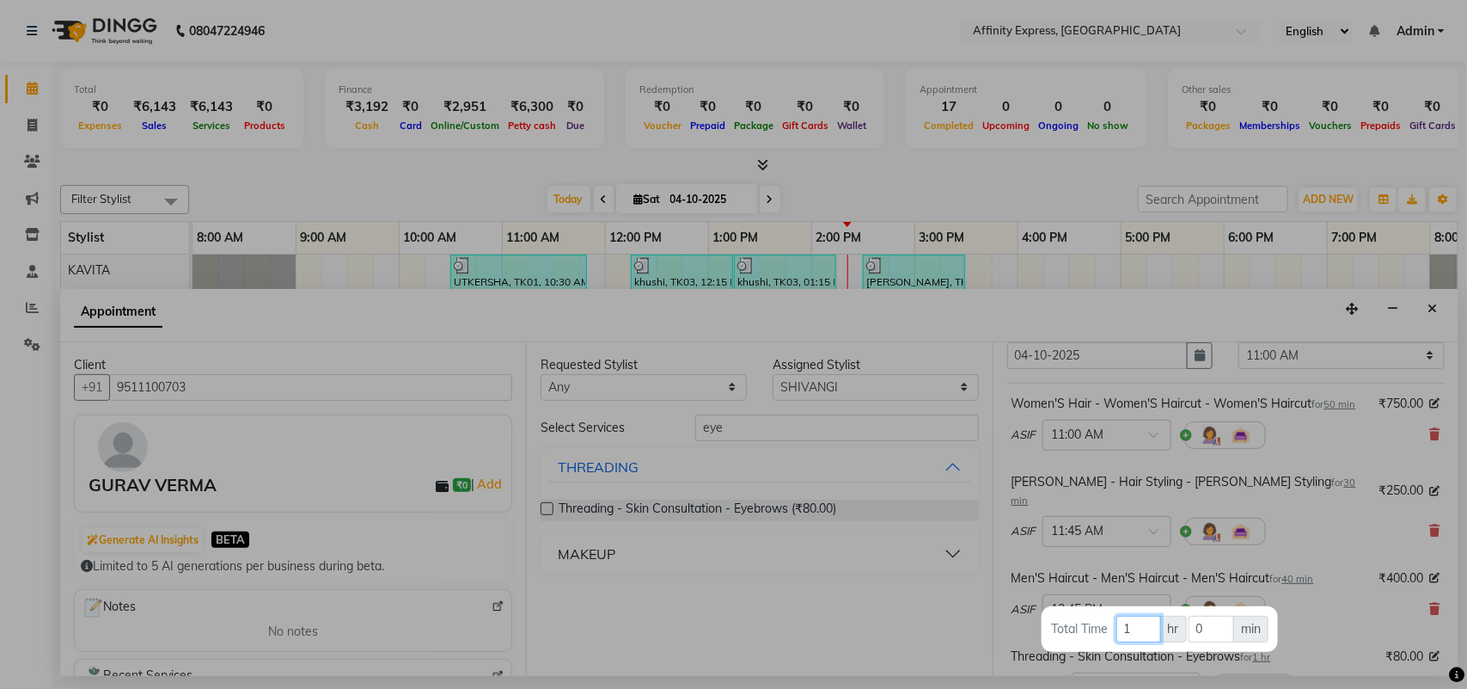
click at [1148, 633] on input "1" at bounding box center [1139, 628] width 45 height 27
click at [1208, 626] on input "0" at bounding box center [1212, 628] width 46 height 27
type input "20"
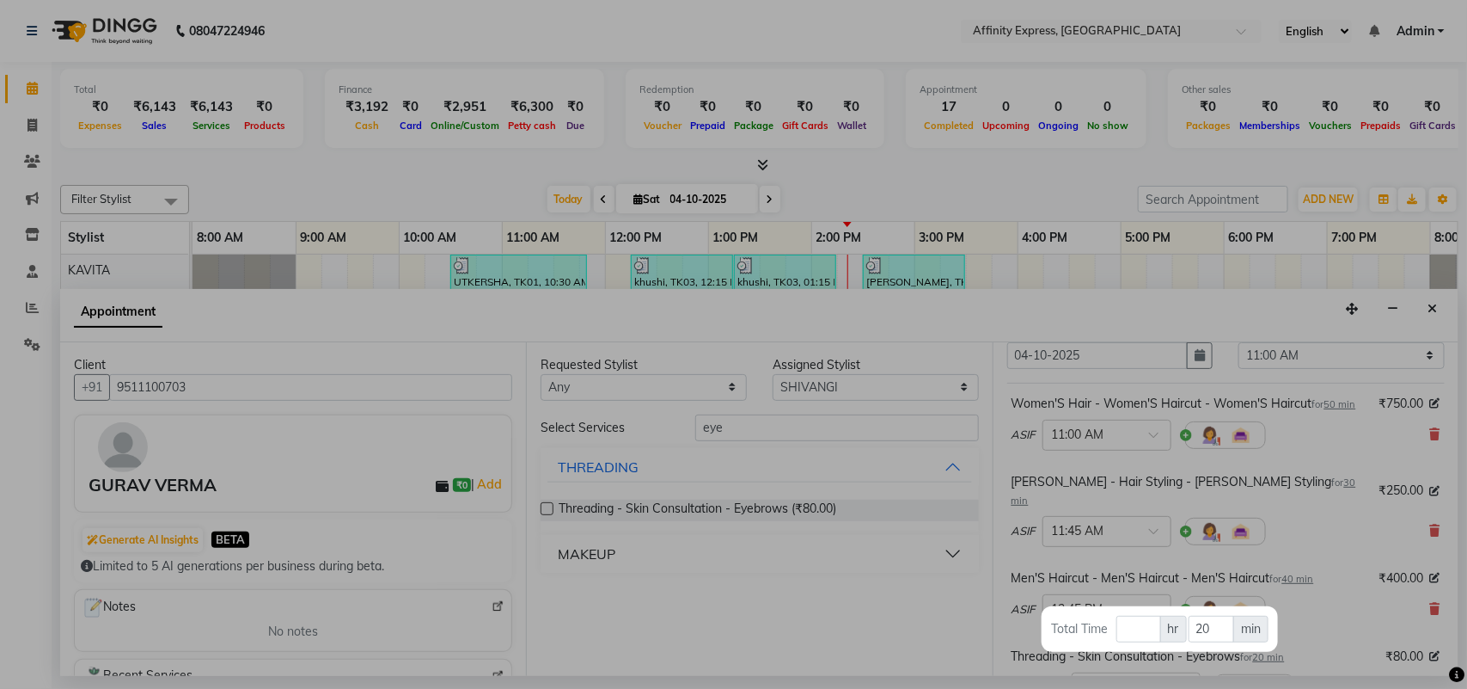
click at [1440, 427] on div at bounding box center [733, 344] width 1467 height 689
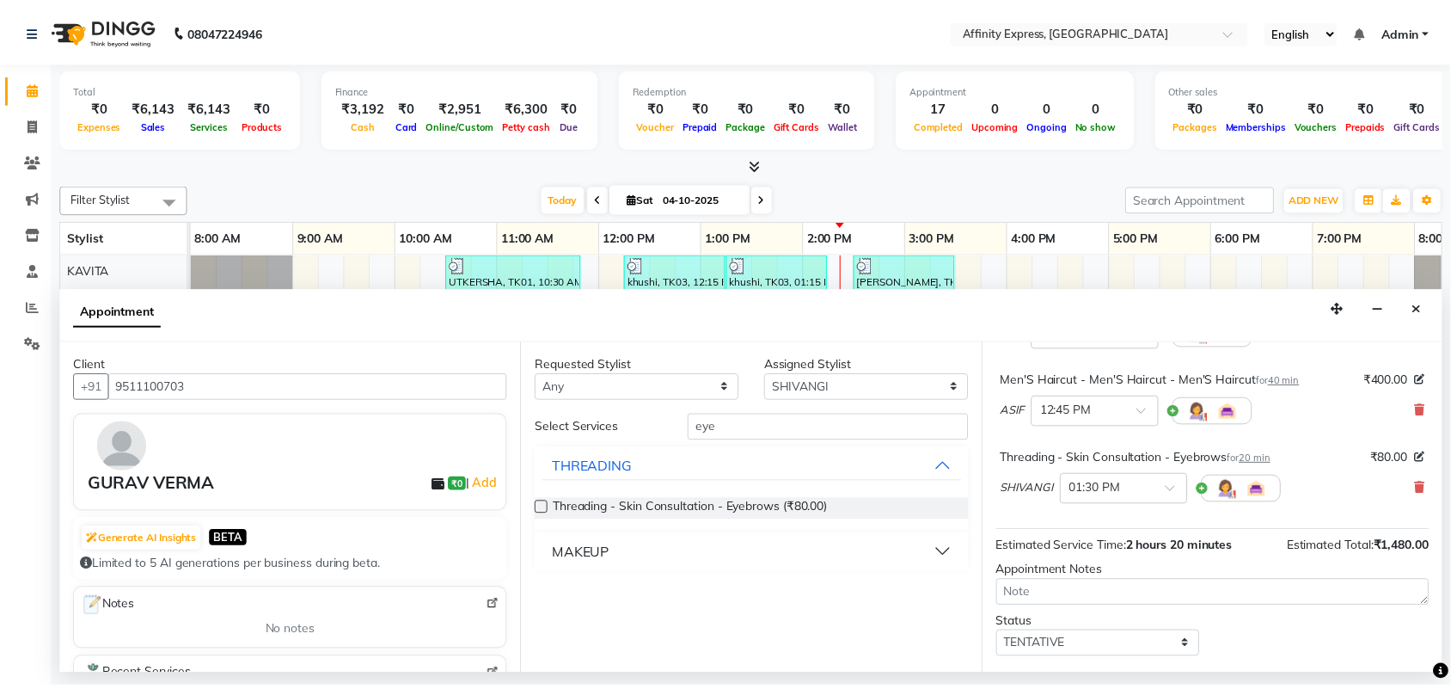
scroll to position [357, 0]
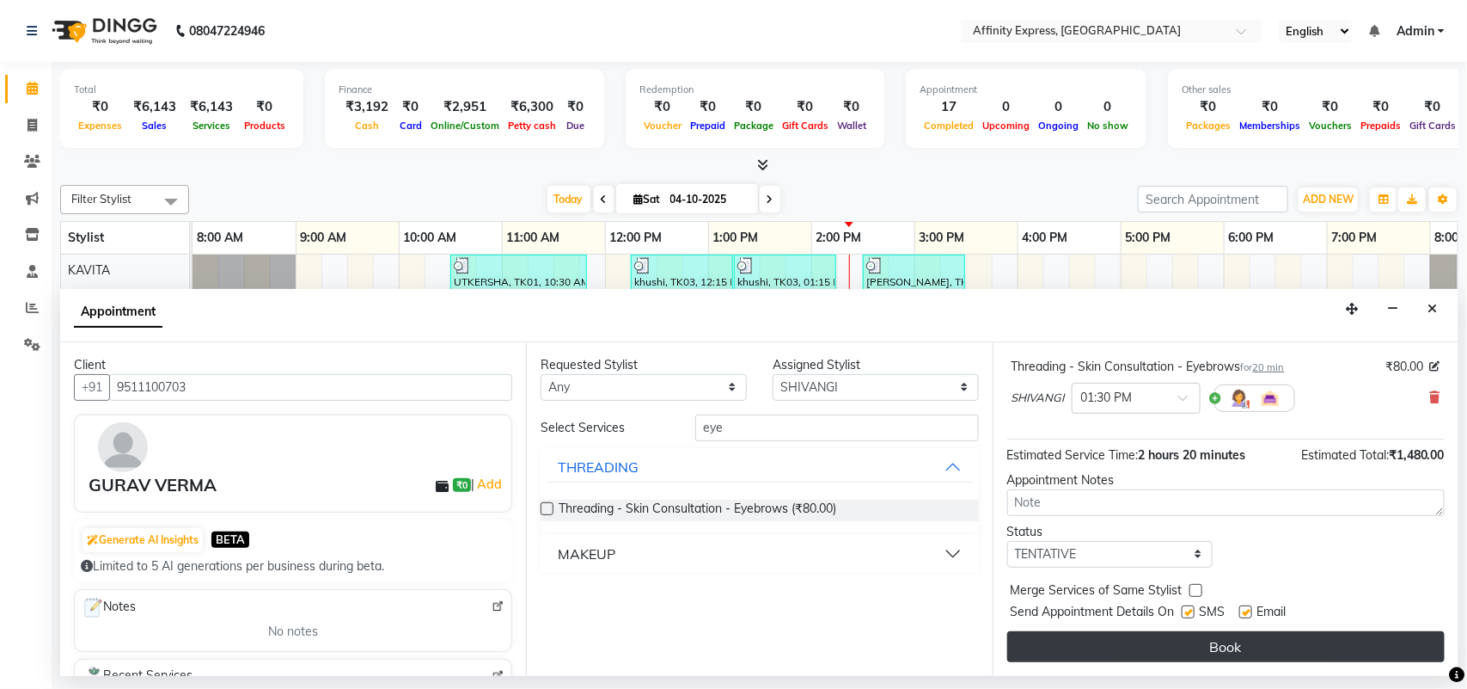
click at [1334, 653] on button "Book" at bounding box center [1226, 646] width 438 height 31
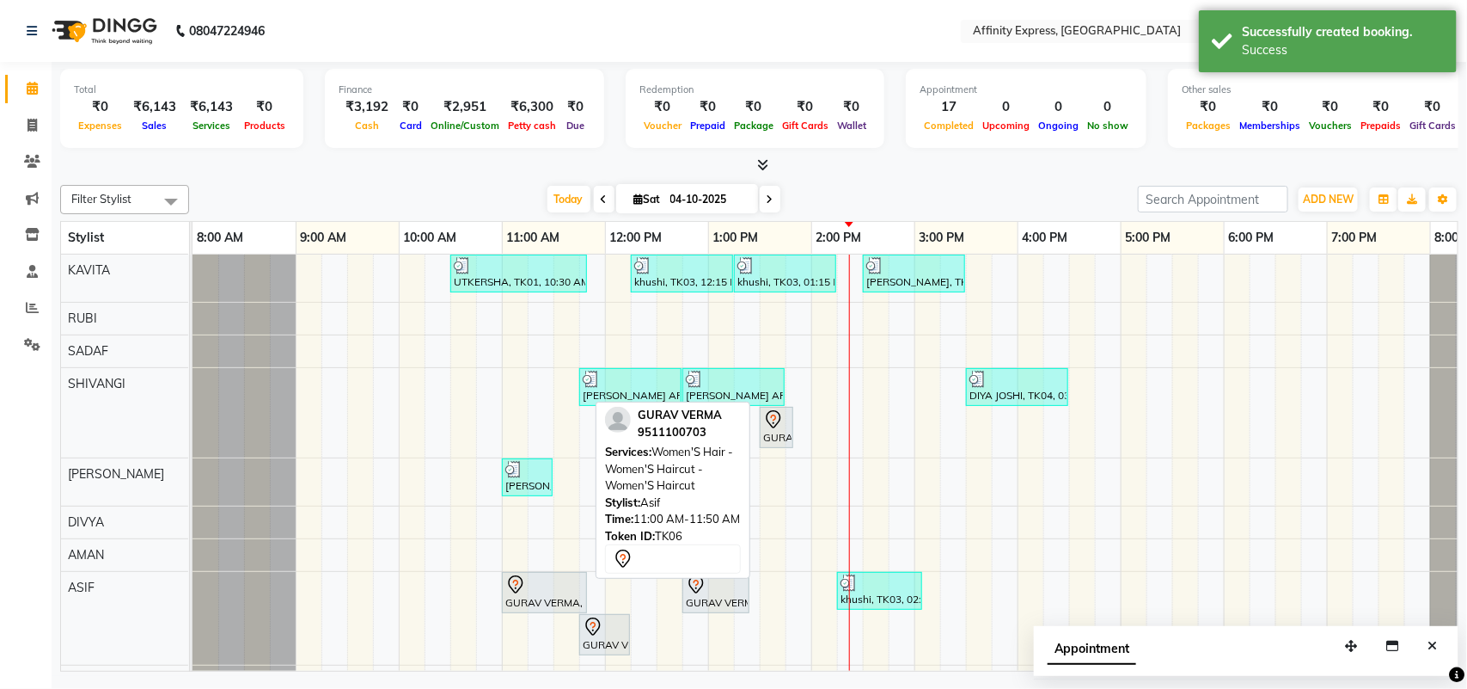
click at [569, 609] on div "GURAV VERMA, TK06, 11:00 AM-11:50 AM, Women'S Hair - Women'S Haircut - Women'S …" at bounding box center [545, 592] width 82 height 36
select select "7"
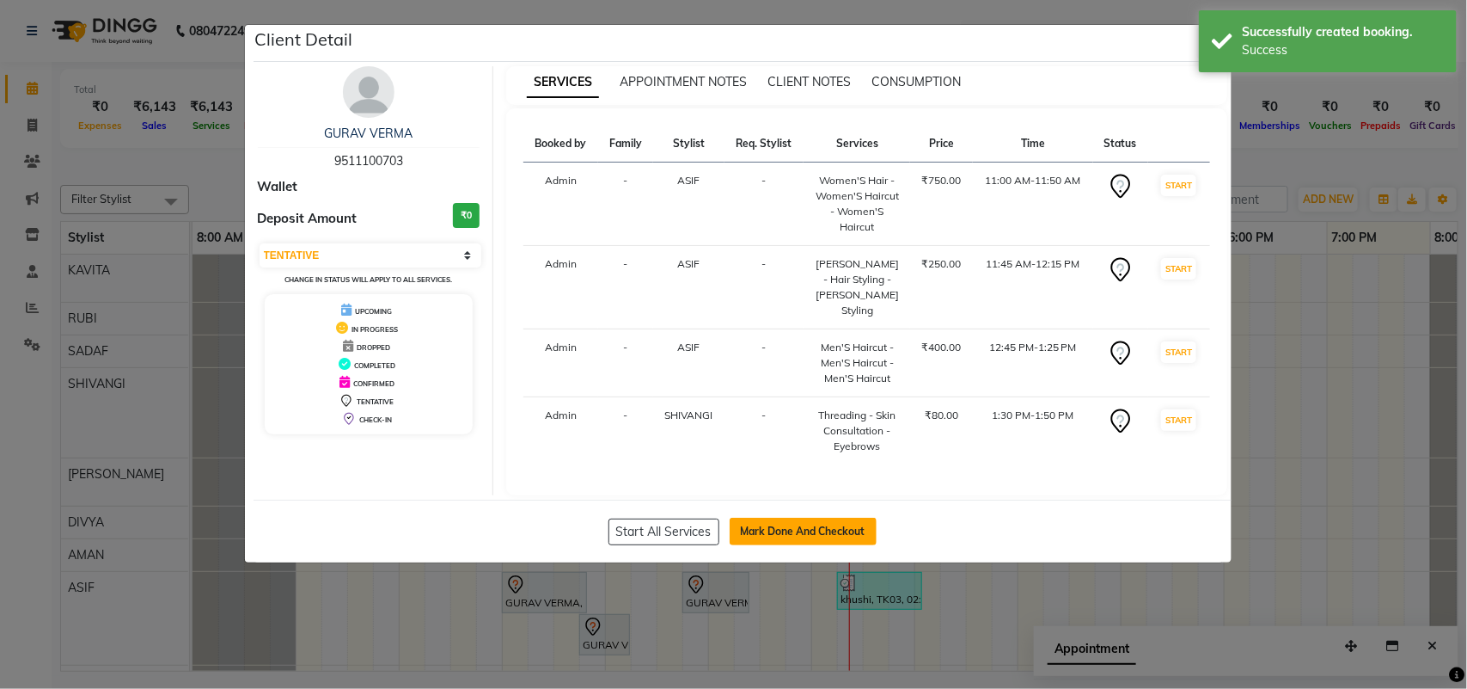
click at [783, 517] on button "Mark Done And Checkout" at bounding box center [803, 531] width 147 height 28
select select "service"
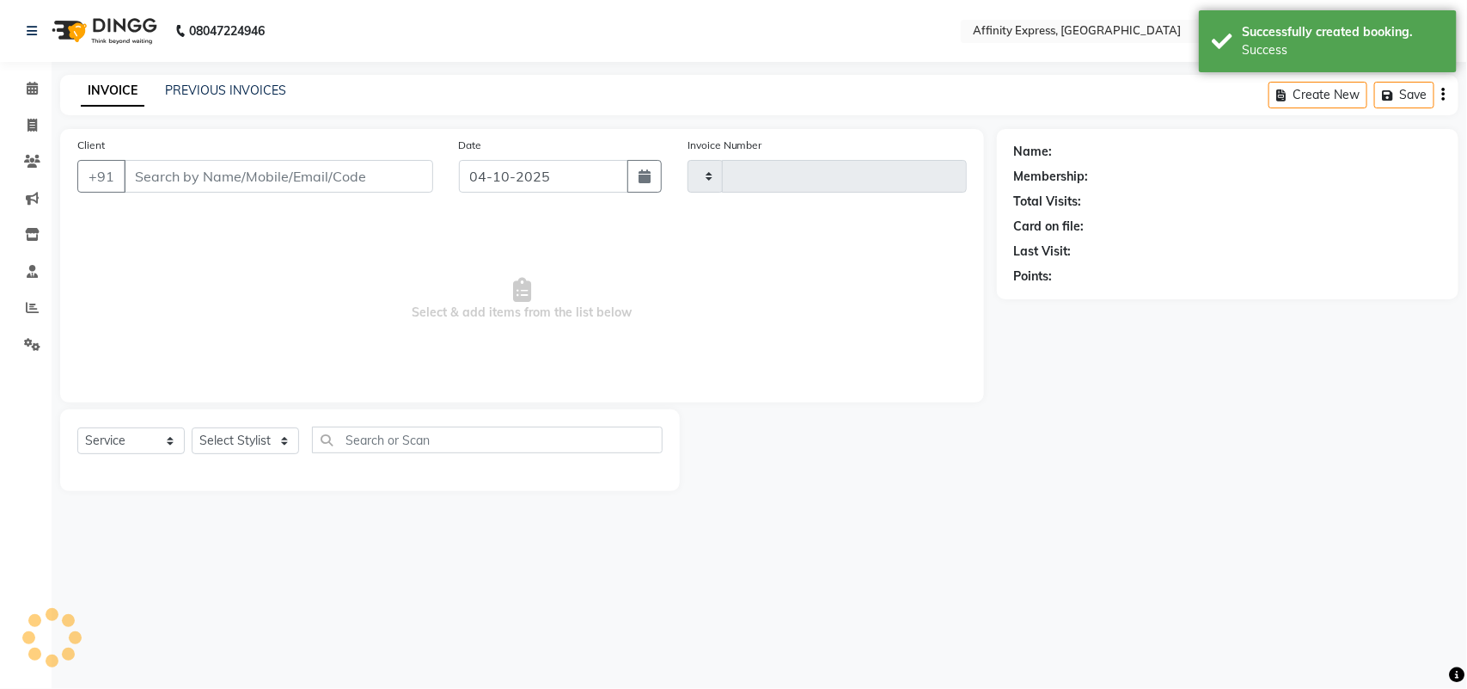
type input "0084"
select select "9123"
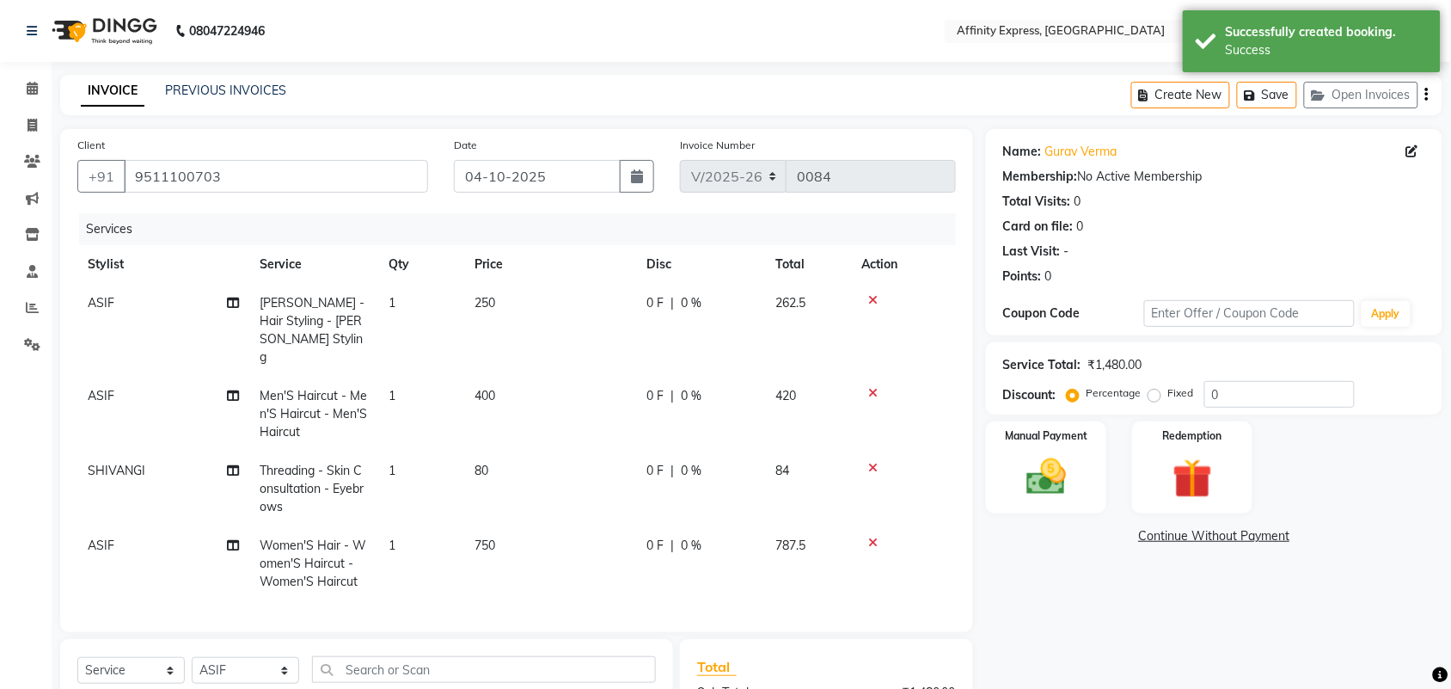
click at [509, 298] on td "250" at bounding box center [550, 330] width 172 height 93
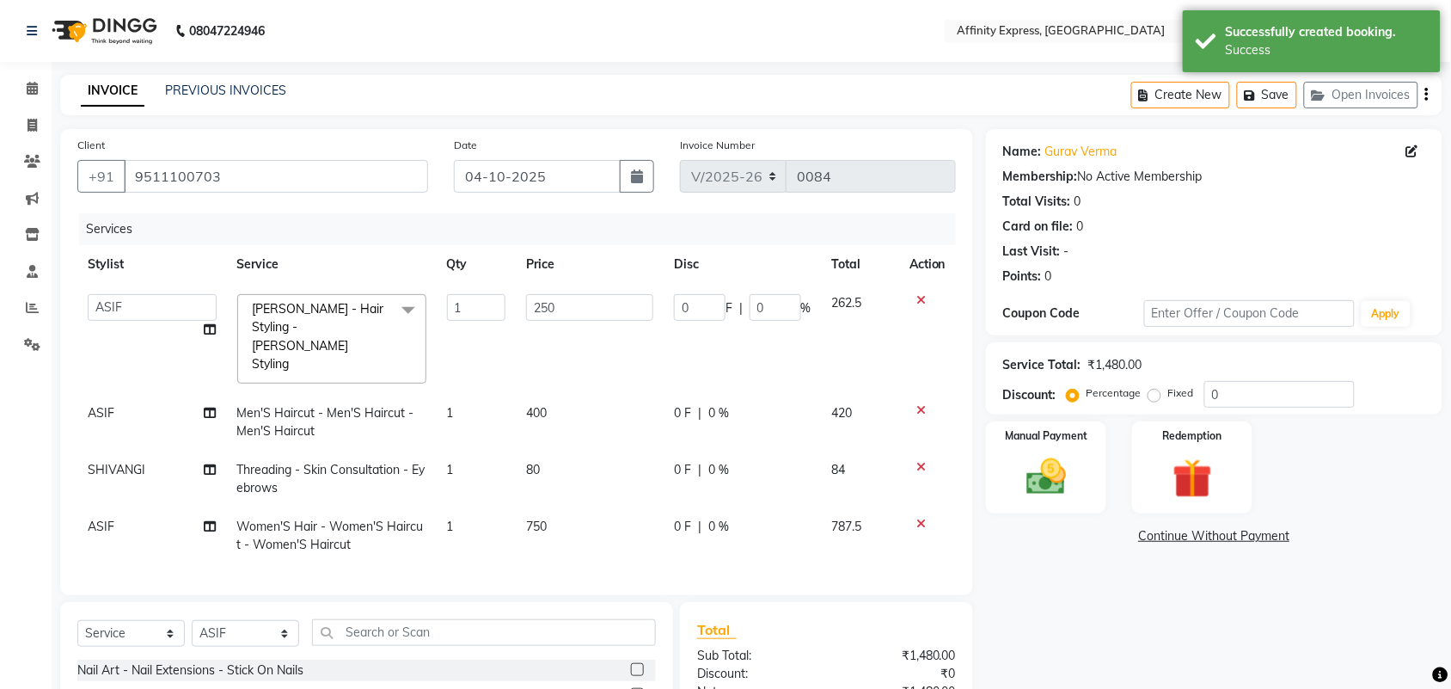
click at [509, 298] on td "1" at bounding box center [476, 339] width 79 height 110
click at [565, 308] on input "250" at bounding box center [589, 307] width 127 height 27
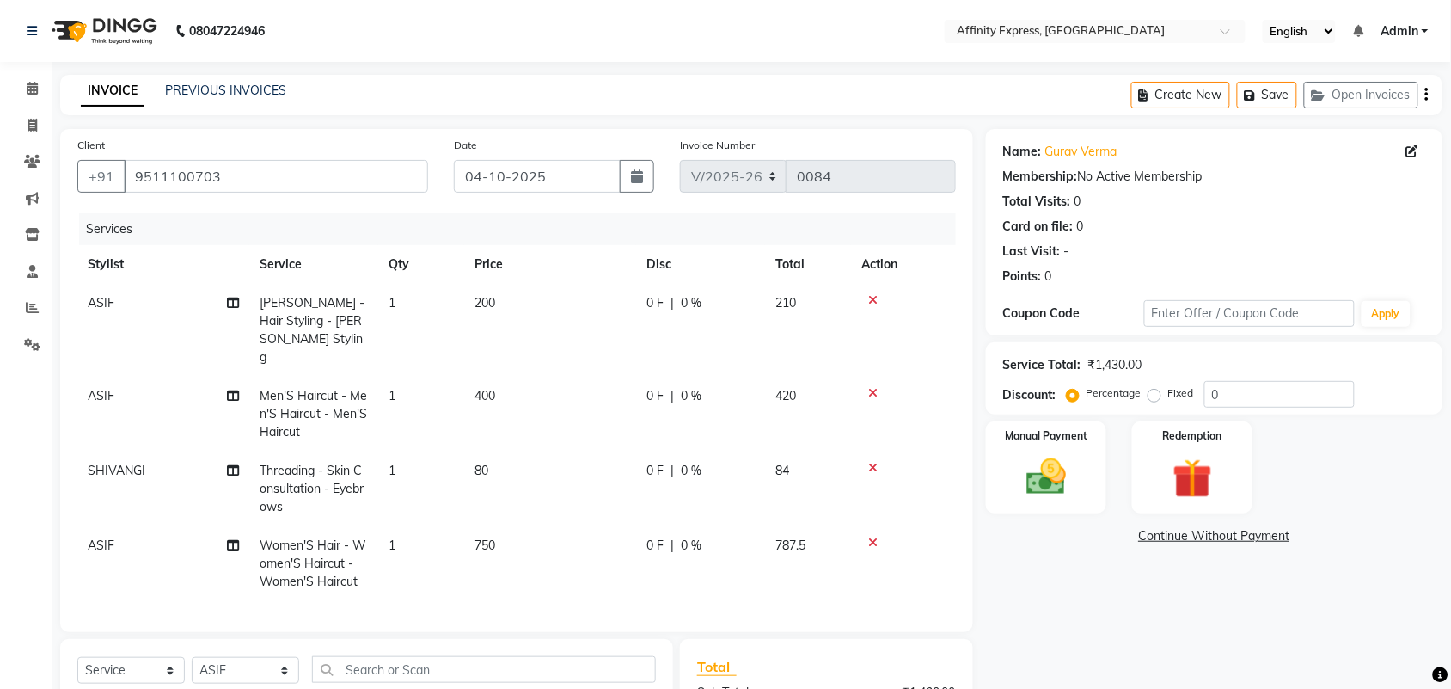
click at [548, 378] on td "400" at bounding box center [550, 413] width 172 height 75
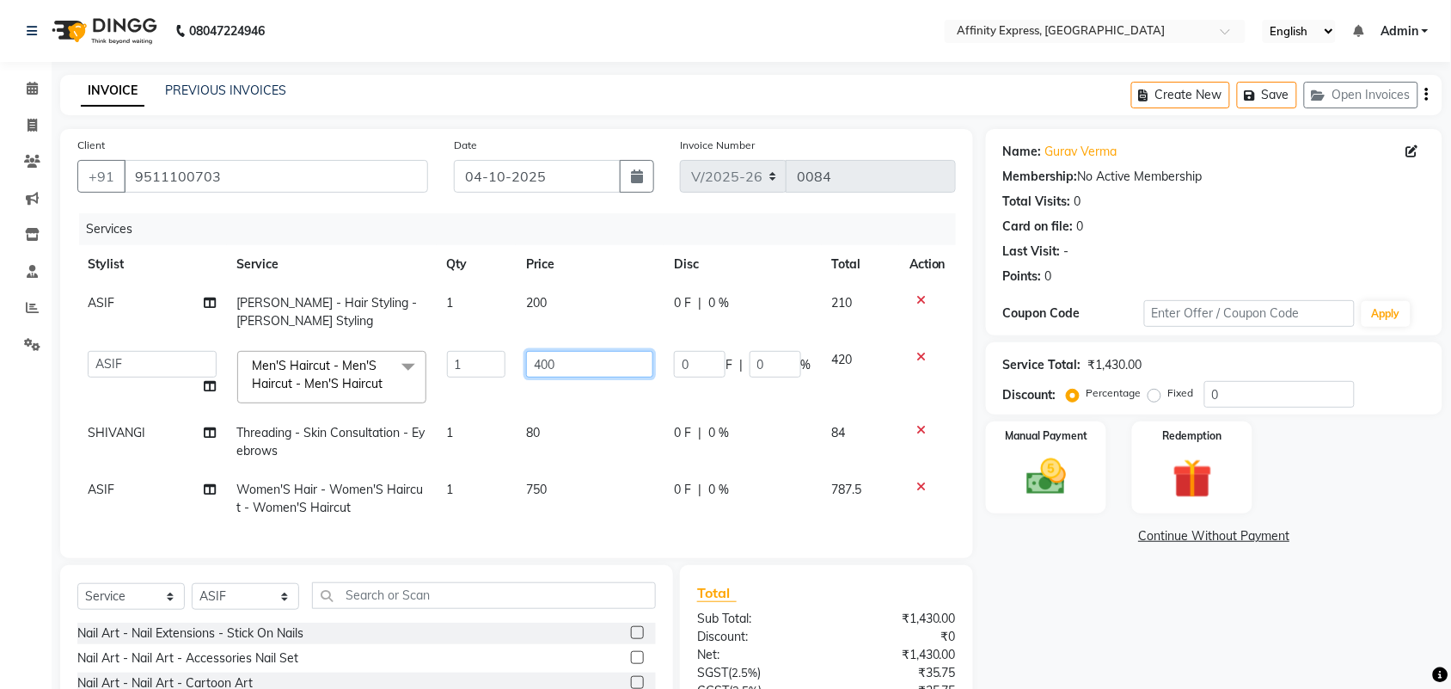
click at [565, 363] on input "400" at bounding box center [589, 364] width 127 height 27
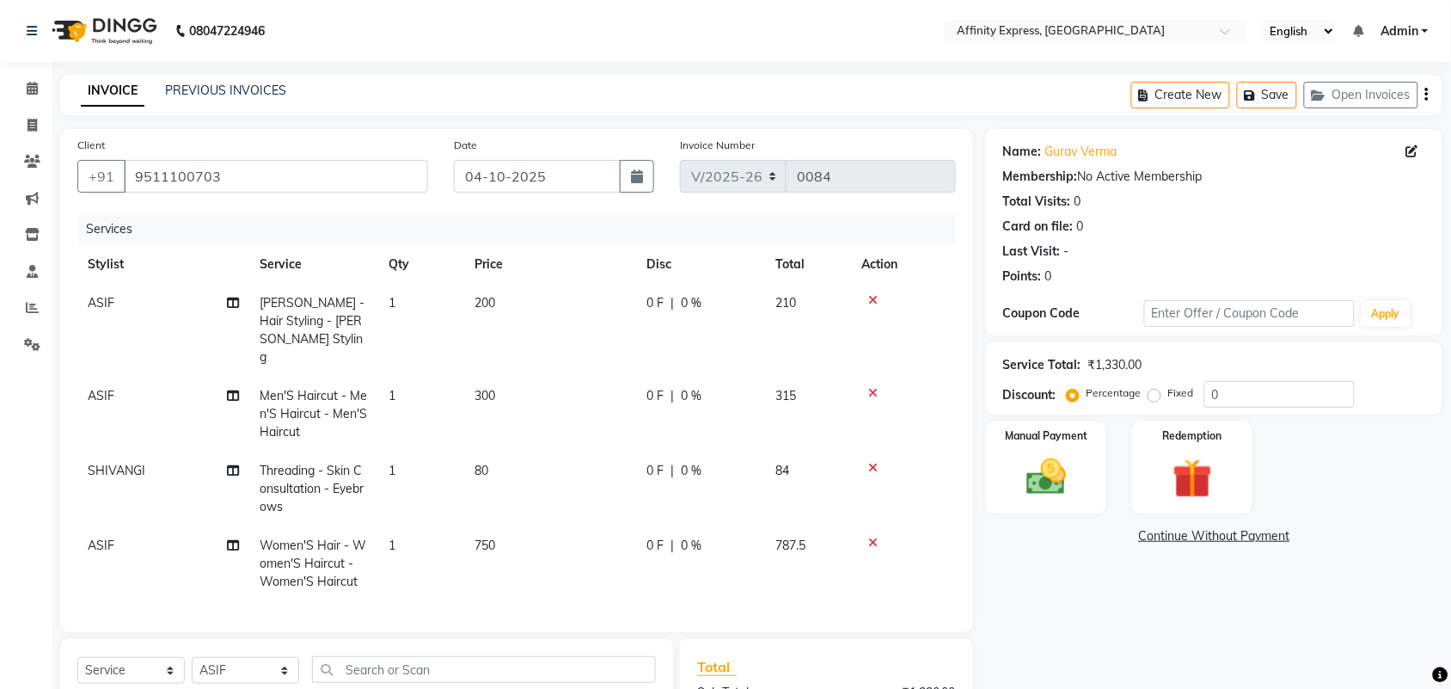
click at [553, 526] on td "750" at bounding box center [550, 563] width 172 height 75
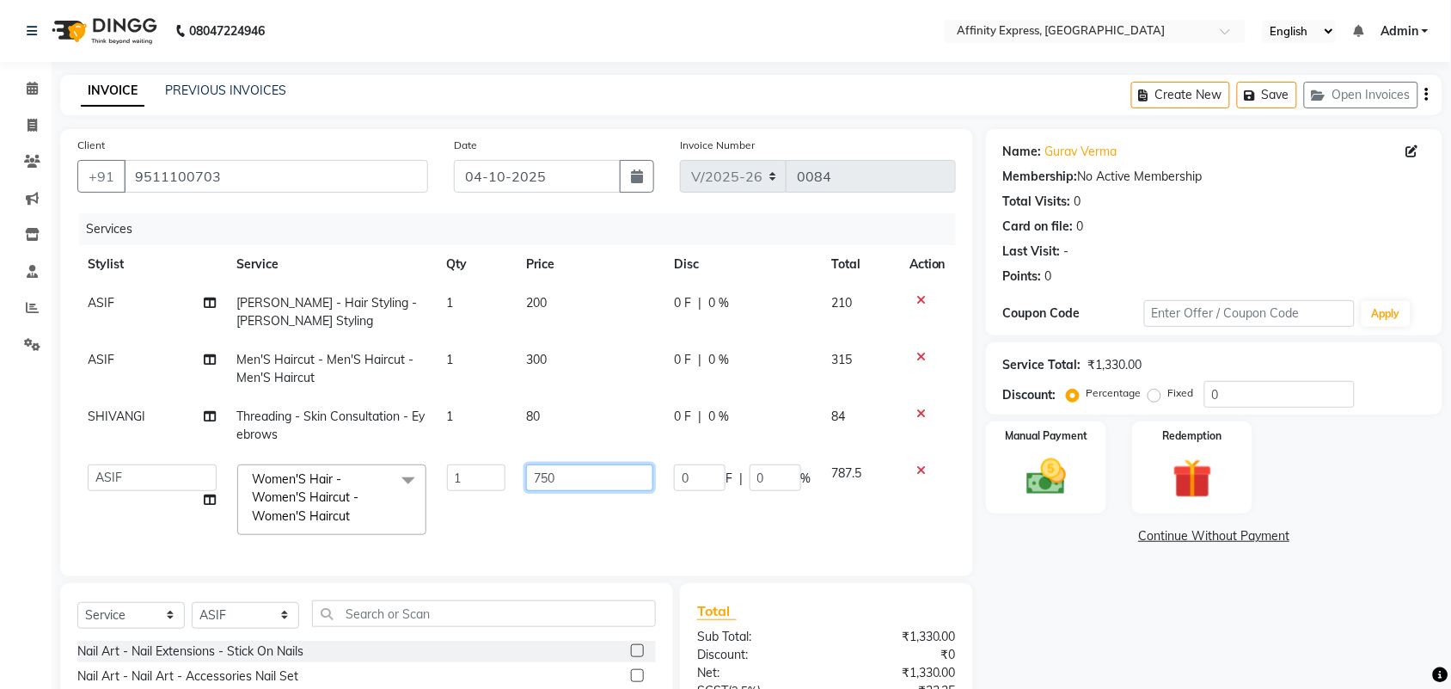
click at [560, 483] on input "750" at bounding box center [589, 477] width 127 height 27
click at [835, 520] on td "787.5" at bounding box center [860, 499] width 77 height 91
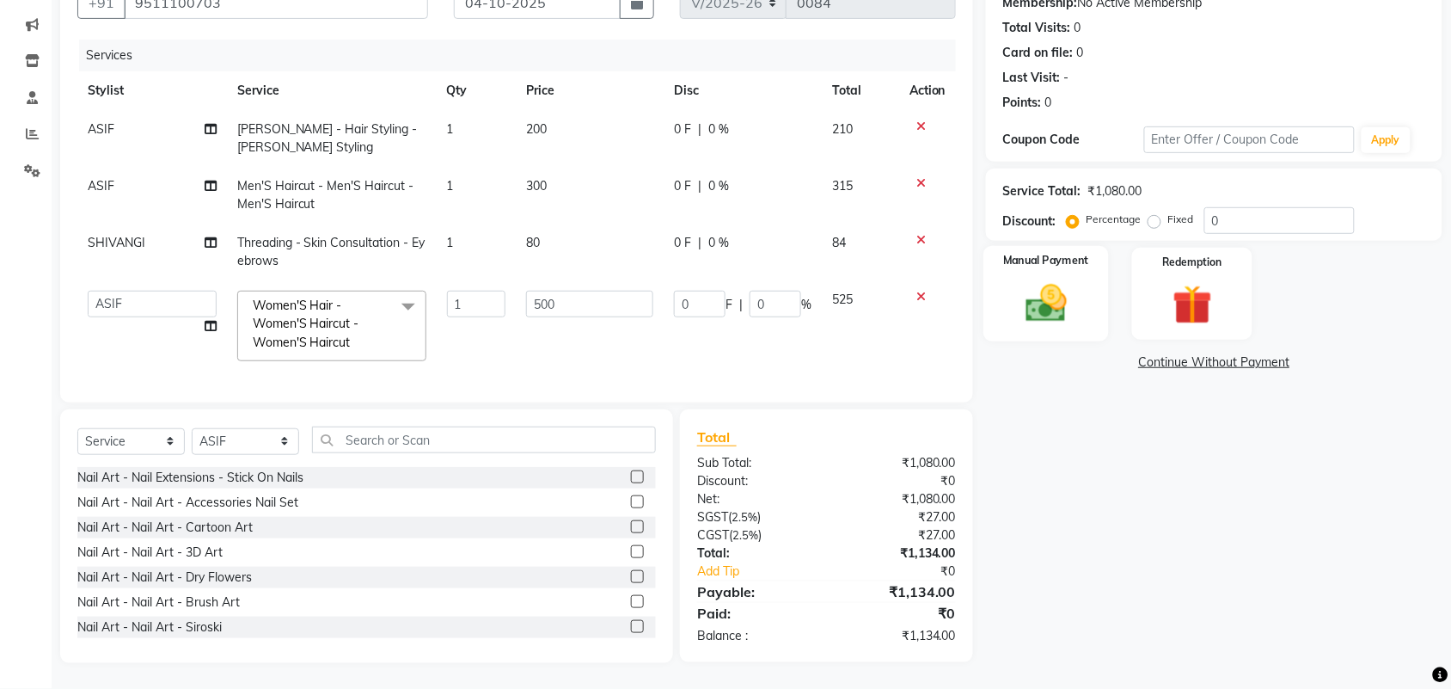
click at [1053, 279] on img at bounding box center [1046, 302] width 67 height 47
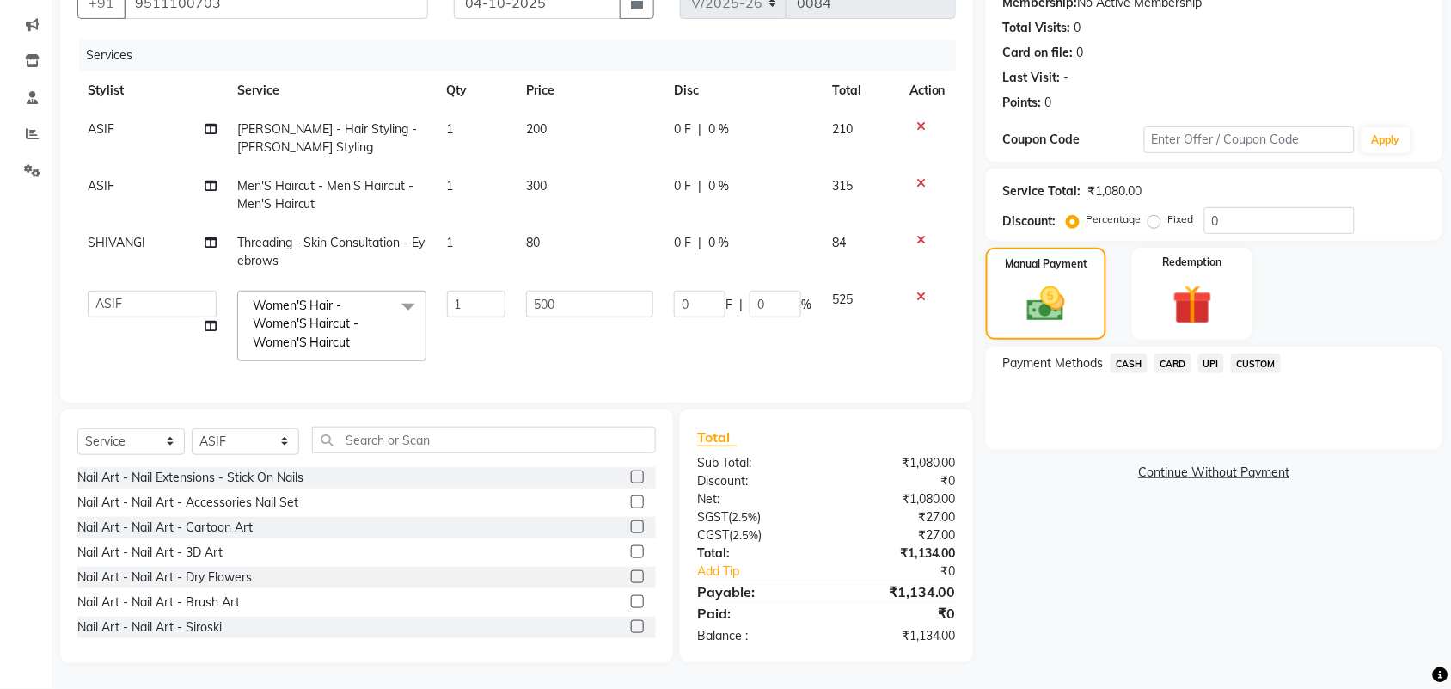
click at [1247, 353] on span "CUSTOM" at bounding box center [1256, 363] width 50 height 20
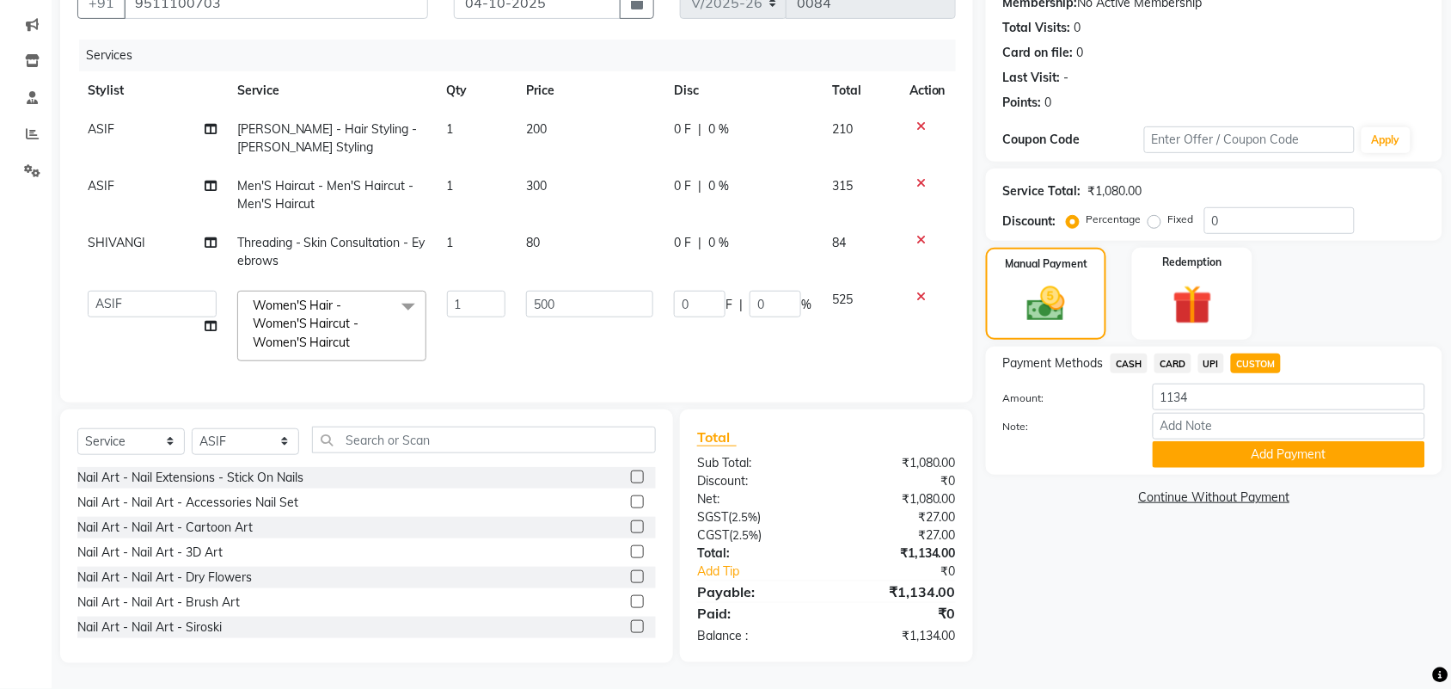
click at [1123, 353] on span "CASH" at bounding box center [1129, 363] width 37 height 20
click at [1248, 384] on input "1134" at bounding box center [1289, 396] width 272 height 27
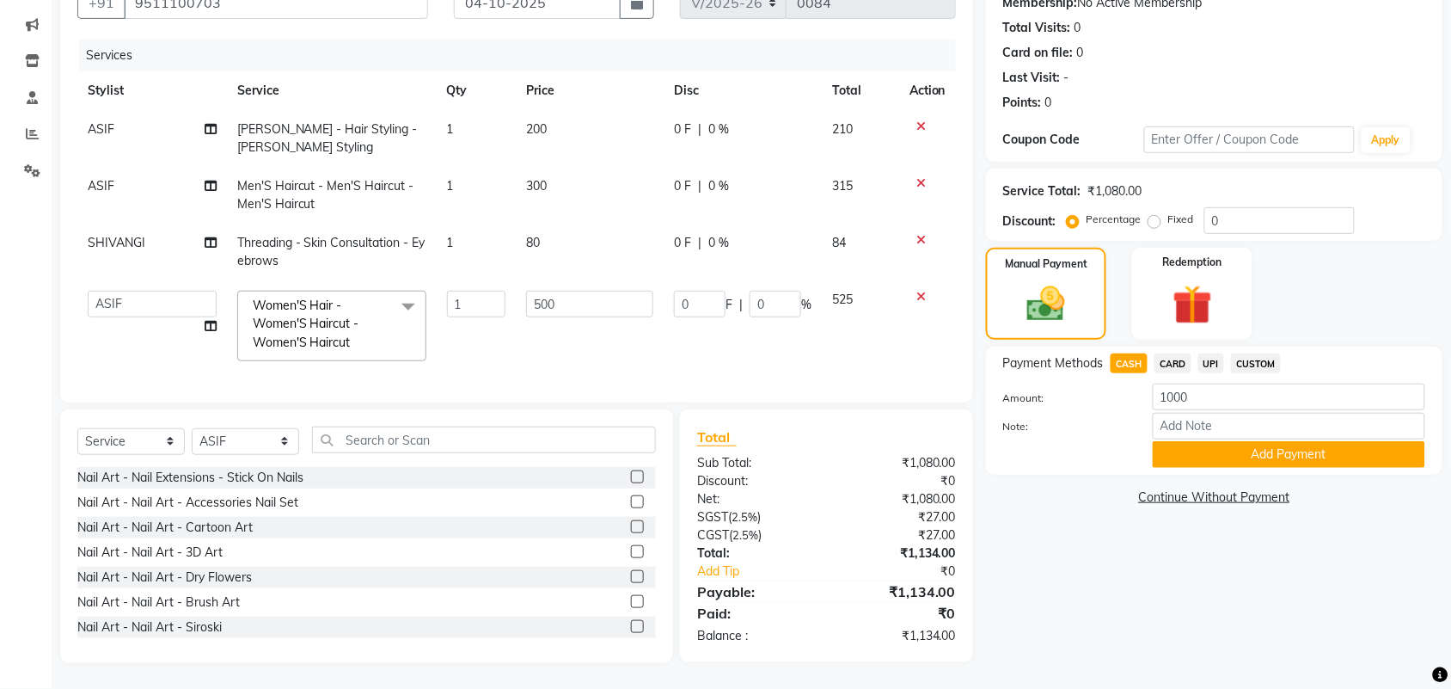
click at [1206, 353] on span "UPI" at bounding box center [1211, 363] width 27 height 20
click at [1213, 353] on span "UPI" at bounding box center [1211, 363] width 27 height 20
click at [1139, 353] on span "CASH" at bounding box center [1129, 363] width 37 height 20
click at [1197, 383] on input "1134" at bounding box center [1289, 396] width 272 height 27
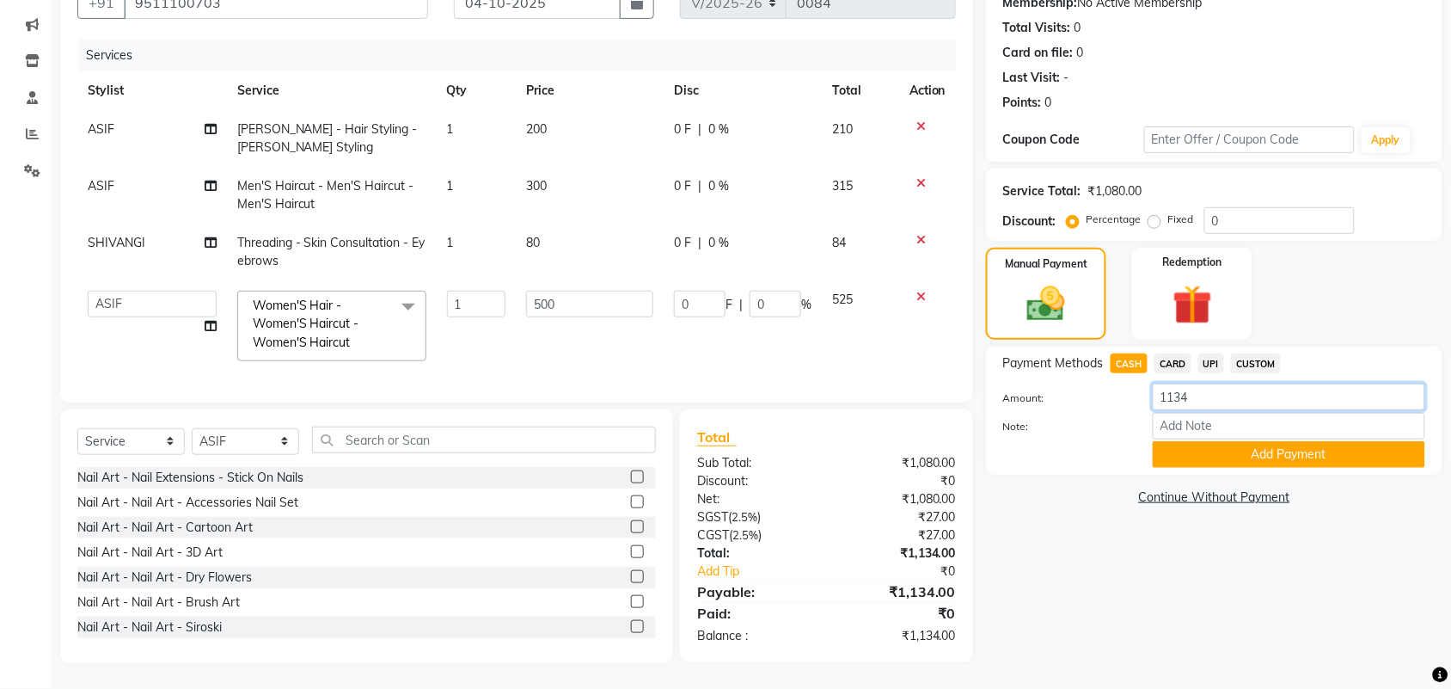
click at [1197, 383] on input "1134" at bounding box center [1289, 396] width 272 height 27
click at [1247, 441] on button "Add Payment" at bounding box center [1289, 454] width 272 height 27
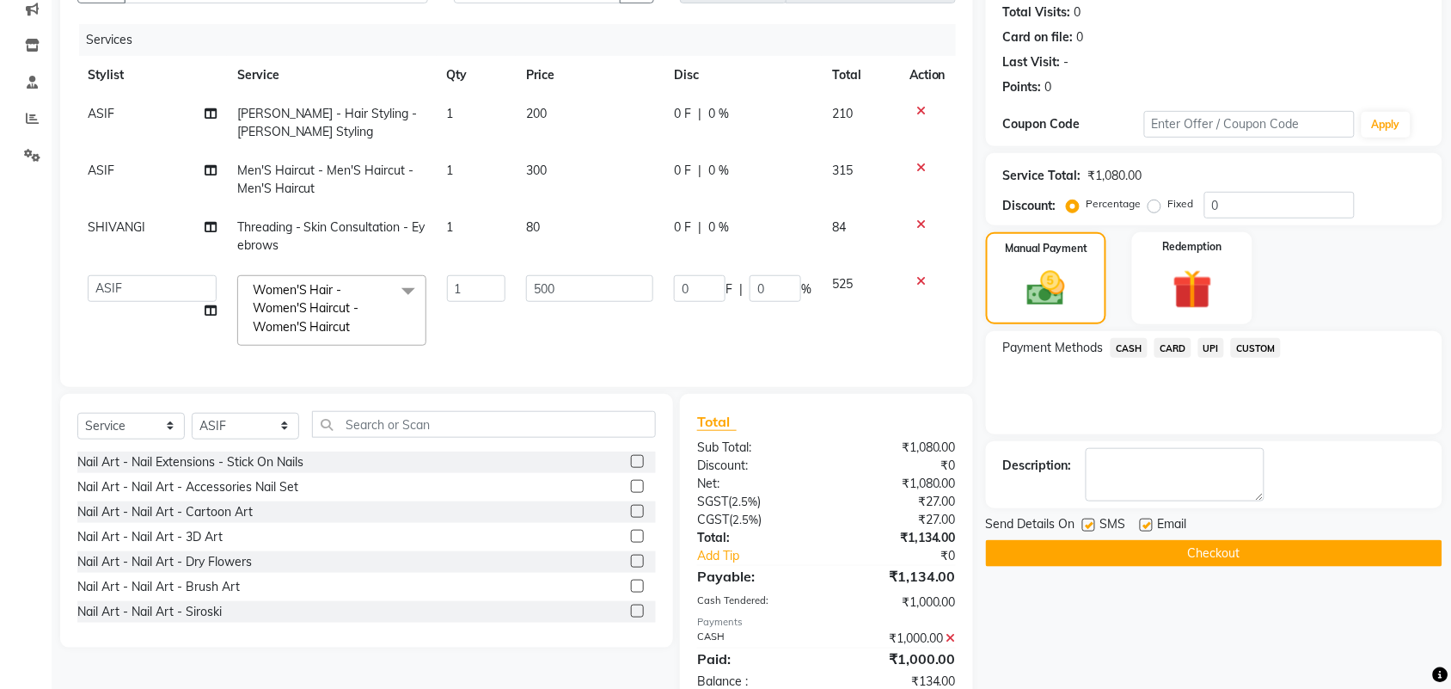
click at [1208, 342] on span "UPI" at bounding box center [1211, 348] width 27 height 20
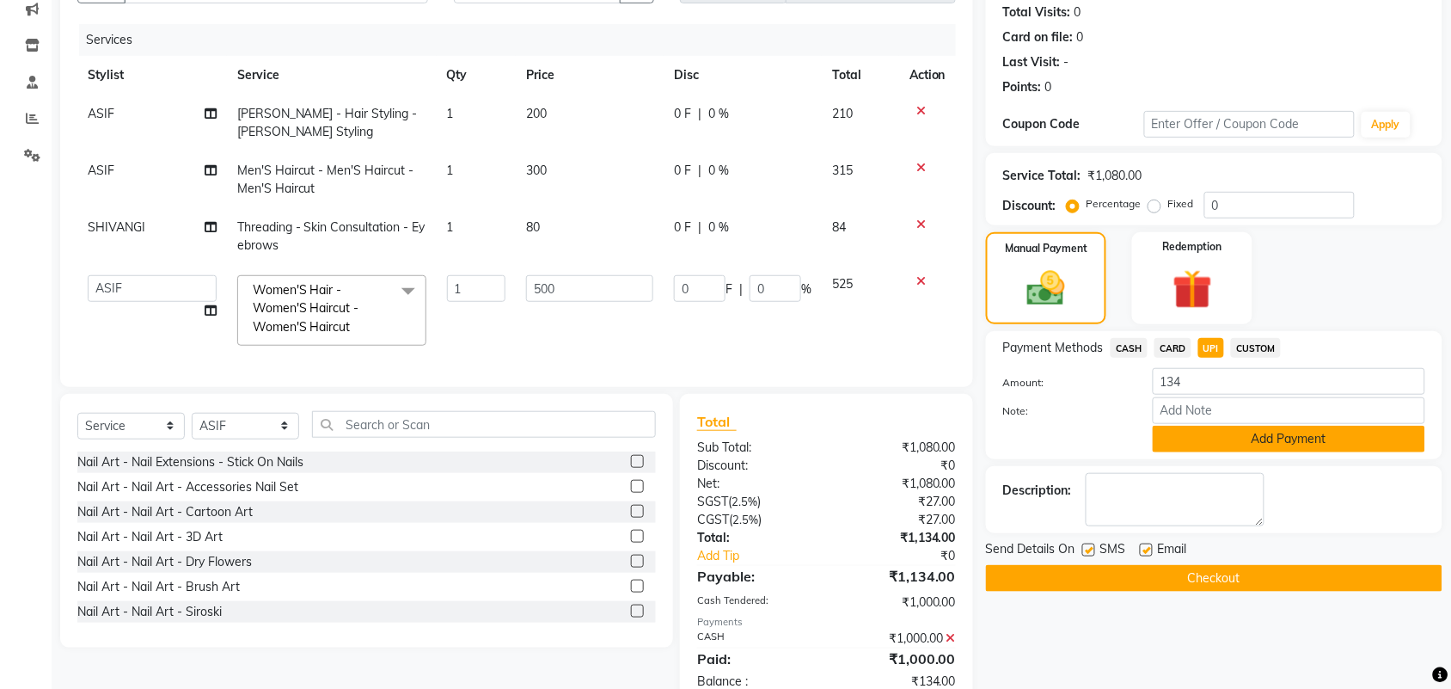
click at [1277, 440] on button "Add Payment" at bounding box center [1289, 438] width 272 height 27
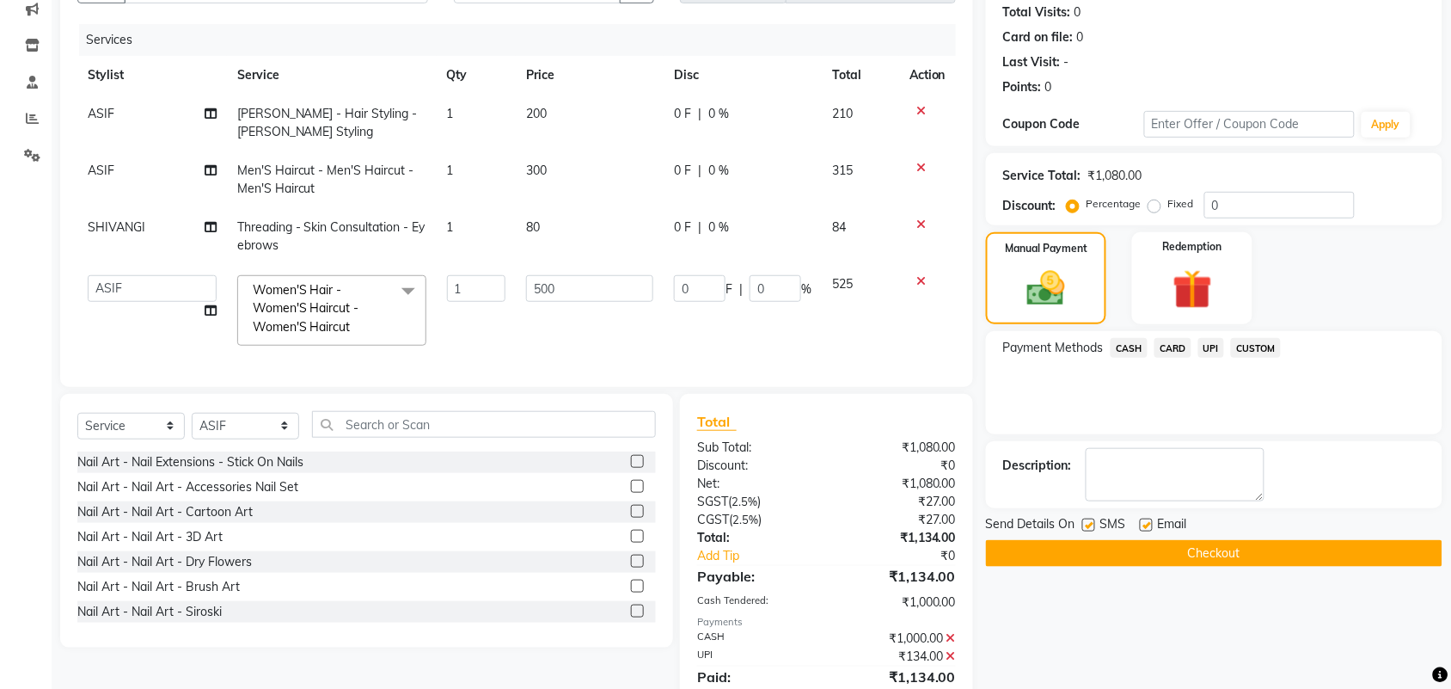
click at [1229, 556] on button "Checkout" at bounding box center [1214, 553] width 456 height 27
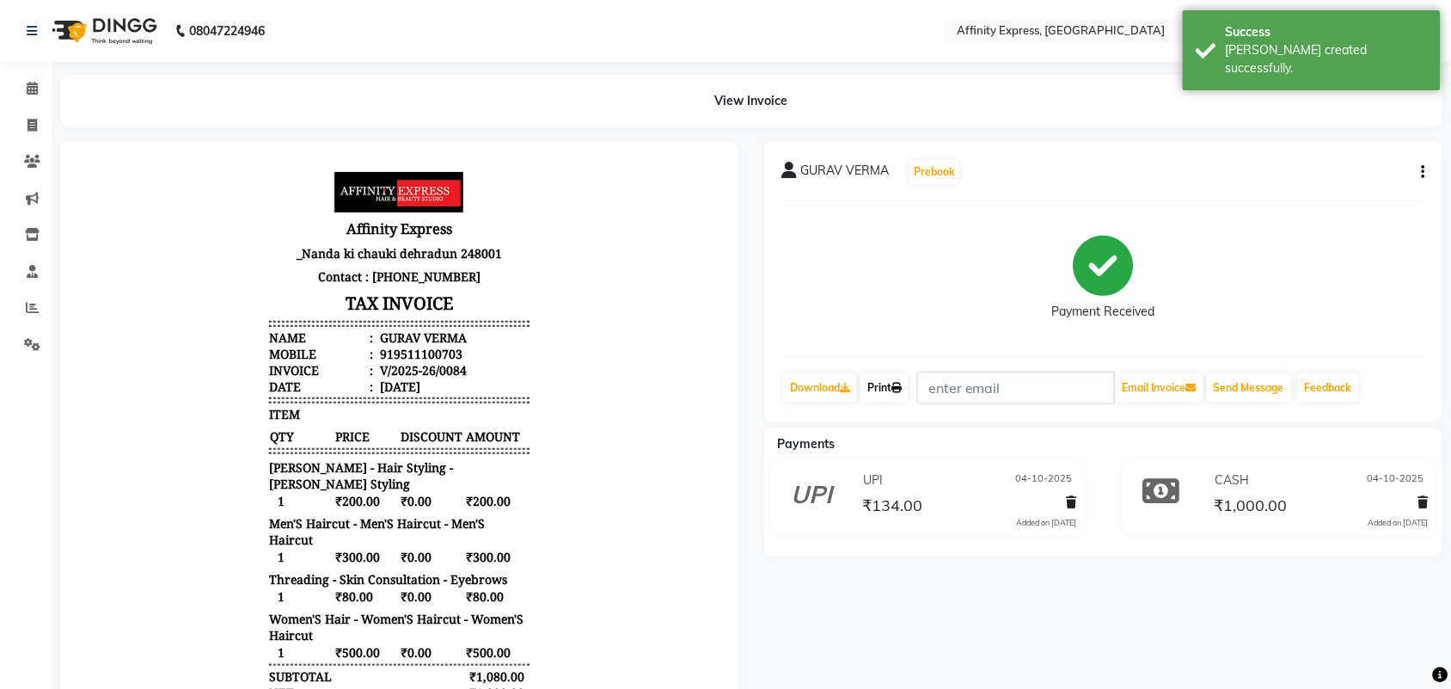
click at [898, 388] on icon at bounding box center [896, 388] width 10 height 10
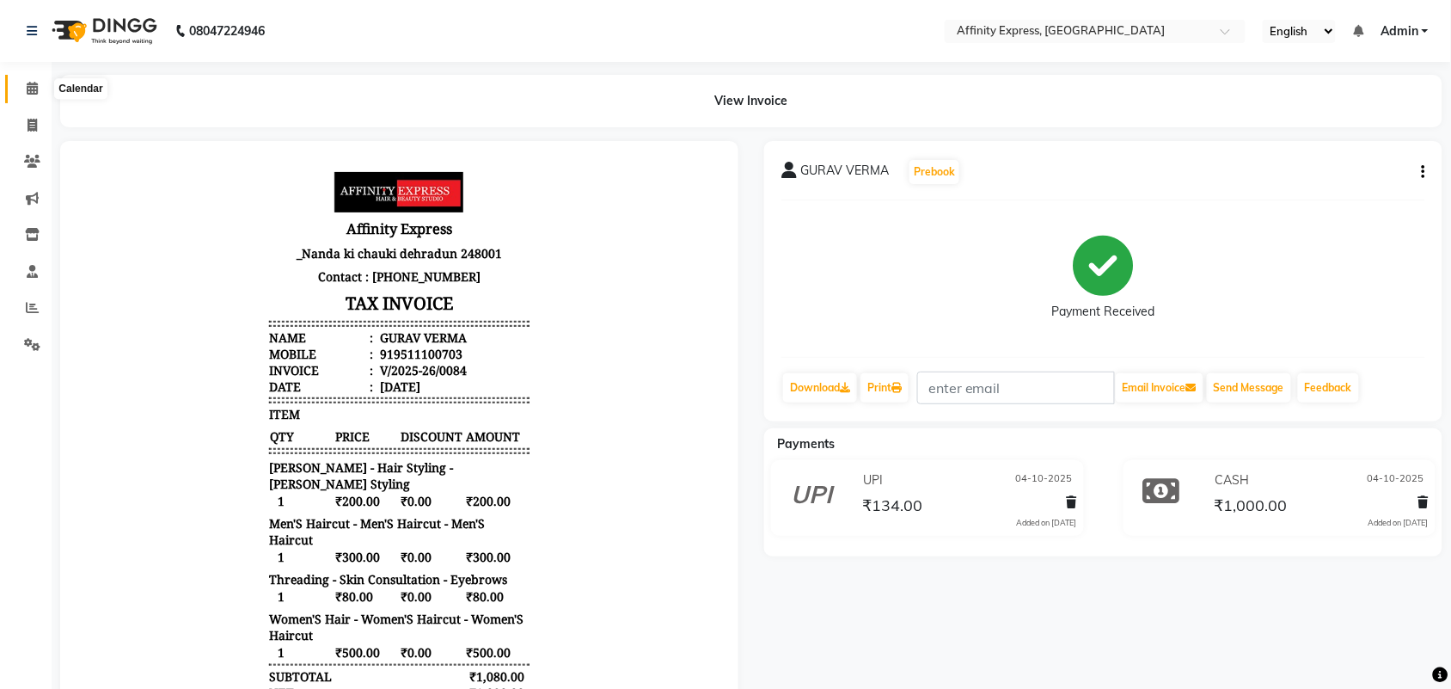
click at [40, 96] on span at bounding box center [32, 89] width 30 height 20
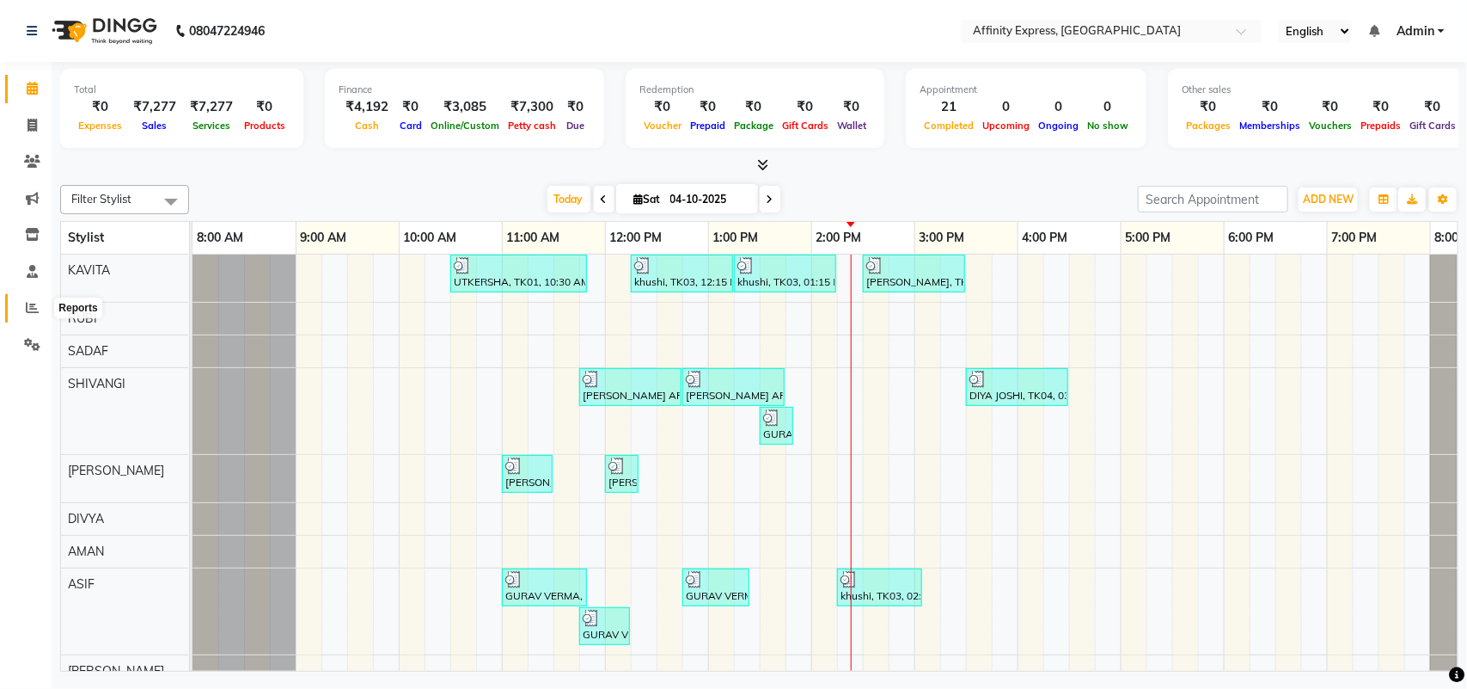
click at [23, 308] on span at bounding box center [32, 308] width 30 height 20
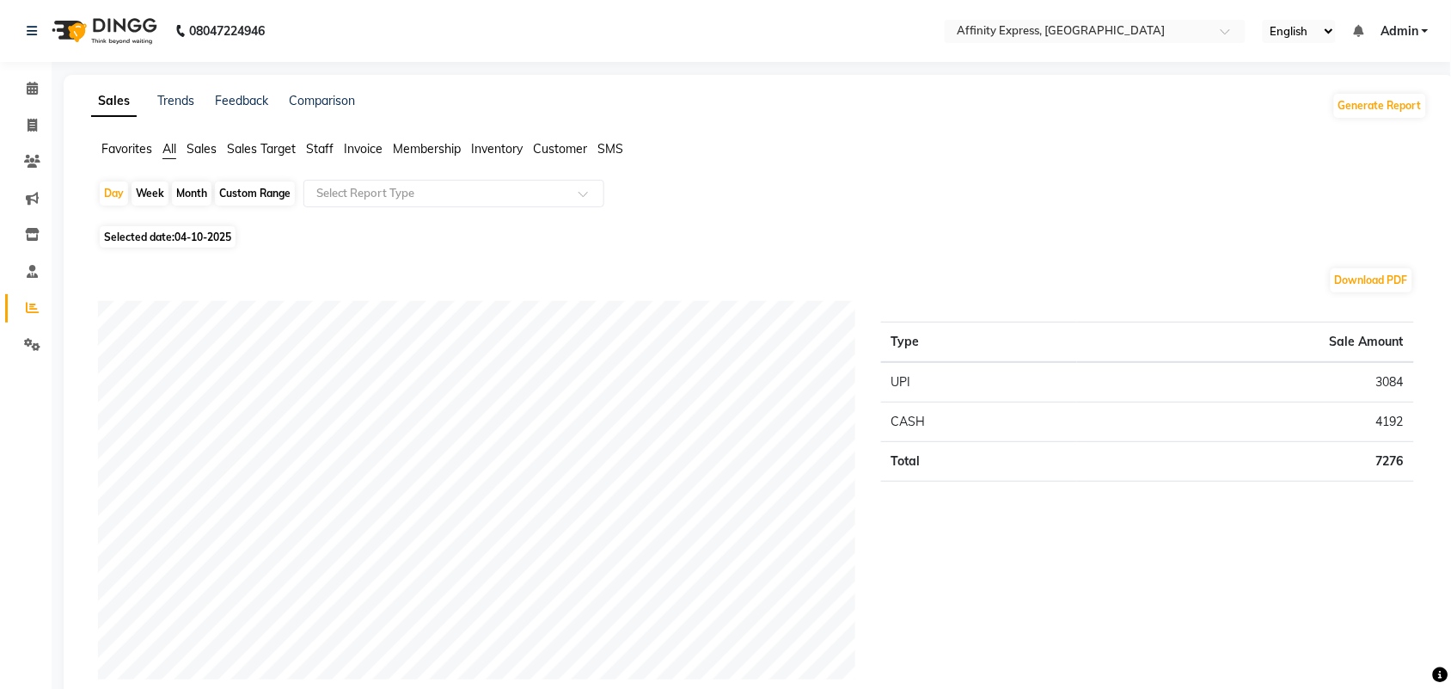
click at [199, 147] on span "Sales" at bounding box center [202, 148] width 30 height 15
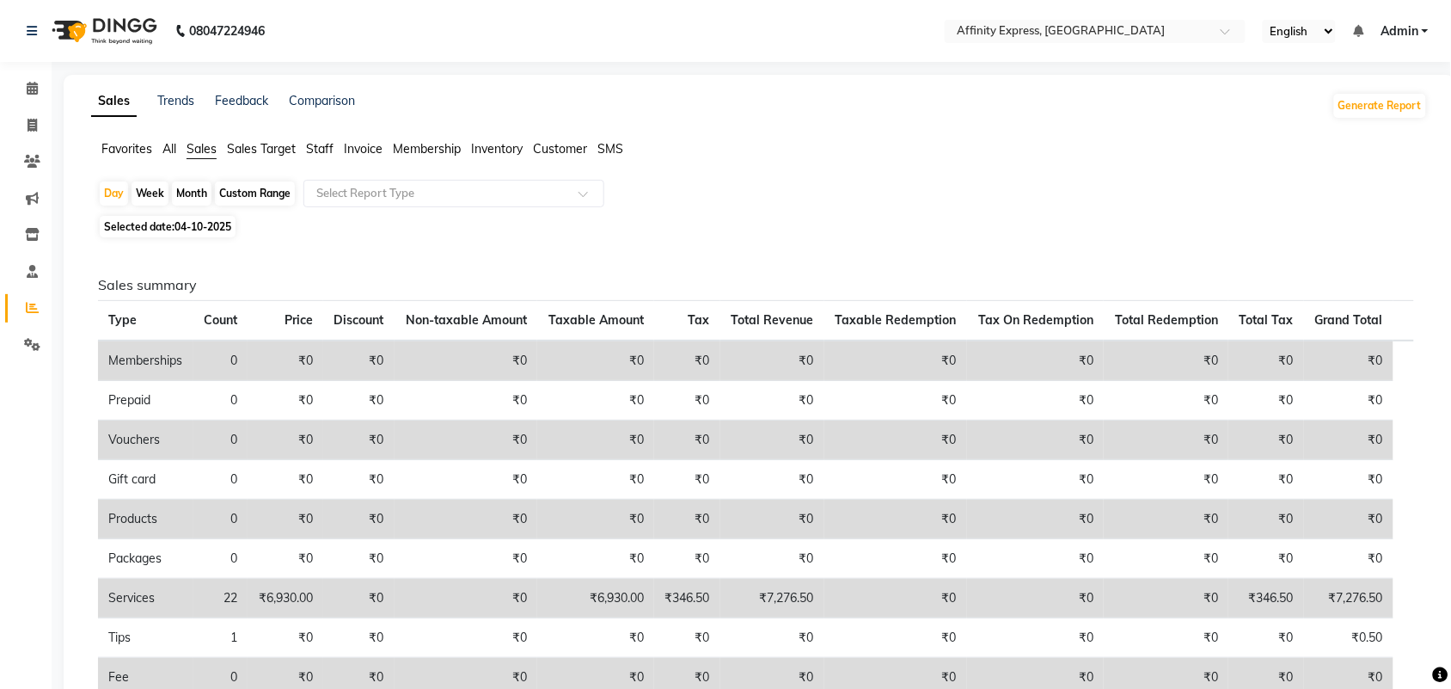
click at [187, 230] on span "04-10-2025" at bounding box center [202, 226] width 57 height 13
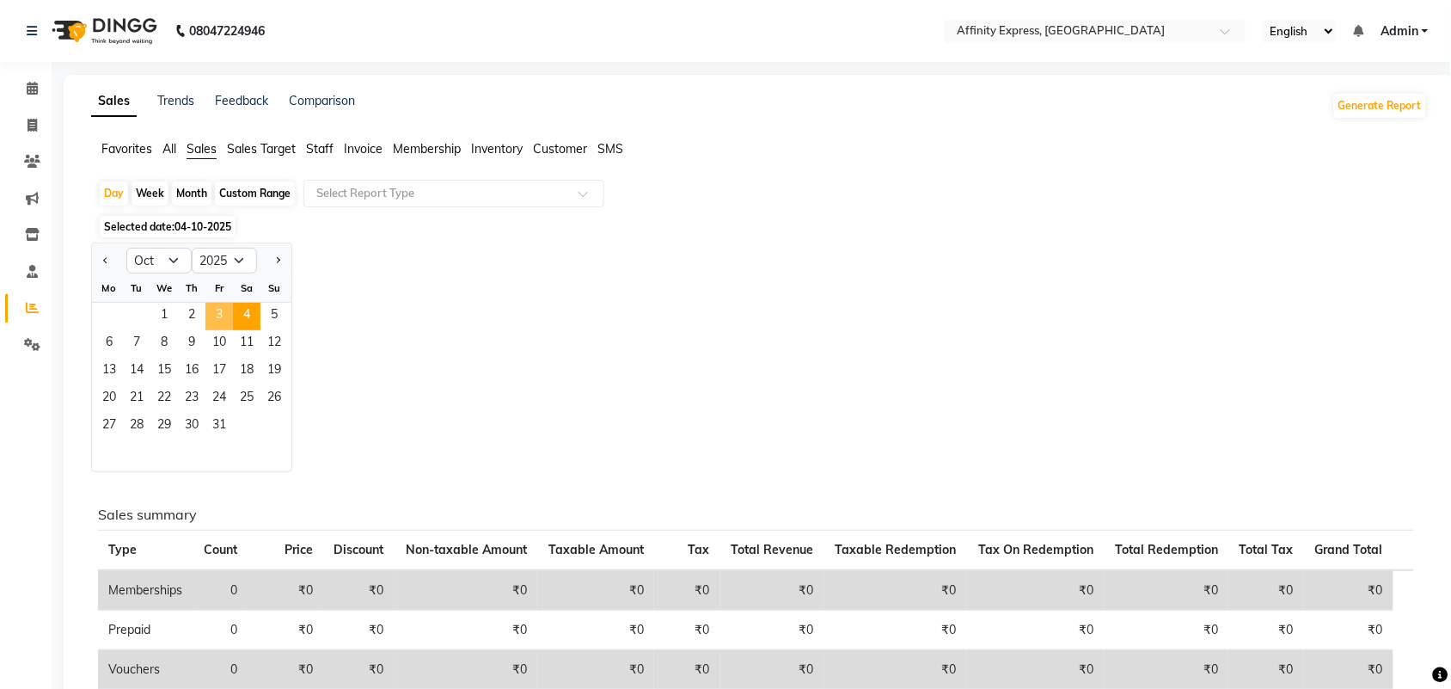
click at [217, 318] on span "3" at bounding box center [219, 317] width 28 height 28
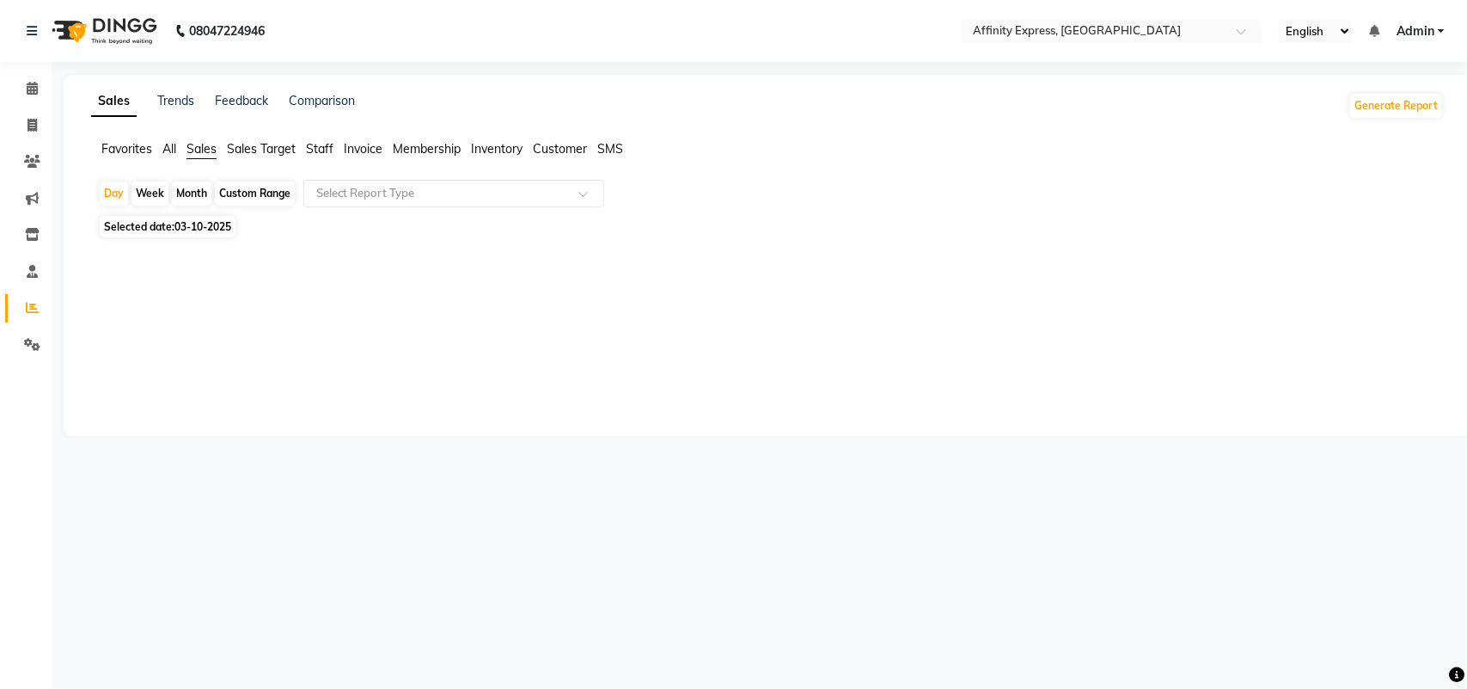
click at [255, 187] on div "Custom Range" at bounding box center [255, 193] width 80 height 24
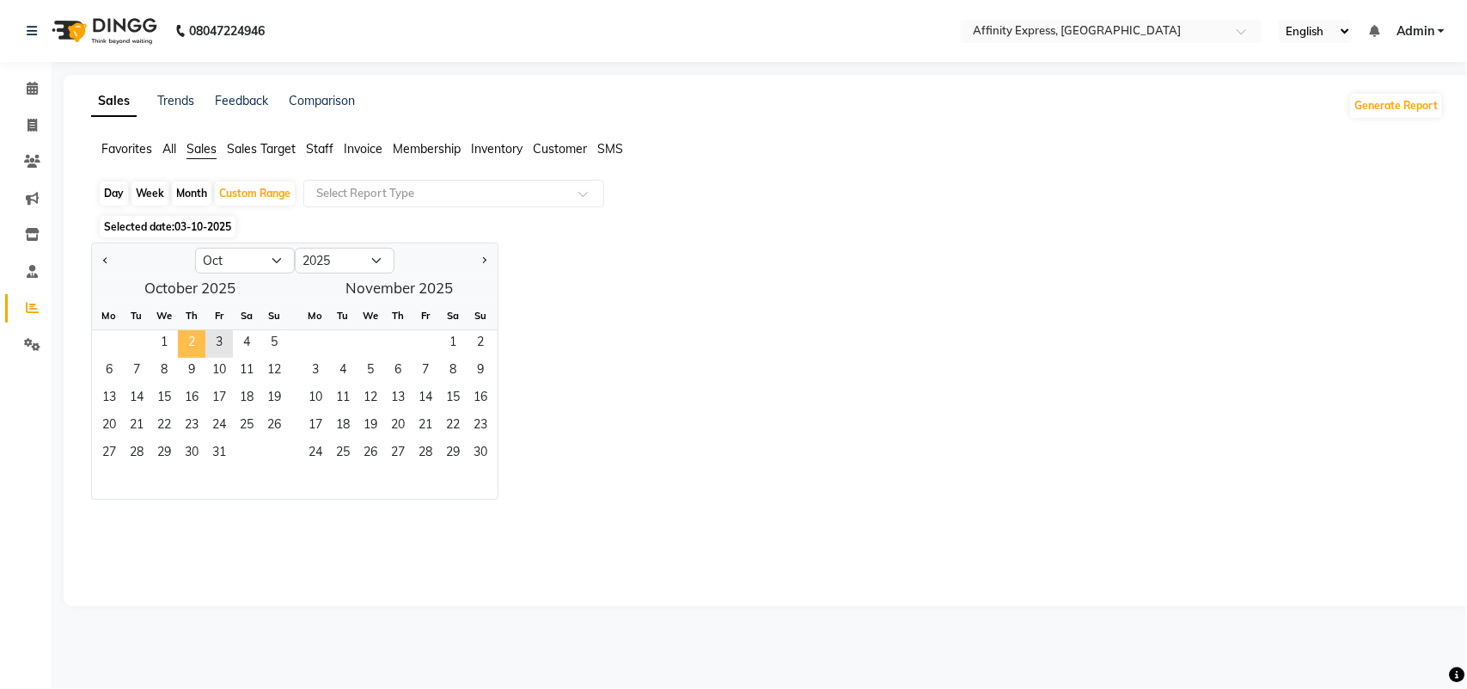
click at [193, 345] on span "2" at bounding box center [192, 344] width 28 height 28
click at [811, 319] on div "Jan Feb Mar Apr May Jun [DATE] Aug Sep Oct Nov [DATE] 2016 2017 2018 2019 2020 …" at bounding box center [767, 370] width 1353 height 257
click at [712, 336] on div "Jan Feb Mar Apr May Jun [DATE] Aug Sep Oct Nov [DATE] 2016 2017 2018 2019 2020 …" at bounding box center [767, 370] width 1353 height 257
click at [186, 144] on ul "Favorites All Sales Sales Target Staff Invoice Membership Inventory Customer SMS" at bounding box center [767, 149] width 1353 height 19
click at [193, 149] on span "Sales" at bounding box center [202, 148] width 30 height 15
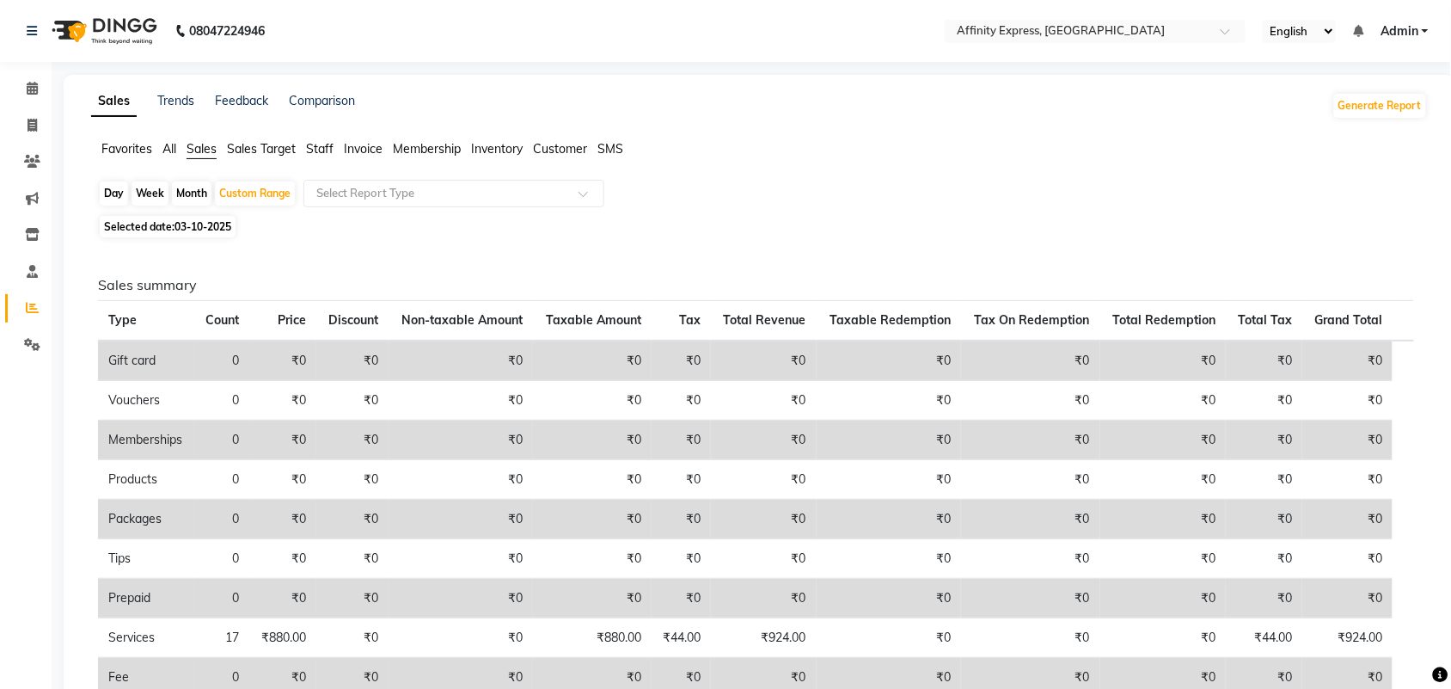
click at [202, 230] on span "03-10-2025" at bounding box center [202, 226] width 57 height 13
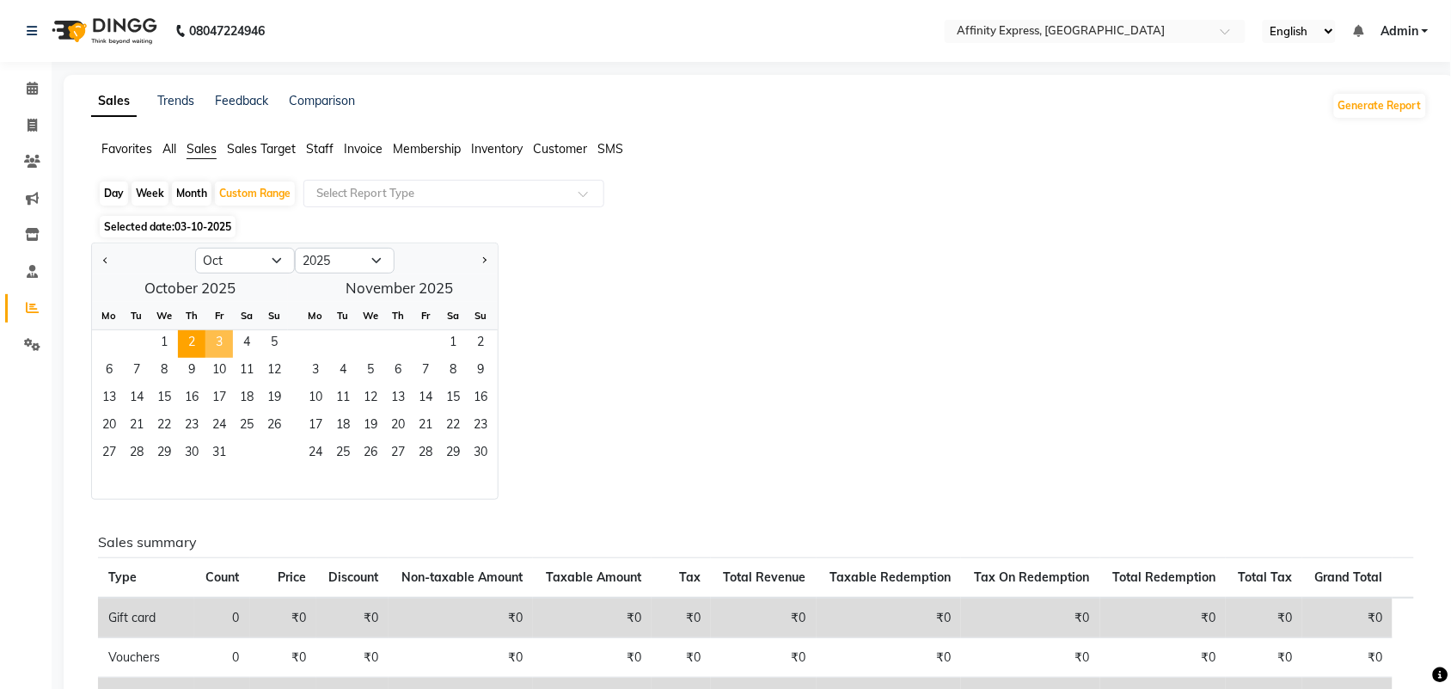
click at [215, 345] on span "3" at bounding box center [219, 344] width 28 height 28
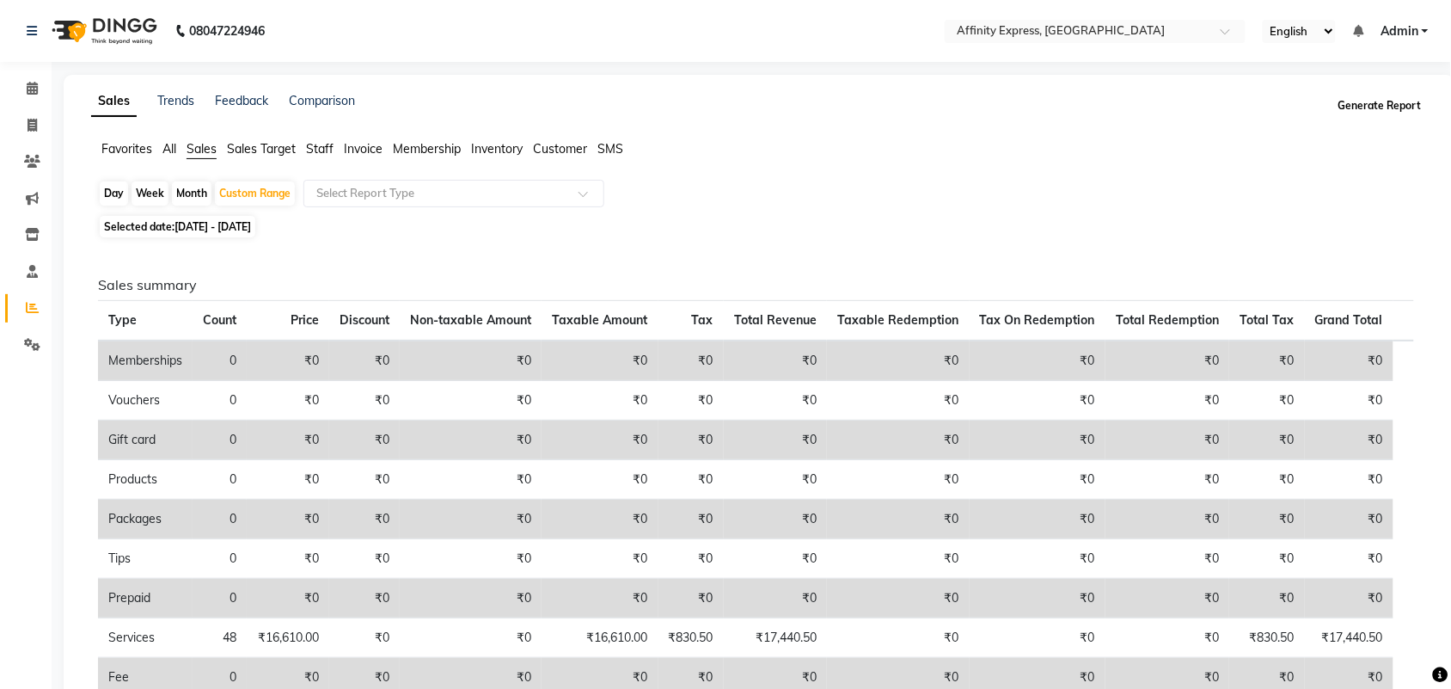
click at [1415, 101] on button "Generate Report" at bounding box center [1380, 106] width 92 height 24
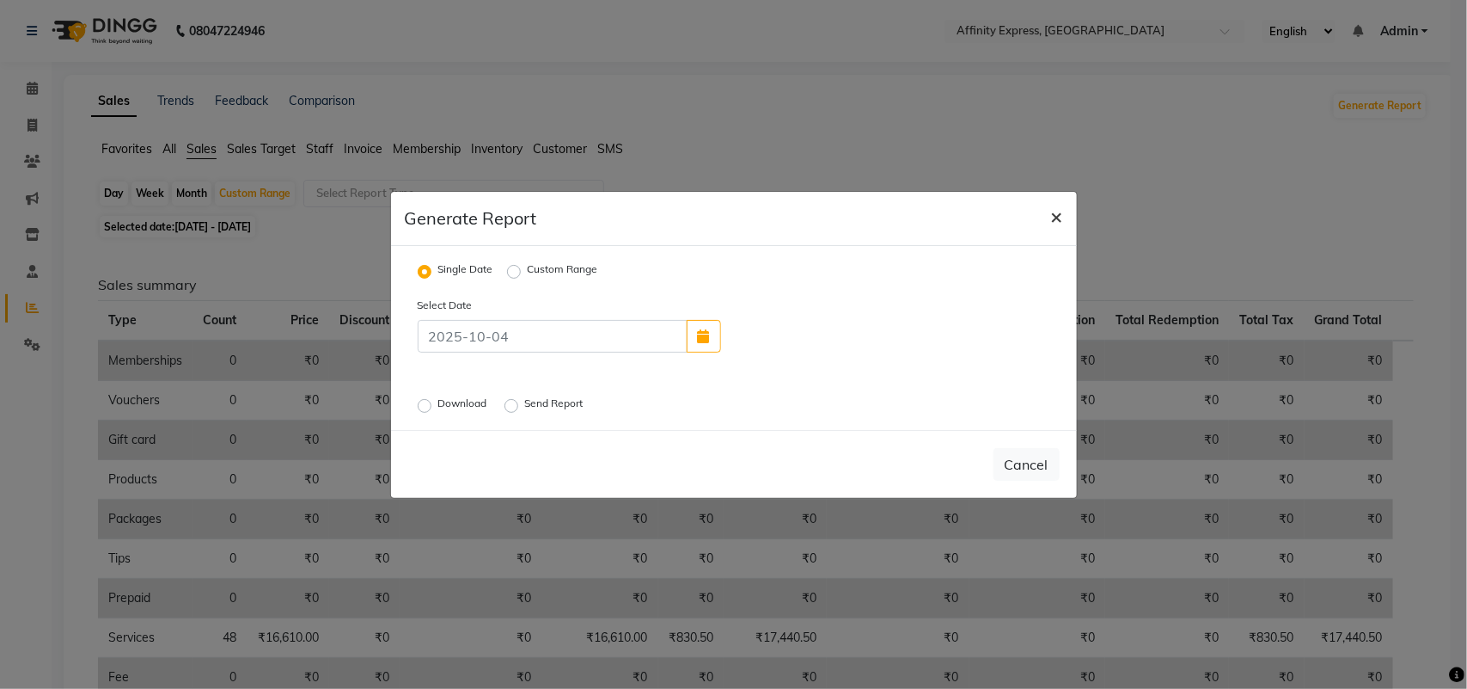
click at [1063, 216] on button "×" at bounding box center [1057, 216] width 40 height 48
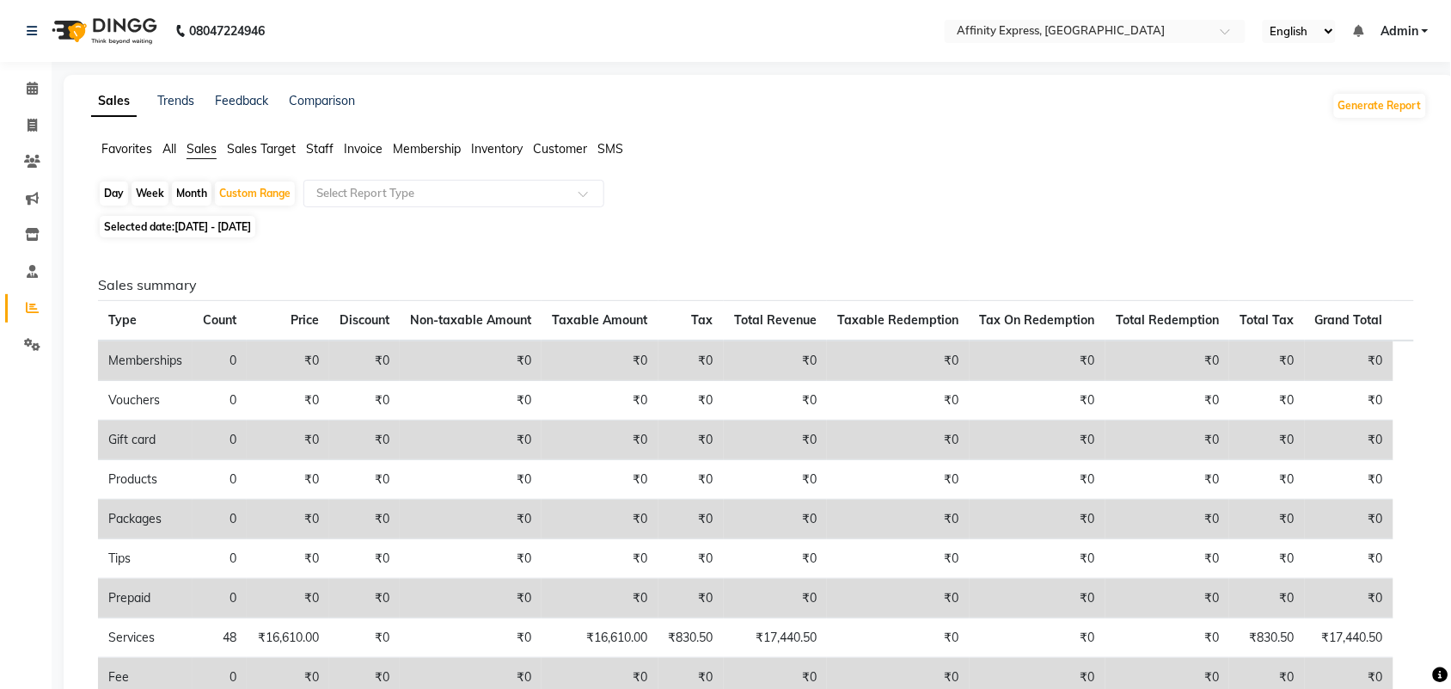
click at [355, 144] on span "Invoice" at bounding box center [363, 148] width 39 height 15
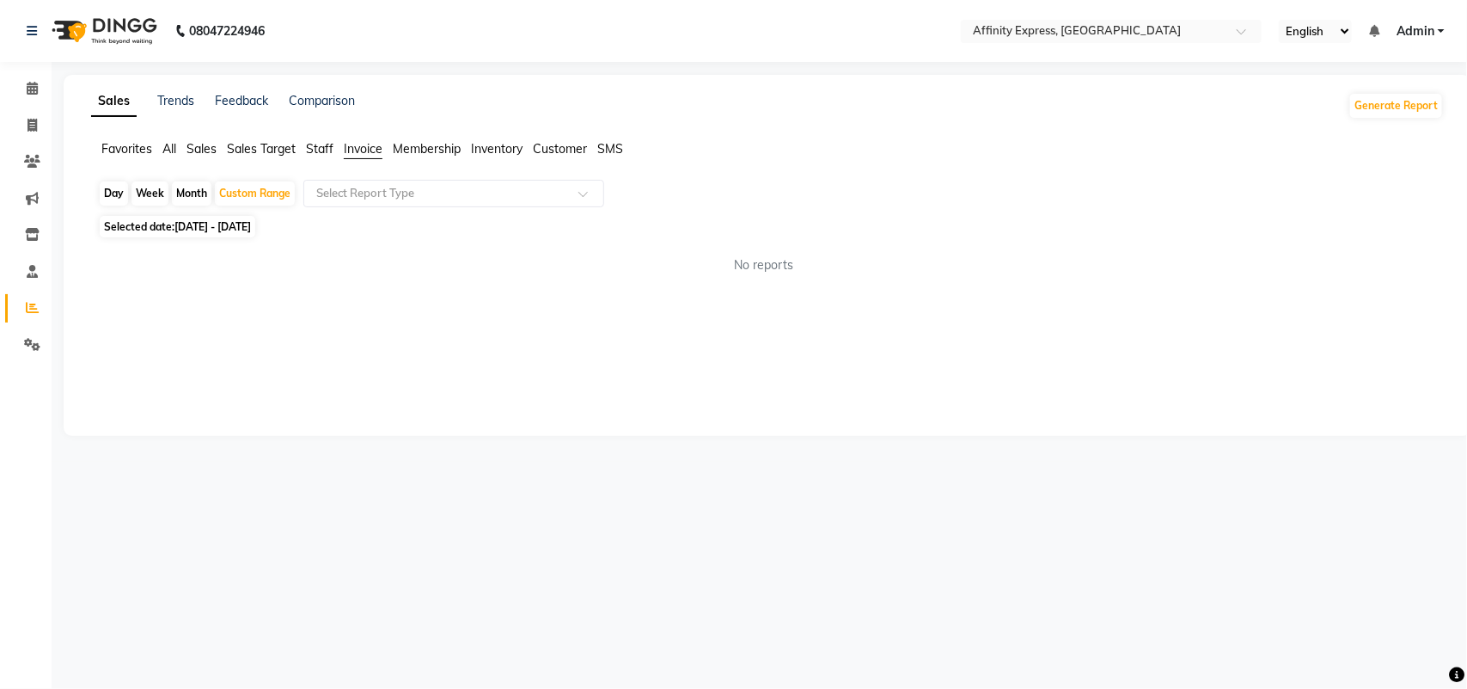
click at [200, 148] on span "Sales" at bounding box center [202, 148] width 30 height 15
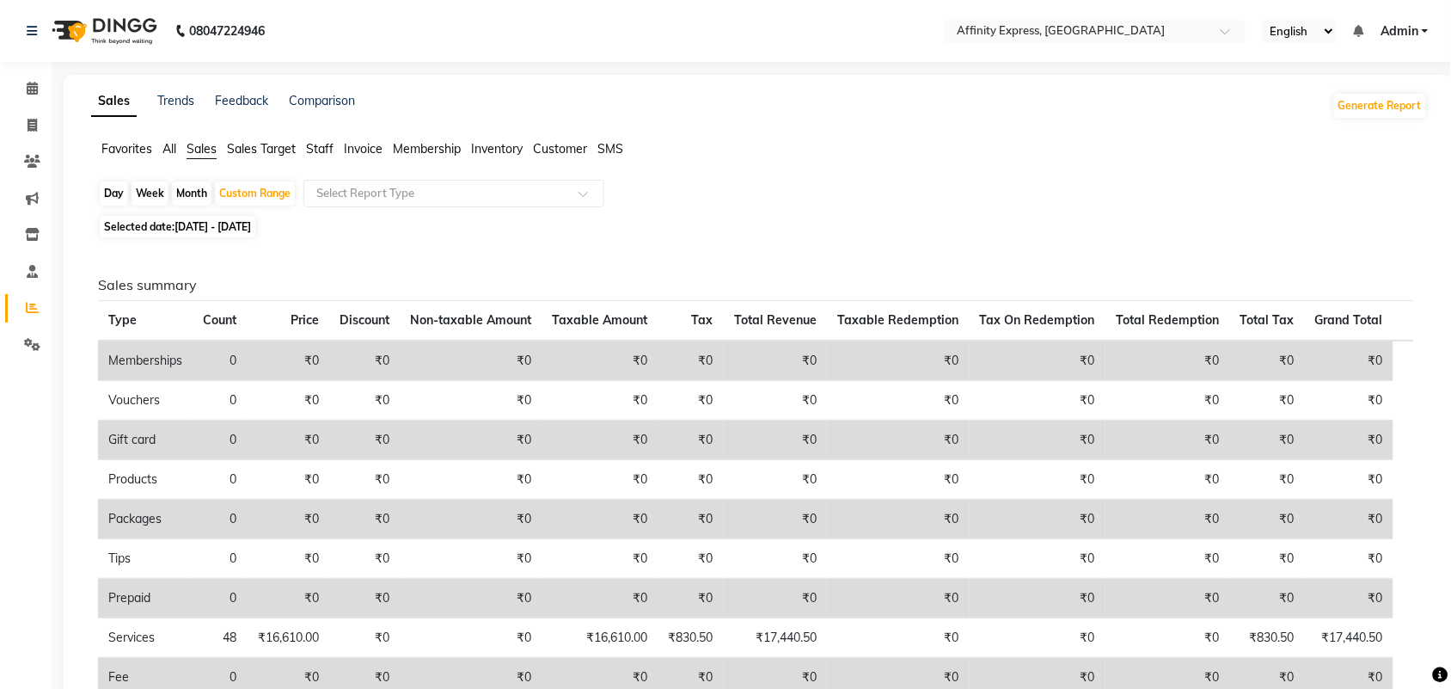
click at [159, 195] on div "Week" at bounding box center [150, 193] width 37 height 24
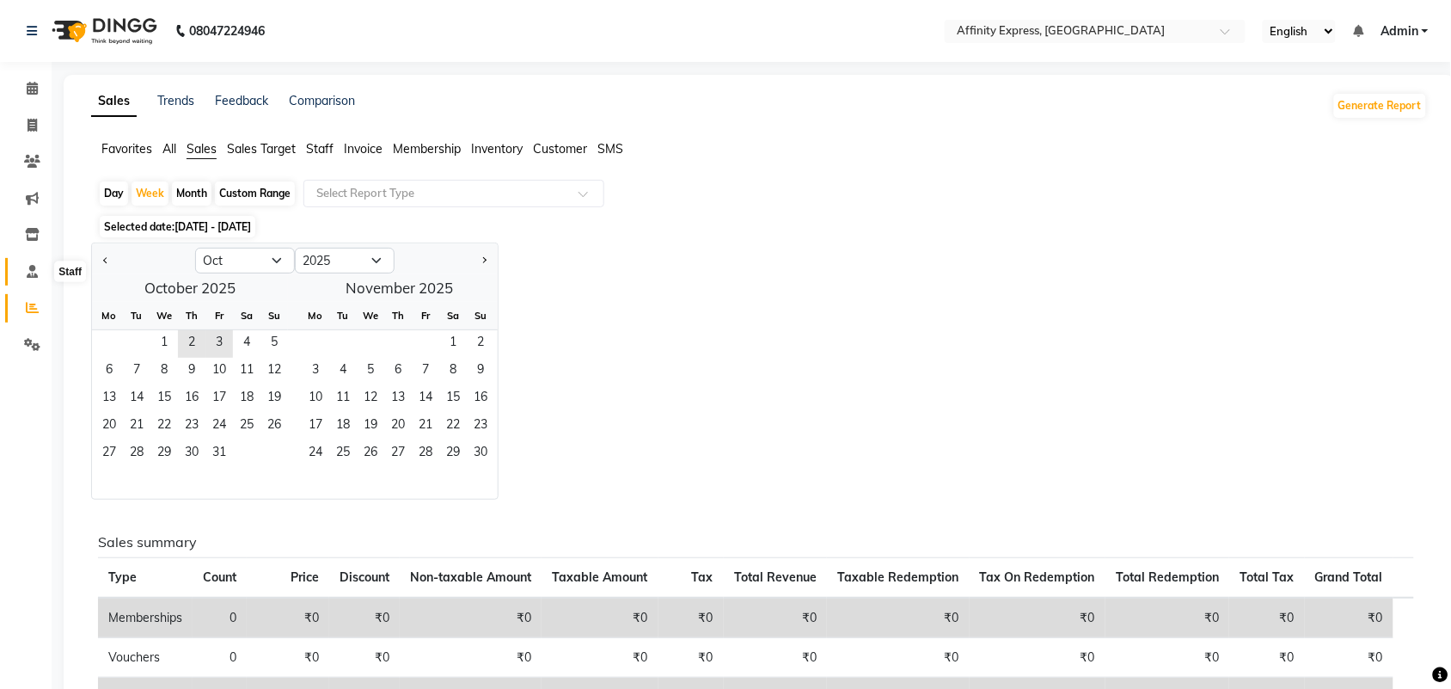
click at [34, 275] on icon at bounding box center [32, 271] width 11 height 13
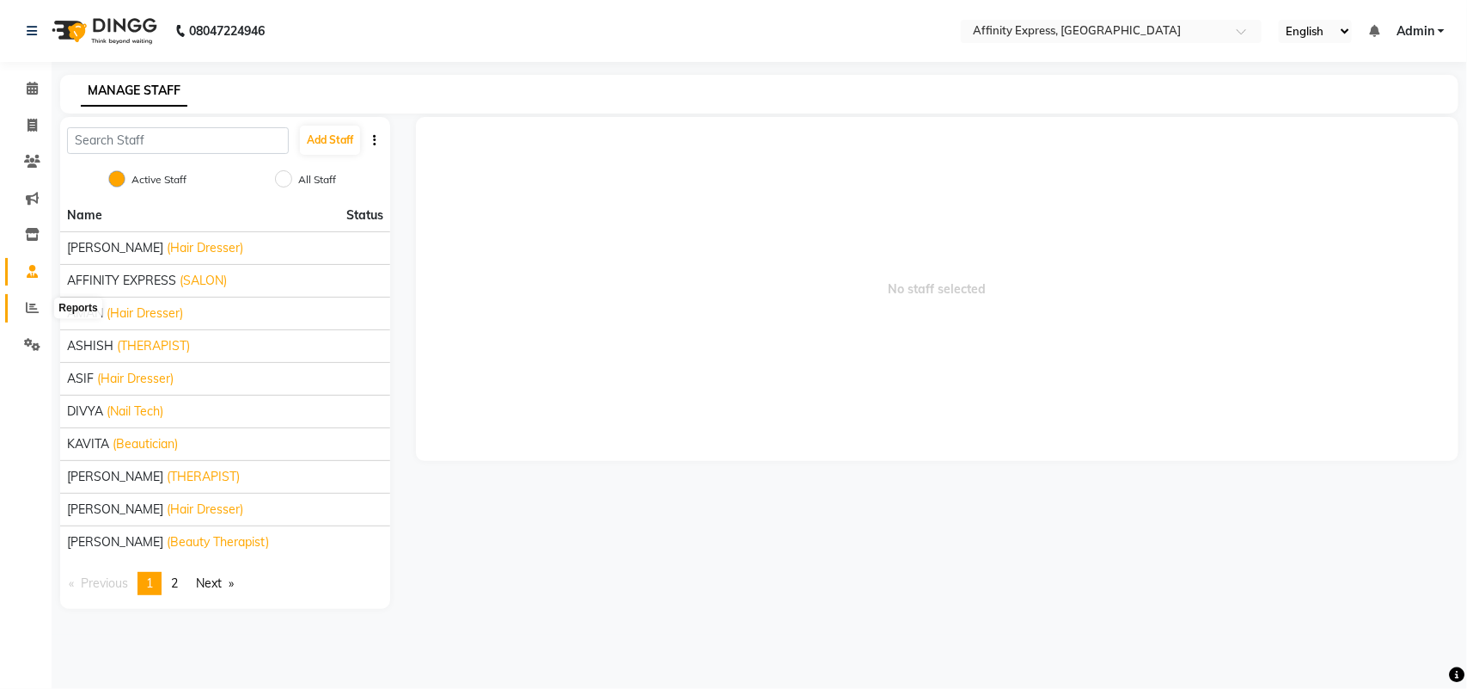
click at [26, 307] on icon at bounding box center [32, 307] width 13 height 13
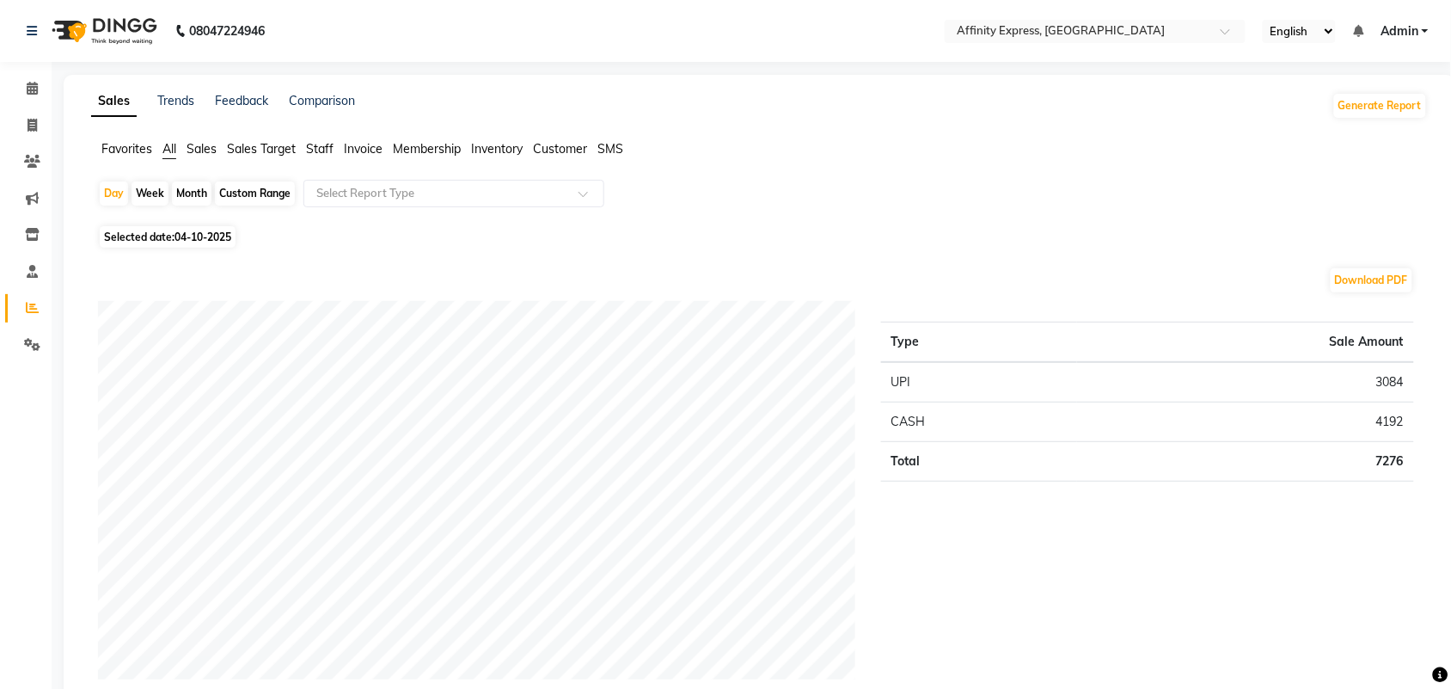
click at [499, 144] on span "Inventory" at bounding box center [497, 148] width 52 height 15
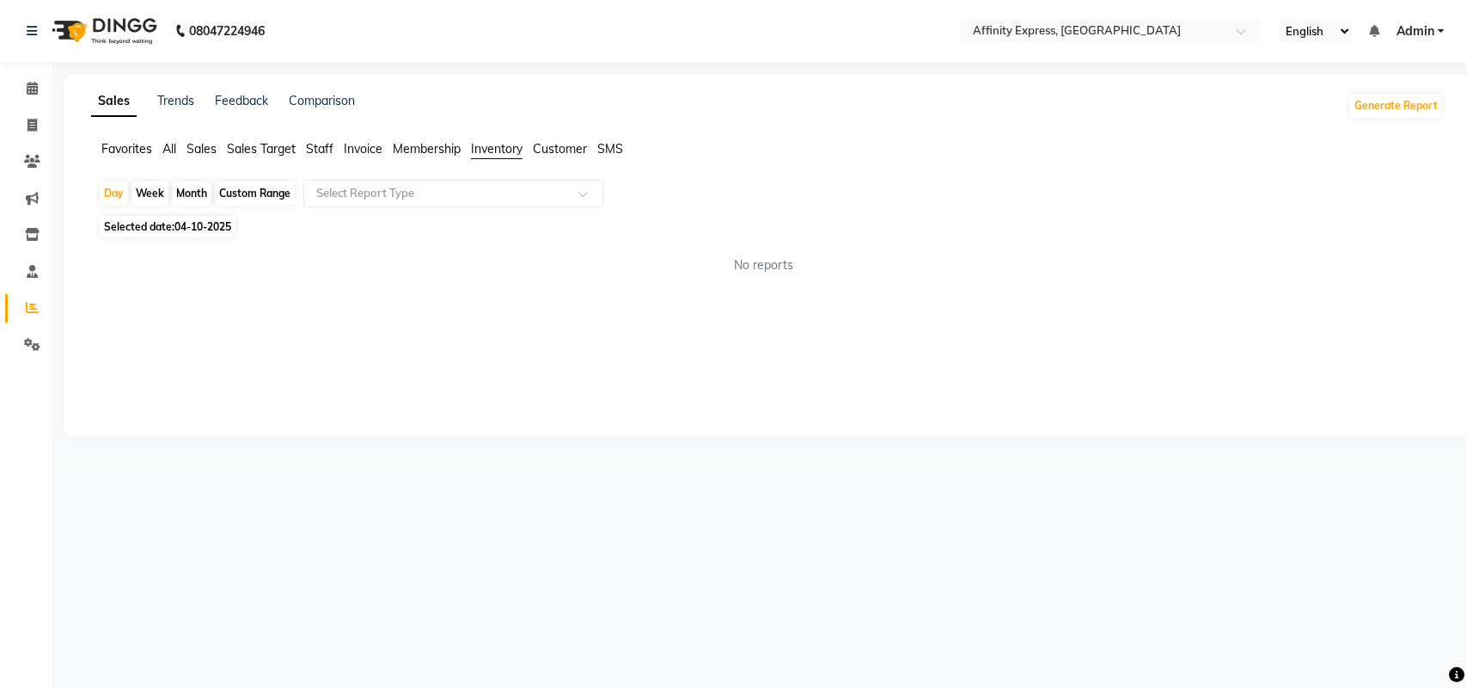
click at [568, 147] on span "Customer" at bounding box center [560, 148] width 54 height 15
click at [316, 151] on span "Staff" at bounding box center [320, 148] width 28 height 15
click at [209, 149] on span "Sales" at bounding box center [202, 148] width 30 height 15
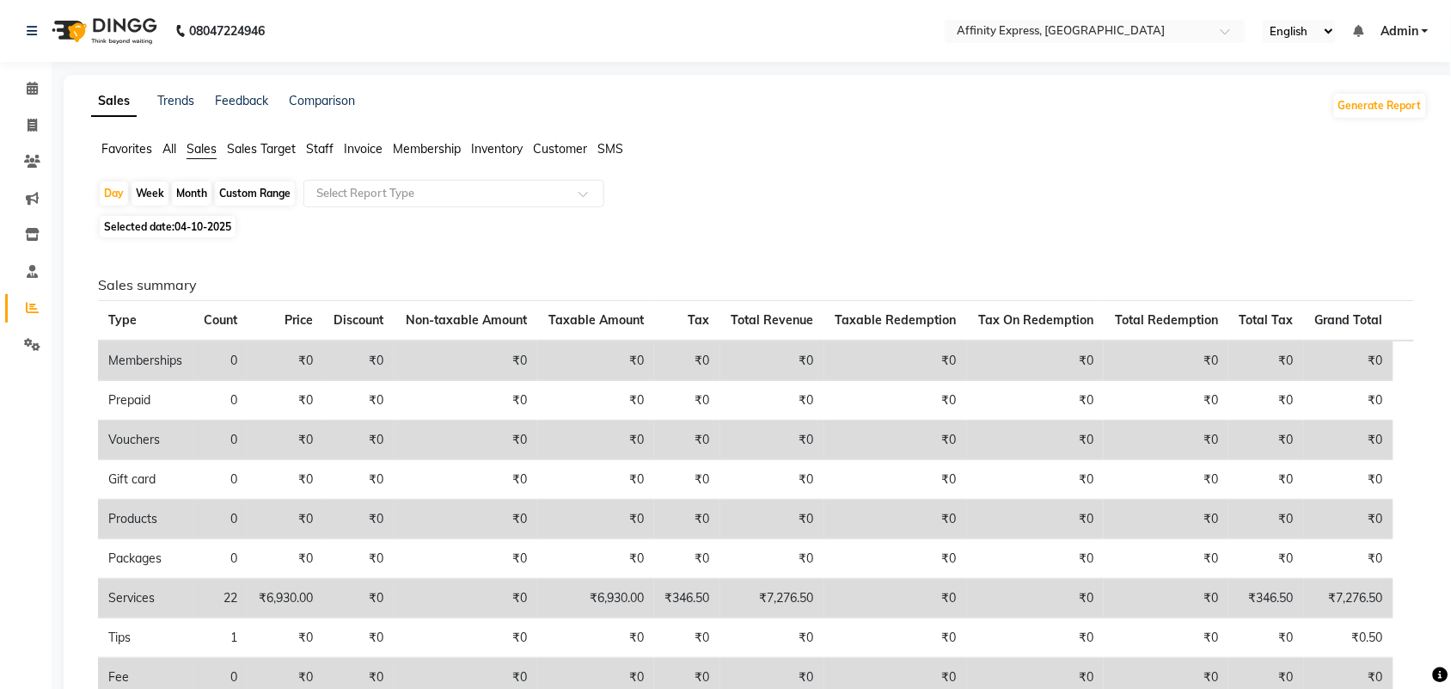
click at [328, 148] on span "Staff" at bounding box center [320, 148] width 28 height 15
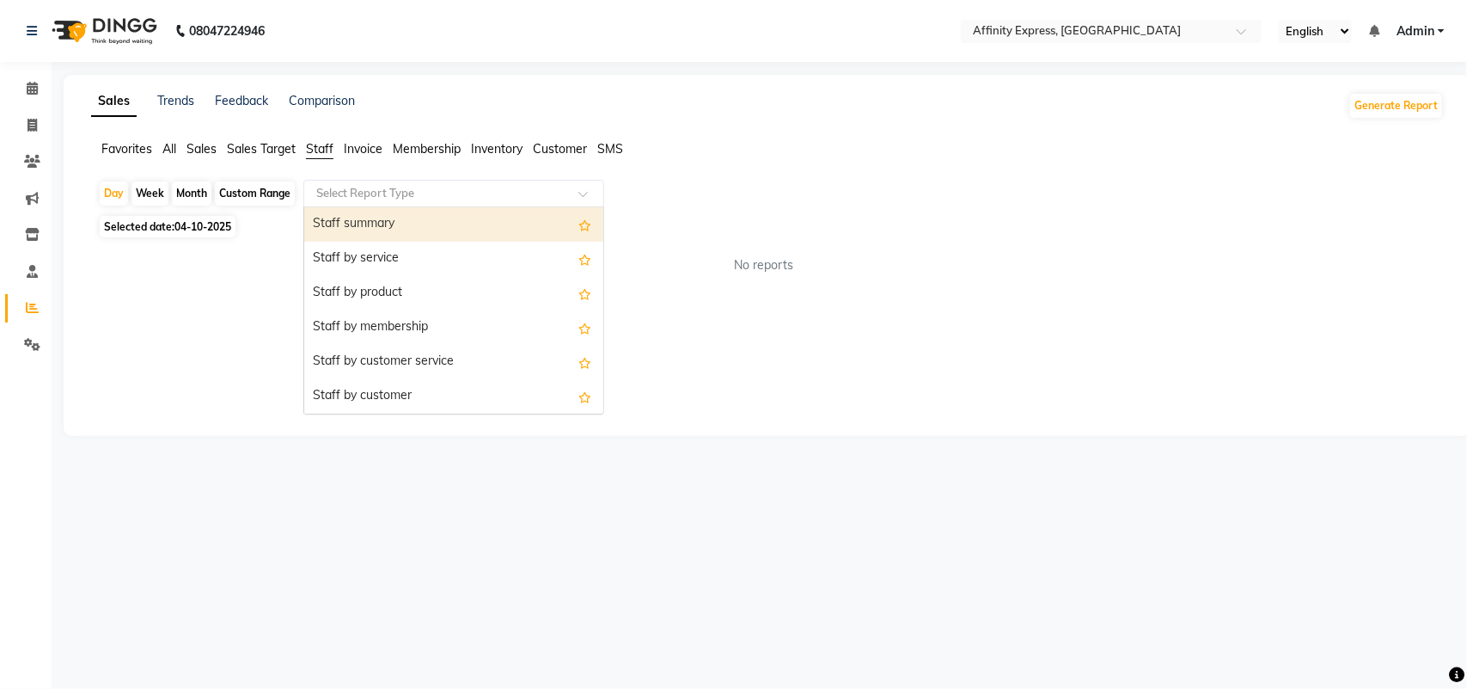
click at [462, 195] on input "text" at bounding box center [437, 193] width 248 height 17
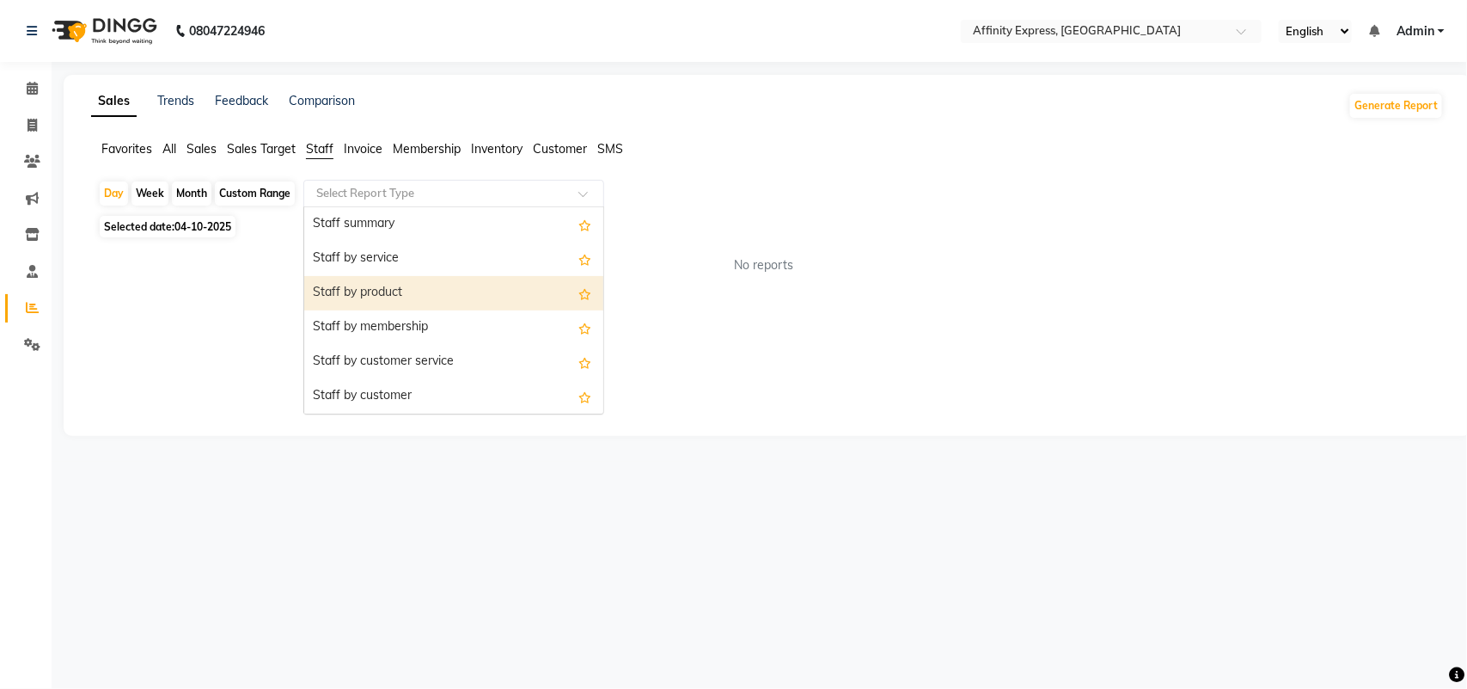
click at [440, 295] on div "Staff by product" at bounding box center [453, 293] width 299 height 34
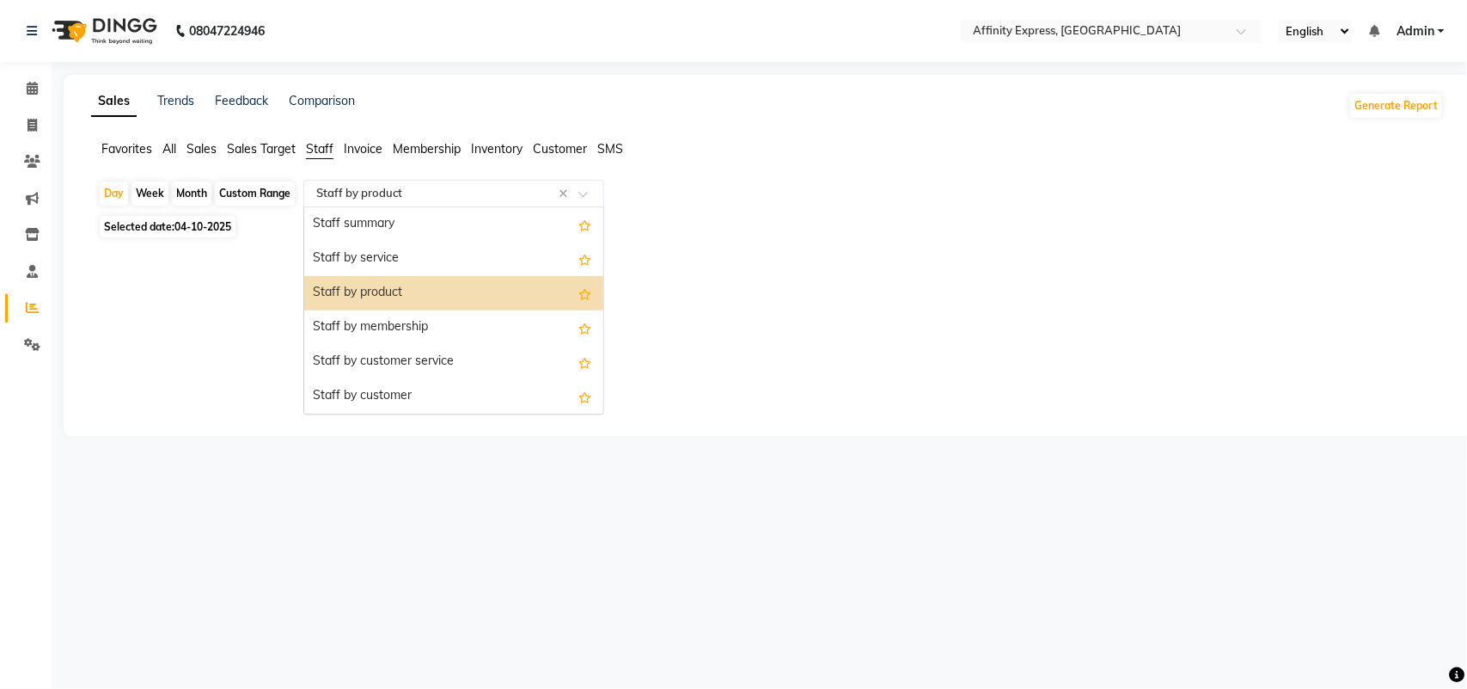
click at [583, 198] on span at bounding box center [588, 198] width 21 height 17
click at [495, 256] on div "Staff by service" at bounding box center [453, 259] width 299 height 34
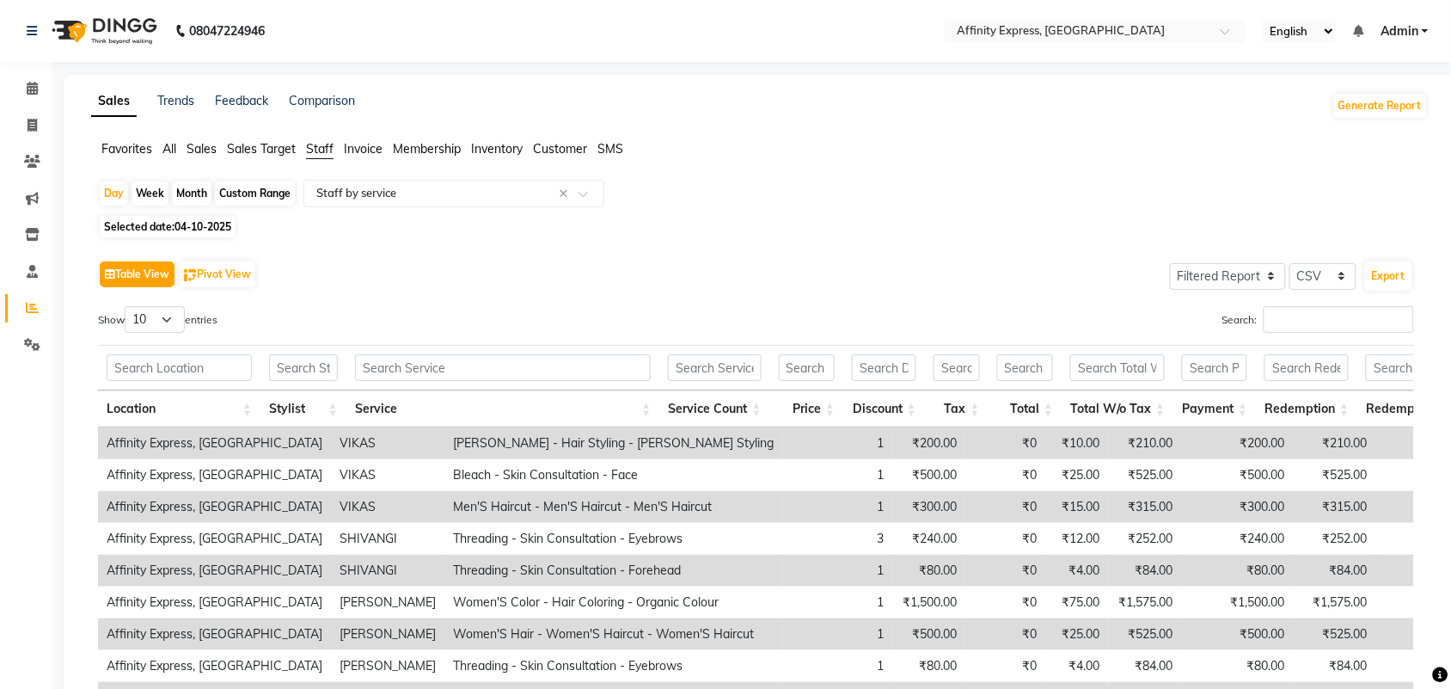
click at [156, 278] on button "Table View" at bounding box center [137, 274] width 75 height 26
click at [195, 149] on span "Sales" at bounding box center [202, 148] width 30 height 15
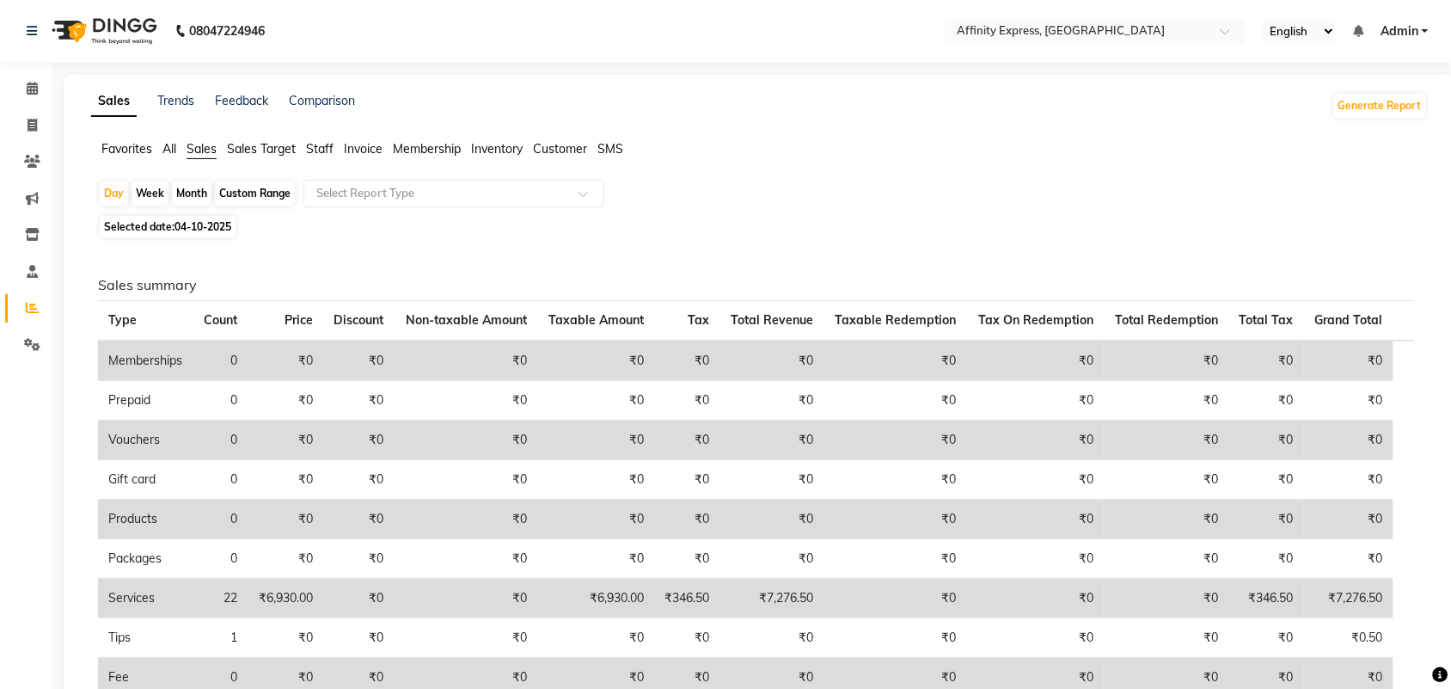
click at [1126, 275] on div "Sales summary Type Count Price Discount Non-taxable Amount Taxable Amount Tax T…" at bounding box center [755, 582] width 1343 height 681
click at [28, 315] on span at bounding box center [32, 308] width 30 height 20
click at [35, 83] on icon at bounding box center [32, 88] width 11 height 13
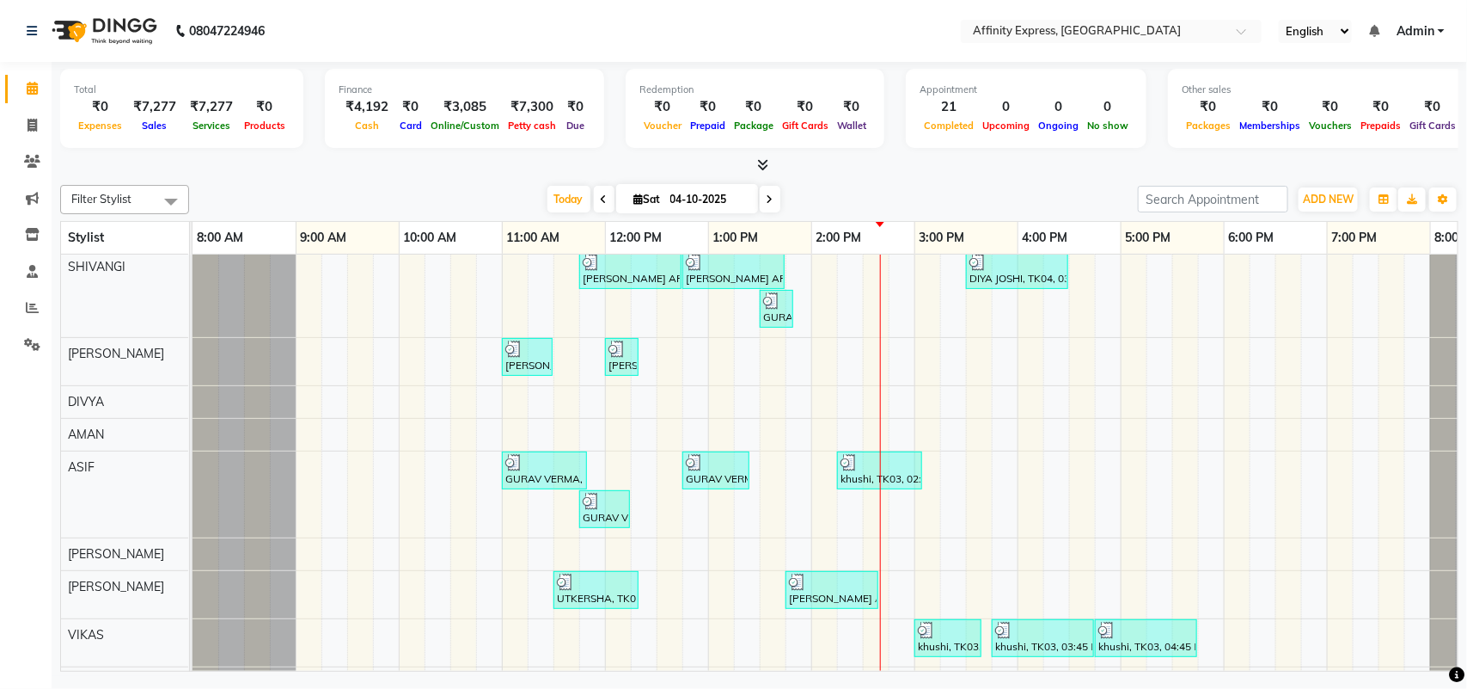
scroll to position [139, 0]
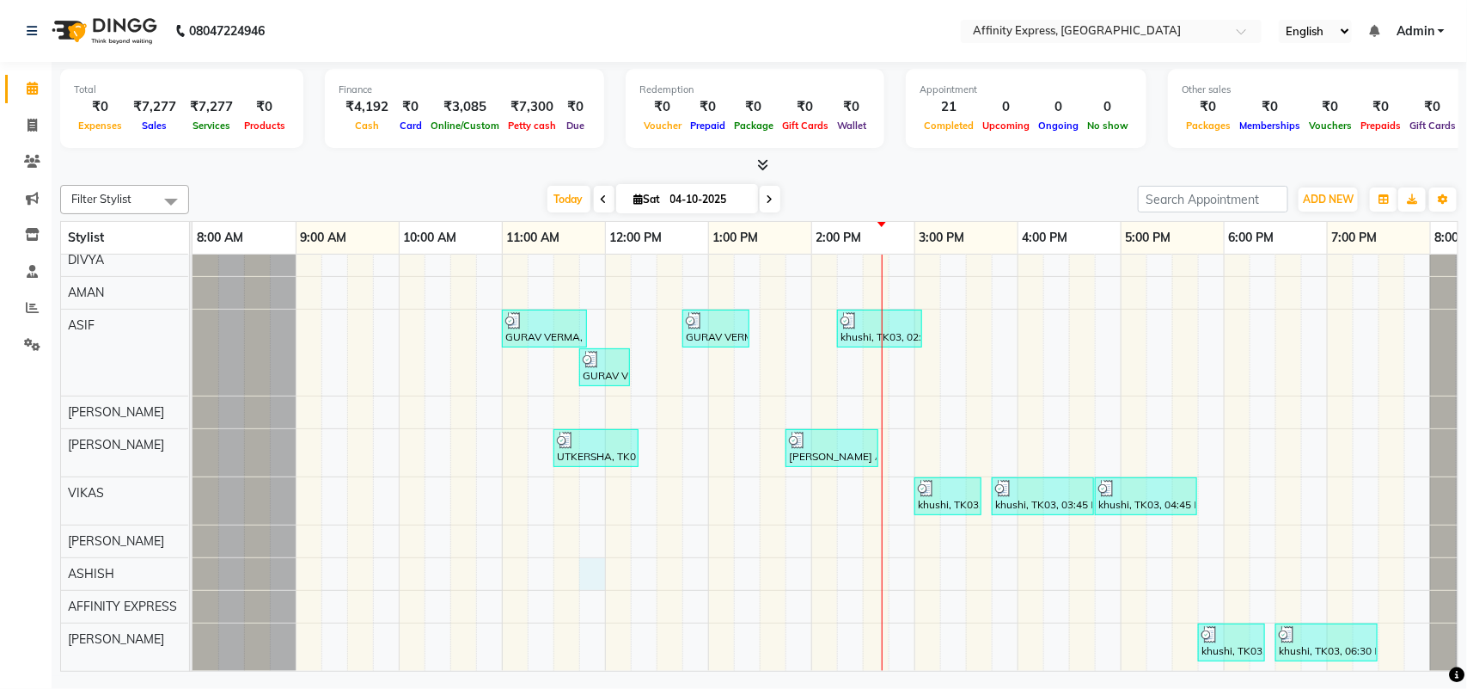
click at [587, 550] on div "UTKERSHA, TK01, 10:30 AM-11:50 AM, Threading - Skin Consultation - Eyebrows,Thr…" at bounding box center [863, 333] width 1341 height 675
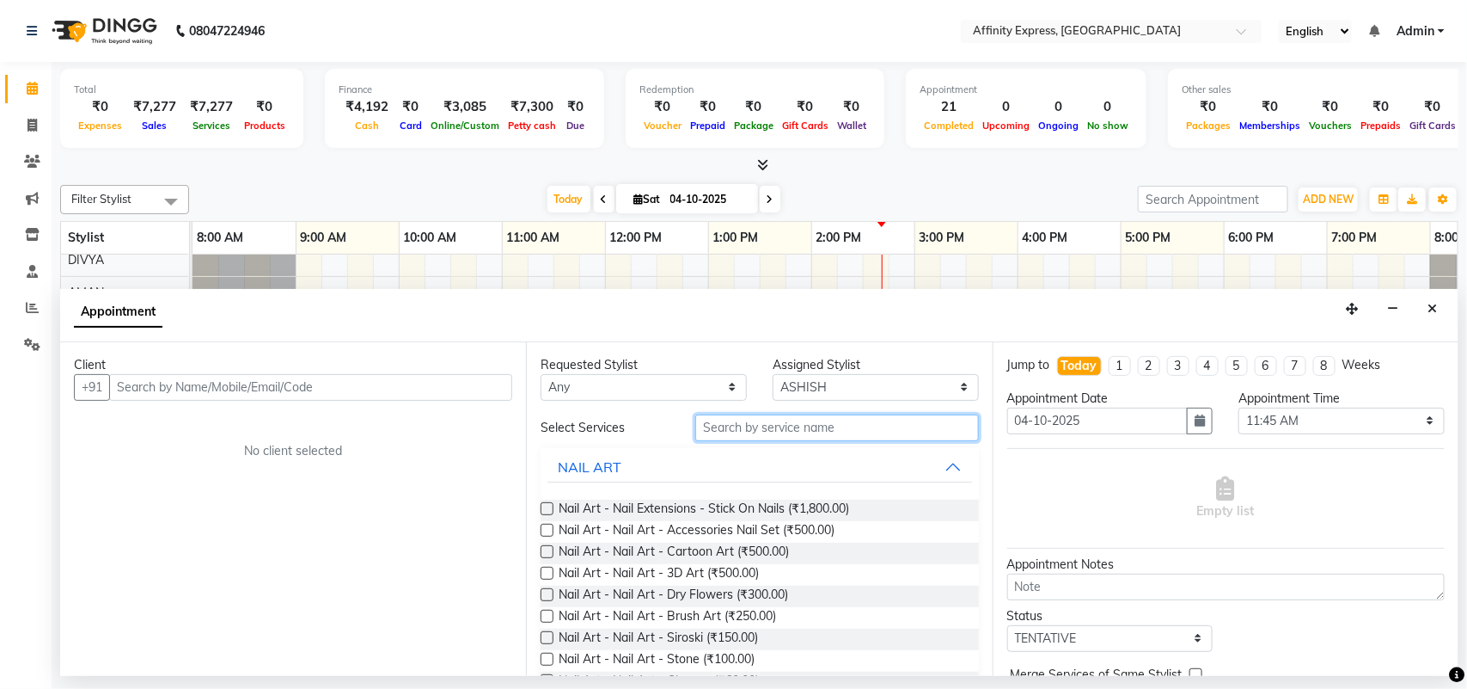
click at [726, 430] on input "text" at bounding box center [837, 427] width 284 height 27
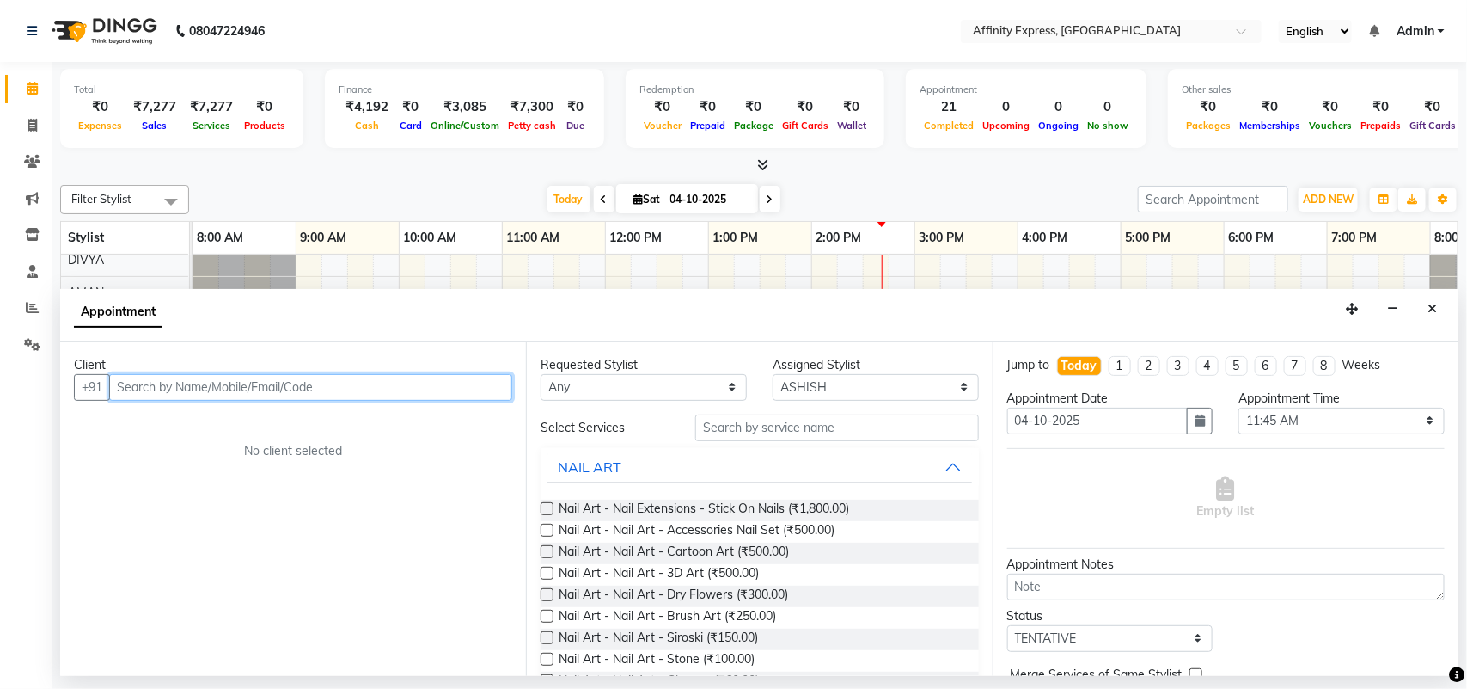
click at [388, 380] on input "text" at bounding box center [310, 387] width 403 height 27
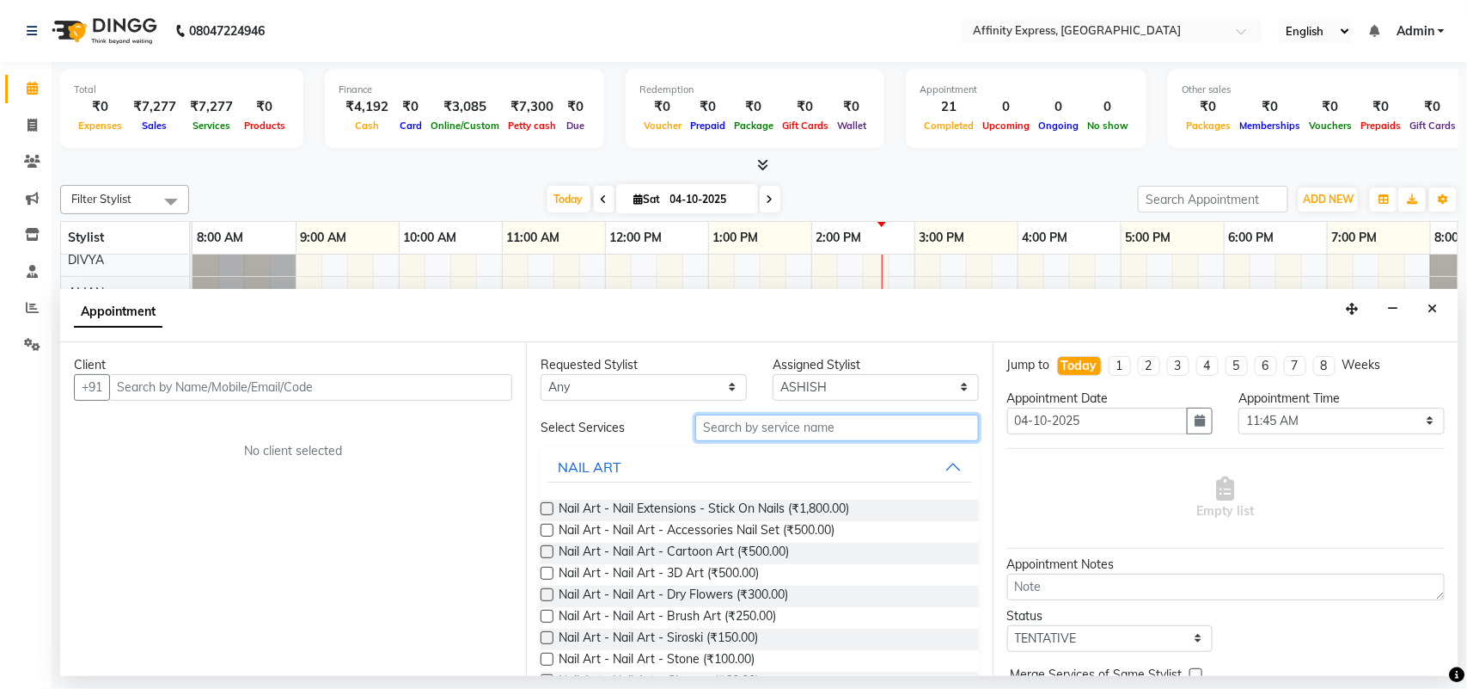
click at [742, 432] on input "text" at bounding box center [837, 427] width 284 height 27
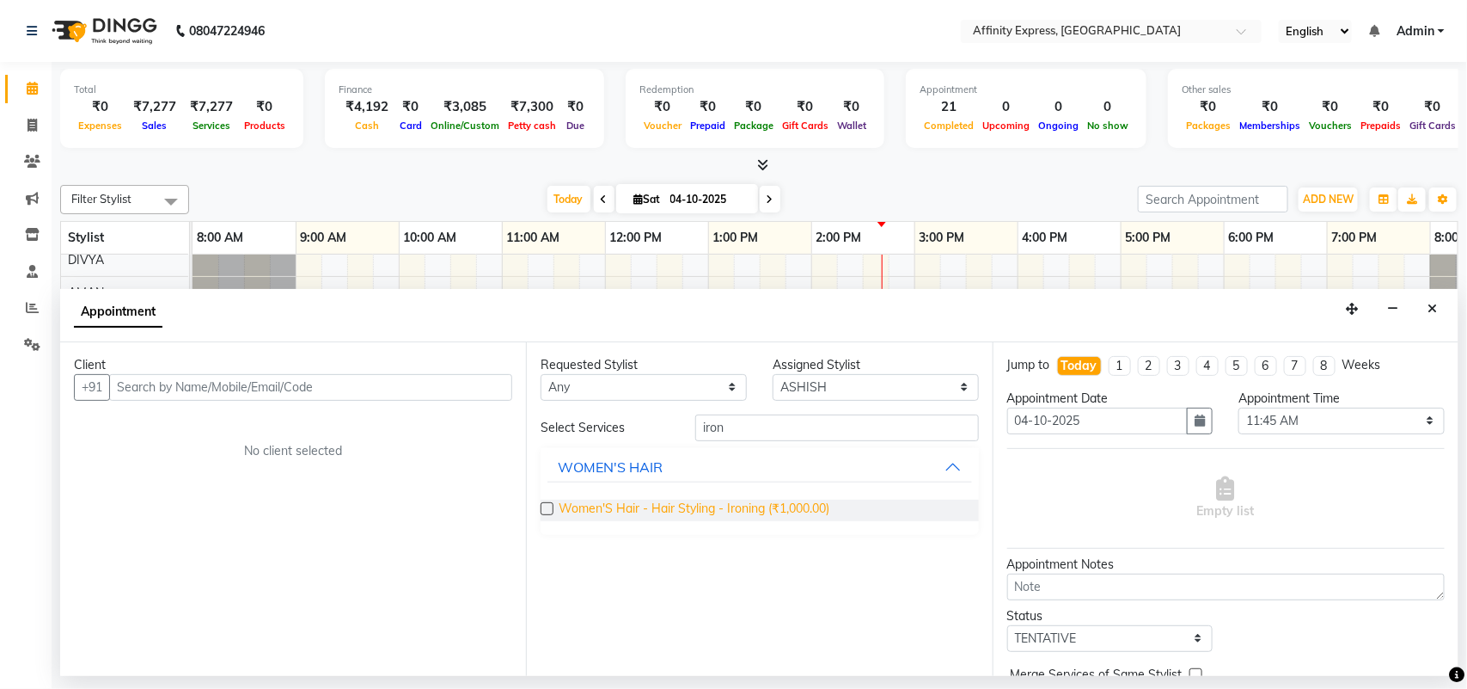
click at [737, 512] on span "Women'S Hair - Hair Styling - Ironing (₹1,000.00)" at bounding box center [694, 509] width 271 height 21
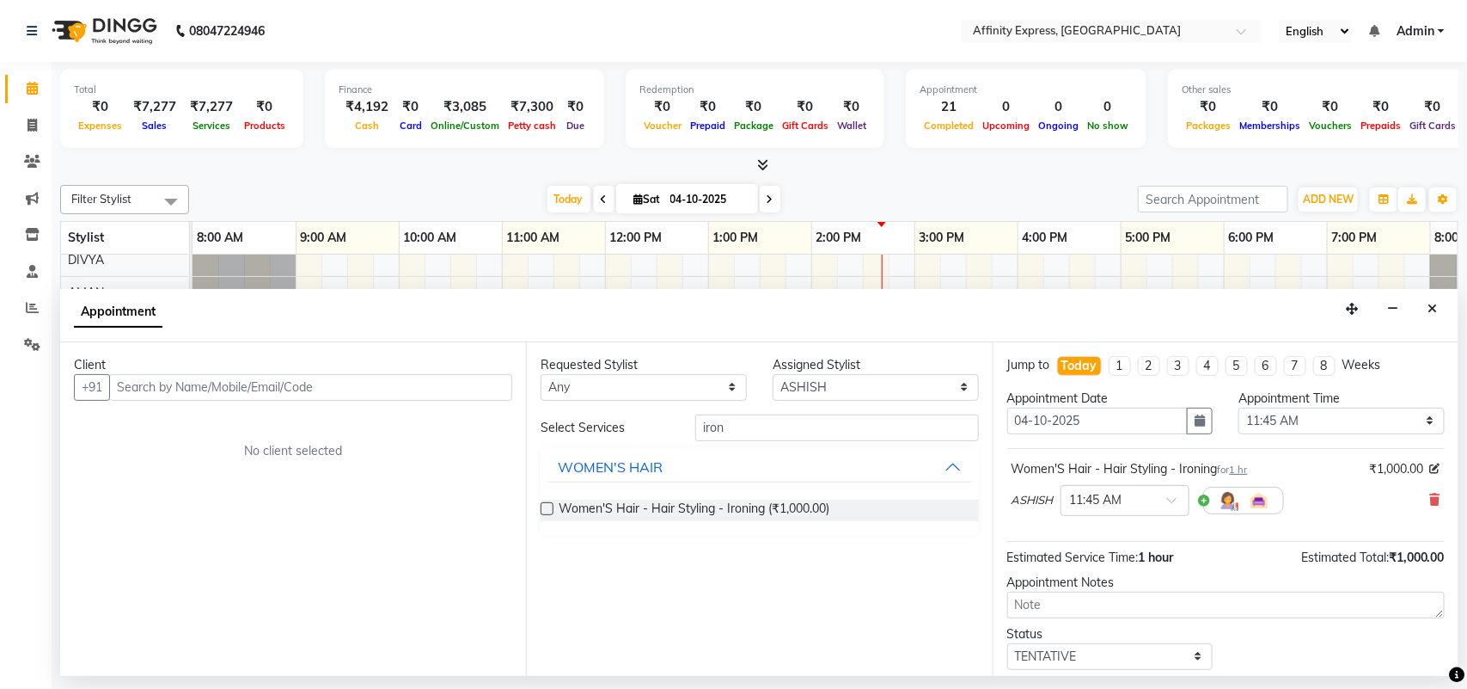
click at [920, 428] on div "Requested Stylist Any [PERSON_NAME] AFFINITY EXPRESS [PERSON_NAME] [PERSON_NAME…" at bounding box center [759, 509] width 466 height 334
drag, startPoint x: 883, startPoint y: 392, endPoint x: 883, endPoint y: 419, distance: 27.5
click at [883, 419] on div "Requested Stylist Any [PERSON_NAME] AFFINITY EXPRESS [PERSON_NAME] [PERSON_NAME…" at bounding box center [759, 509] width 466 height 334
drag, startPoint x: 882, startPoint y: 421, endPoint x: 882, endPoint y: 434, distance: 12.9
click at [882, 432] on input "iron" at bounding box center [837, 427] width 284 height 27
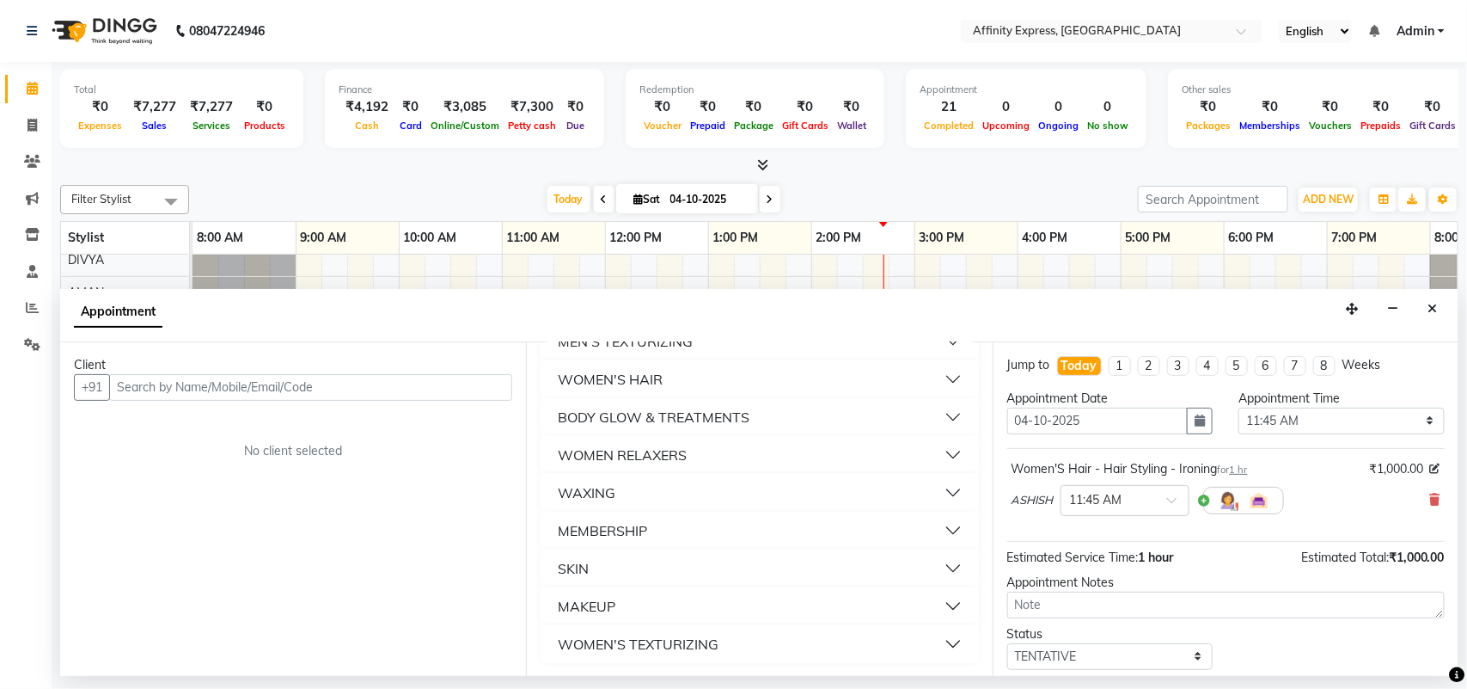
scroll to position [0, 0]
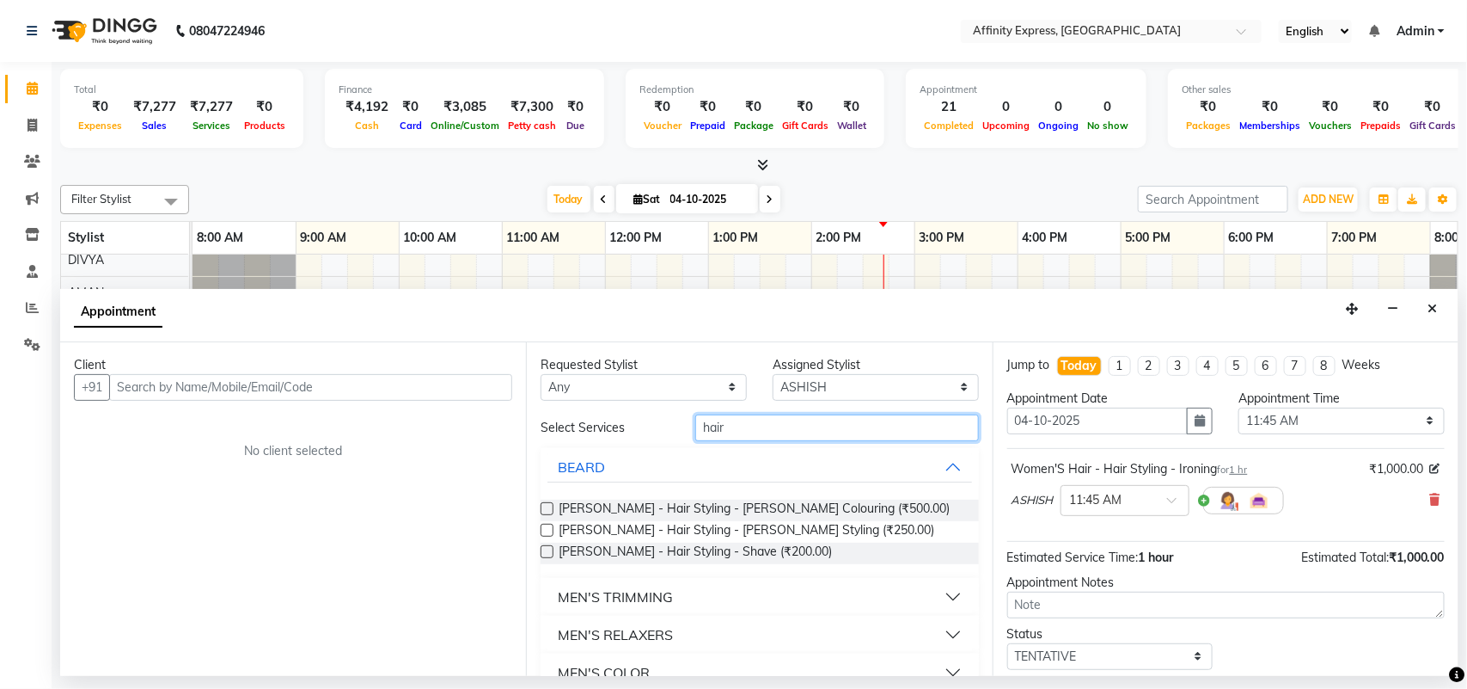
click at [798, 431] on input "hair" at bounding box center [837, 427] width 284 height 27
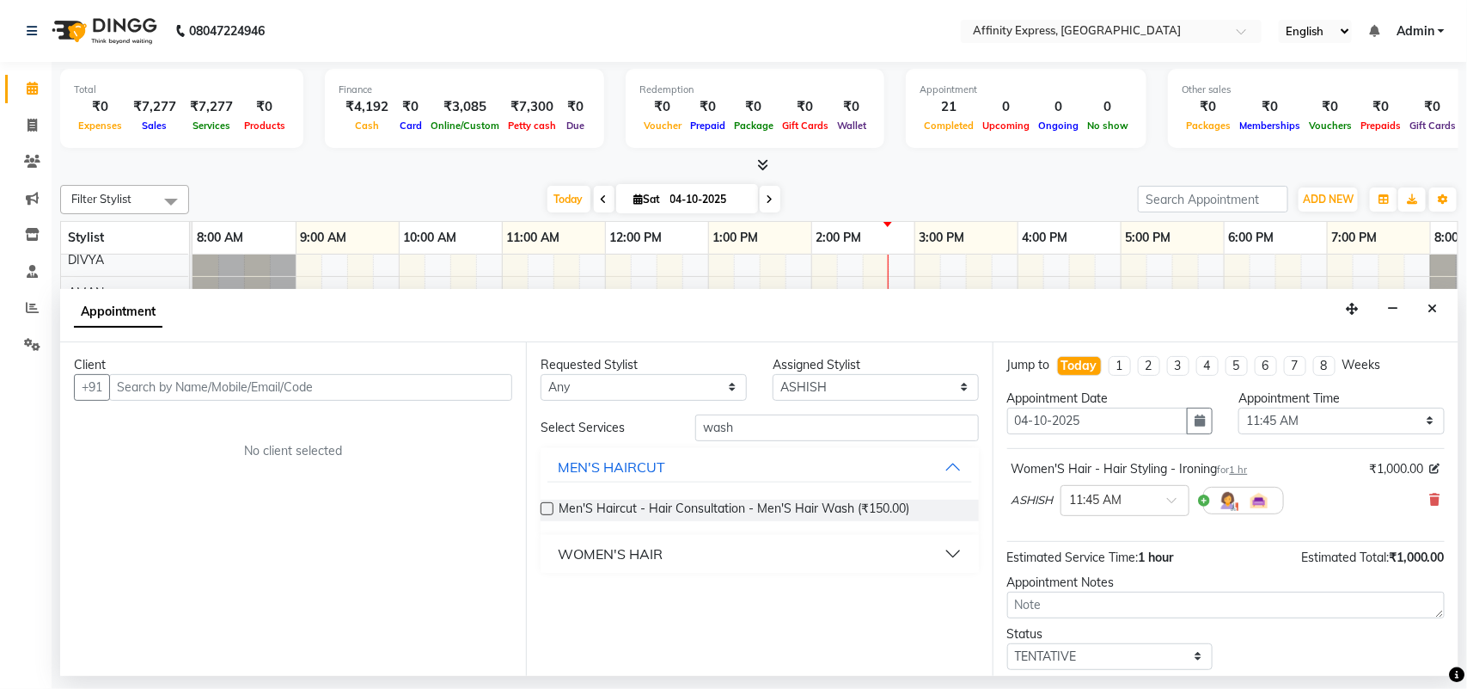
click at [915, 538] on button "WOMEN'S HAIR" at bounding box center [760, 553] width 424 height 31
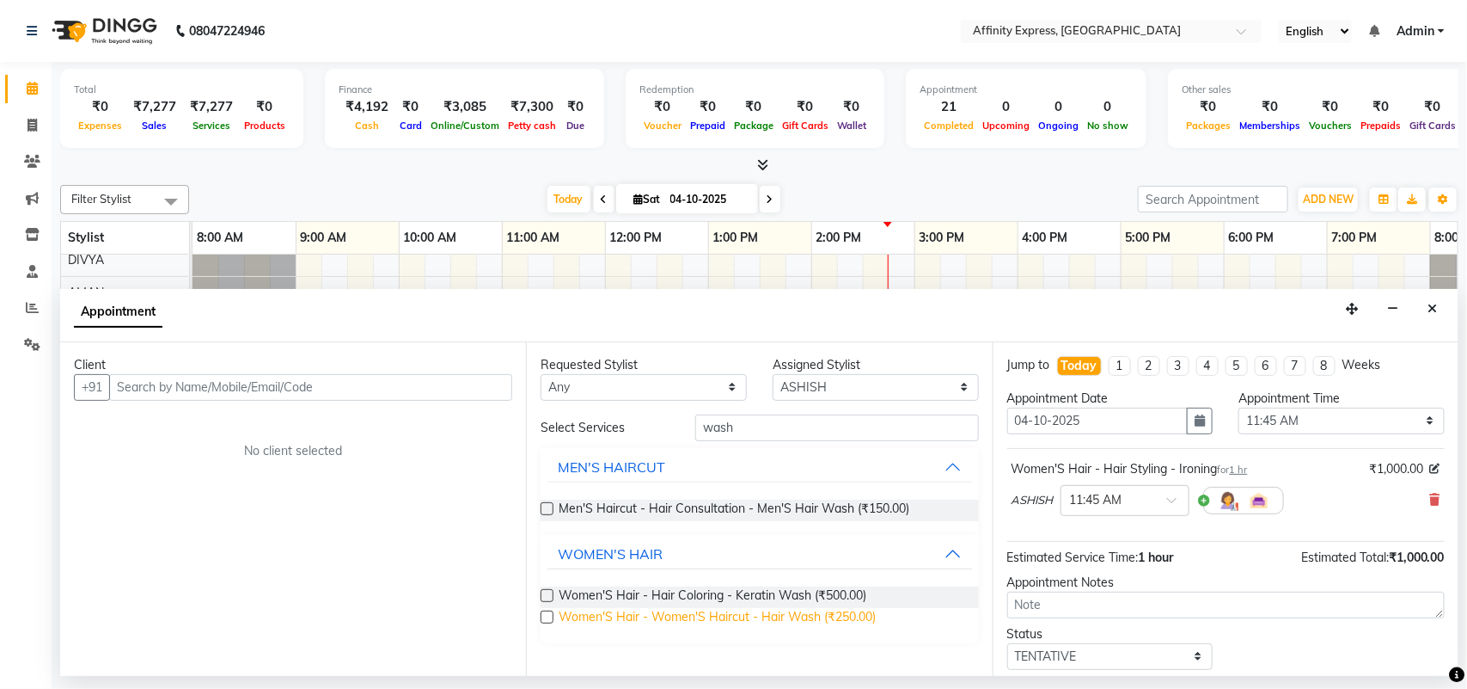
click at [663, 615] on span "Women'S Hair - Women'S Haircut - Hair Wash (₹250.00)" at bounding box center [717, 618] width 317 height 21
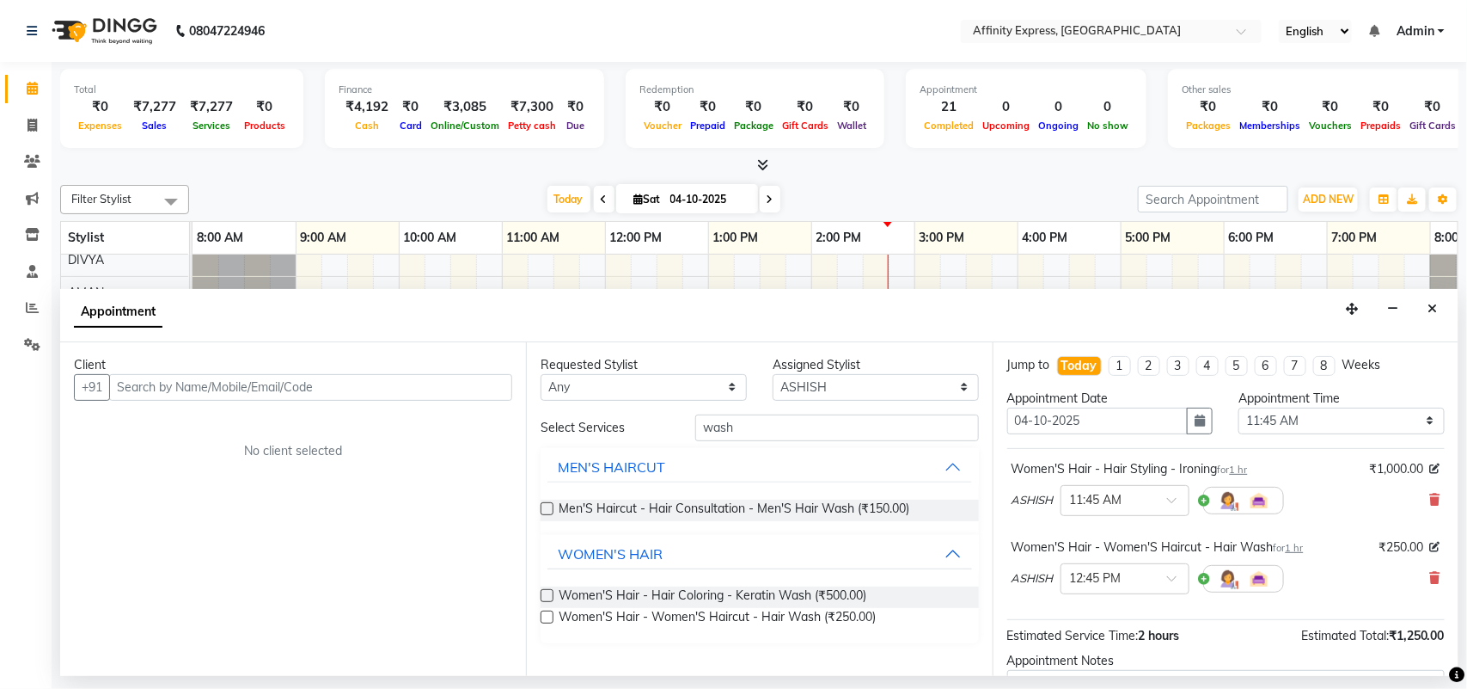
click at [1425, 548] on div "Women'S Hair - Women'S Haircut - Hair Wash for 1 hr ₹250.00 ASHISH × 12:45 PM" at bounding box center [1226, 569] width 438 height 71
click at [1429, 462] on div "Women'S Hair - Hair Styling - Ironing for 1 hr ₹1,000.00 ASHISH × 11:45 AM" at bounding box center [1226, 491] width 438 height 71
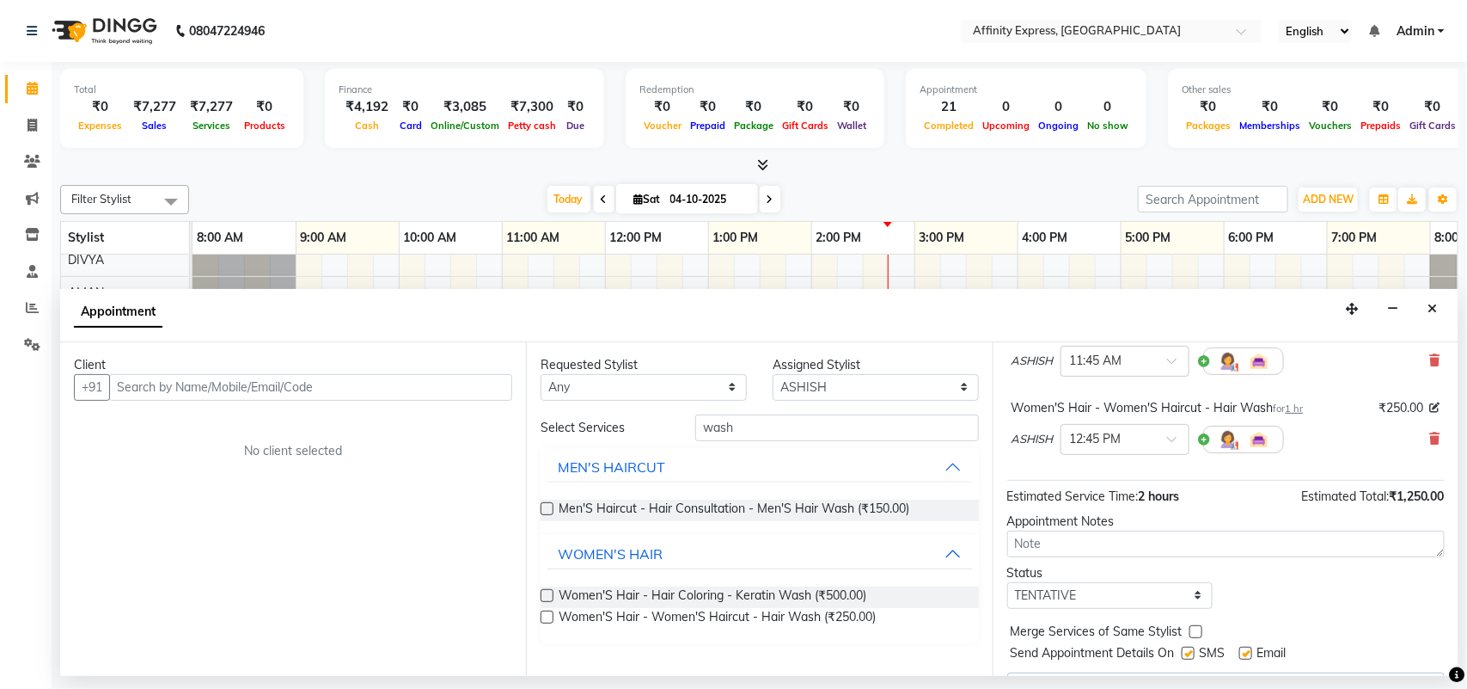
scroll to position [183, 0]
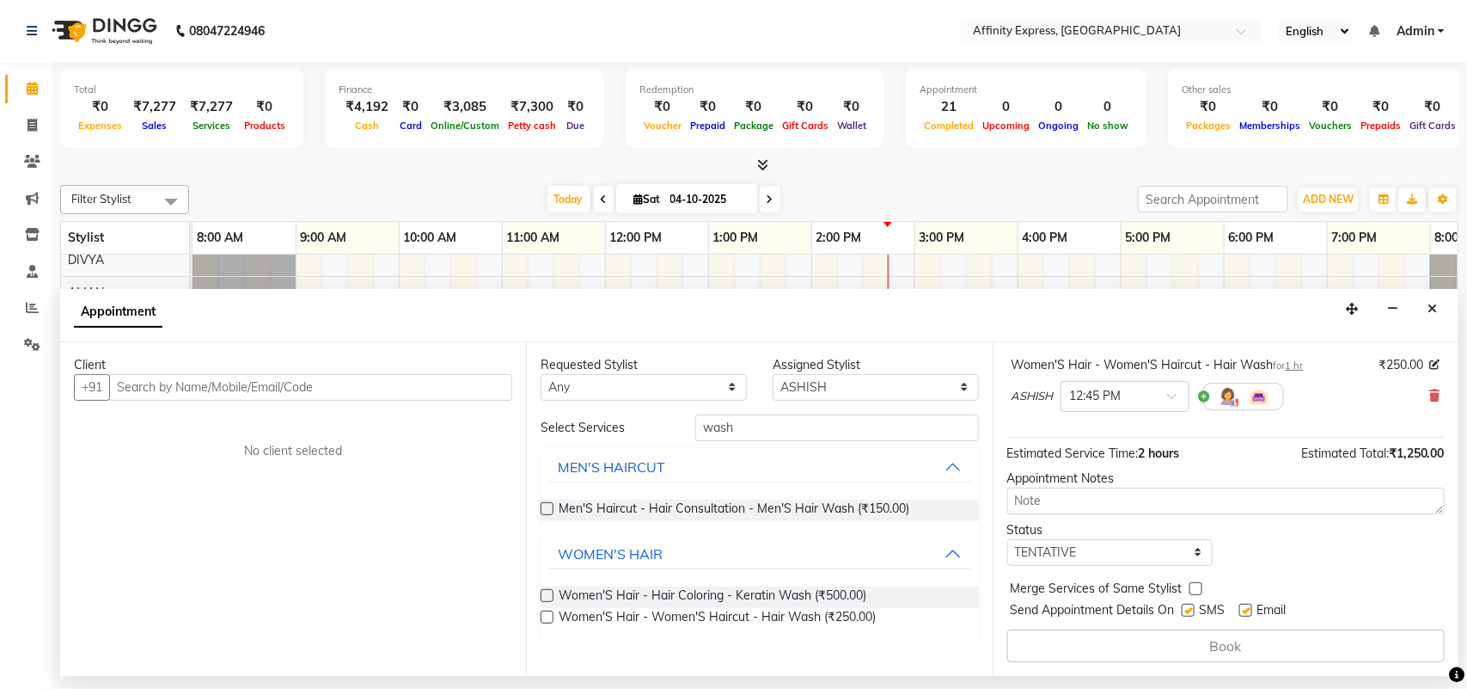
click at [1209, 646] on div "Book" at bounding box center [1226, 645] width 438 height 33
click at [1208, 646] on div "Book" at bounding box center [1226, 645] width 438 height 33
click at [336, 387] on input "text" at bounding box center [310, 387] width 403 height 27
click at [509, 379] on button "Add Client" at bounding box center [476, 387] width 71 height 27
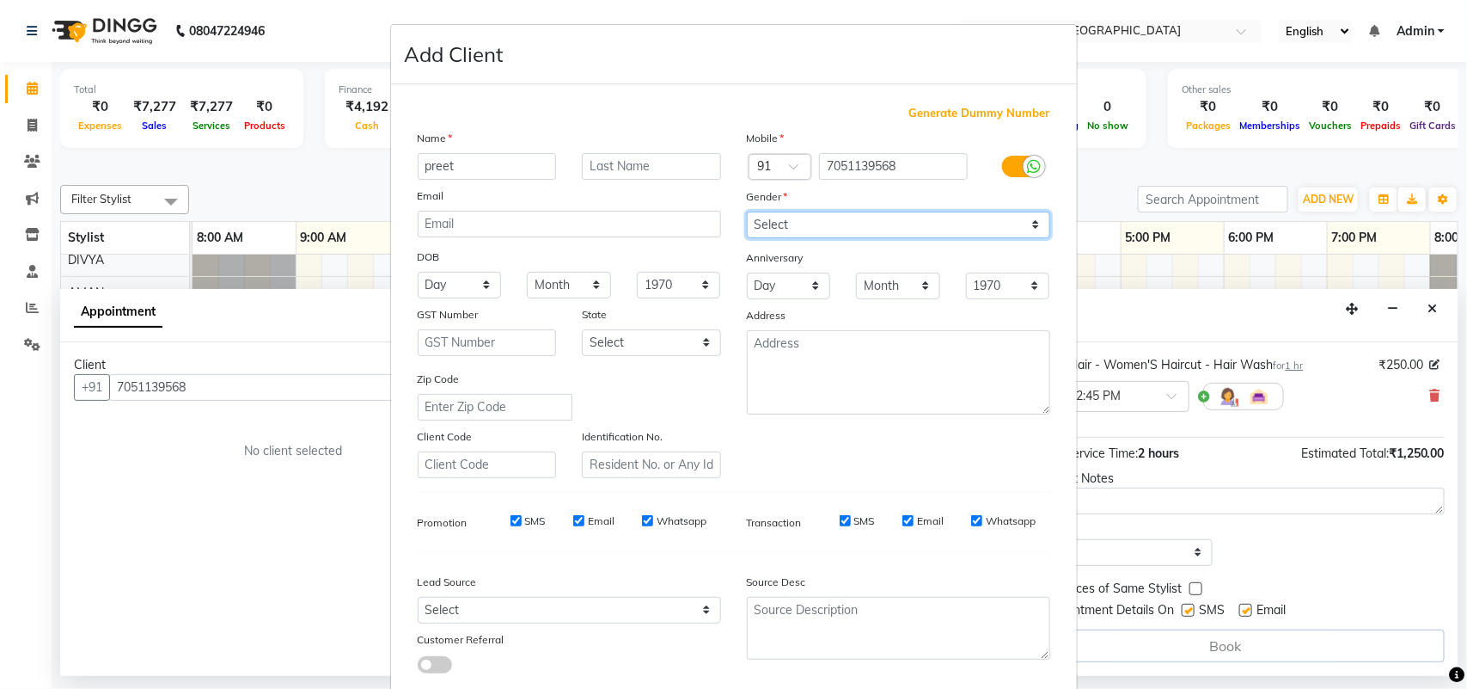
click at [891, 229] on select "Select [DEMOGRAPHIC_DATA] [DEMOGRAPHIC_DATA] Other Prefer Not To Say" at bounding box center [898, 224] width 303 height 27
click at [747, 211] on select "Select [DEMOGRAPHIC_DATA] [DEMOGRAPHIC_DATA] Other Prefer Not To Say" at bounding box center [898, 224] width 303 height 27
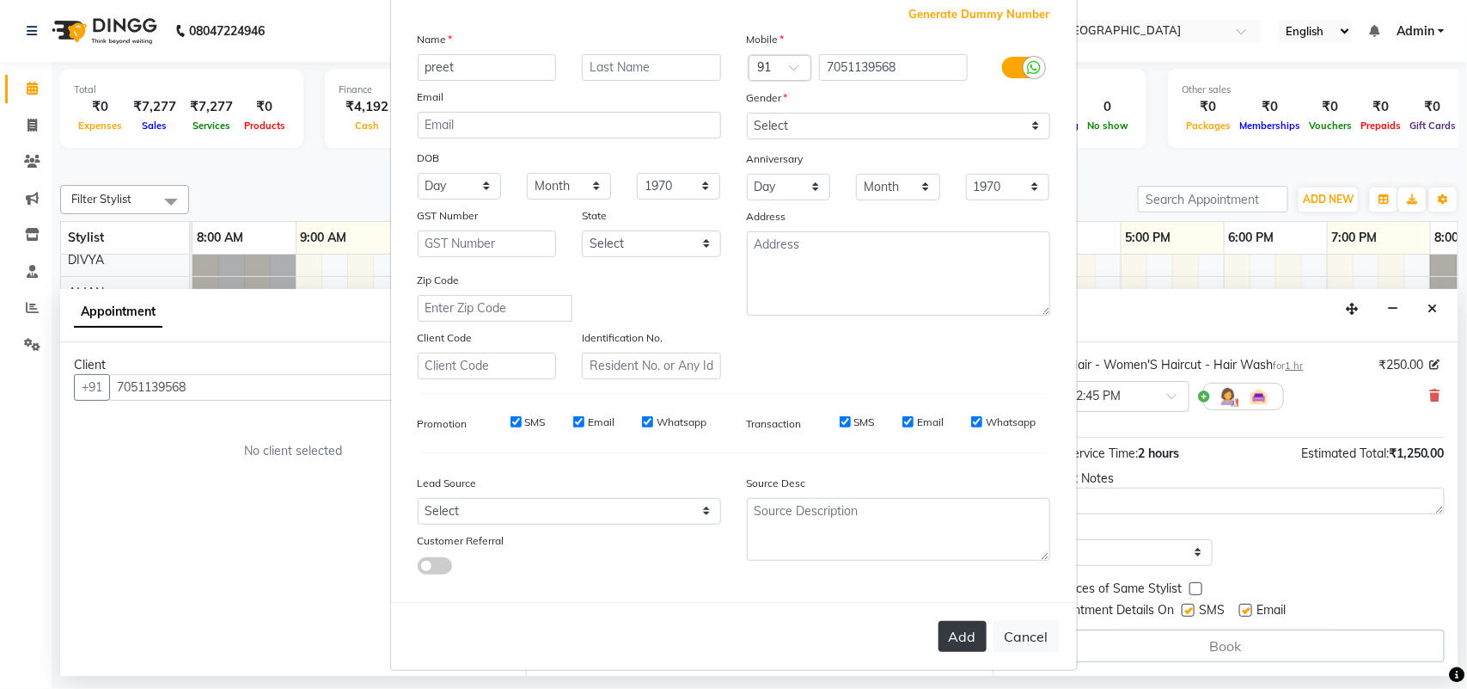
click at [941, 633] on button "Add" at bounding box center [963, 636] width 48 height 31
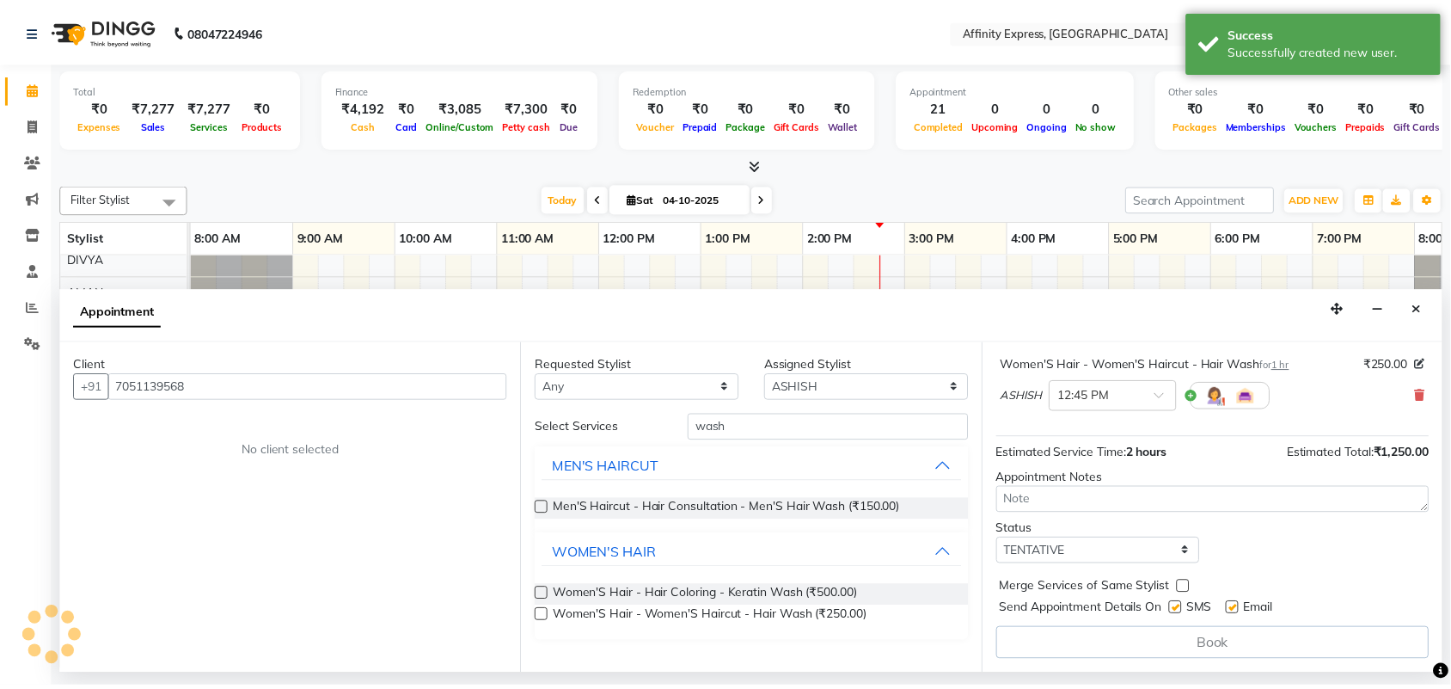
scroll to position [182, 0]
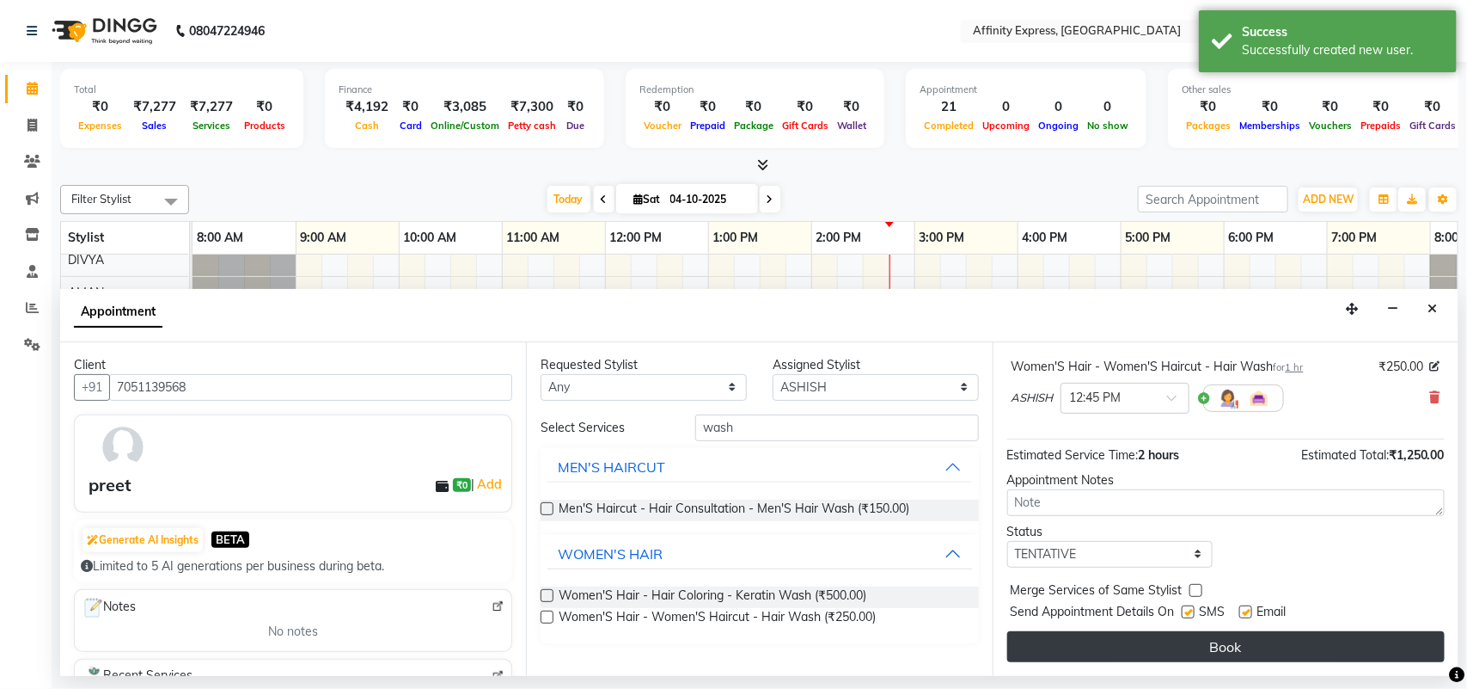
click at [1221, 641] on button "Book" at bounding box center [1226, 646] width 438 height 31
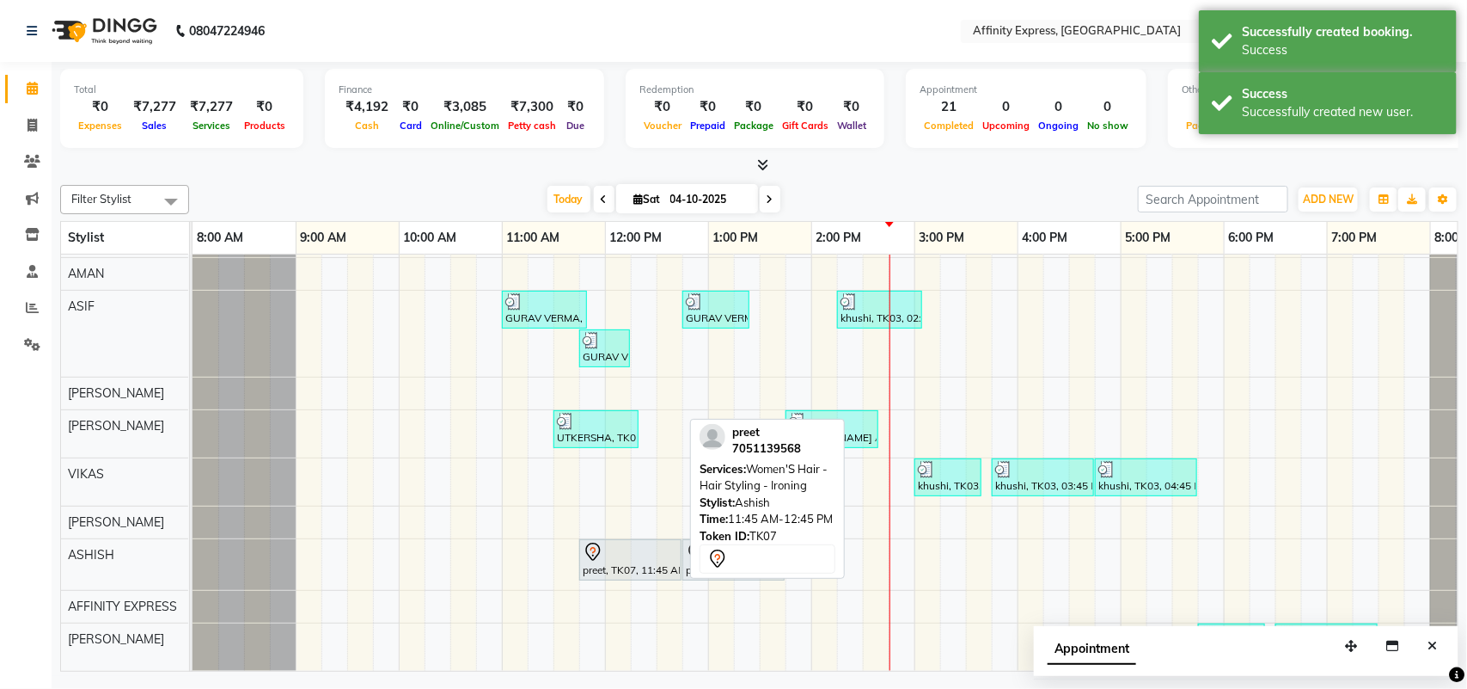
click at [658, 568] on div "preet, TK07, 11:45 AM-12:45 PM, Women'S Hair - Hair Styling - Ironing" at bounding box center [630, 560] width 99 height 36
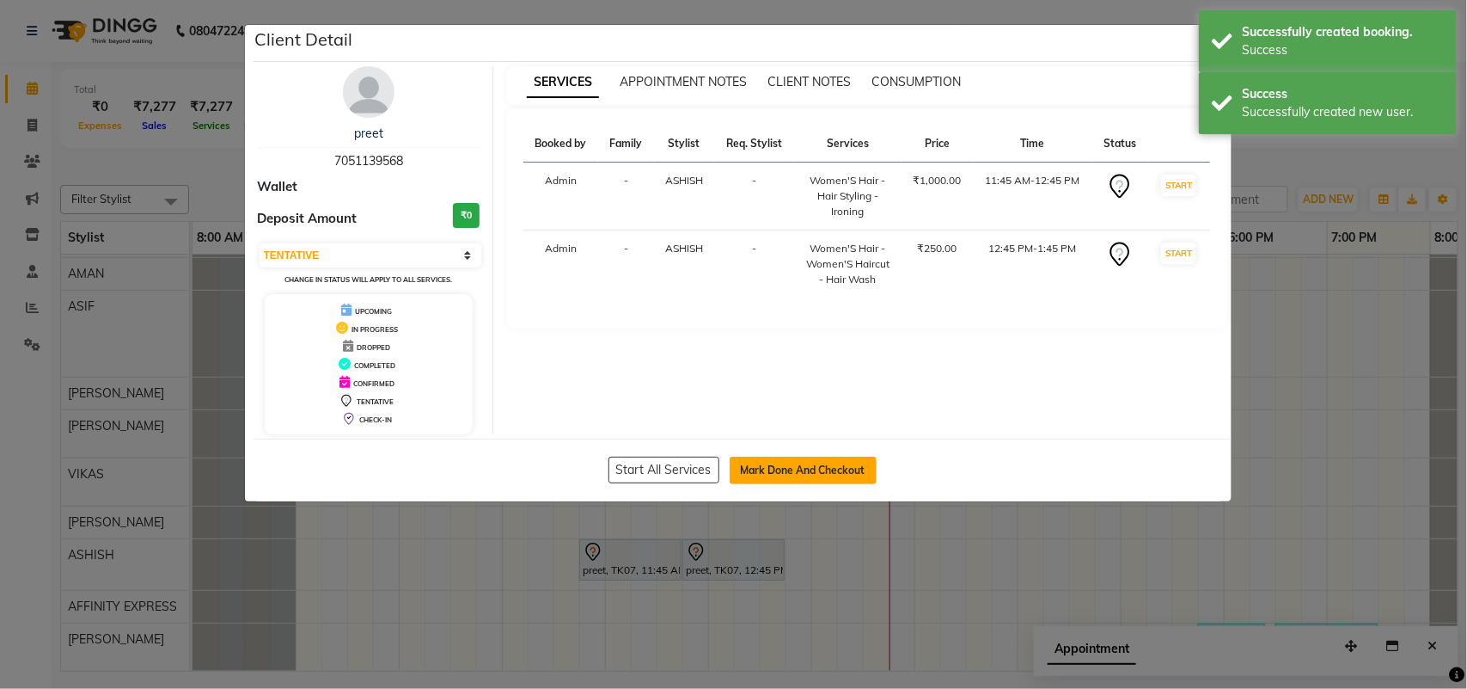
click at [817, 465] on button "Mark Done And Checkout" at bounding box center [803, 470] width 147 height 28
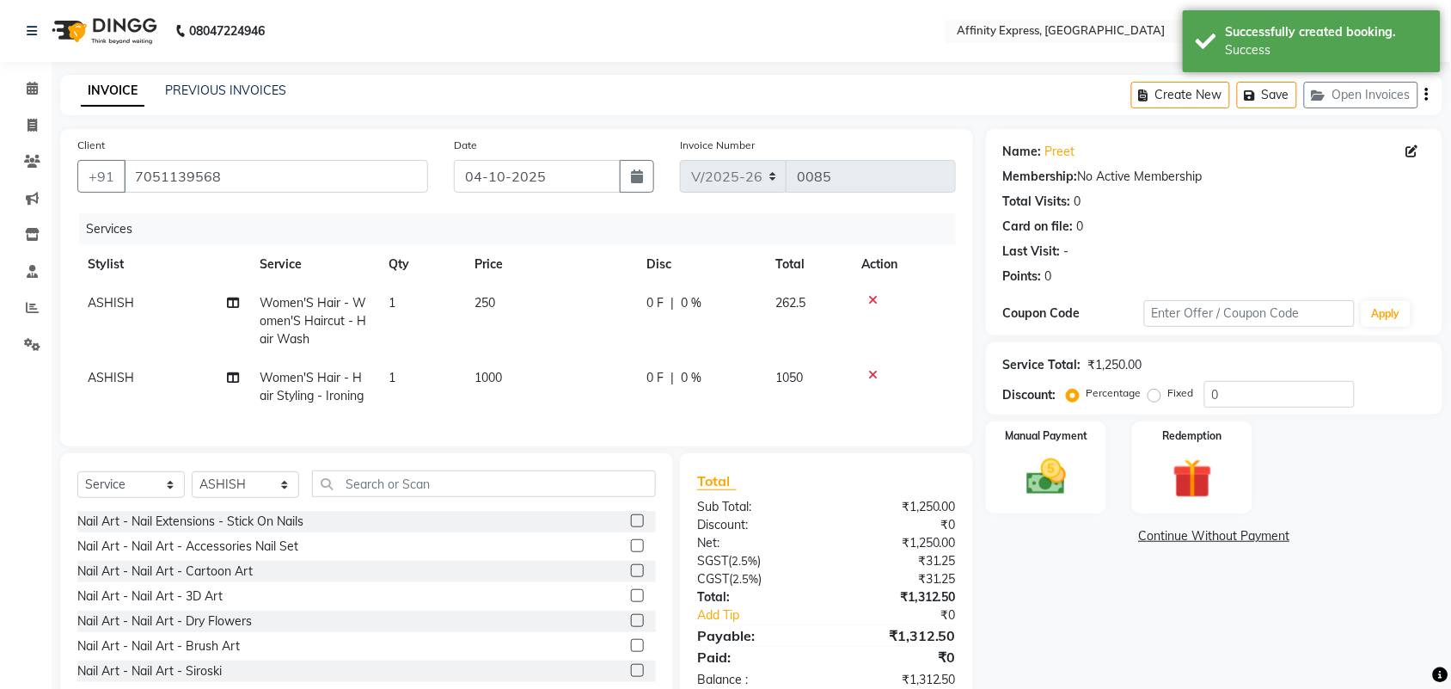
click at [494, 365] on td "1000" at bounding box center [550, 386] width 172 height 57
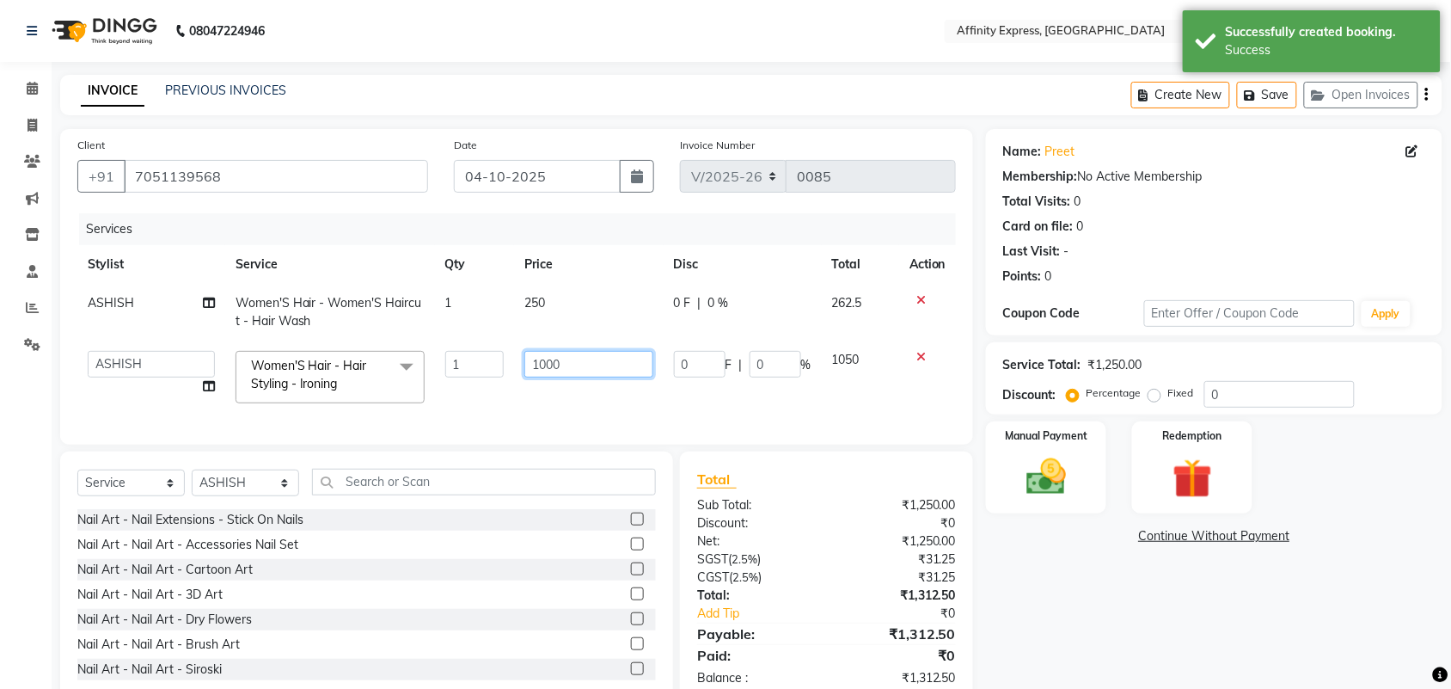
click at [559, 359] on input "1000" at bounding box center [588, 364] width 128 height 27
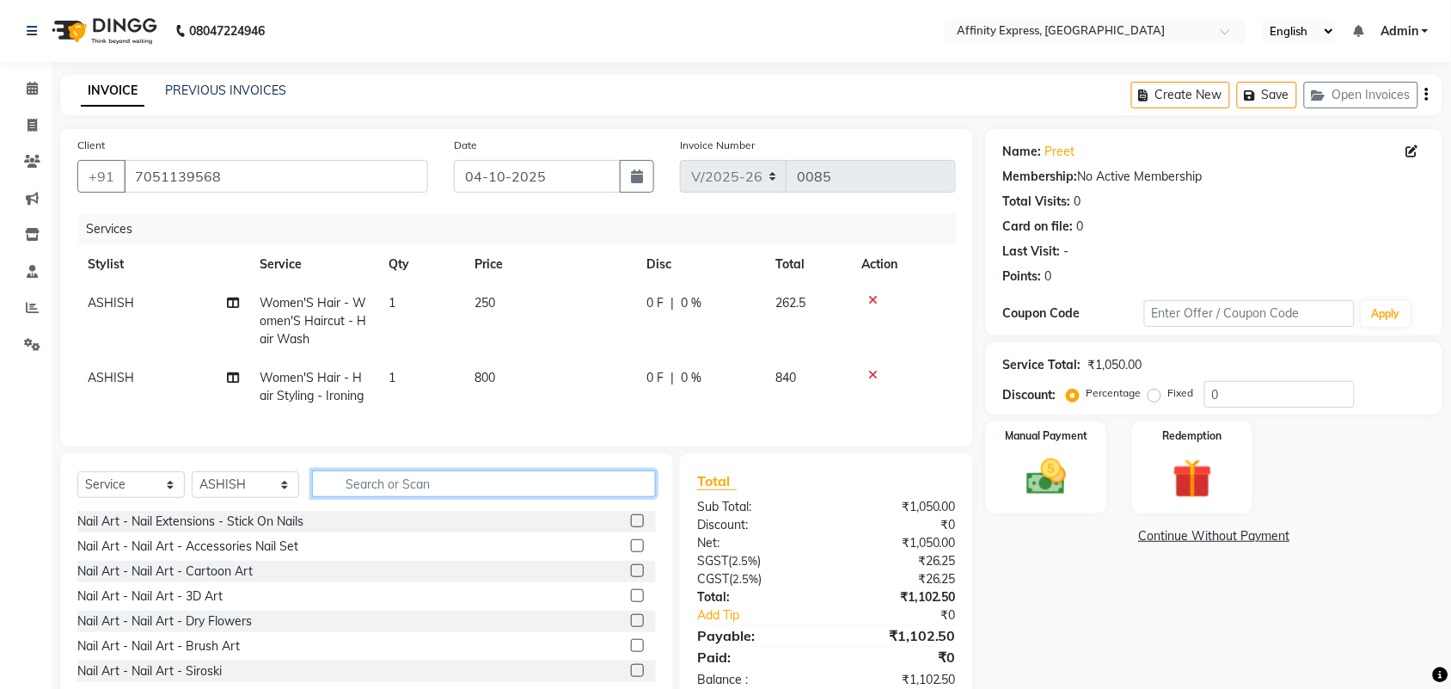
click at [348, 497] on input "text" at bounding box center [484, 483] width 344 height 27
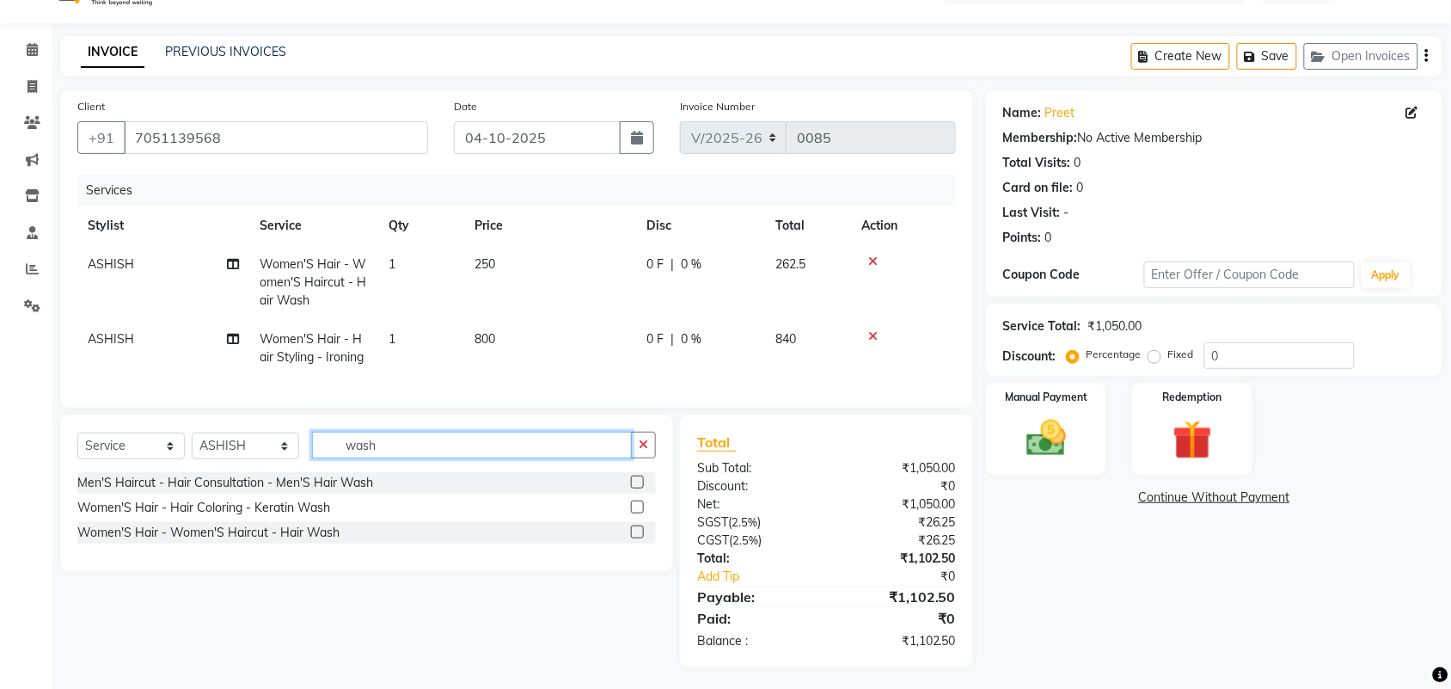
scroll to position [58, 0]
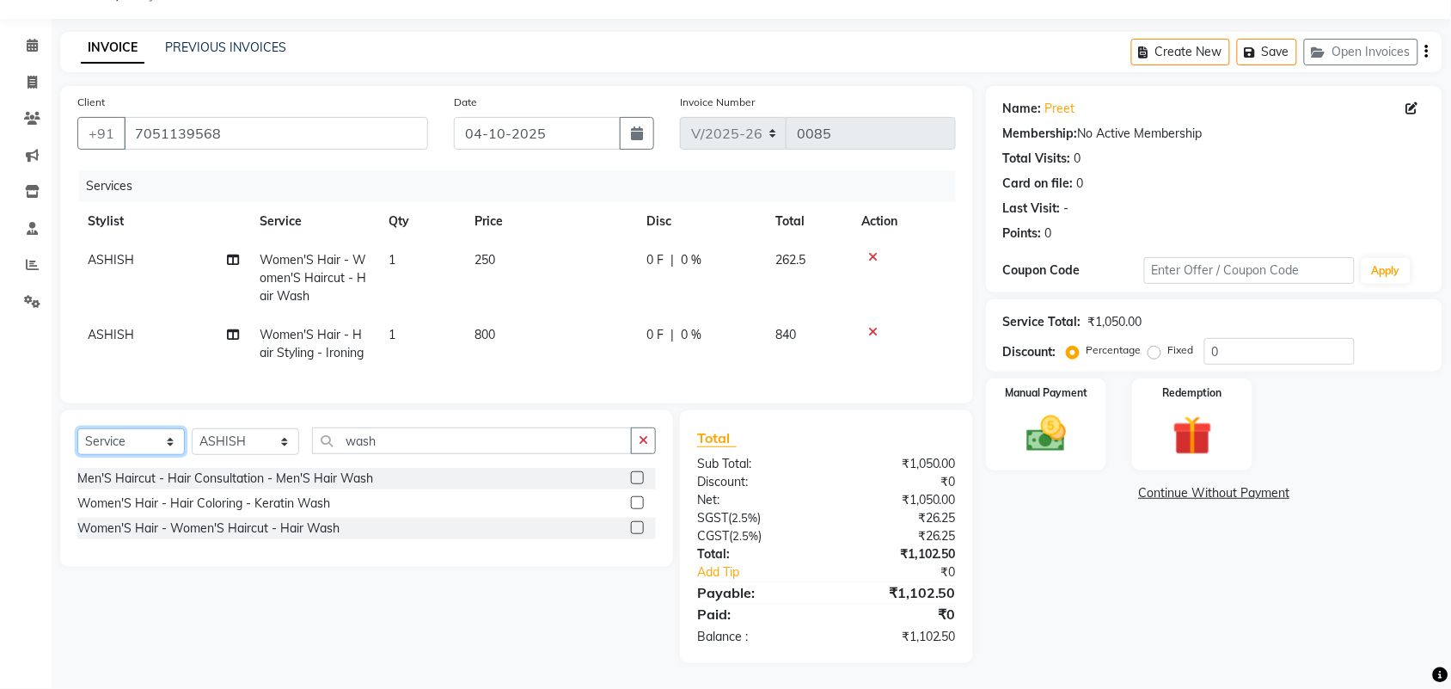
click at [174, 444] on select "Select Service Product Membership Package Voucher Prepaid Gift Card" at bounding box center [130, 441] width 107 height 27
click at [77, 428] on select "Select Service Product Membership Package Voucher Prepaid Gift Card" at bounding box center [130, 441] width 107 height 27
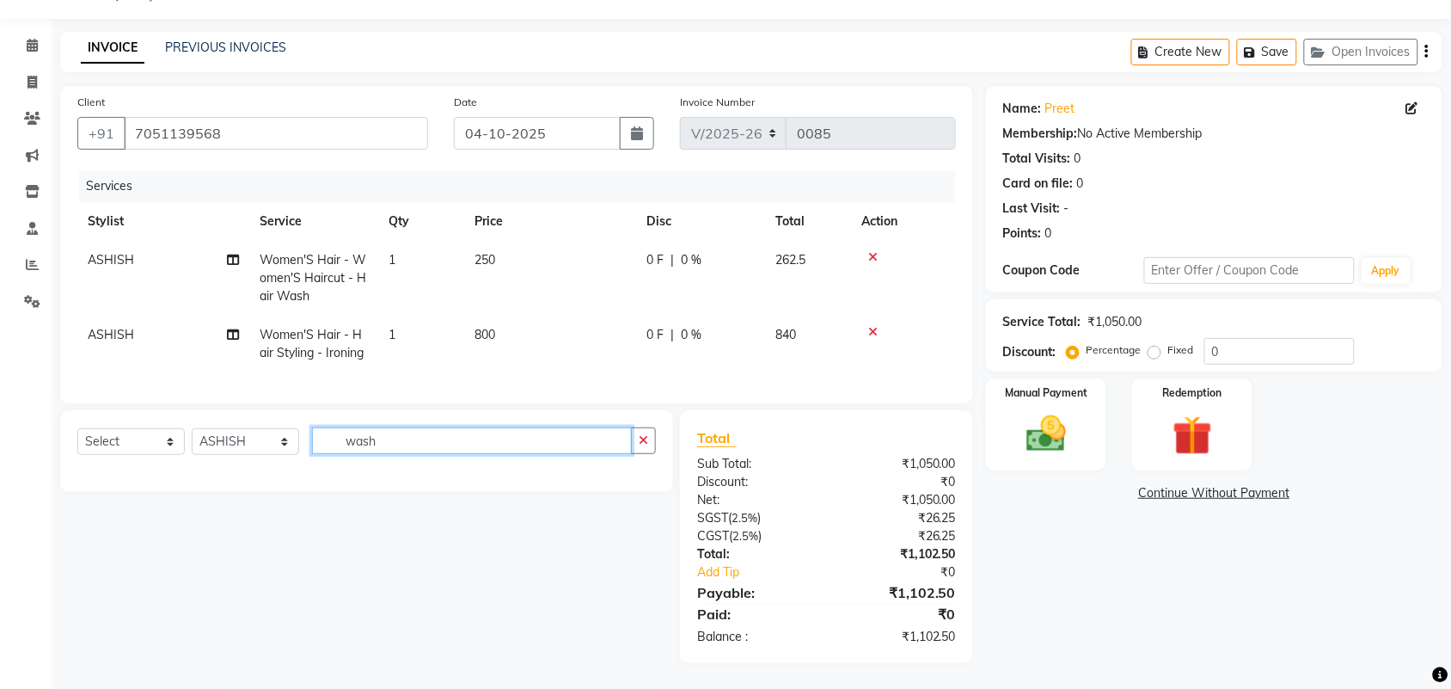
click at [381, 443] on input "wash" at bounding box center [472, 440] width 320 height 27
click at [640, 441] on icon "button" at bounding box center [643, 440] width 9 height 12
click at [1000, 406] on div "Manual Payment" at bounding box center [1045, 424] width 125 height 96
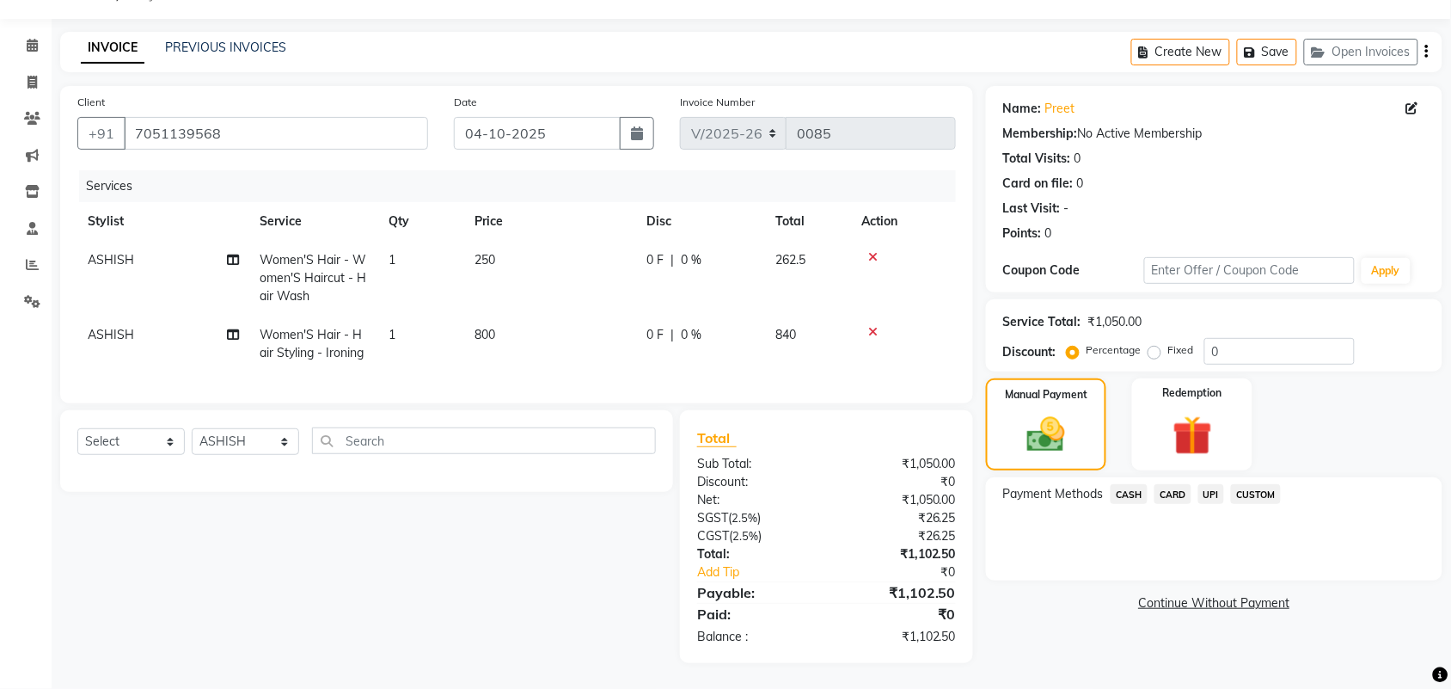
click at [1179, 484] on span "CARD" at bounding box center [1172, 494] width 37 height 20
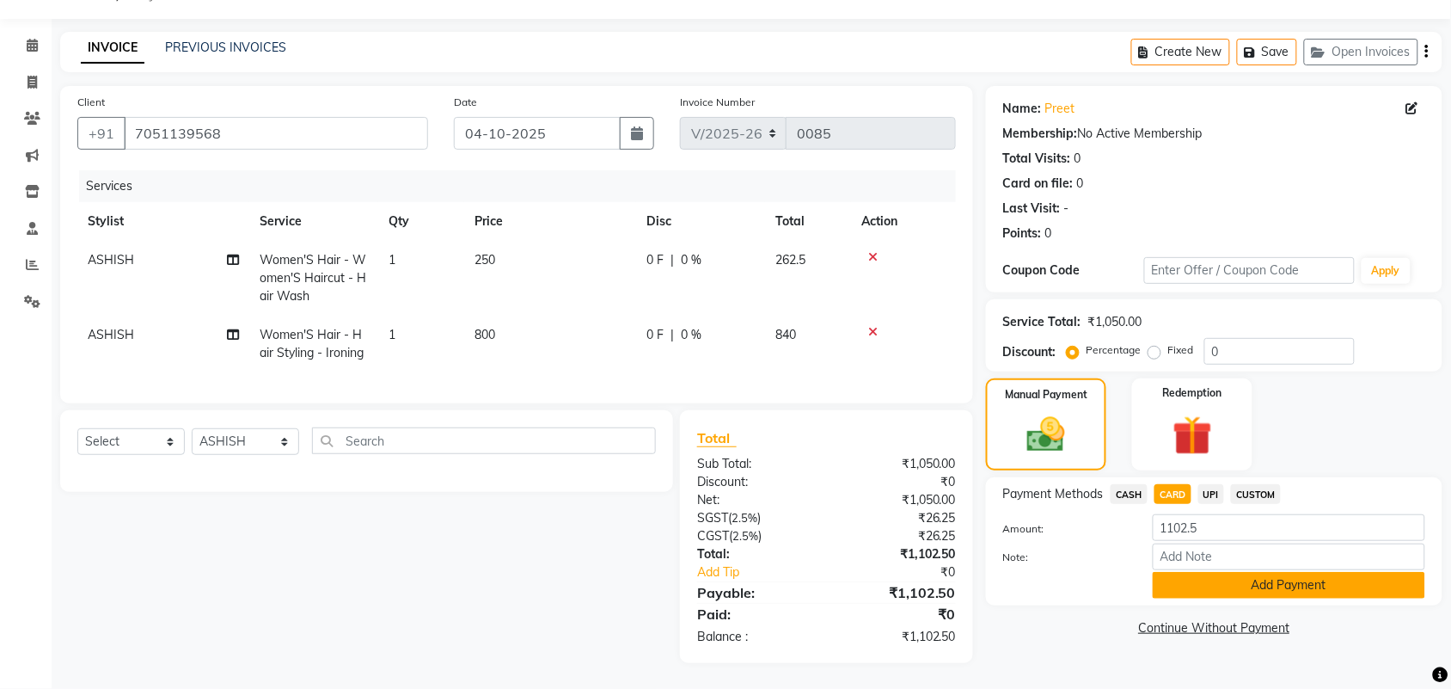
click at [1232, 572] on button "Add Payment" at bounding box center [1289, 585] width 272 height 27
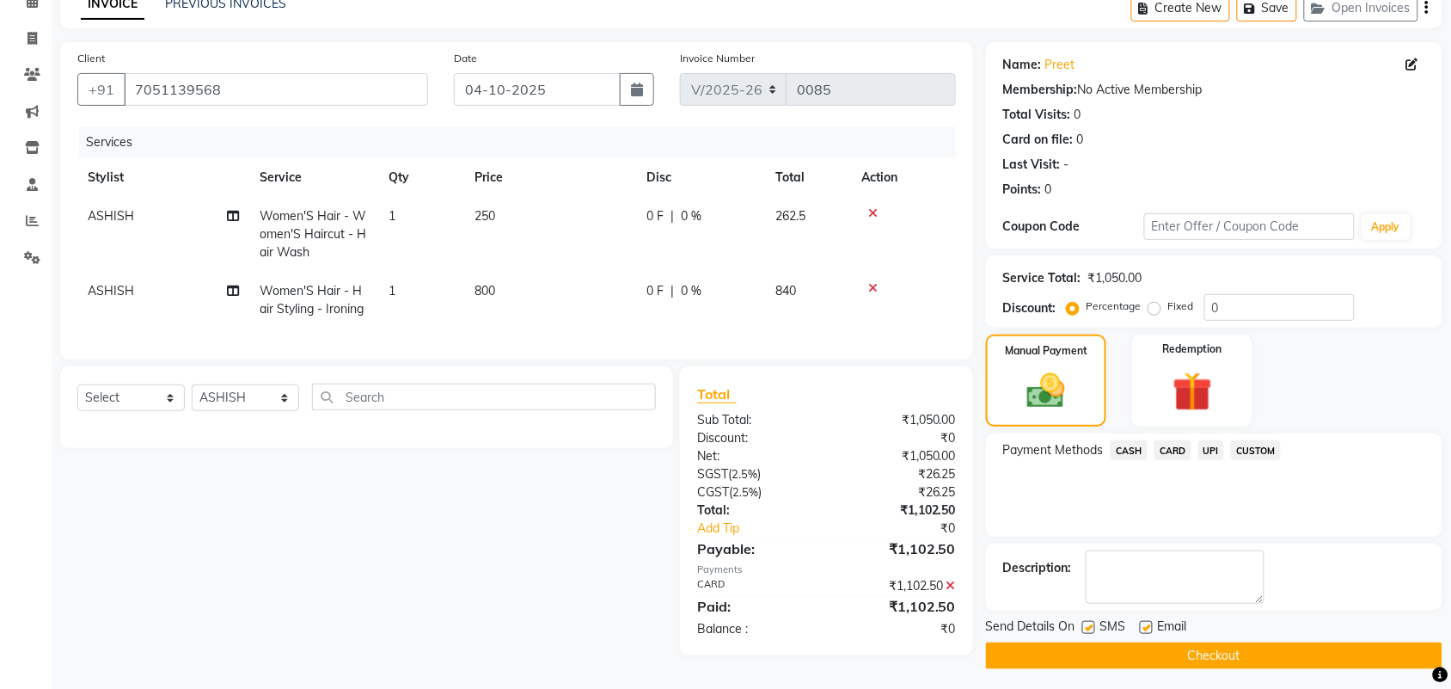
scroll to position [95, 0]
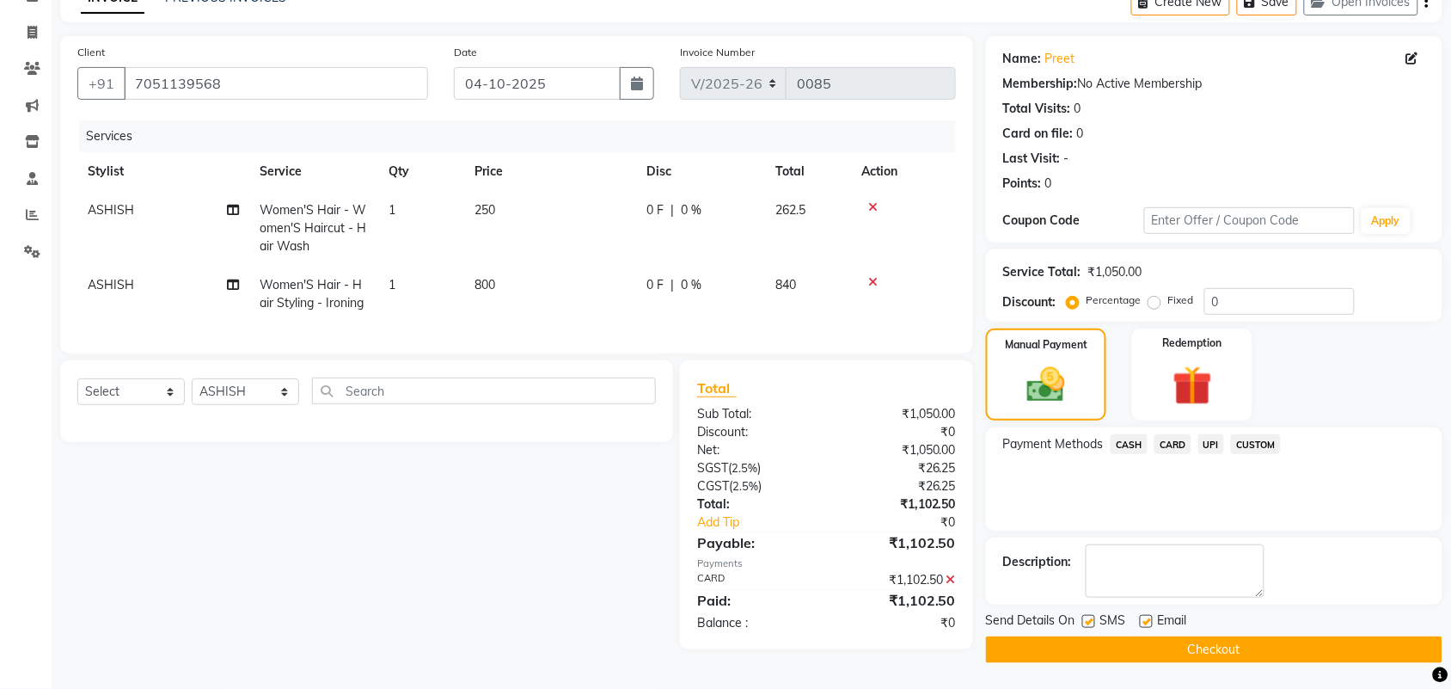
click at [1206, 649] on button "Checkout" at bounding box center [1214, 649] width 456 height 27
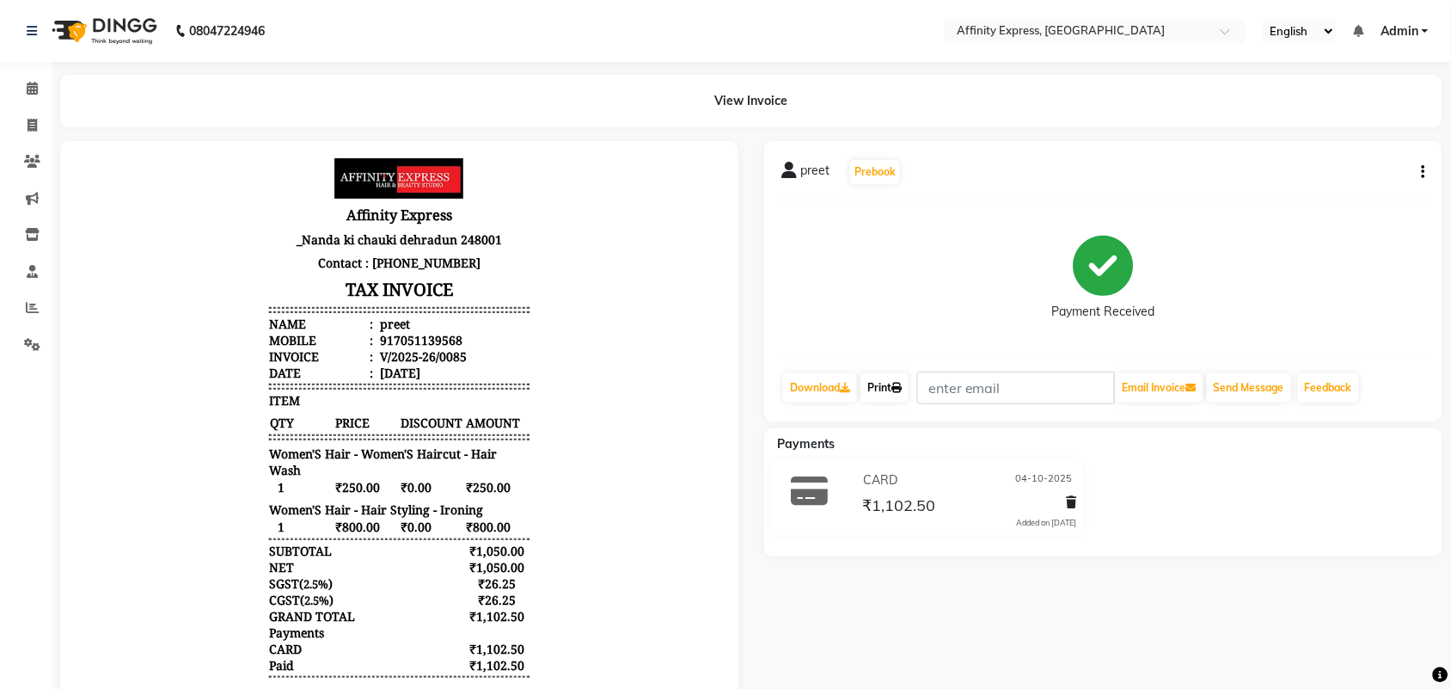
click at [886, 392] on link "Print" at bounding box center [884, 387] width 48 height 29
click at [33, 87] on icon at bounding box center [32, 88] width 11 height 13
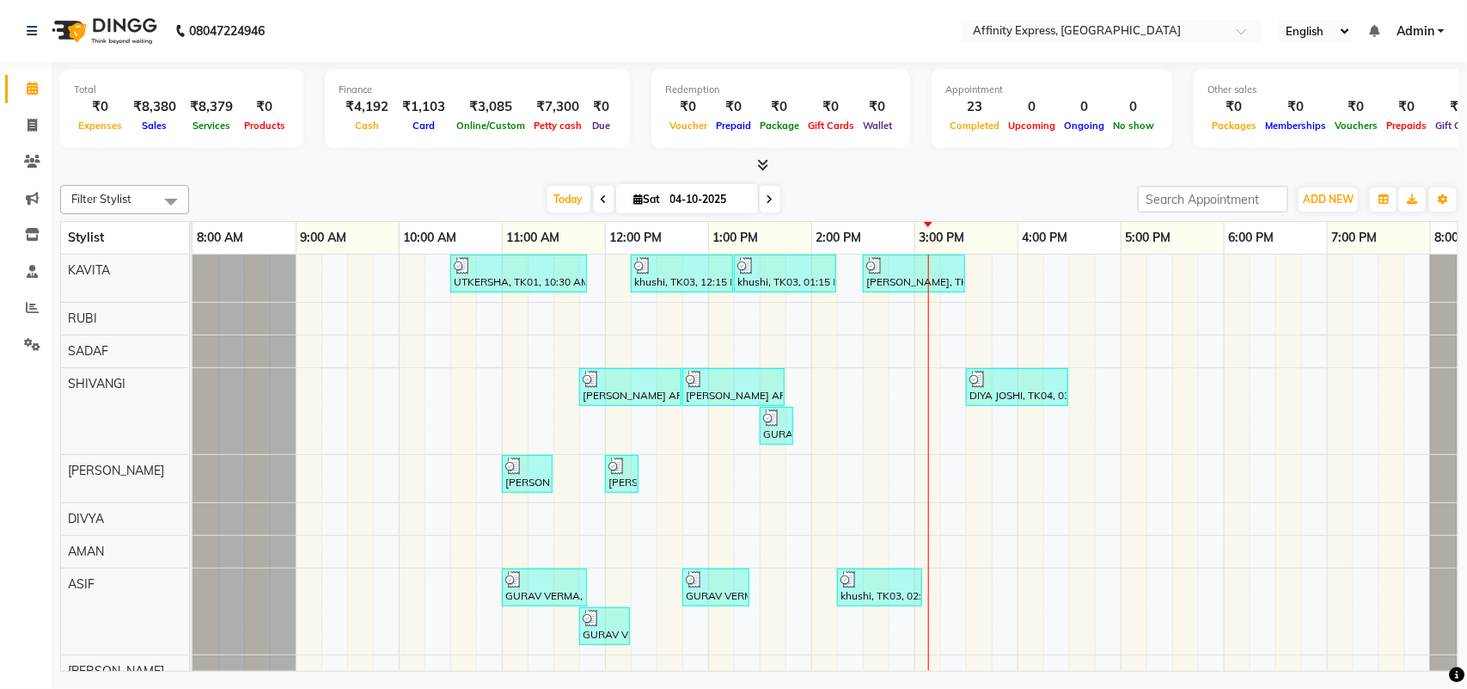
scroll to position [294, 0]
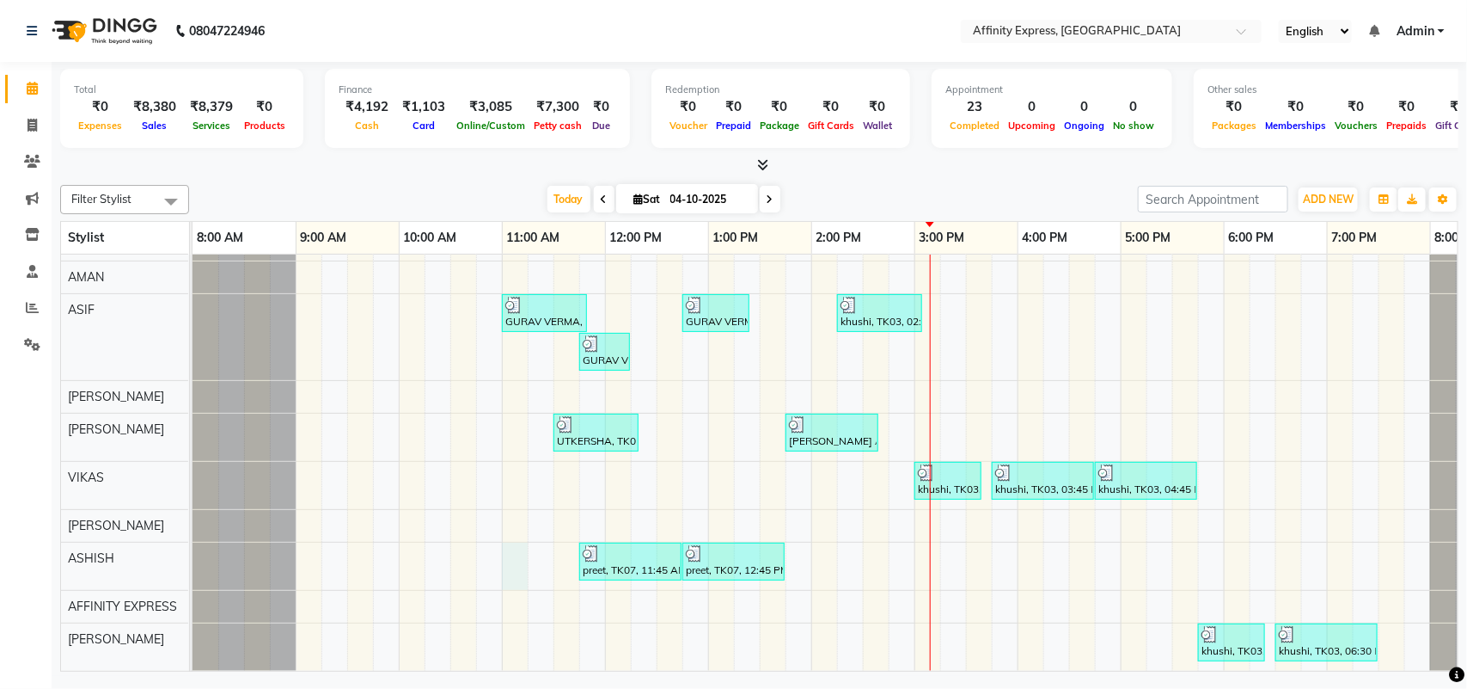
click at [521, 538] on div "UTKERSHA, TK01, 10:30 AM-11:50 AM, Threading - Skin Consultation - Eyebrows,Thr…" at bounding box center [863, 325] width 1341 height 690
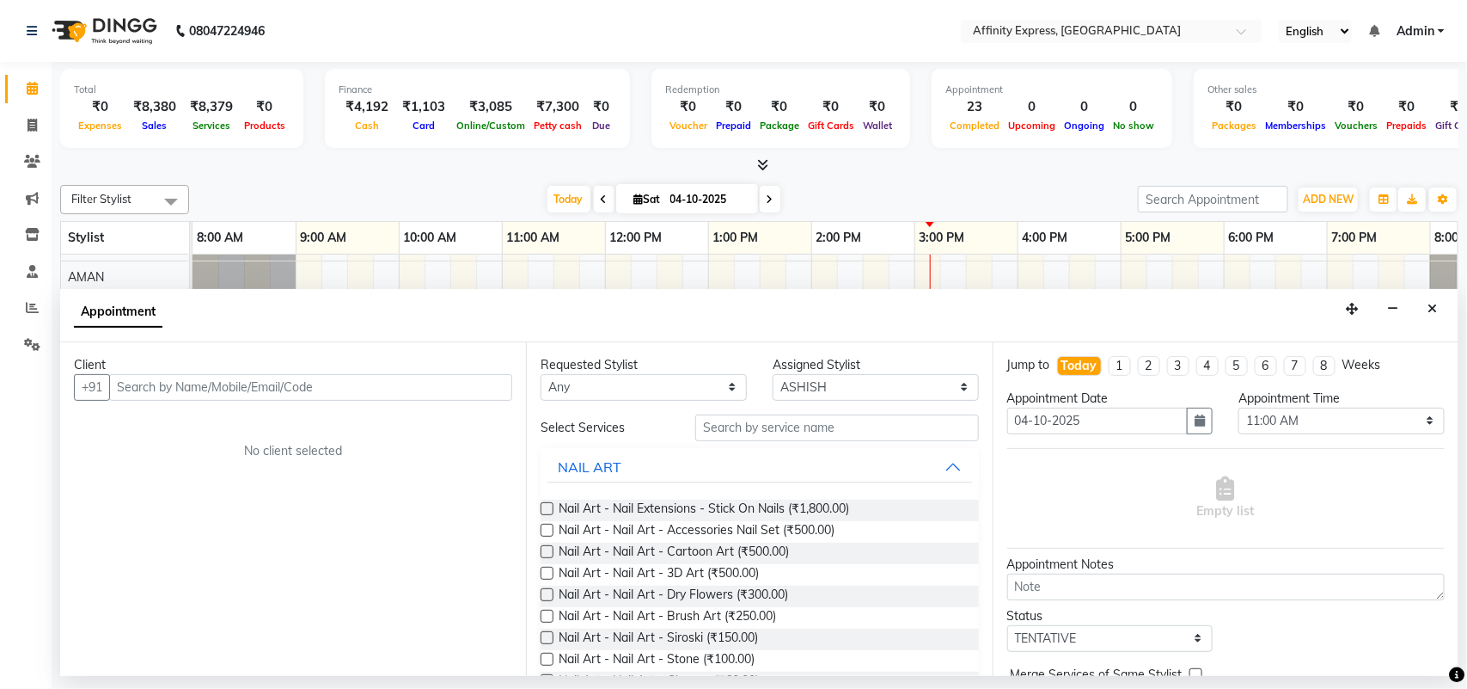
click at [391, 394] on input "text" at bounding box center [310, 387] width 403 height 27
click at [503, 393] on span "Add Client" at bounding box center [477, 386] width 58 height 15
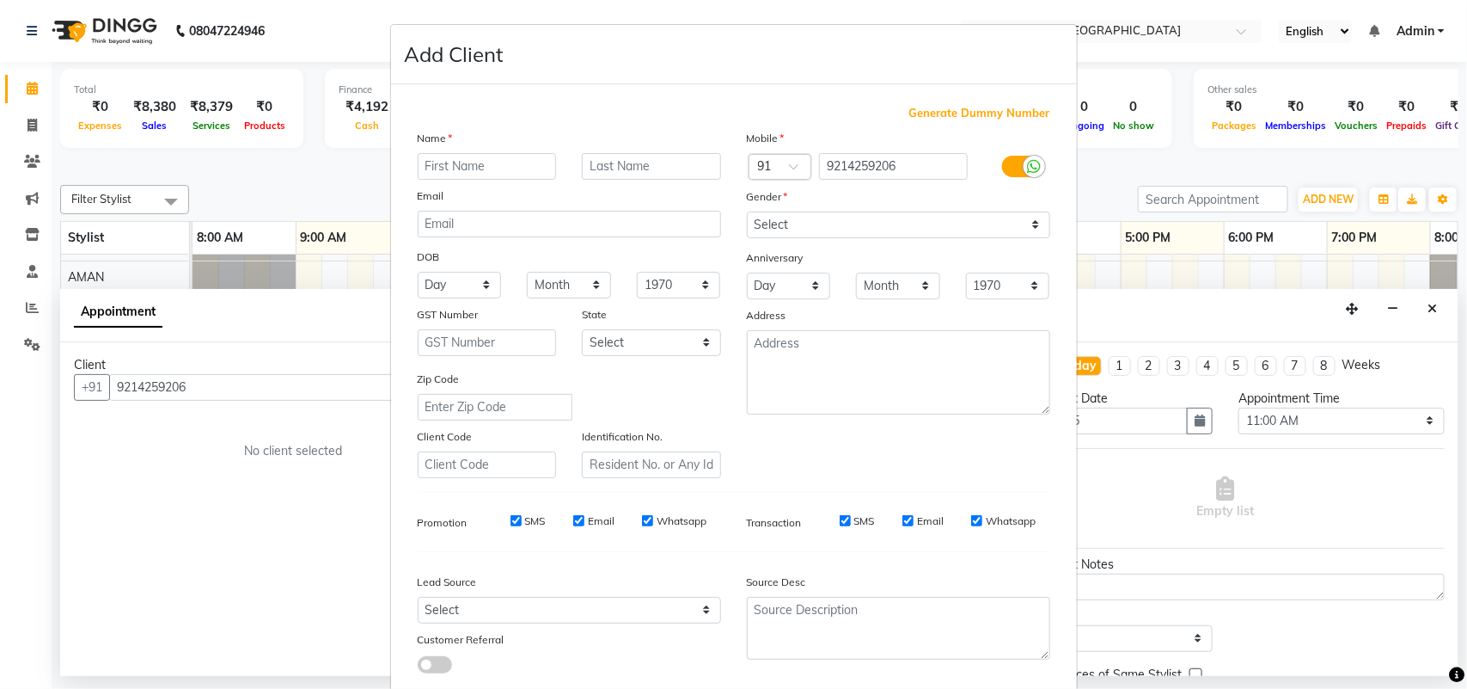
click at [505, 160] on input "text" at bounding box center [487, 166] width 139 height 27
click at [881, 217] on select "Select [DEMOGRAPHIC_DATA] [DEMOGRAPHIC_DATA] Other Prefer Not To Say" at bounding box center [898, 224] width 303 height 27
click at [747, 211] on select "Select [DEMOGRAPHIC_DATA] [DEMOGRAPHIC_DATA] Other Prefer Not To Say" at bounding box center [898, 224] width 303 height 27
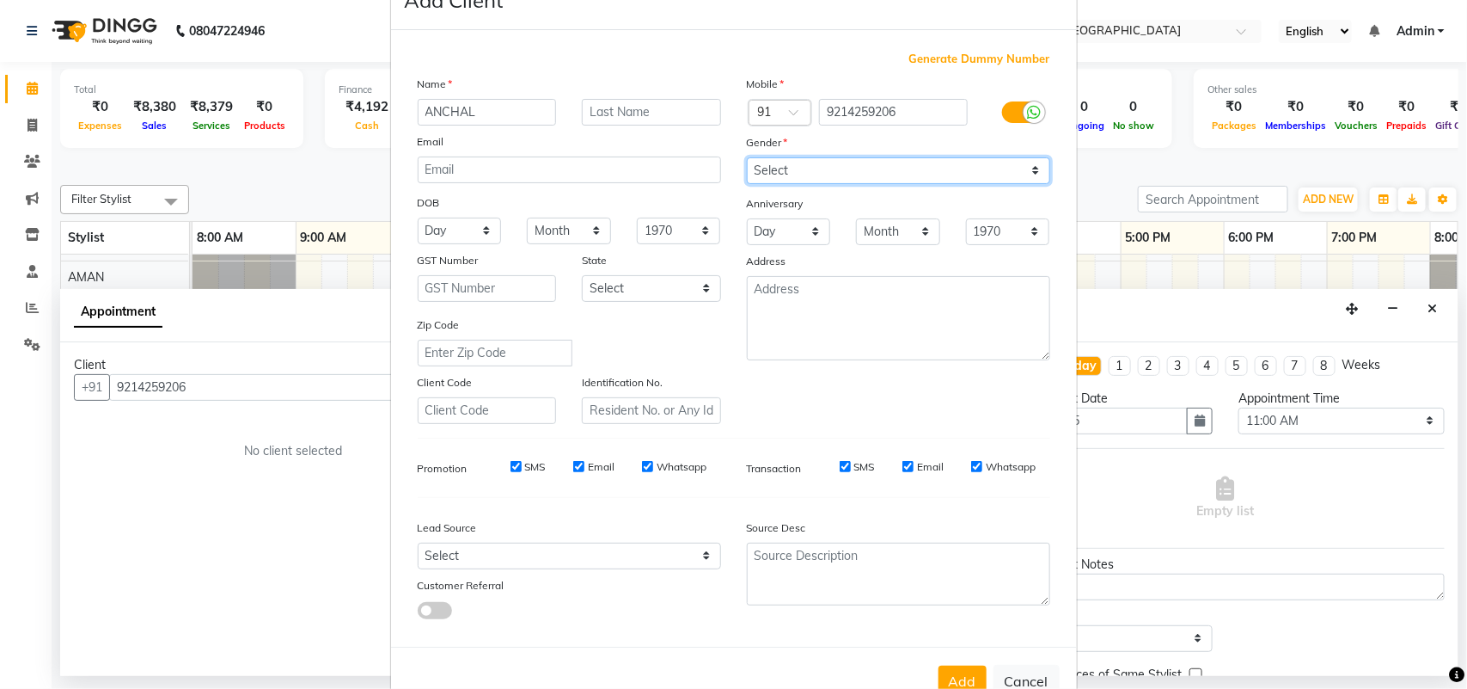
scroll to position [99, 0]
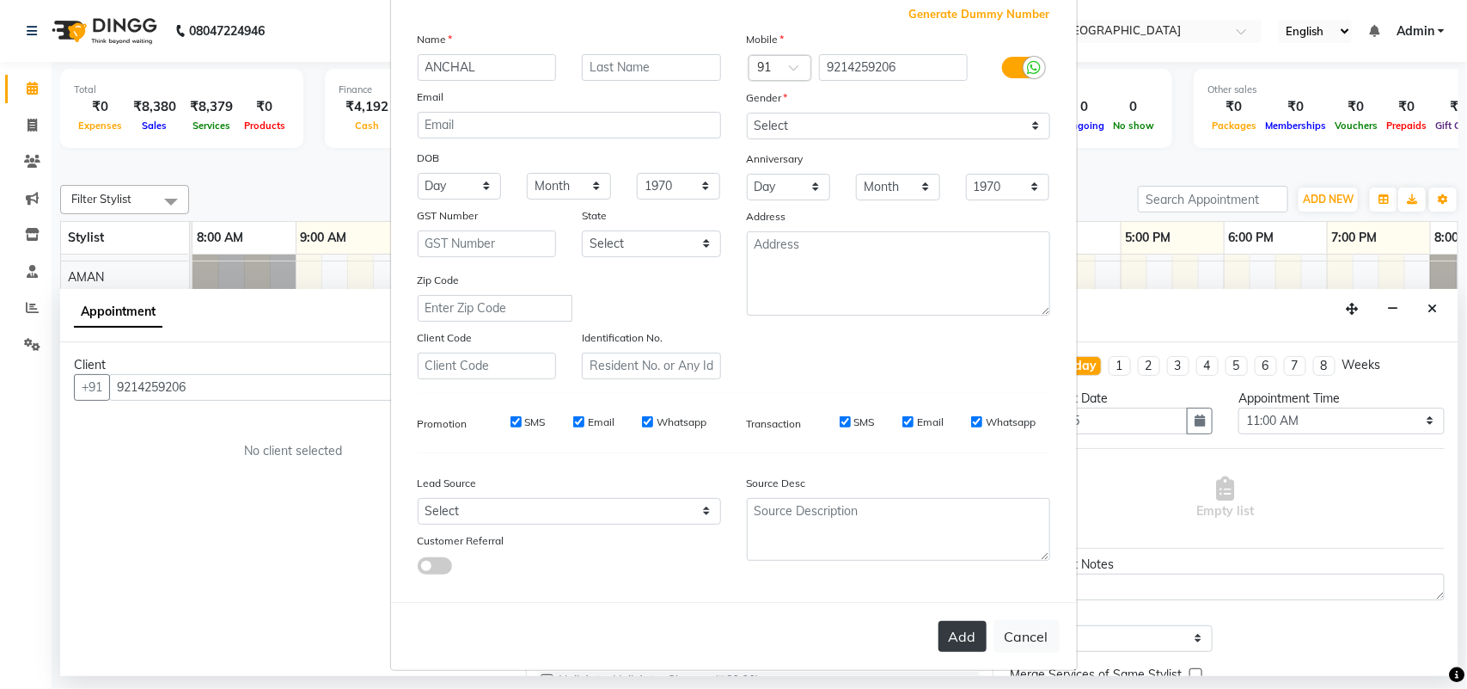
click at [956, 629] on button "Add" at bounding box center [963, 636] width 48 height 31
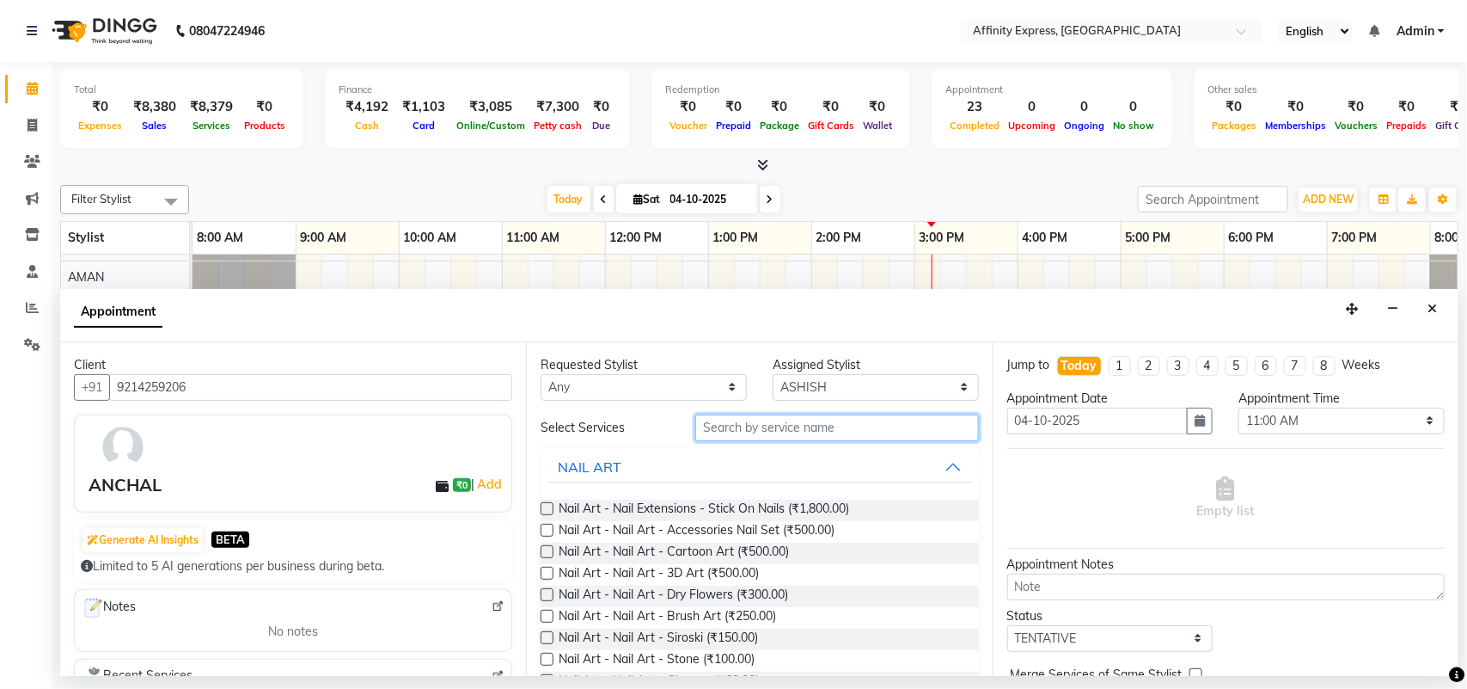
click at [842, 432] on input "text" at bounding box center [837, 427] width 284 height 27
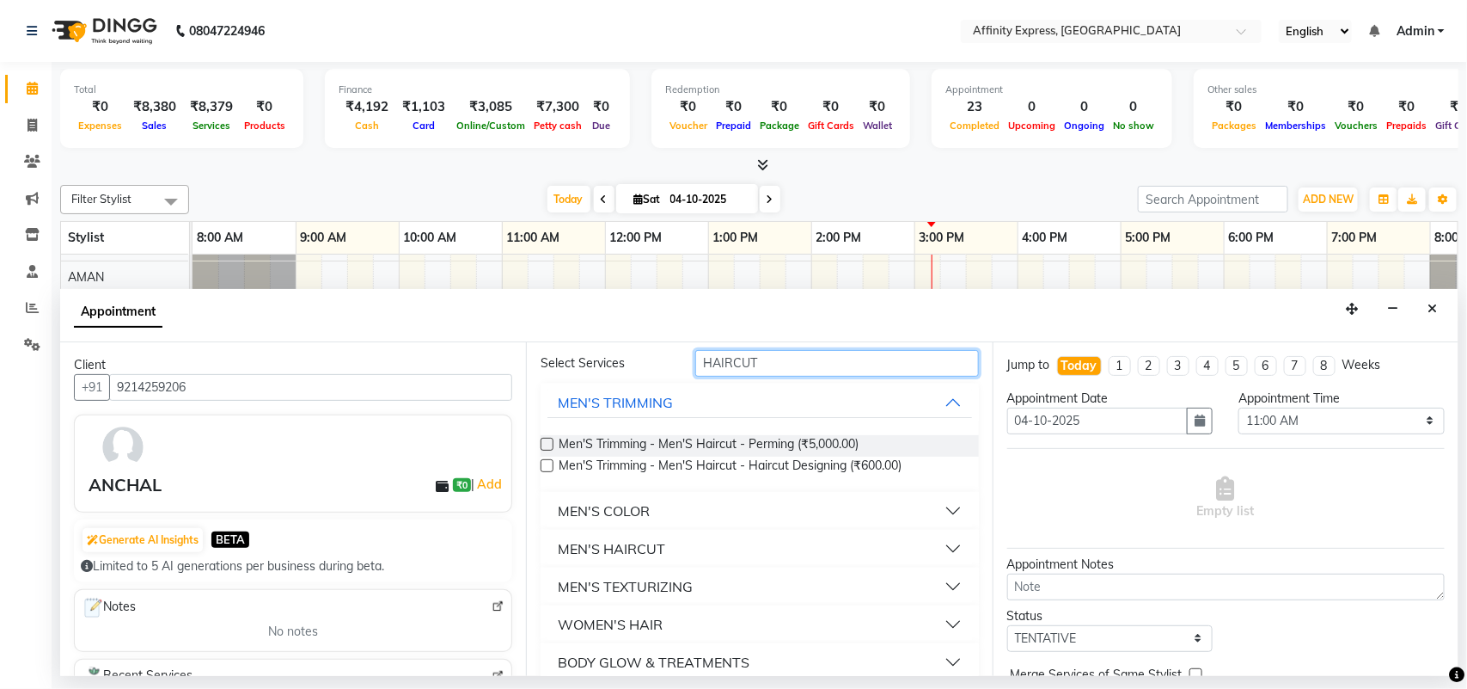
scroll to position [78, 0]
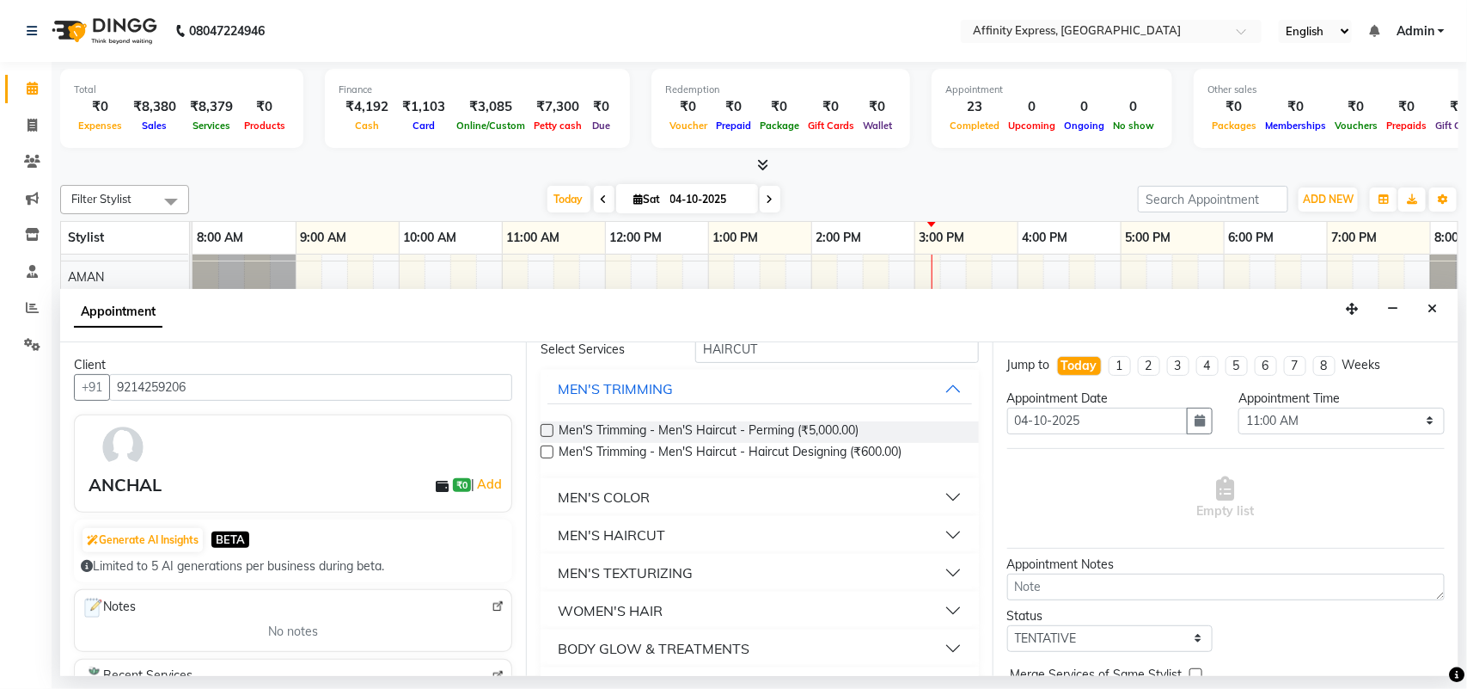
click at [915, 606] on button "WOMEN'S HAIR" at bounding box center [760, 610] width 424 height 31
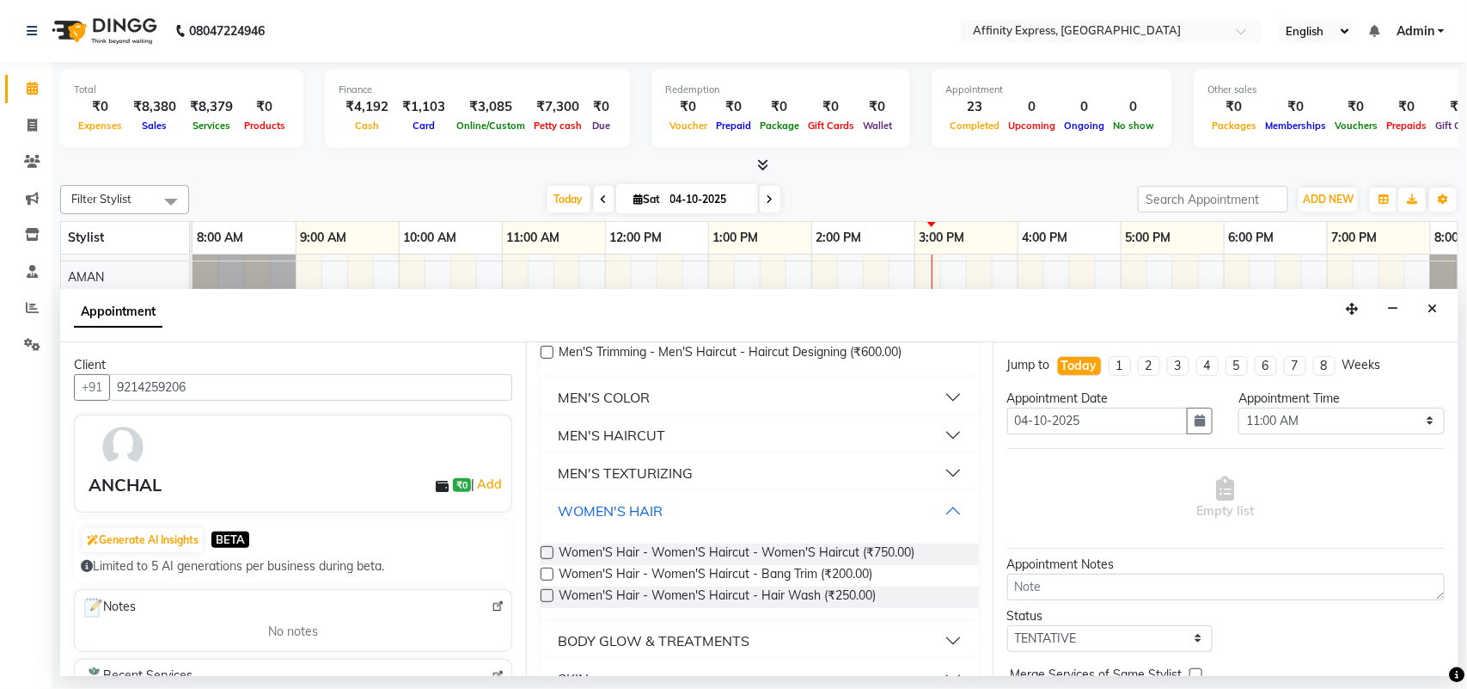
scroll to position [181, 0]
click at [574, 552] on span "Women'S Hair - Women'S Haircut - Women'S Haircut (₹750.00)" at bounding box center [737, 551] width 356 height 21
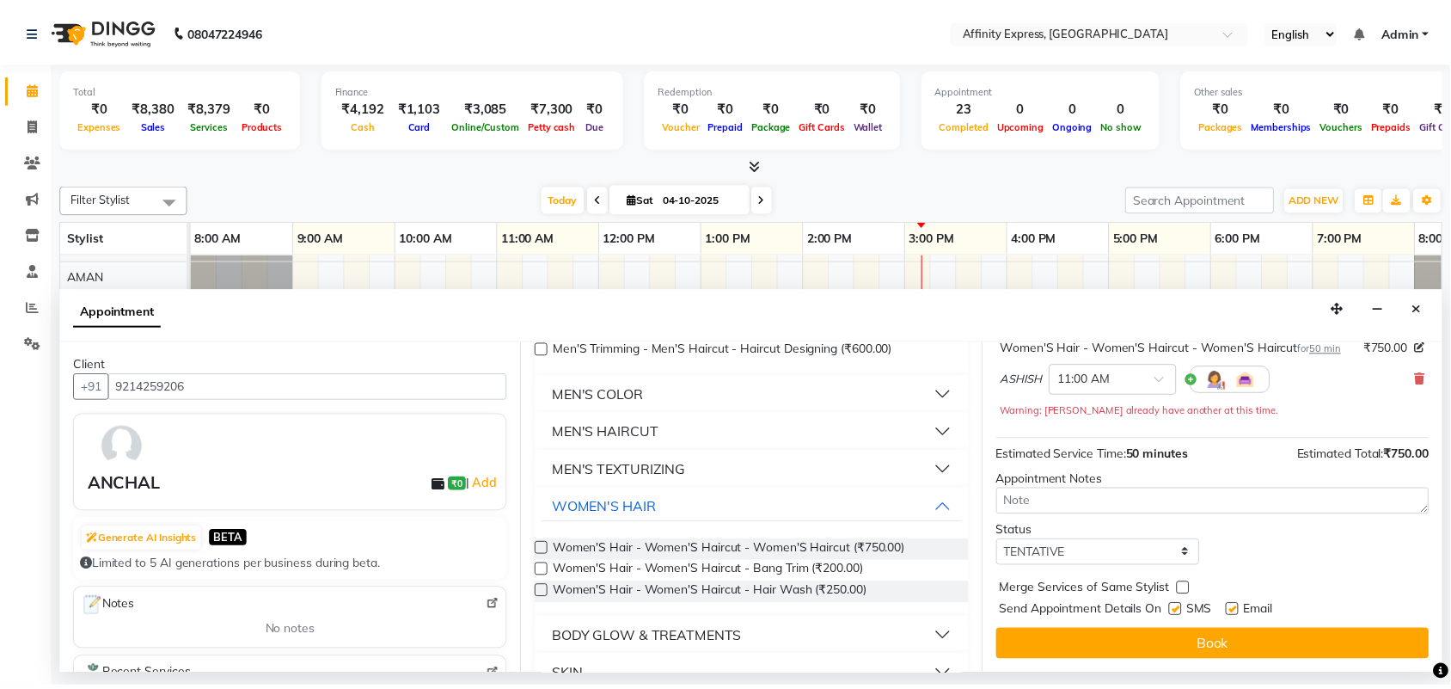
scroll to position [139, 0]
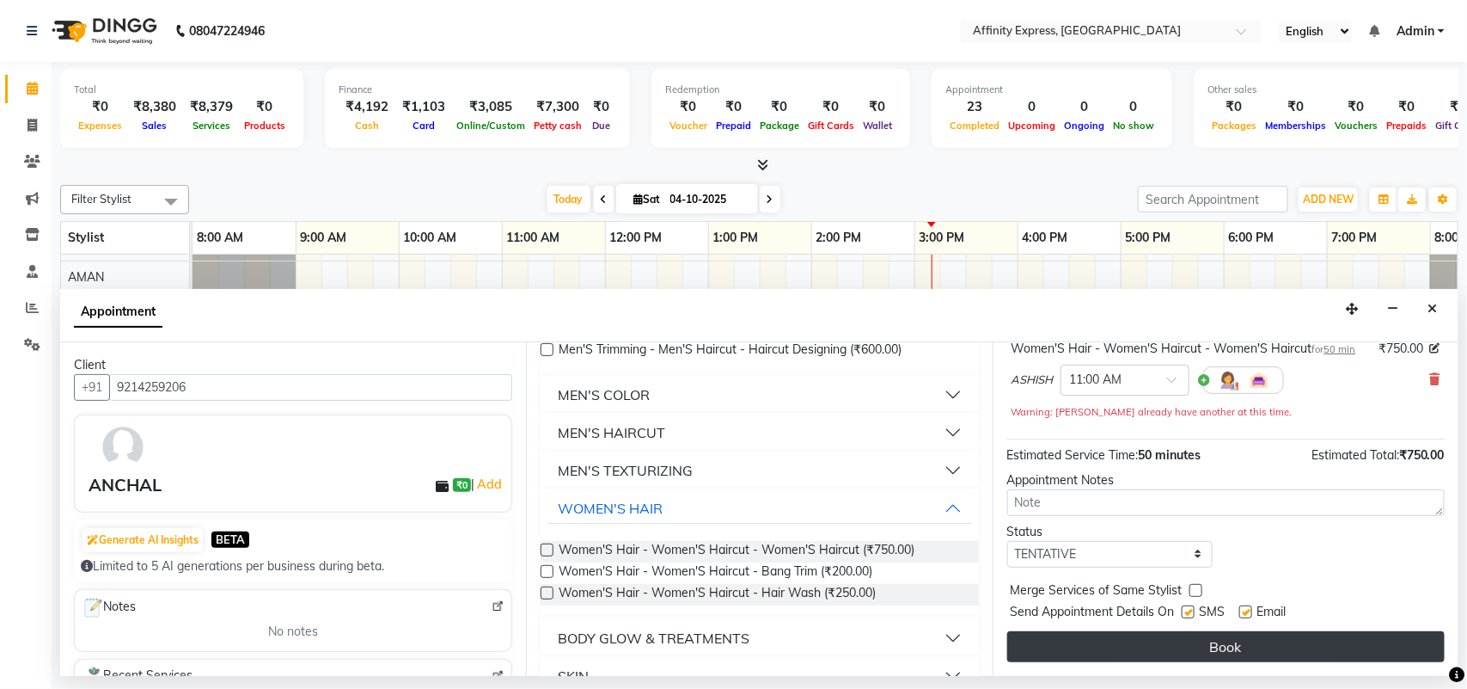
click at [1294, 646] on button "Book" at bounding box center [1226, 646] width 438 height 31
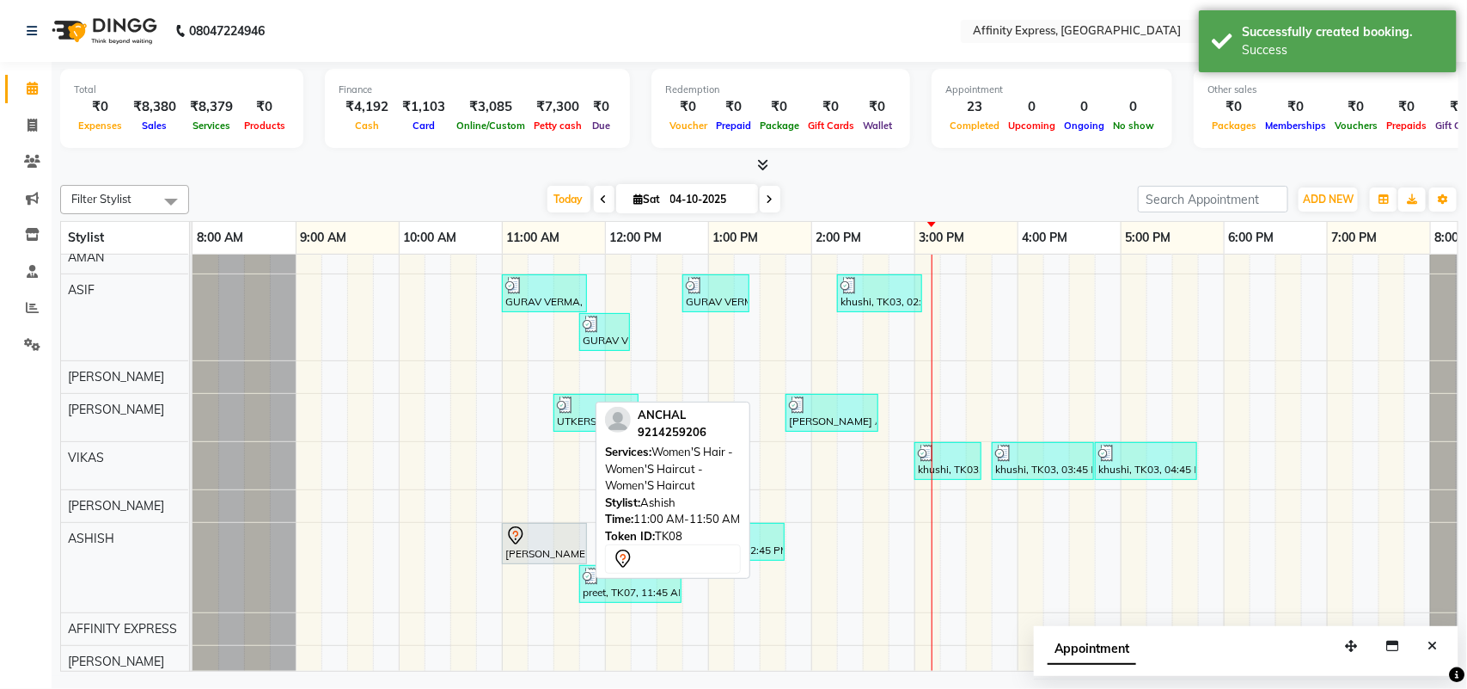
click at [514, 561] on div "[PERSON_NAME], TK08, 11:00 AM-11:50 AM, Women'S Hair - Women'S Haircut - Women'…" at bounding box center [545, 543] width 82 height 36
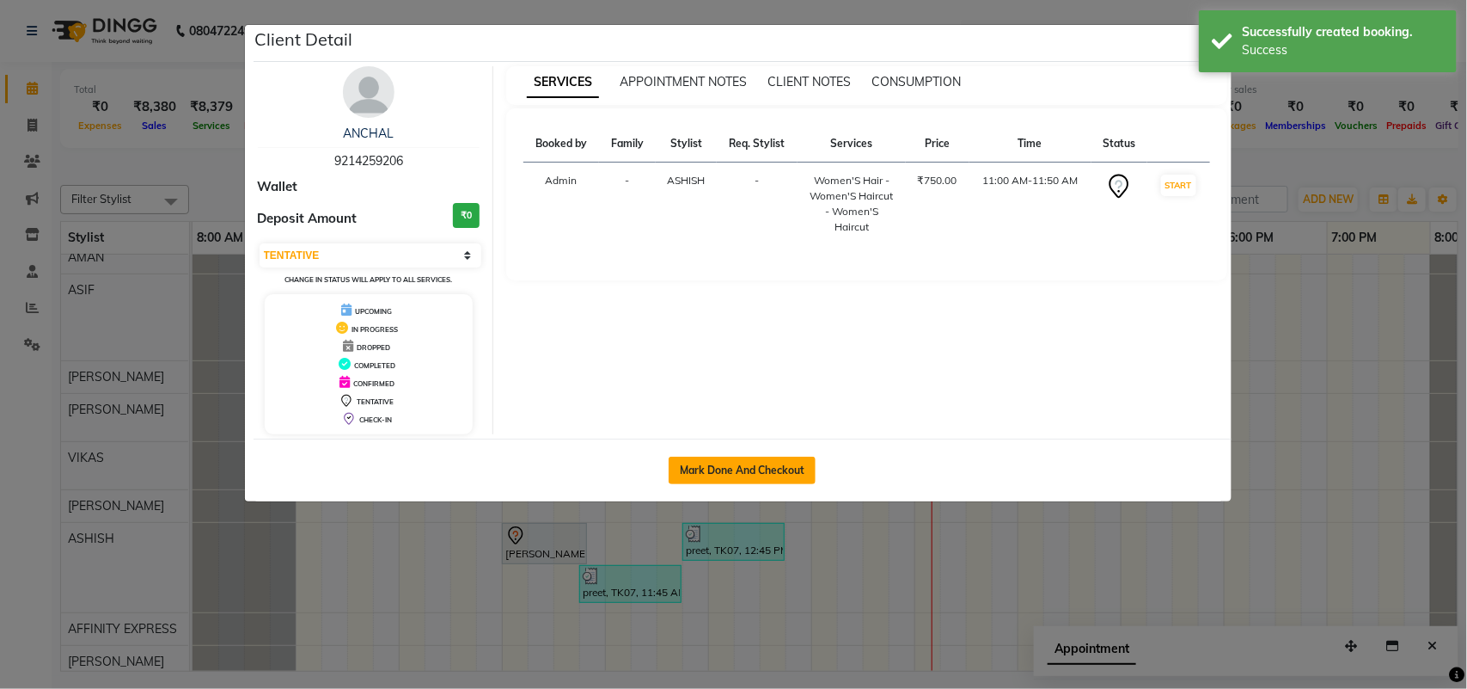
click at [797, 482] on button "Mark Done And Checkout" at bounding box center [742, 470] width 147 height 28
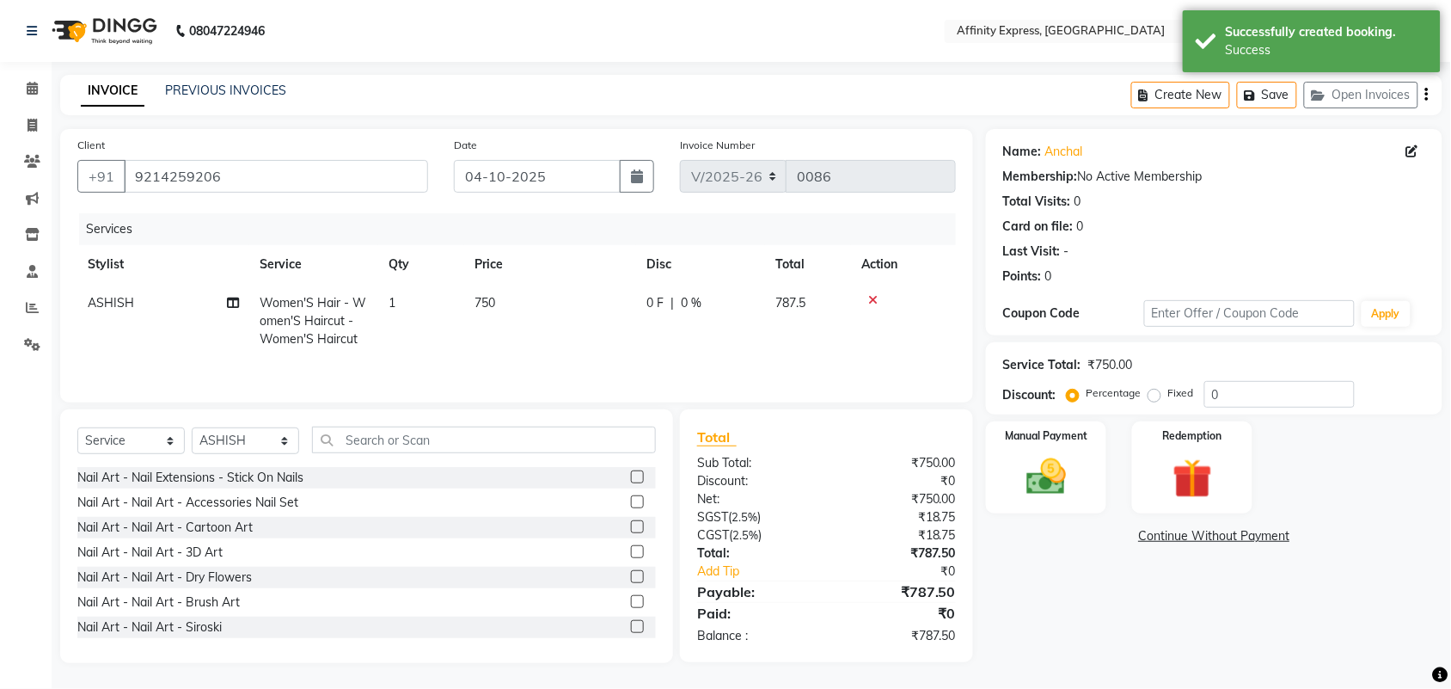
click at [505, 306] on td "750" at bounding box center [550, 321] width 172 height 75
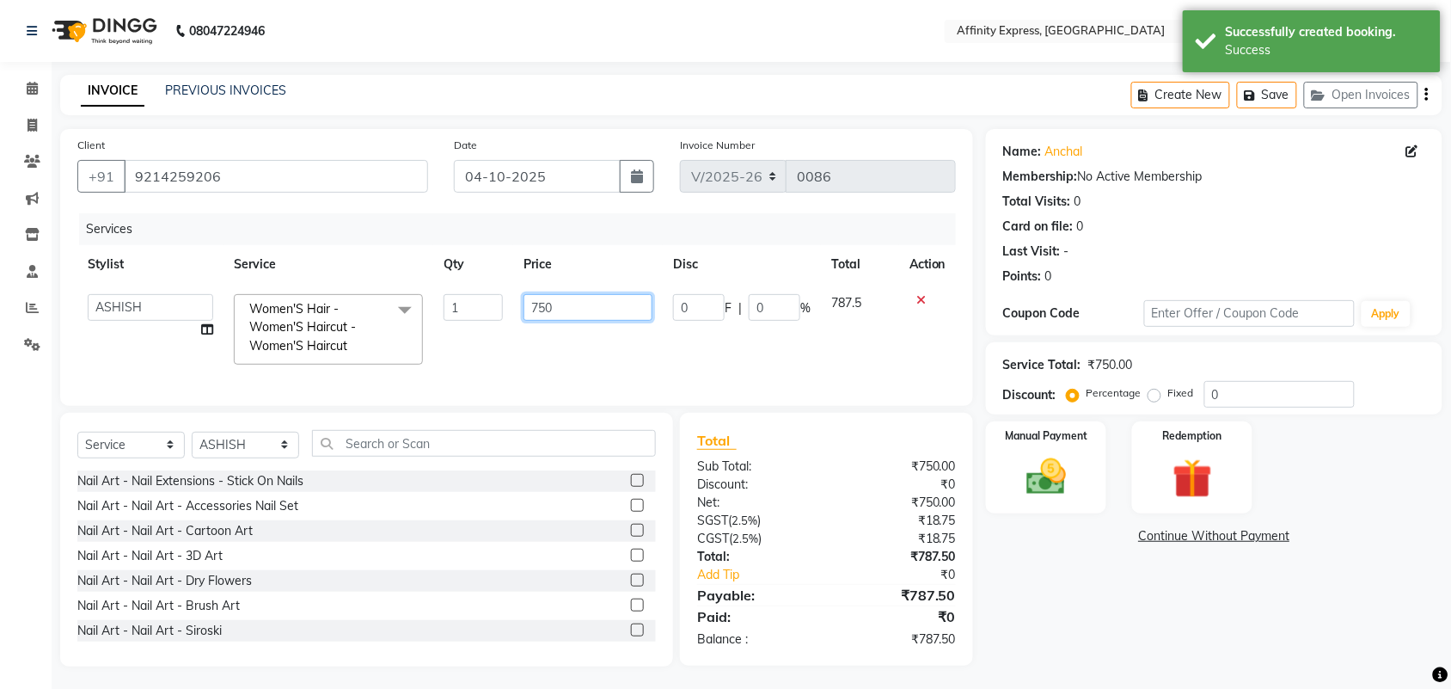
click at [561, 305] on input "750" at bounding box center [587, 307] width 129 height 27
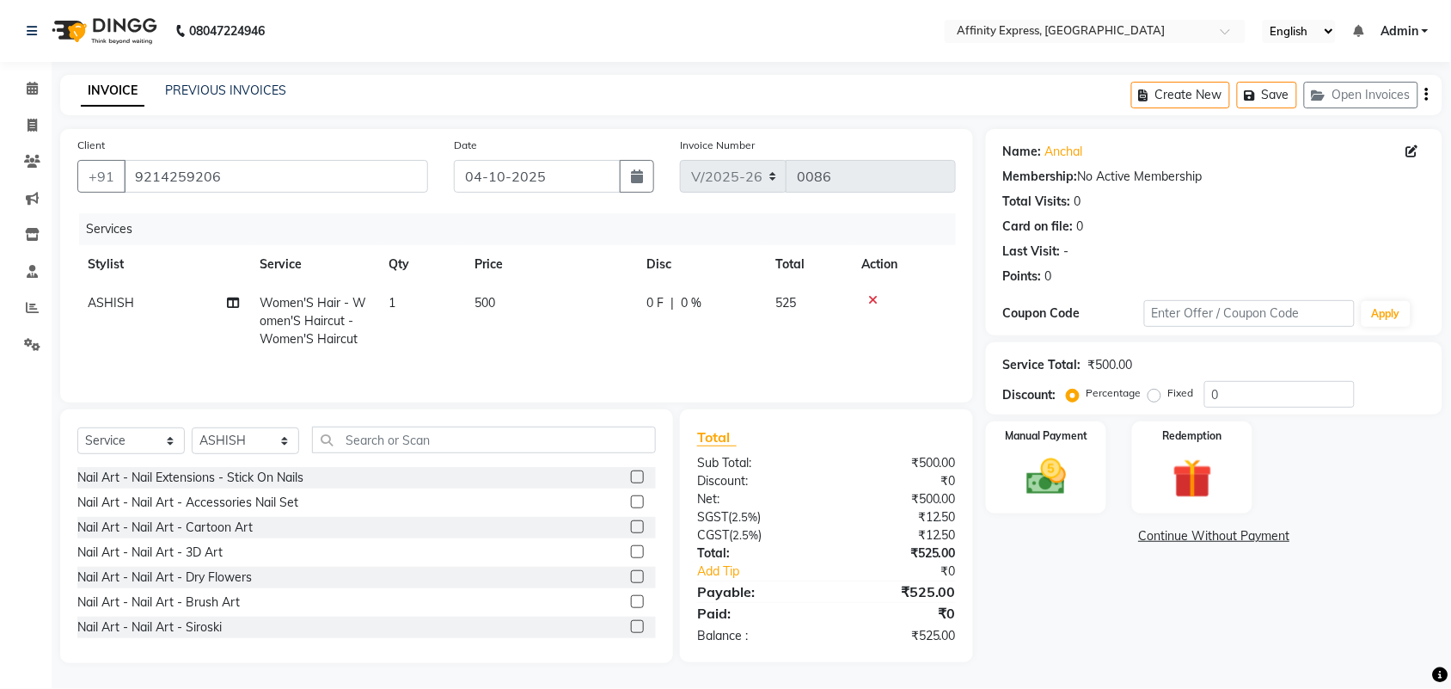
click at [1255, 602] on div "Name: [PERSON_NAME] Membership: No Active Membership Total Visits: 0 Card on fi…" at bounding box center [1220, 396] width 469 height 534
click at [1072, 479] on img at bounding box center [1046, 476] width 67 height 47
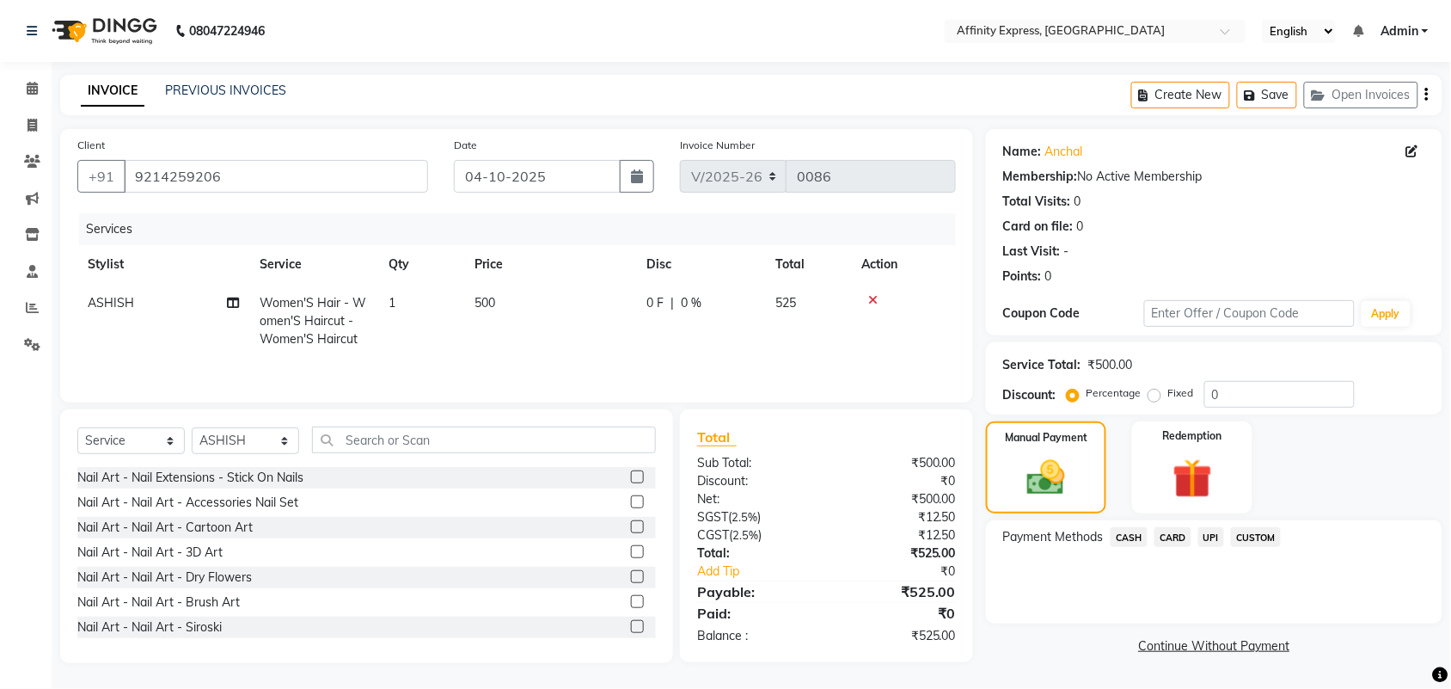
click at [1208, 536] on span "UPI" at bounding box center [1211, 537] width 27 height 20
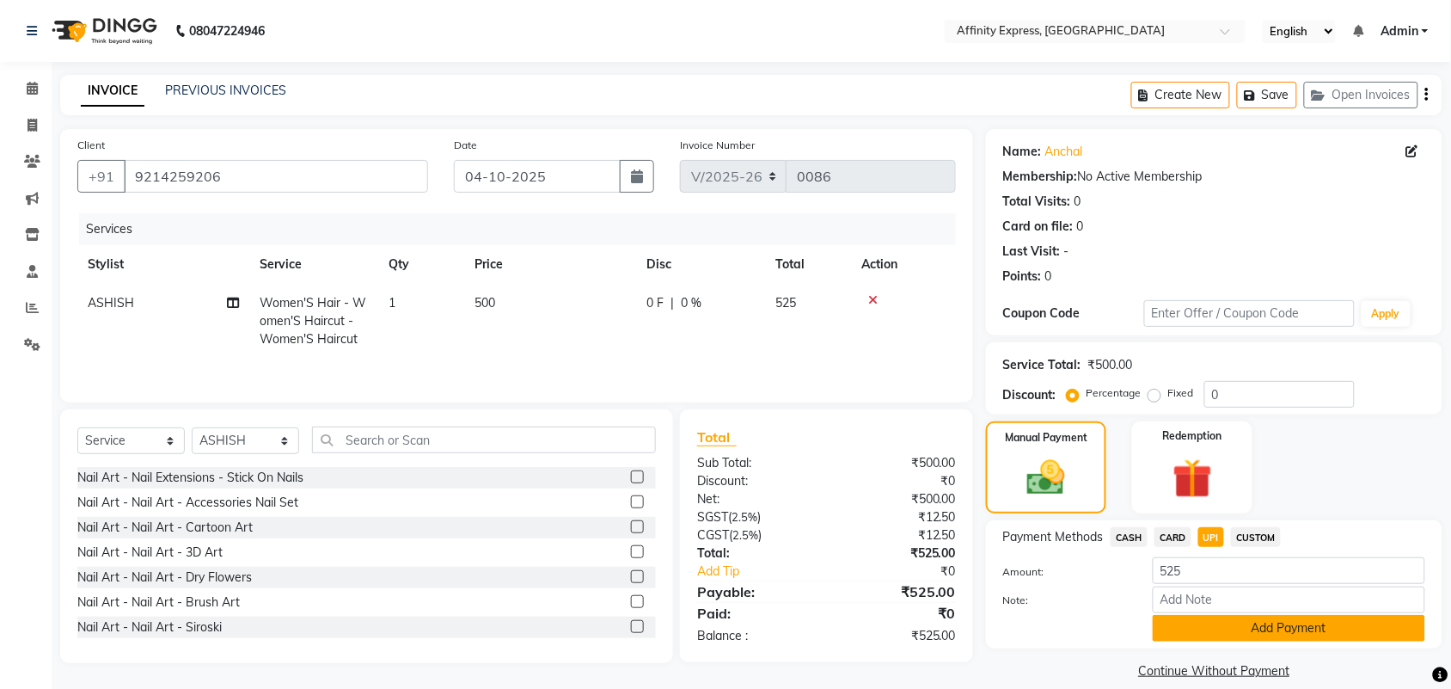
click at [1205, 632] on button "Add Payment" at bounding box center [1289, 628] width 272 height 27
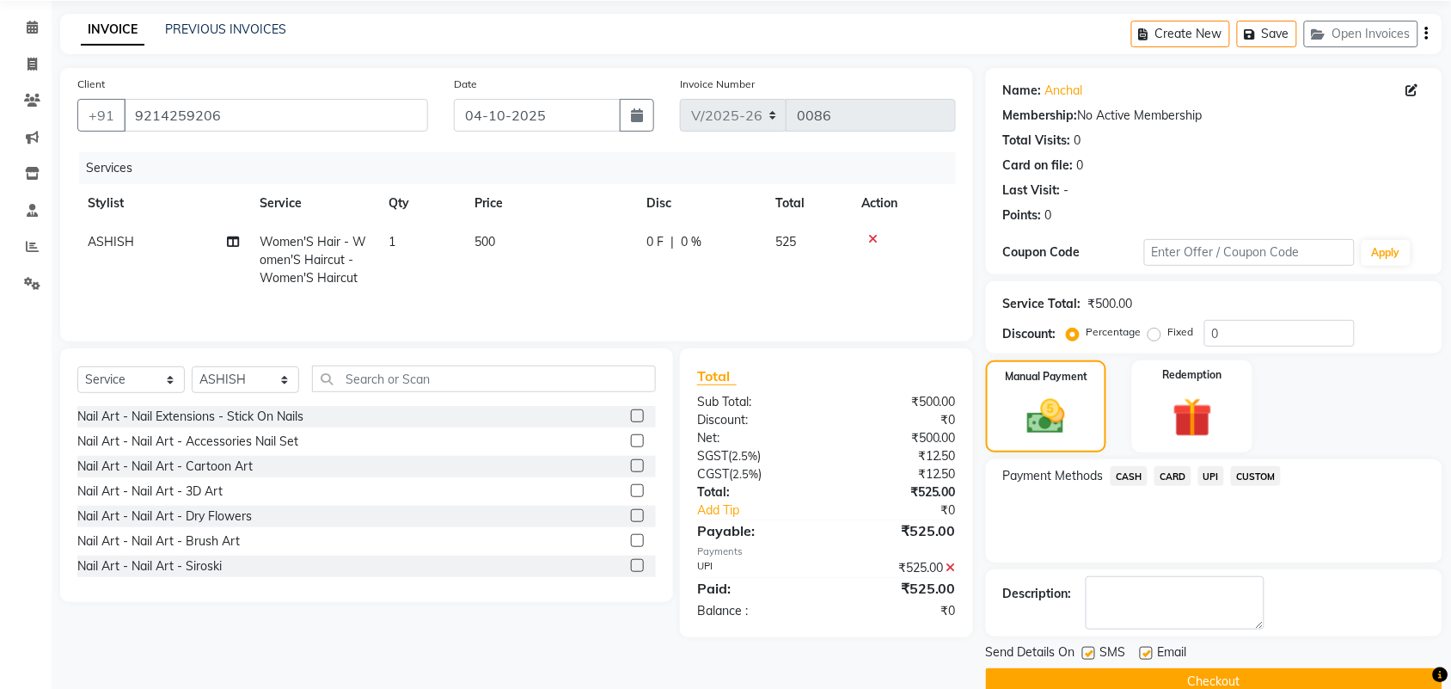
scroll to position [93, 0]
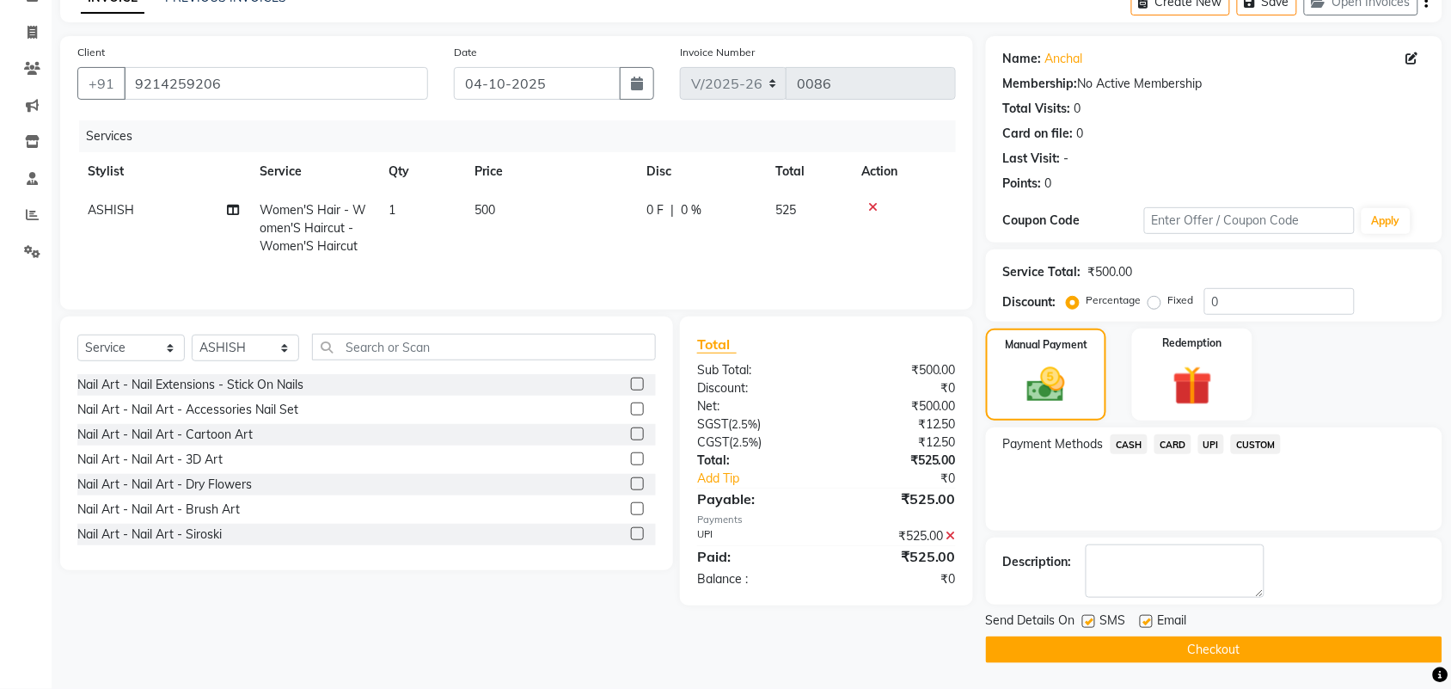
click at [1182, 655] on button "Checkout" at bounding box center [1214, 649] width 456 height 27
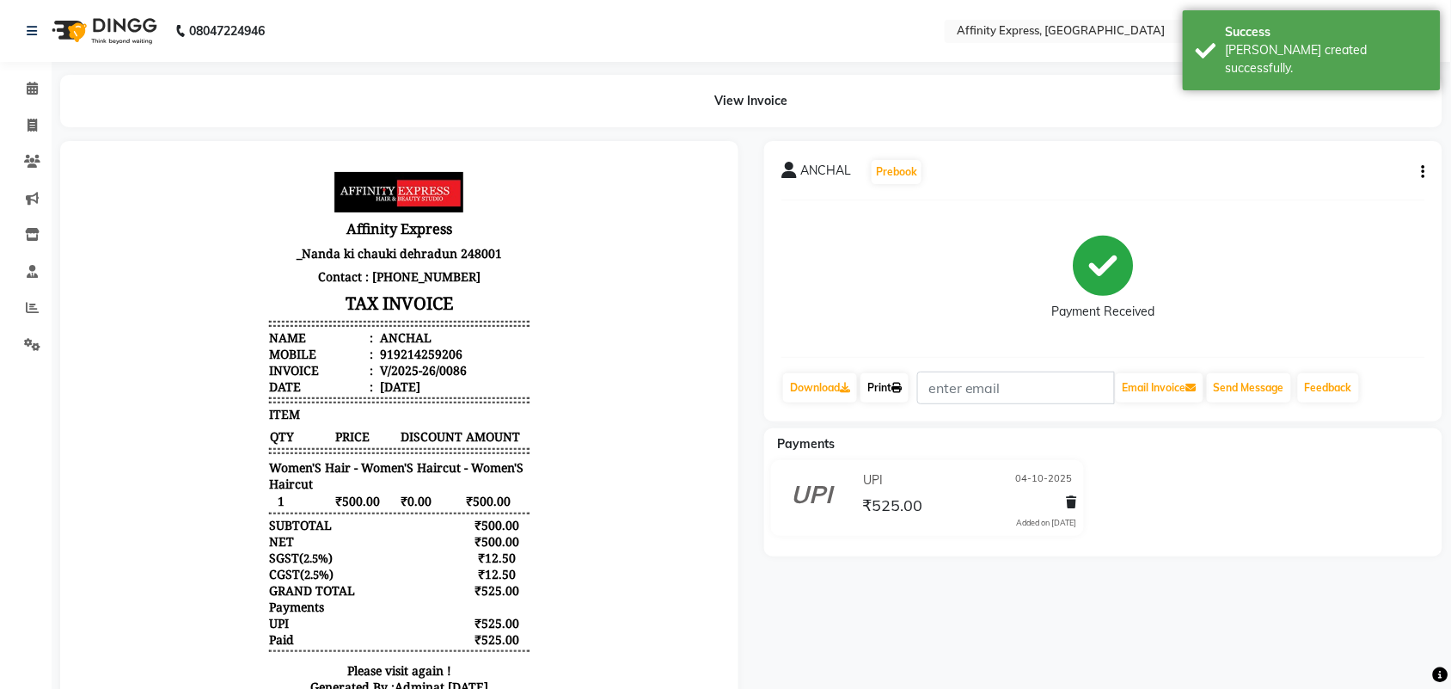
click at [896, 392] on link "Print" at bounding box center [884, 387] width 48 height 29
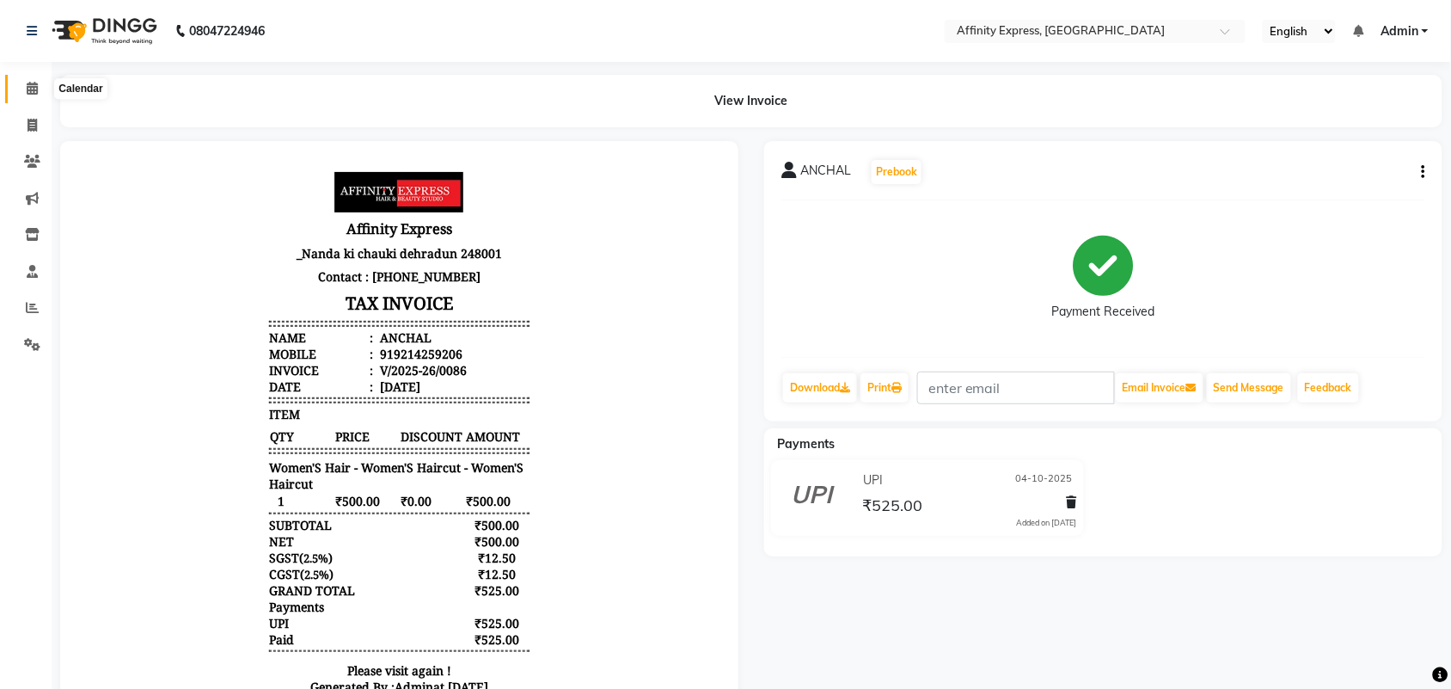
click at [28, 83] on icon at bounding box center [32, 88] width 11 height 13
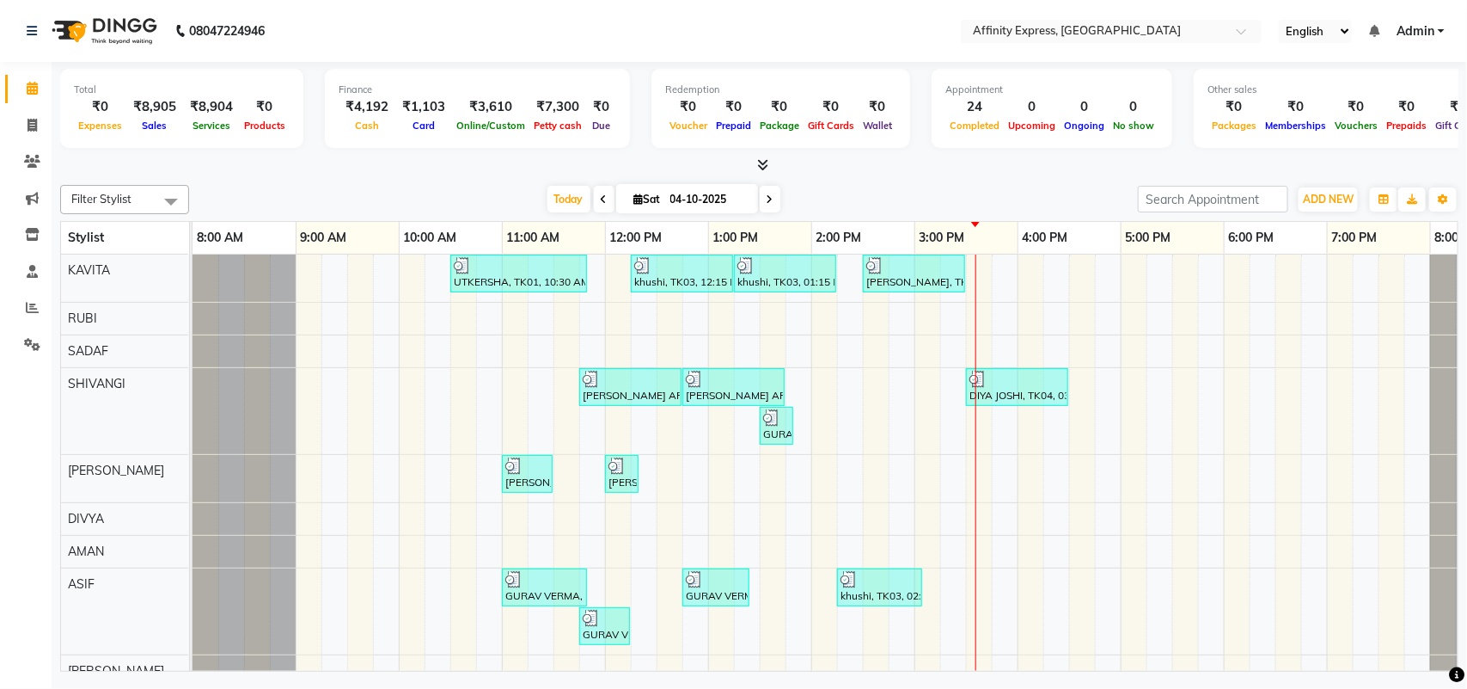
click at [999, 268] on div "UTKERSHA, TK01, 10:30 AM-11:50 AM, Threading - Skin Consultation - Eyebrows,Thr…" at bounding box center [863, 618] width 1341 height 729
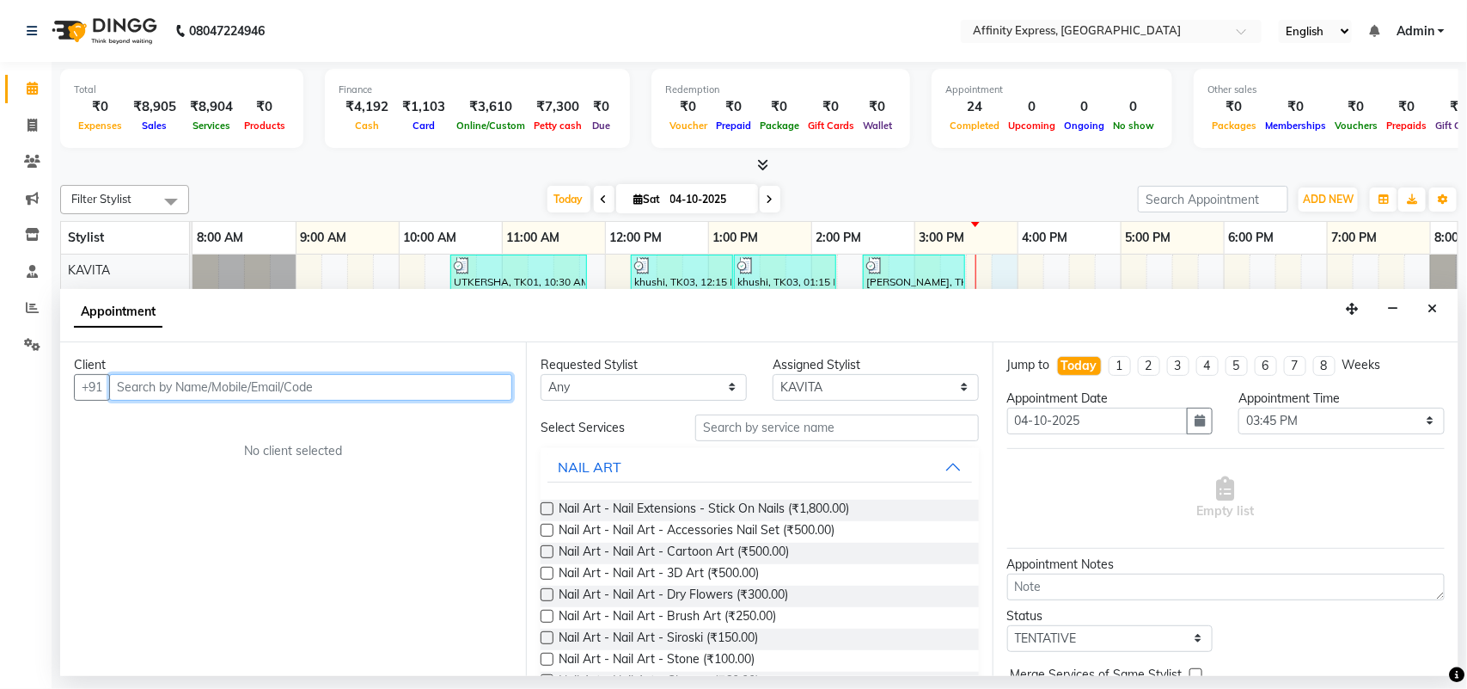
click at [432, 381] on input "text" at bounding box center [310, 387] width 403 height 27
click at [430, 385] on input "text" at bounding box center [310, 387] width 403 height 27
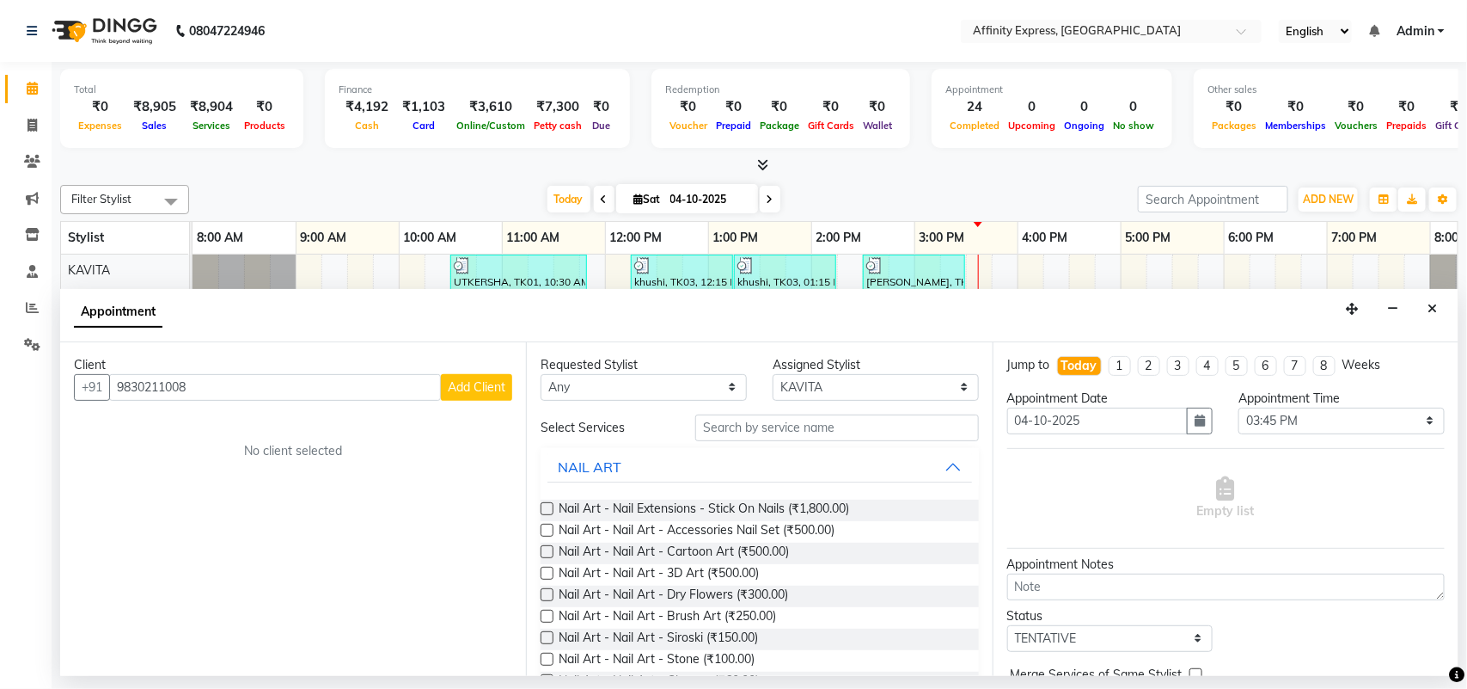
click at [481, 385] on span "Add Client" at bounding box center [477, 386] width 58 height 15
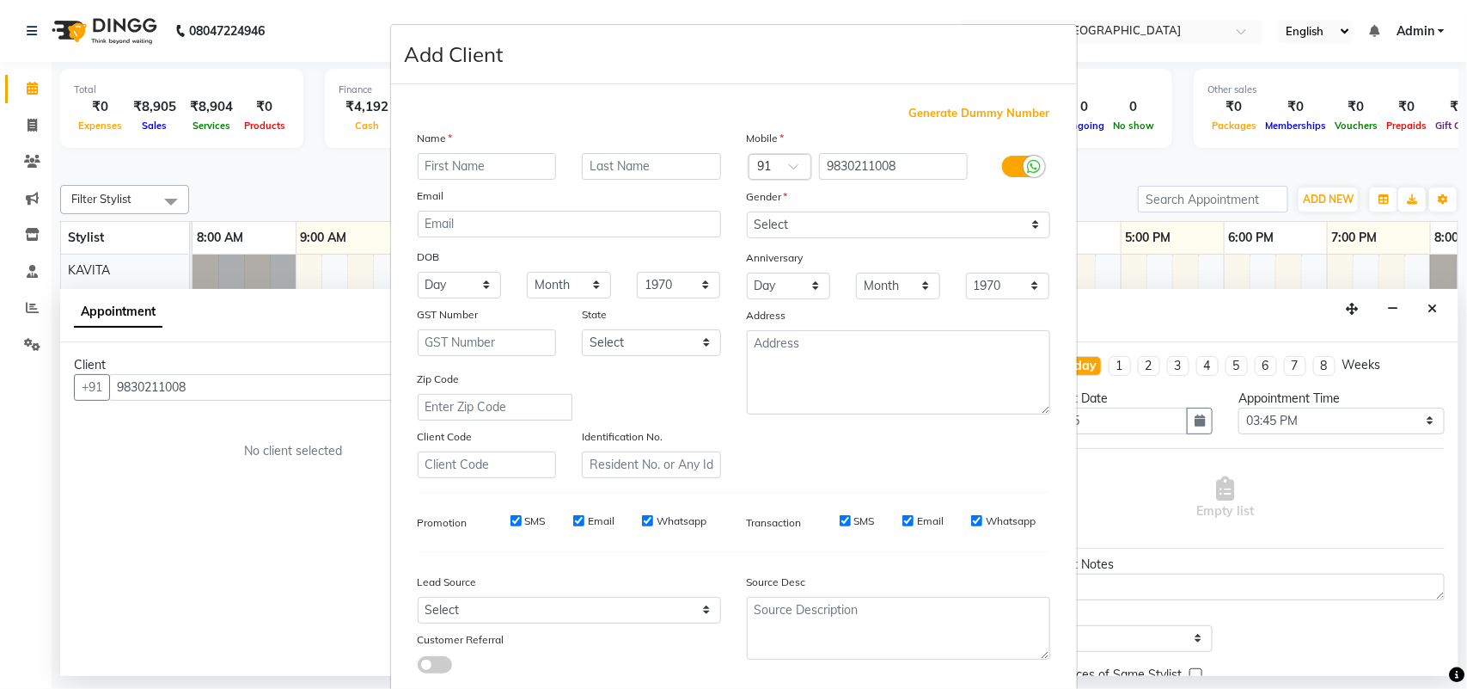
click at [482, 166] on input "text" at bounding box center [487, 166] width 139 height 27
click at [780, 221] on select "Select [DEMOGRAPHIC_DATA] [DEMOGRAPHIC_DATA] Other Prefer Not To Say" at bounding box center [898, 224] width 303 height 27
click at [747, 211] on select "Select [DEMOGRAPHIC_DATA] [DEMOGRAPHIC_DATA] Other Prefer Not To Say" at bounding box center [898, 224] width 303 height 27
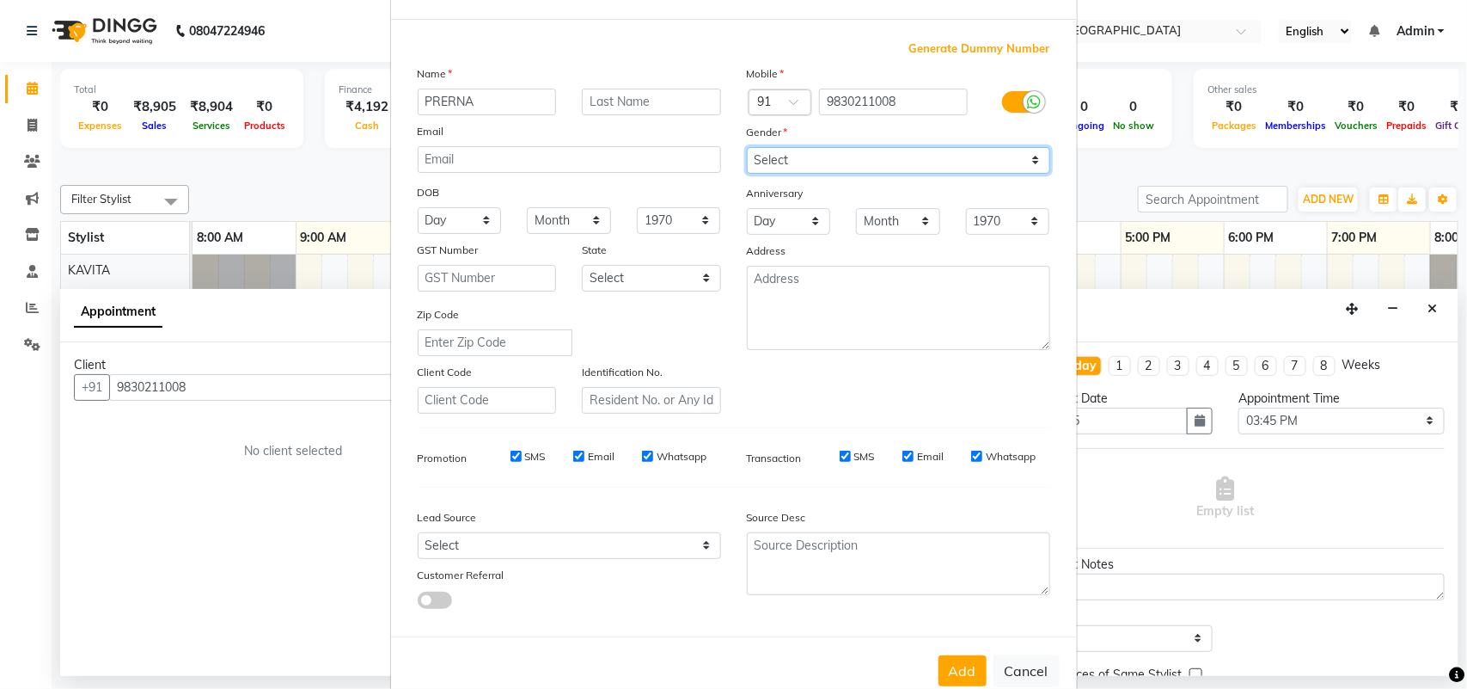
scroll to position [99, 0]
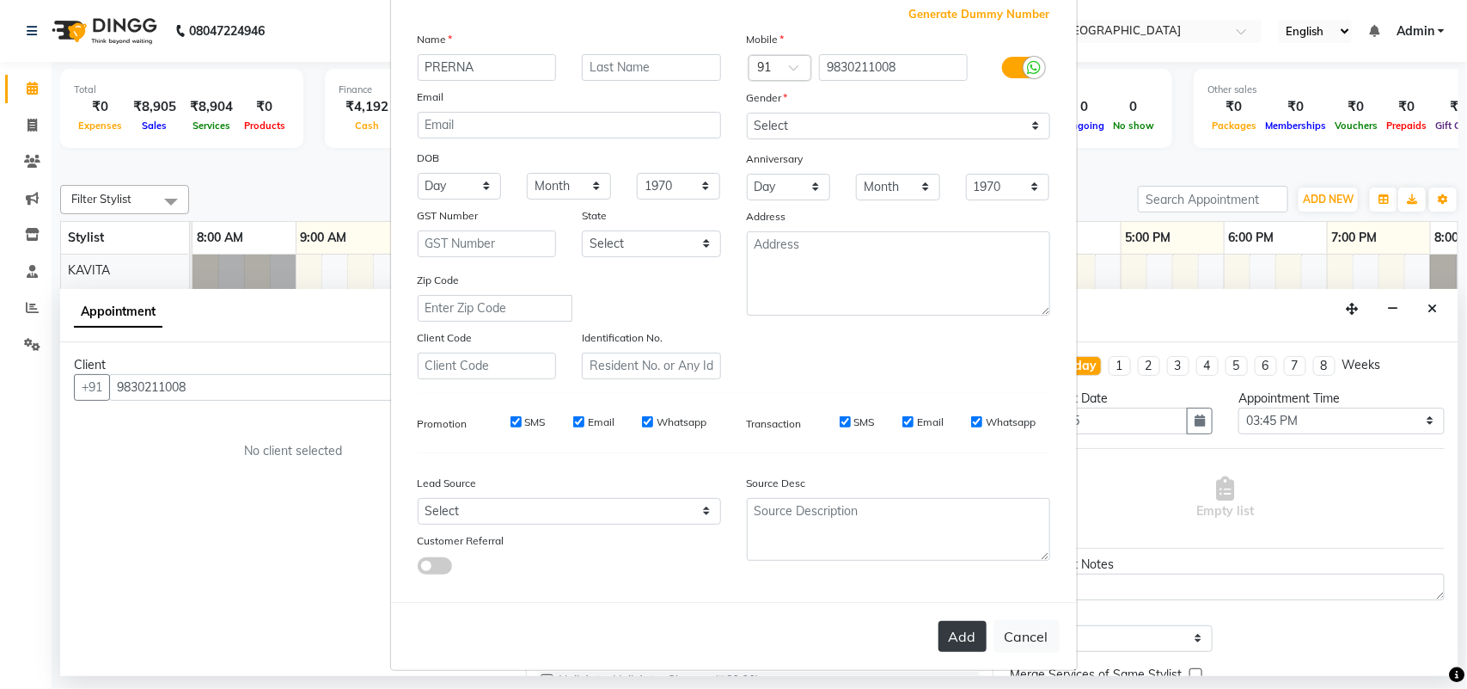
click at [955, 630] on button "Add" at bounding box center [963, 636] width 48 height 31
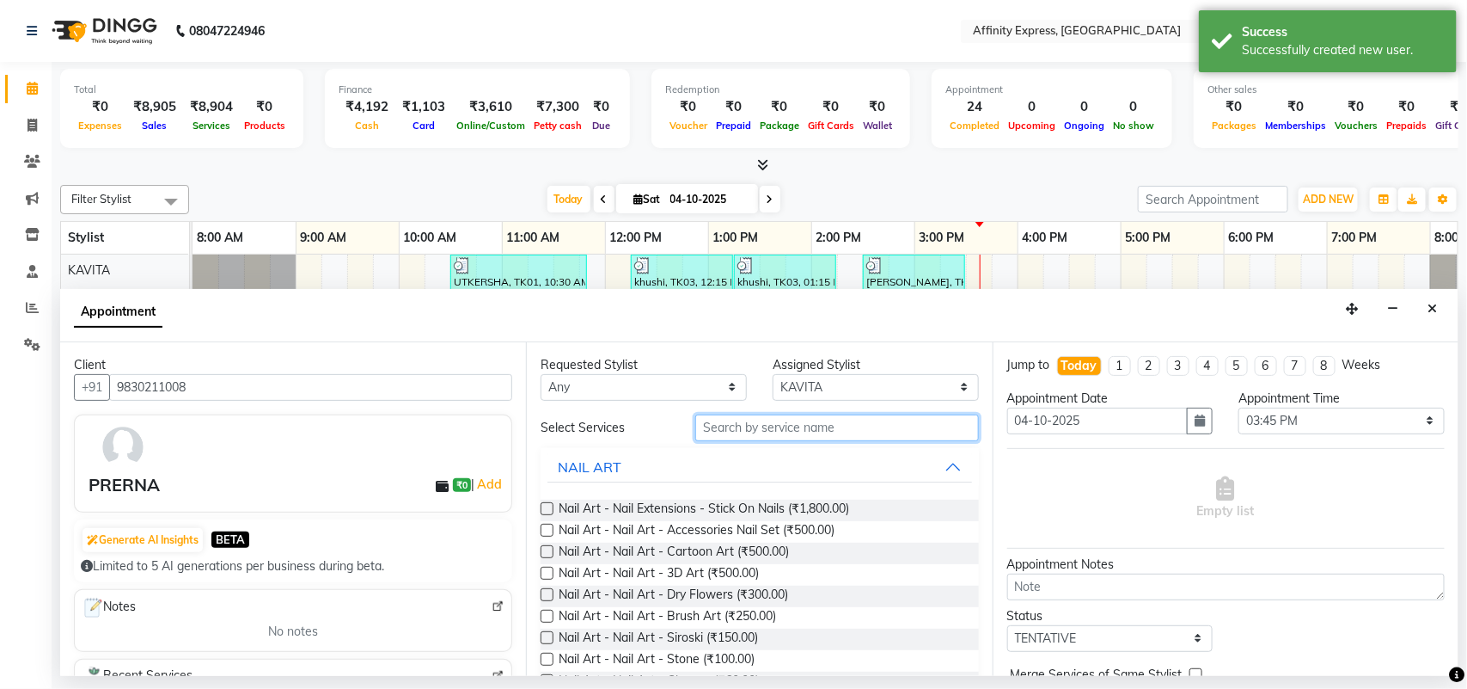
click at [795, 424] on input "text" at bounding box center [837, 427] width 284 height 27
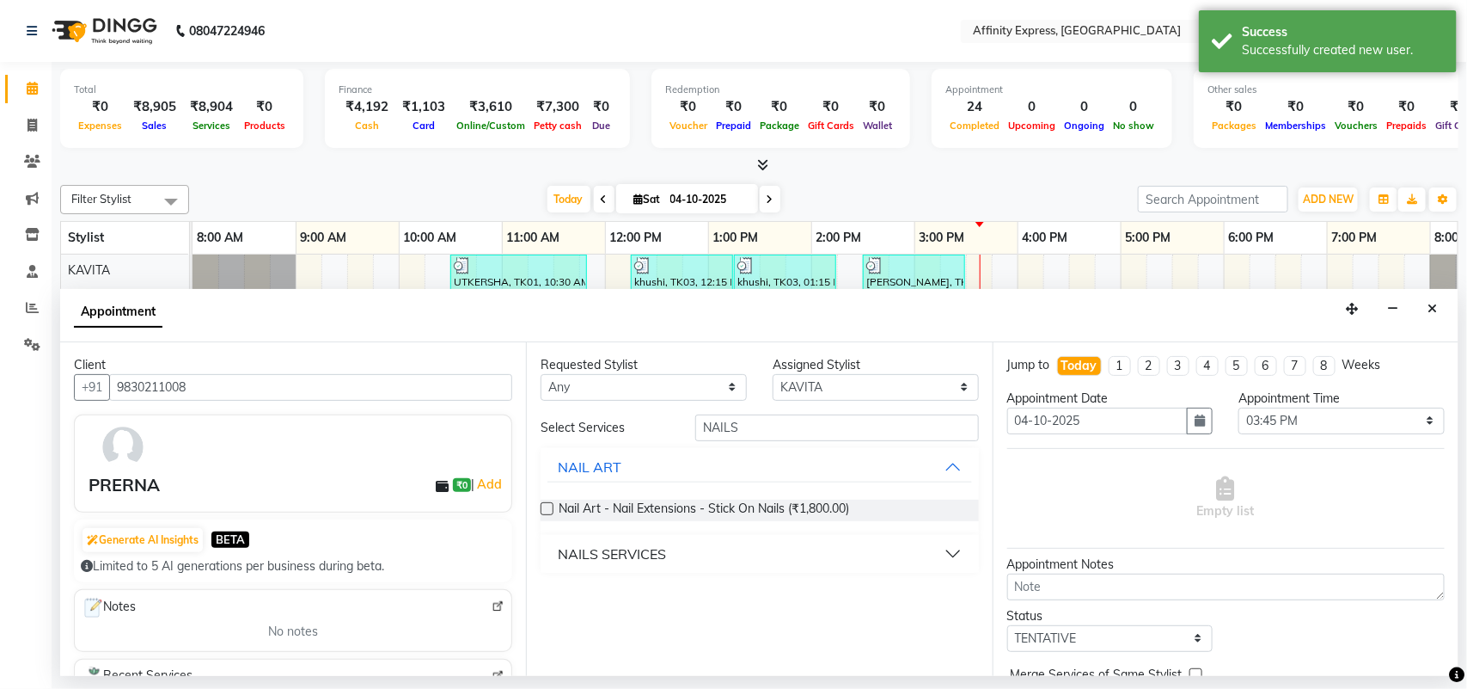
click at [647, 551] on div "NAILS SERVICES" at bounding box center [612, 553] width 108 height 21
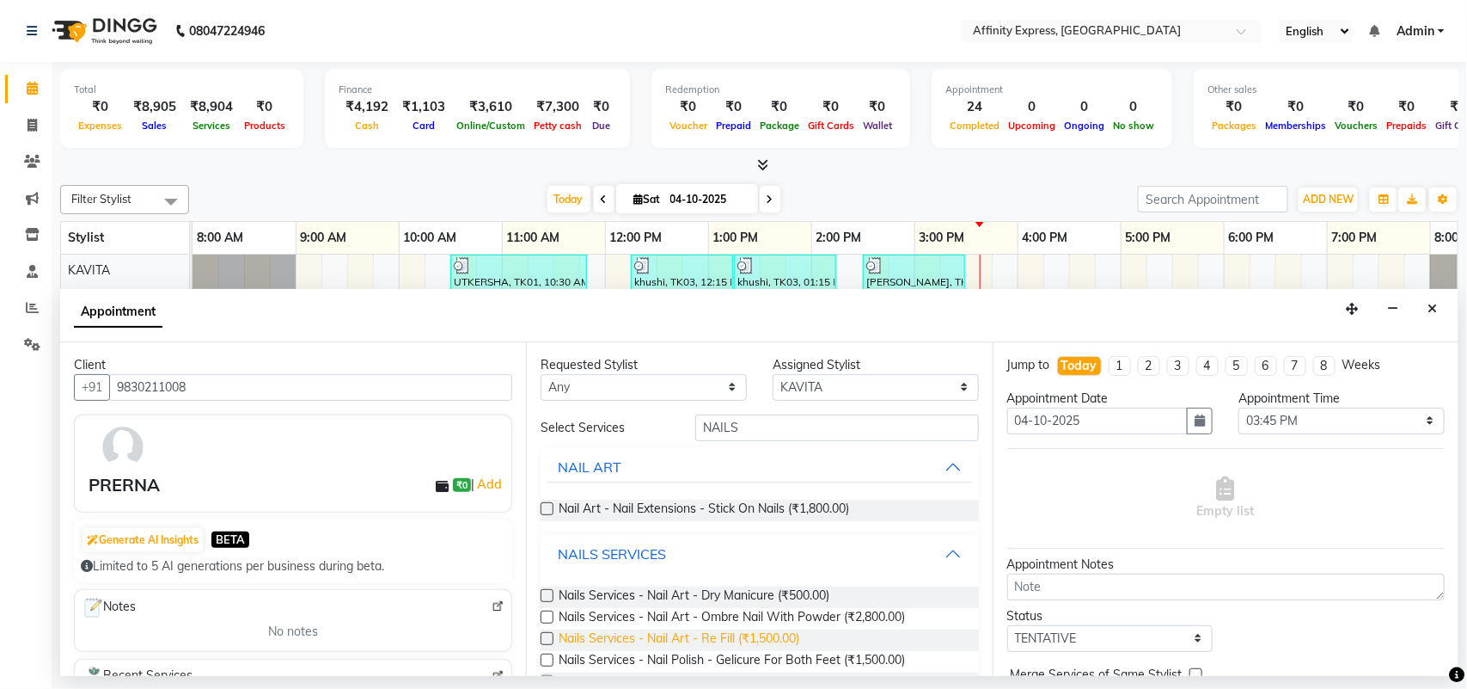
scroll to position [88, 0]
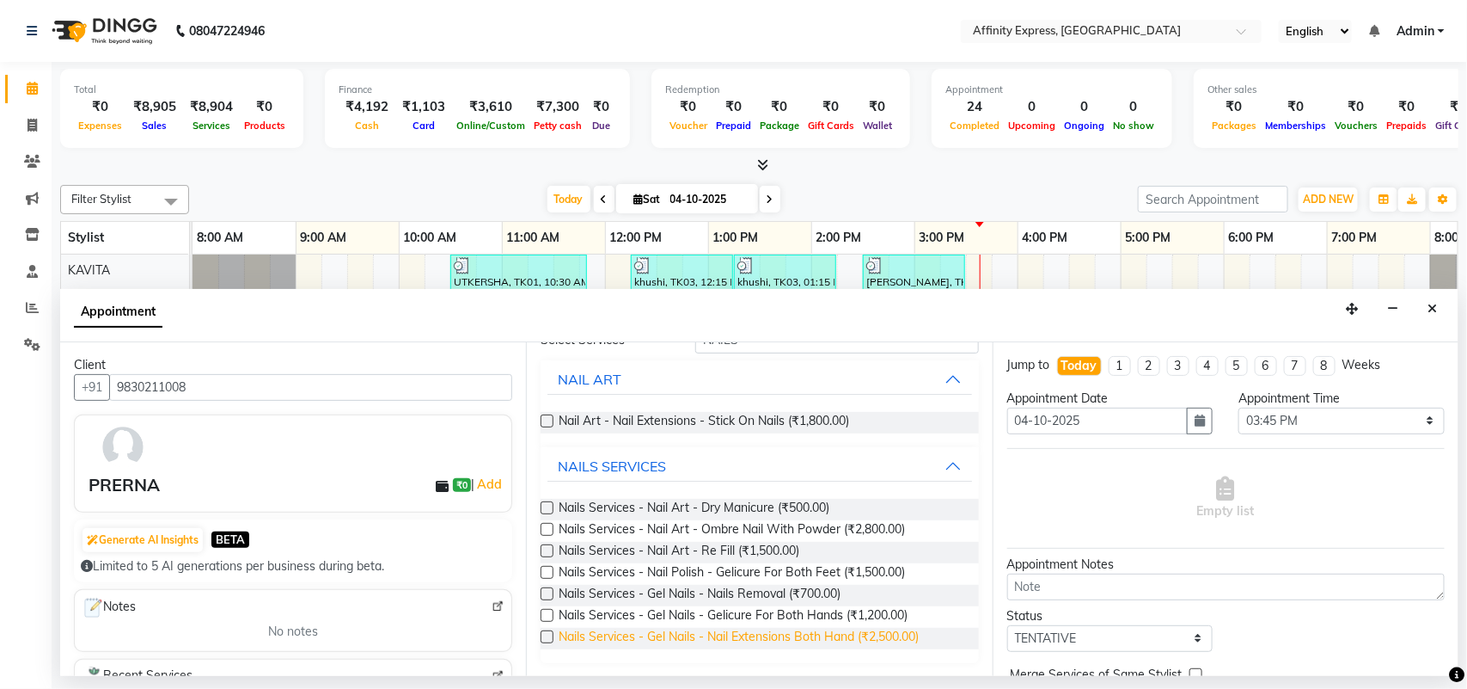
click at [731, 638] on span "Nails Services - Gel Nails - Nail Extensions Both Hand (₹2,500.00)" at bounding box center [739, 637] width 360 height 21
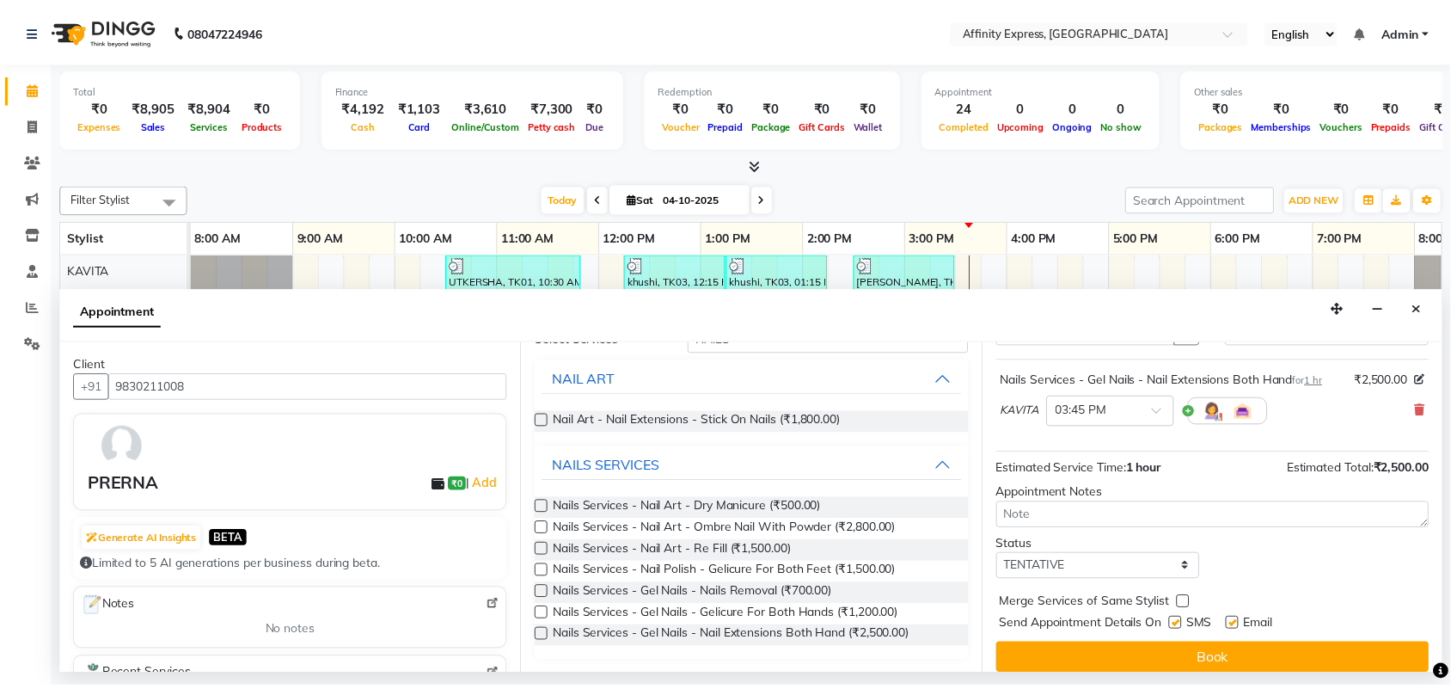
scroll to position [121, 0]
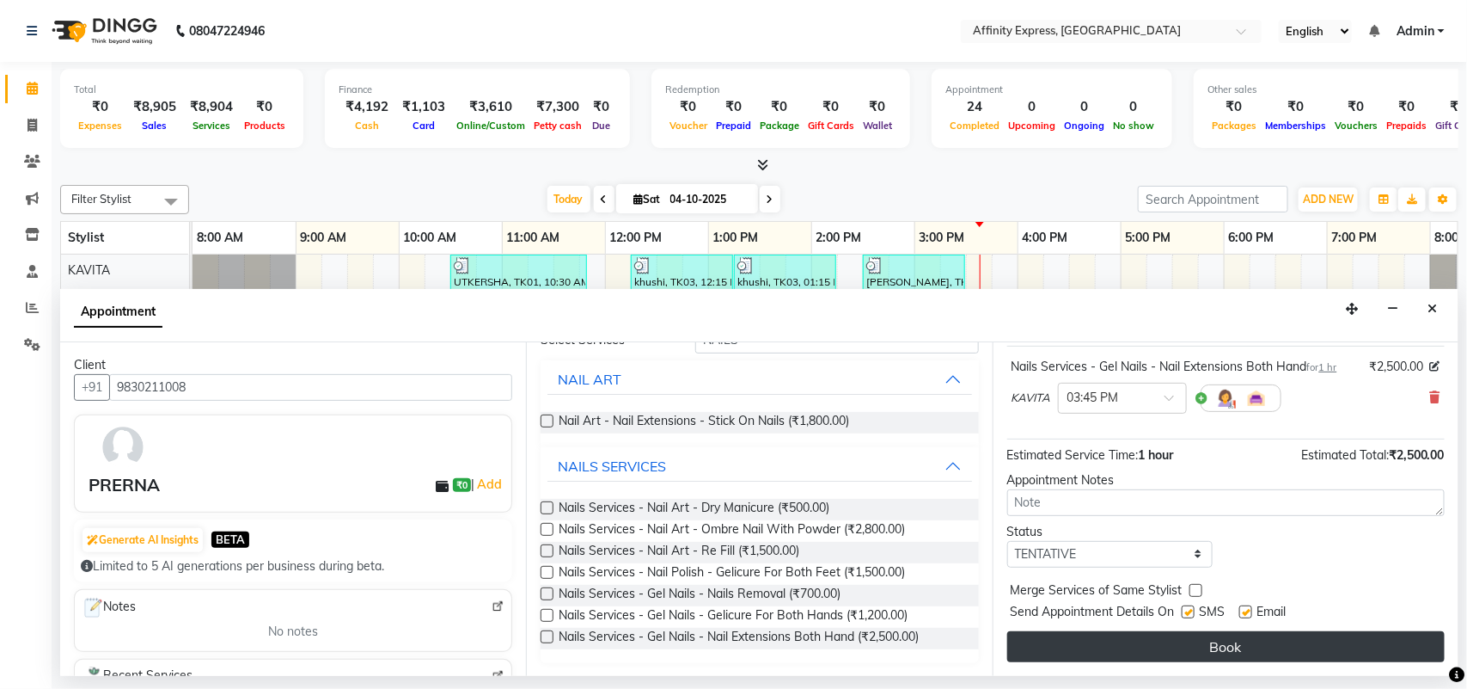
click at [1222, 646] on button "Book" at bounding box center [1226, 646] width 438 height 31
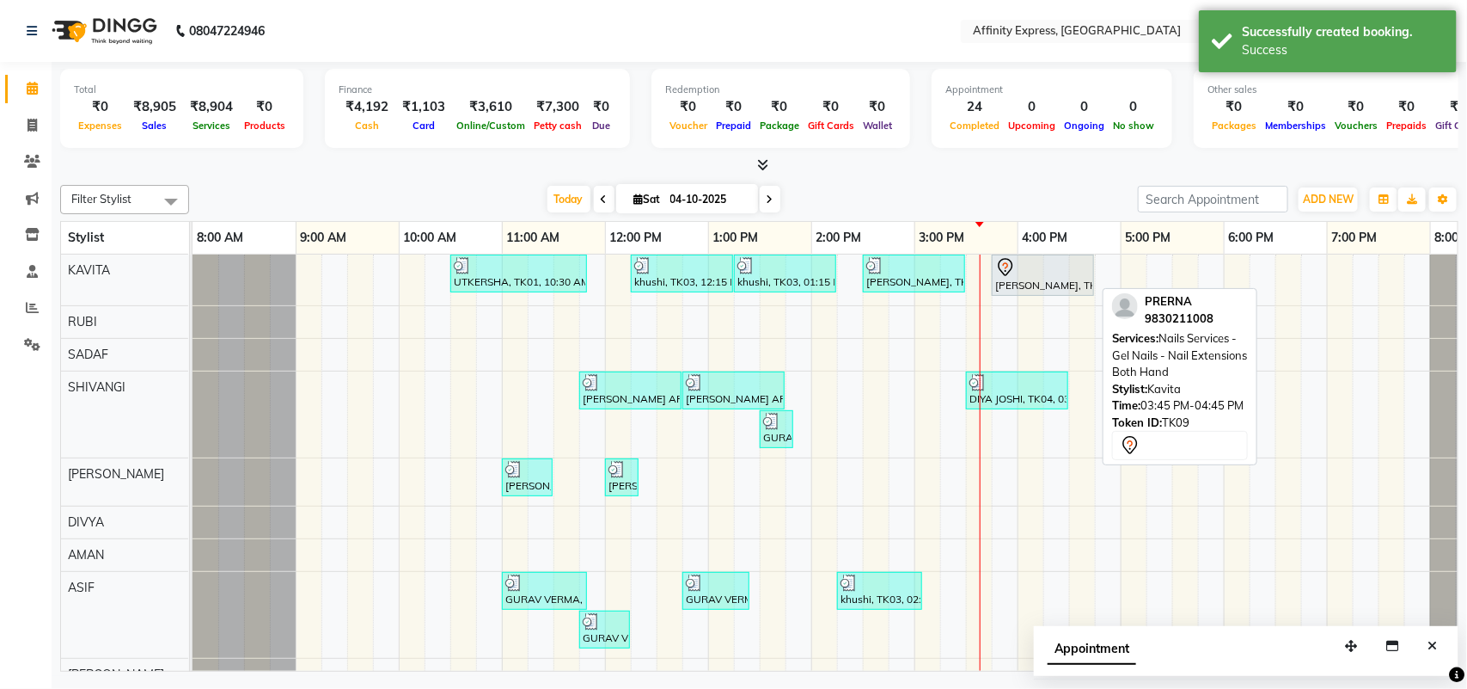
click at [1051, 275] on div at bounding box center [1042, 267] width 95 height 21
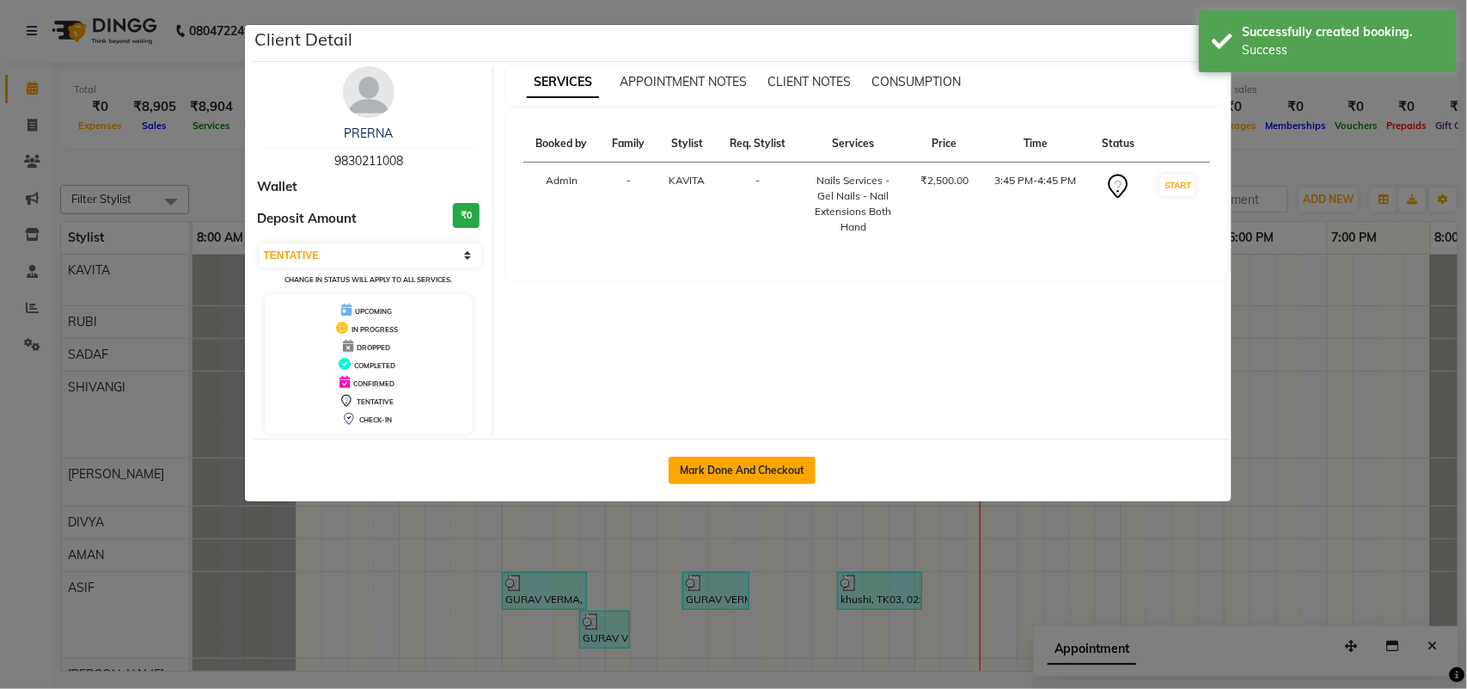
click at [749, 462] on button "Mark Done And Checkout" at bounding box center [742, 470] width 147 height 28
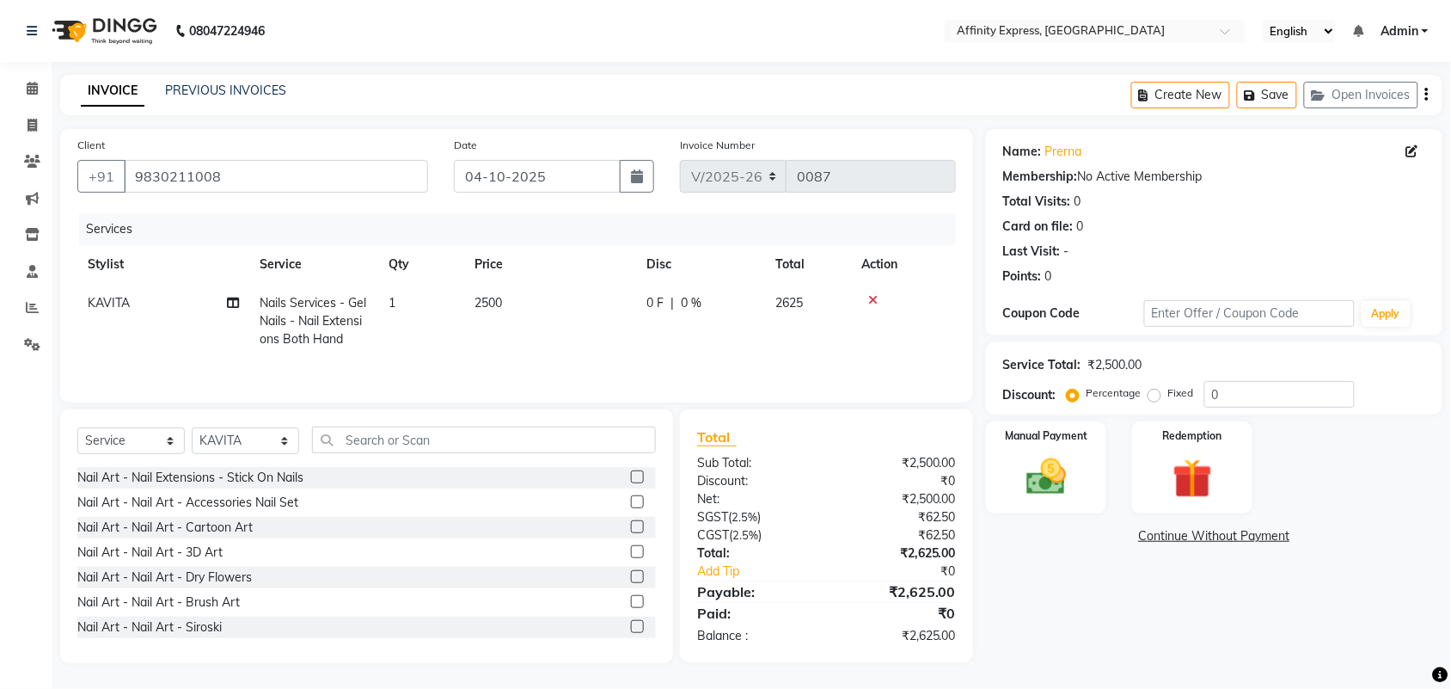
click at [505, 299] on td "2500" at bounding box center [550, 321] width 172 height 75
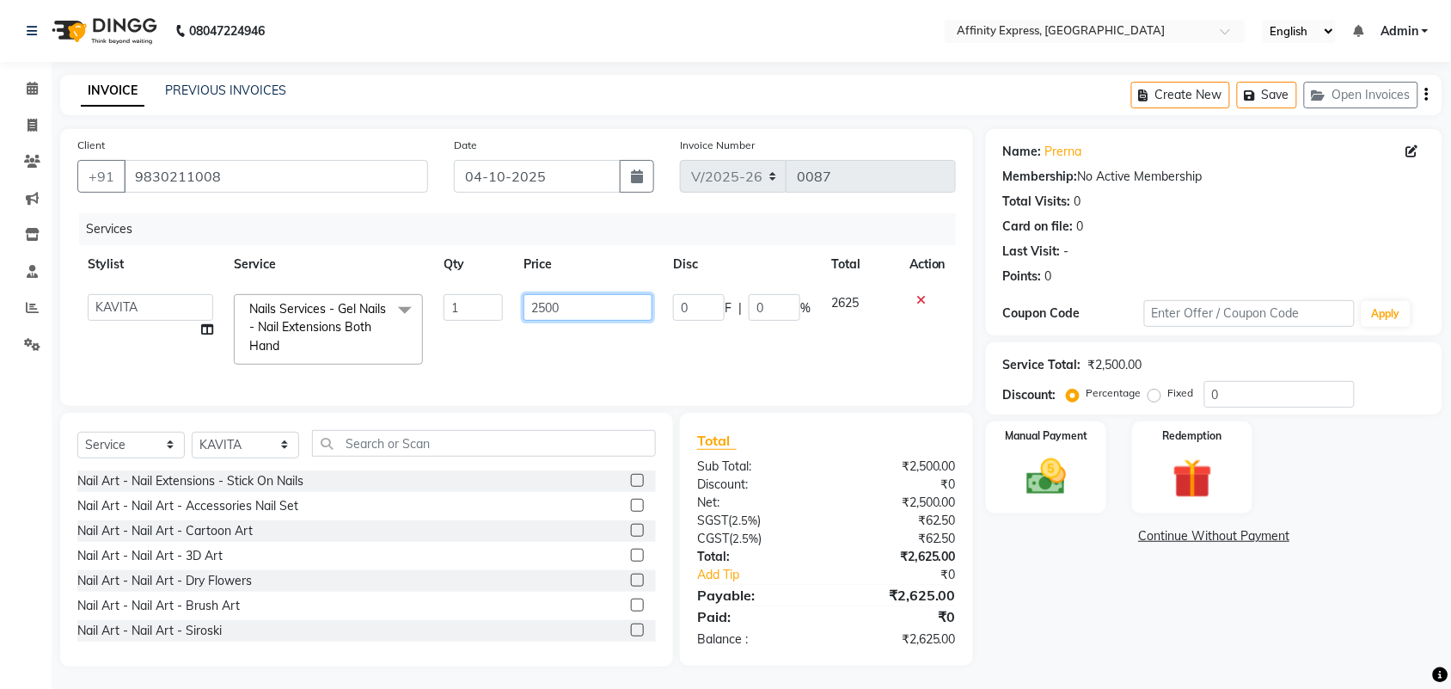
click at [563, 308] on input "2500" at bounding box center [587, 307] width 129 height 27
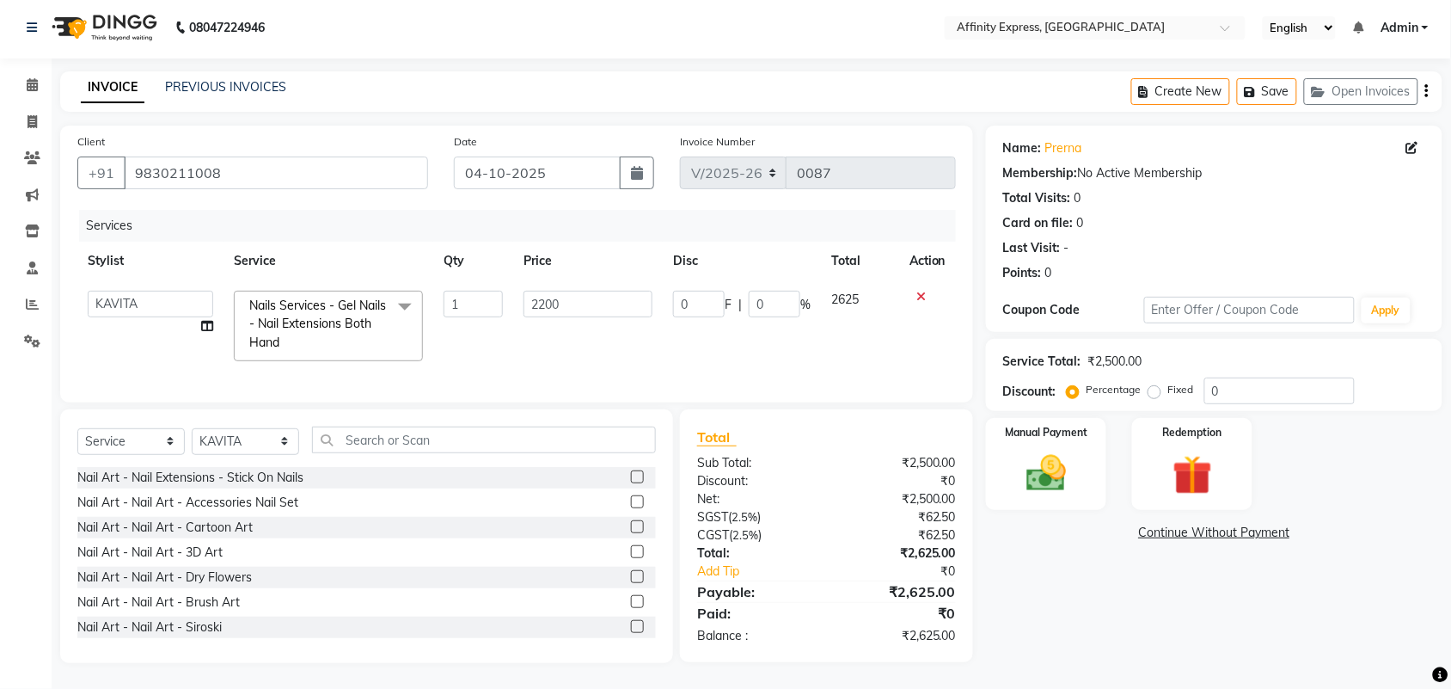
click at [1047, 595] on div "Name: [PERSON_NAME] Membership: No Active Membership Total Visits: 0 Card on fi…" at bounding box center [1220, 393] width 469 height 537
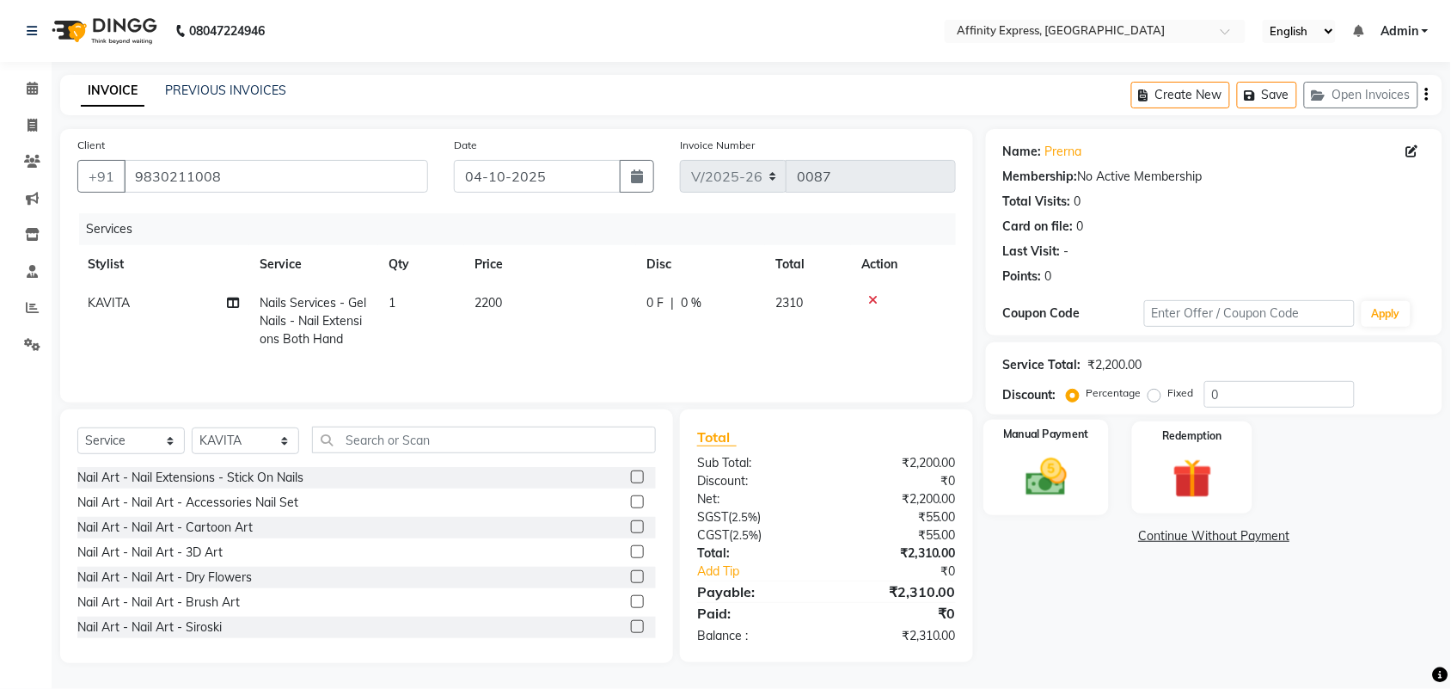
click at [1054, 427] on label "Manual Payment" at bounding box center [1046, 434] width 86 height 16
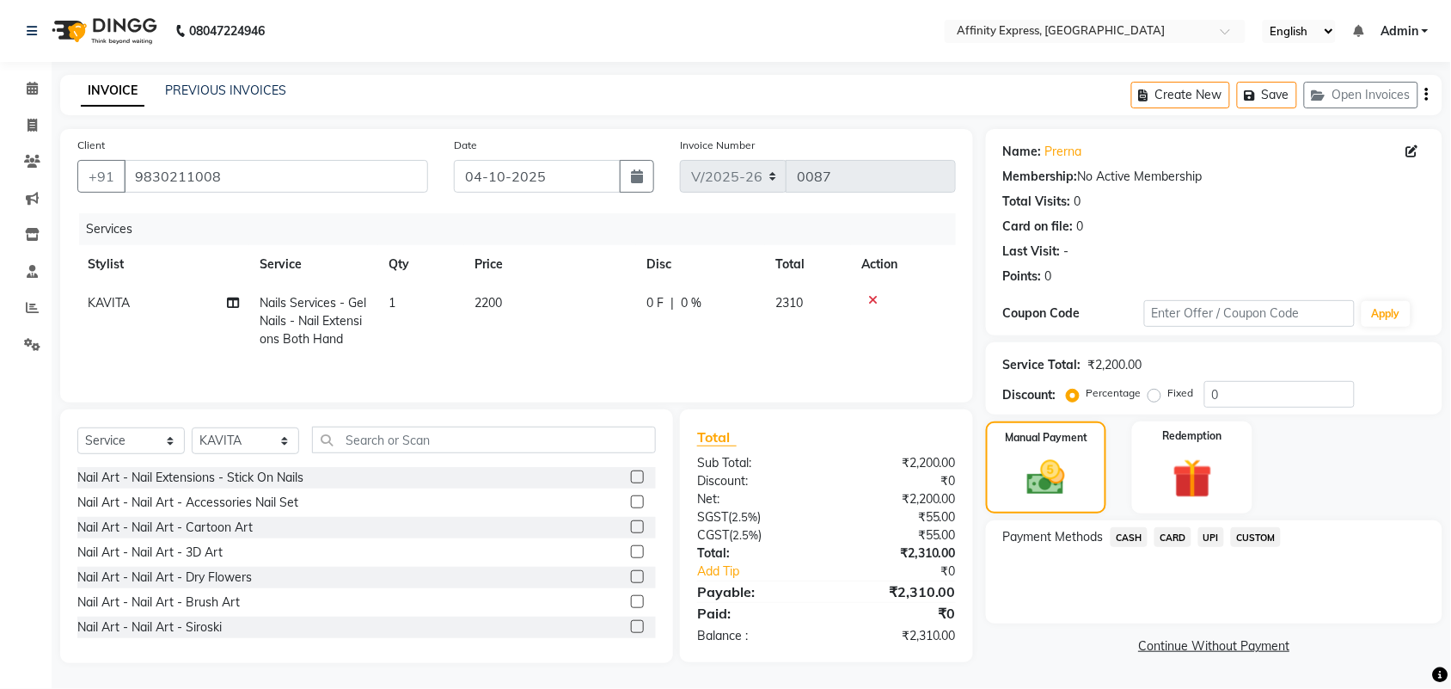
click at [1208, 537] on span "UPI" at bounding box center [1211, 537] width 27 height 20
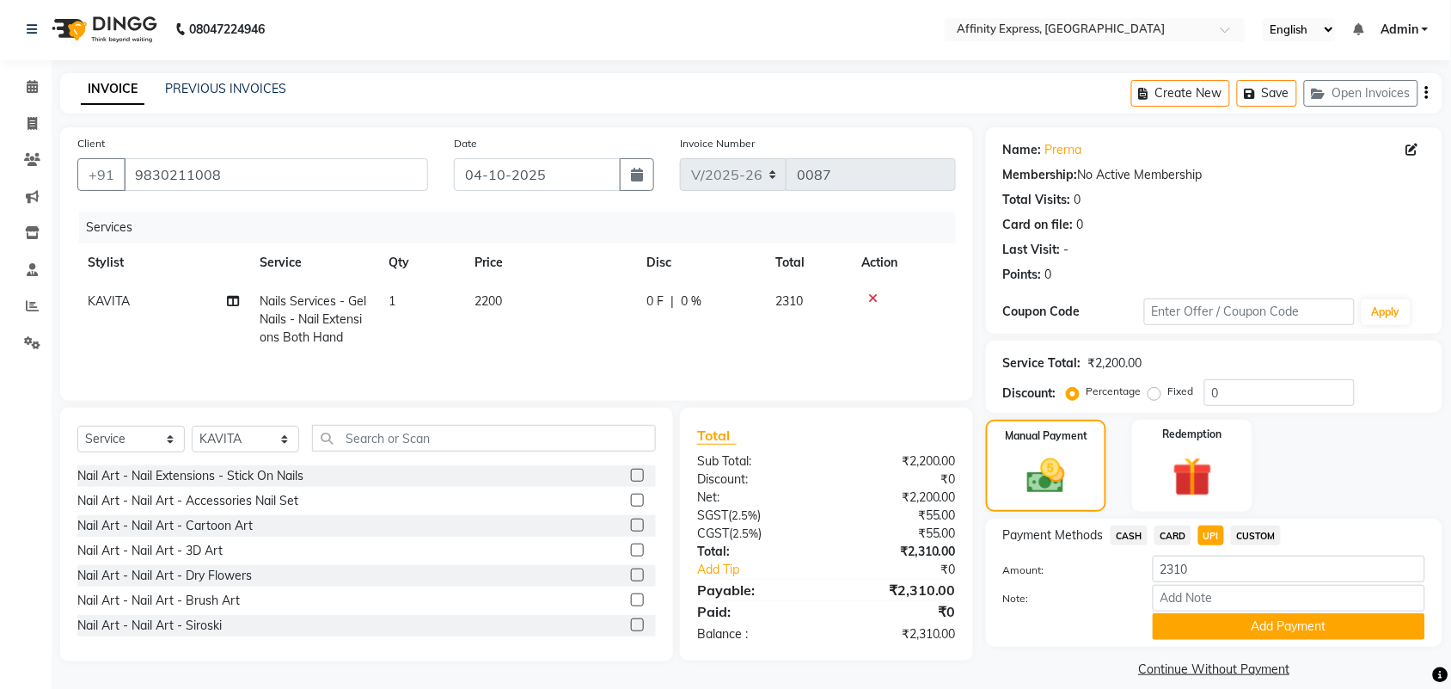
scroll to position [19, 0]
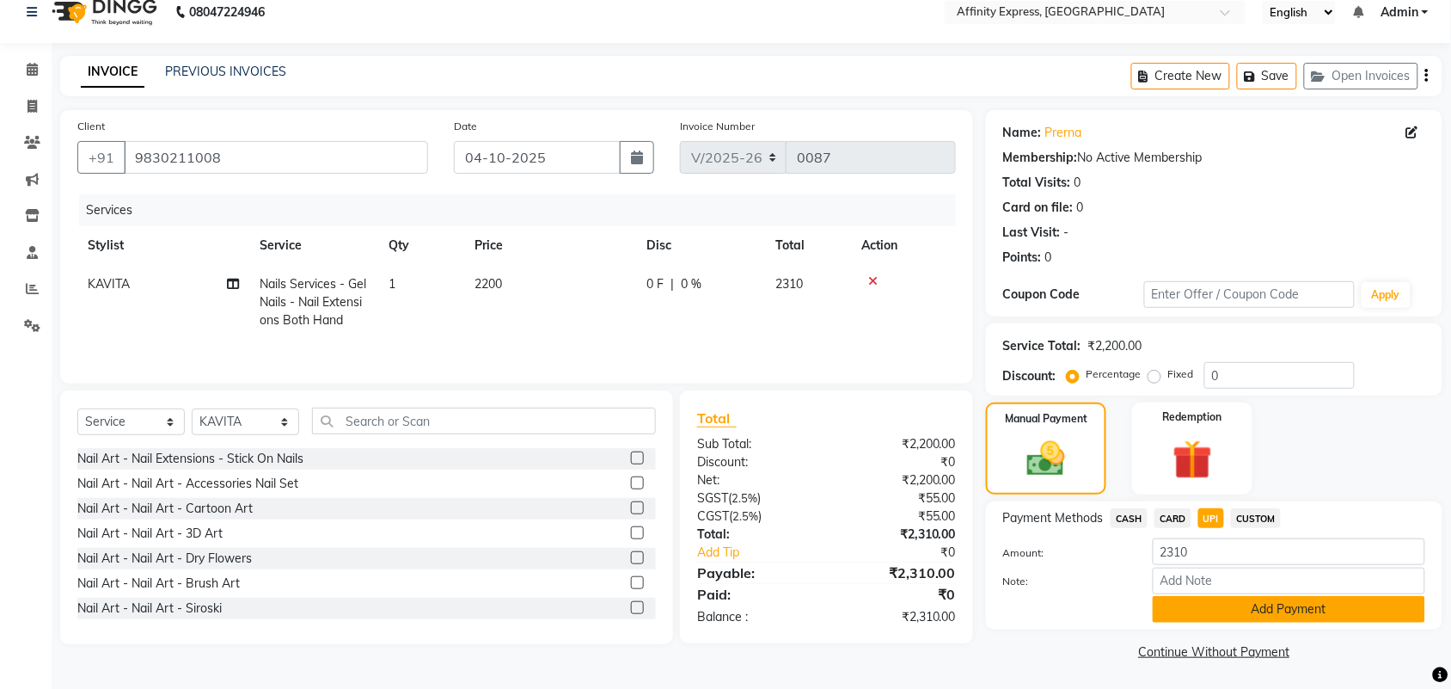
click at [1276, 607] on button "Add Payment" at bounding box center [1289, 609] width 272 height 27
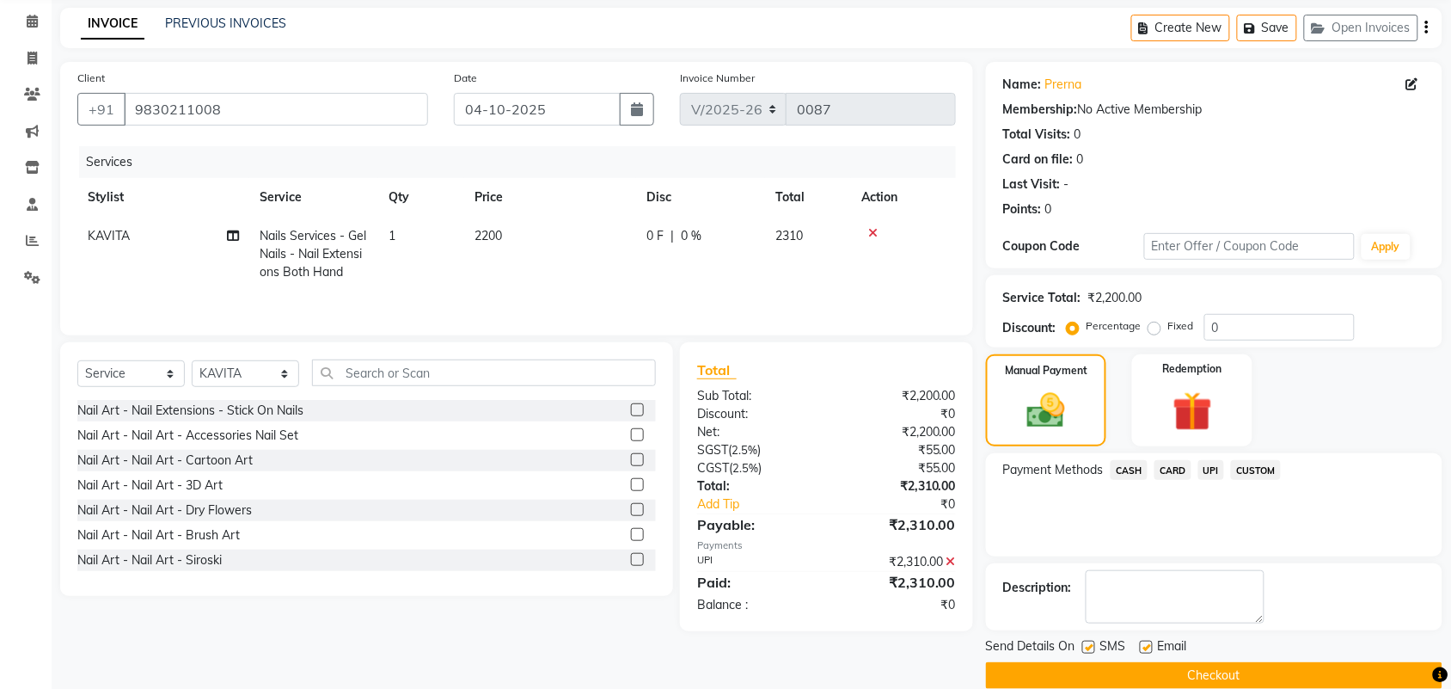
scroll to position [93, 0]
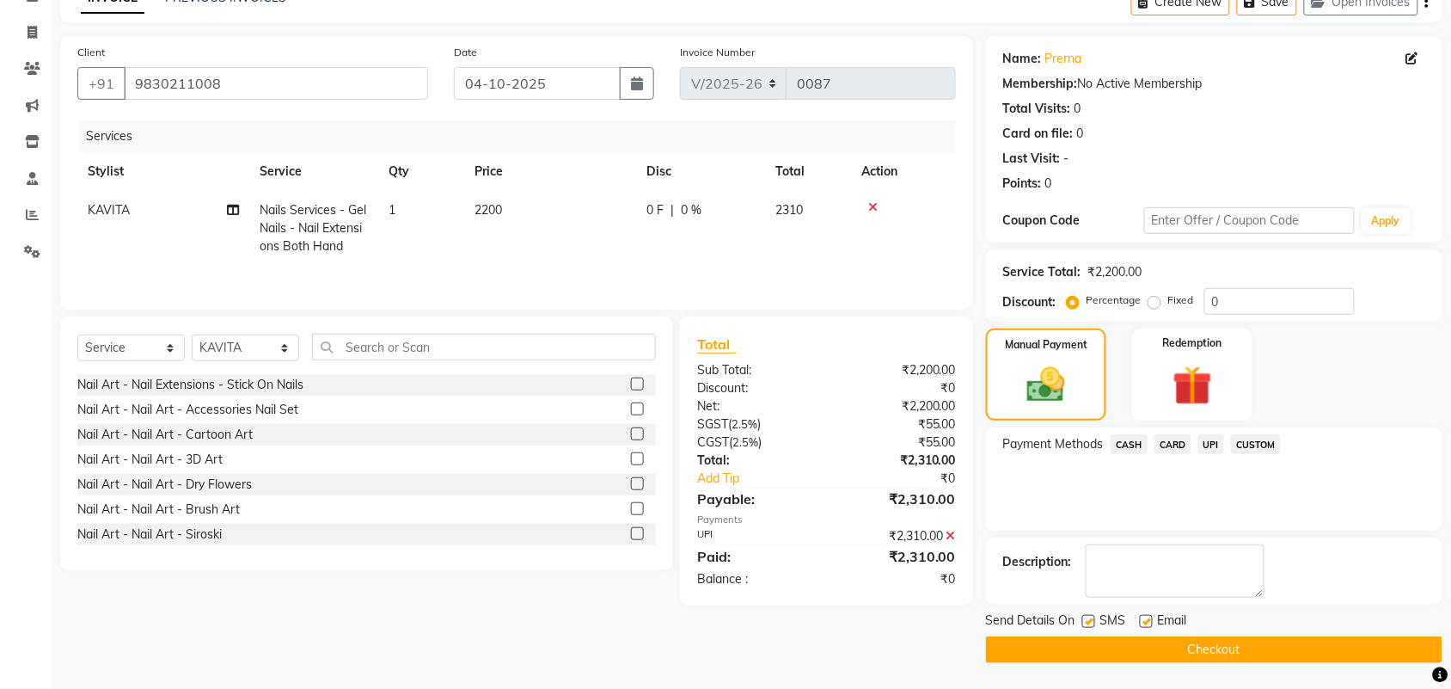
click at [1192, 642] on button "Checkout" at bounding box center [1214, 649] width 456 height 27
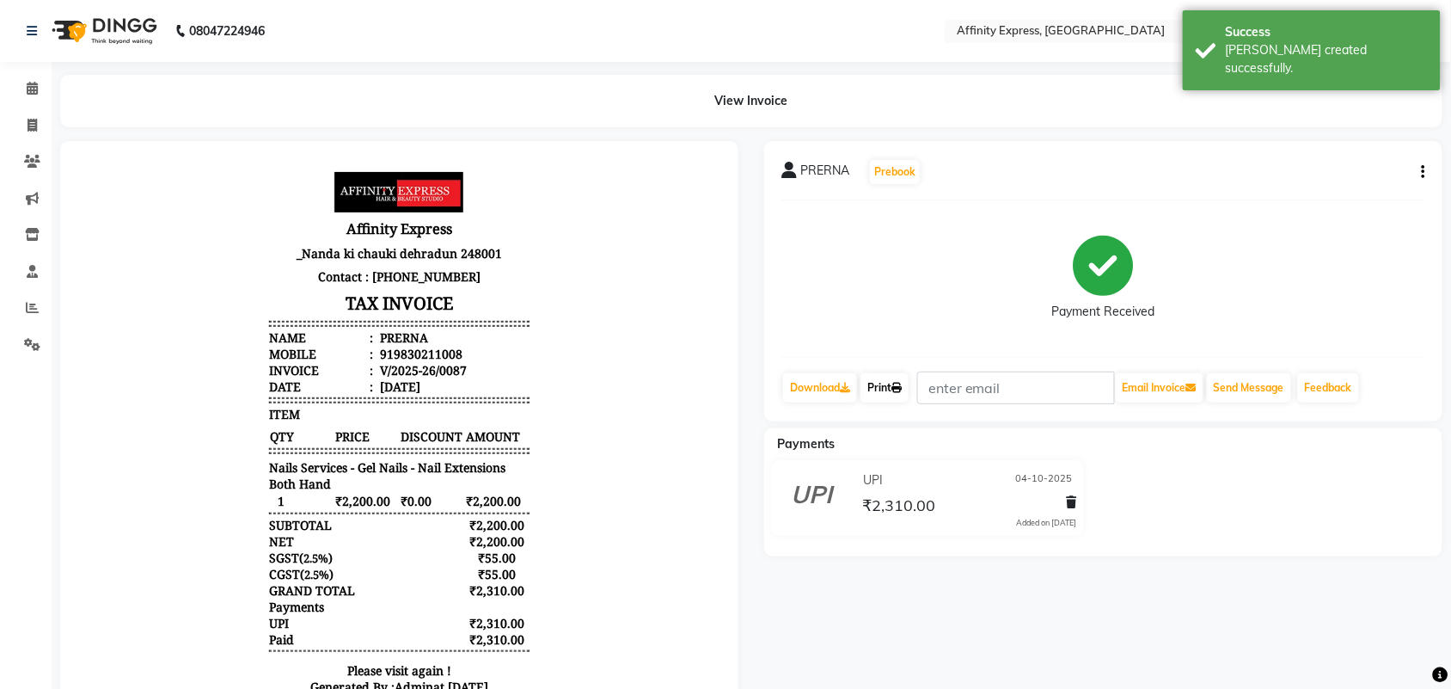
click at [881, 383] on link "Print" at bounding box center [884, 387] width 48 height 29
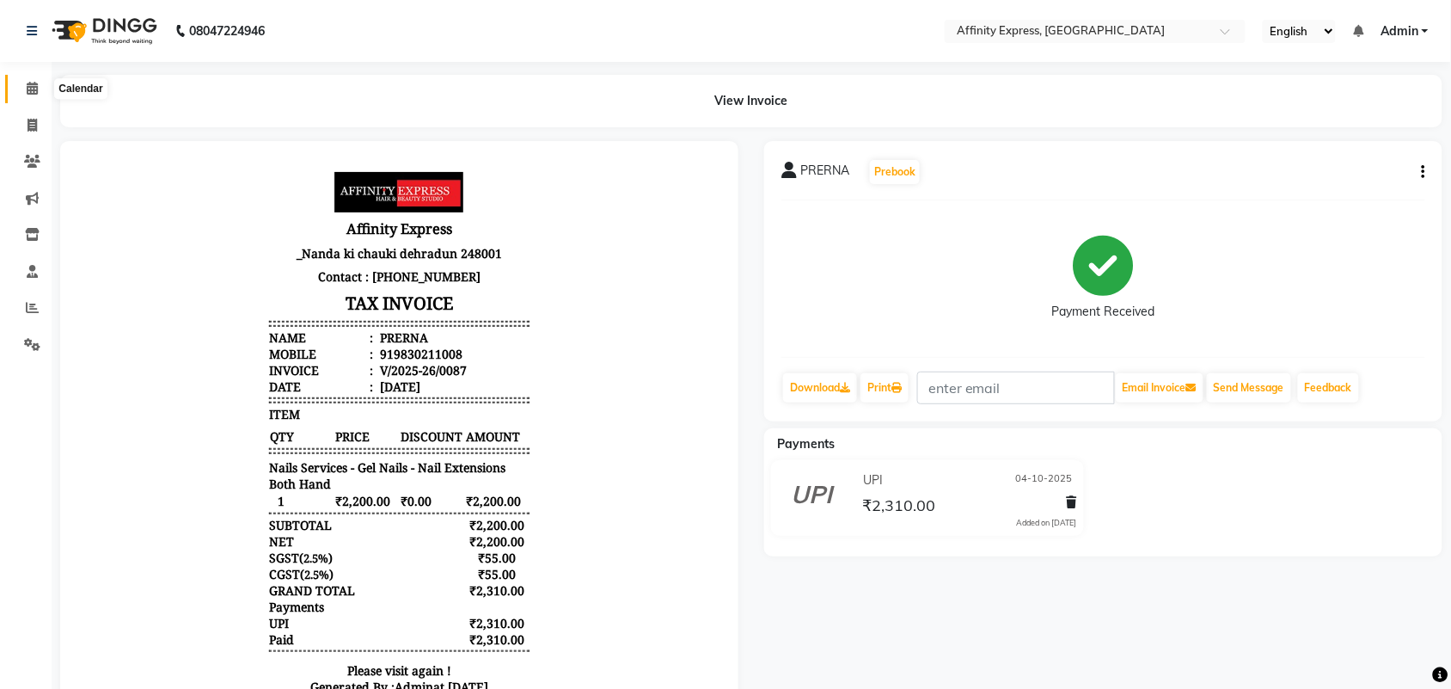
click at [32, 84] on icon at bounding box center [32, 88] width 11 height 13
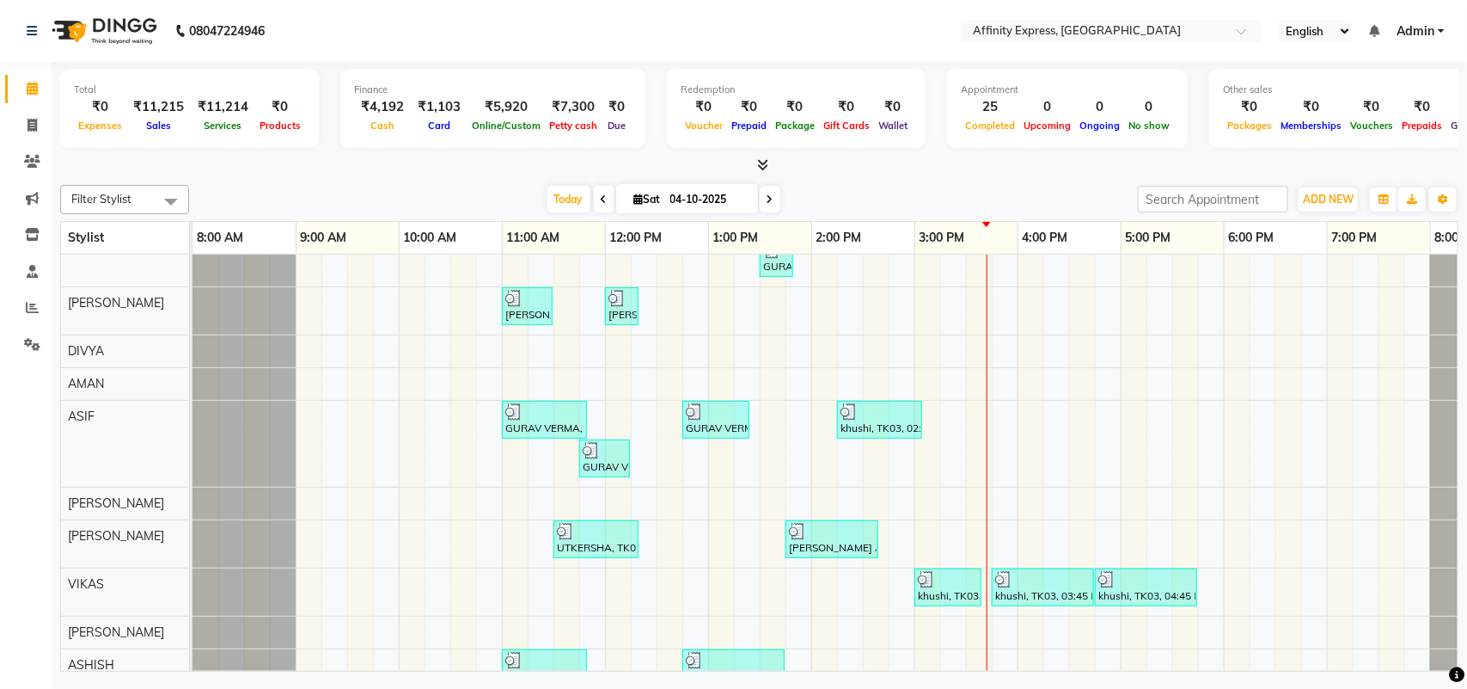
scroll to position [333, 0]
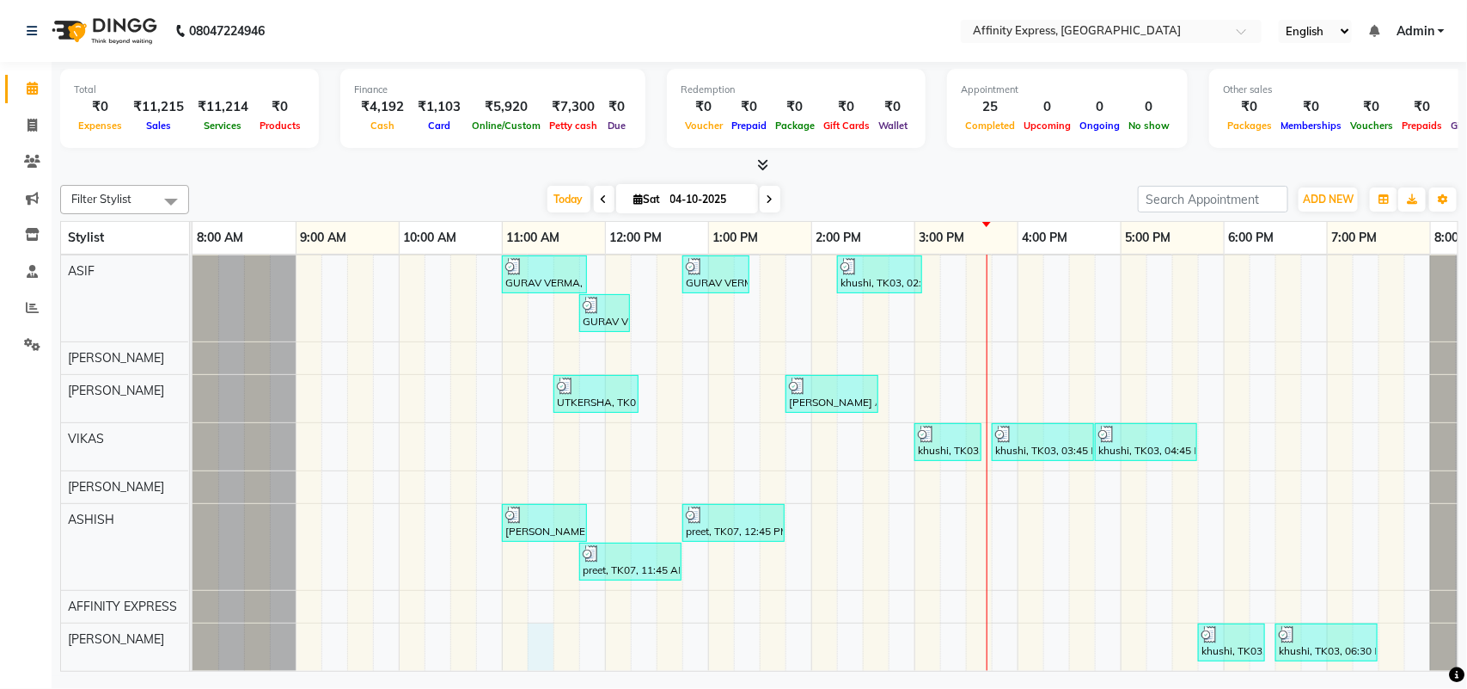
click at [548, 621] on div "UTKERSHA, TK01, 10:30 AM-11:50 AM, Threading - Skin Consultation - Eyebrows,Thr…" at bounding box center [863, 306] width 1341 height 729
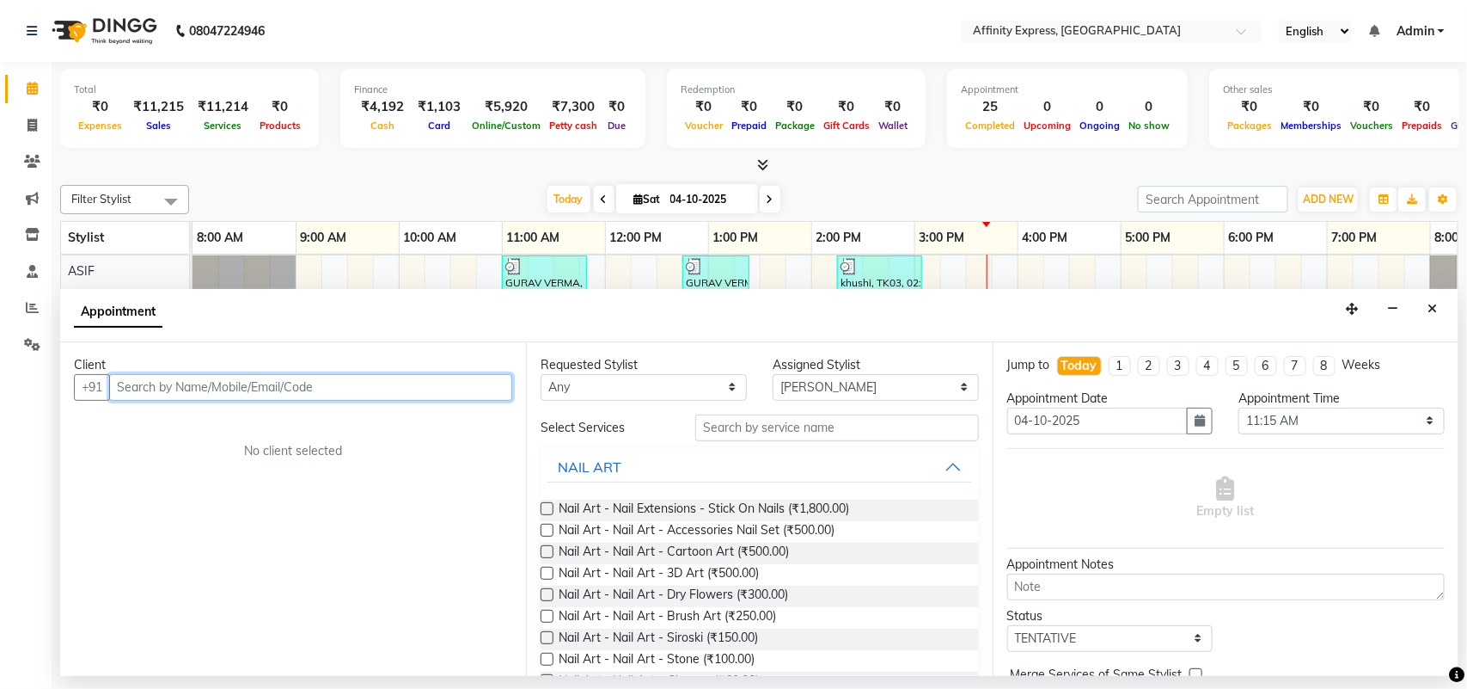
click at [398, 388] on input "text" at bounding box center [310, 387] width 403 height 27
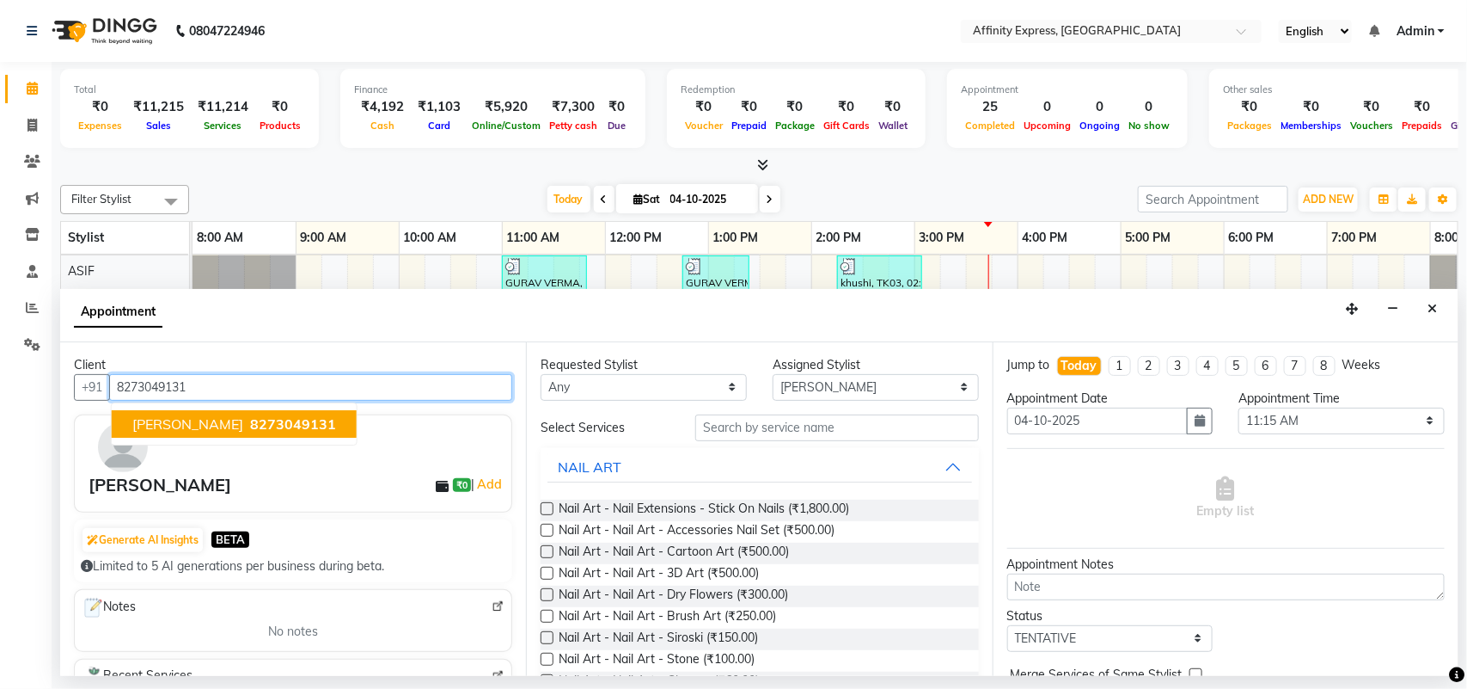
click at [163, 417] on span "[PERSON_NAME]" at bounding box center [187, 423] width 111 height 17
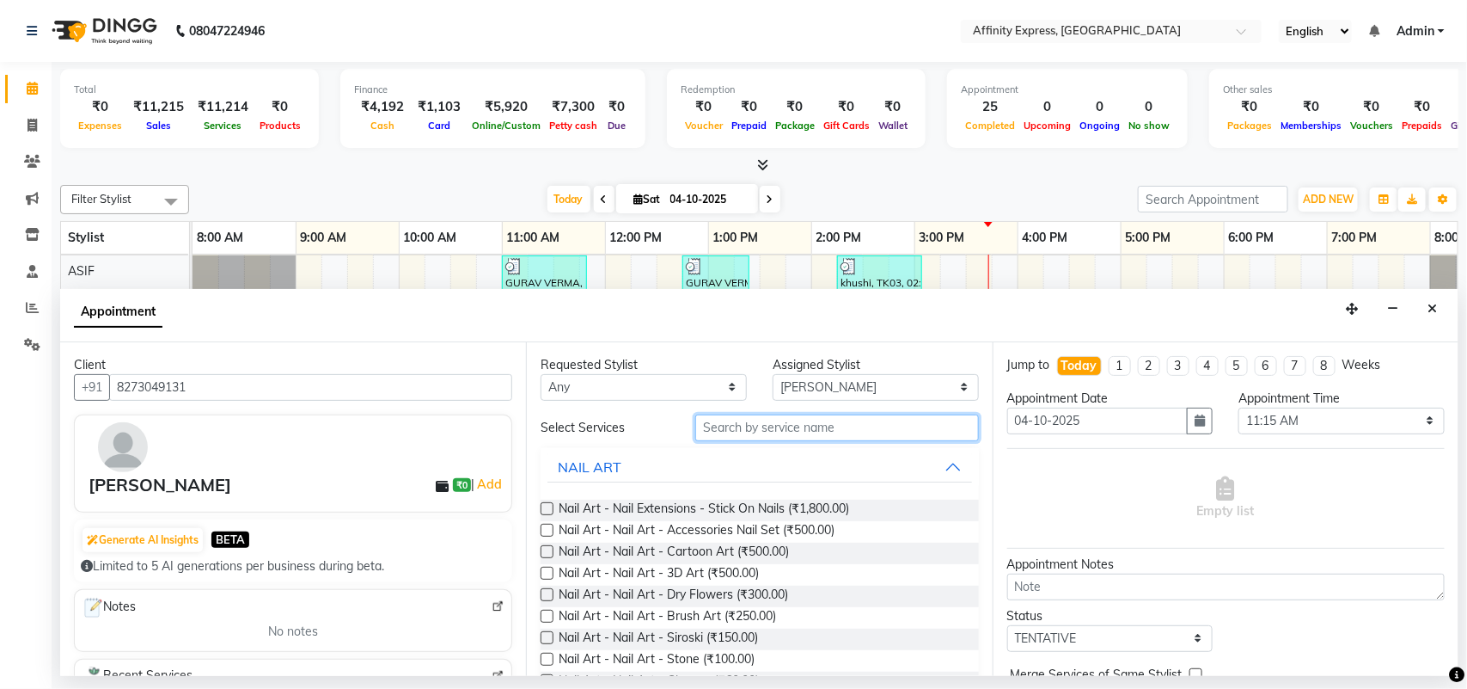
click at [848, 415] on input "text" at bounding box center [837, 427] width 284 height 27
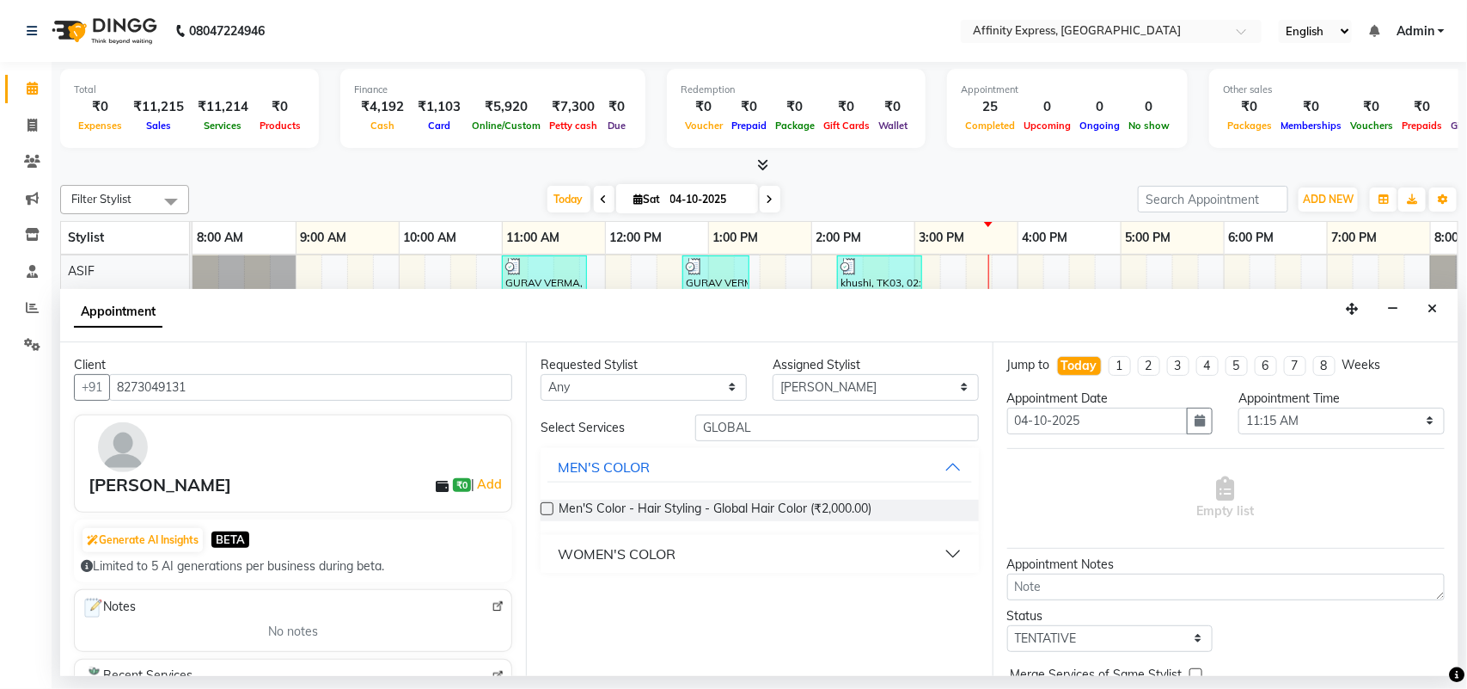
click at [710, 550] on button "WOMEN'S COLOR" at bounding box center [760, 553] width 424 height 31
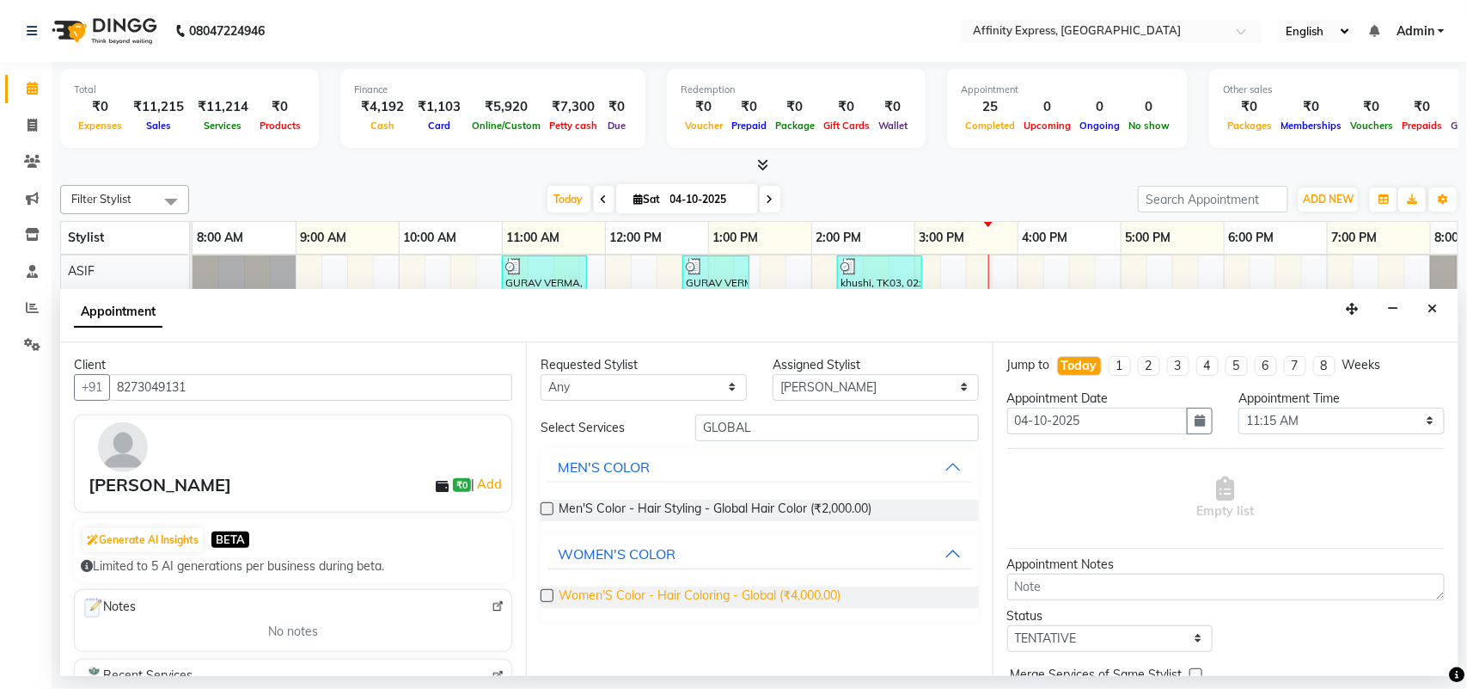
click at [689, 596] on span "Women'S Color - Hair Coloring - Global (₹4,000.00)" at bounding box center [700, 596] width 282 height 21
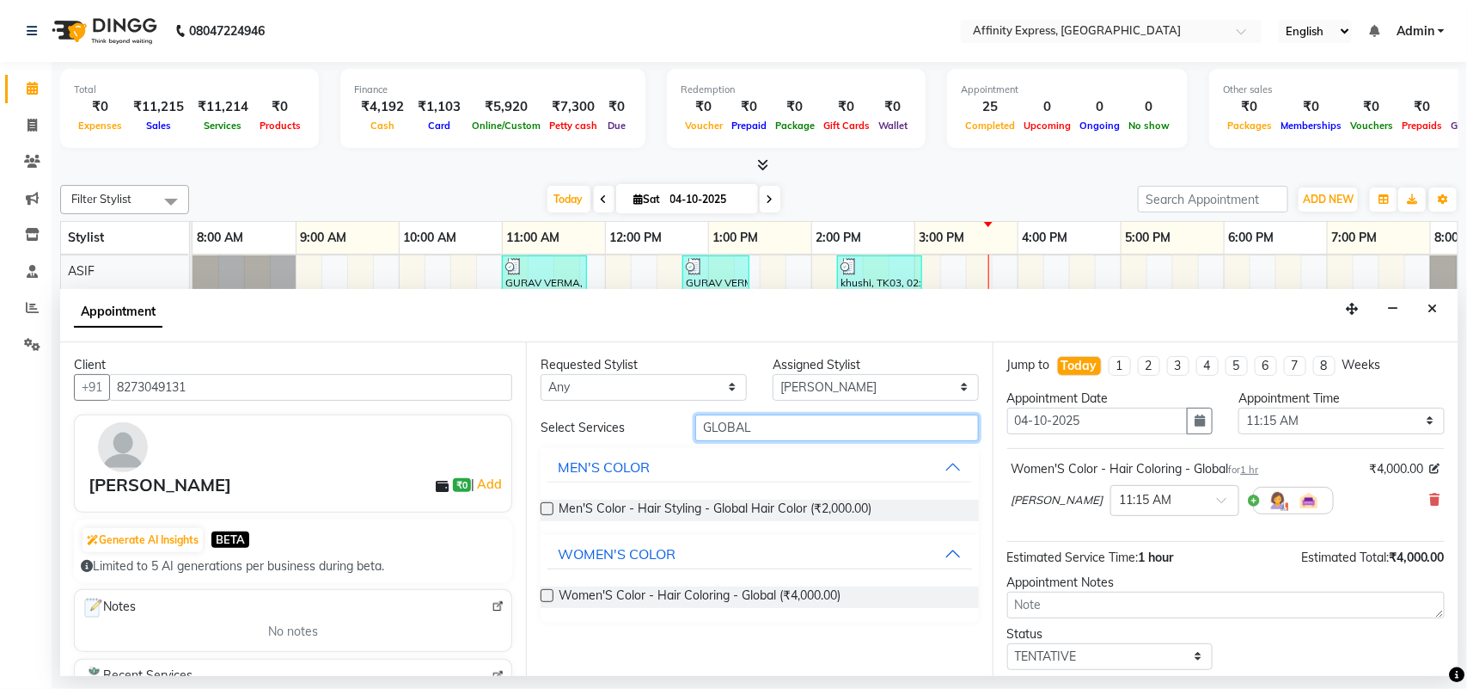
click at [795, 415] on input "GLOBAL" at bounding box center [837, 427] width 284 height 27
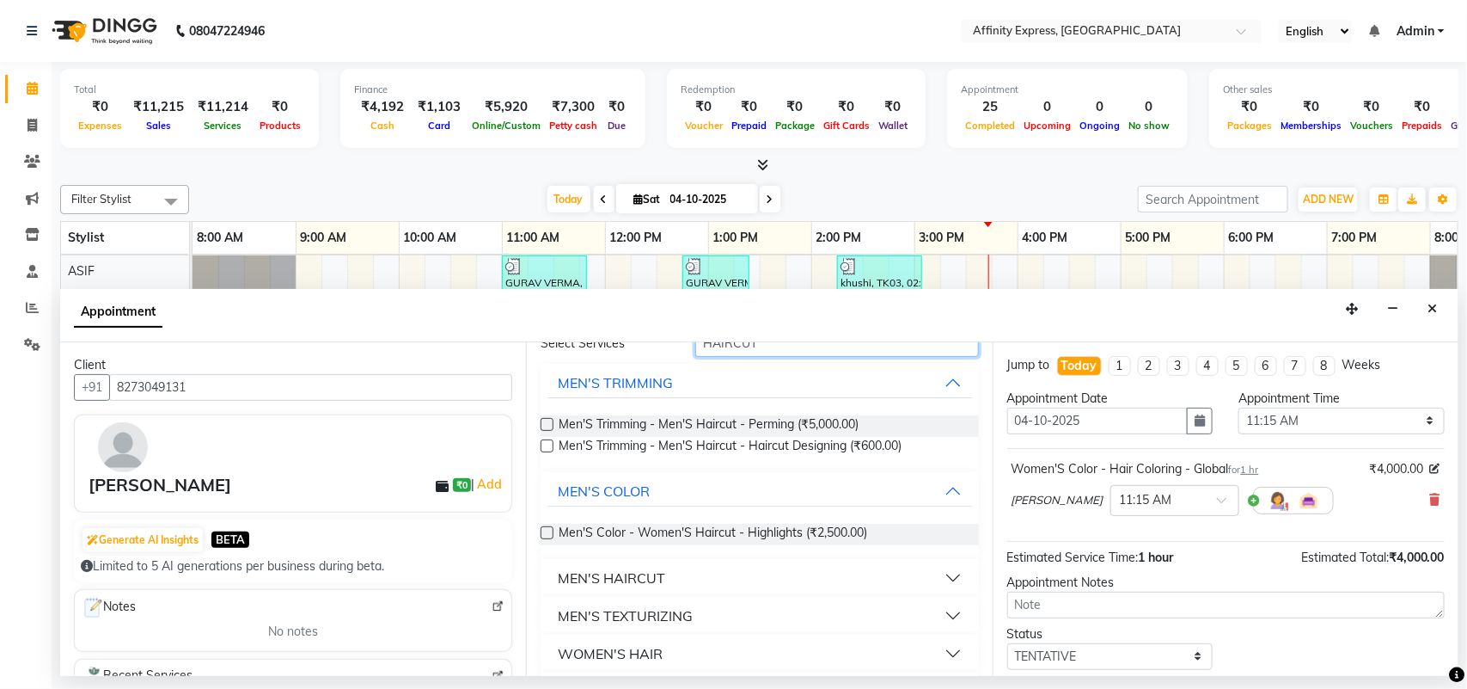
scroll to position [152, 0]
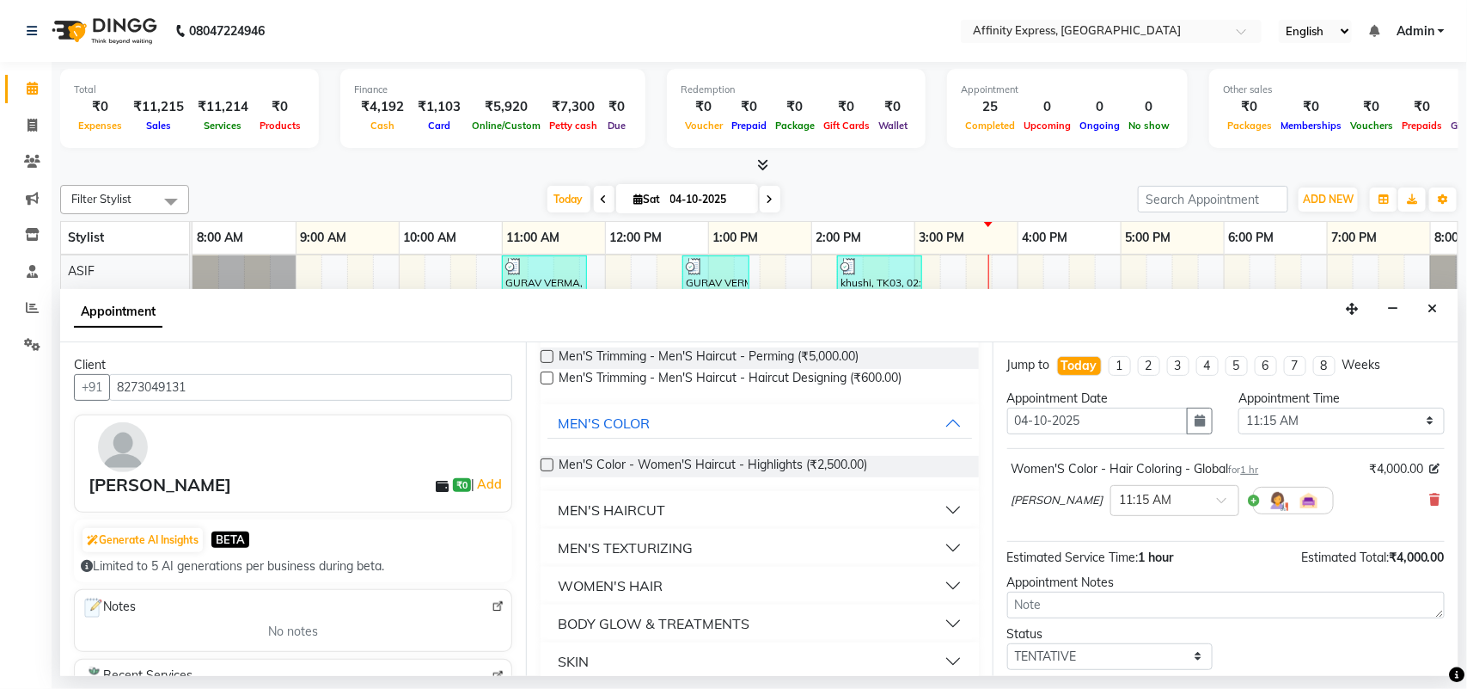
click at [676, 589] on button "WOMEN'S HAIR" at bounding box center [760, 585] width 424 height 31
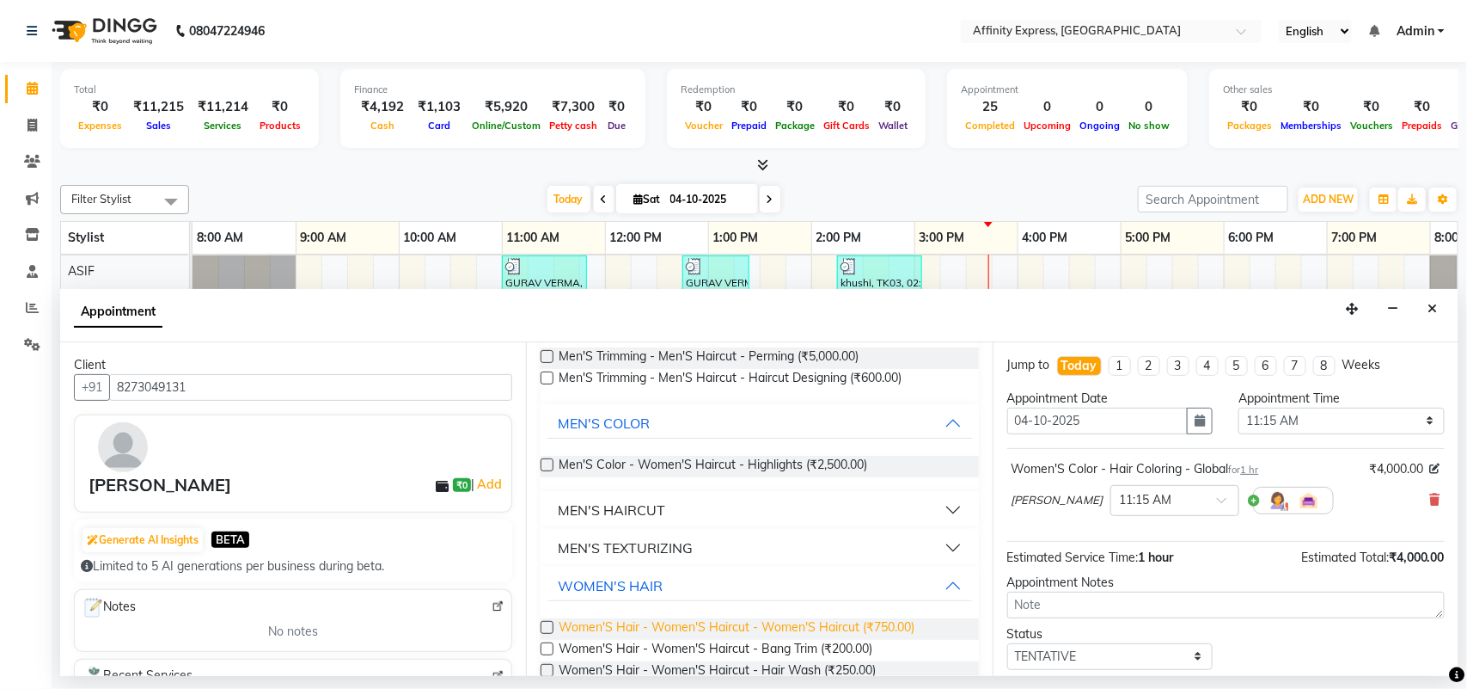
click at [653, 624] on span "Women'S Hair - Women'S Haircut - Women'S Haircut (₹750.00)" at bounding box center [737, 628] width 356 height 21
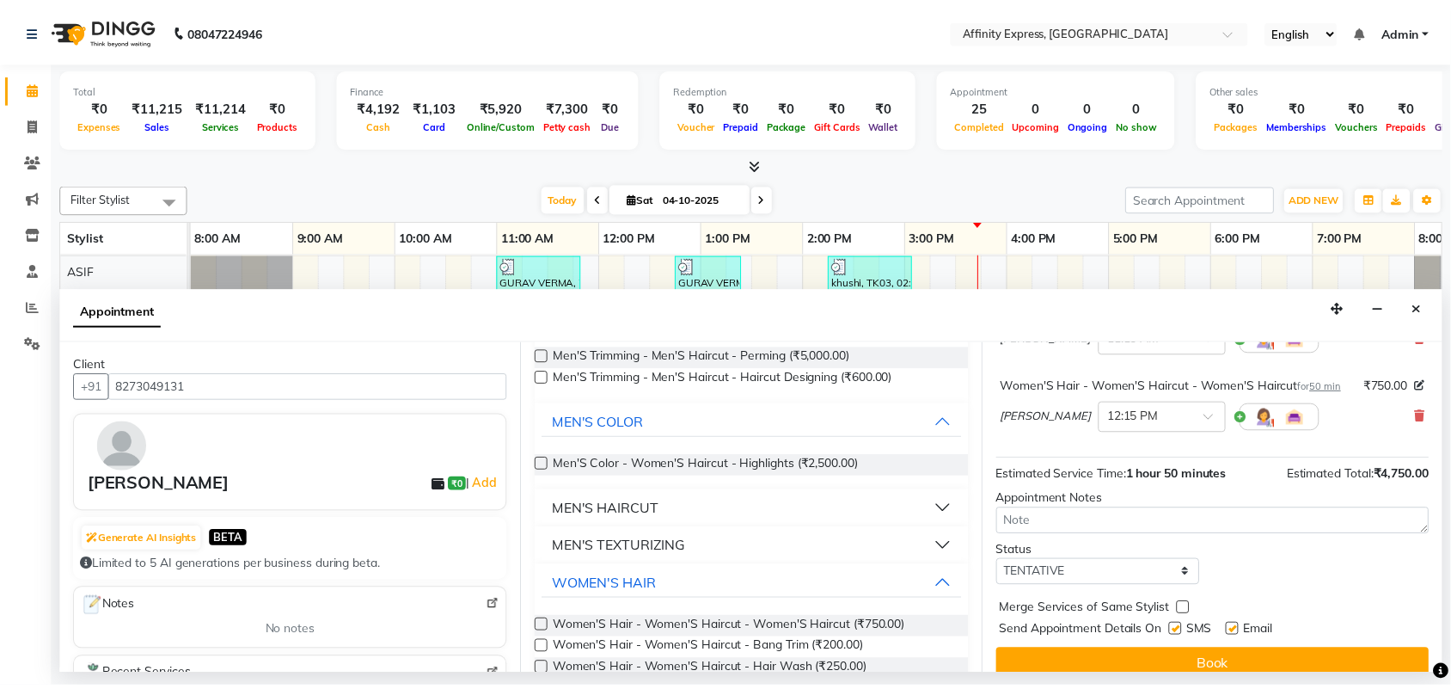
scroll to position [199, 0]
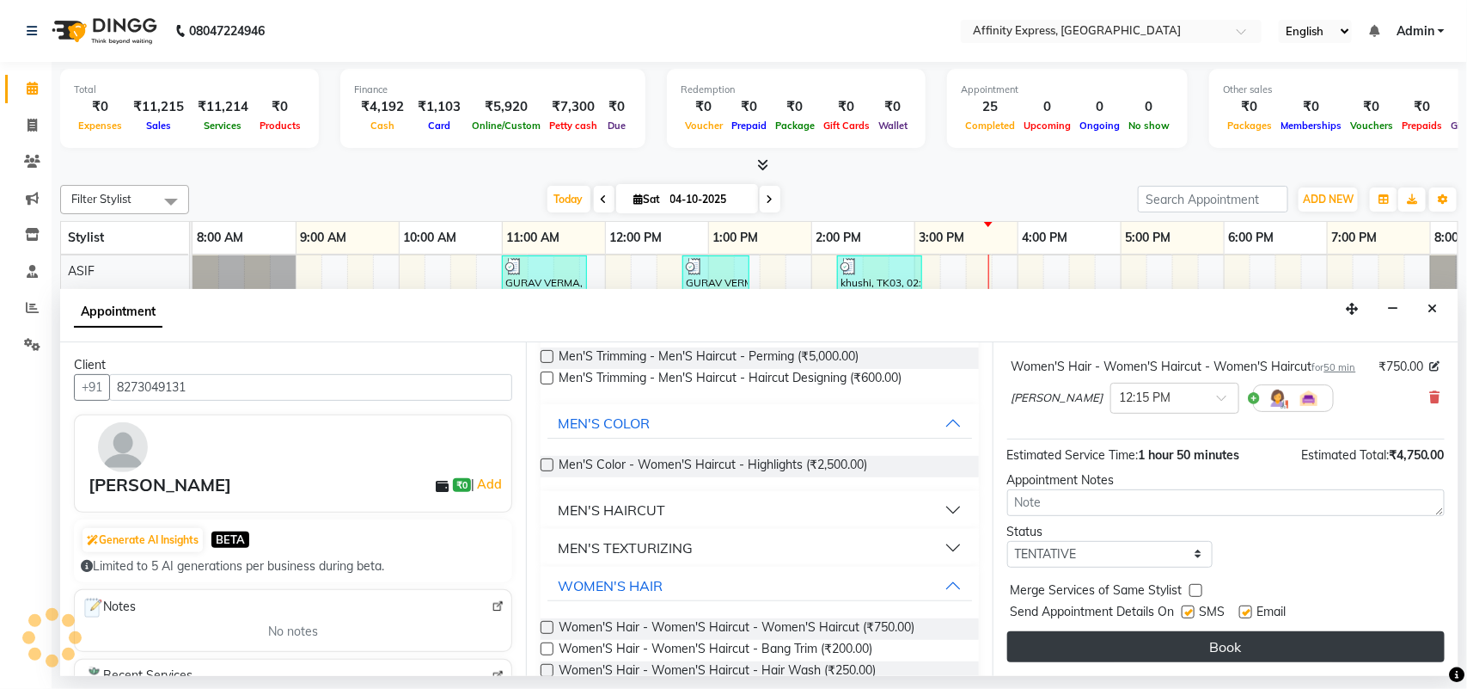
click at [1200, 643] on button "Book" at bounding box center [1226, 646] width 438 height 31
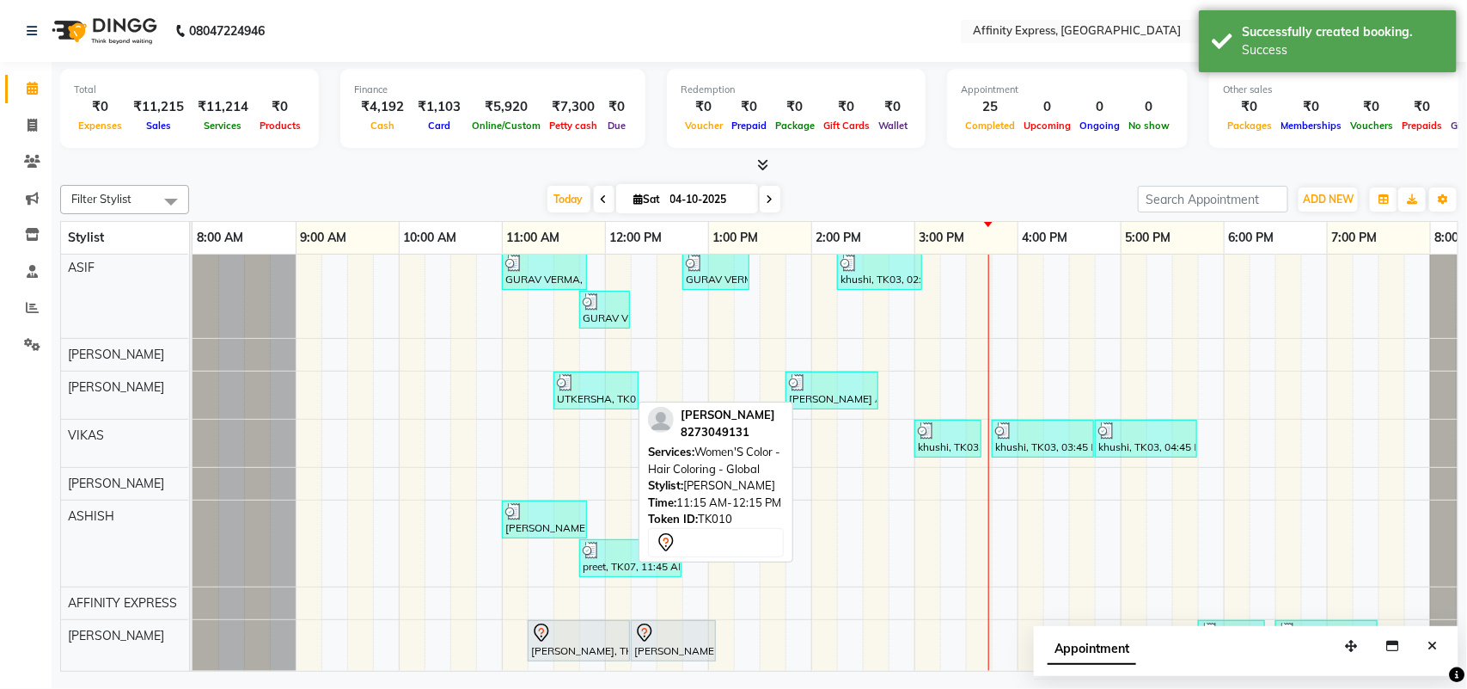
click at [583, 636] on div "[PERSON_NAME], TK10, 11:15 AM-12:15 PM, Women'S Color - Hair Coloring - Global" at bounding box center [578, 640] width 99 height 36
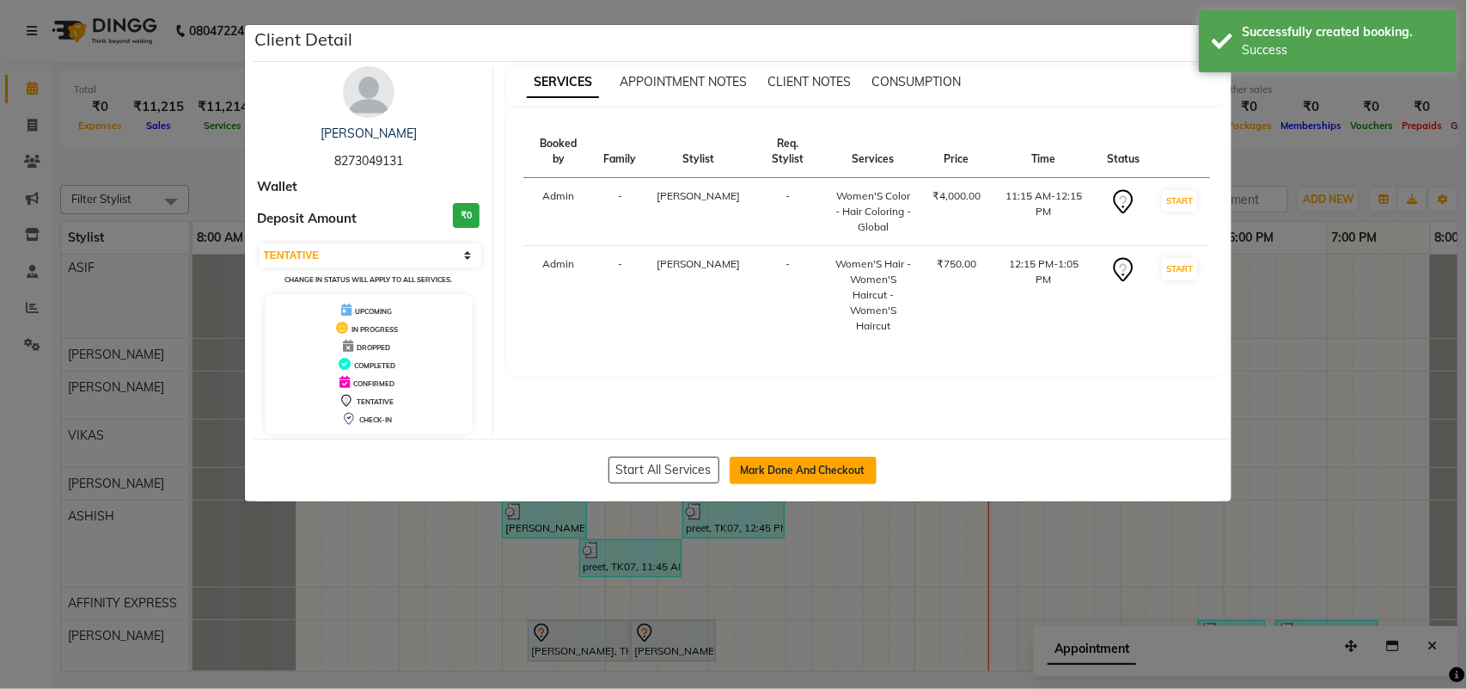
click at [798, 469] on button "Mark Done And Checkout" at bounding box center [803, 470] width 147 height 28
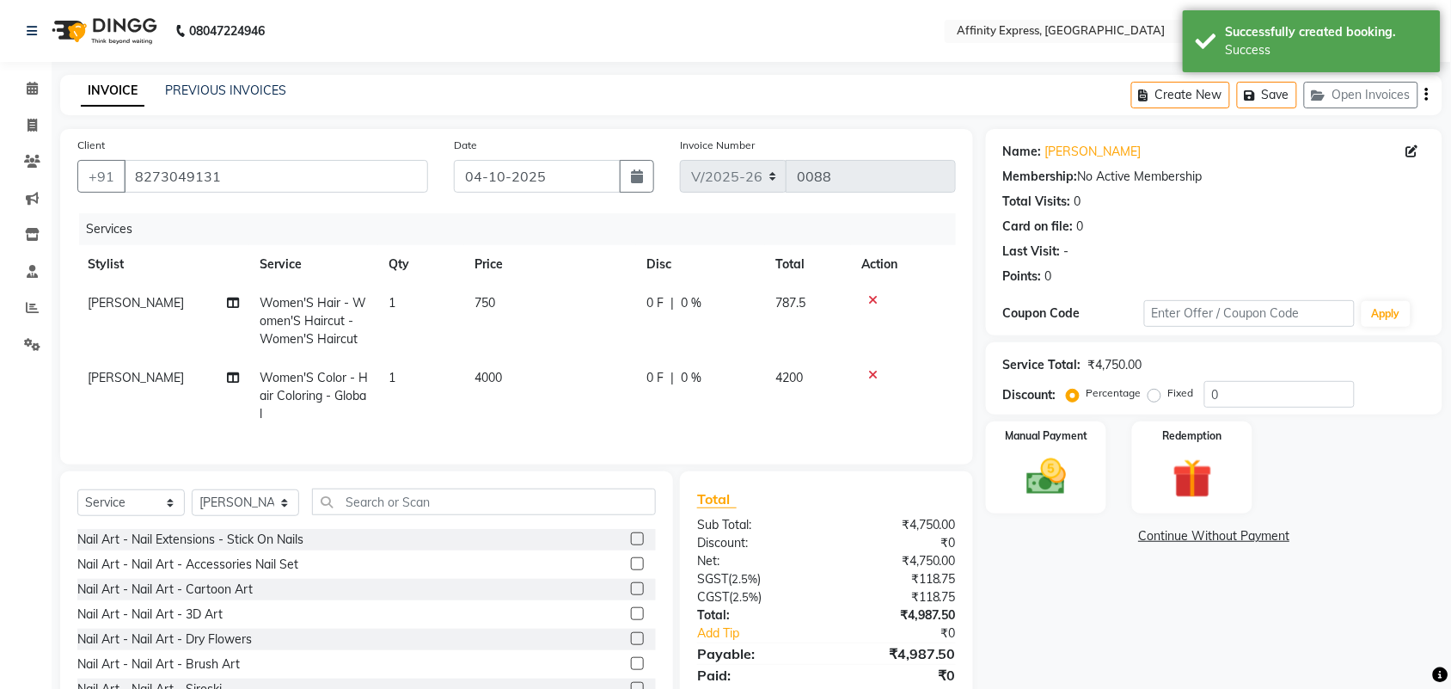
click at [502, 375] on span "4000" at bounding box center [488, 377] width 28 height 15
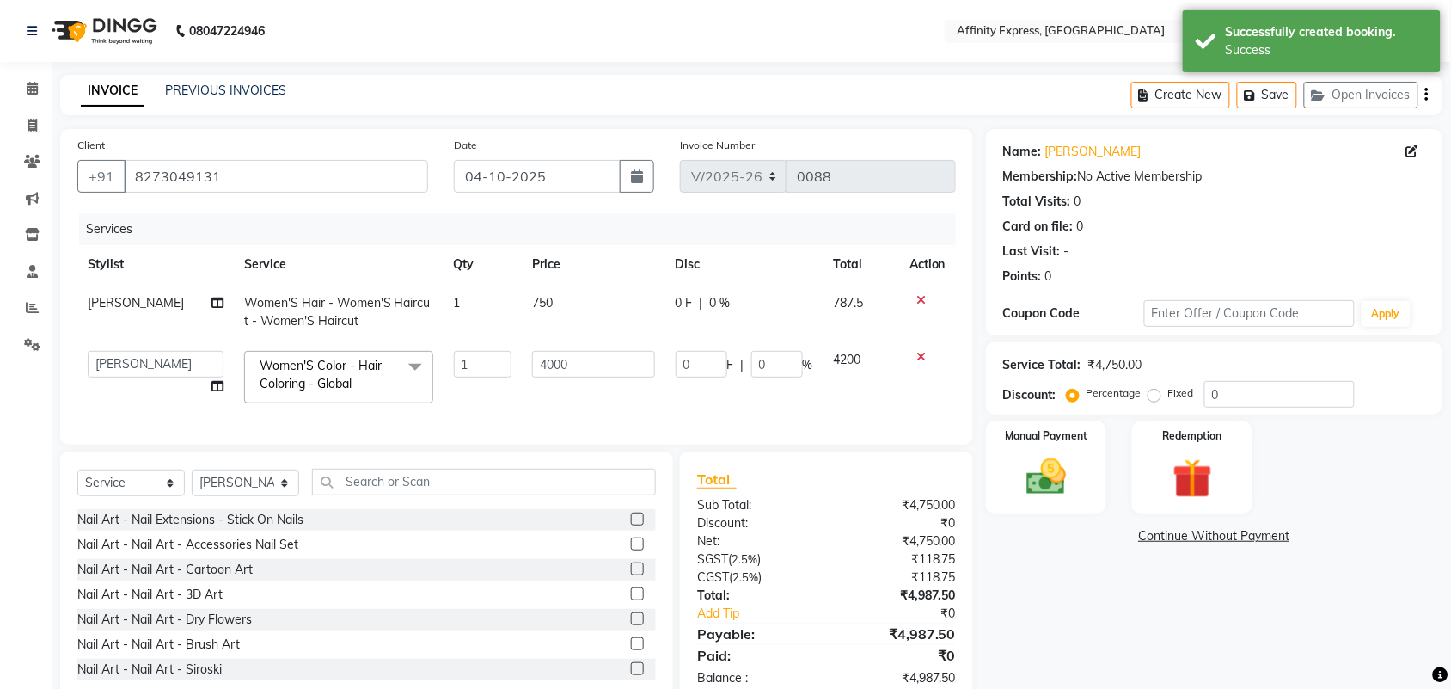
click at [503, 375] on td "1" at bounding box center [483, 376] width 78 height 73
click at [553, 375] on input "4000" at bounding box center [593, 364] width 123 height 27
click at [554, 375] on input "4000" at bounding box center [593, 364] width 123 height 27
click at [555, 374] on input "4000" at bounding box center [593, 364] width 123 height 27
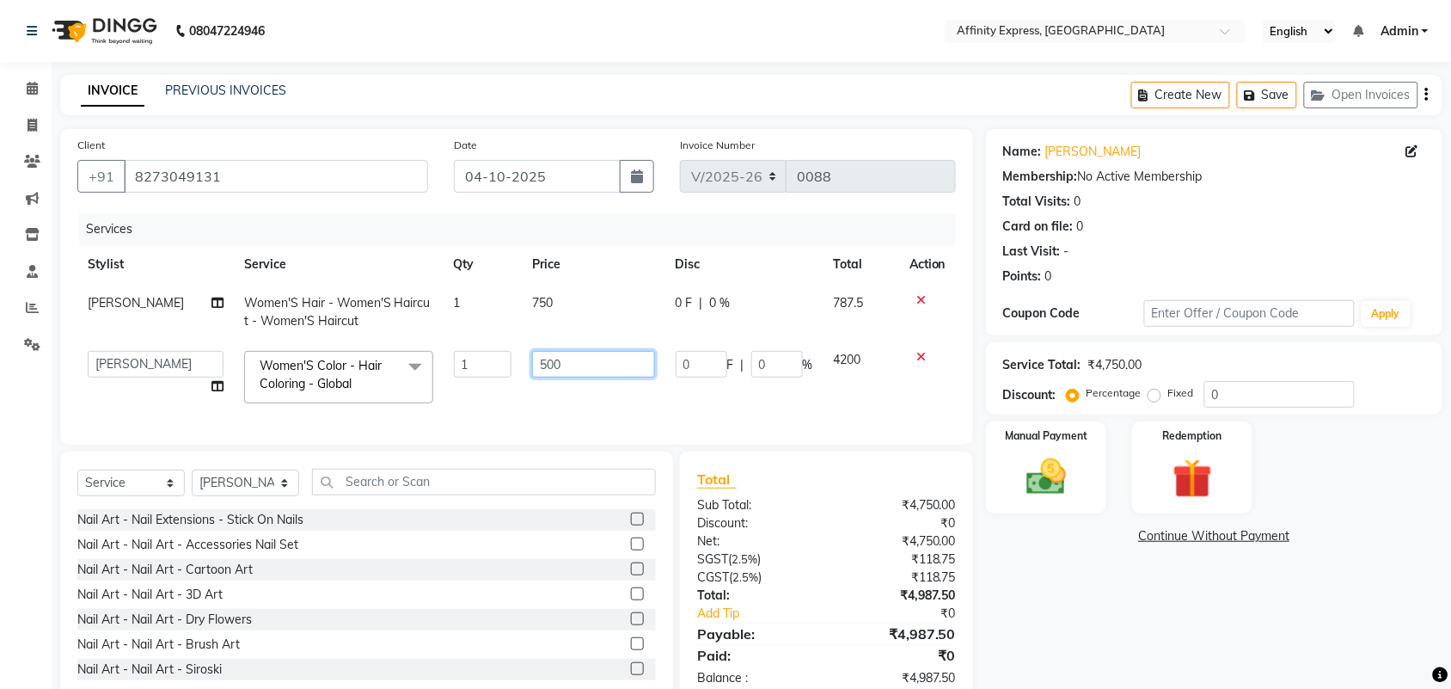
click at [569, 359] on input "500" at bounding box center [593, 364] width 123 height 27
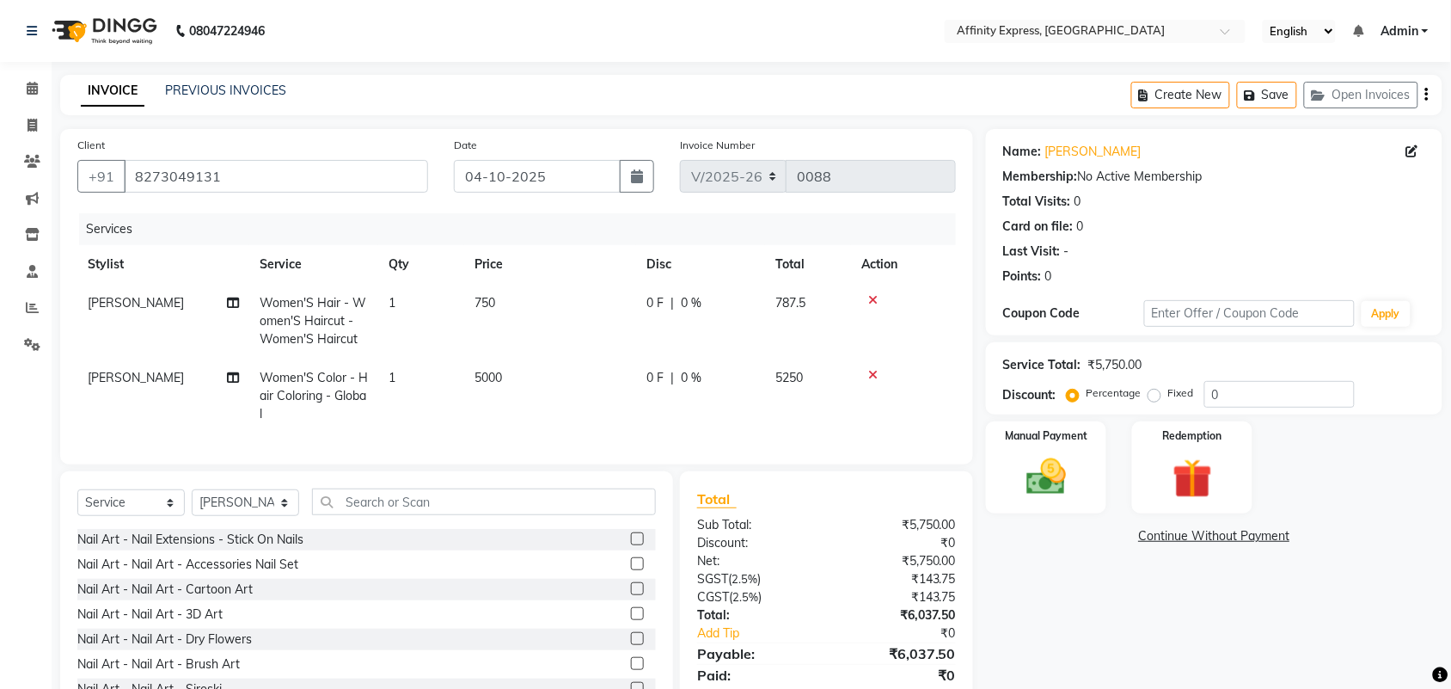
click at [564, 402] on td "5000" at bounding box center [550, 395] width 172 height 75
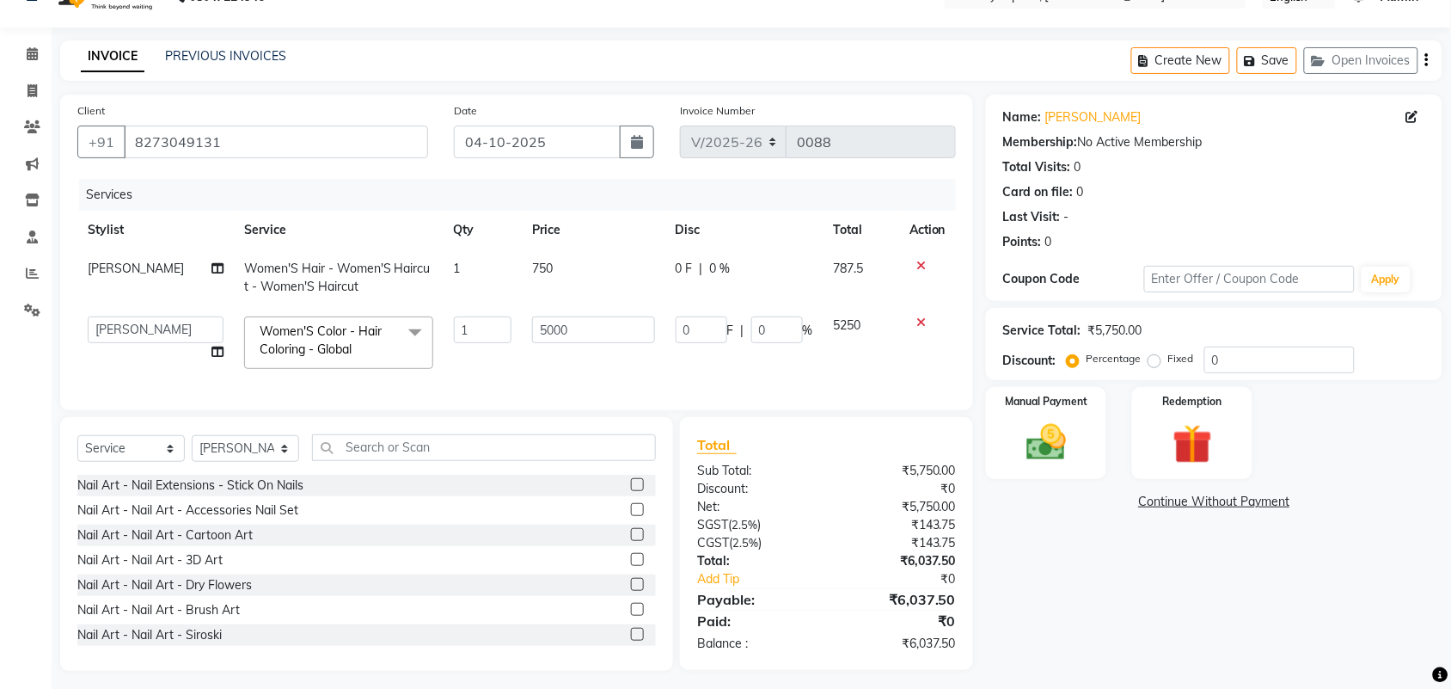
scroll to position [58, 0]
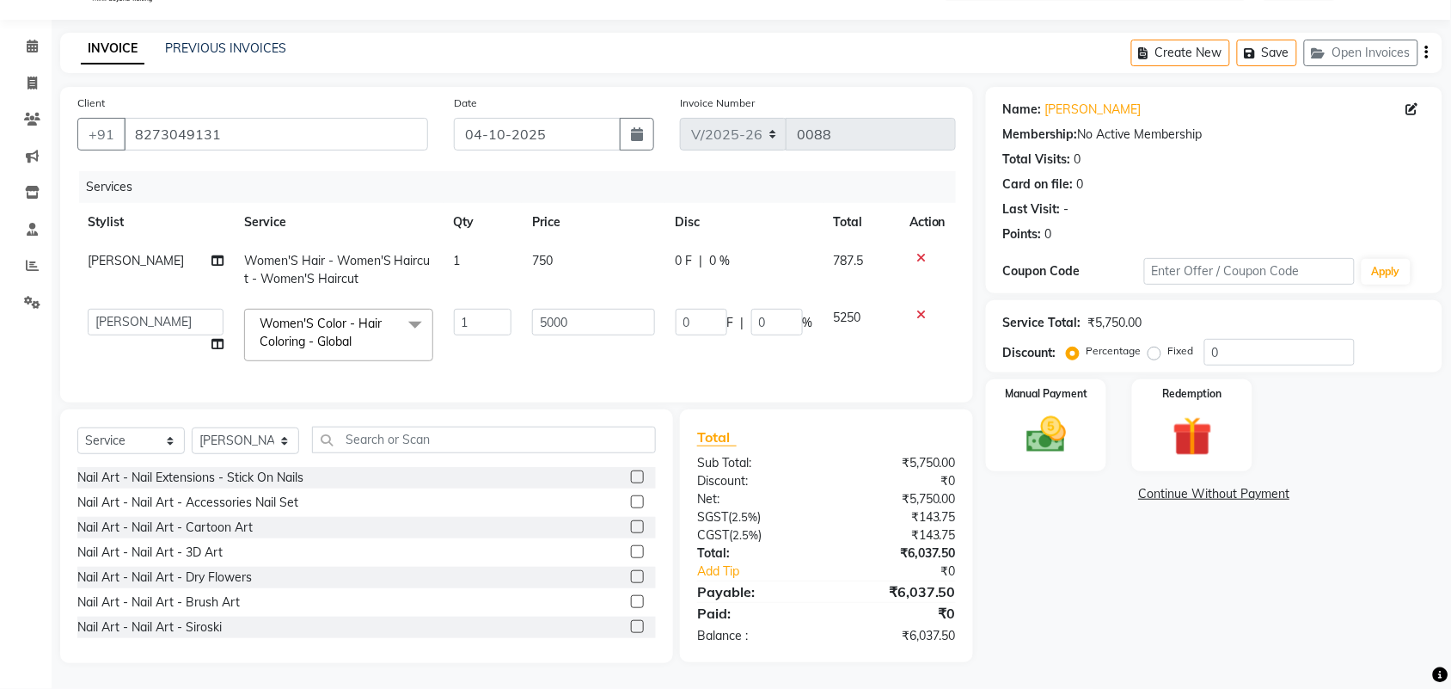
click at [544, 253] on span "750" at bounding box center [542, 260] width 21 height 15
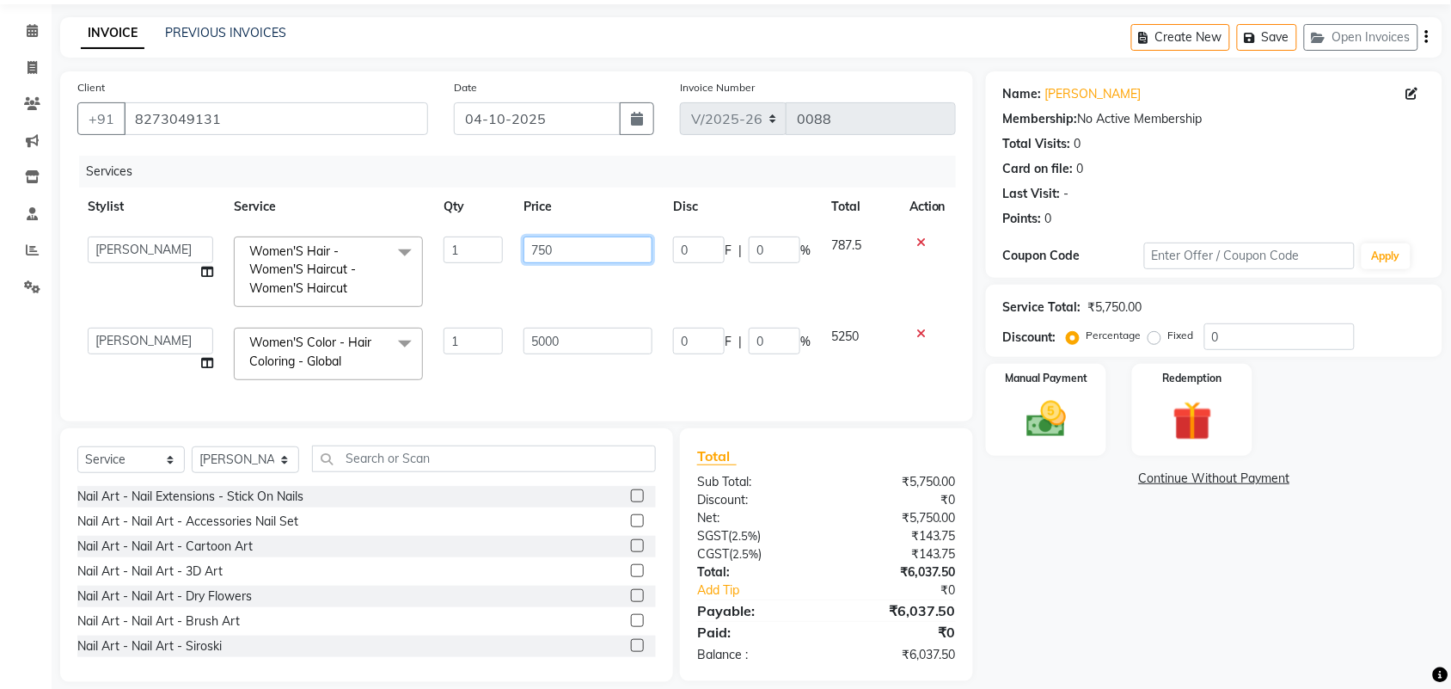
click at [560, 254] on input "750" at bounding box center [587, 249] width 129 height 27
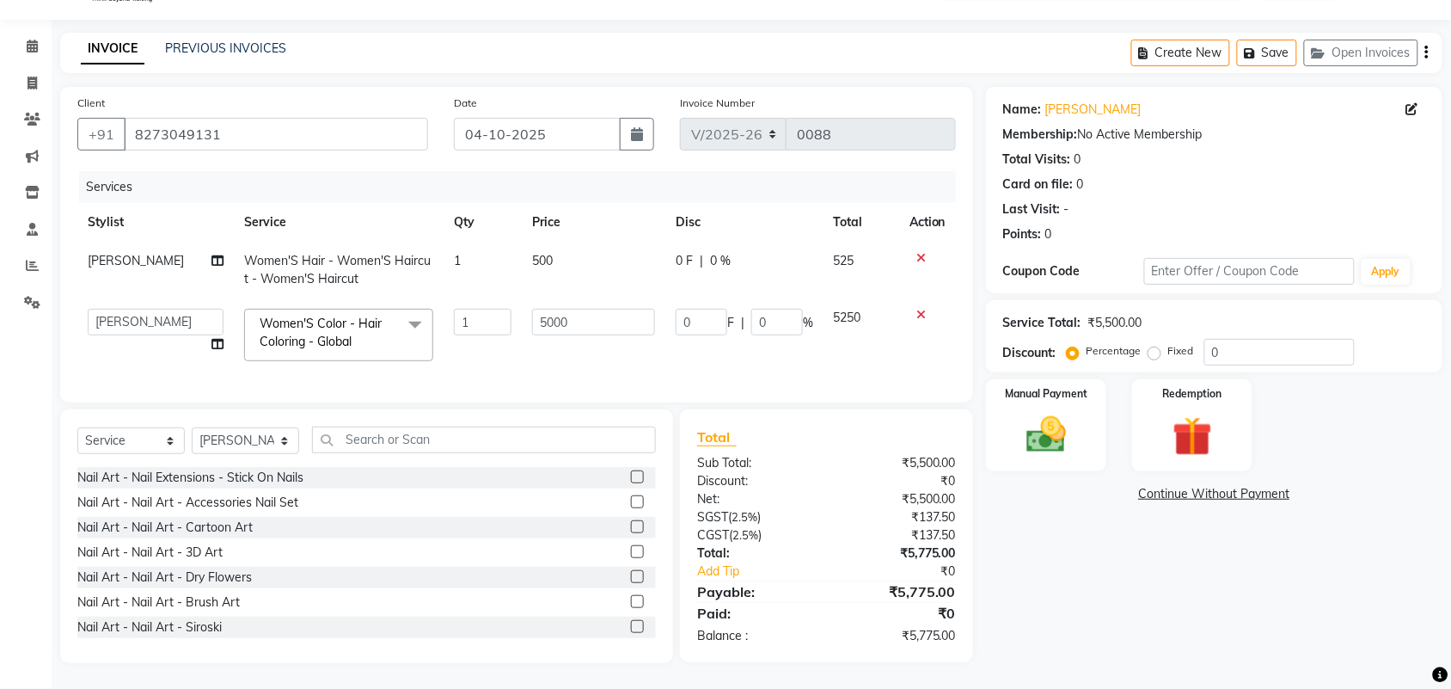
click at [1044, 530] on div "Name: [PERSON_NAME] Membership: No Active Membership Total Visits: 0 Card on fi…" at bounding box center [1220, 375] width 469 height 576
click at [1080, 423] on div "Manual Payment" at bounding box center [1045, 425] width 125 height 96
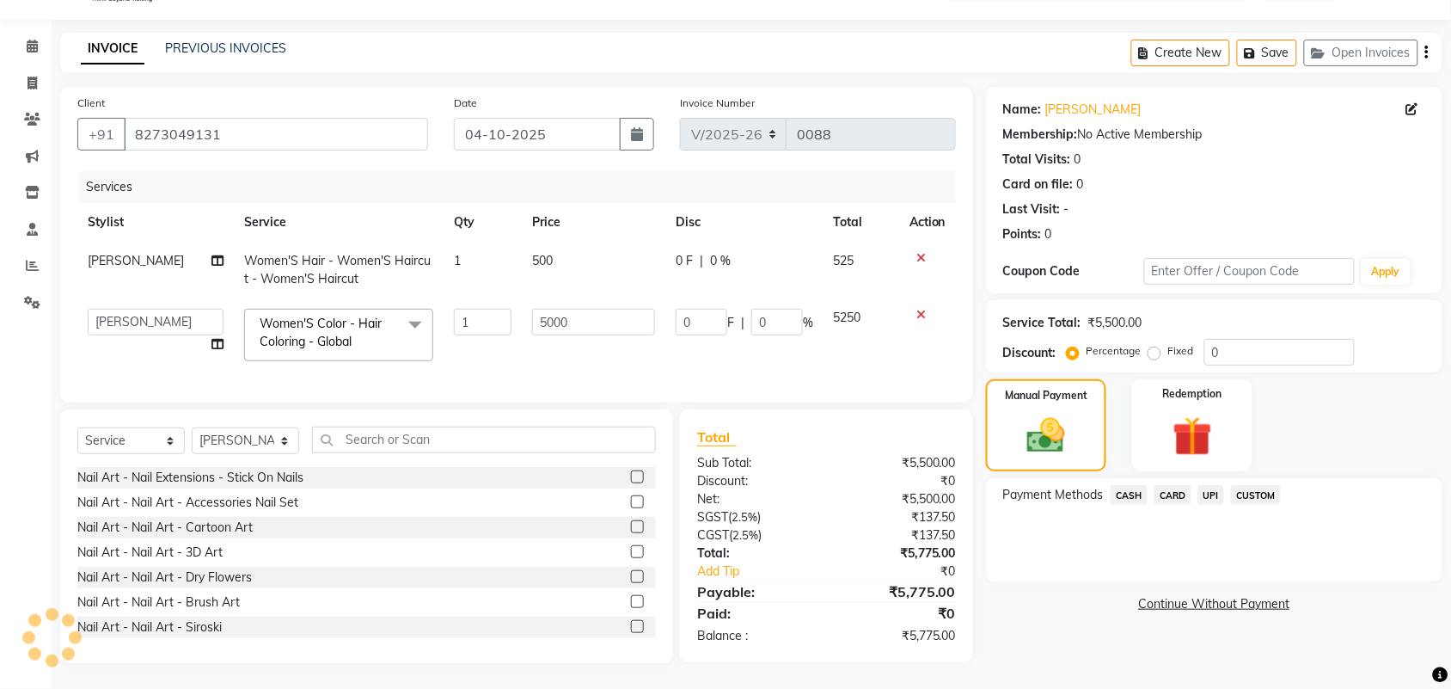
click at [1216, 485] on span "UPI" at bounding box center [1211, 495] width 27 height 20
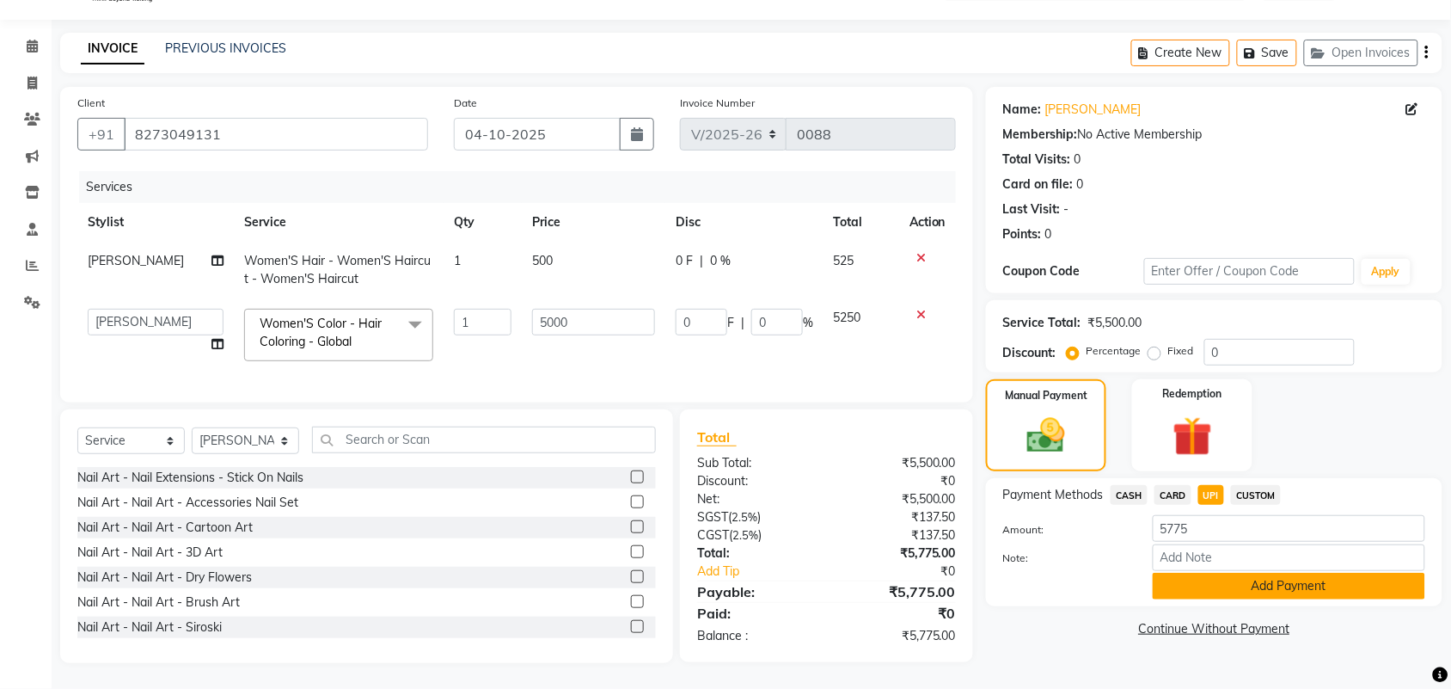
click at [1189, 572] on button "Add Payment" at bounding box center [1289, 585] width 272 height 27
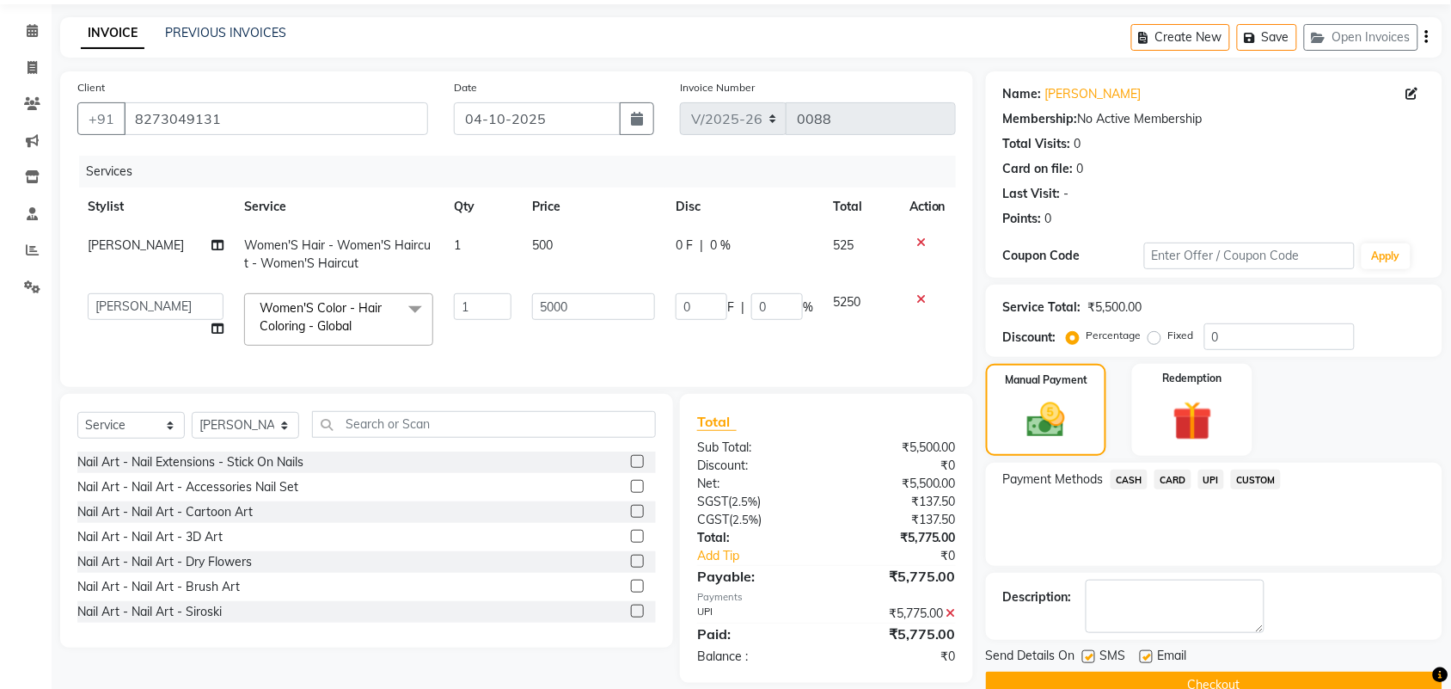
click at [1154, 675] on button "Checkout" at bounding box center [1214, 684] width 456 height 27
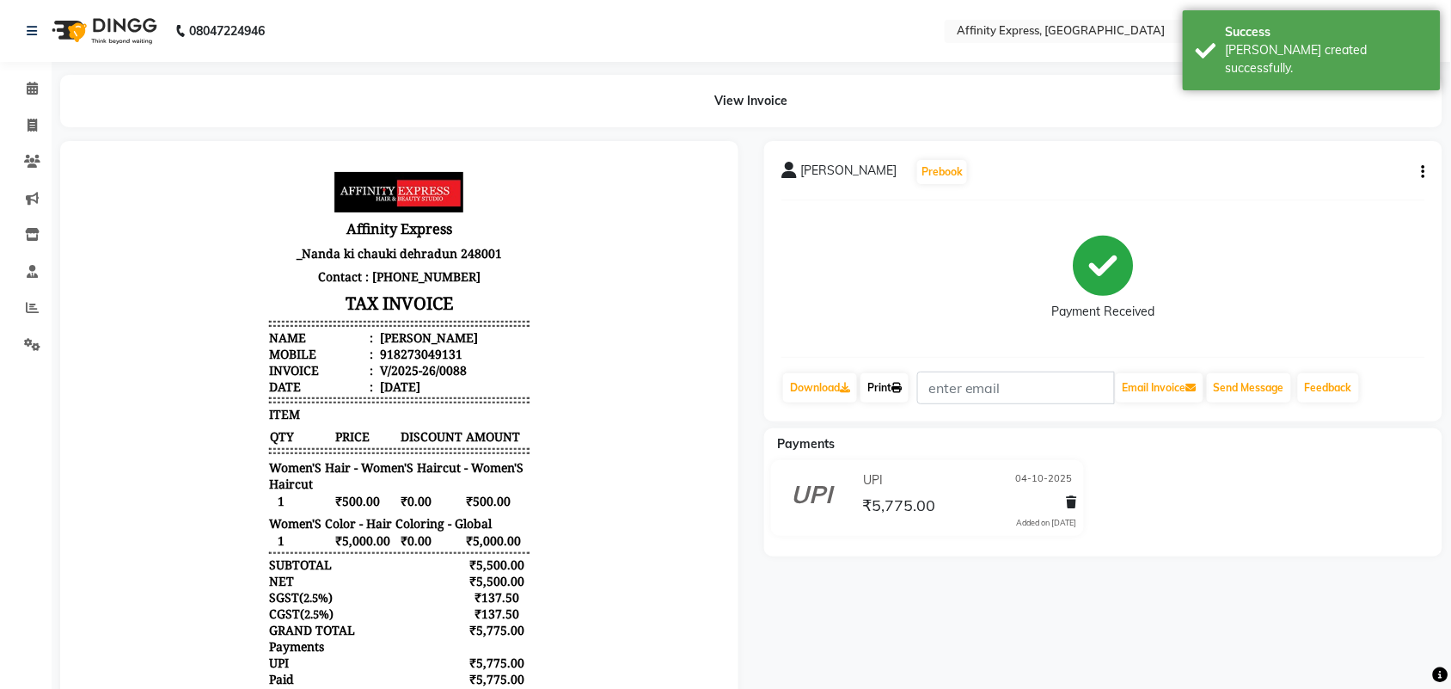
click at [902, 393] on icon at bounding box center [896, 388] width 10 height 10
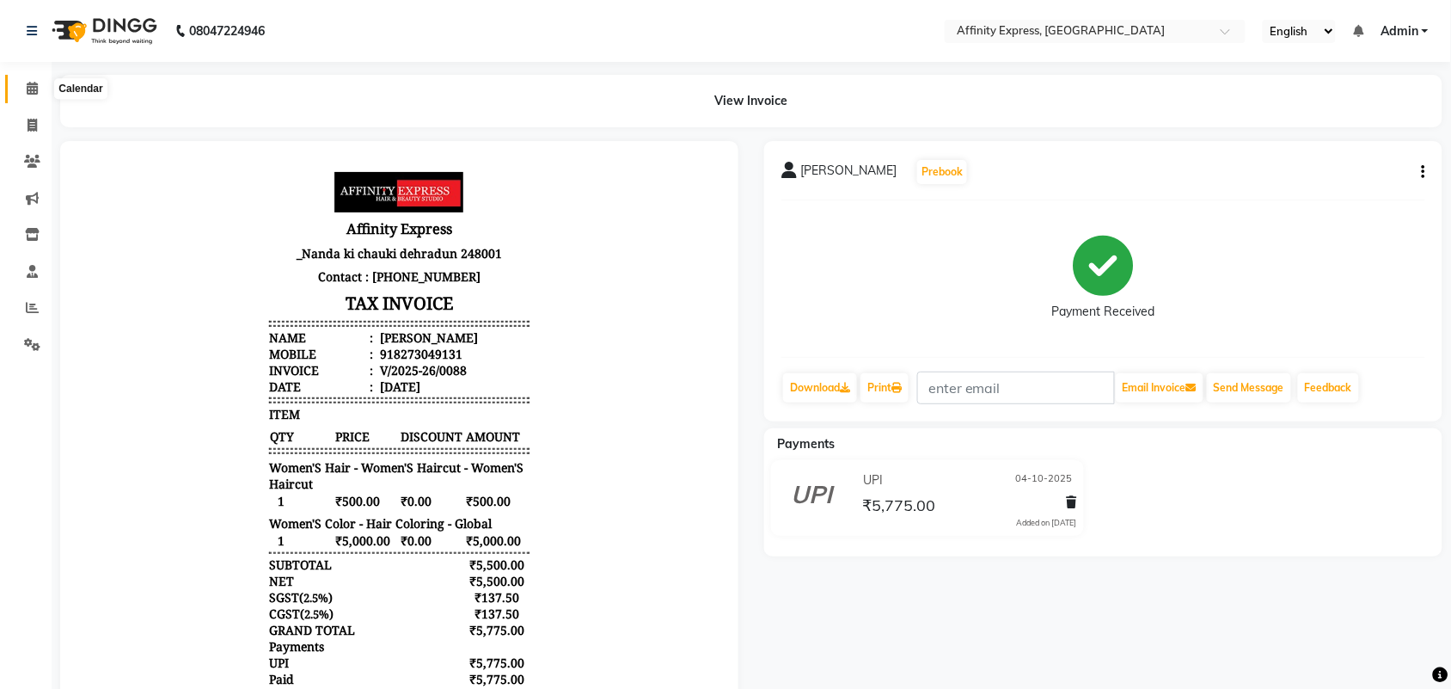
click at [28, 84] on icon at bounding box center [32, 88] width 11 height 13
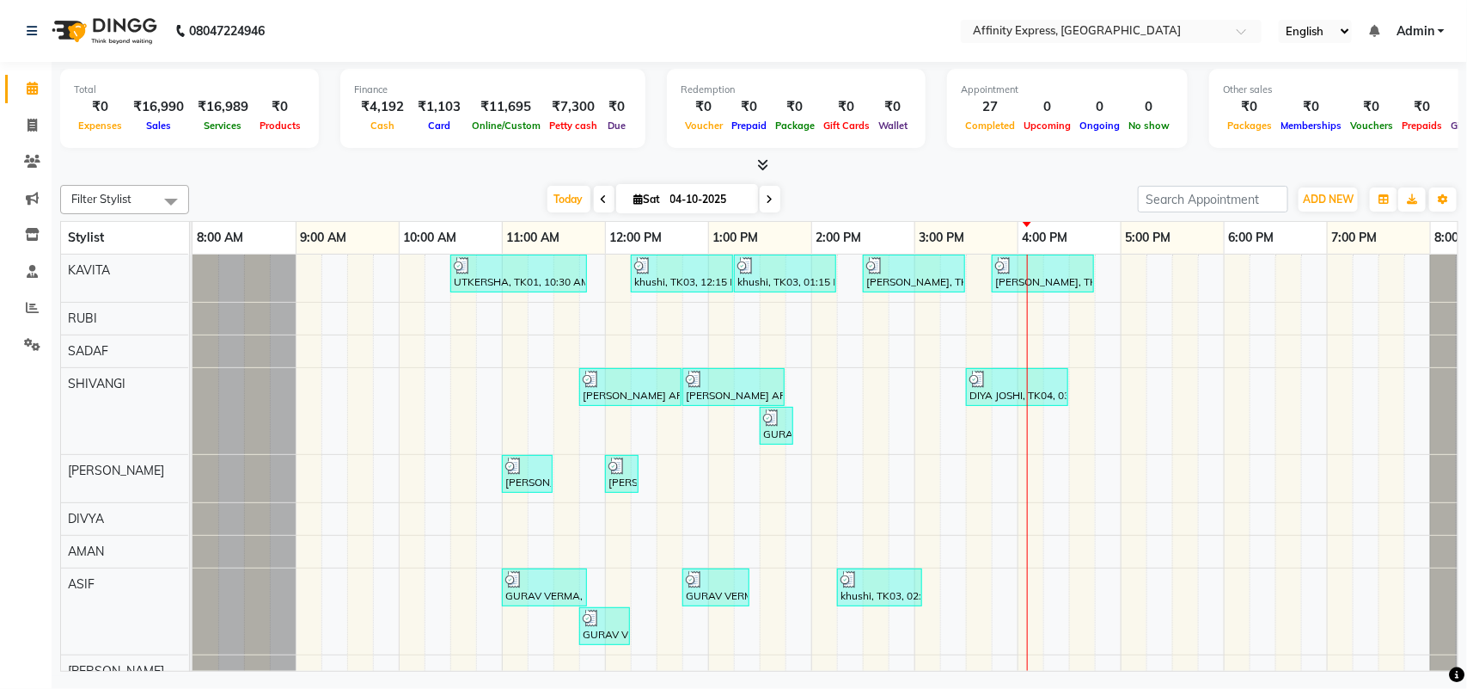
click at [623, 581] on div "UTKERSHA, TK01, 10:30 AM-11:50 AM, Threading - Skin Consultation - Eyebrows,Thr…" at bounding box center [863, 618] width 1341 height 729
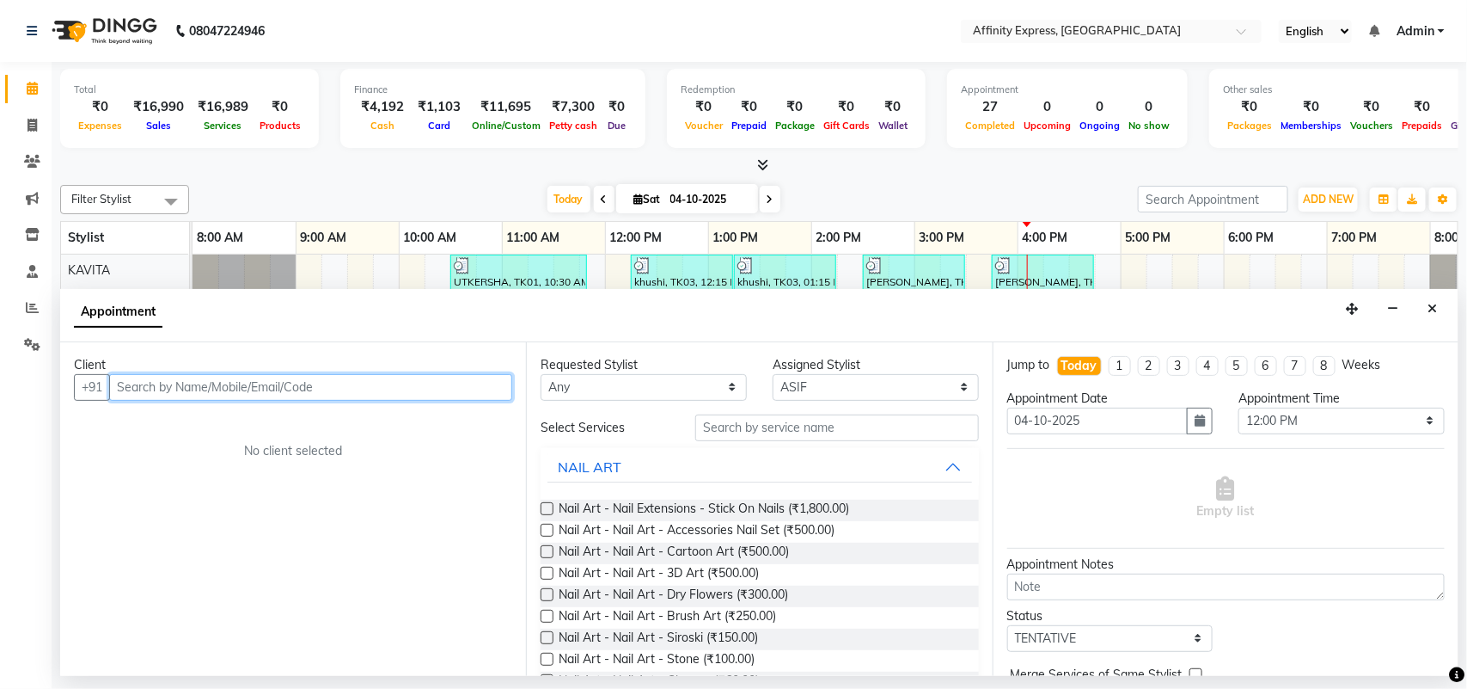
click at [410, 397] on input "text" at bounding box center [310, 387] width 403 height 27
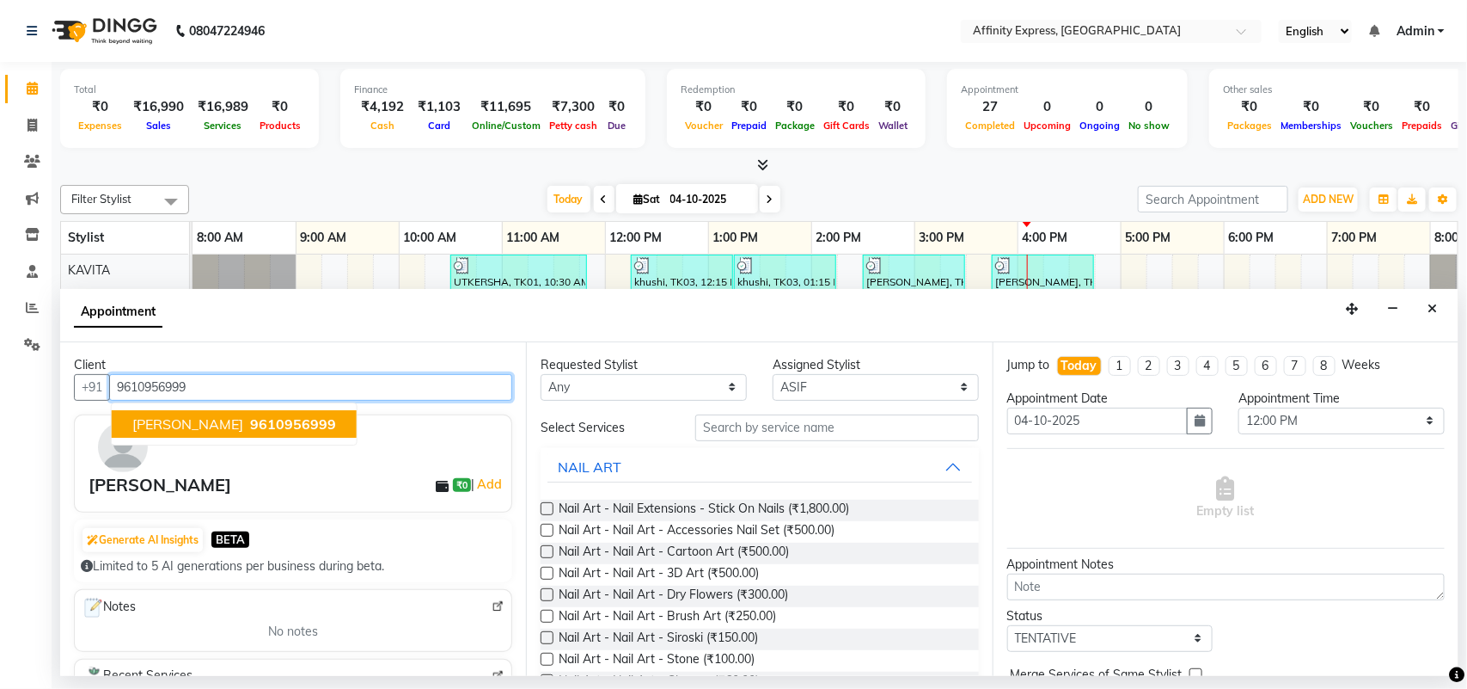
click at [284, 434] on button "[PERSON_NAME] 9610956999" at bounding box center [234, 424] width 245 height 28
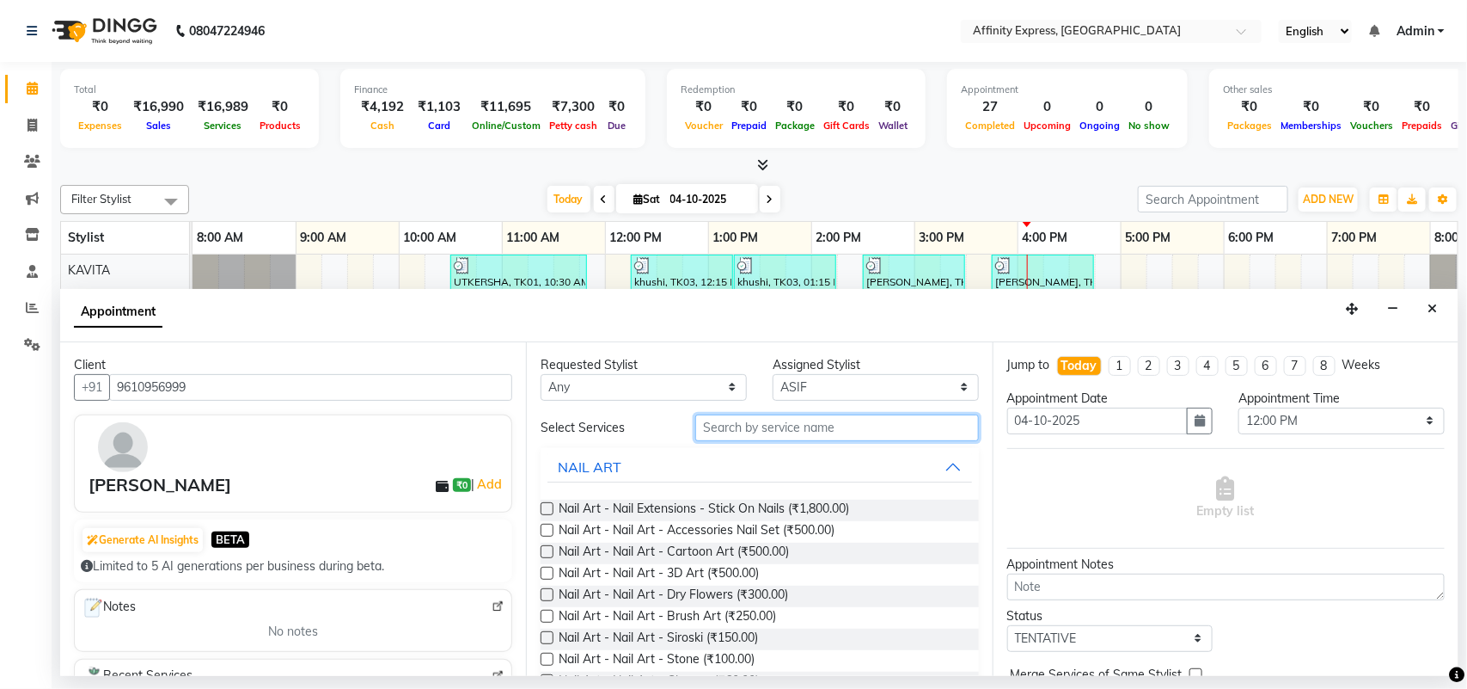
click at [744, 436] on input "text" at bounding box center [837, 427] width 284 height 27
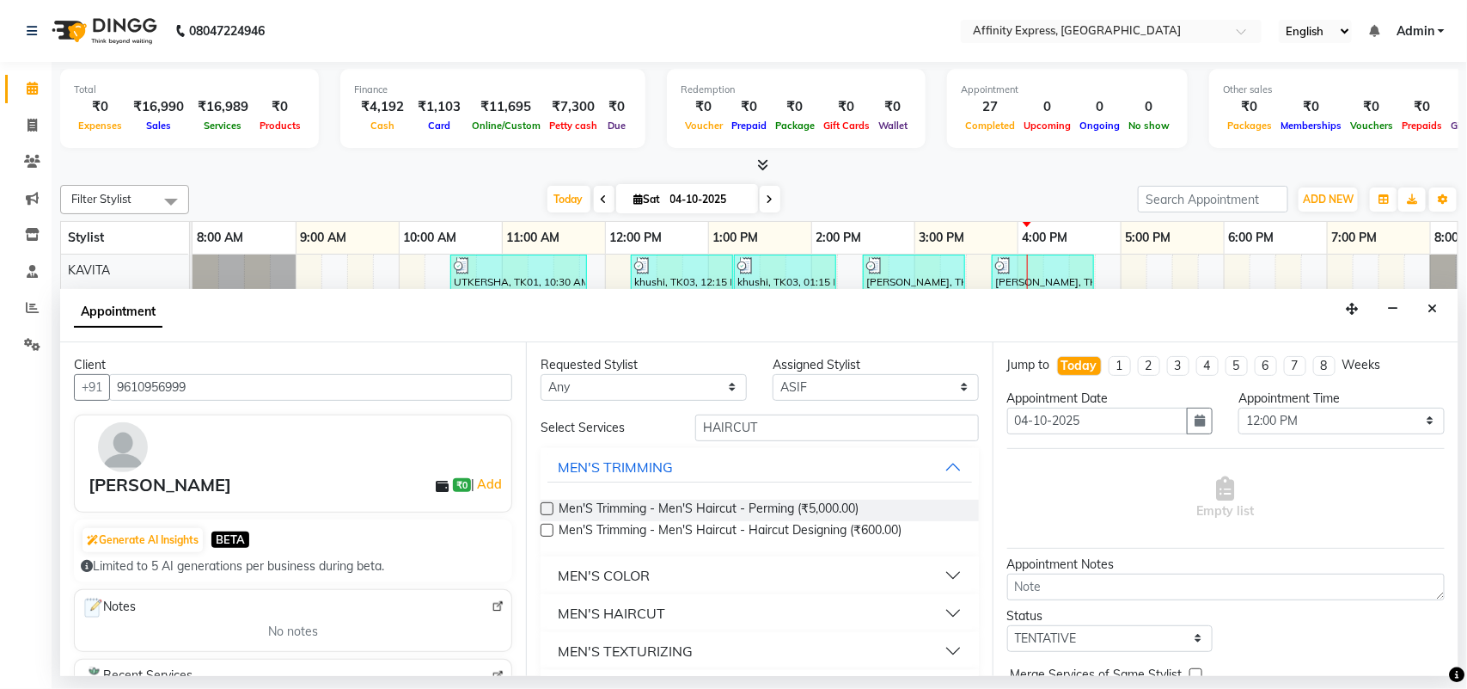
click at [761, 602] on button "MEN'S HAIRCUT" at bounding box center [760, 612] width 424 height 31
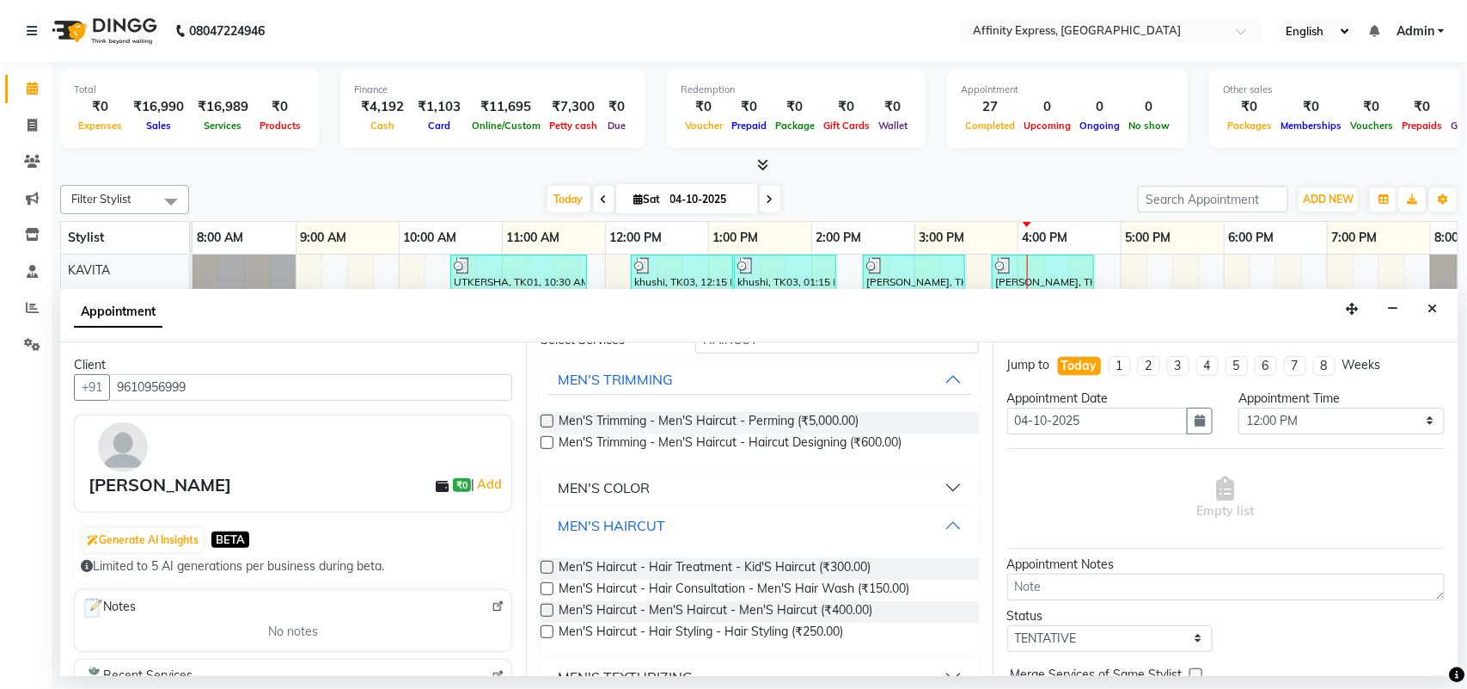
scroll to position [121, 0]
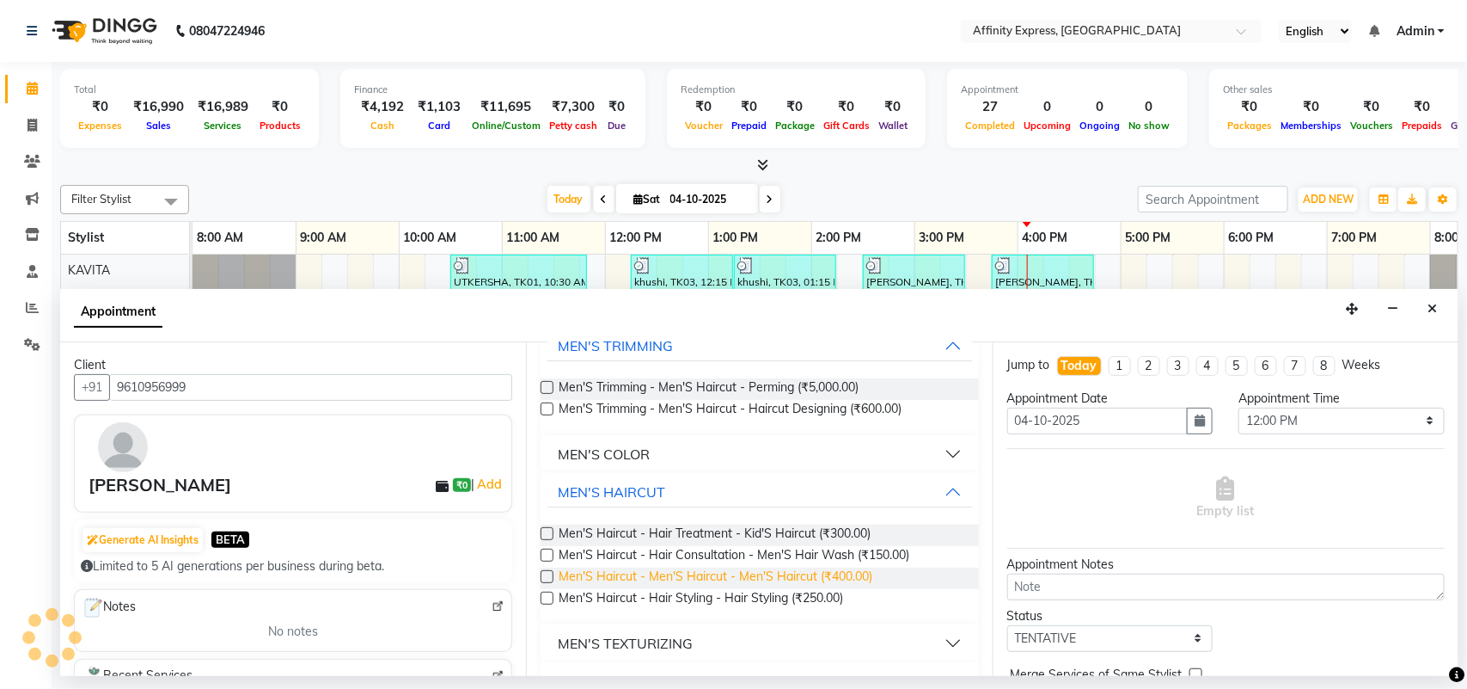
click at [750, 578] on span "Men'S Haircut - Men'S Haircut - Men'S Haircut (₹400.00)" at bounding box center [716, 577] width 314 height 21
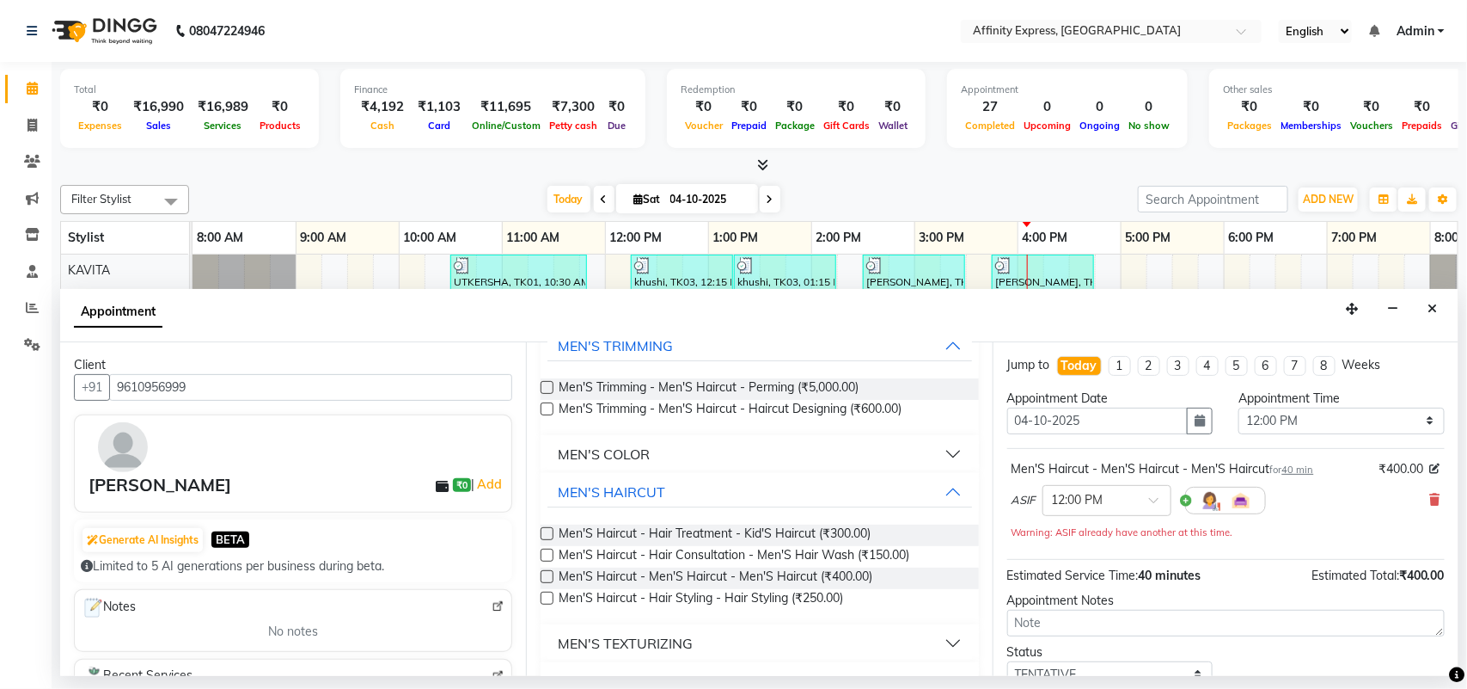
scroll to position [0, 0]
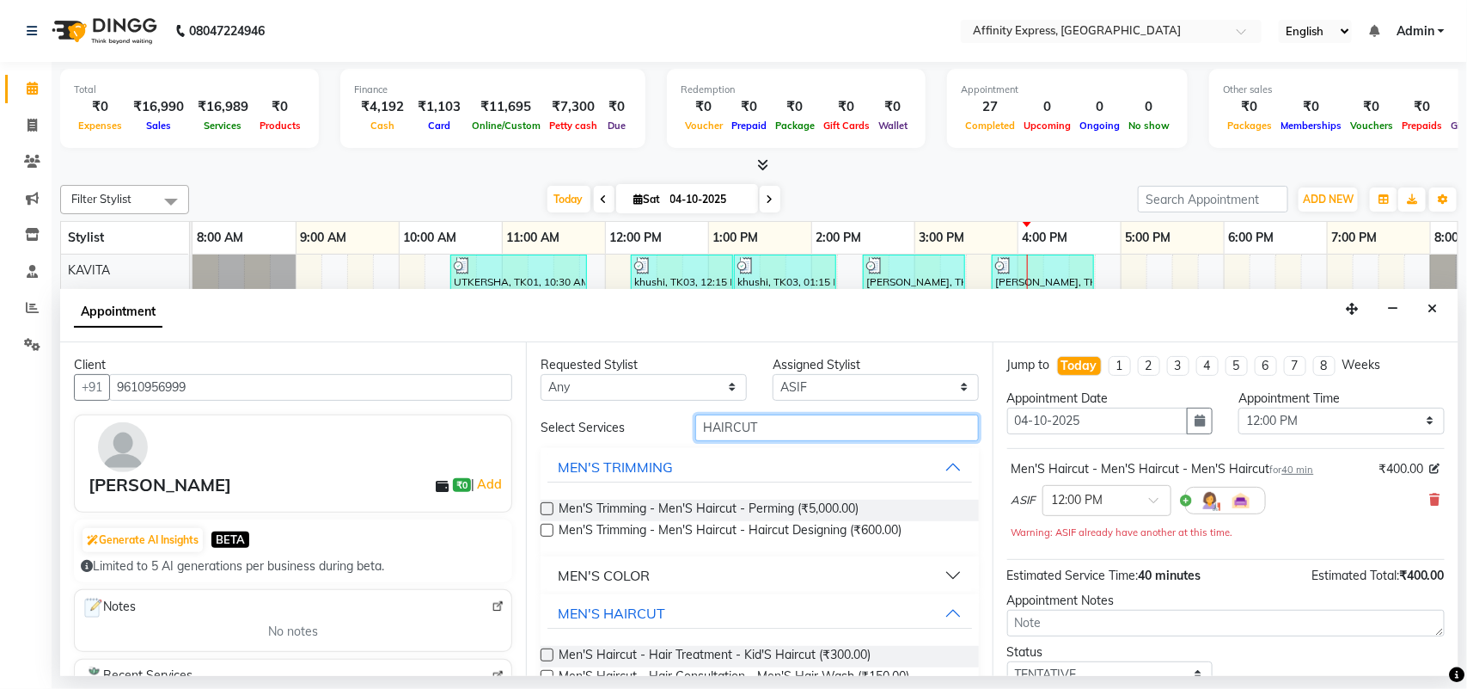
click at [823, 415] on input "HAIRCUT" at bounding box center [837, 427] width 284 height 27
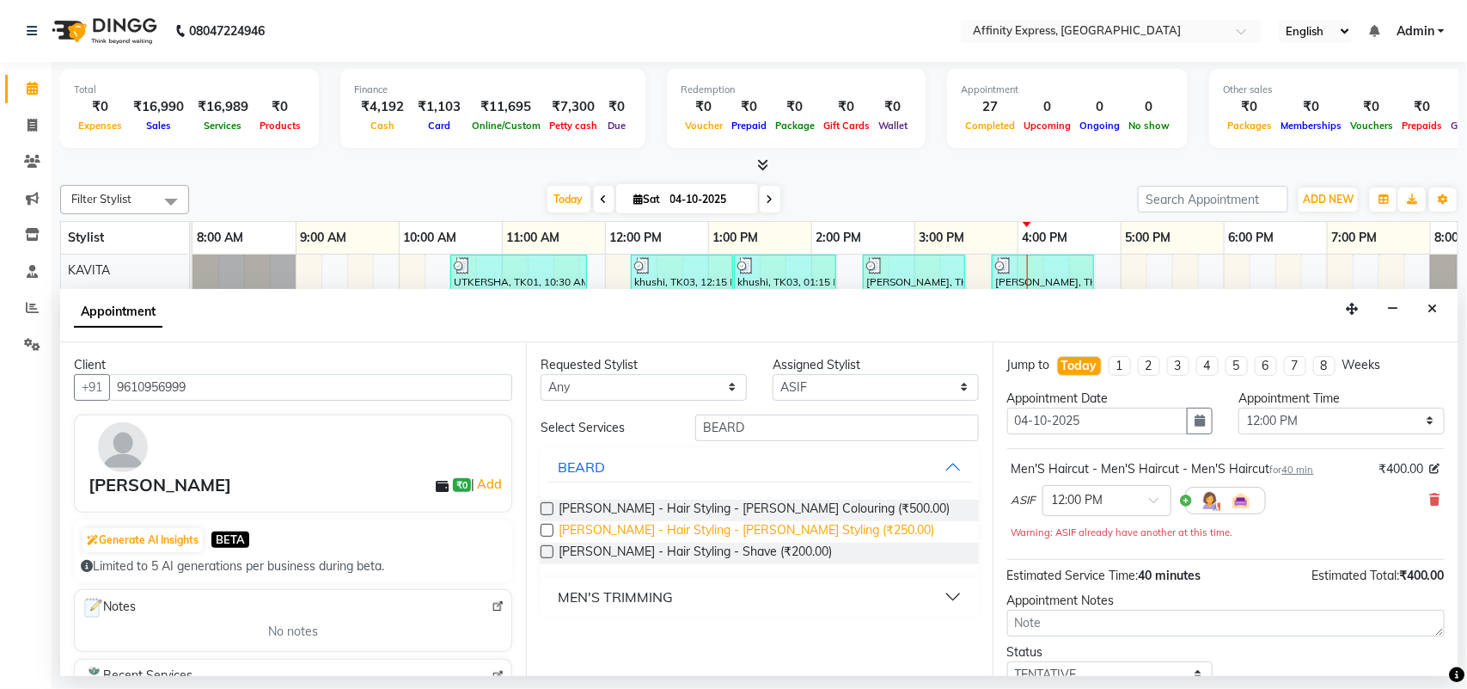
click at [689, 529] on span "[PERSON_NAME] - Hair Styling - [PERSON_NAME] Styling (₹250.00)" at bounding box center [747, 531] width 376 height 21
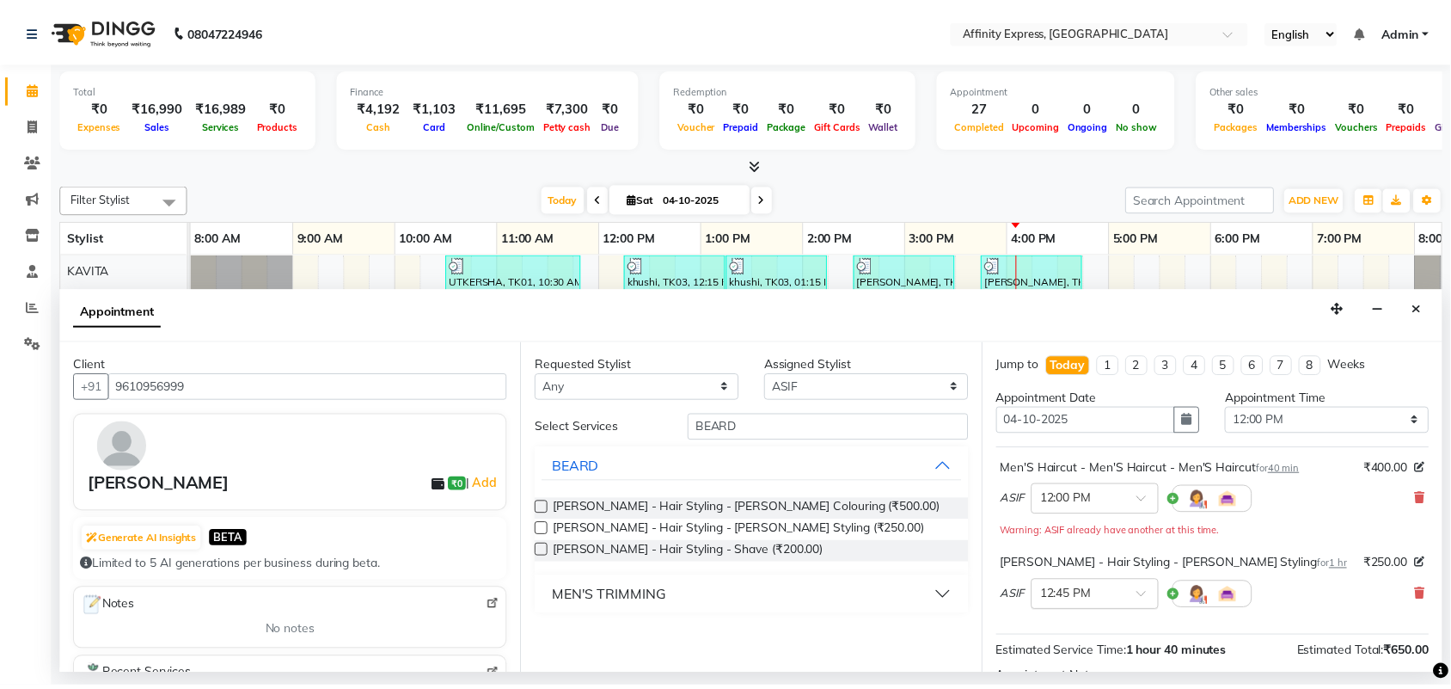
scroll to position [199, 0]
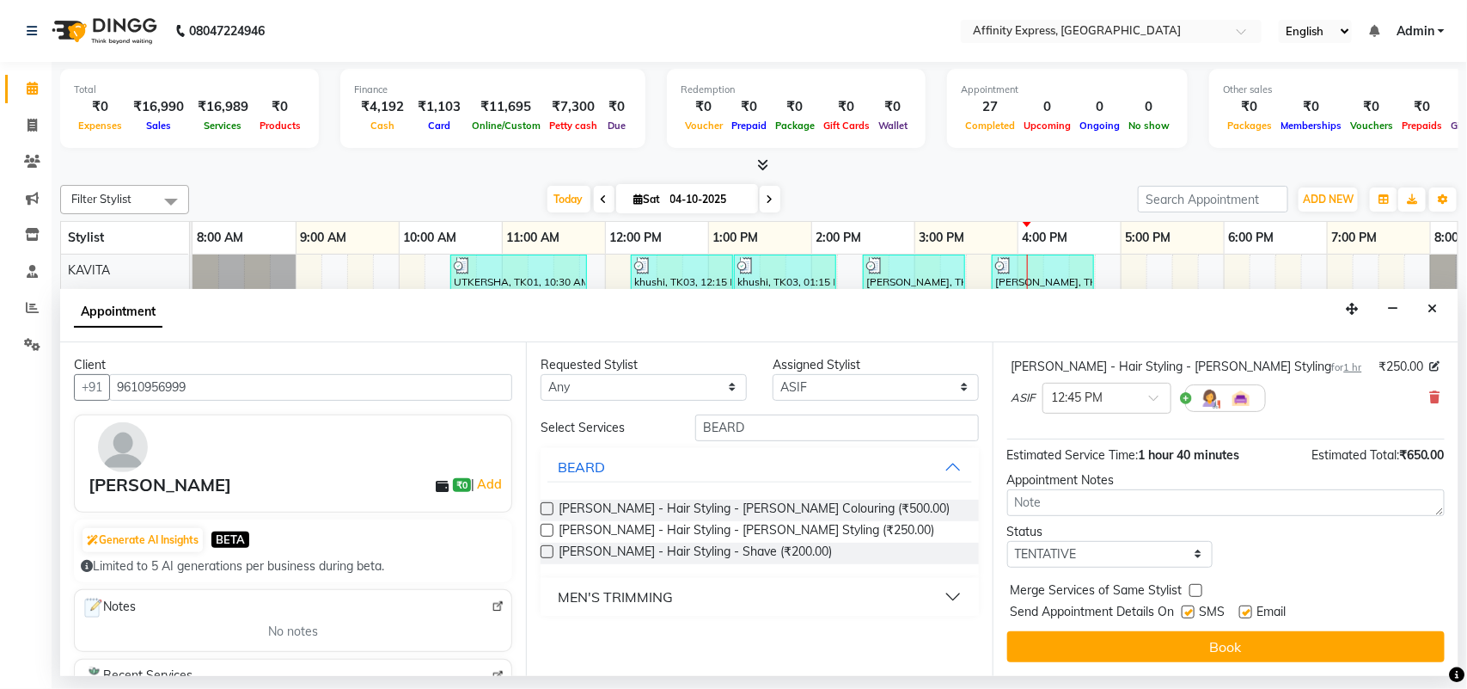
click at [1344, 368] on span "1 hr" at bounding box center [1353, 367] width 18 height 12
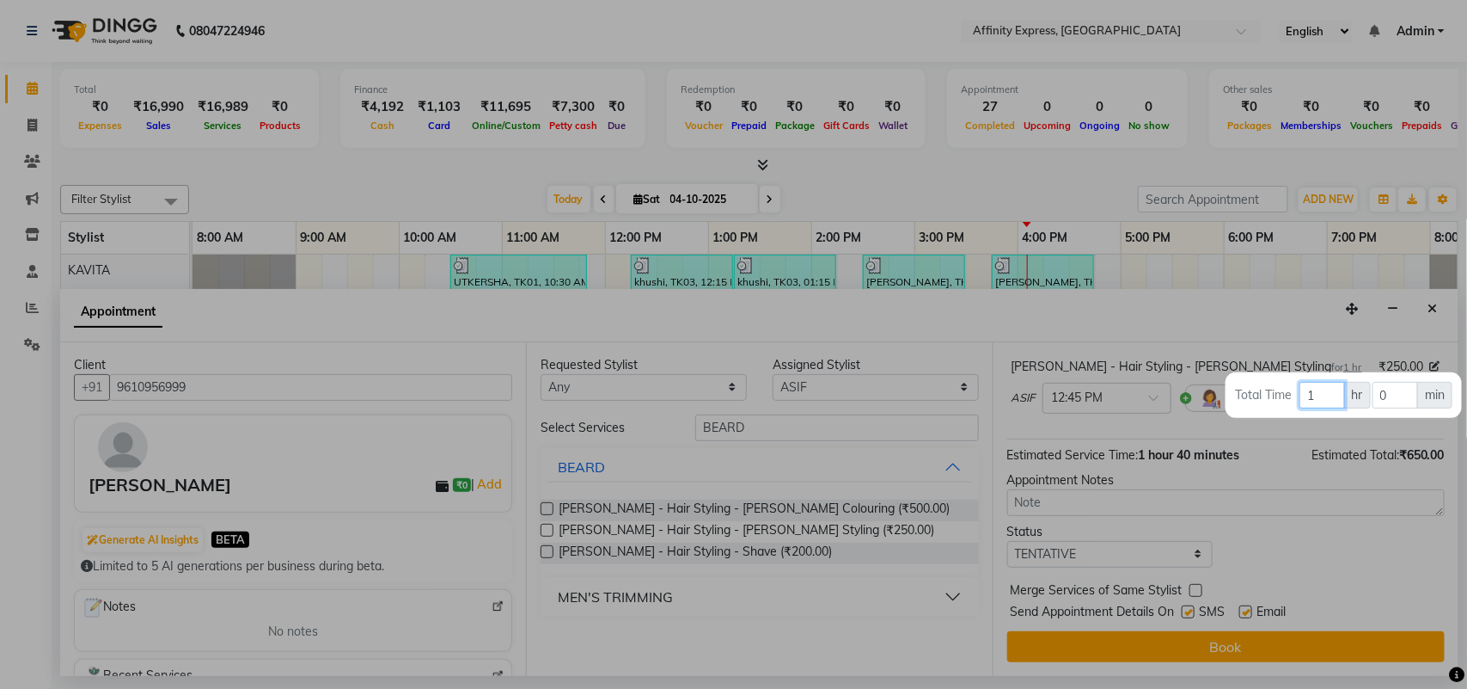
click at [1328, 396] on input "1" at bounding box center [1322, 395] width 45 height 27
click at [1398, 397] on input "0" at bounding box center [1396, 395] width 46 height 27
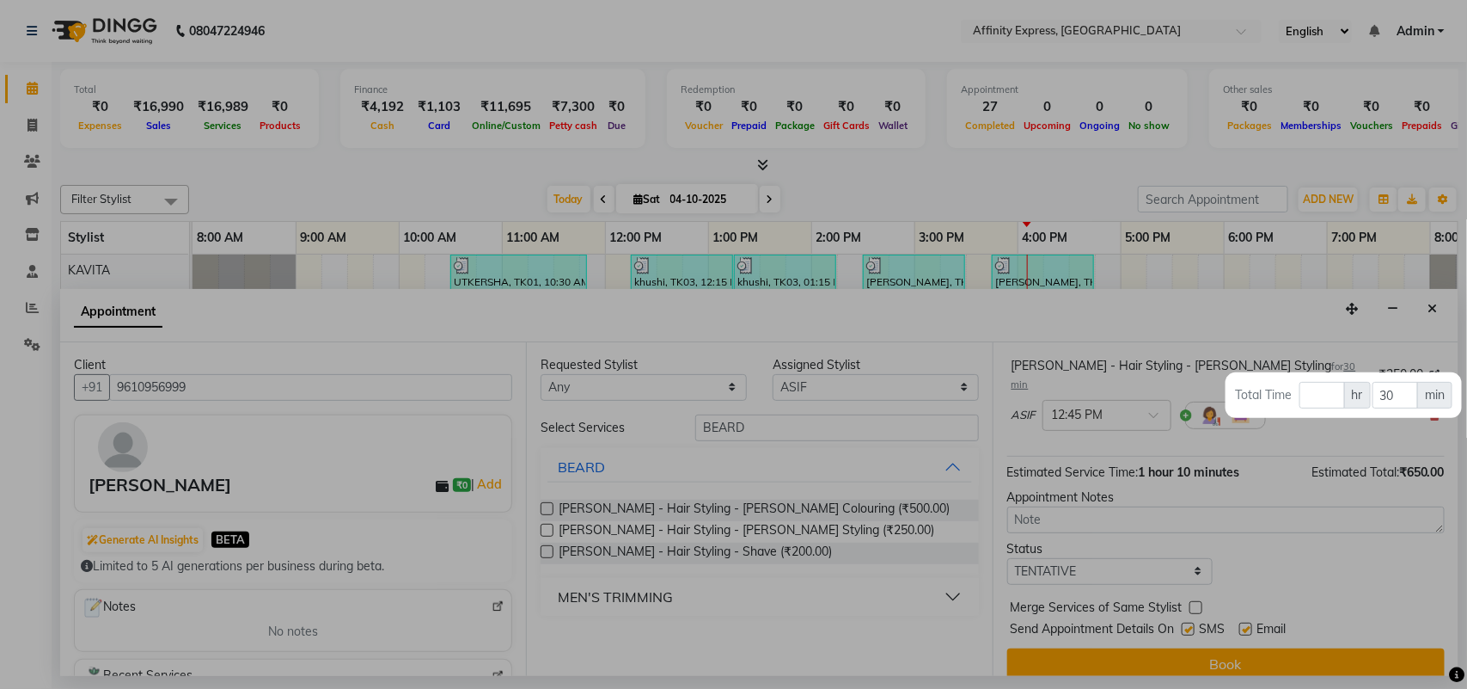
click at [1240, 643] on div at bounding box center [733, 344] width 1467 height 689
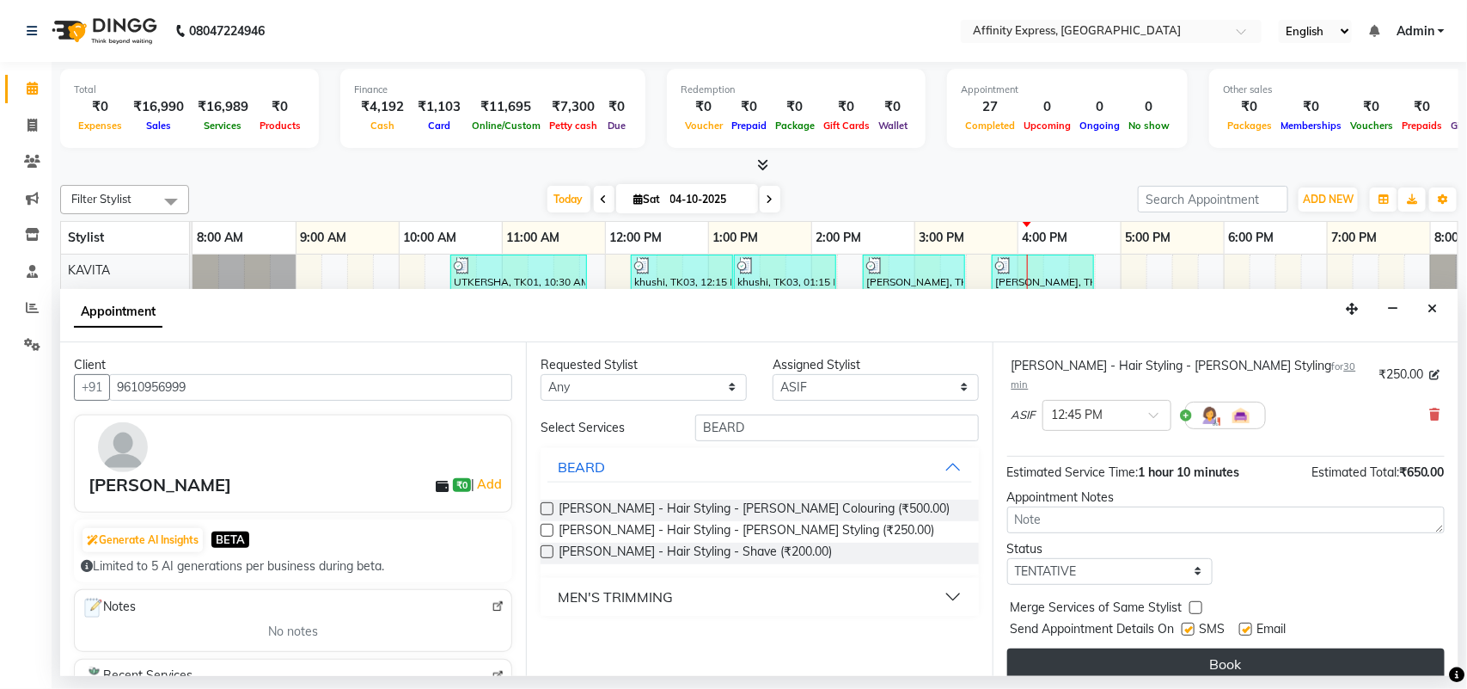
click at [1202, 648] on button "Book" at bounding box center [1226, 663] width 438 height 31
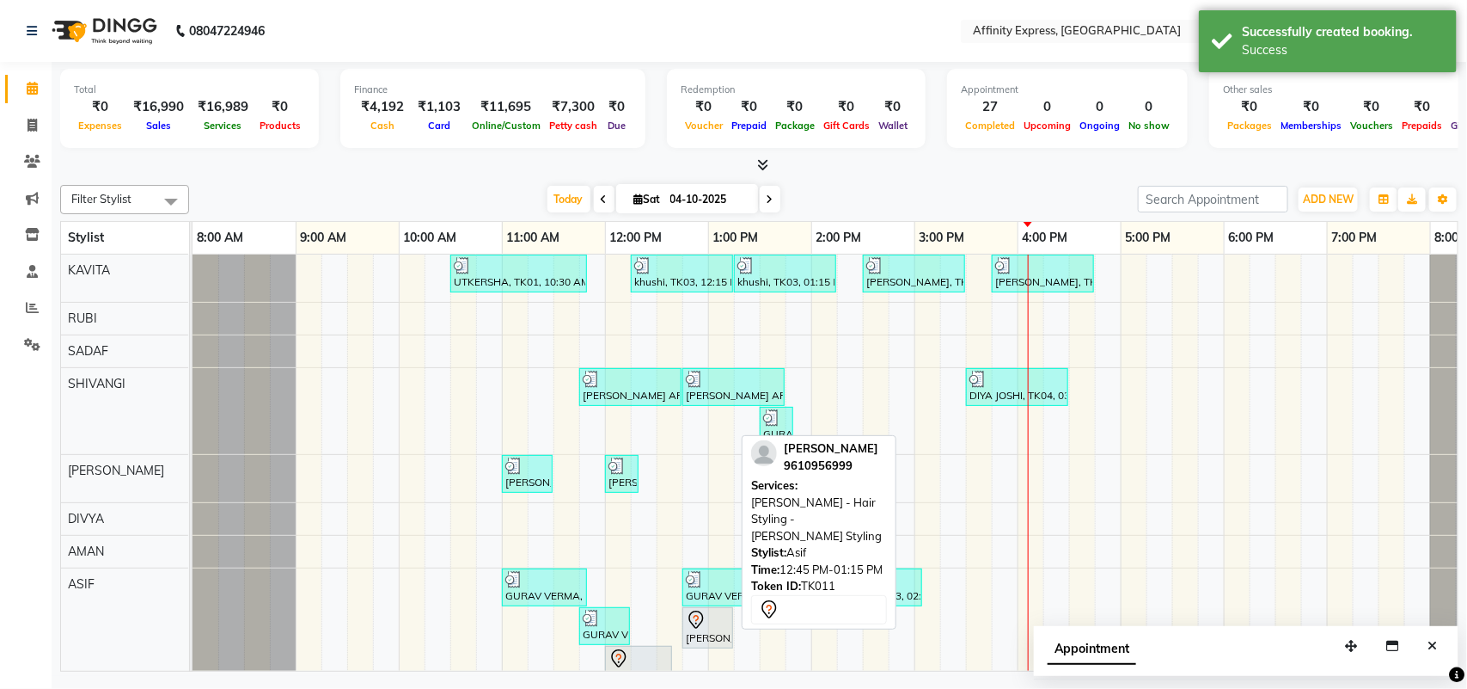
click at [706, 626] on icon at bounding box center [696, 619] width 21 height 21
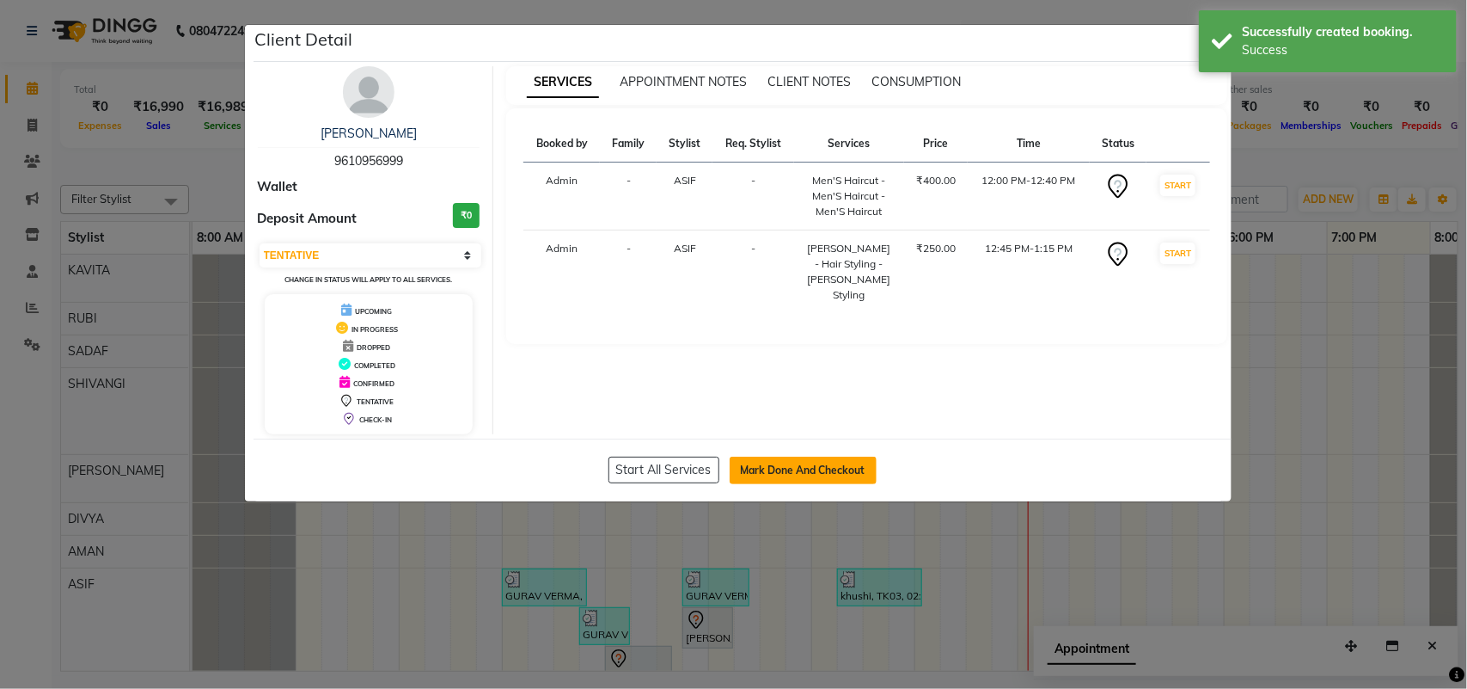
click at [812, 474] on button "Mark Done And Checkout" at bounding box center [803, 470] width 147 height 28
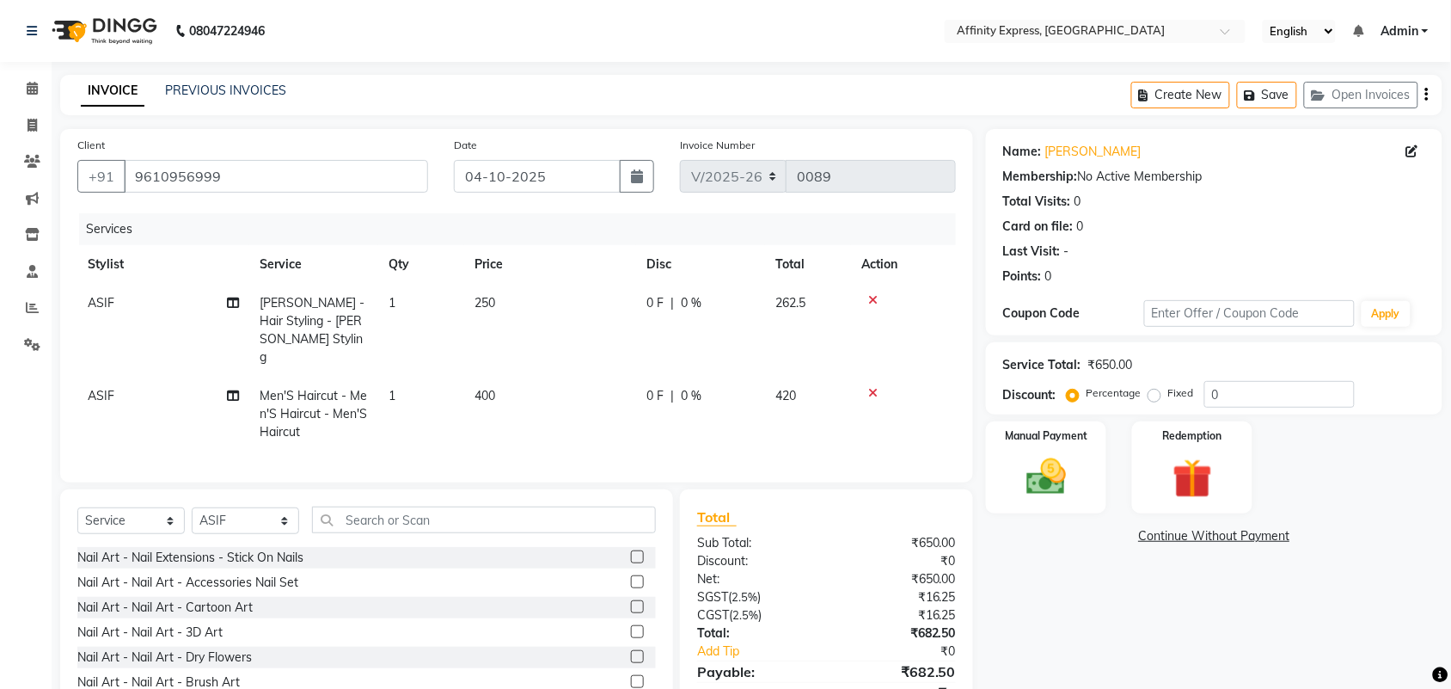
click at [494, 388] on span "400" at bounding box center [484, 395] width 21 height 15
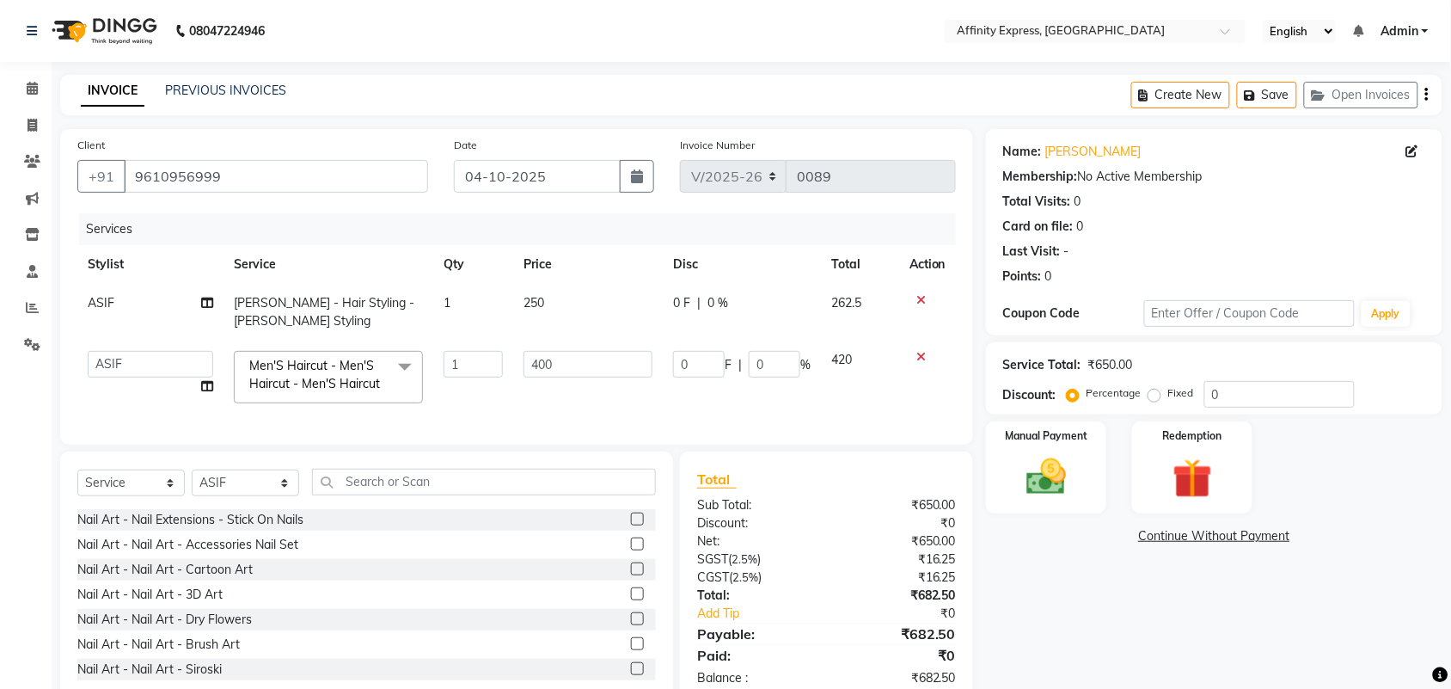
click at [494, 363] on input "1" at bounding box center [473, 364] width 59 height 27
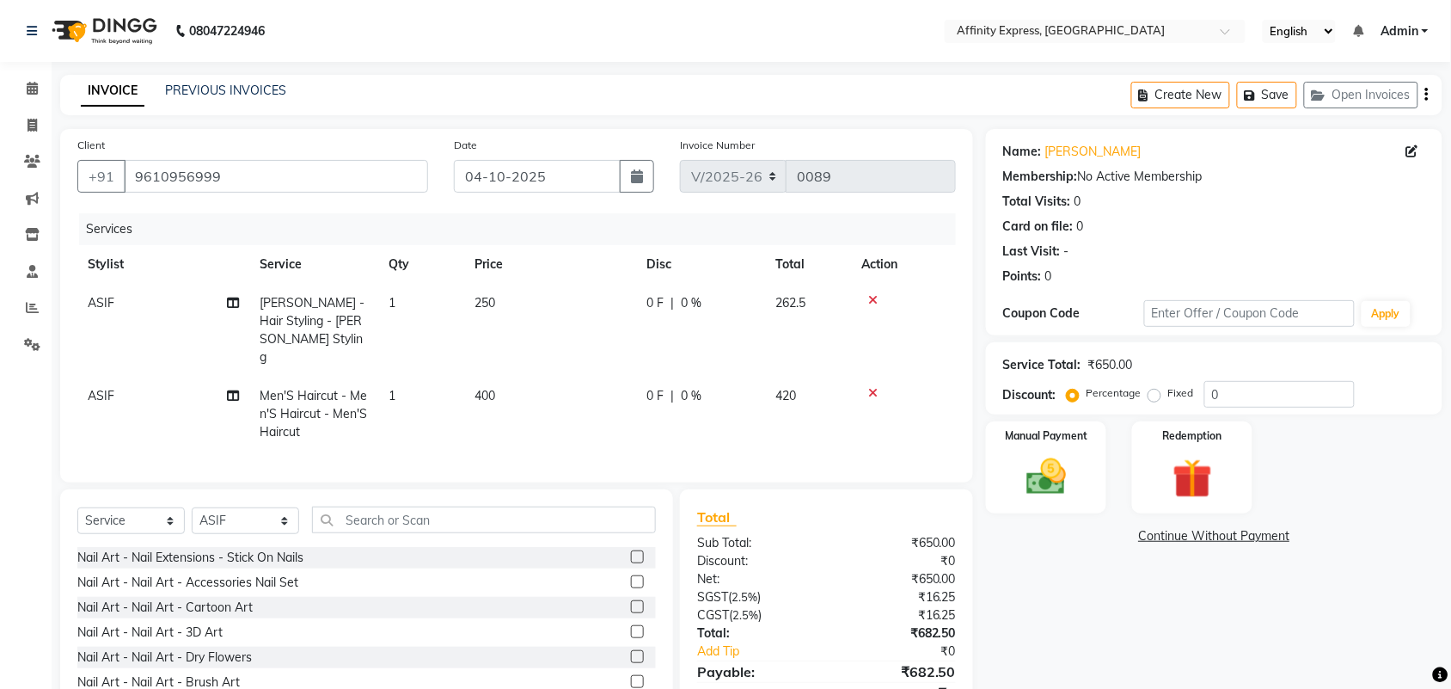
click at [556, 376] on td "400" at bounding box center [550, 413] width 172 height 75
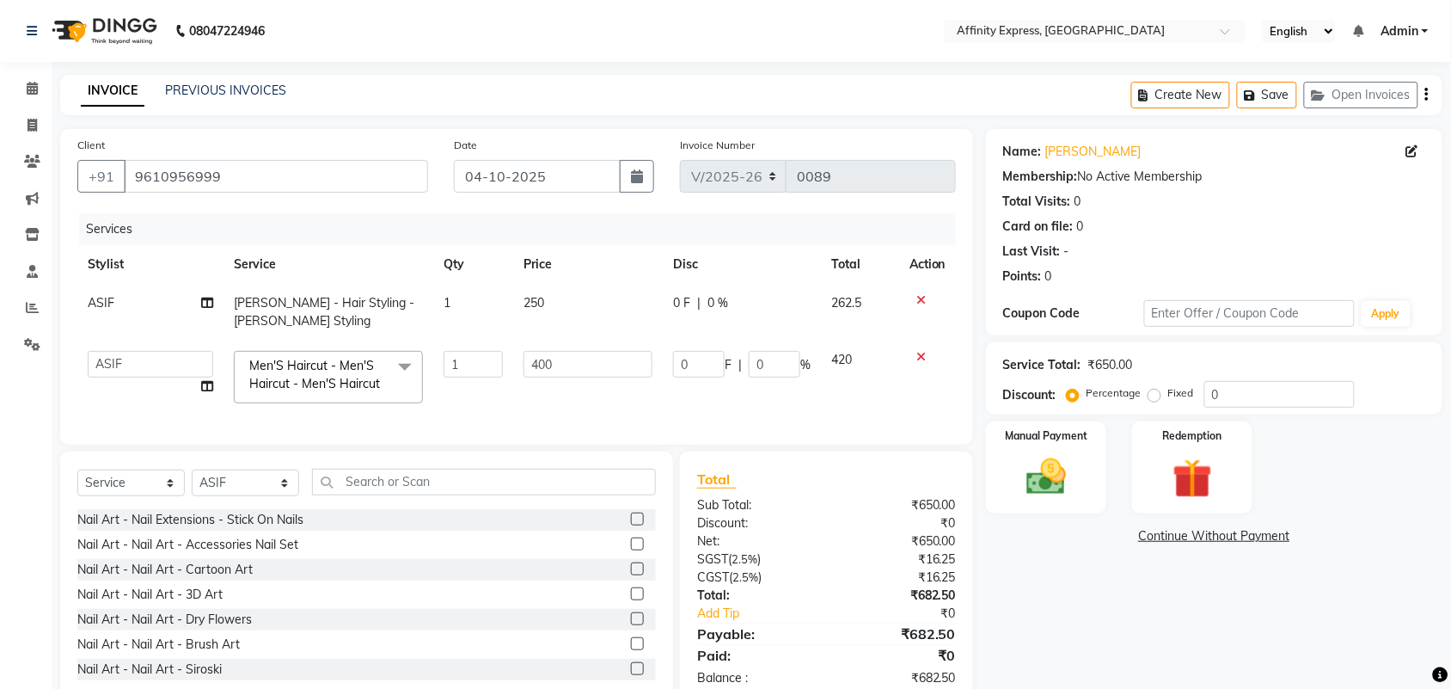
click at [560, 290] on td "250" at bounding box center [588, 312] width 150 height 57
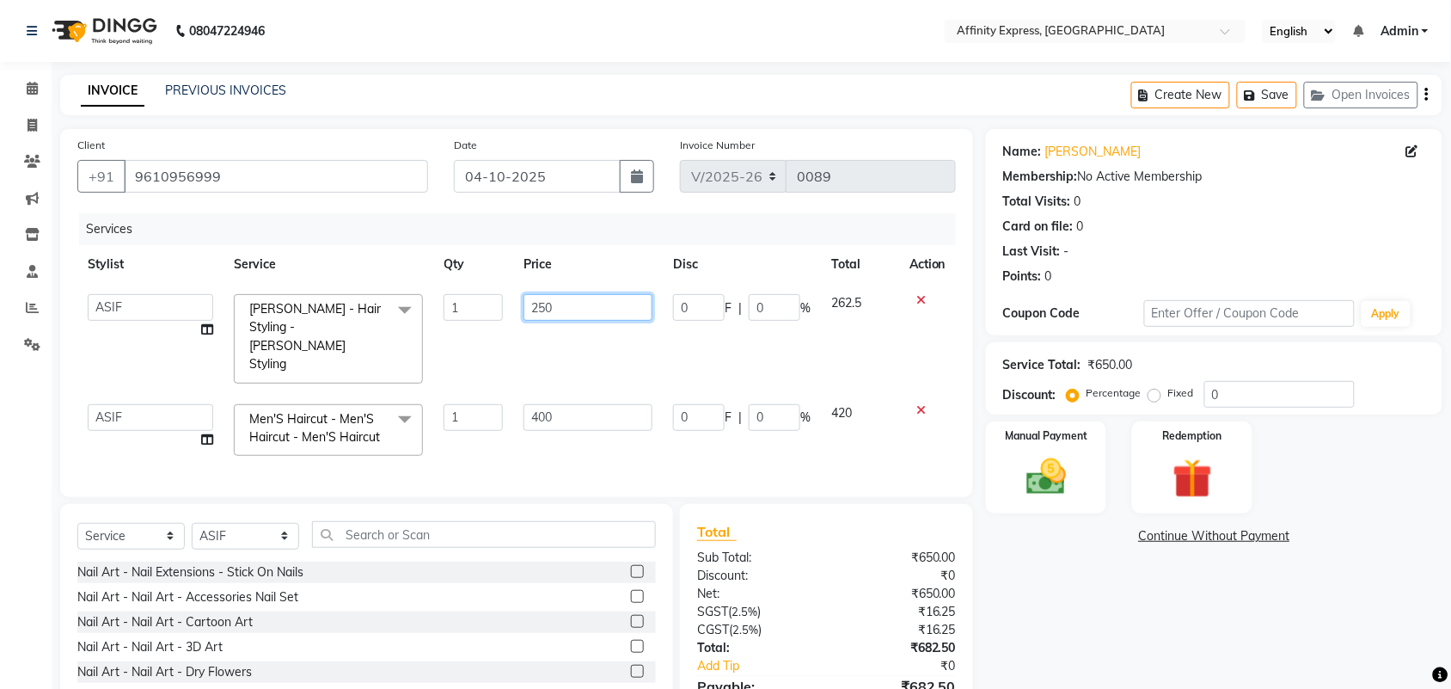
click at [555, 308] on input "250" at bounding box center [587, 307] width 129 height 27
click at [563, 394] on td "400" at bounding box center [588, 430] width 150 height 73
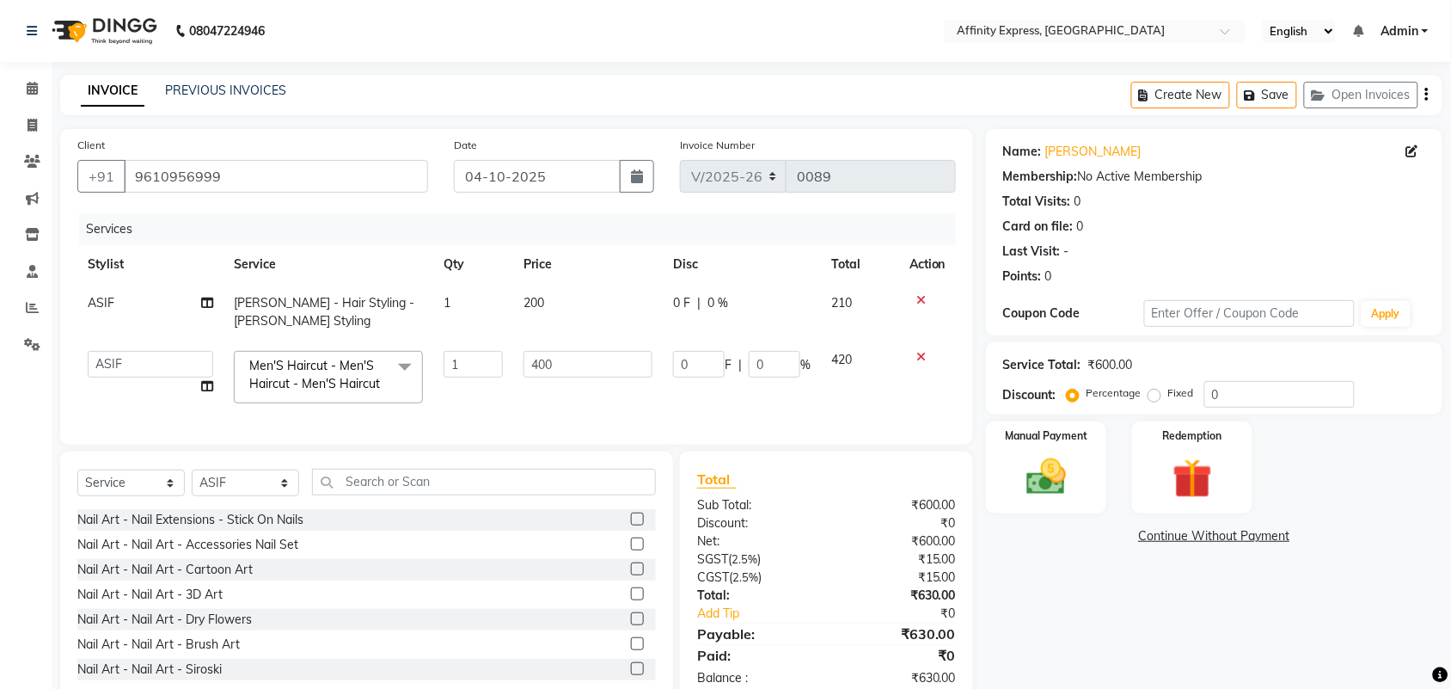
click at [563, 383] on td "400" at bounding box center [588, 376] width 150 height 73
click at [568, 361] on input "400" at bounding box center [587, 364] width 129 height 27
click at [1060, 591] on div "Name: [PERSON_NAME] Membership: No Active Membership Total Visits: 0 Card on fi…" at bounding box center [1220, 417] width 469 height 576
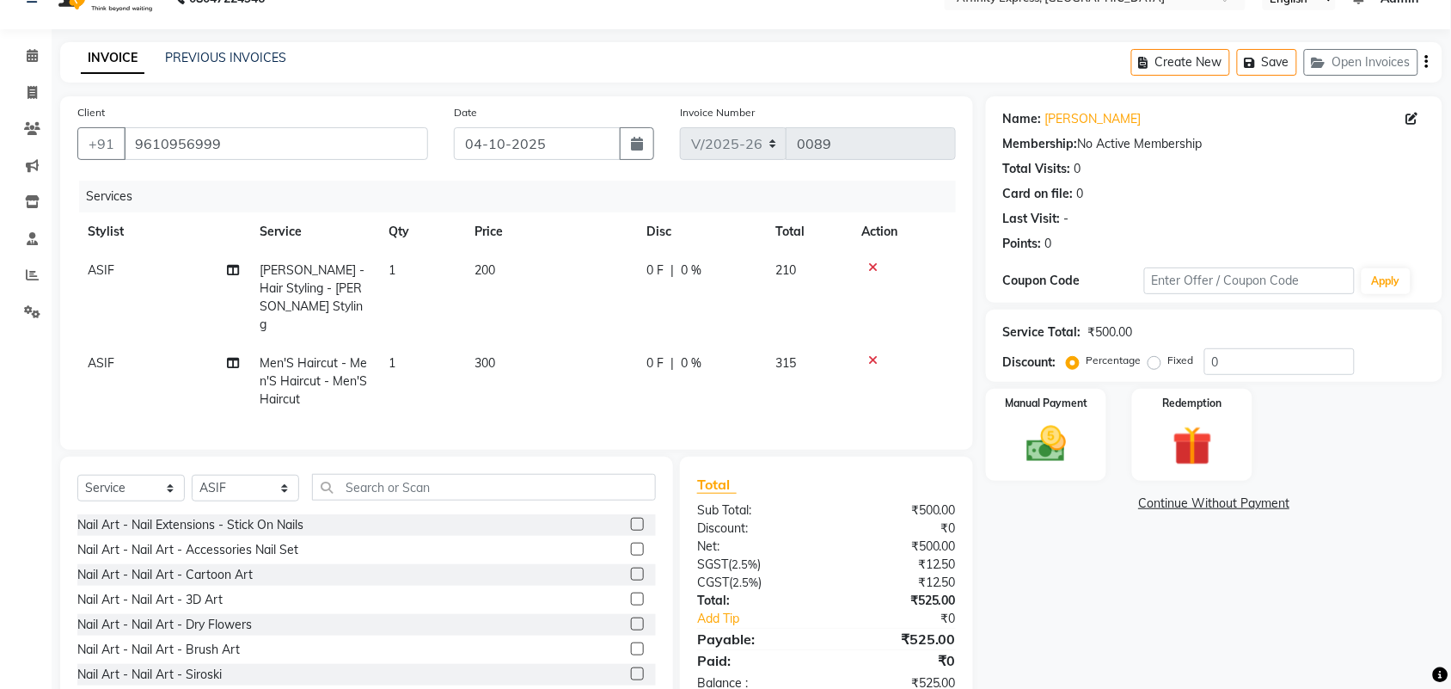
scroll to position [58, 0]
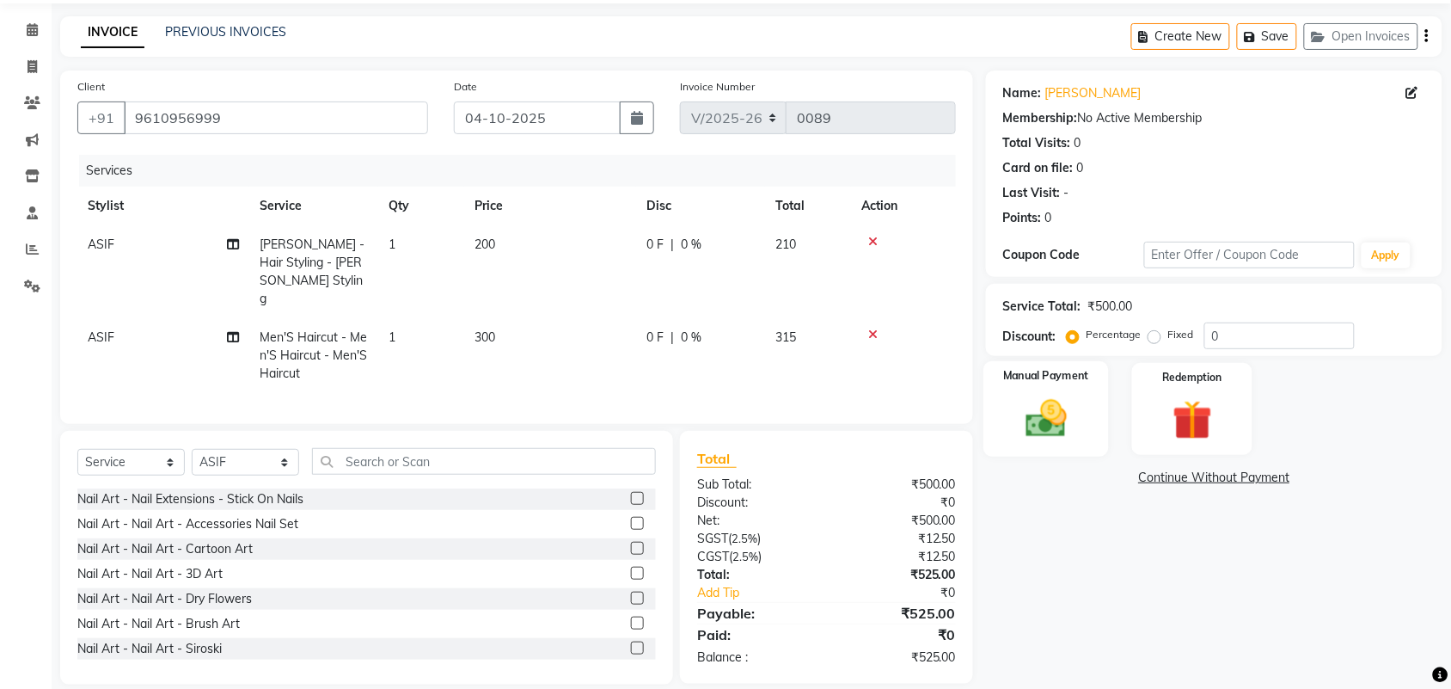
click at [1062, 421] on img at bounding box center [1046, 418] width 67 height 47
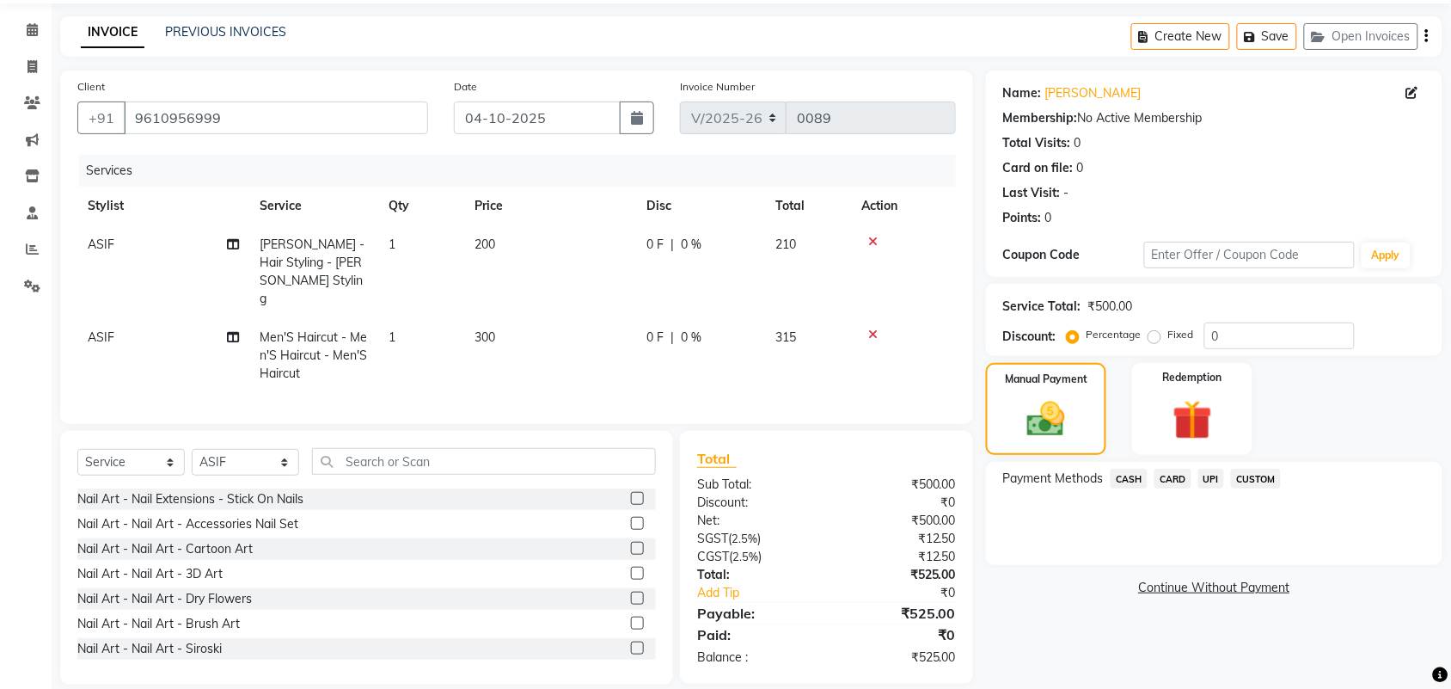
click at [1243, 477] on span "CUSTOM" at bounding box center [1256, 478] width 50 height 20
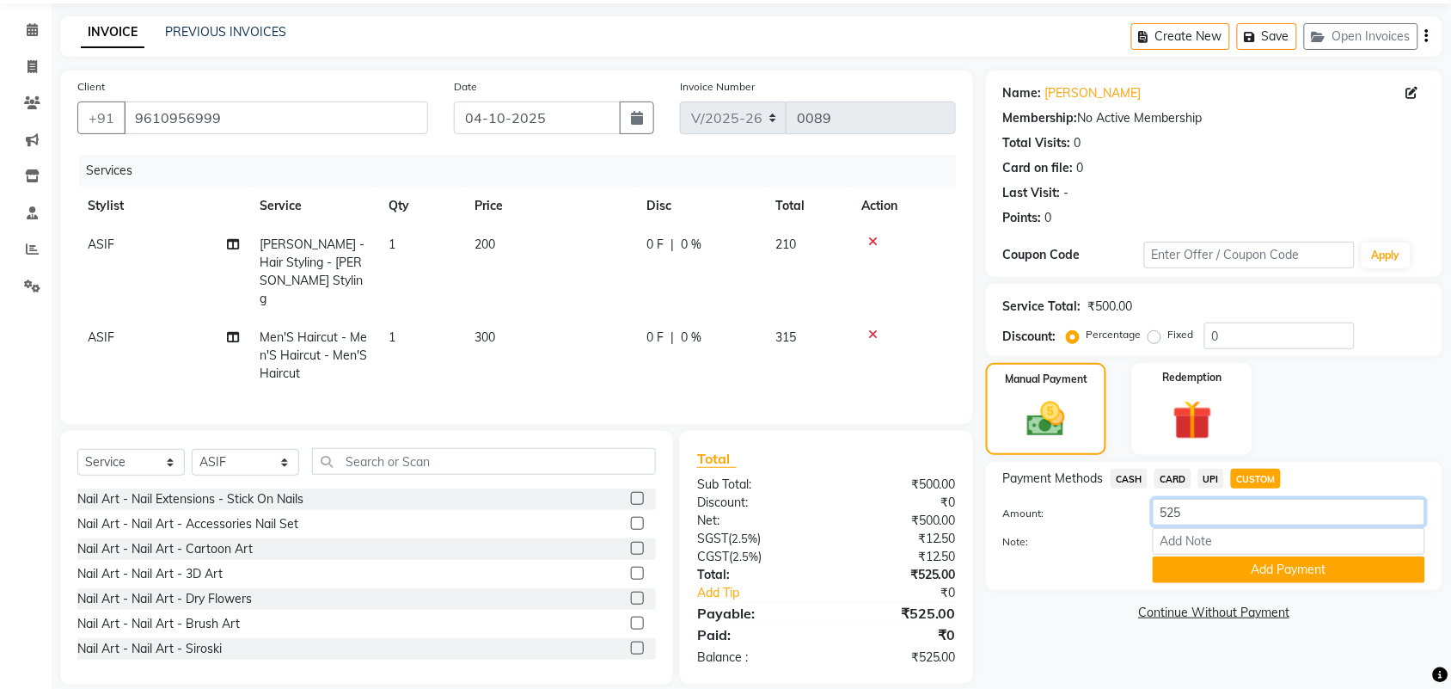
click at [1196, 513] on input "525" at bounding box center [1289, 512] width 272 height 27
click at [1139, 483] on span "CASH" at bounding box center [1129, 478] width 37 height 20
click at [1196, 507] on input "525" at bounding box center [1289, 512] width 272 height 27
click at [1238, 574] on button "Add Payment" at bounding box center [1289, 569] width 272 height 27
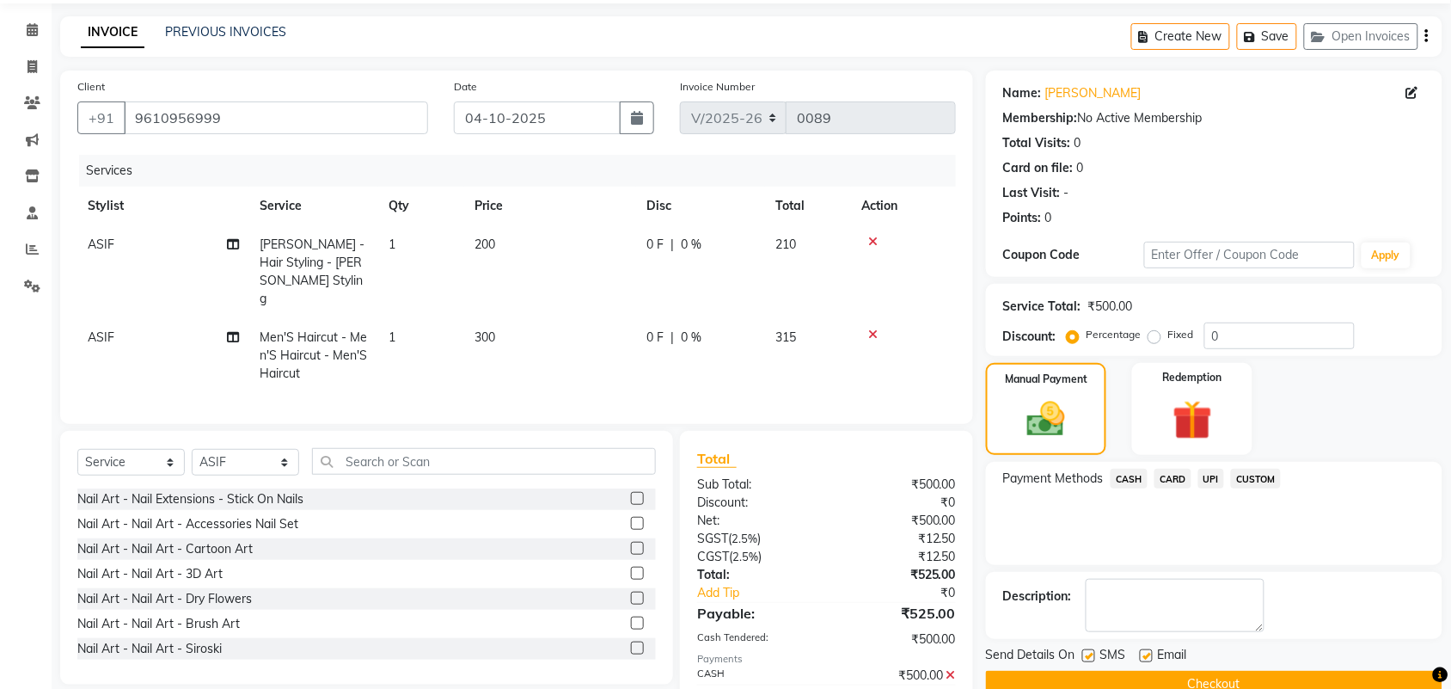
click at [1218, 479] on span "UPI" at bounding box center [1211, 478] width 27 height 20
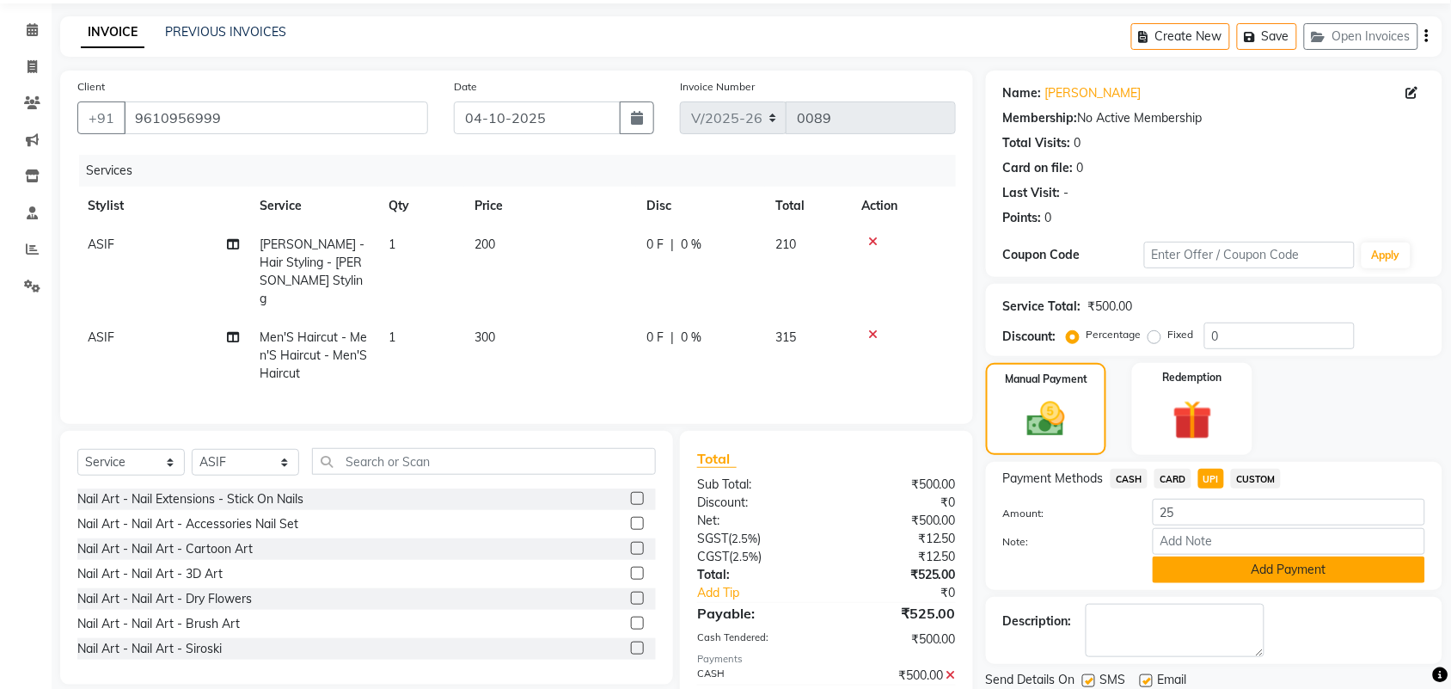
click at [1230, 573] on button "Add Payment" at bounding box center [1289, 569] width 272 height 27
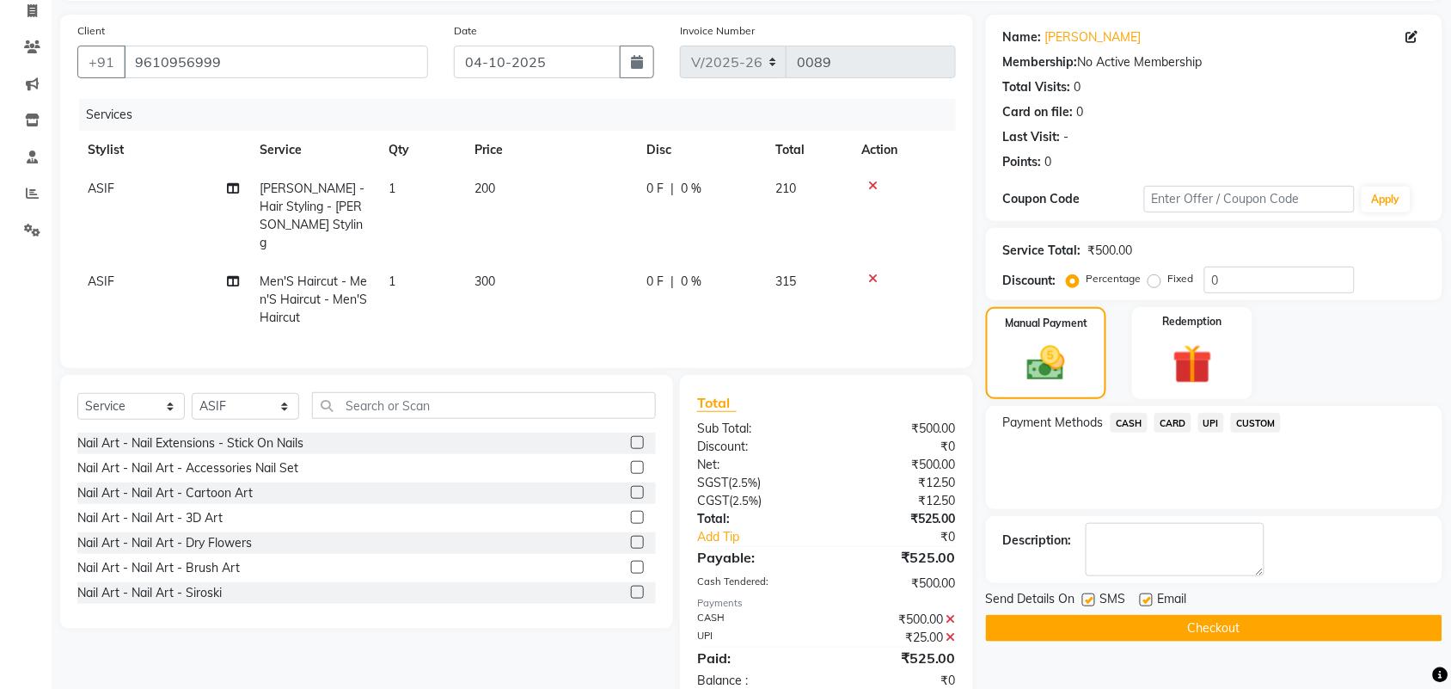
scroll to position [138, 0]
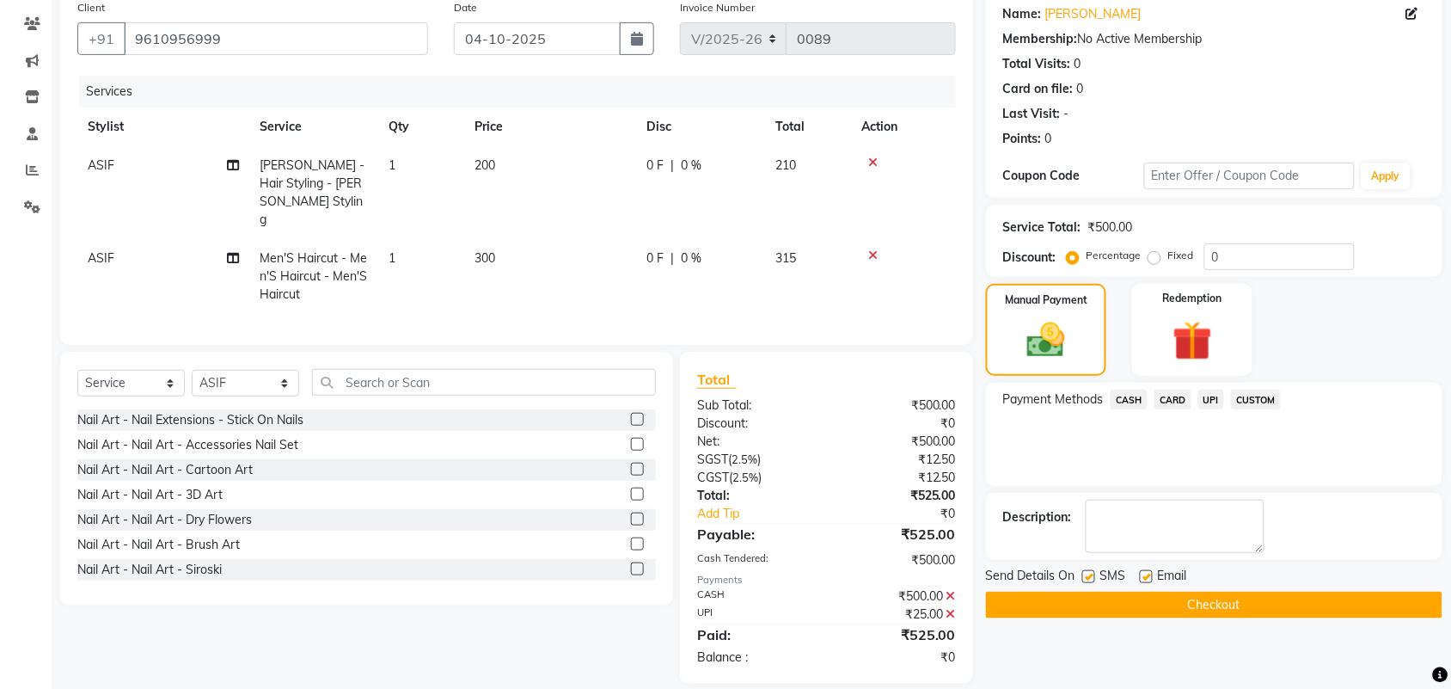
click at [1236, 609] on button "Checkout" at bounding box center [1214, 604] width 456 height 27
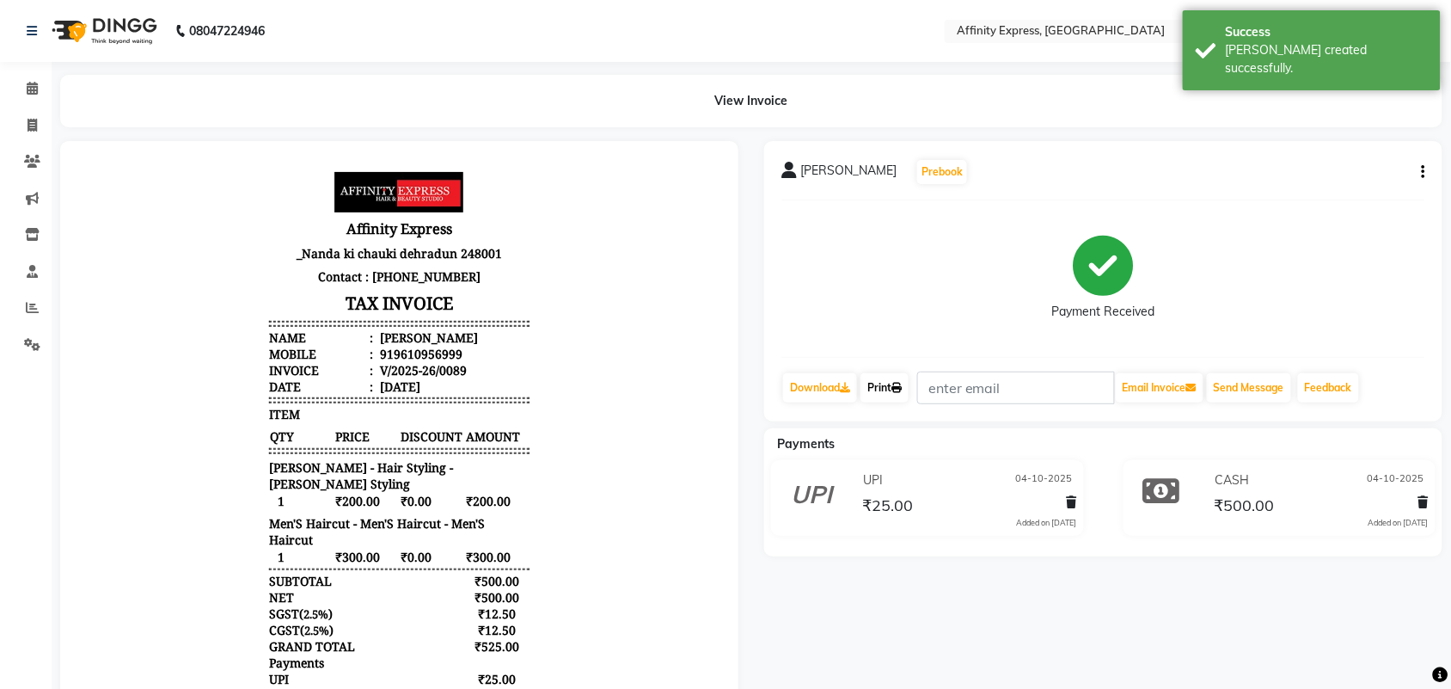
click at [882, 384] on link "Print" at bounding box center [884, 387] width 48 height 29
click at [28, 90] on icon at bounding box center [32, 88] width 11 height 13
